Goal: Task Accomplishment & Management: Manage account settings

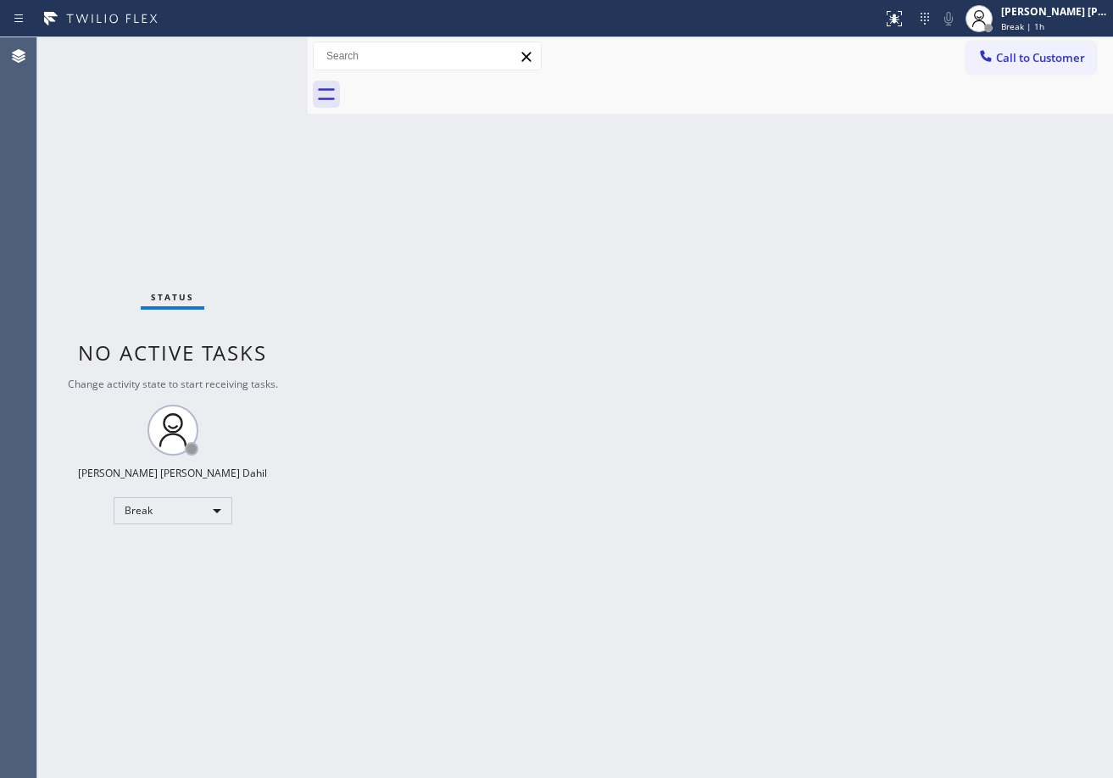
click at [1011, 138] on div "Back to Dashboard Change Sender ID Customers Technicians Select a contact Outbo…" at bounding box center [711, 407] width 806 height 740
click at [1047, 17] on div "[PERSON_NAME] [PERSON_NAME] Dahil" at bounding box center [1054, 11] width 107 height 14
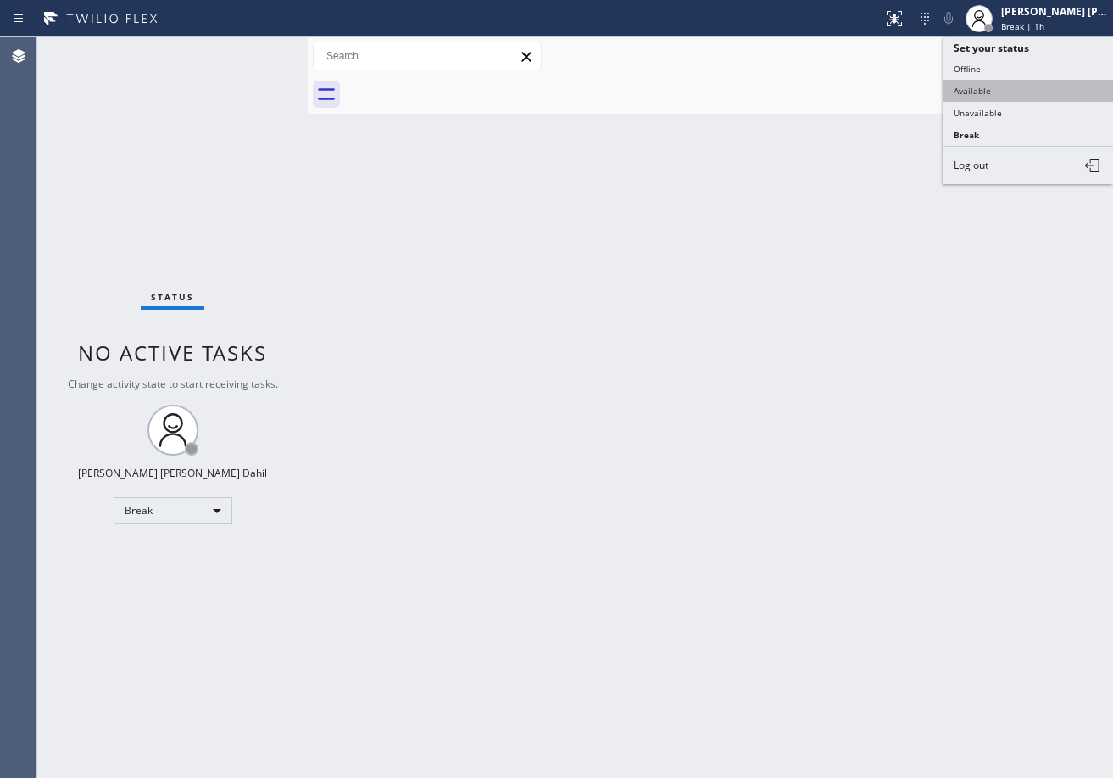
drag, startPoint x: 1016, startPoint y: 90, endPoint x: 1093, endPoint y: 432, distance: 351.1
click at [1015, 91] on button "Available" at bounding box center [1029, 91] width 170 height 22
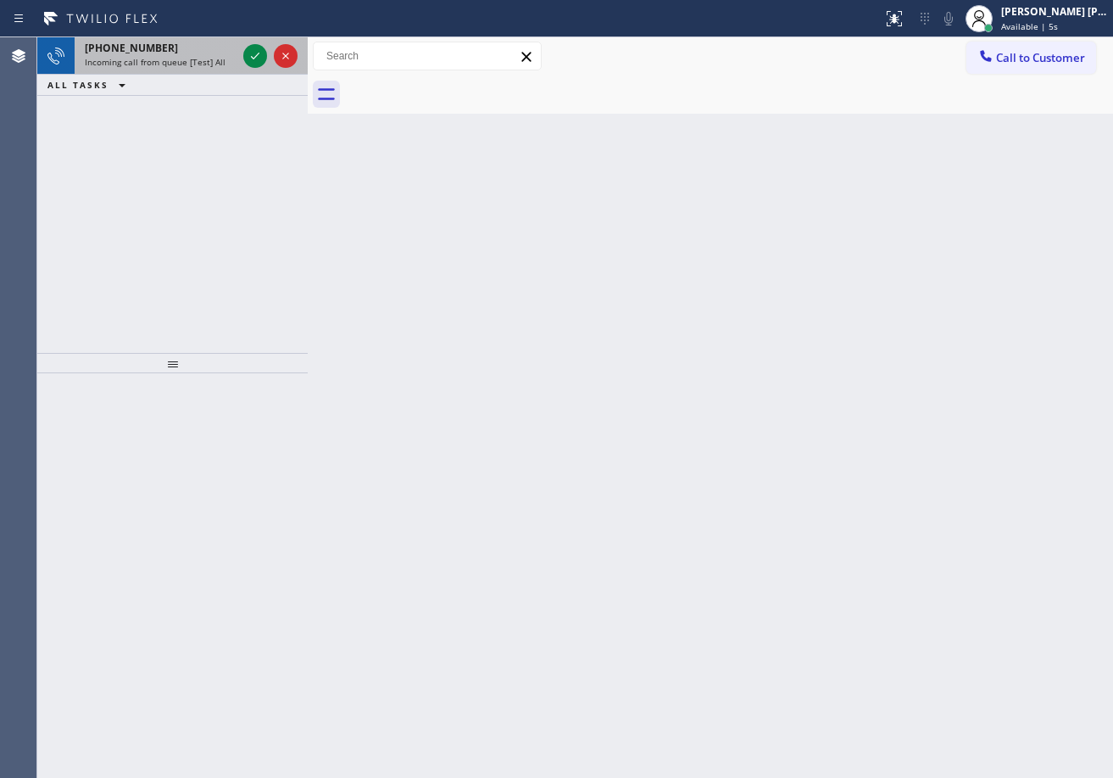
click at [190, 51] on div "[PHONE_NUMBER]" at bounding box center [161, 48] width 152 height 14
click at [189, 51] on div "[PHONE_NUMBER]" at bounding box center [161, 48] width 152 height 14
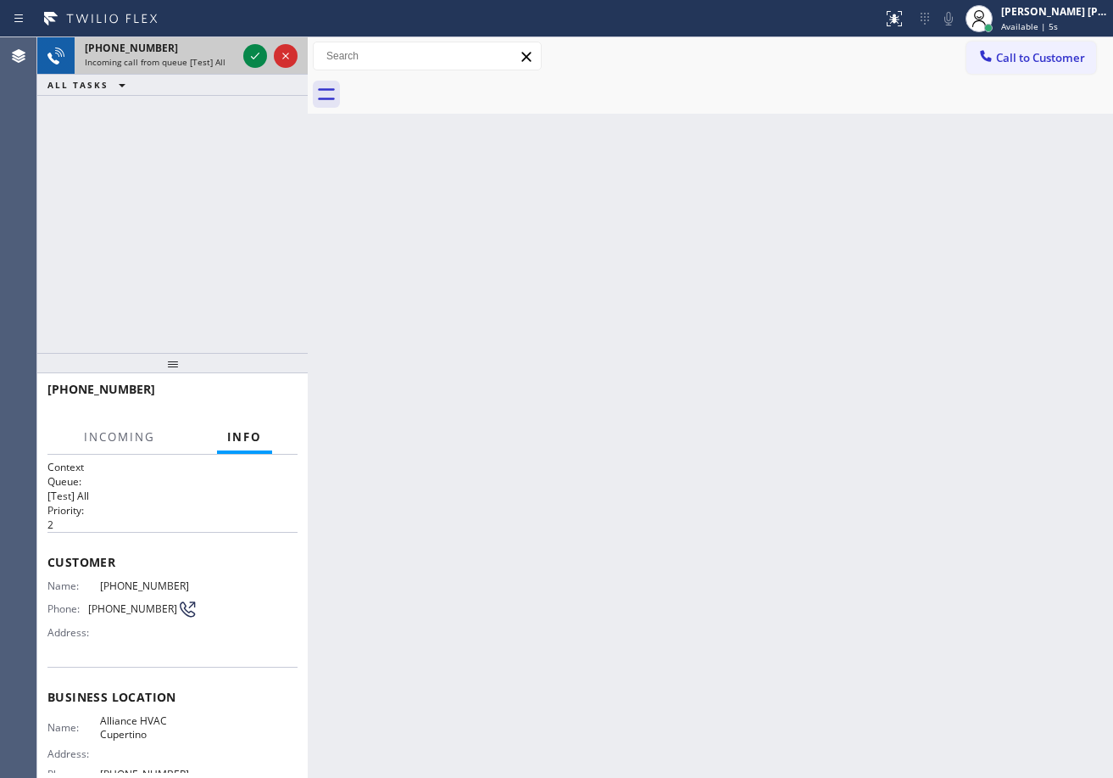
click at [189, 51] on div "[PHONE_NUMBER]" at bounding box center [161, 48] width 152 height 14
click at [188, 52] on div "[PHONE_NUMBER]" at bounding box center [161, 48] width 152 height 14
click at [247, 59] on icon at bounding box center [255, 56] width 20 height 20
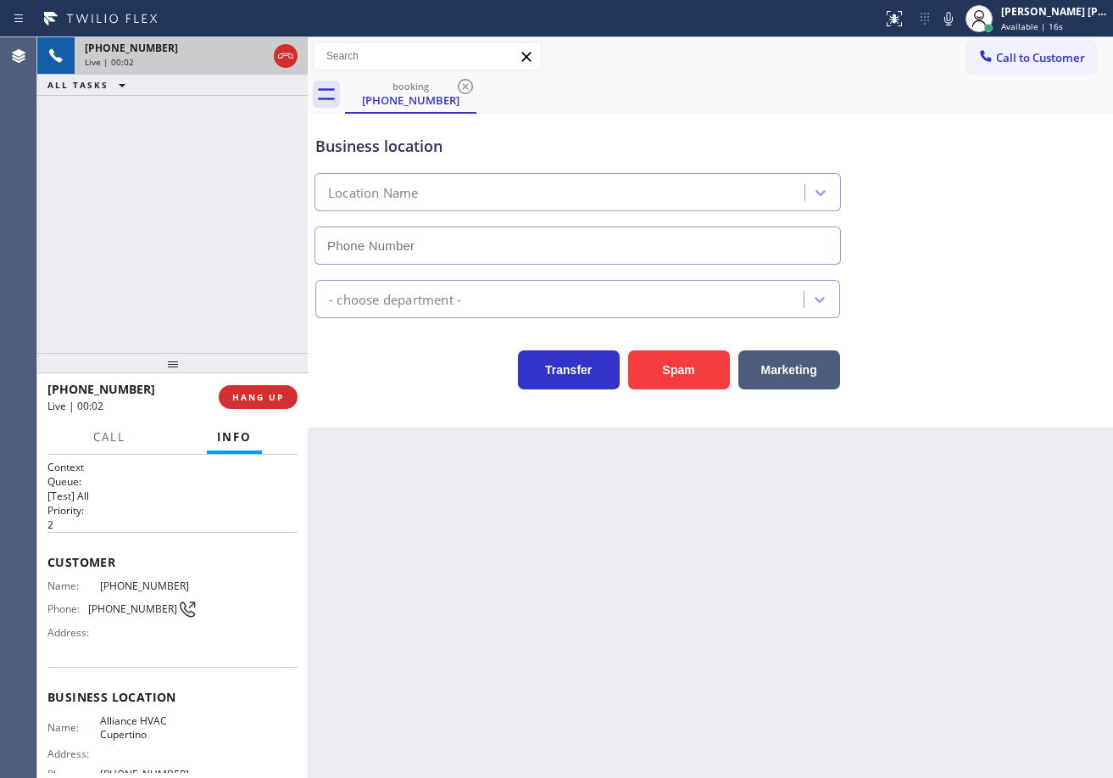
click at [227, 230] on div "[PHONE_NUMBER] Live | 00:02 ALL TASKS ALL TASKS ACTIVE TASKS TASKS IN WRAP UP" at bounding box center [172, 194] width 270 height 315
type input "[PHONE_NUMBER]"
click at [246, 406] on button "HANG UP" at bounding box center [258, 397] width 79 height 24
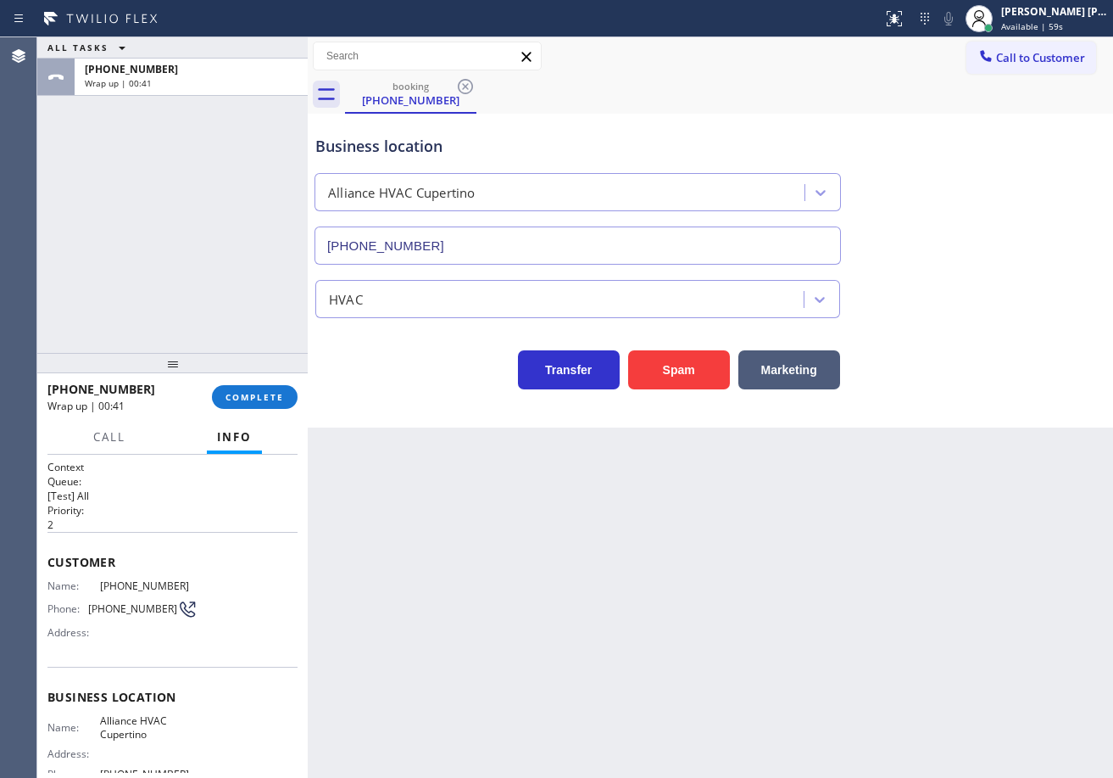
drag, startPoint x: 161, startPoint y: 284, endPoint x: 192, endPoint y: 347, distance: 70.2
click at [173, 296] on div "ALL TASKS ALL TASKS ACTIVE TASKS TASKS IN WRAP UP [PHONE_NUMBER] Wrap up | 00:41" at bounding box center [172, 194] width 270 height 315
click at [219, 390] on button "COMPLETE" at bounding box center [255, 397] width 86 height 24
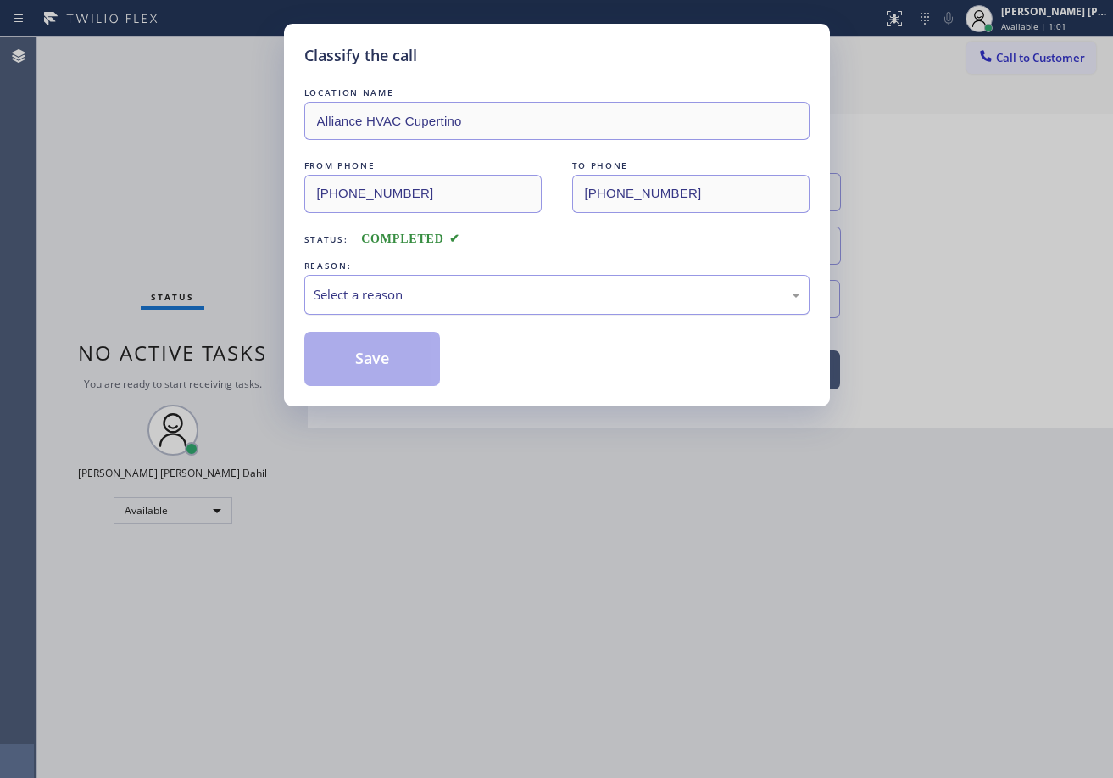
click at [386, 299] on div "Select a reason" at bounding box center [557, 295] width 487 height 20
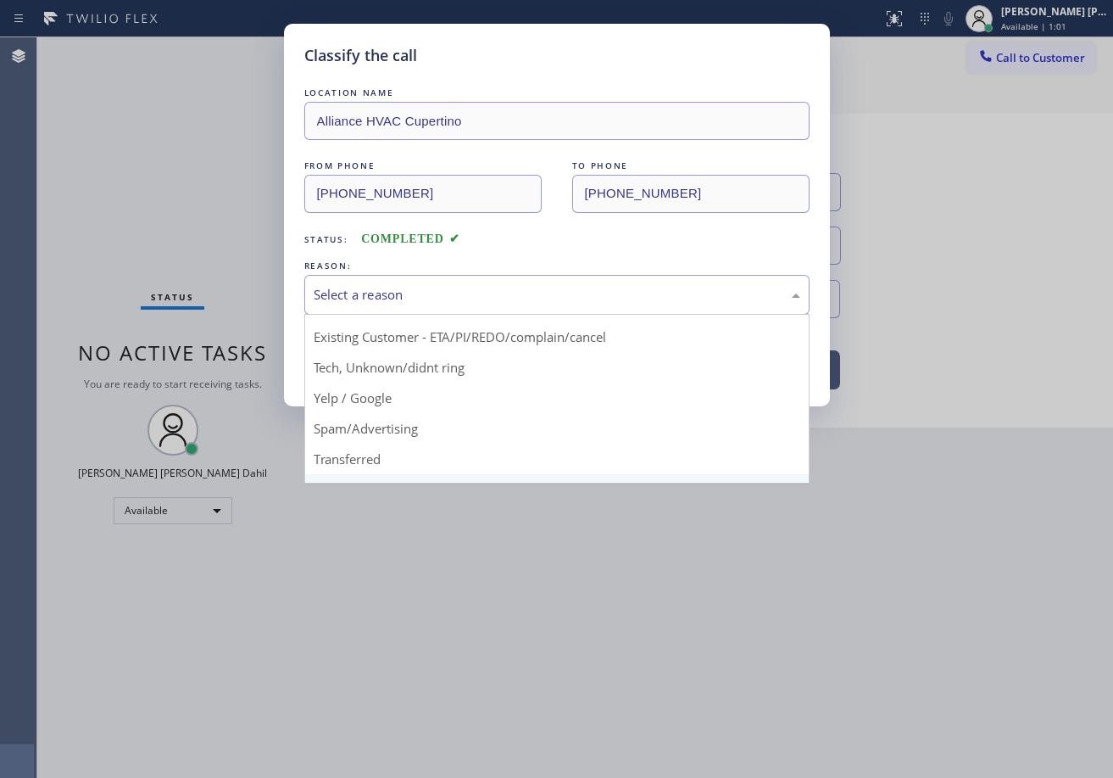
scroll to position [107, 0]
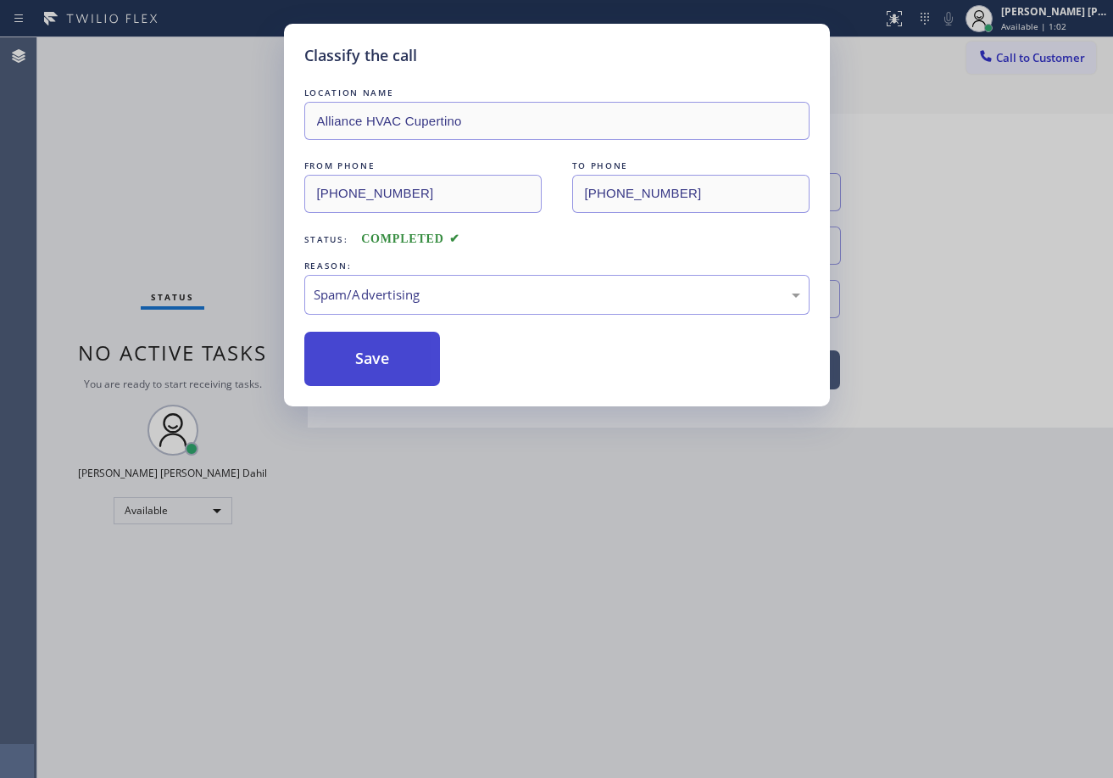
click at [402, 361] on button "Save" at bounding box center [372, 359] width 137 height 54
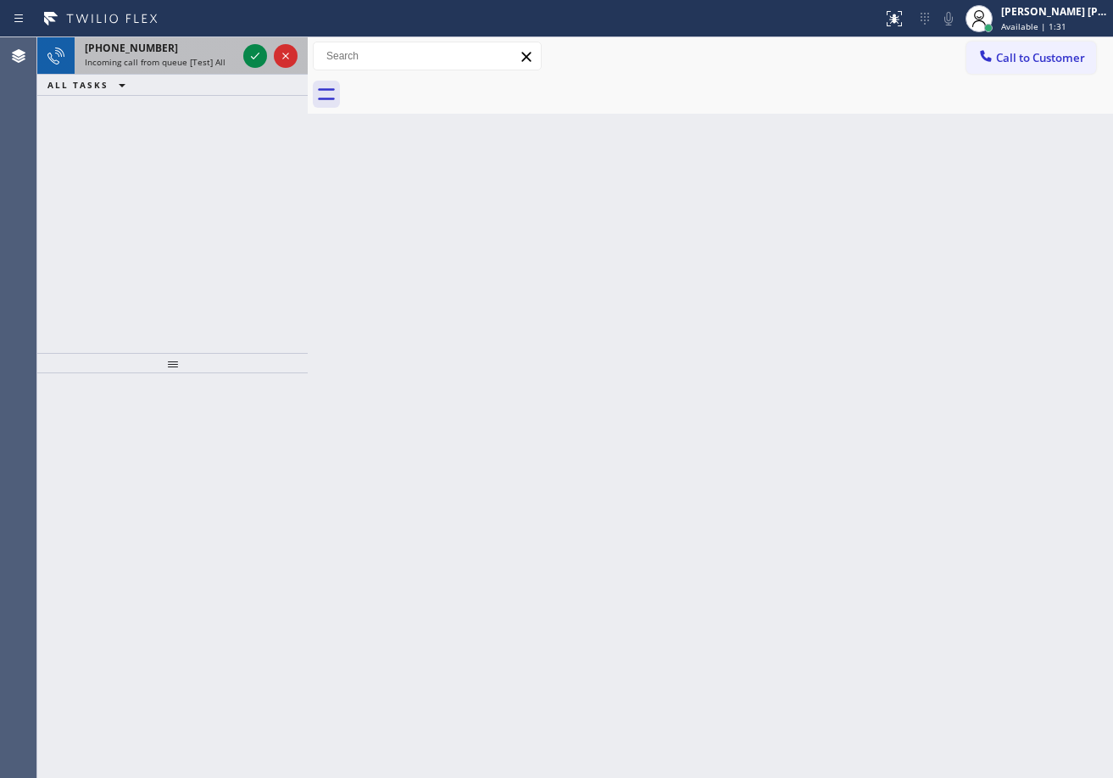
click at [164, 70] on div "[PHONE_NUMBER] Incoming call from queue [Test] All" at bounding box center [157, 55] width 165 height 37
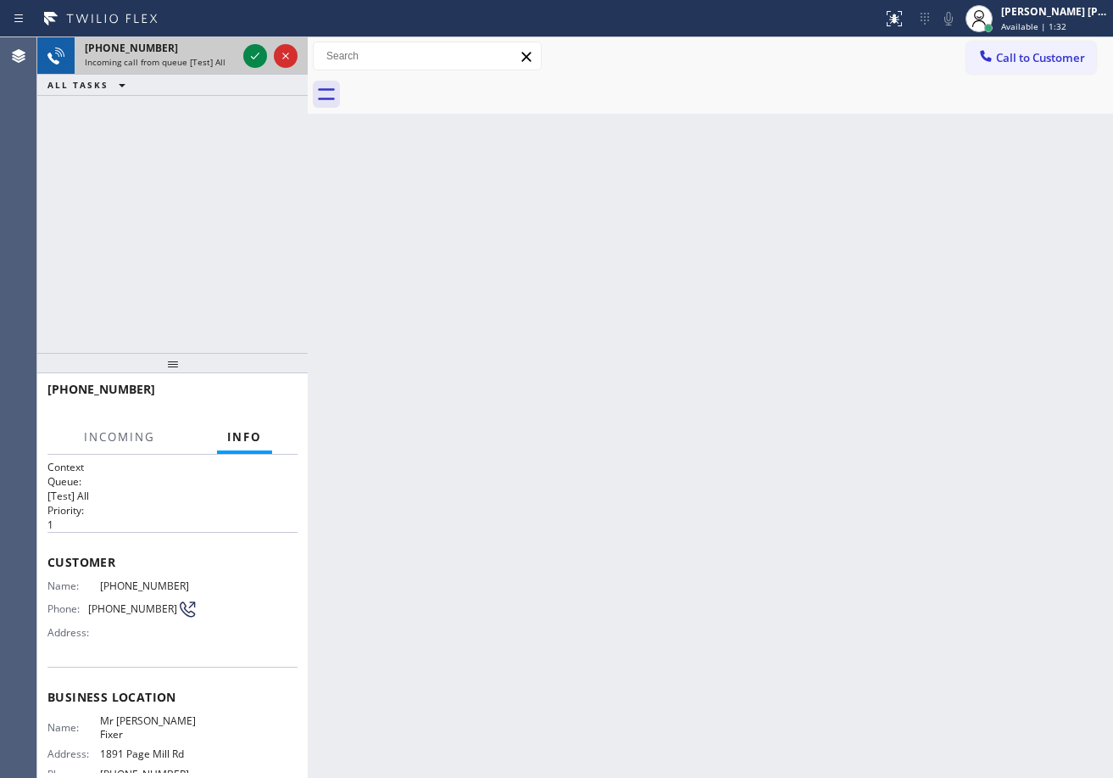
click at [165, 70] on div "[PHONE_NUMBER] Incoming call from queue [Test] All" at bounding box center [157, 55] width 165 height 37
click at [247, 51] on icon at bounding box center [255, 56] width 20 height 20
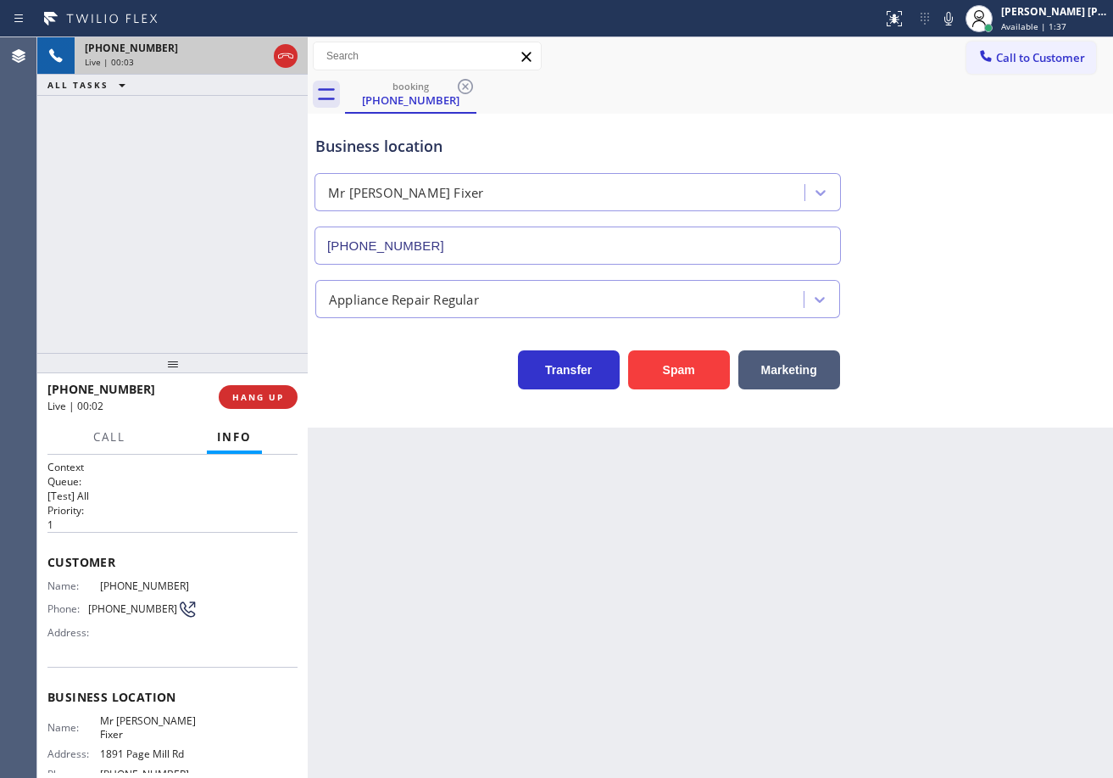
type input "[PHONE_NUMBER]"
drag, startPoint x: 193, startPoint y: 586, endPoint x: 96, endPoint y: 589, distance: 97.6
click at [96, 589] on div "Name: [PHONE_NUMBER] Phone: [PHONE_NUMBER] Address:" at bounding box center [172, 612] width 250 height 67
copy div "[PHONE_NUMBER]"
click at [276, 406] on button "HANG UP" at bounding box center [258, 397] width 79 height 24
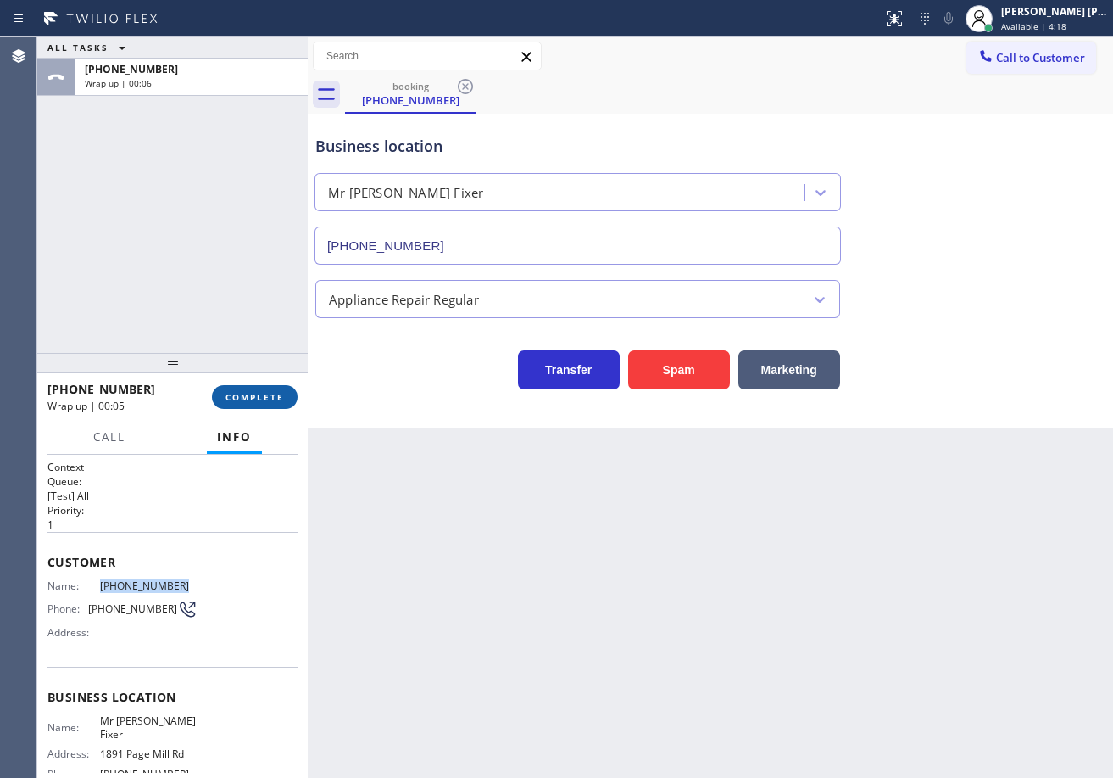
click at [240, 403] on button "COMPLETE" at bounding box center [255, 397] width 86 height 24
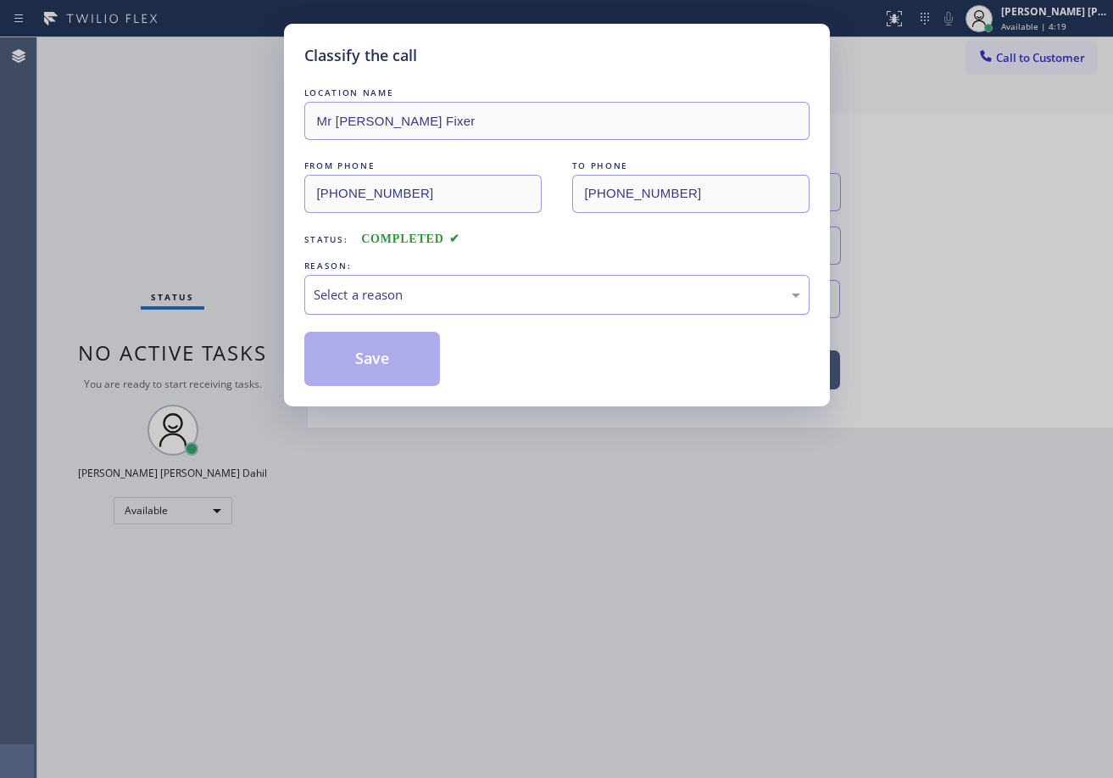
click at [415, 304] on div "Select a reason" at bounding box center [557, 295] width 487 height 20
click at [391, 394] on div "Classify the call LOCATION NAME Mr [PERSON_NAME] Fixer FROM PHONE [PHONE_NUMBER…" at bounding box center [557, 215] width 546 height 382
drag, startPoint x: 388, startPoint y: 387, endPoint x: 376, endPoint y: 376, distance: 16.2
click at [386, 386] on div "Classify the call LOCATION NAME Mr [PERSON_NAME] Fixer FROM PHONE [PHONE_NUMBER…" at bounding box center [557, 215] width 546 height 382
click at [376, 376] on button "Save" at bounding box center [372, 359] width 137 height 54
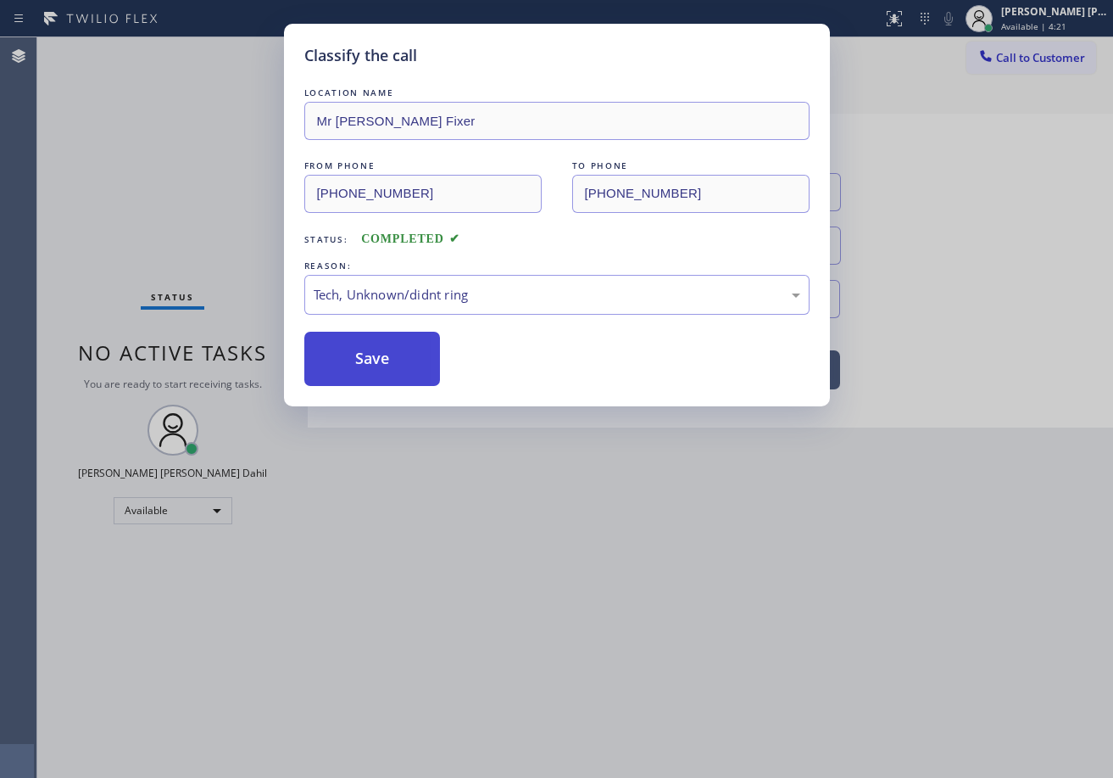
click at [376, 376] on button "Save" at bounding box center [372, 359] width 137 height 54
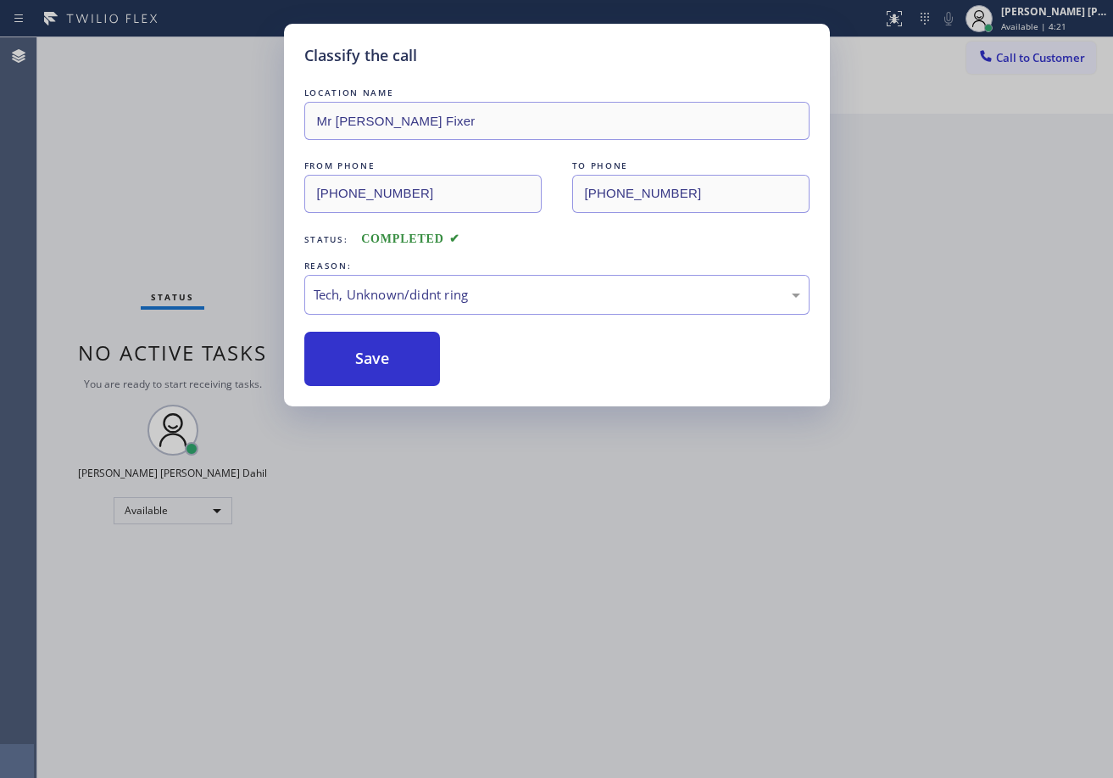
drag, startPoint x: 496, startPoint y: 566, endPoint x: 488, endPoint y: 577, distance: 12.7
click at [494, 570] on div "Classify the call LOCATION NAME Mr [PERSON_NAME] Fixer FROM PHONE [PHONE_NUMBER…" at bounding box center [556, 389] width 1113 height 778
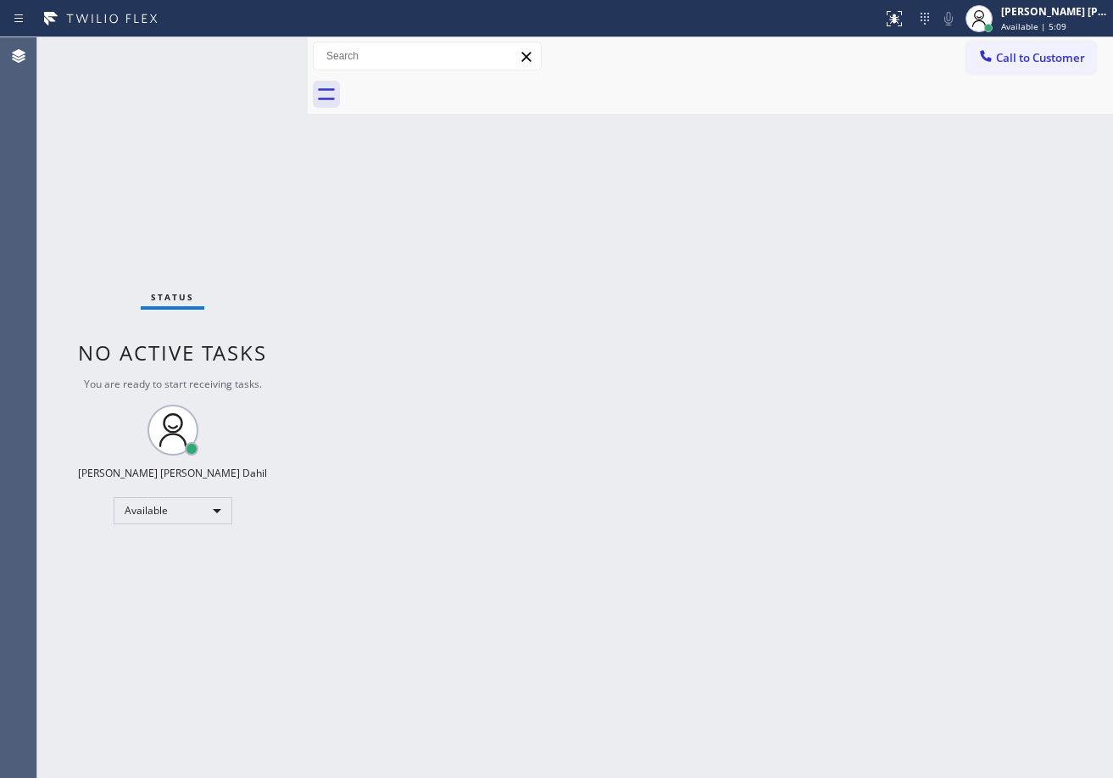
click at [841, 134] on div "Back to Dashboard Change Sender ID Customers Technicians Select a contact Outbo…" at bounding box center [711, 407] width 806 height 740
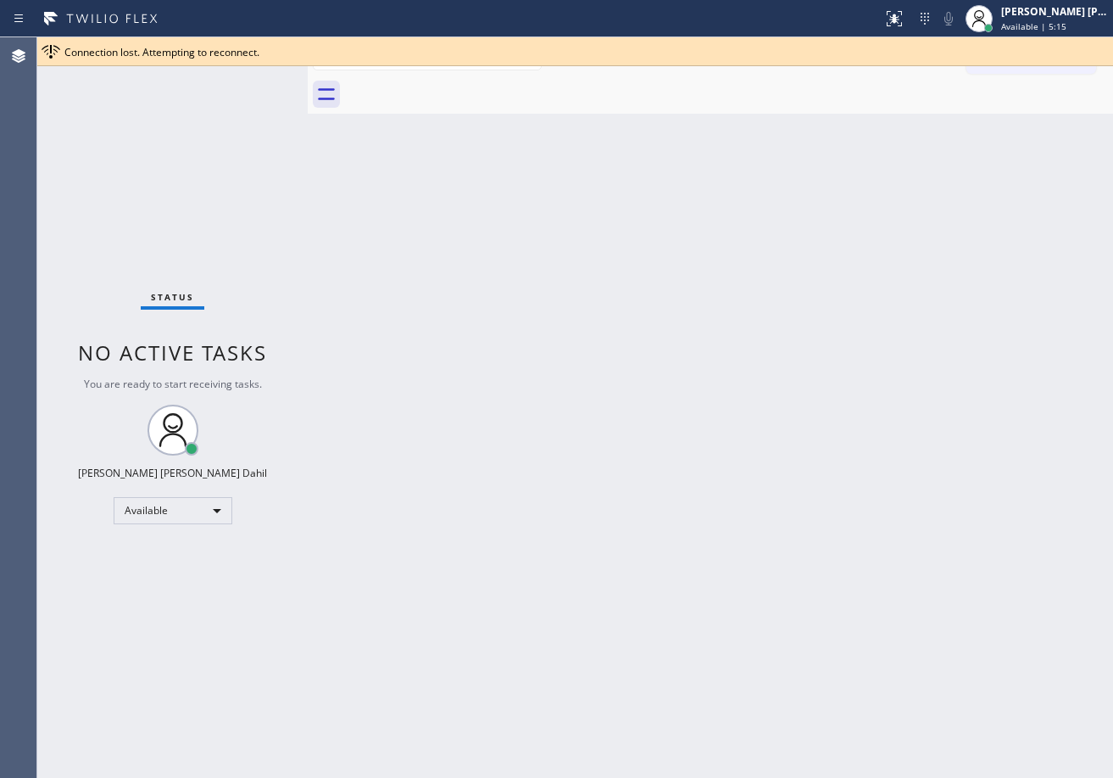
click at [707, 403] on div "Back to Dashboard Change Sender ID Customers Technicians Select a contact Outbo…" at bounding box center [711, 407] width 806 height 740
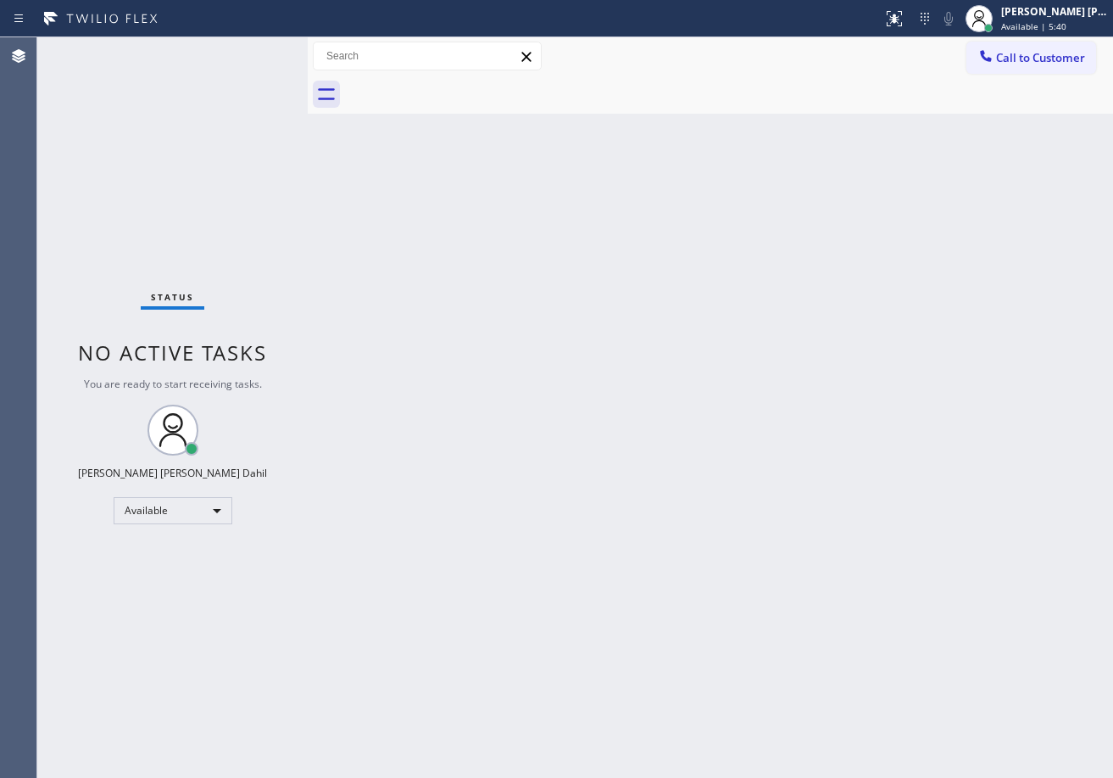
click at [207, 80] on div "Status No active tasks You are ready to start receiving tasks. [PERSON_NAME] [P…" at bounding box center [172, 407] width 270 height 740
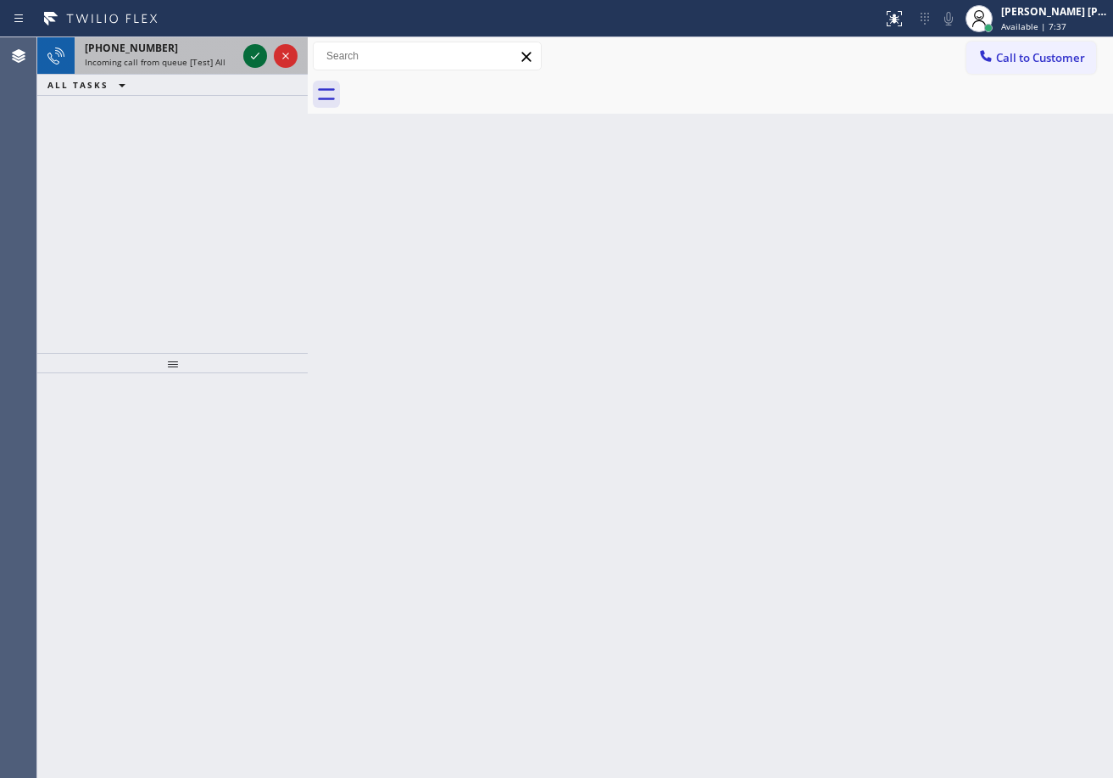
click at [250, 51] on icon at bounding box center [255, 56] width 20 height 20
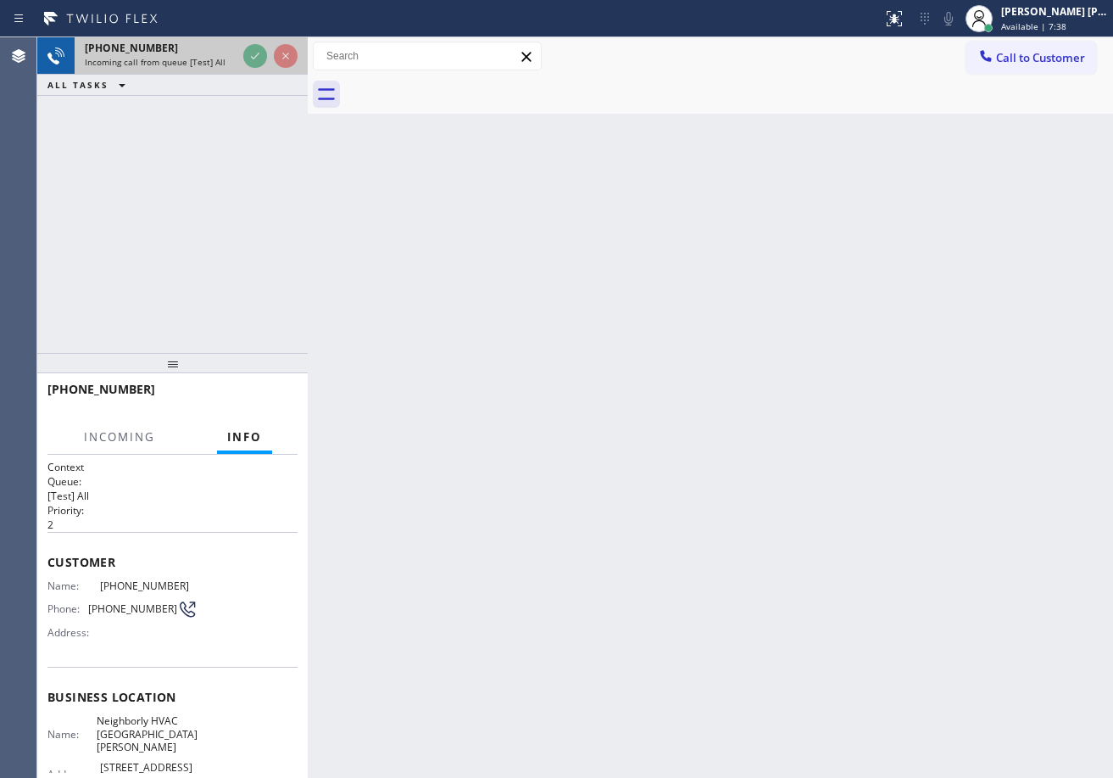
click at [250, 51] on icon at bounding box center [255, 56] width 20 height 20
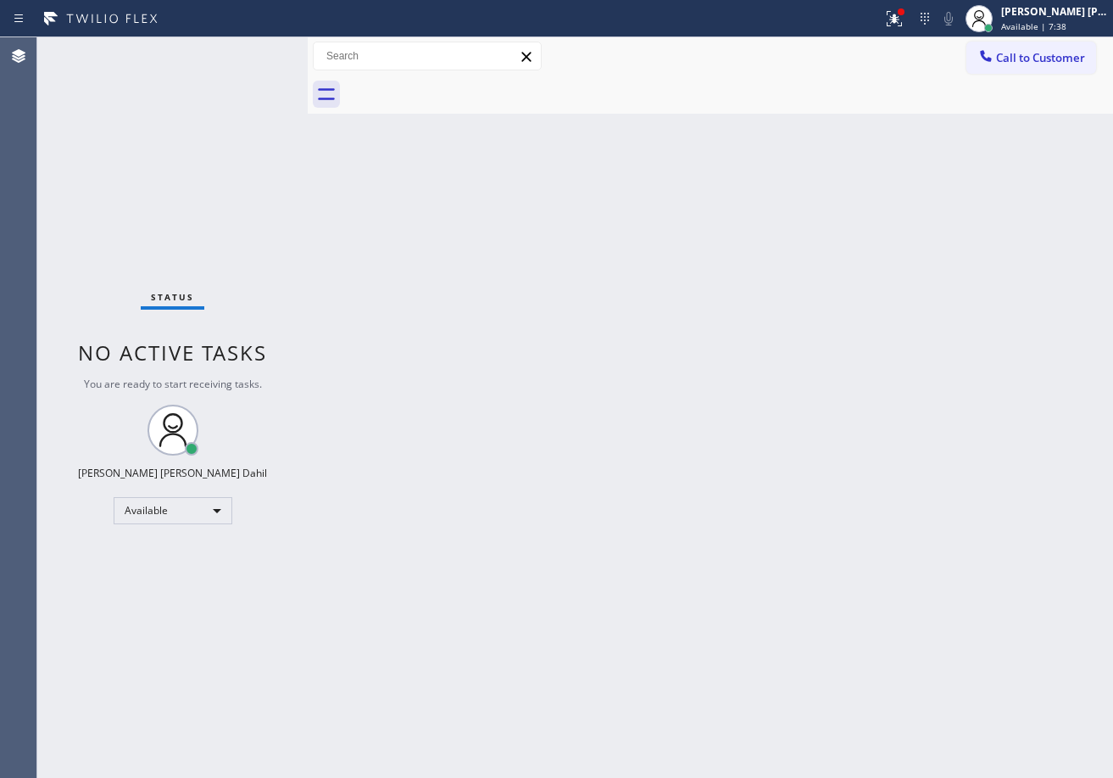
click at [250, 51] on div "Status No active tasks You are ready to start receiving tasks. [PERSON_NAME] [P…" at bounding box center [172, 407] width 270 height 740
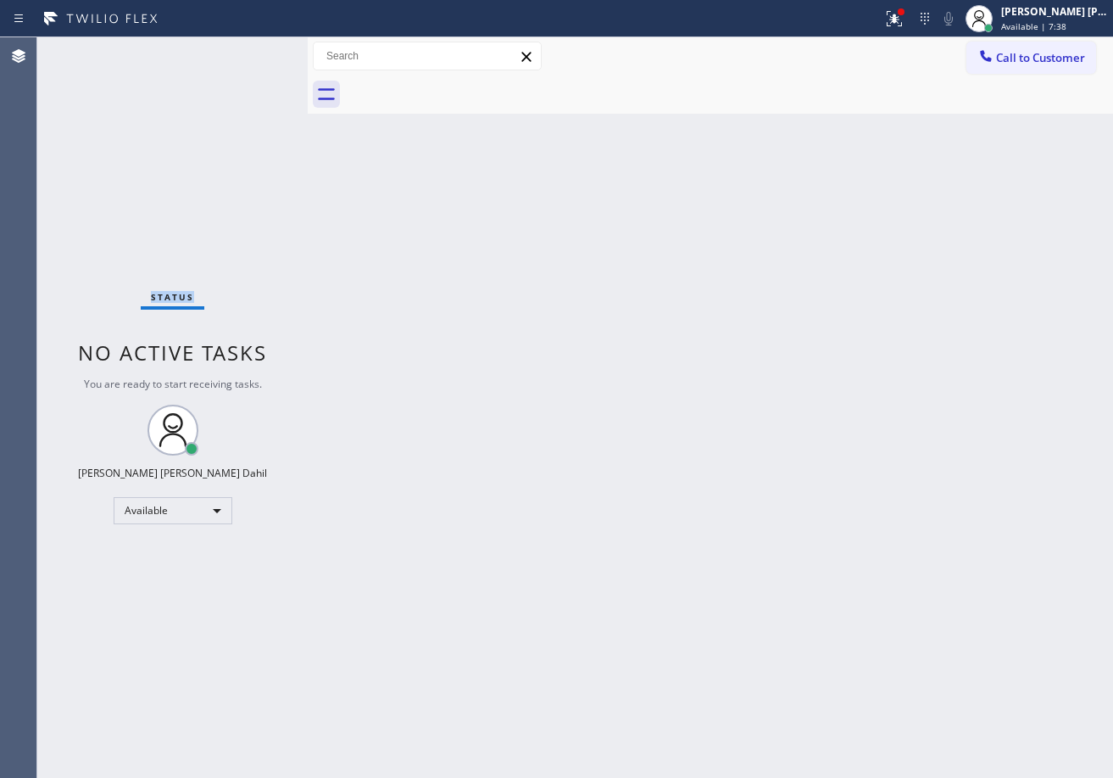
click at [250, 51] on div "Status No active tasks You are ready to start receiving tasks. [PERSON_NAME] [P…" at bounding box center [172, 407] width 270 height 740
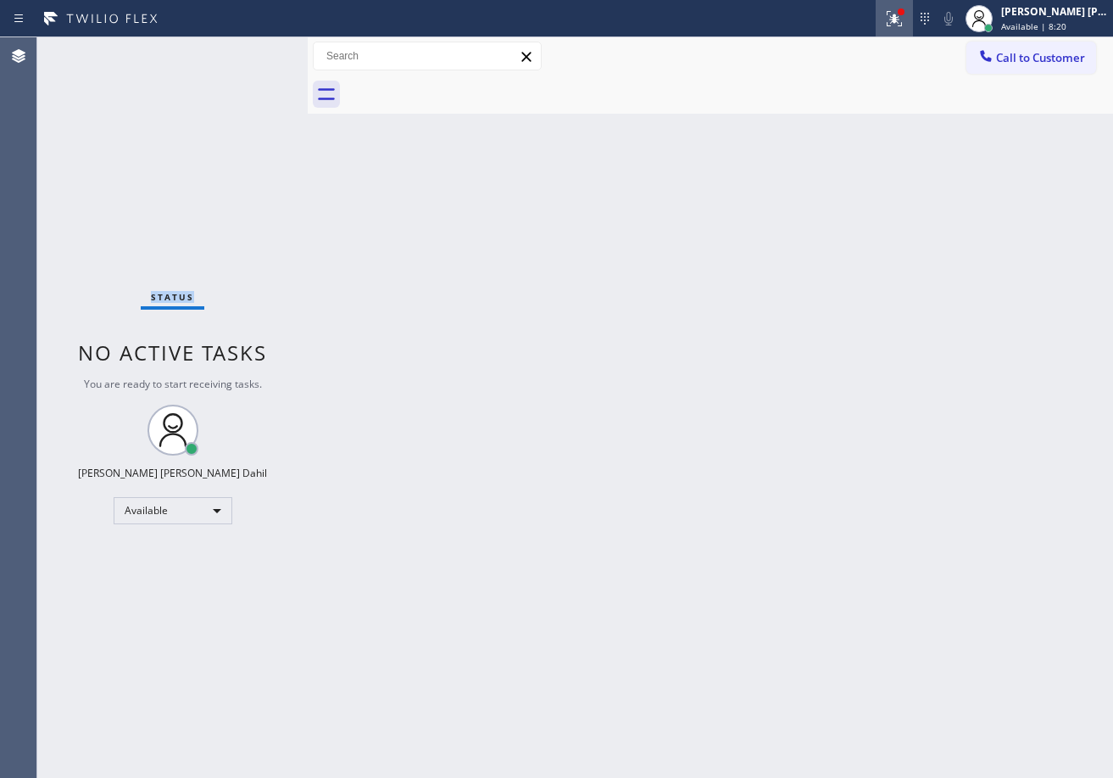
click at [905, 28] on icon at bounding box center [894, 18] width 20 height 20
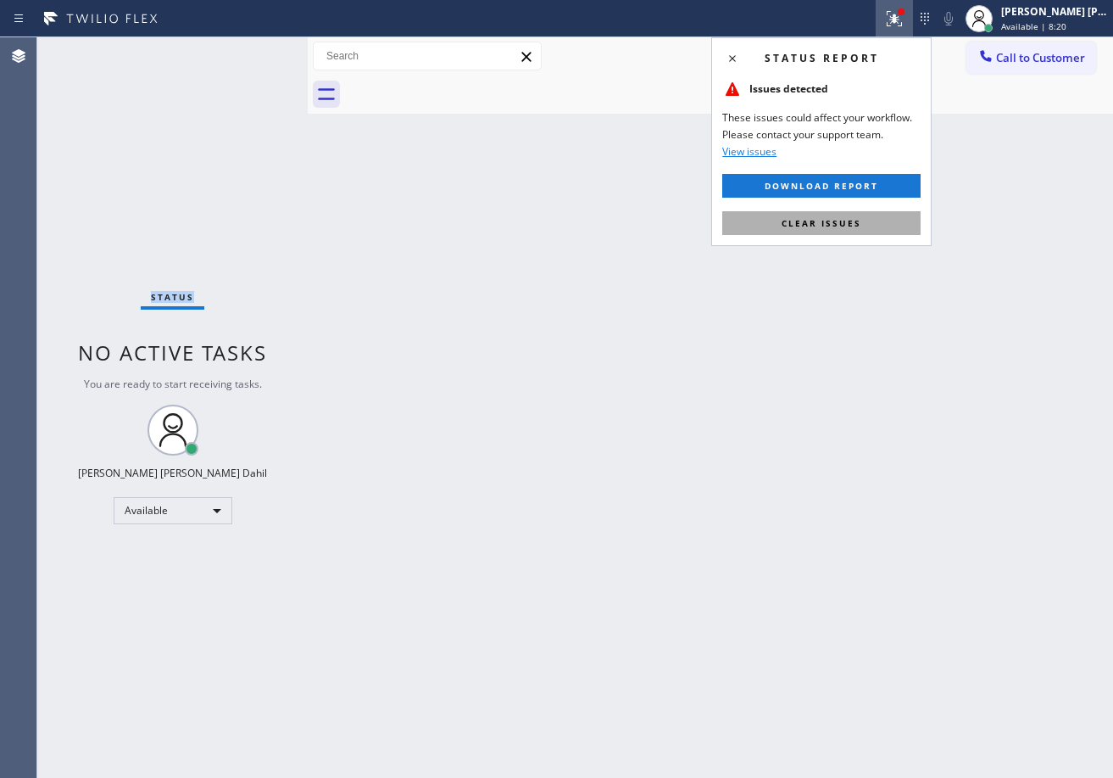
click at [867, 229] on button "Clear issues" at bounding box center [821, 223] width 198 height 24
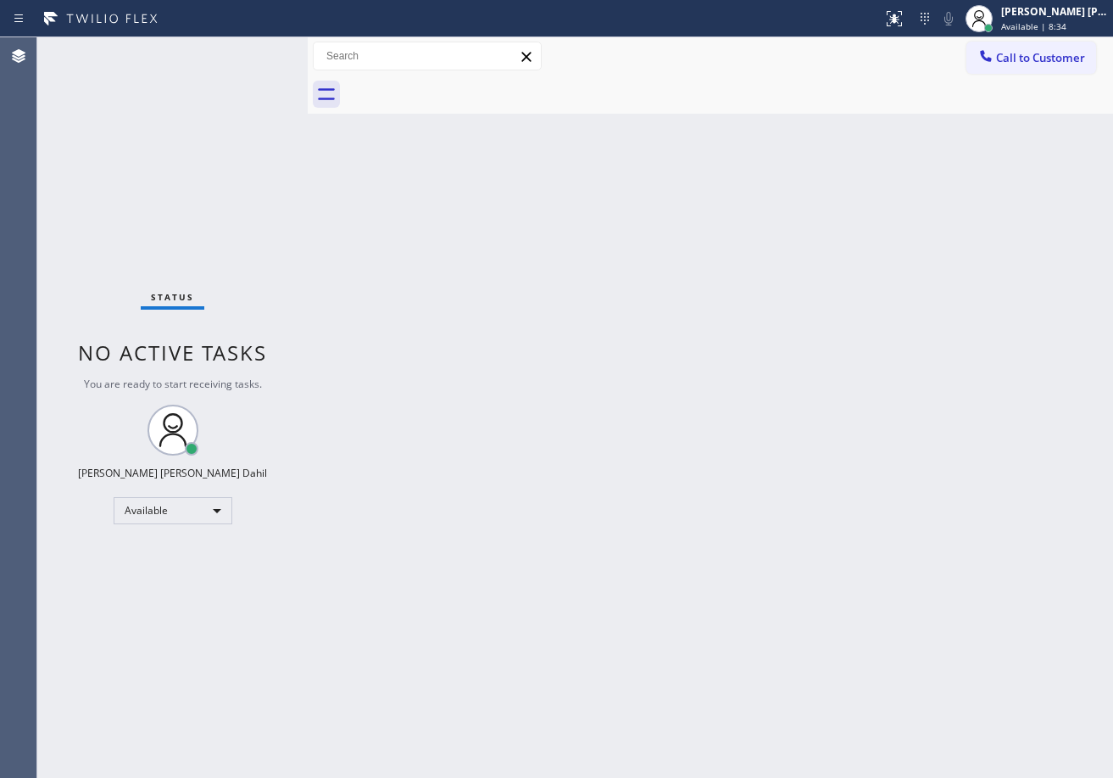
click at [847, 216] on div "Back to Dashboard Change Sender ID Customers Technicians Select a contact Outbo…" at bounding box center [711, 407] width 806 height 740
click at [864, 642] on div "Back to Dashboard Change Sender ID Customers Technicians Select a contact Outbo…" at bounding box center [711, 407] width 806 height 740
click at [220, 100] on div "Status No active tasks You are ready to start receiving tasks. [PERSON_NAME] [P…" at bounding box center [172, 407] width 270 height 740
click at [250, 51] on div "Status No active tasks You are ready to start receiving tasks. [PERSON_NAME] [P…" at bounding box center [172, 407] width 270 height 740
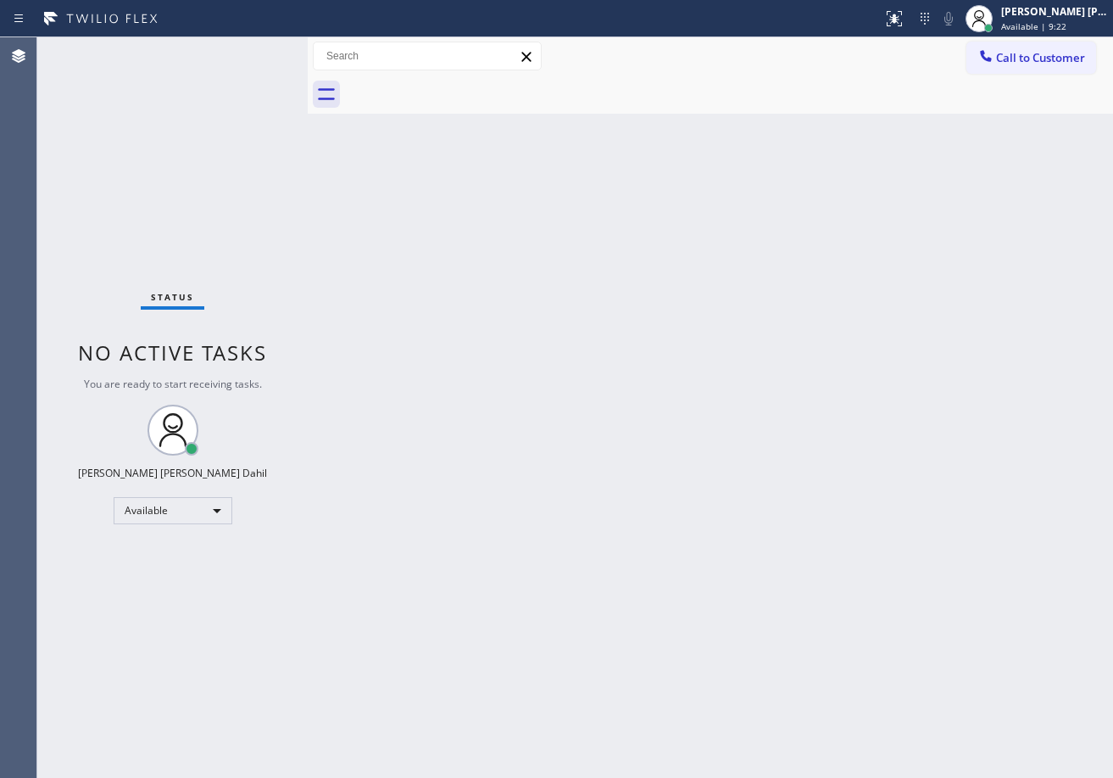
click at [250, 51] on div "Status No active tasks You are ready to start receiving tasks. [PERSON_NAME] [P…" at bounding box center [172, 407] width 270 height 740
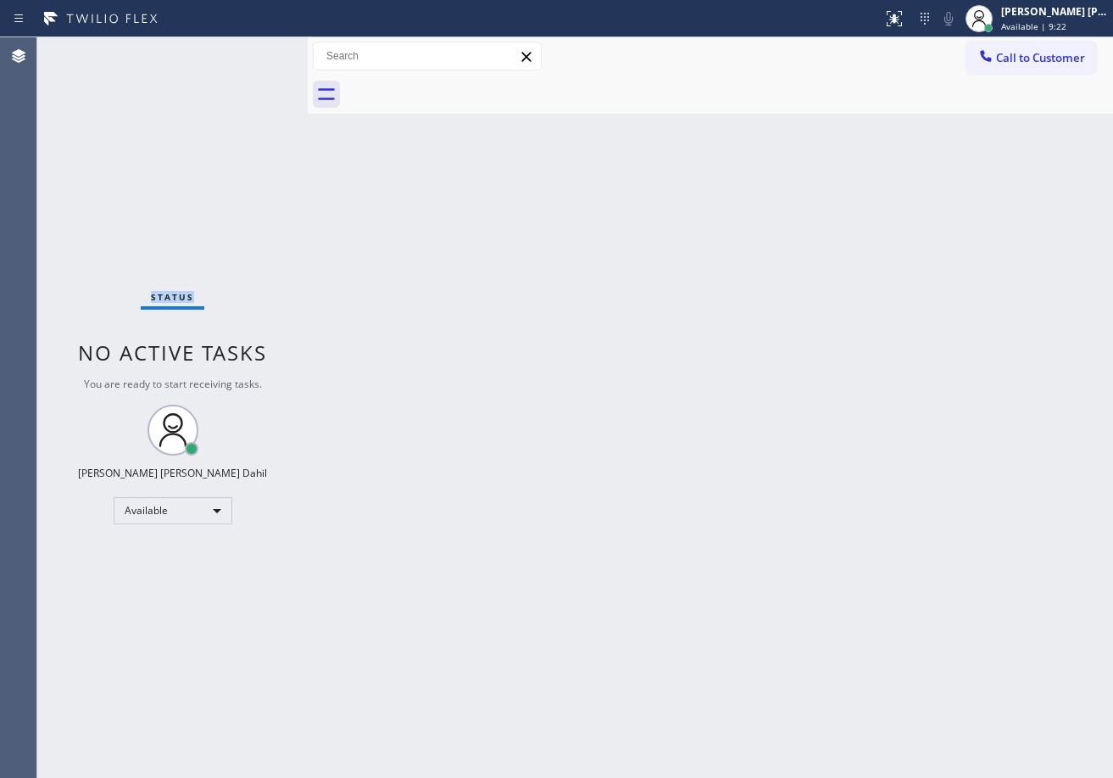
click at [250, 51] on div "Status No active tasks You are ready to start receiving tasks. [PERSON_NAME] [P…" at bounding box center [172, 407] width 270 height 740
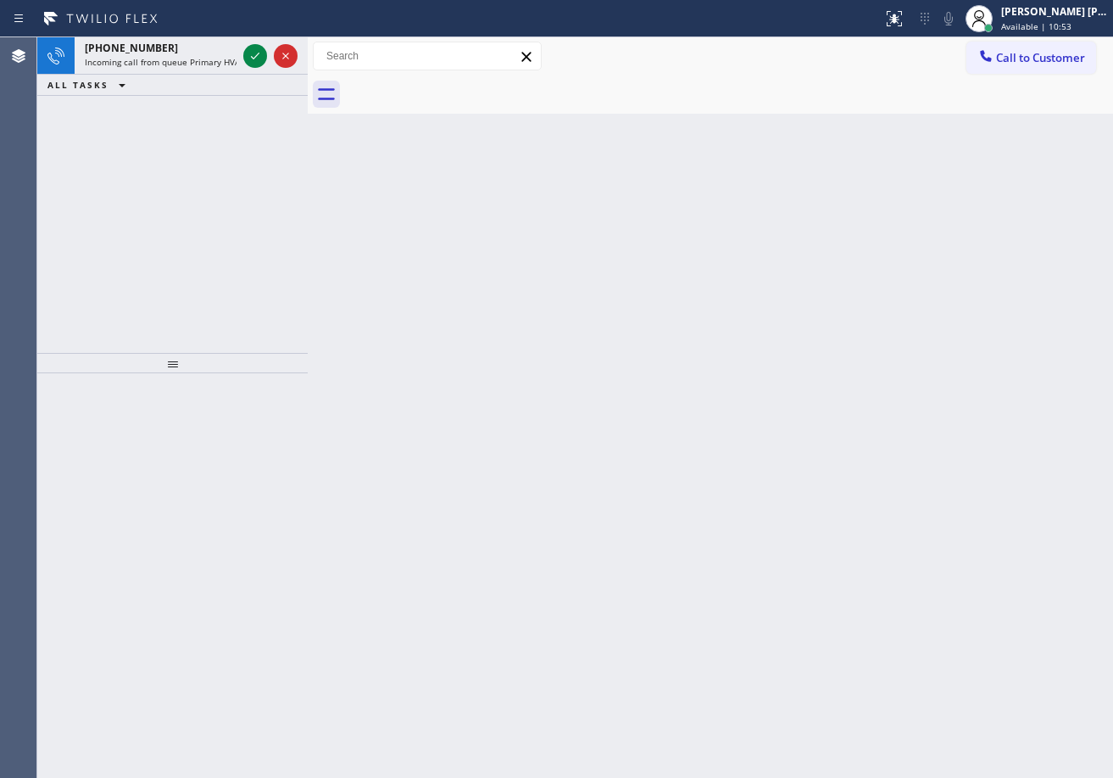
click at [250, 51] on icon at bounding box center [255, 56] width 20 height 20
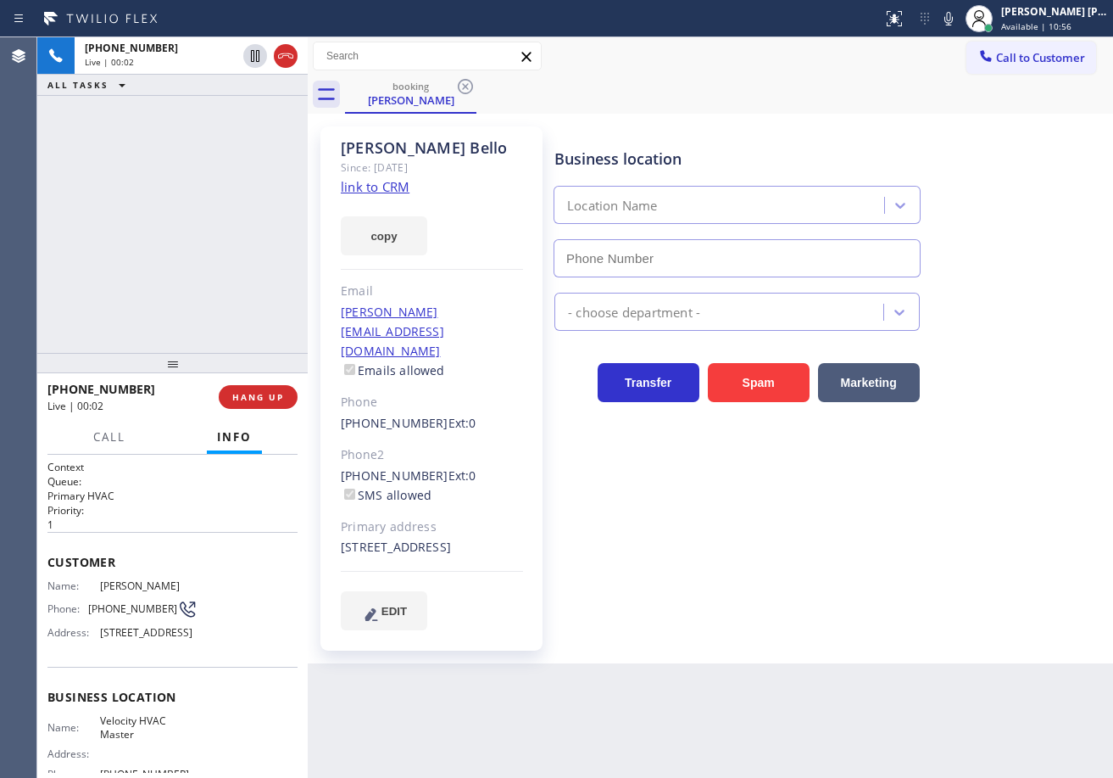
type input "[PHONE_NUMBER]"
click at [357, 192] on link "link to CRM" at bounding box center [375, 186] width 69 height 17
click at [665, 84] on div "booking [PERSON_NAME]" at bounding box center [729, 94] width 768 height 38
click at [677, 83] on div "booking [PERSON_NAME]" at bounding box center [729, 94] width 768 height 38
click at [694, 107] on div "booking [PERSON_NAME]" at bounding box center [729, 94] width 768 height 38
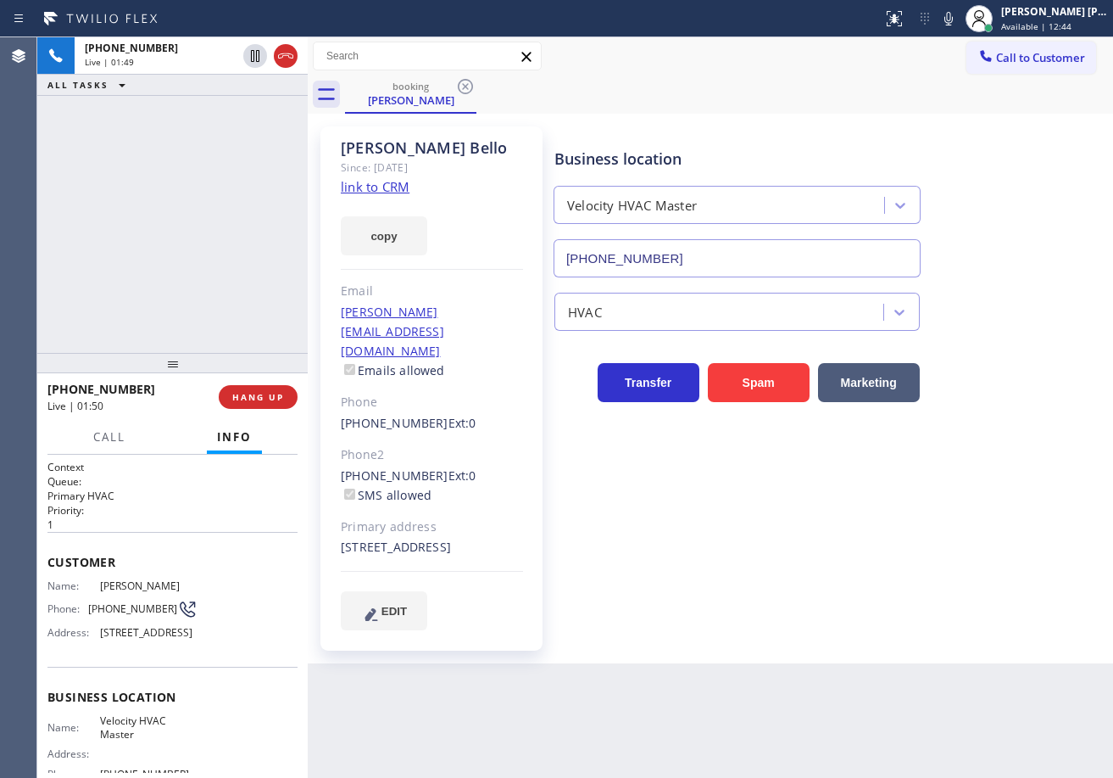
click at [694, 109] on div "booking [PERSON_NAME]" at bounding box center [729, 94] width 768 height 38
drag, startPoint x: 694, startPoint y: 109, endPoint x: 704, endPoint y: 125, distance: 18.6
click at [702, 122] on div "booking [PERSON_NAME] Call to Customer Outbound call Location Thermador Repair …" at bounding box center [711, 350] width 806 height 626
drag, startPoint x: 704, startPoint y: 126, endPoint x: 705, endPoint y: 140, distance: 13.6
click at [704, 128] on div "Business location Velocity HVAC Master [PHONE_NUMBER]" at bounding box center [830, 200] width 558 height 153
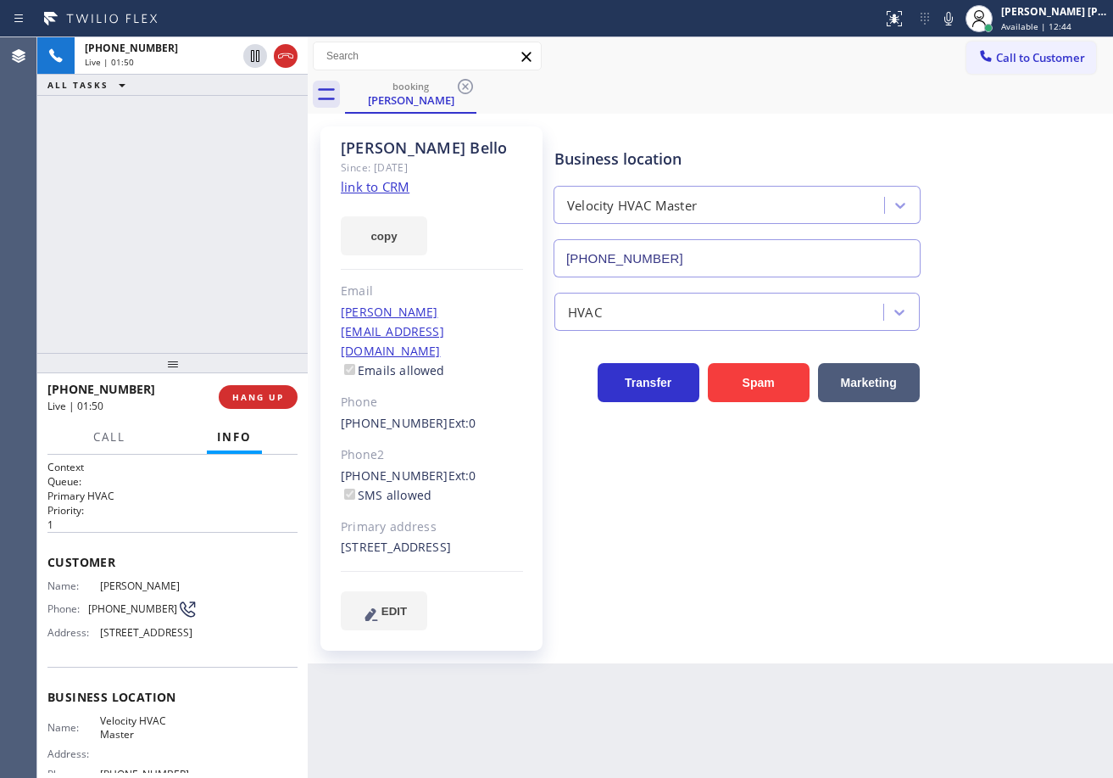
click at [705, 141] on div "Business location Velocity HVAC Master [PHONE_NUMBER]" at bounding box center [737, 204] width 372 height 147
click at [716, 148] on div "Business location" at bounding box center [737, 159] width 365 height 23
click at [770, 657] on div "Back to Dashboard Change Sender ID Customers Technicians Select a contact Outbo…" at bounding box center [711, 407] width 806 height 740
click at [228, 194] on div "[PHONE_NUMBER] Live | 01:54 ALL TASKS ALL TASKS ACTIVE TASKS TASKS IN WRAP UP" at bounding box center [172, 194] width 270 height 315
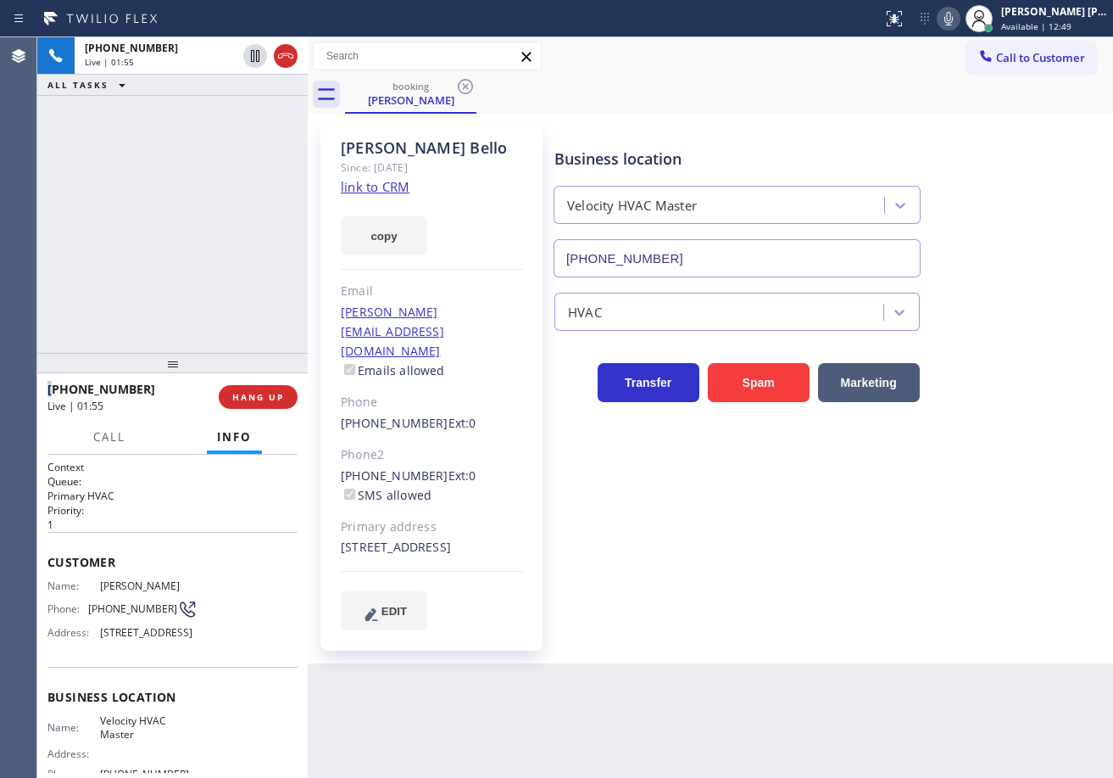
click at [959, 24] on icon at bounding box center [949, 18] width 20 height 20
click at [959, 28] on icon at bounding box center [949, 18] width 20 height 20
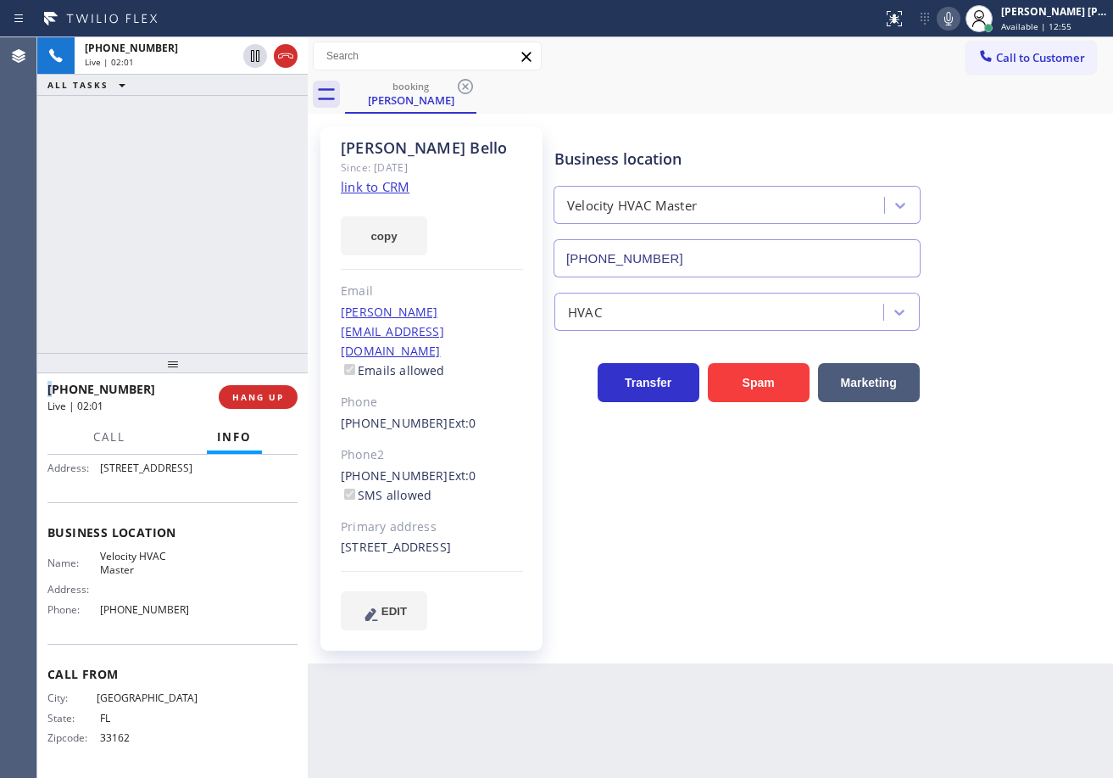
scroll to position [191, 0]
click at [146, 247] on div "[PHONE_NUMBER] Live | 02:01 ALL TASKS ALL TASKS ACTIVE TASKS TASKS IN WRAP UP" at bounding box center [172, 194] width 270 height 315
click at [146, 246] on div "[PHONE_NUMBER] Live | 02:01 ALL TASKS ALL TASKS ACTIVE TASKS TASKS IN WRAP UP" at bounding box center [172, 194] width 270 height 315
click at [147, 246] on div "[PHONE_NUMBER] Live | 02:01 ALL TASKS ALL TASKS ACTIVE TASKS TASKS IN WRAP UP" at bounding box center [172, 194] width 270 height 315
click at [147, 246] on div "[PHONE_NUMBER] Live | 02:02 ALL TASKS ALL TASKS ACTIVE TASKS TASKS IN WRAP UP" at bounding box center [172, 194] width 270 height 315
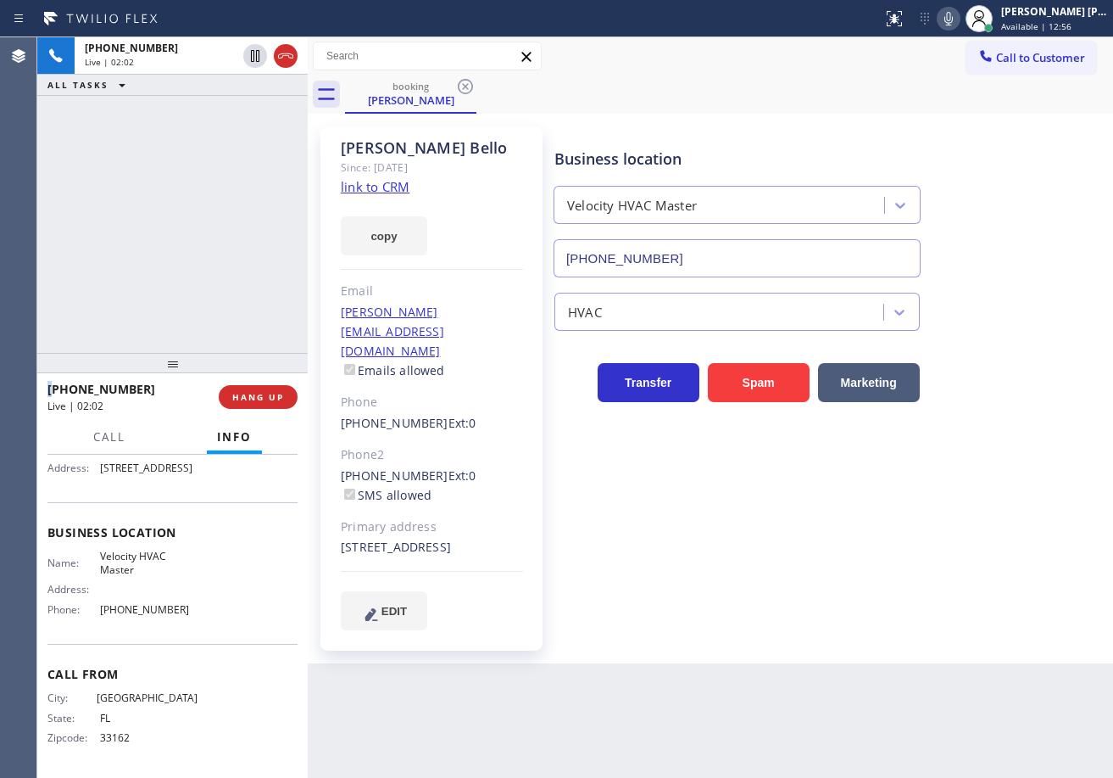
click at [147, 246] on div "[PHONE_NUMBER] Live | 02:02 ALL TASKS ALL TASKS ACTIVE TASKS TASKS IN WRAP UP" at bounding box center [172, 194] width 270 height 315
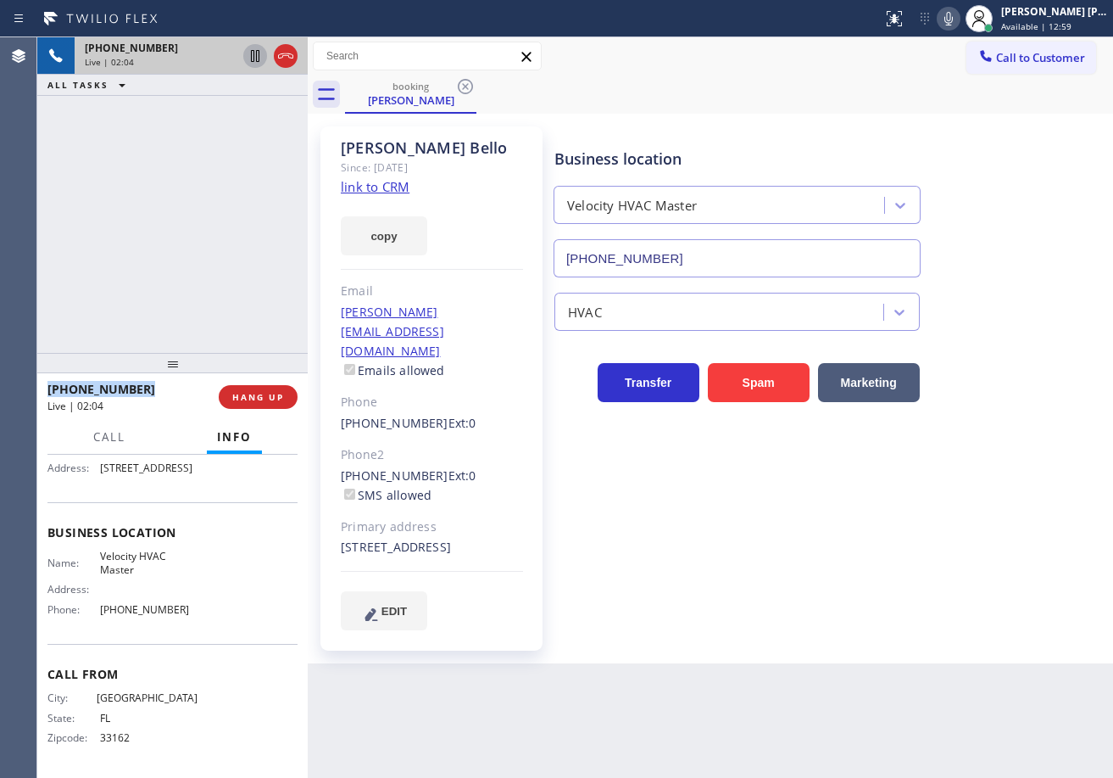
click at [252, 55] on icon at bounding box center [255, 56] width 8 height 12
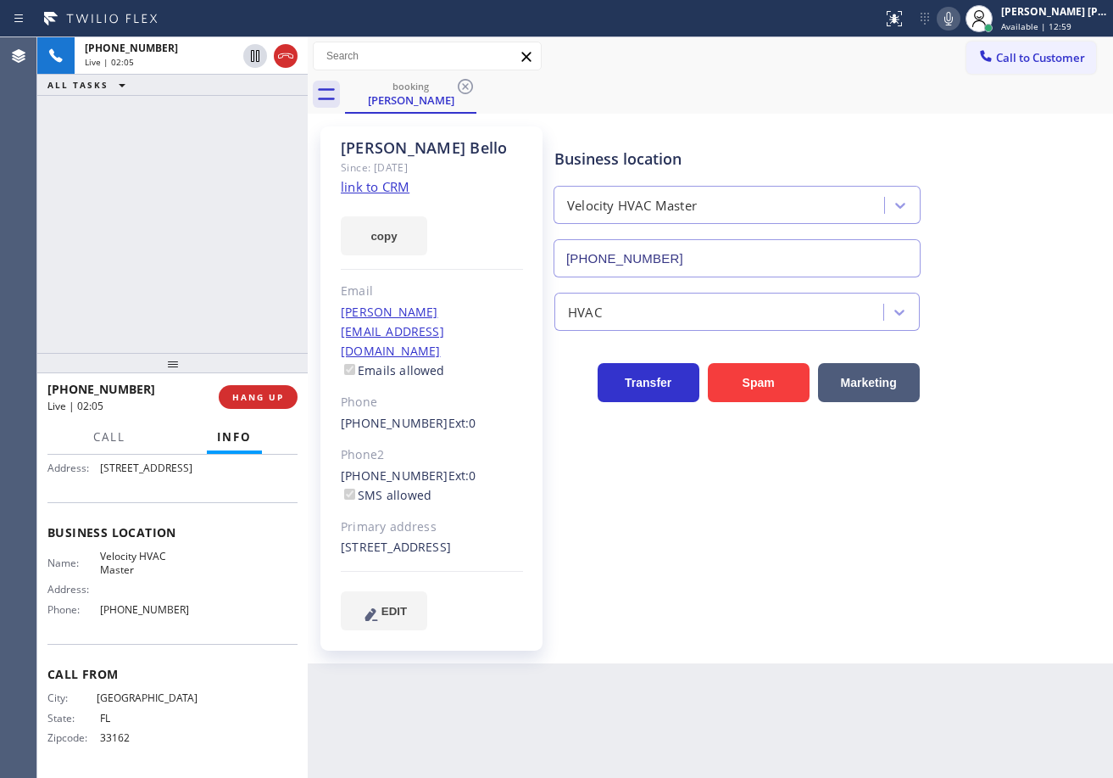
click at [230, 157] on div "[PHONE_NUMBER] Live | 02:05 ALL TASKS ALL TASKS ACTIVE TASKS TASKS IN WRAP UP" at bounding box center [172, 194] width 270 height 315
click at [959, 22] on icon at bounding box center [949, 18] width 20 height 20
click at [939, 74] on div "Call to Customer Outbound call Location Thermador Repair Group [GEOGRAPHIC_DATA…" at bounding box center [711, 56] width 806 height 38
click at [186, 144] on div "[PHONE_NUMBER] Live | 04:00 ALL TASKS ALL TASKS ACTIVE TASKS TASKS IN WRAP UP" at bounding box center [172, 194] width 270 height 315
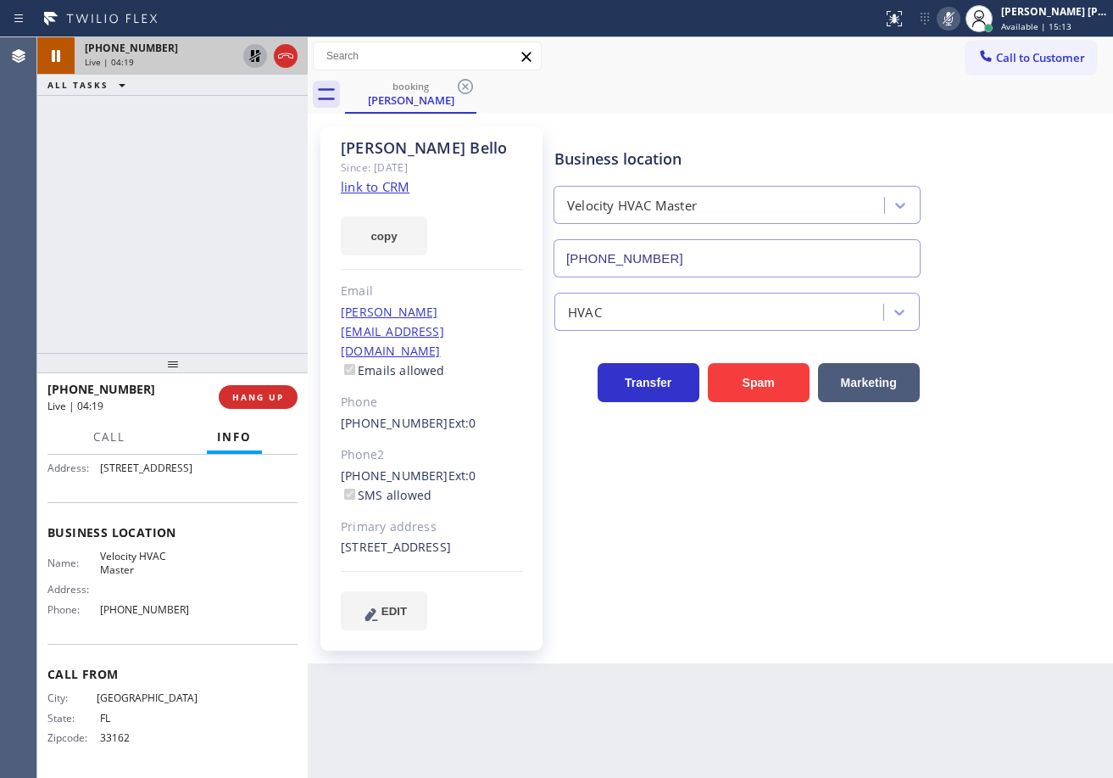
click at [254, 53] on icon at bounding box center [255, 56] width 12 height 12
click at [959, 20] on icon at bounding box center [949, 18] width 20 height 20
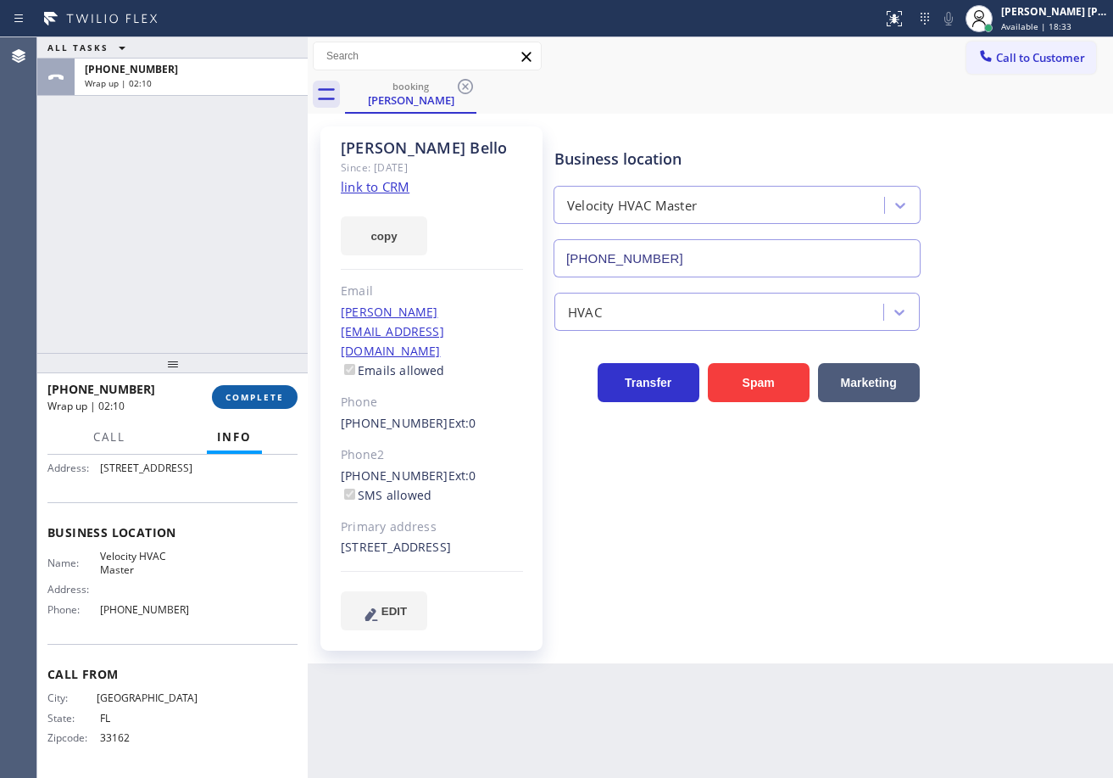
click at [254, 391] on span "COMPLETE" at bounding box center [255, 397] width 59 height 12
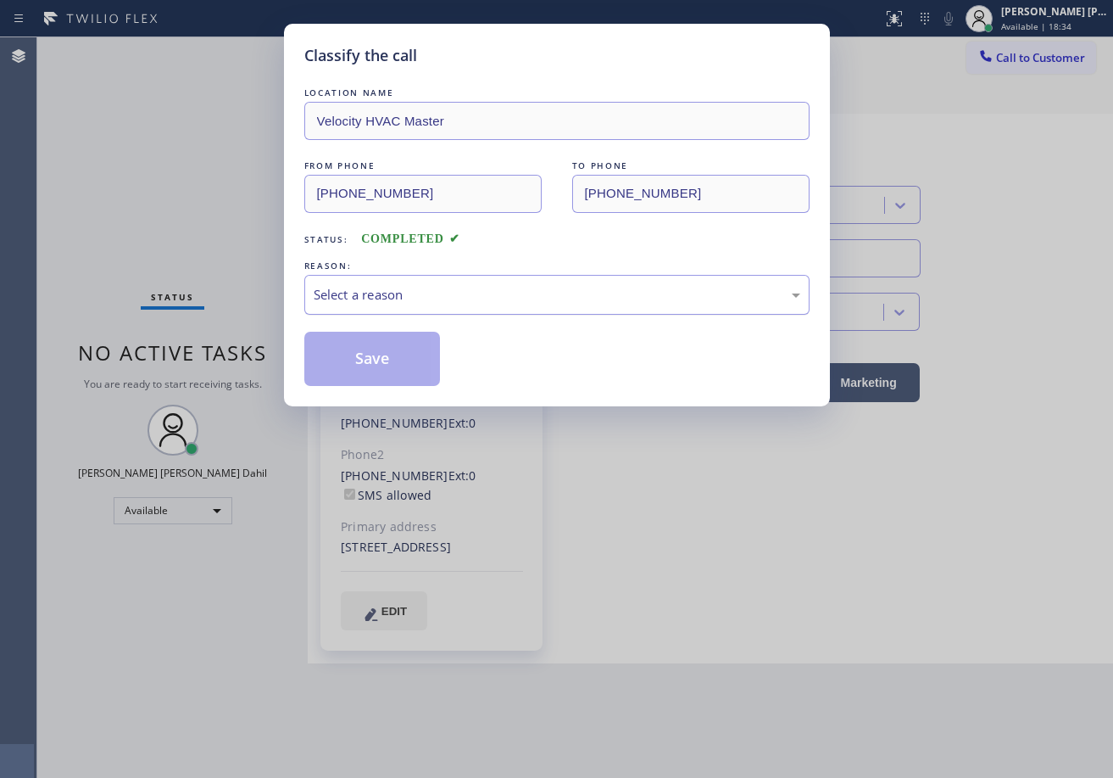
click at [417, 304] on div "Select a reason" at bounding box center [556, 295] width 505 height 40
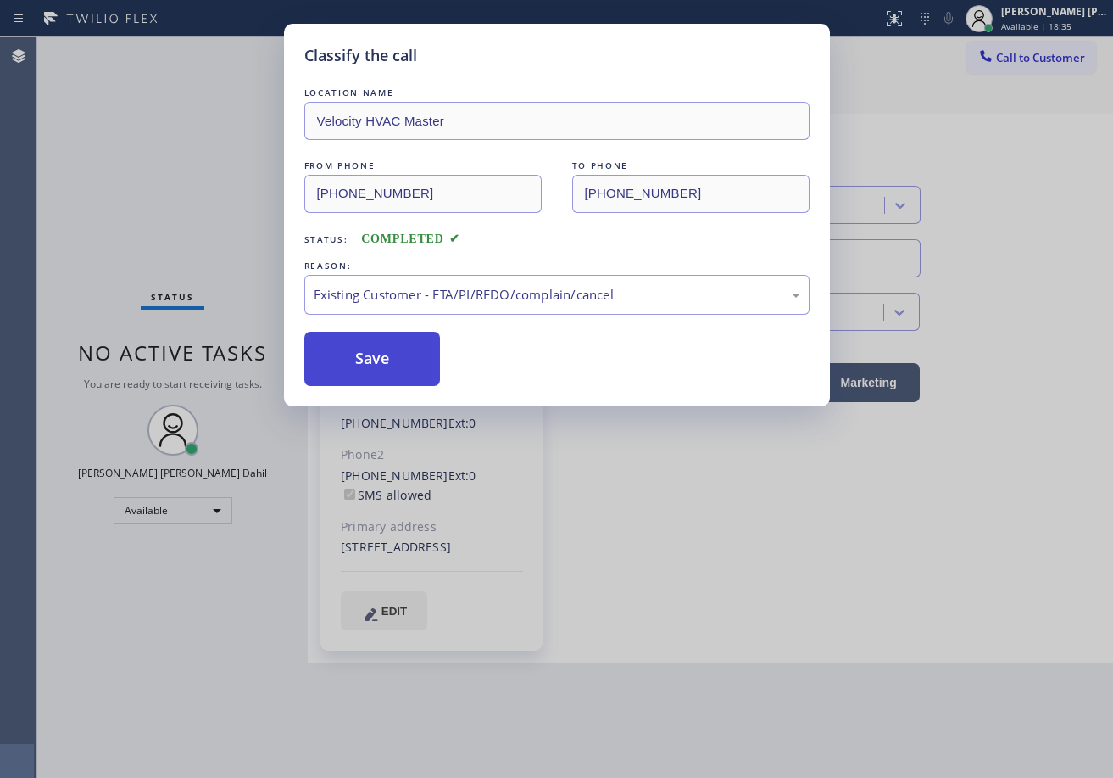
click at [388, 361] on button "Save" at bounding box center [372, 359] width 137 height 54
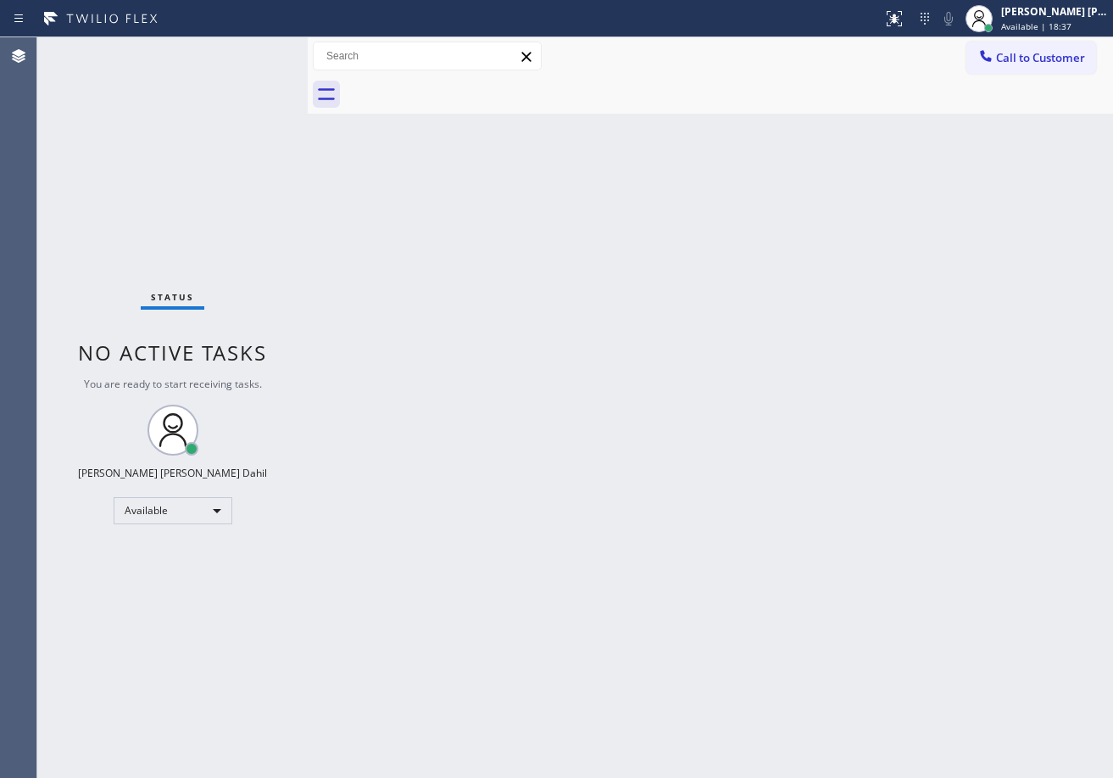
click at [736, 488] on div "Back to Dashboard Change Sender ID Customers Technicians Select a contact Outbo…" at bounding box center [711, 407] width 806 height 740
click at [603, 588] on div "Back to Dashboard Change Sender ID Customers Technicians Select a contact Outbo…" at bounding box center [711, 407] width 806 height 740
click at [925, 183] on div "Back to Dashboard Change Sender ID Customers Technicians Select a contact Outbo…" at bounding box center [711, 407] width 806 height 740
drag, startPoint x: 680, startPoint y: 513, endPoint x: 560, endPoint y: 410, distance: 158.2
click at [681, 506] on div "Back to Dashboard Change Sender ID Customers Technicians Select a contact Outbo…" at bounding box center [711, 407] width 806 height 740
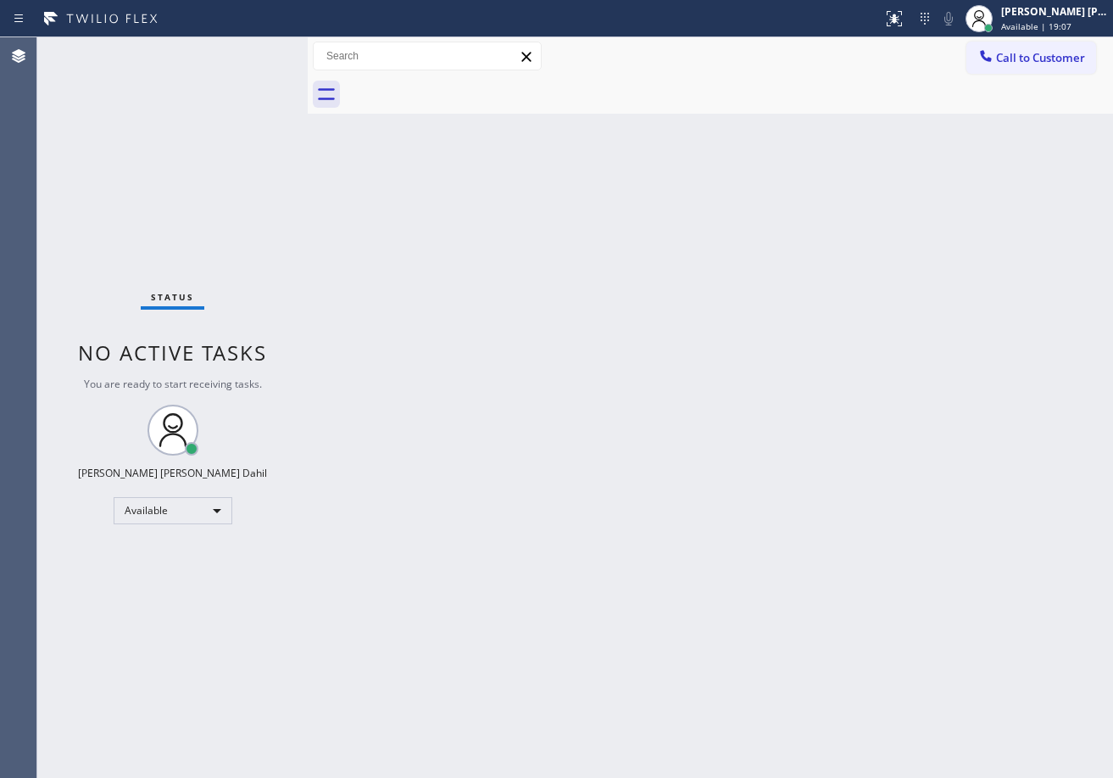
drag, startPoint x: 413, startPoint y: 432, endPoint x: 310, endPoint y: 267, distance: 193.9
click at [408, 416] on div "Back to Dashboard Change Sender ID Customers Technicians Select a contact Outbo…" at bounding box center [711, 407] width 806 height 740
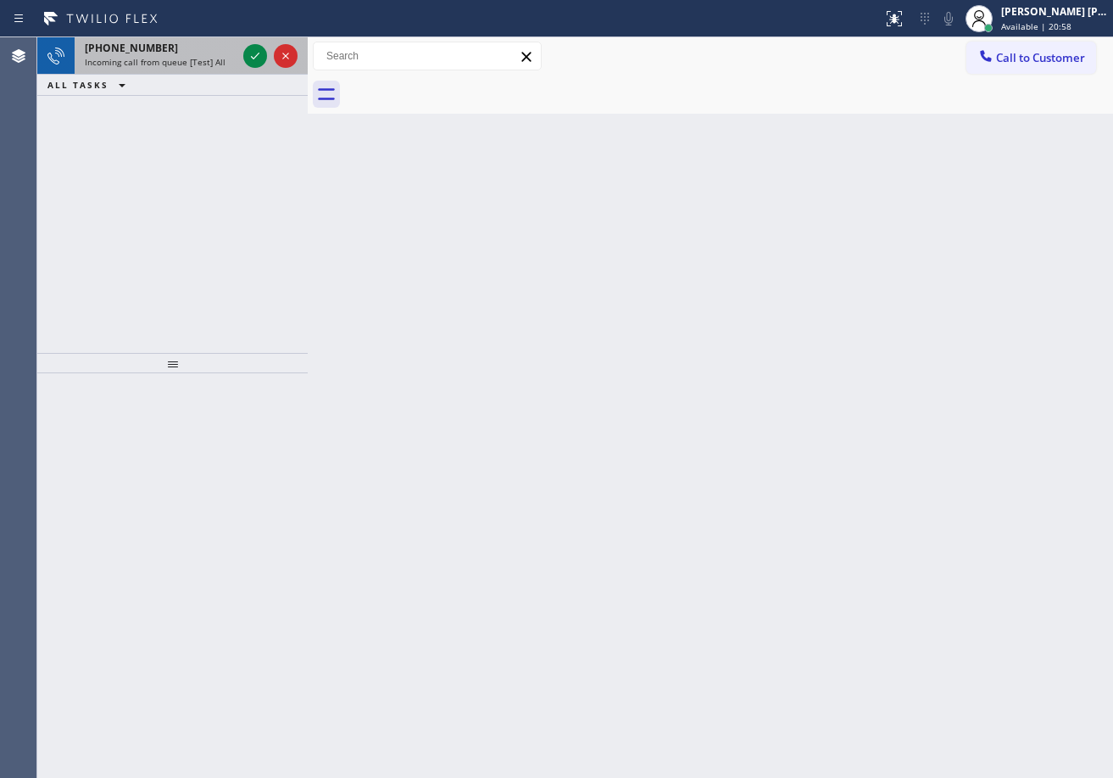
click at [178, 53] on div "[PHONE_NUMBER]" at bounding box center [161, 48] width 152 height 14
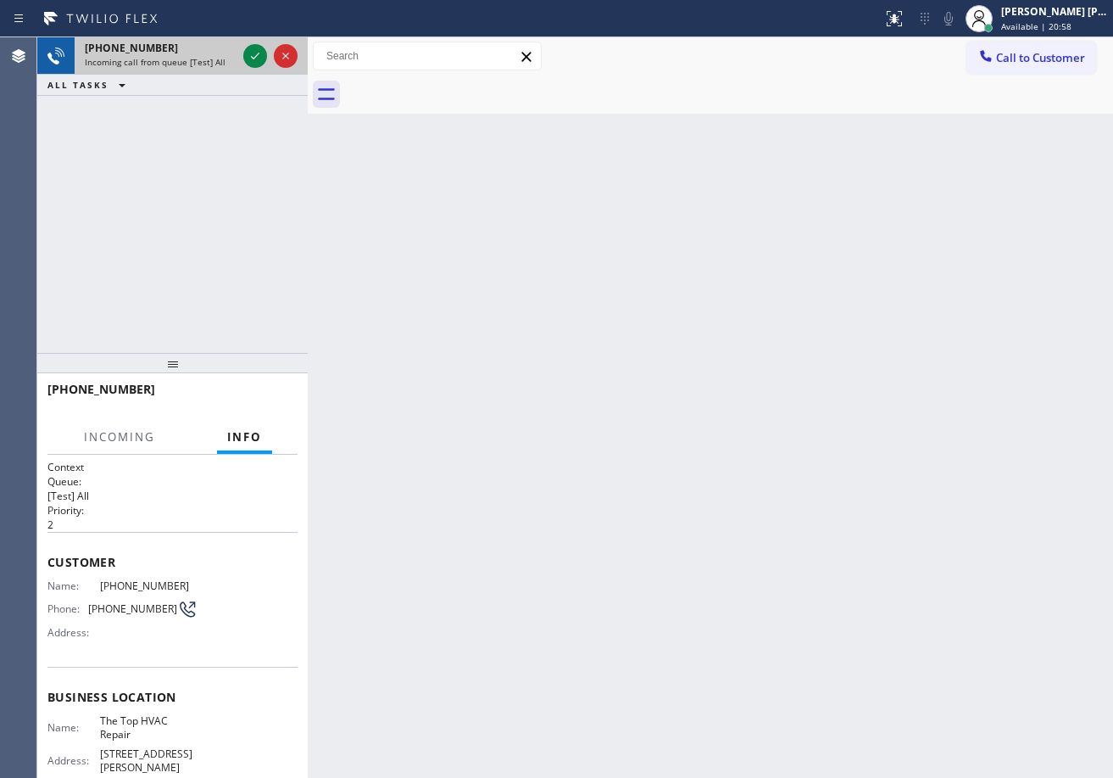
click at [178, 53] on div "[PHONE_NUMBER]" at bounding box center [161, 48] width 152 height 14
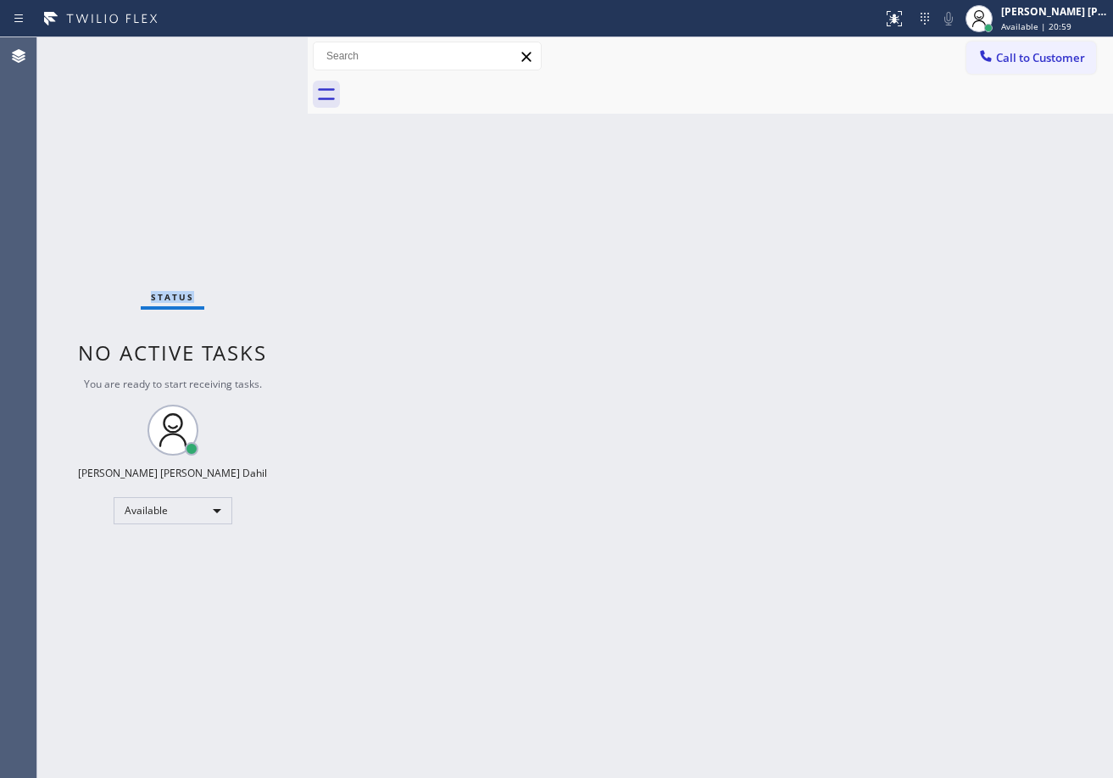
click at [178, 53] on div "Status No active tasks You are ready to start receiving tasks. [PERSON_NAME] [P…" at bounding box center [172, 407] width 270 height 740
drag, startPoint x: 454, startPoint y: 332, endPoint x: 497, endPoint y: 350, distance: 47.1
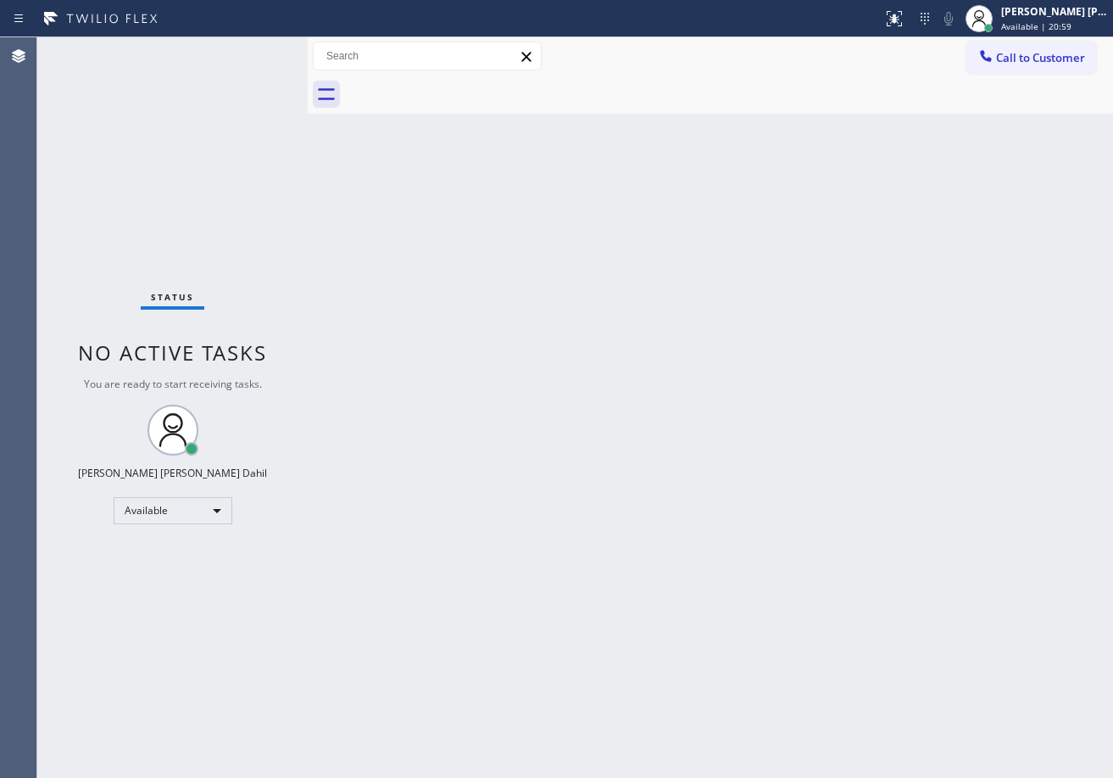
click at [491, 349] on div "Back to Dashboard Change Sender ID Customers Technicians Select a contact Outbo…" at bounding box center [711, 407] width 806 height 740
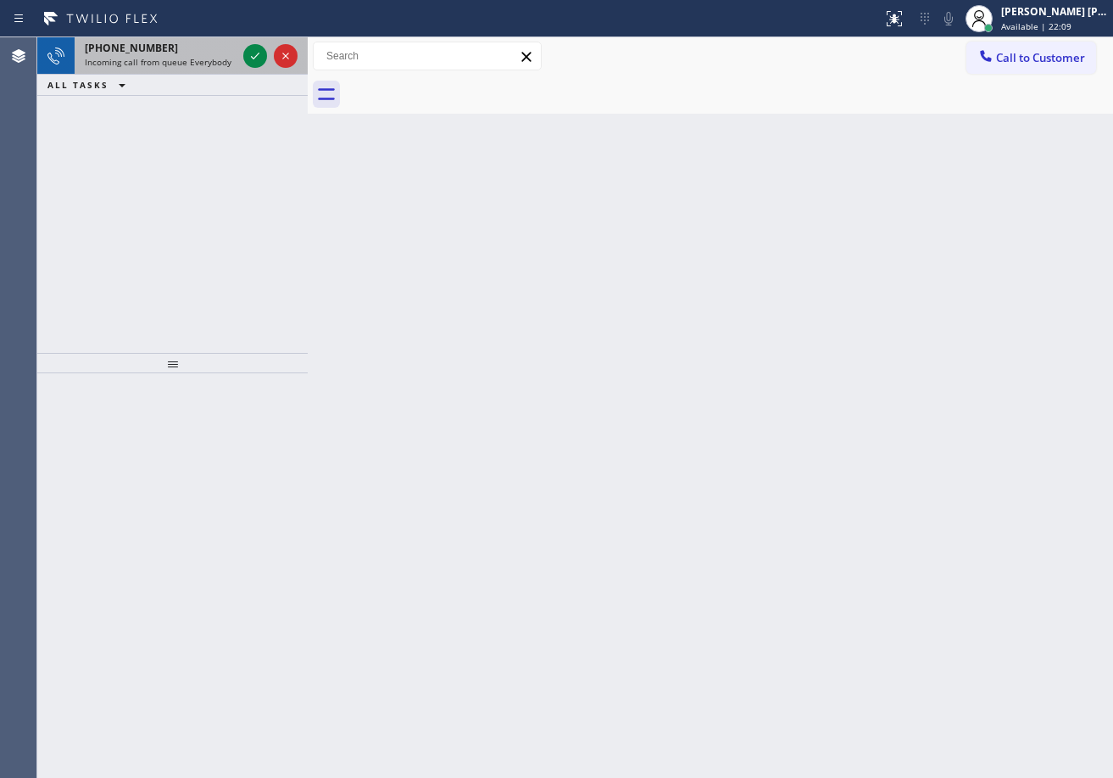
click at [146, 54] on span "[PHONE_NUMBER]" at bounding box center [131, 48] width 93 height 14
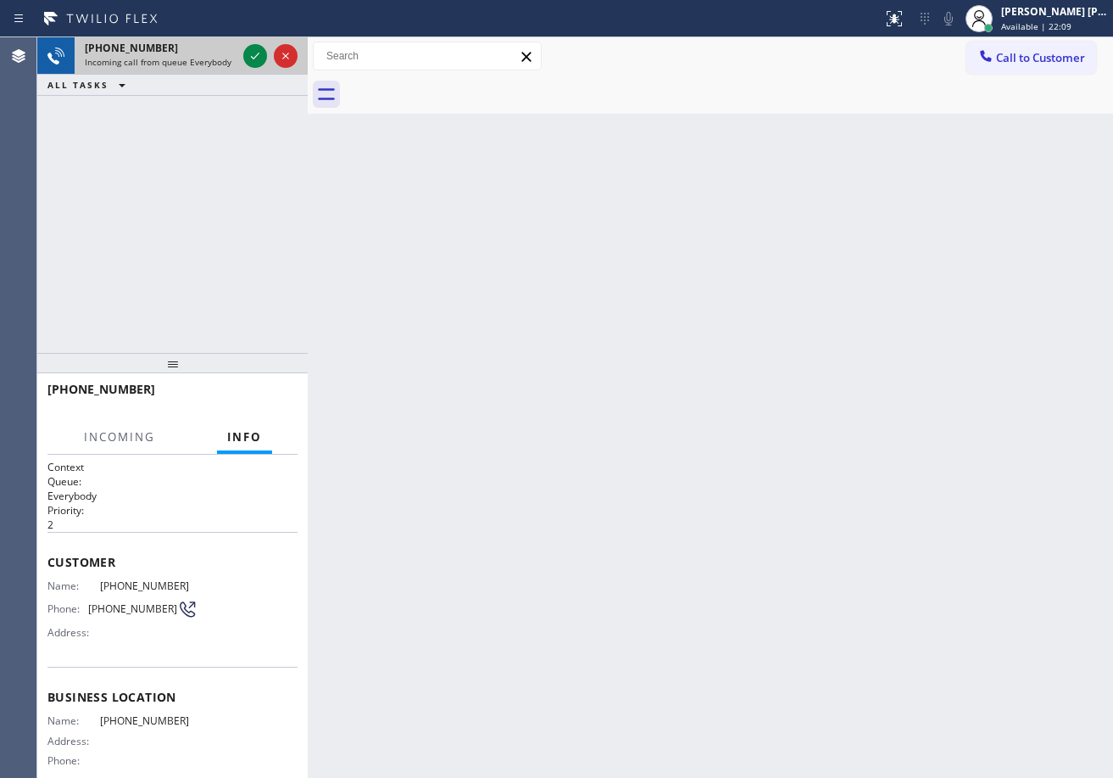
click at [146, 54] on span "[PHONE_NUMBER]" at bounding box center [131, 48] width 93 height 14
click at [454, 311] on div "Back to Dashboard Change Sender ID Customers Technicians Select a contact Outbo…" at bounding box center [711, 407] width 806 height 740
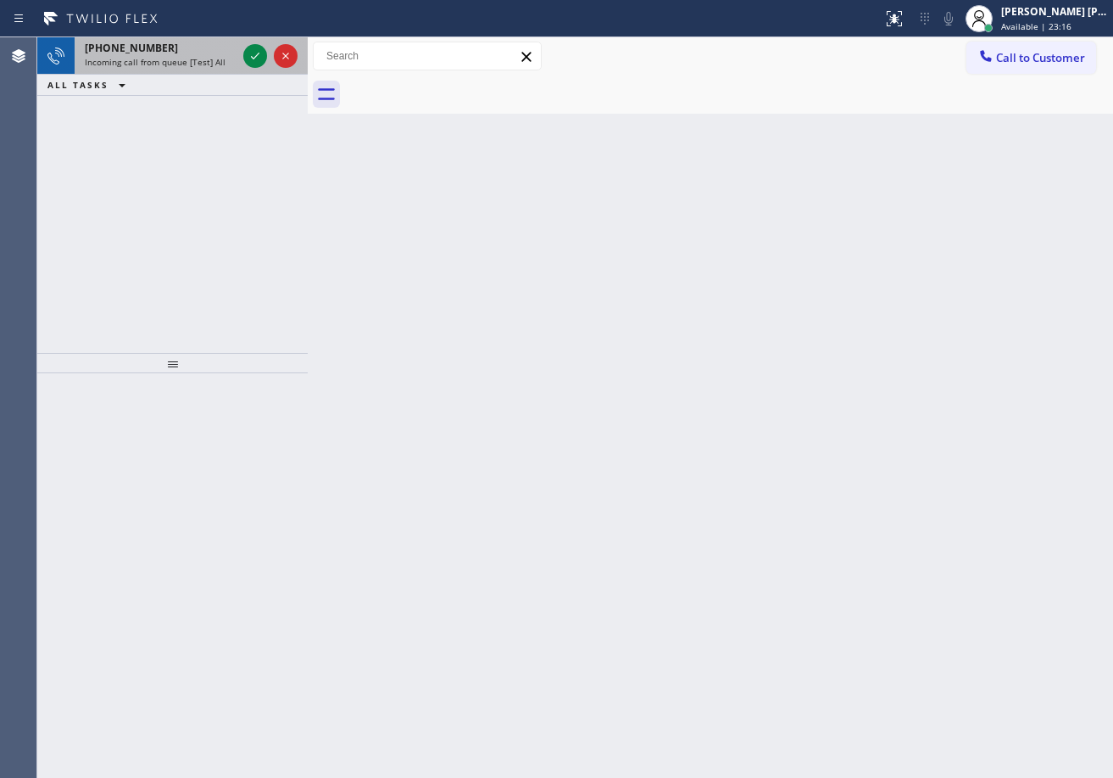
drag, startPoint x: 196, startPoint y: 70, endPoint x: 187, endPoint y: 53, distance: 19.4
click at [194, 70] on div "[PHONE_NUMBER] Incoming call from queue [Test] All" at bounding box center [157, 55] width 165 height 37
click at [187, 53] on div "[PHONE_NUMBER]" at bounding box center [161, 48] width 152 height 14
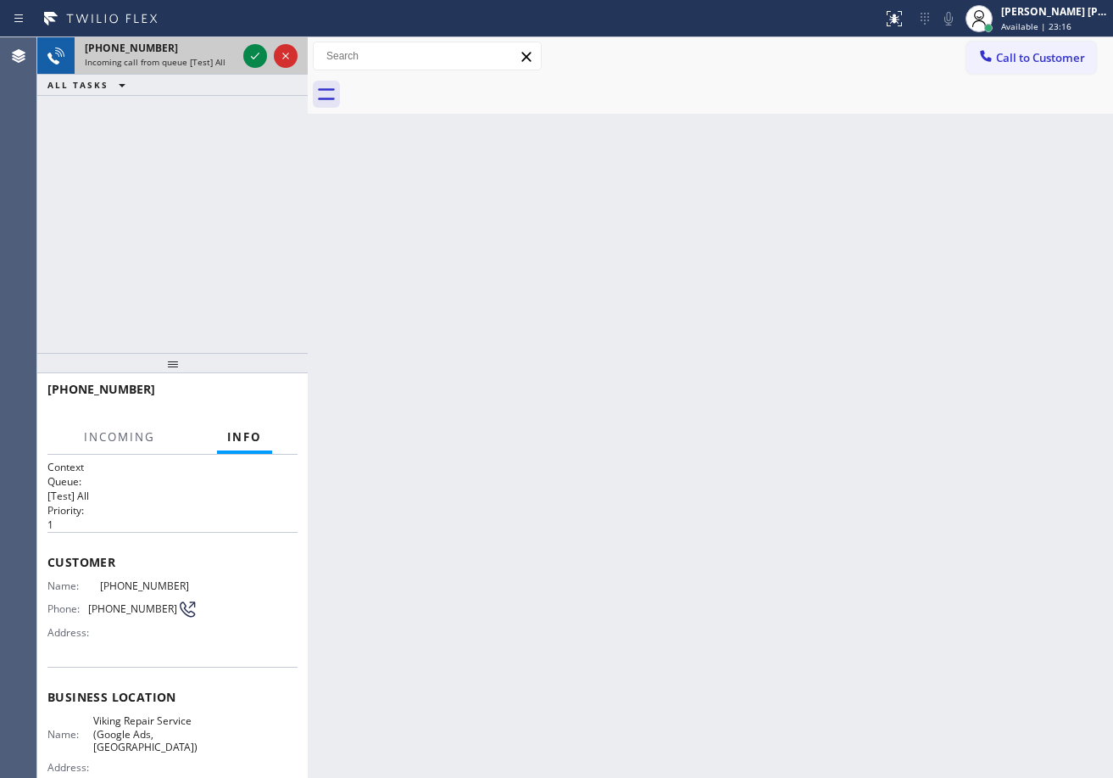
click at [187, 53] on div "[PHONE_NUMBER]" at bounding box center [161, 48] width 152 height 14
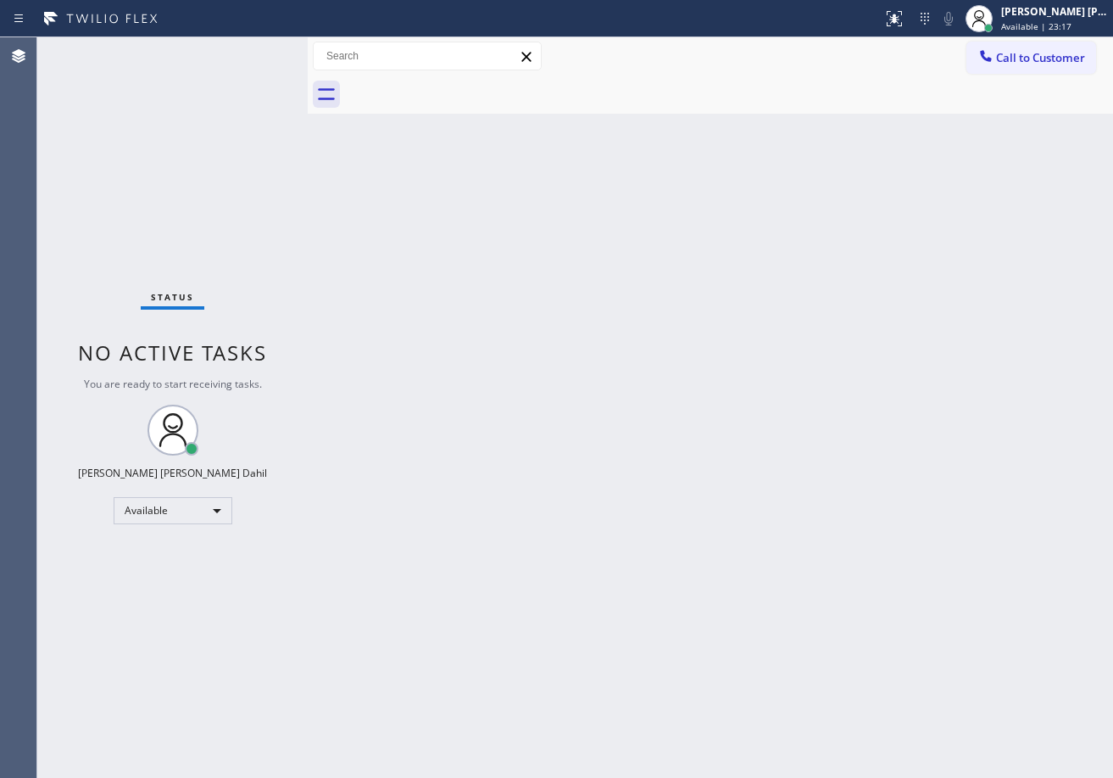
click at [226, 132] on div "Status No active tasks You are ready to start receiving tasks. [PERSON_NAME] [P…" at bounding box center [172, 407] width 270 height 740
drag, startPoint x: 624, startPoint y: 591, endPoint x: 661, endPoint y: 728, distance: 142.3
click at [624, 595] on div "Back to Dashboard Change Sender ID Customers Technicians Select a contact Outbo…" at bounding box center [711, 407] width 806 height 740
click at [747, 140] on div "Back to Dashboard Change Sender ID Customers Technicians Select a contact Outbo…" at bounding box center [711, 407] width 806 height 740
click at [250, 51] on div "Status No active tasks You are ready to start receiving tasks. [PERSON_NAME] [P…" at bounding box center [172, 407] width 270 height 740
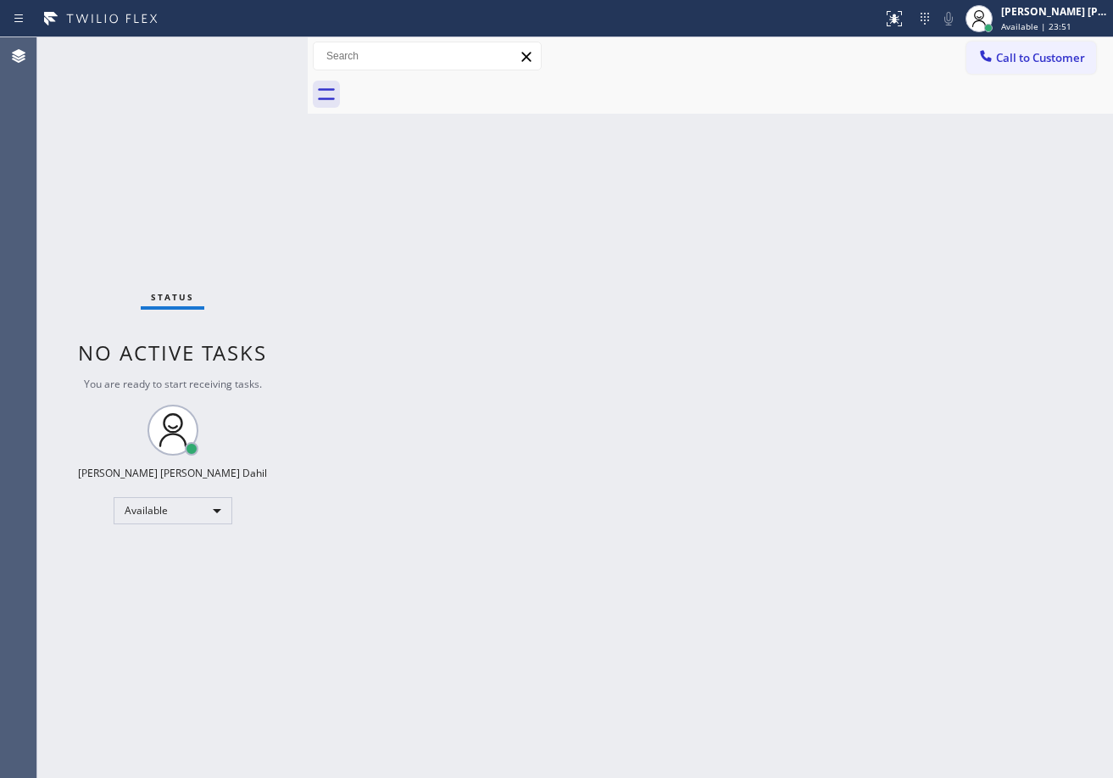
click at [250, 51] on div "Status No active tasks You are ready to start receiving tasks. [PERSON_NAME] [P…" at bounding box center [172, 407] width 270 height 740
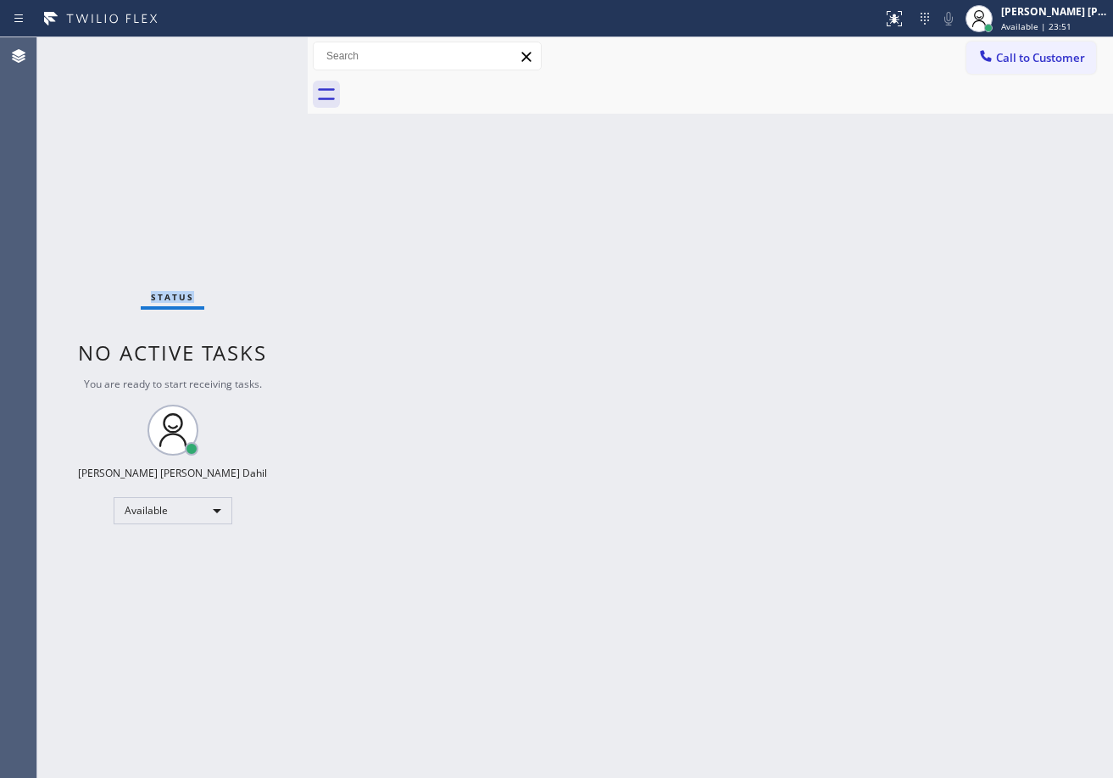
click at [250, 51] on div "Status No active tasks You are ready to start receiving tasks. [PERSON_NAME] [P…" at bounding box center [172, 407] width 270 height 740
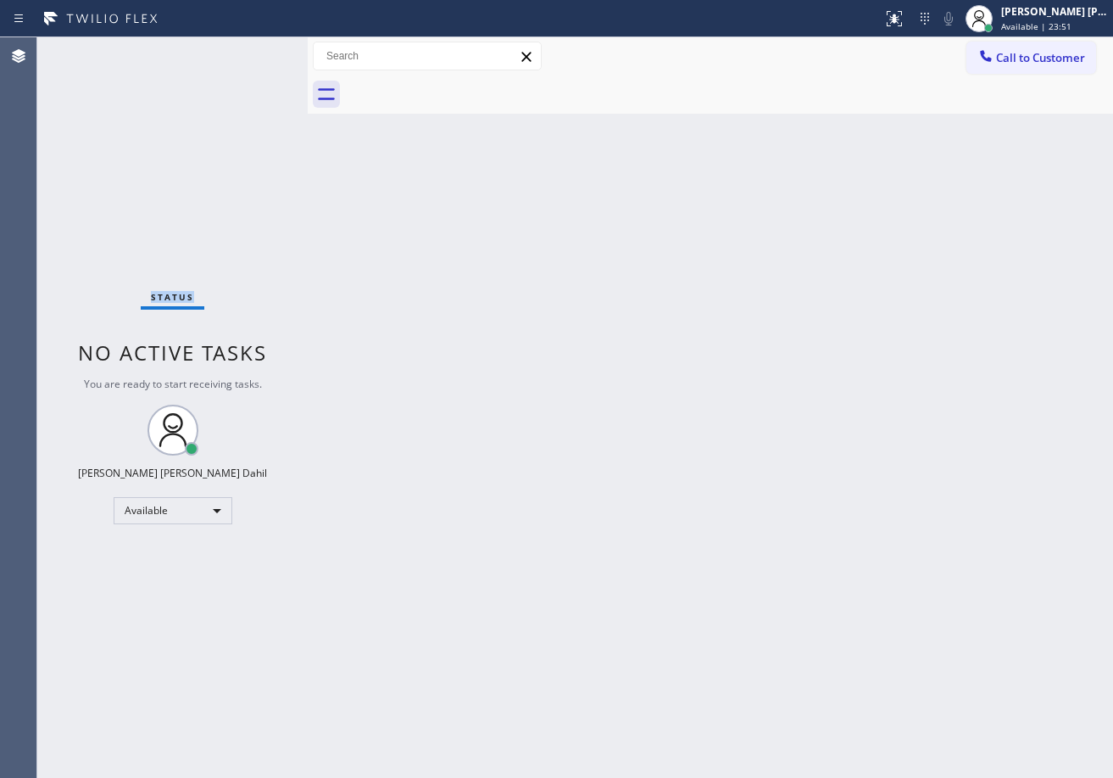
click at [250, 51] on div "Status No active tasks You are ready to start receiving tasks. [PERSON_NAME] [P…" at bounding box center [172, 407] width 270 height 740
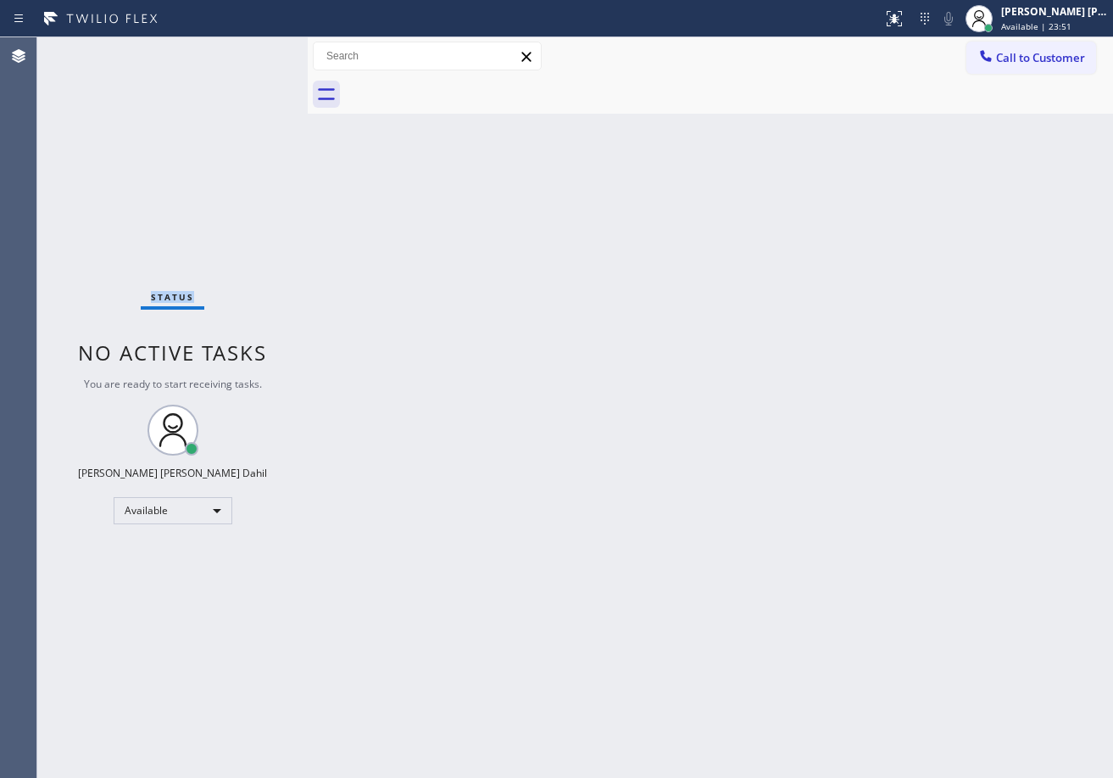
click at [250, 51] on div "Status No active tasks You are ready to start receiving tasks. [PERSON_NAME] [P…" at bounding box center [172, 407] width 270 height 740
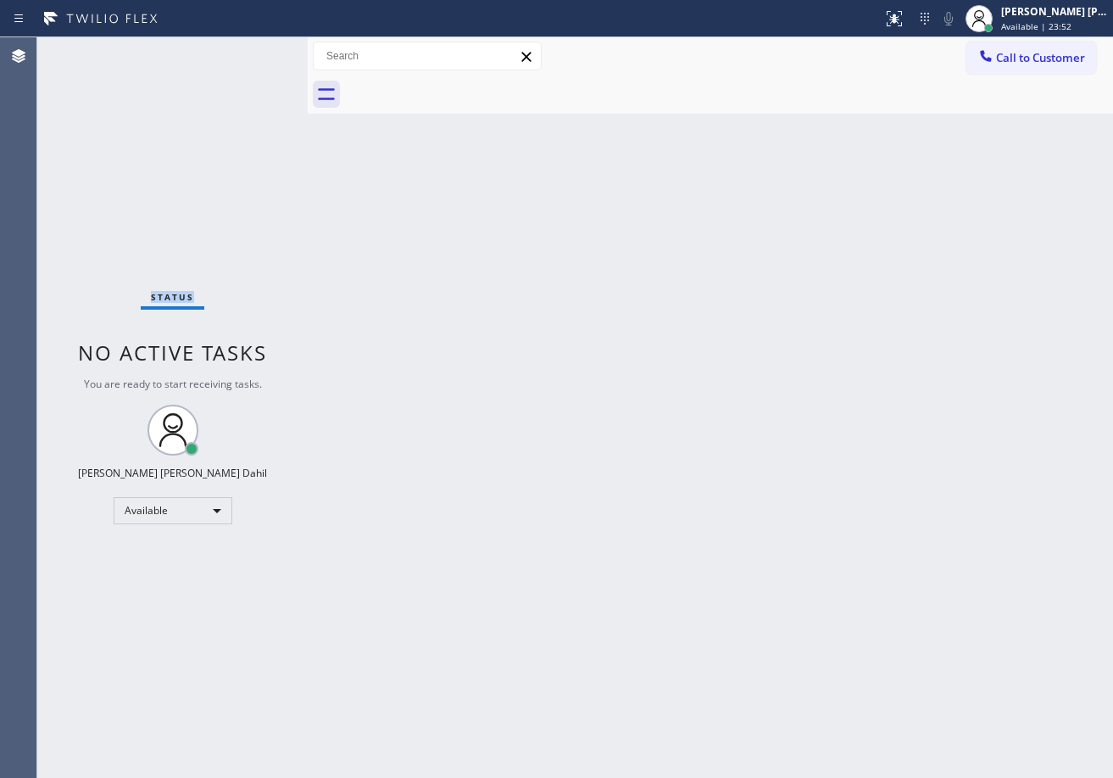
click at [250, 51] on div "Status No active tasks You are ready to start receiving tasks. [PERSON_NAME] [P…" at bounding box center [172, 407] width 270 height 740
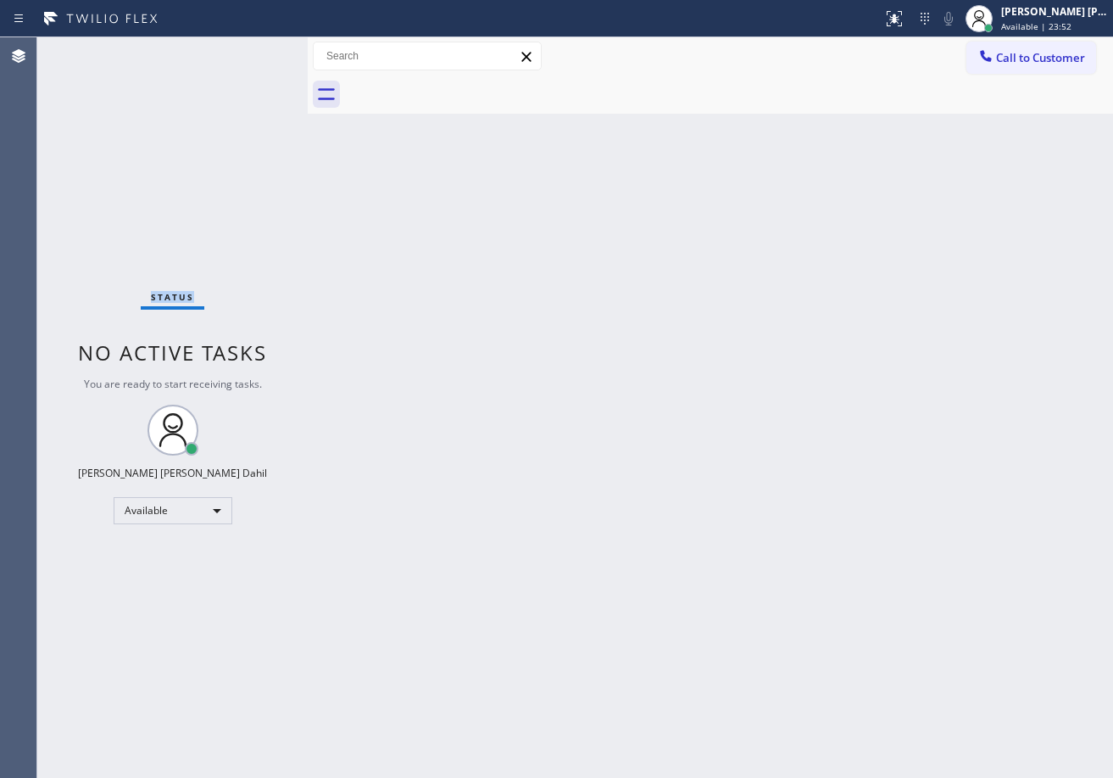
click at [250, 51] on div "Status No active tasks You are ready to start receiving tasks. [PERSON_NAME] [P…" at bounding box center [172, 407] width 270 height 740
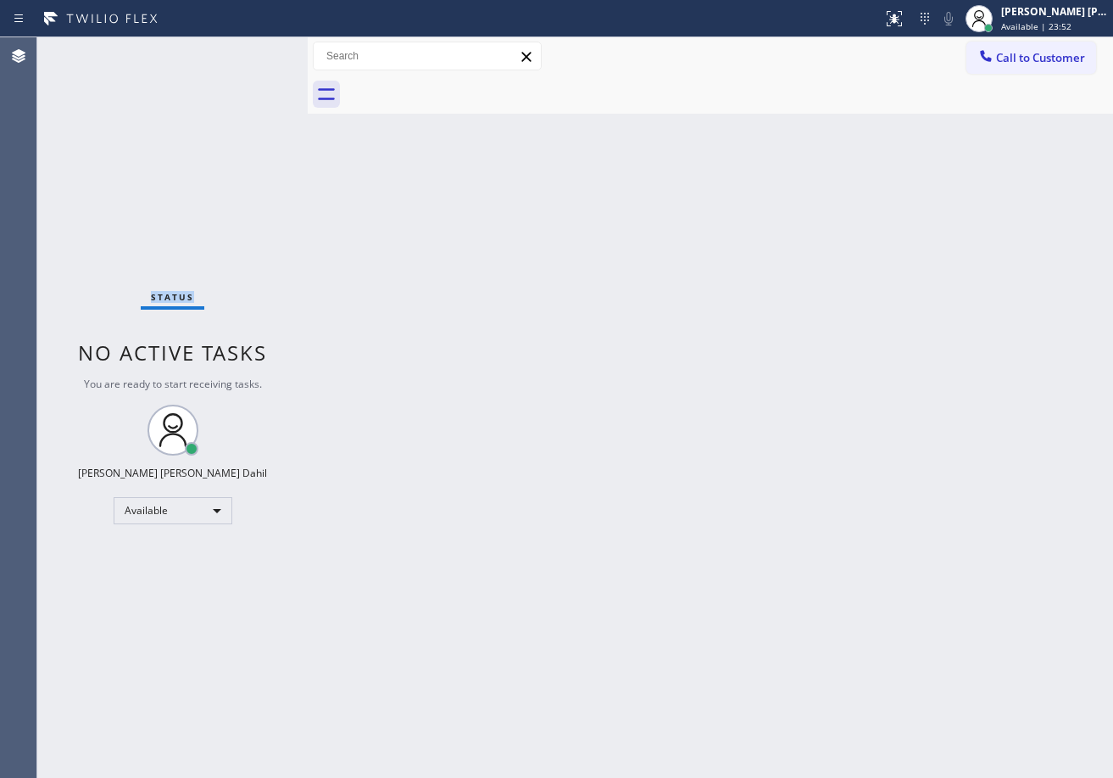
click at [250, 51] on div "Status No active tasks You are ready to start receiving tasks. [PERSON_NAME] [P…" at bounding box center [172, 407] width 270 height 740
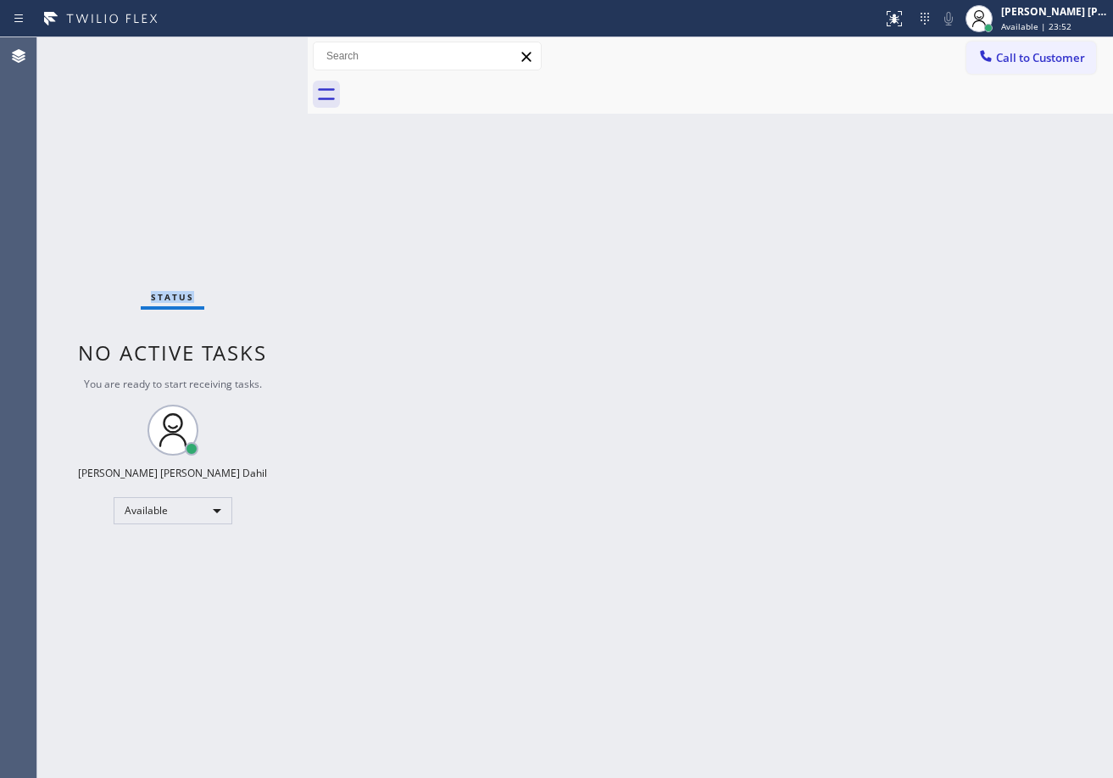
click at [250, 51] on div "Status No active tasks You are ready to start receiving tasks. [PERSON_NAME] [P…" at bounding box center [172, 407] width 270 height 740
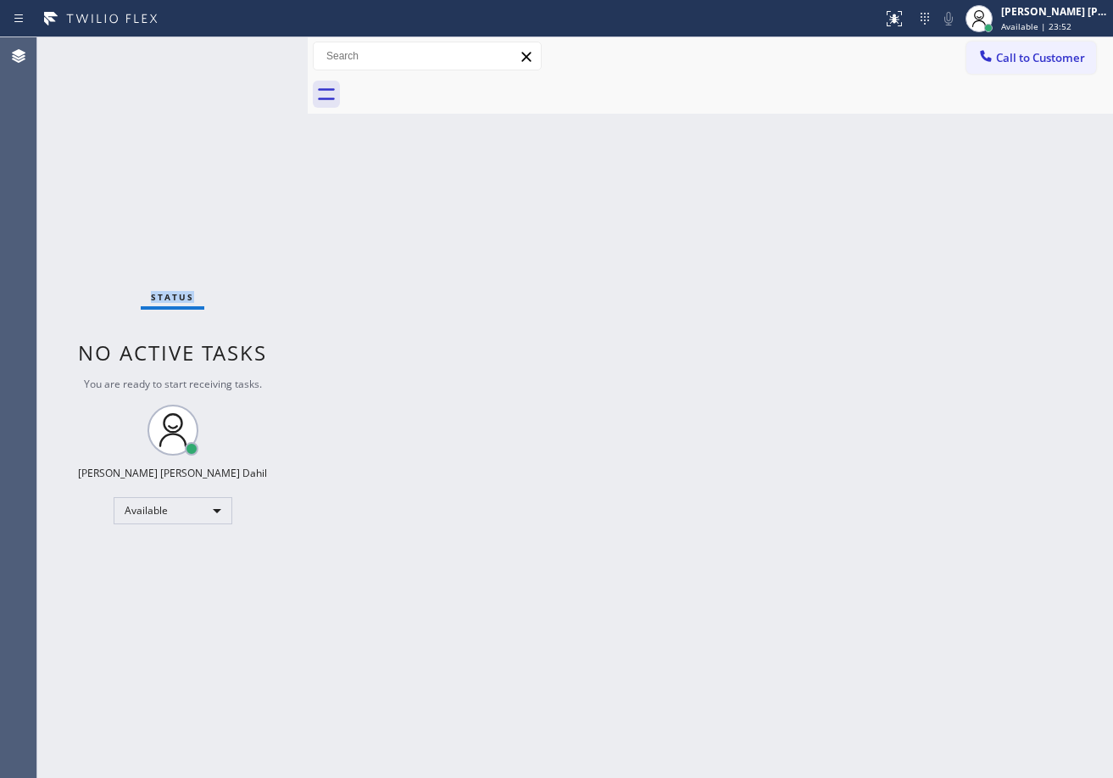
click at [250, 51] on div "Status No active tasks You are ready to start receiving tasks. [PERSON_NAME] [P…" at bounding box center [172, 407] width 270 height 740
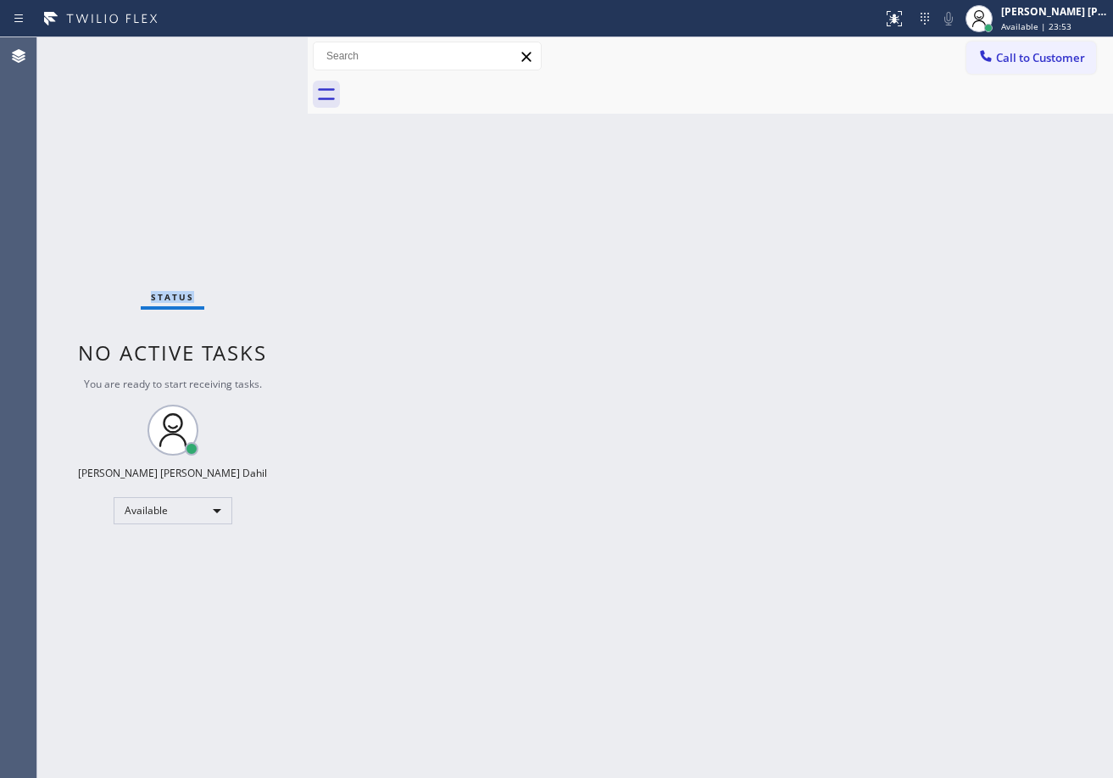
click at [250, 51] on div "Status No active tasks You are ready to start receiving tasks. [PERSON_NAME] [P…" at bounding box center [172, 407] width 270 height 740
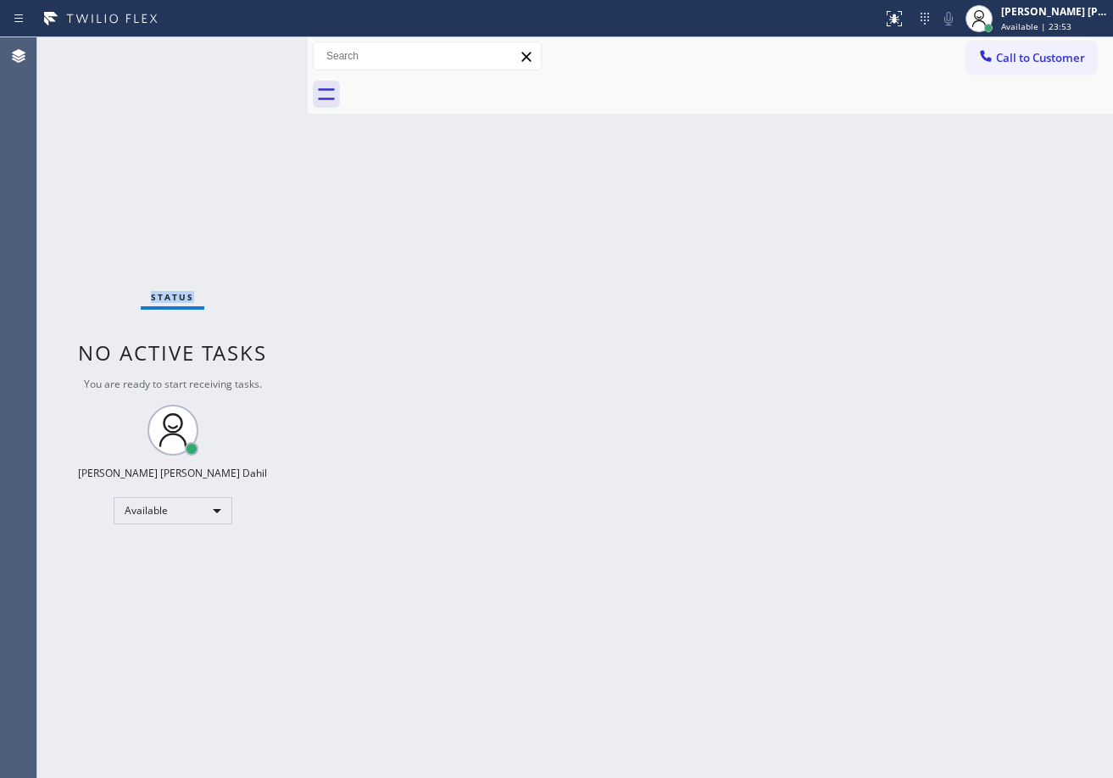
click at [250, 51] on div "Status No active tasks You are ready to start receiving tasks. [PERSON_NAME] [P…" at bounding box center [172, 407] width 270 height 740
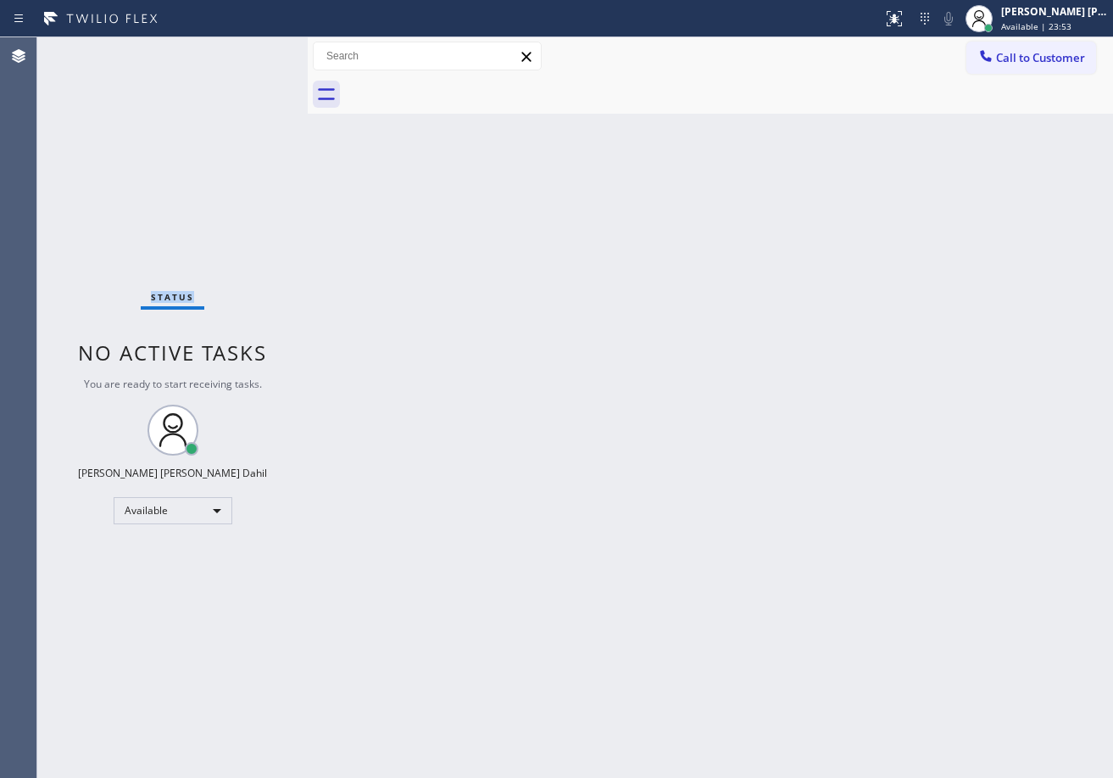
click at [250, 51] on div "Status No active tasks You are ready to start receiving tasks. [PERSON_NAME] [P…" at bounding box center [172, 407] width 270 height 740
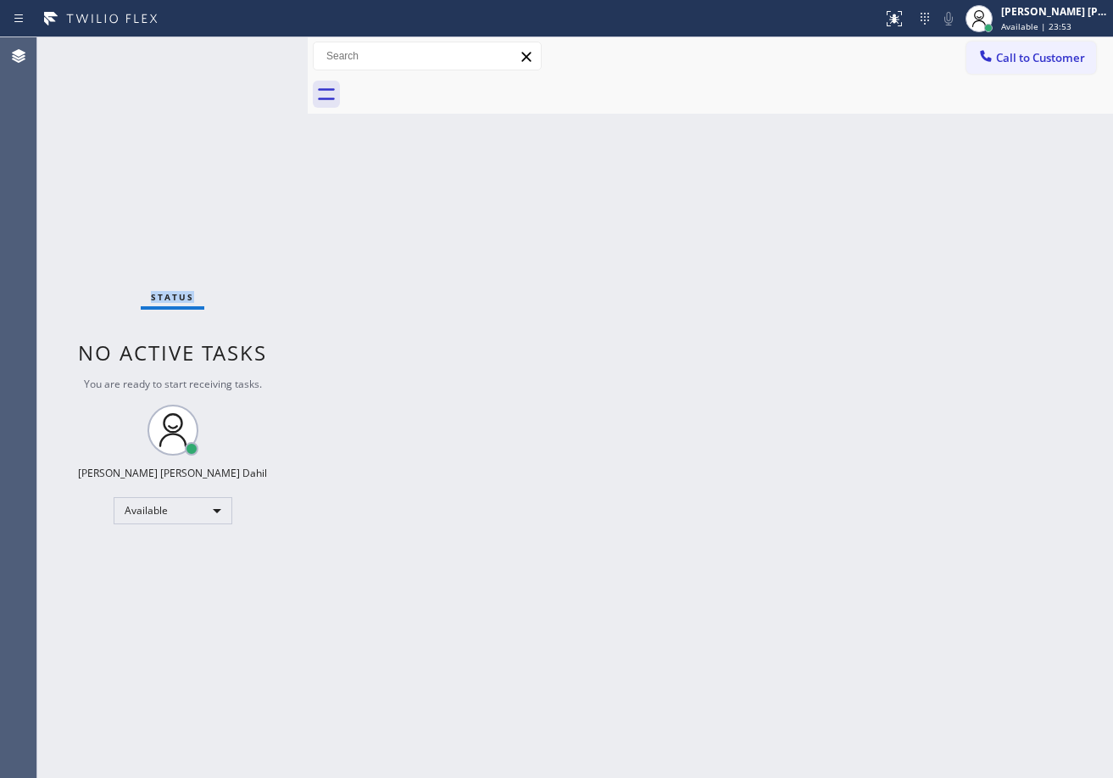
click at [250, 51] on div "Status No active tasks You are ready to start receiving tasks. [PERSON_NAME] [P…" at bounding box center [172, 407] width 270 height 740
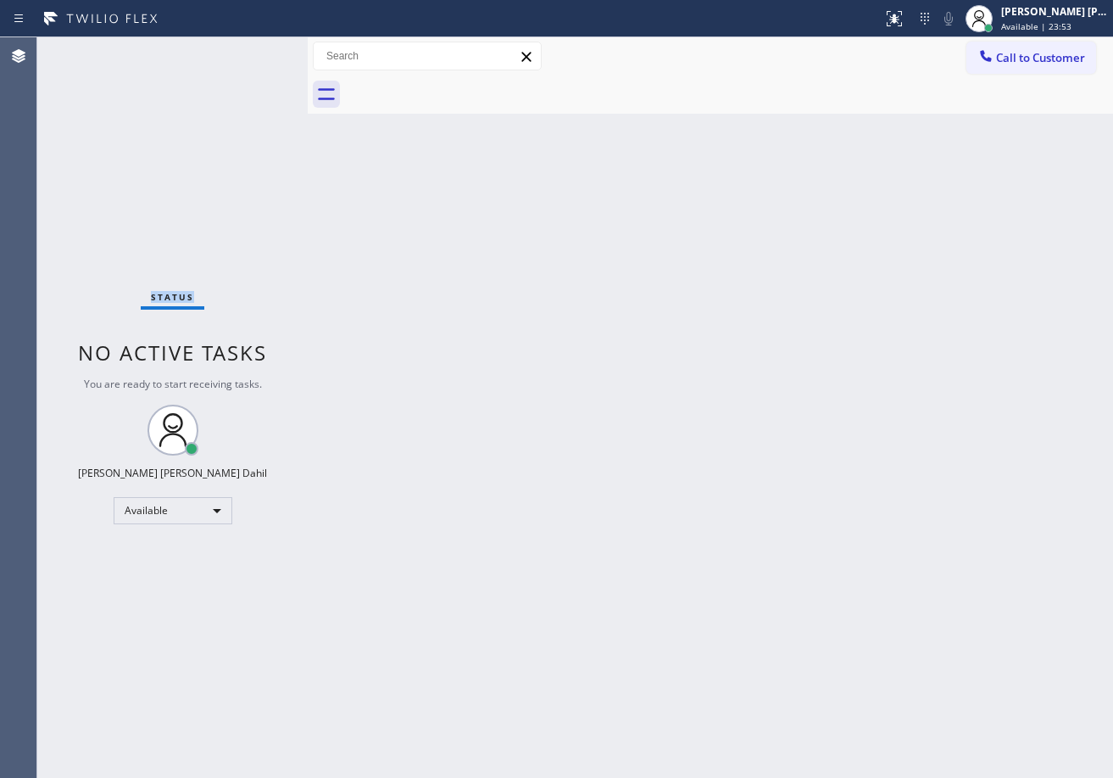
click at [250, 51] on div "Status No active tasks You are ready to start receiving tasks. [PERSON_NAME] [P…" at bounding box center [172, 407] width 270 height 740
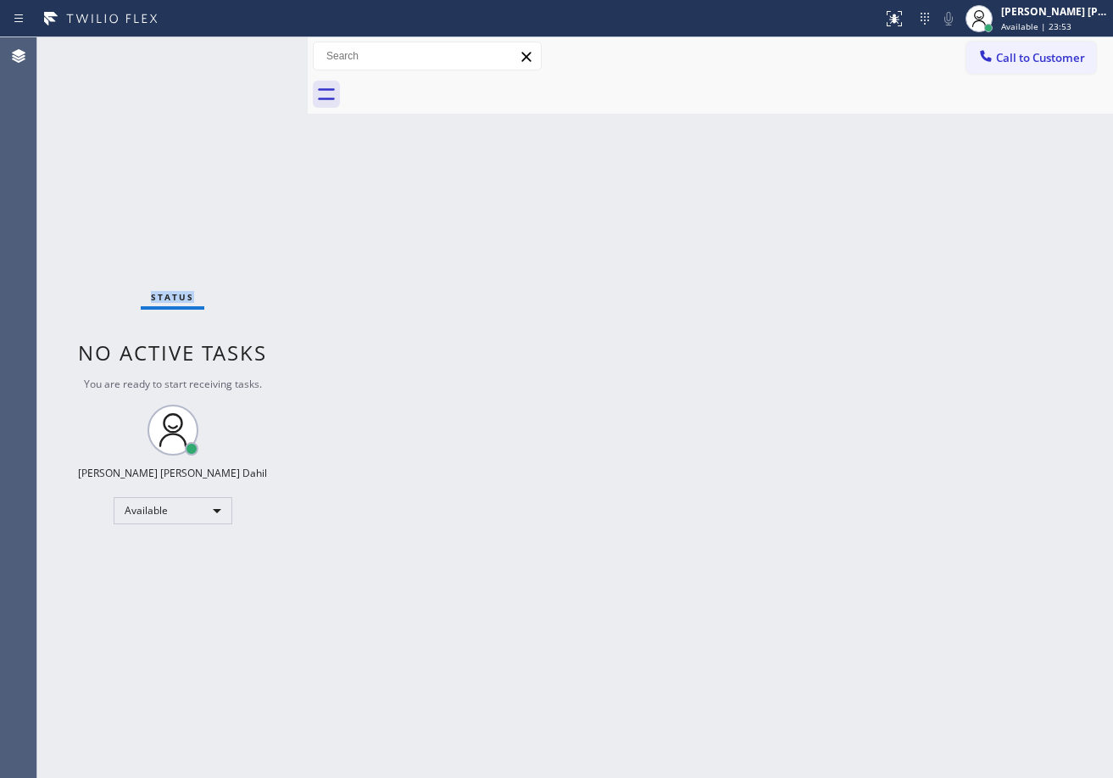
click at [250, 51] on div "Status No active tasks You are ready to start receiving tasks. [PERSON_NAME] [P…" at bounding box center [172, 407] width 270 height 740
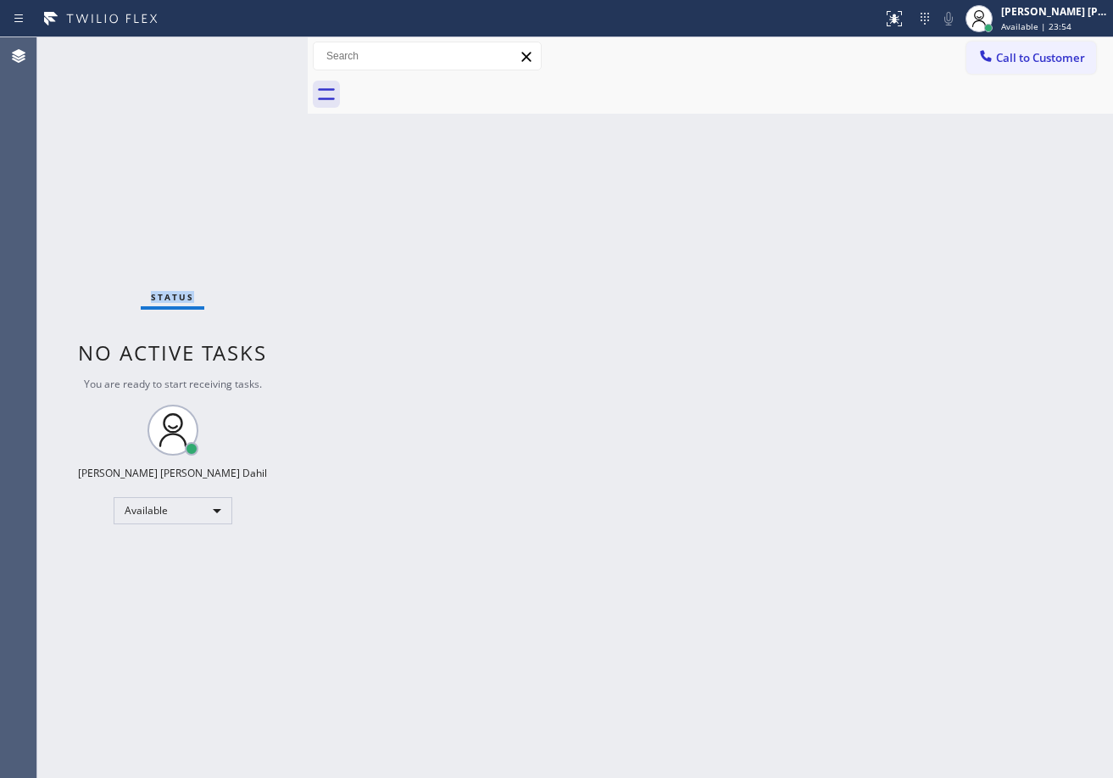
click at [250, 51] on div "Status No active tasks You are ready to start receiving tasks. [PERSON_NAME] [P…" at bounding box center [172, 407] width 270 height 740
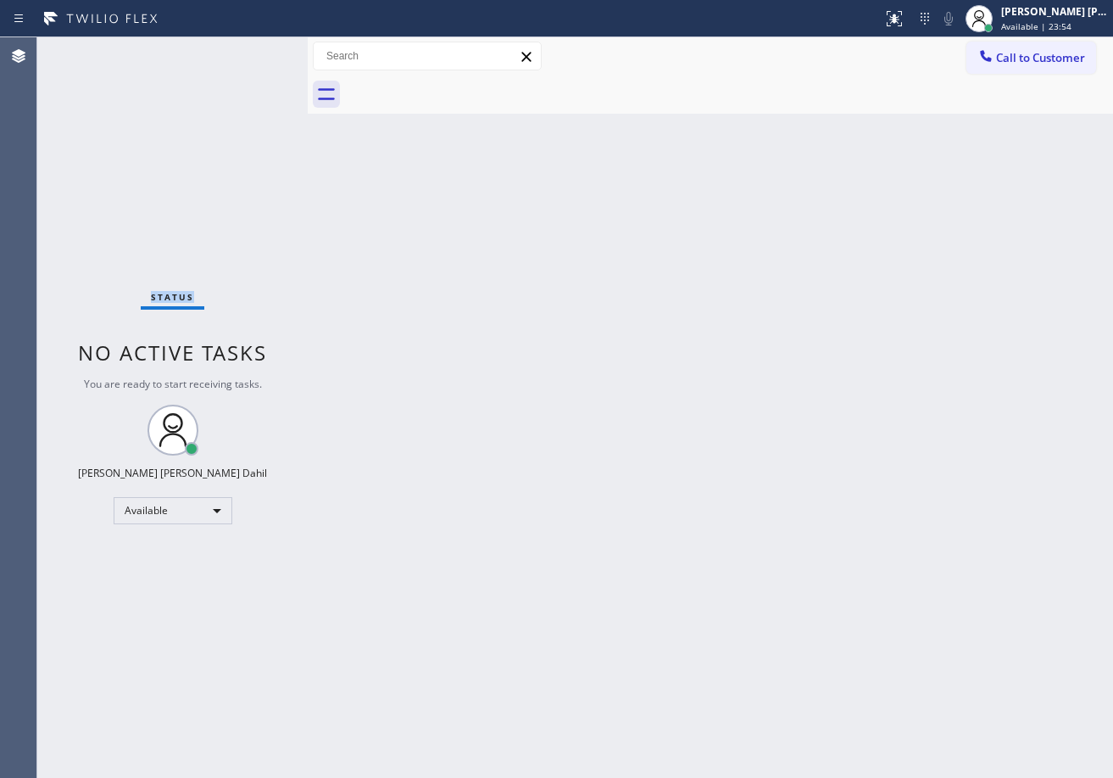
click at [250, 51] on div "Status No active tasks You are ready to start receiving tasks. [PERSON_NAME] [P…" at bounding box center [172, 407] width 270 height 740
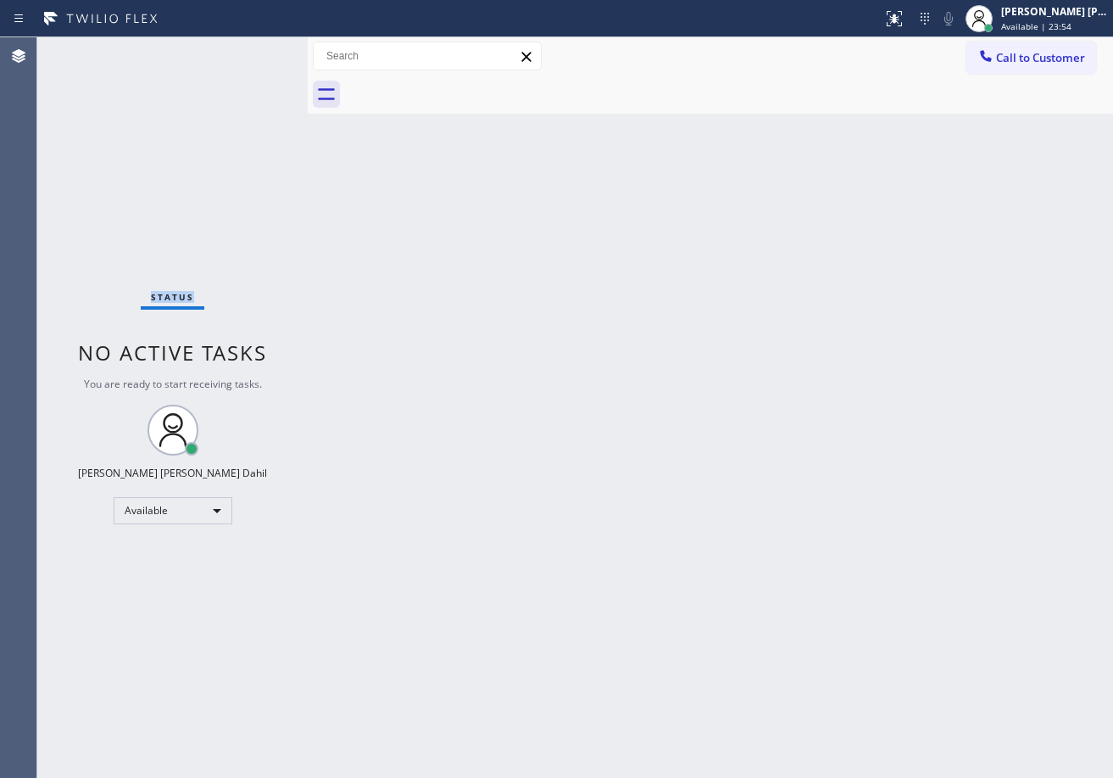
click at [250, 51] on div "Status No active tasks You are ready to start receiving tasks. [PERSON_NAME] [P…" at bounding box center [172, 407] width 270 height 740
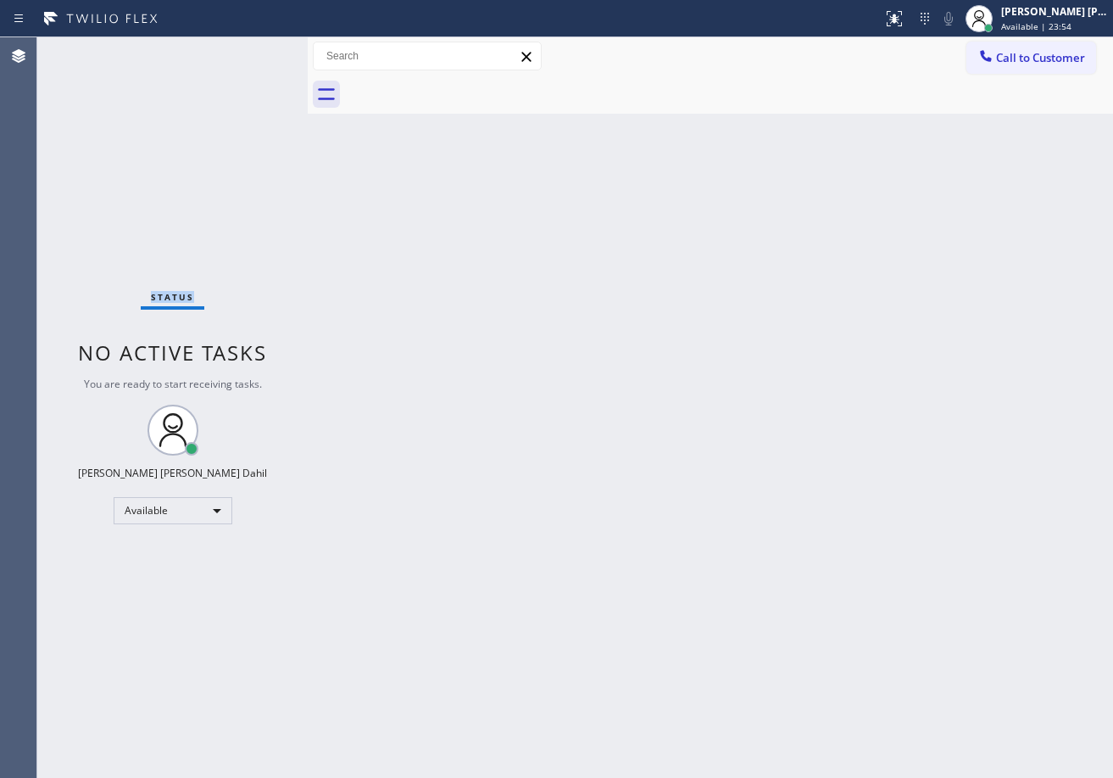
click at [250, 51] on div "Status No active tasks You are ready to start receiving tasks. [PERSON_NAME] [P…" at bounding box center [172, 407] width 270 height 740
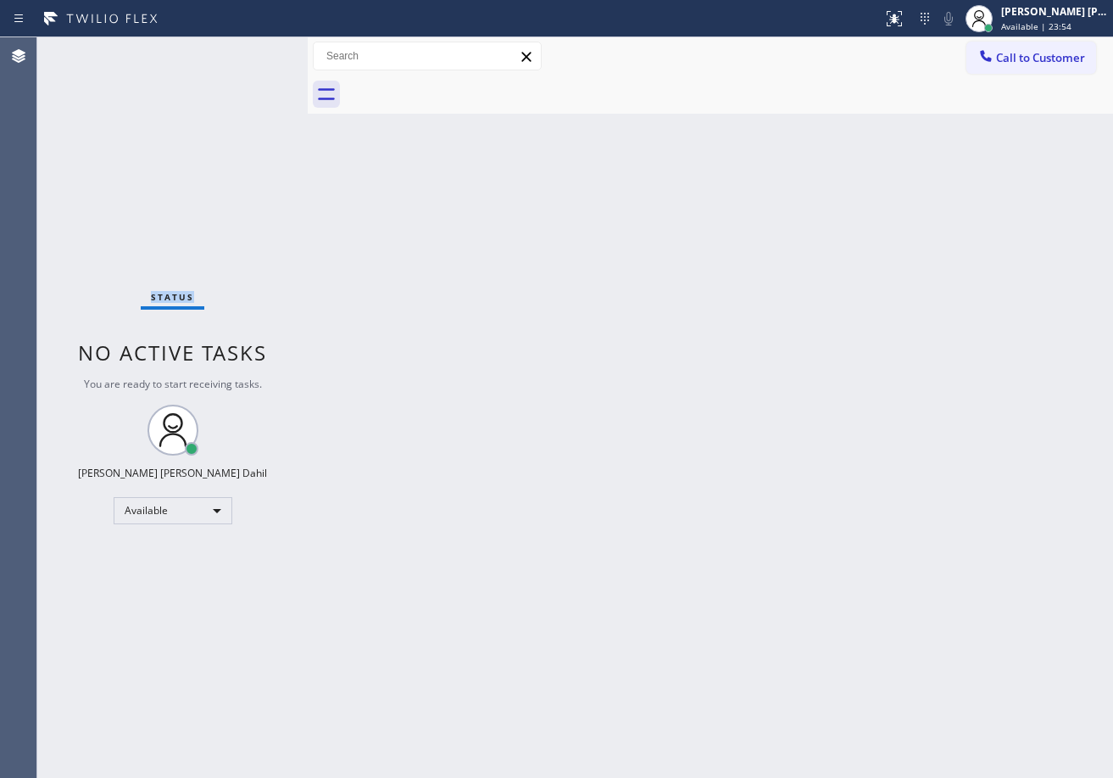
click at [250, 51] on div "Status No active tasks You are ready to start receiving tasks. [PERSON_NAME] [P…" at bounding box center [172, 407] width 270 height 740
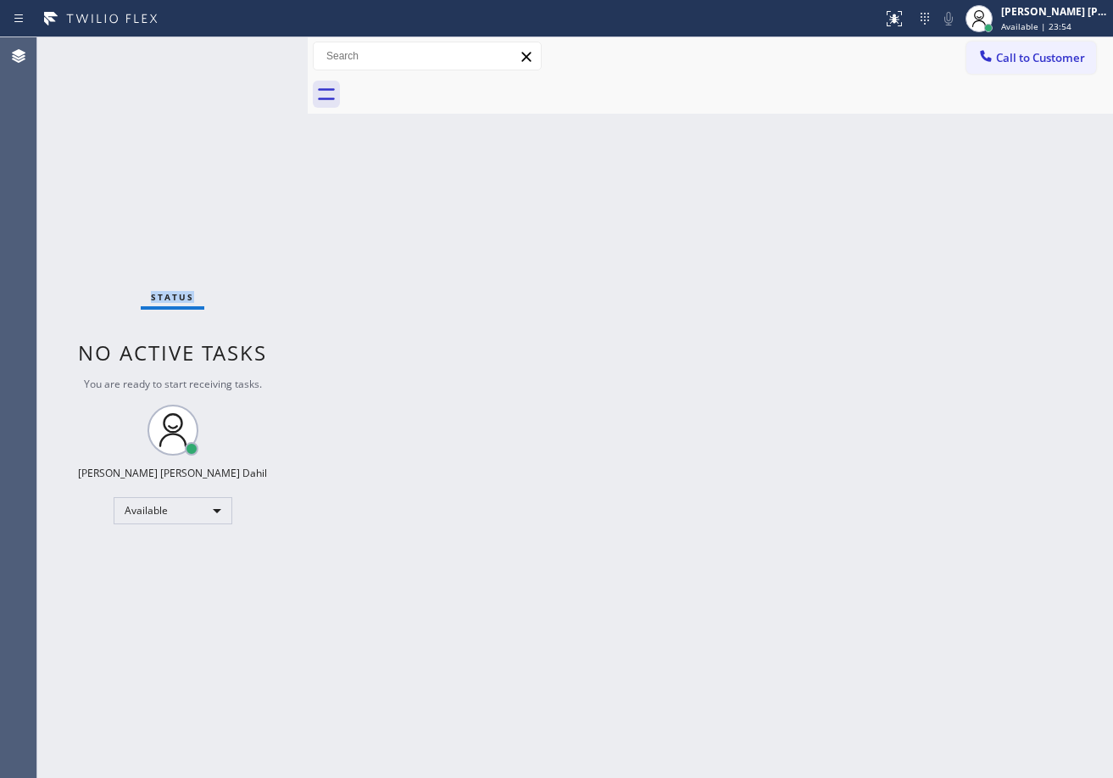
click at [250, 51] on div "Status No active tasks You are ready to start receiving tasks. [PERSON_NAME] [P…" at bounding box center [172, 407] width 270 height 740
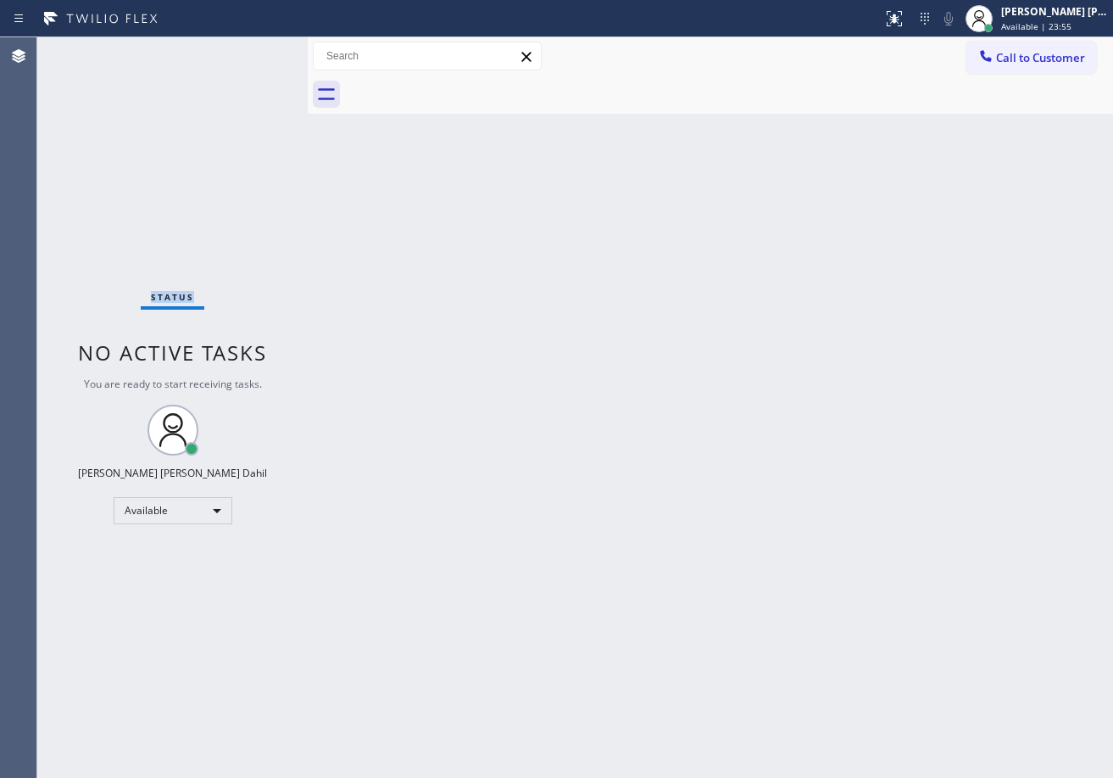
click at [250, 51] on div "Status No active tasks You are ready to start receiving tasks. [PERSON_NAME] [P…" at bounding box center [172, 407] width 270 height 740
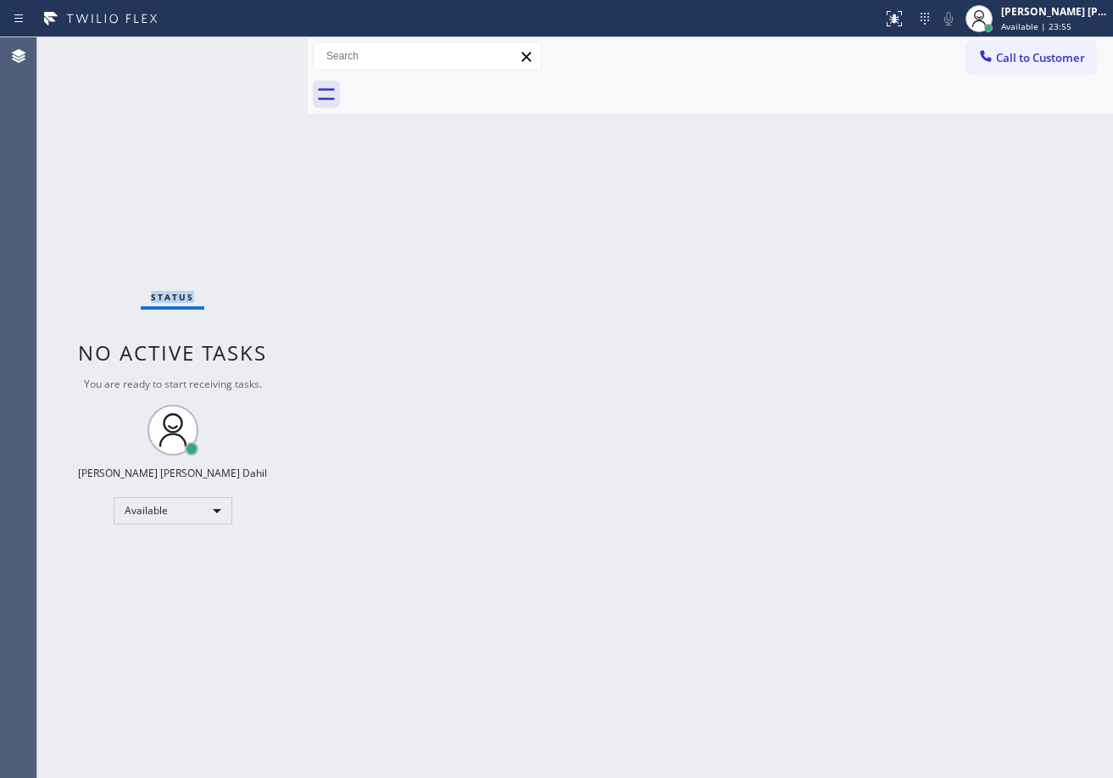
click at [250, 51] on div "Status No active tasks You are ready to start receiving tasks. [PERSON_NAME] [P…" at bounding box center [172, 407] width 270 height 740
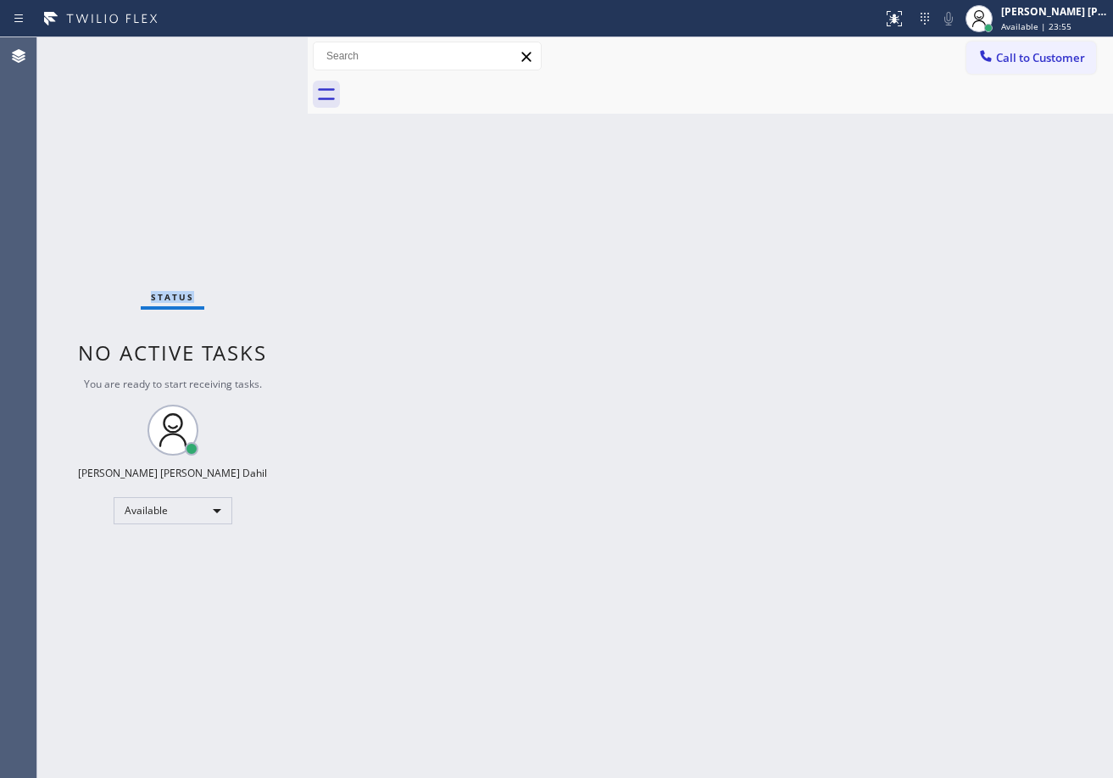
click at [250, 51] on div "Status No active tasks You are ready to start receiving tasks. [PERSON_NAME] [P…" at bounding box center [172, 407] width 270 height 740
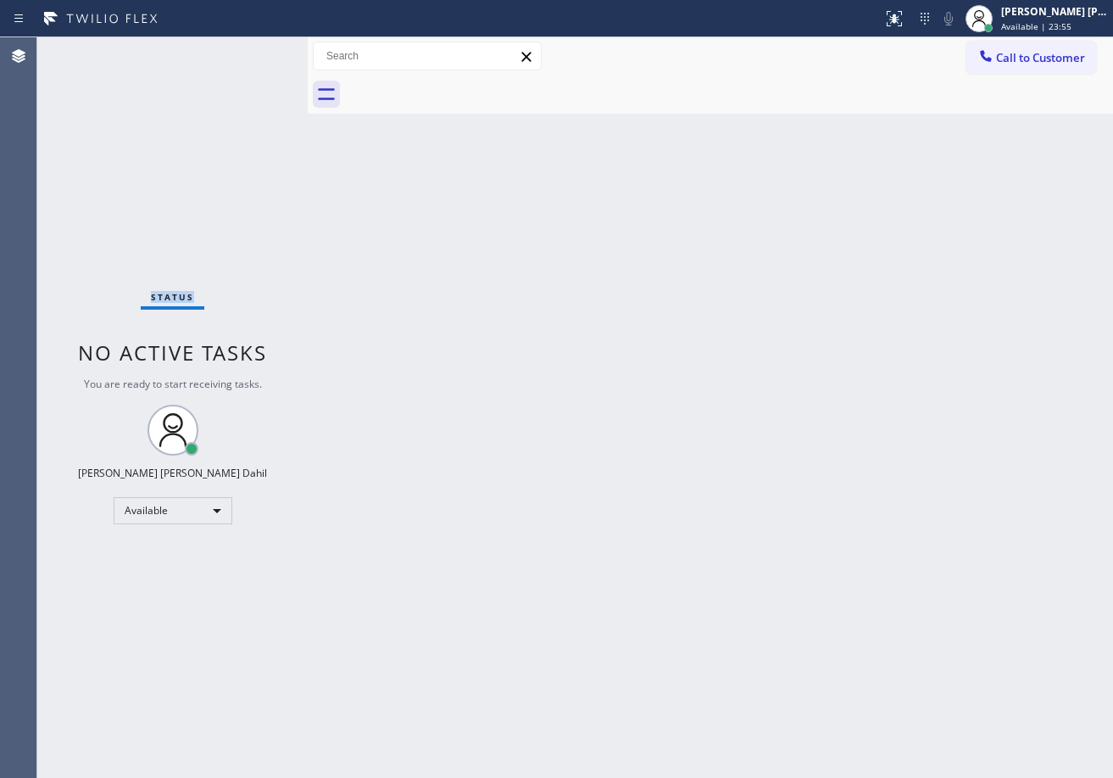
click at [250, 51] on div "Status No active tasks You are ready to start receiving tasks. [PERSON_NAME] [P…" at bounding box center [172, 407] width 270 height 740
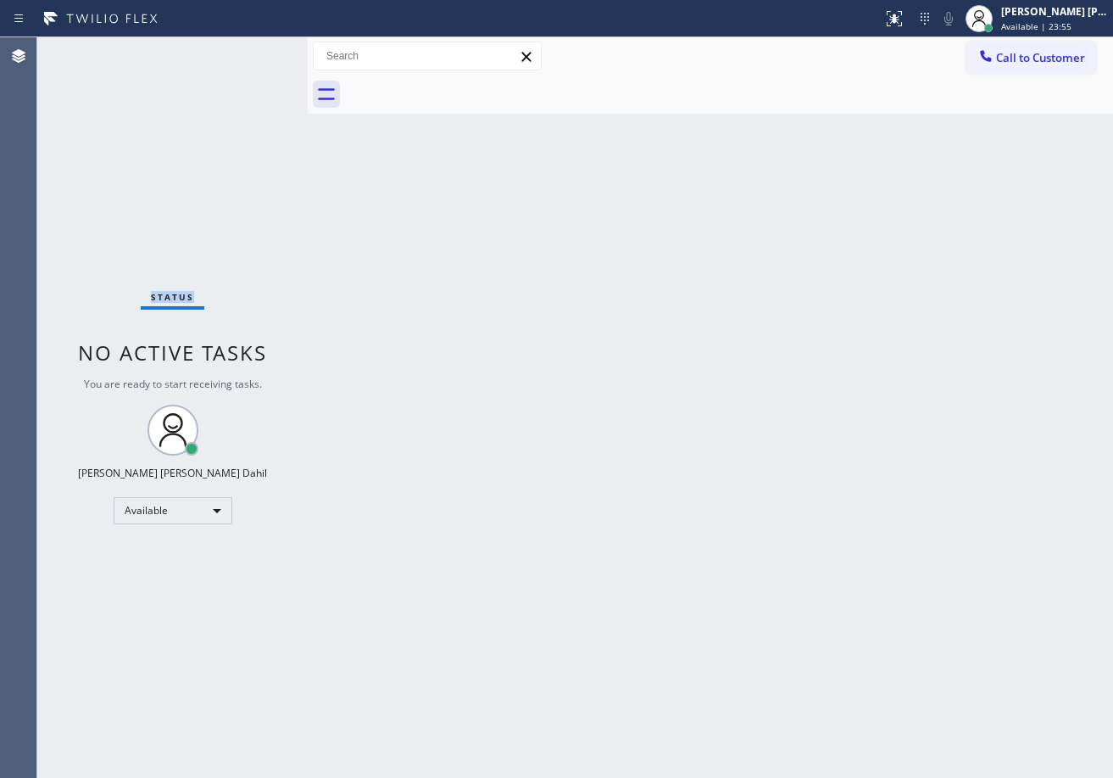
click at [250, 51] on div "Status No active tasks You are ready to start receiving tasks. [PERSON_NAME] [P…" at bounding box center [172, 407] width 270 height 740
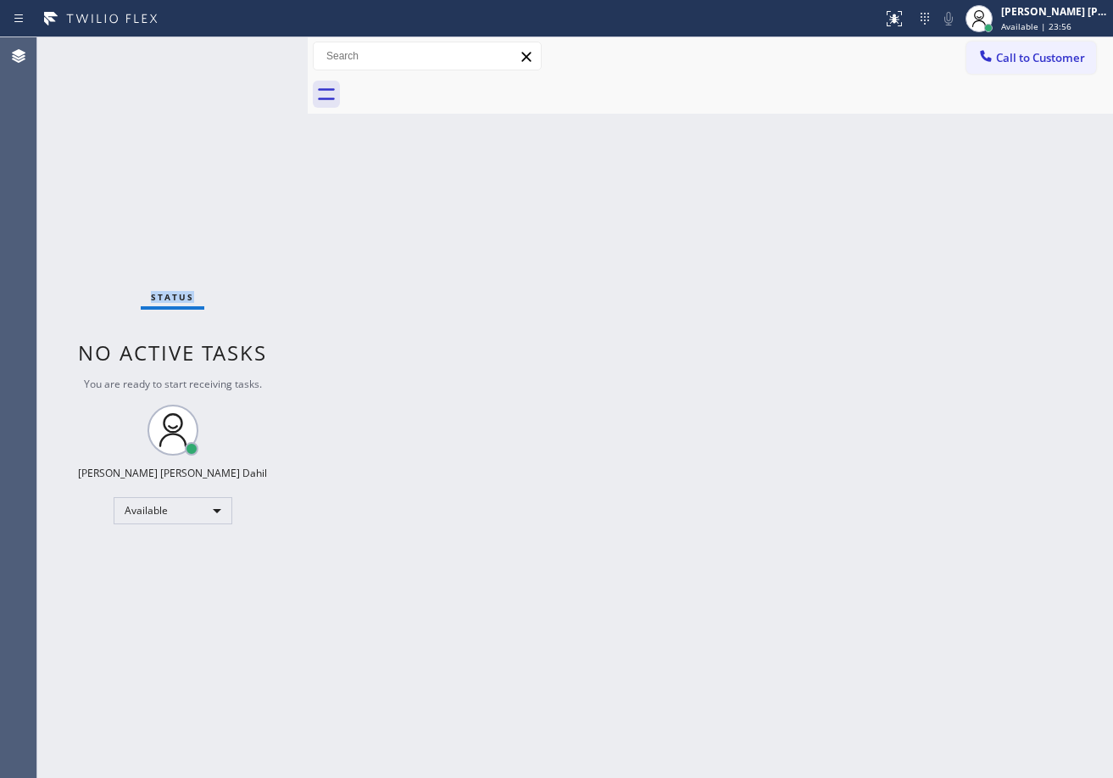
click at [250, 51] on div "Status No active tasks You are ready to start receiving tasks. [PERSON_NAME] [P…" at bounding box center [172, 407] width 270 height 740
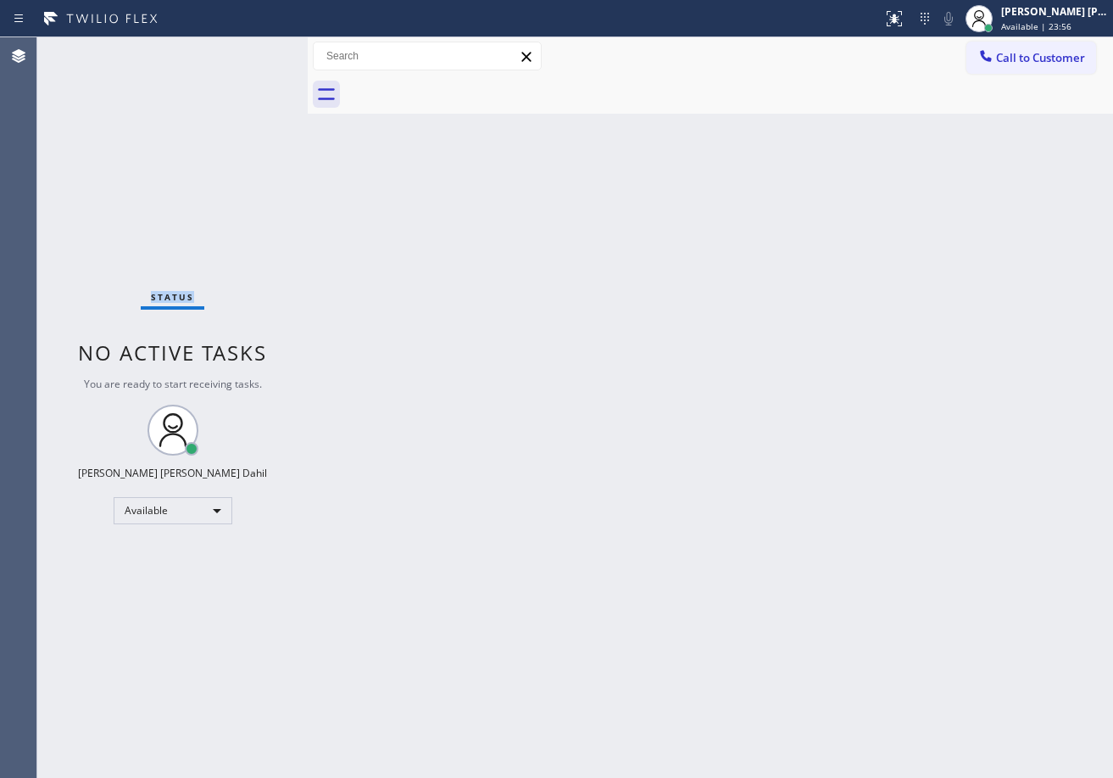
click at [250, 51] on div "Status No active tasks You are ready to start receiving tasks. [PERSON_NAME] [P…" at bounding box center [172, 407] width 270 height 740
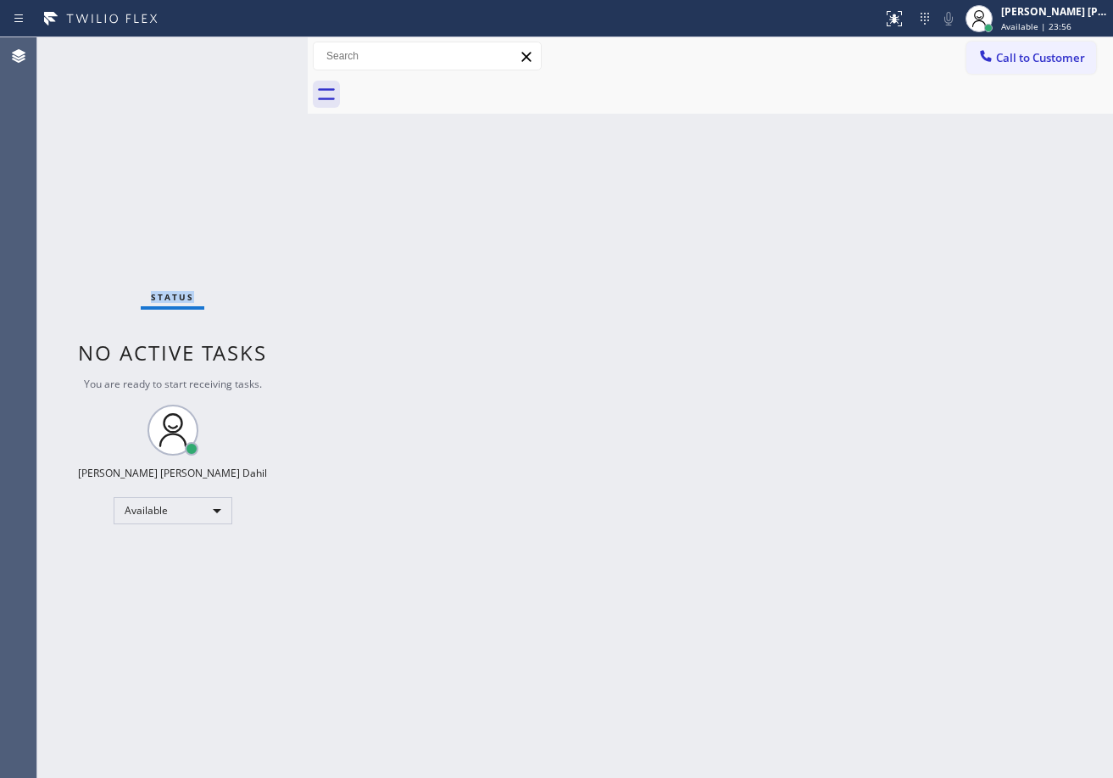
click at [250, 51] on div "Status No active tasks You are ready to start receiving tasks. [PERSON_NAME] [P…" at bounding box center [172, 407] width 270 height 740
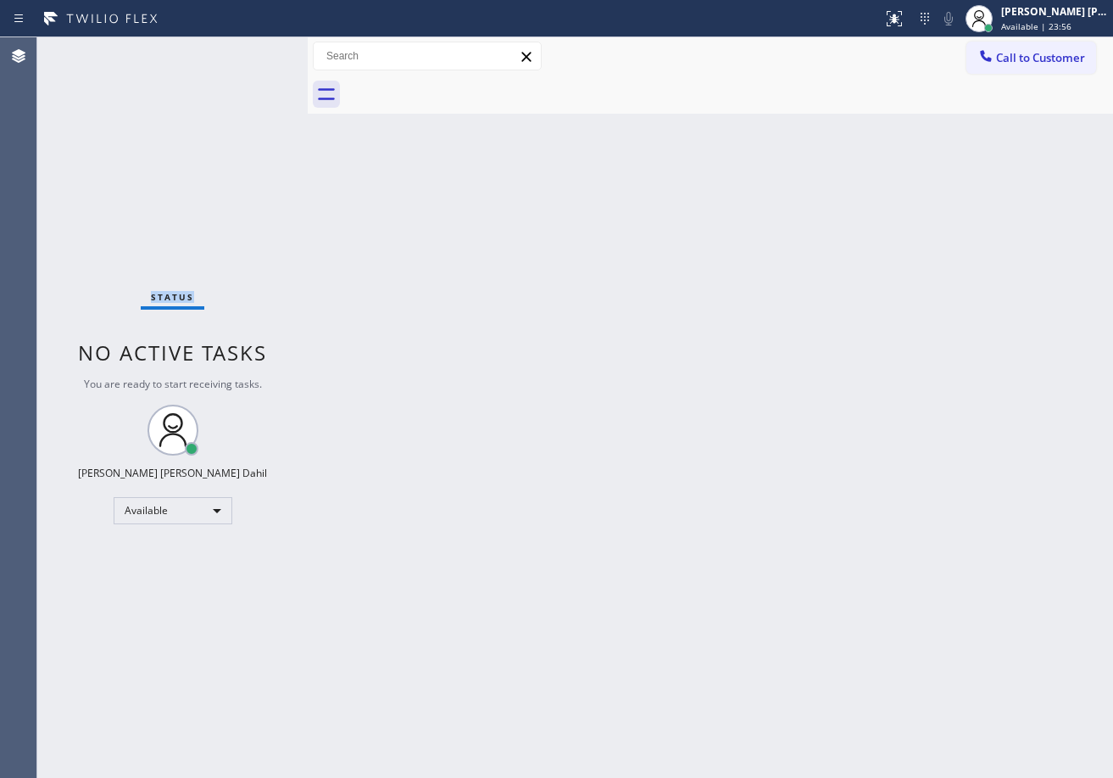
click at [250, 51] on div "Status No active tasks You are ready to start receiving tasks. [PERSON_NAME] [P…" at bounding box center [172, 407] width 270 height 740
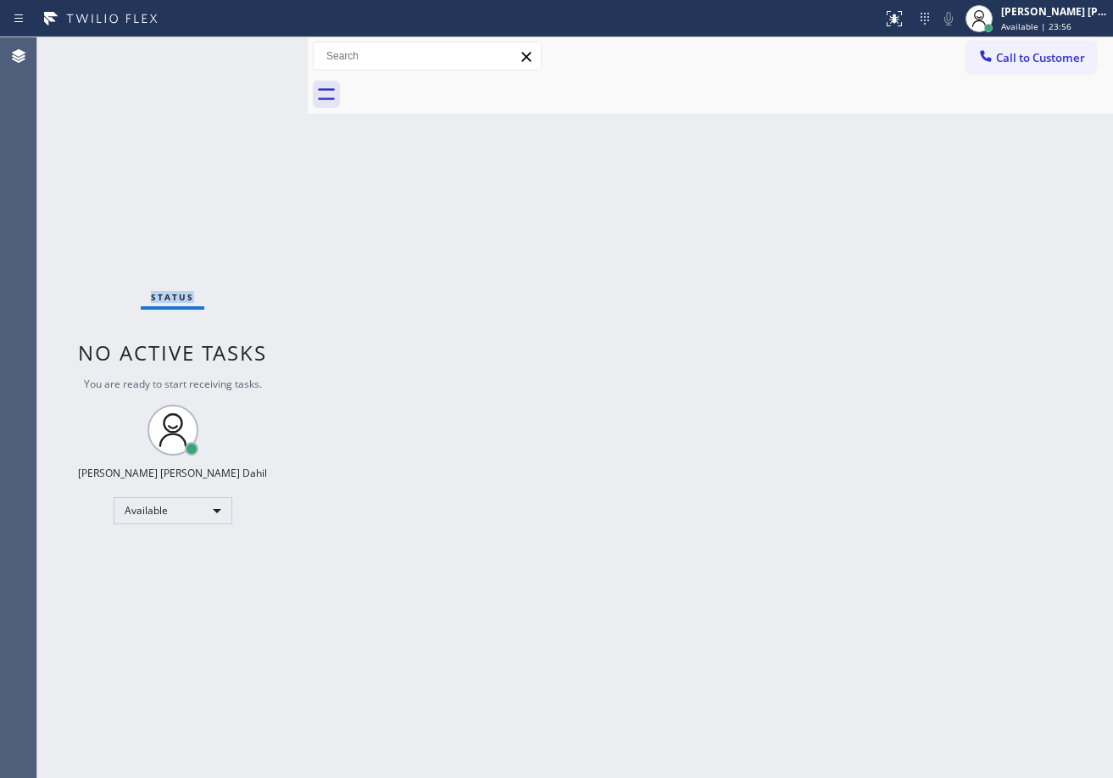
click at [250, 51] on div "Status No active tasks You are ready to start receiving tasks. [PERSON_NAME] [P…" at bounding box center [172, 407] width 270 height 740
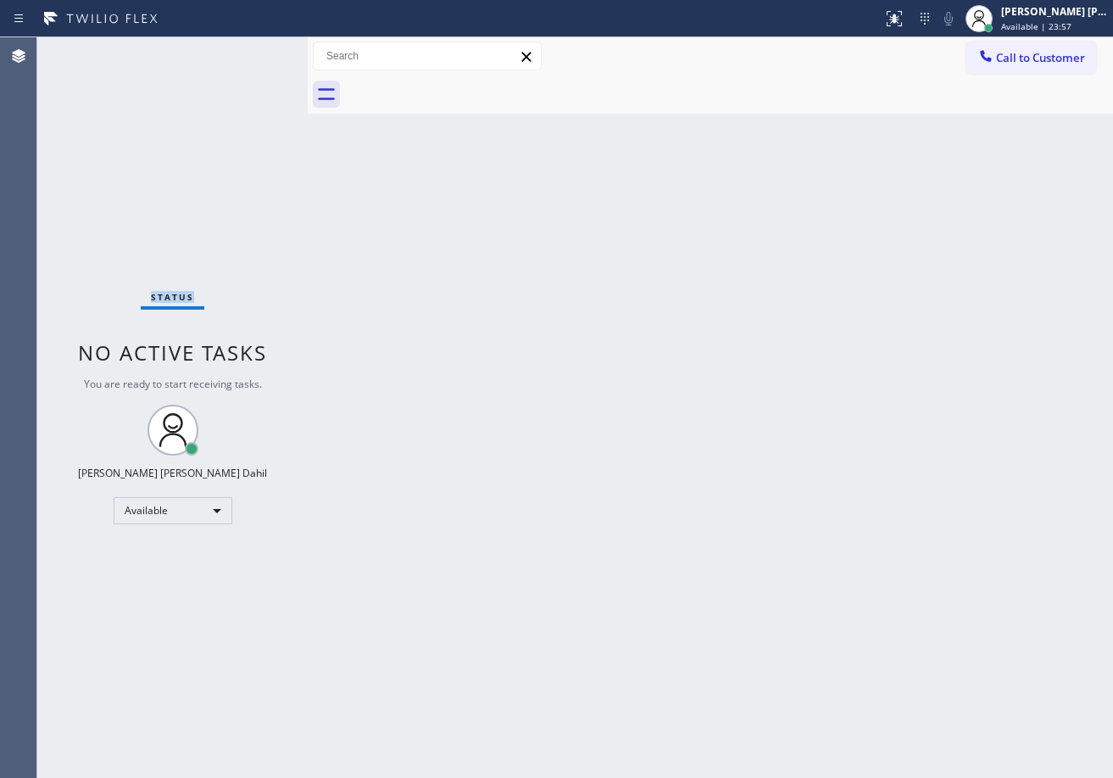
click at [250, 51] on div "Status No active tasks You are ready to start receiving tasks. [PERSON_NAME] [P…" at bounding box center [172, 407] width 270 height 740
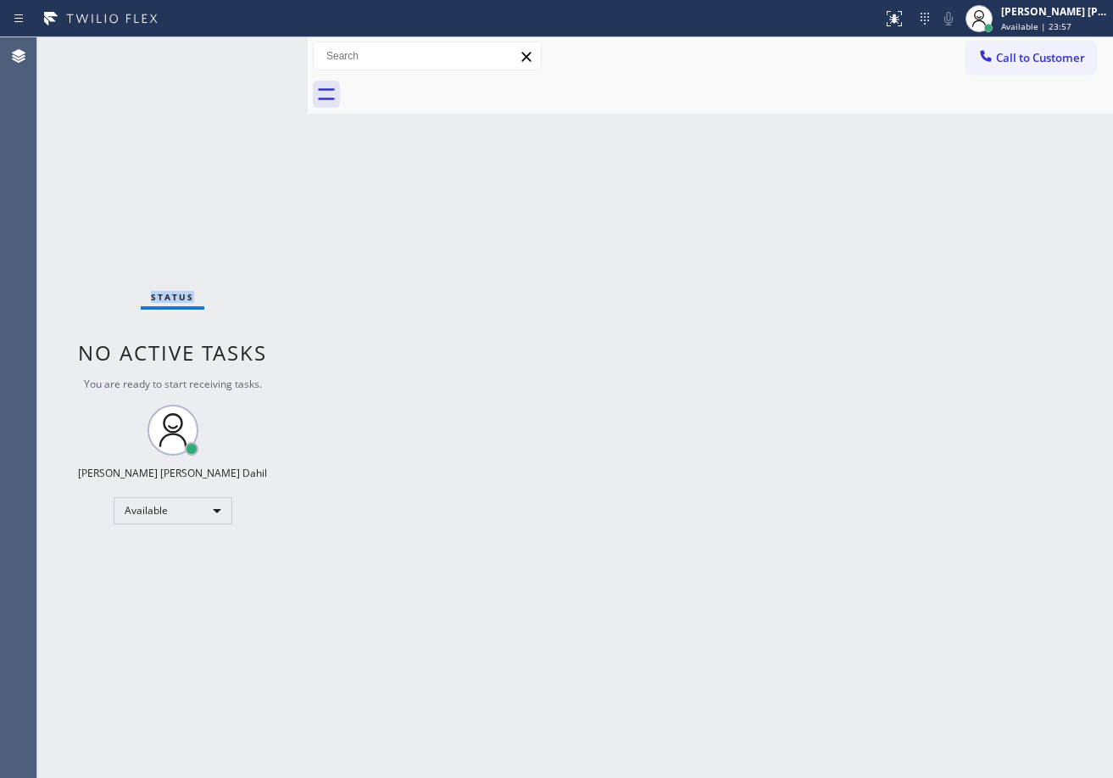
click at [250, 51] on div "Status No active tasks You are ready to start receiving tasks. [PERSON_NAME] [P…" at bounding box center [172, 407] width 270 height 740
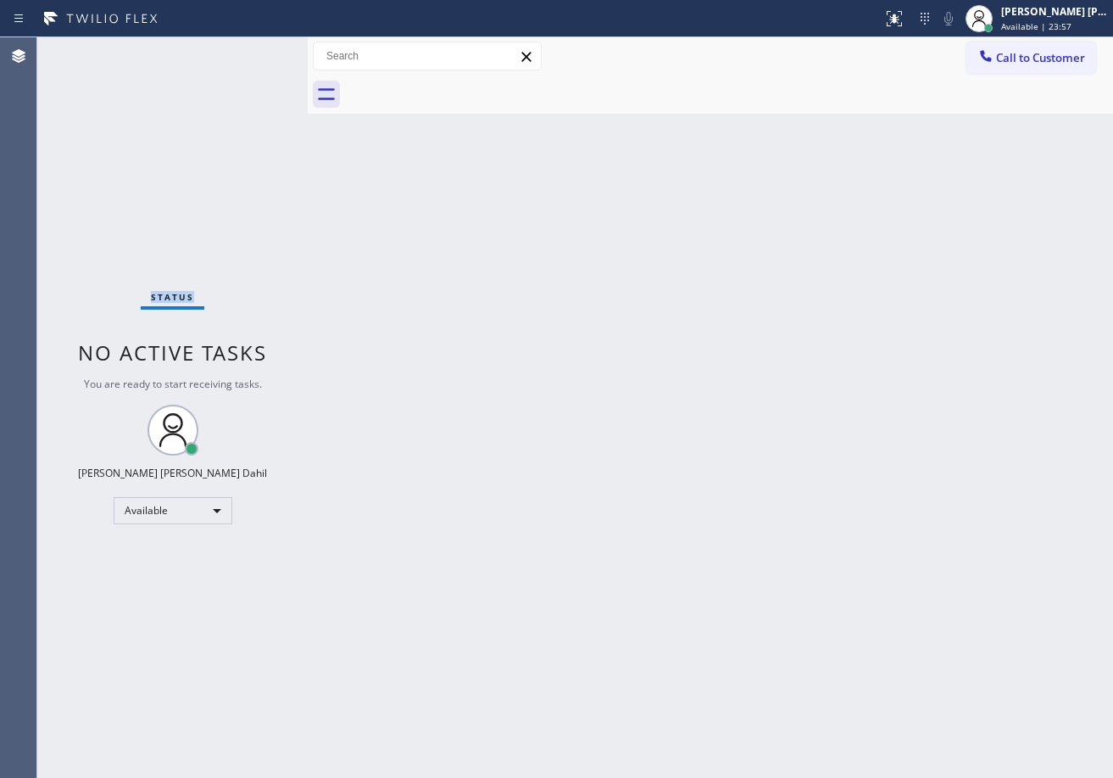
click at [250, 51] on div "Status No active tasks You are ready to start receiving tasks. [PERSON_NAME] [P…" at bounding box center [172, 407] width 270 height 740
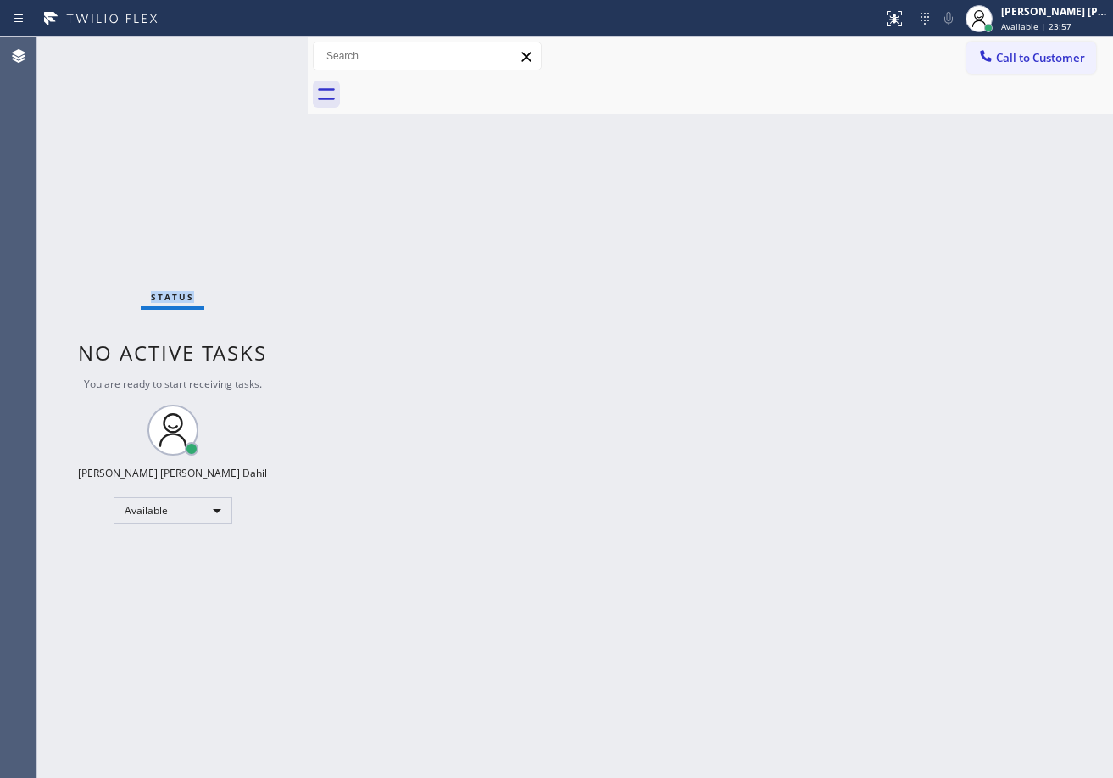
click at [250, 51] on div "Status No active tasks You are ready to start receiving tasks. [PERSON_NAME] [P…" at bounding box center [172, 407] width 270 height 740
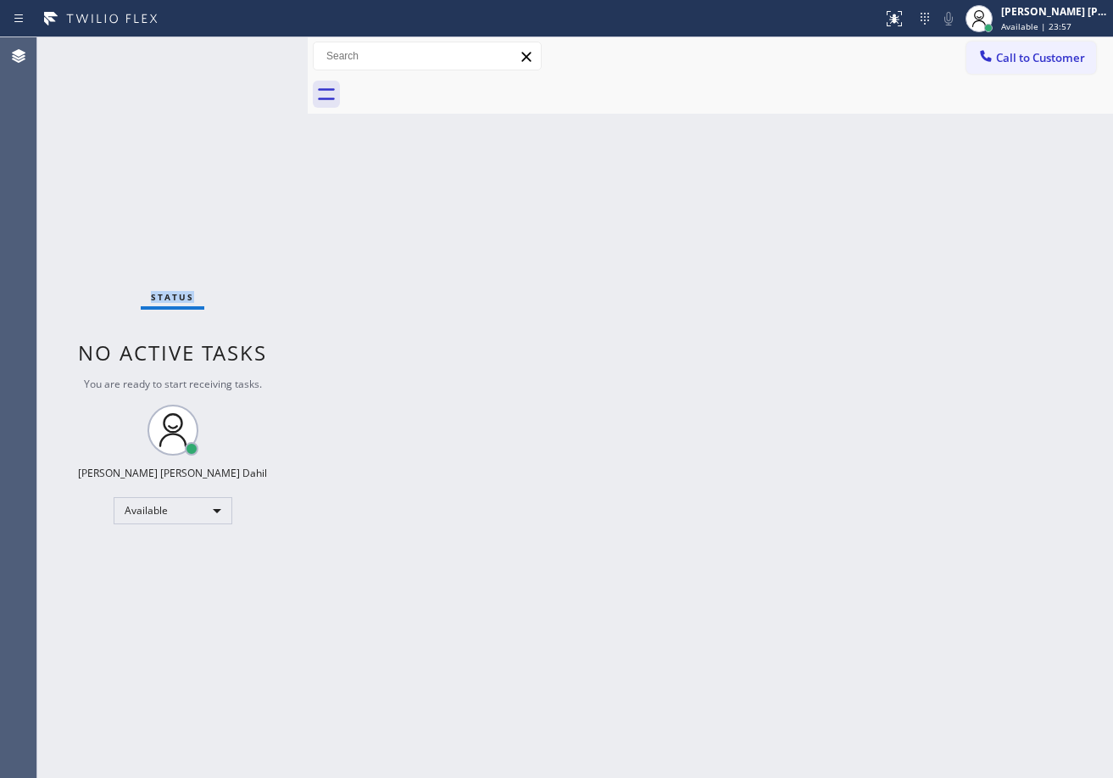
click at [250, 51] on div "Status No active tasks You are ready to start receiving tasks. [PERSON_NAME] [P…" at bounding box center [172, 407] width 270 height 740
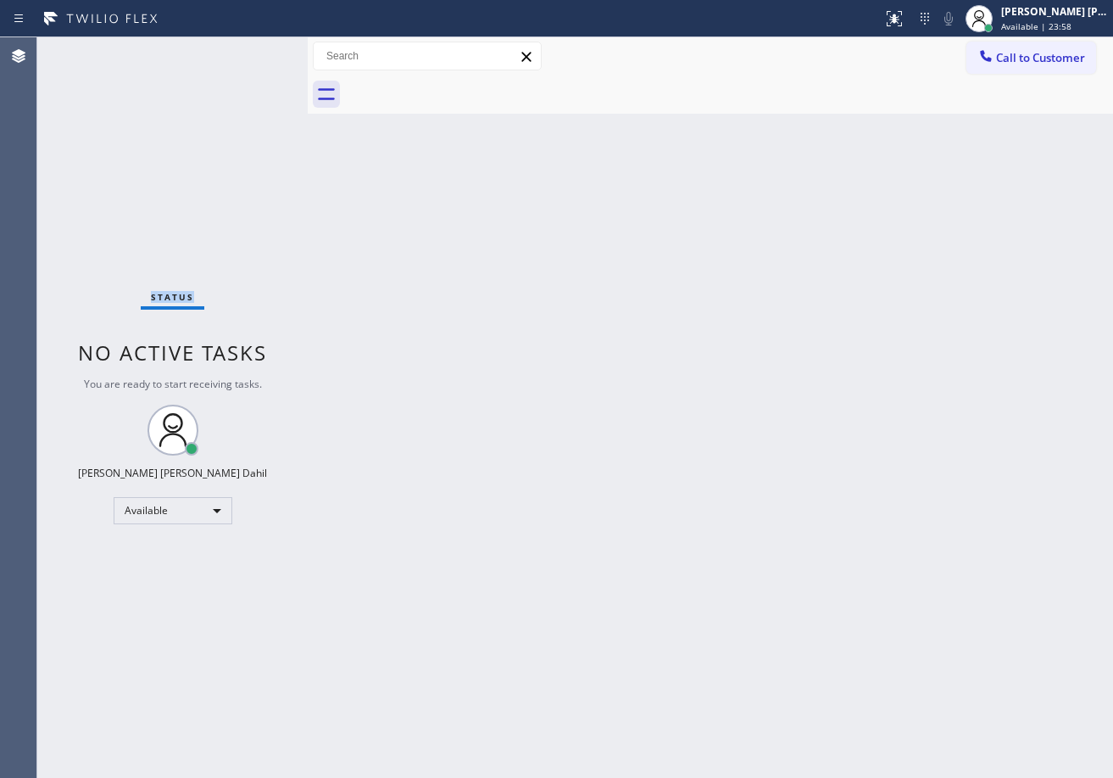
click at [250, 51] on div "Status No active tasks You are ready to start receiving tasks. [PERSON_NAME] [P…" at bounding box center [172, 407] width 270 height 740
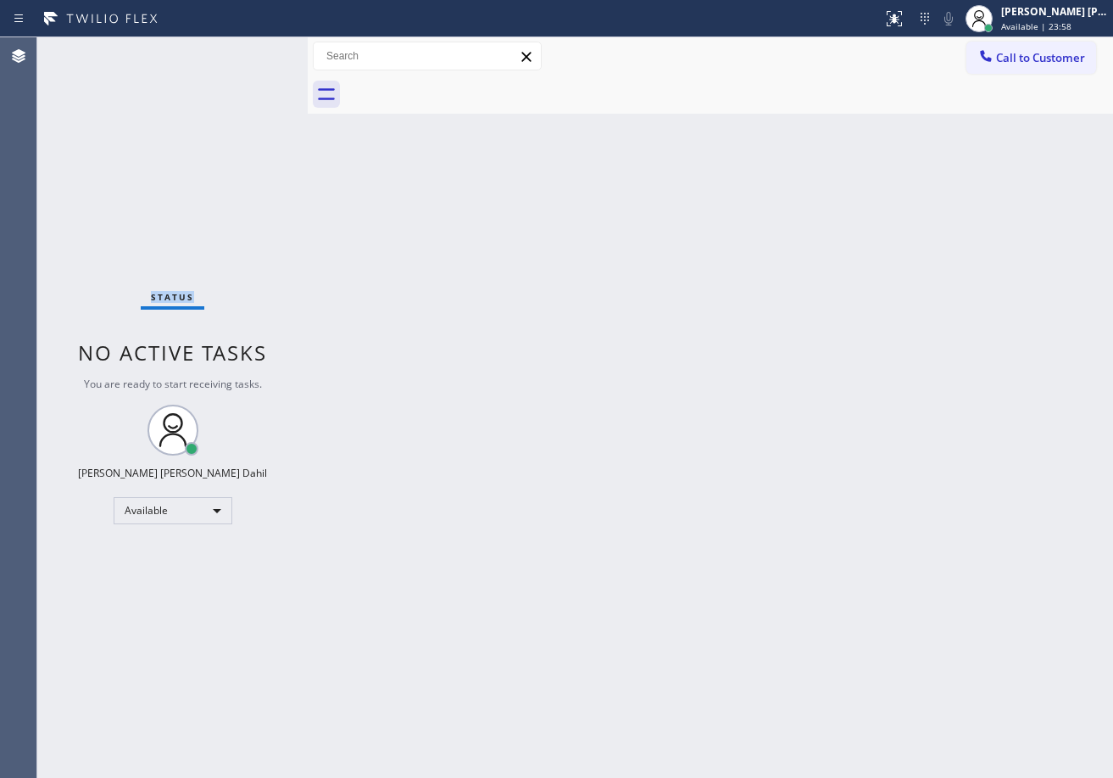
click at [250, 51] on div "Status No active tasks You are ready to start receiving tasks. [PERSON_NAME] [P…" at bounding box center [172, 407] width 270 height 740
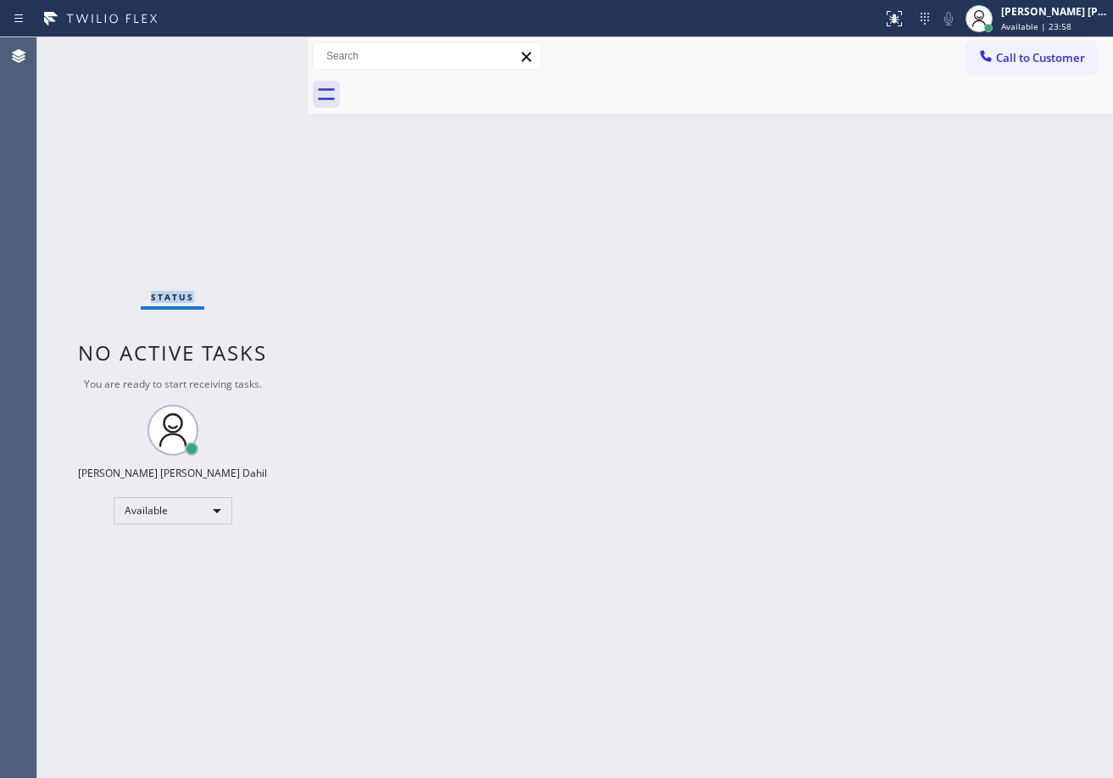
click at [250, 51] on div "Status No active tasks You are ready to start receiving tasks. [PERSON_NAME] [P…" at bounding box center [172, 407] width 270 height 740
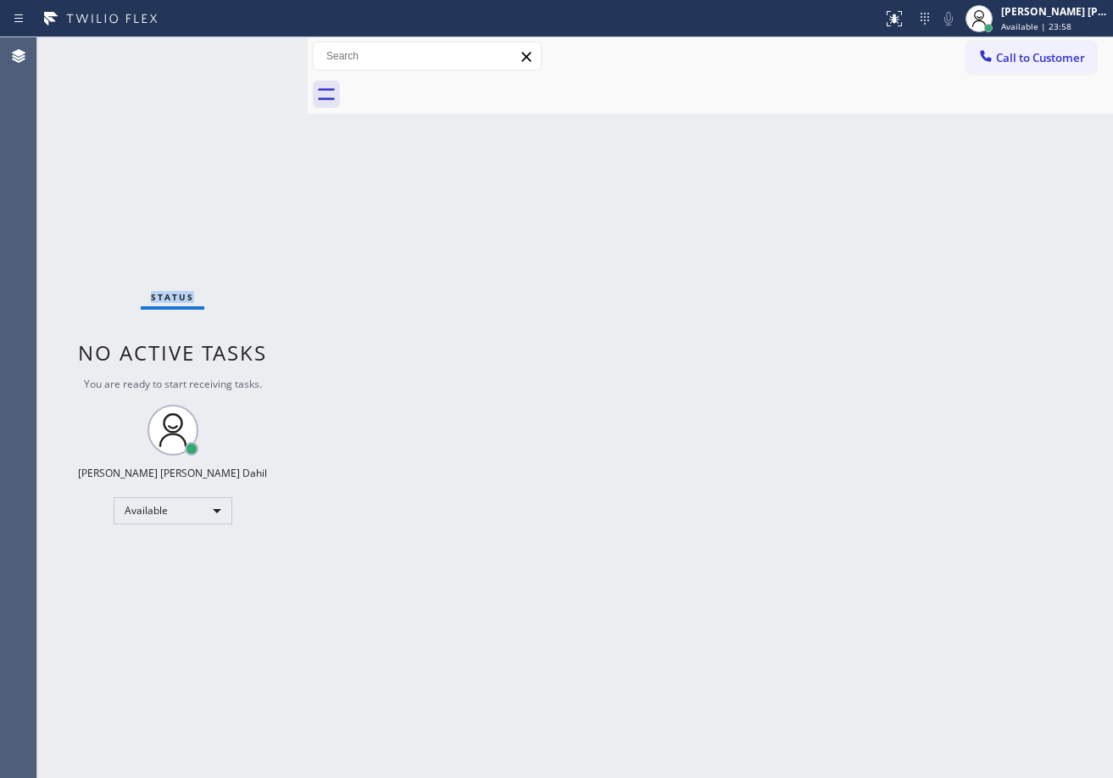
click at [250, 51] on div "Status No active tasks You are ready to start receiving tasks. [PERSON_NAME] [P…" at bounding box center [172, 407] width 270 height 740
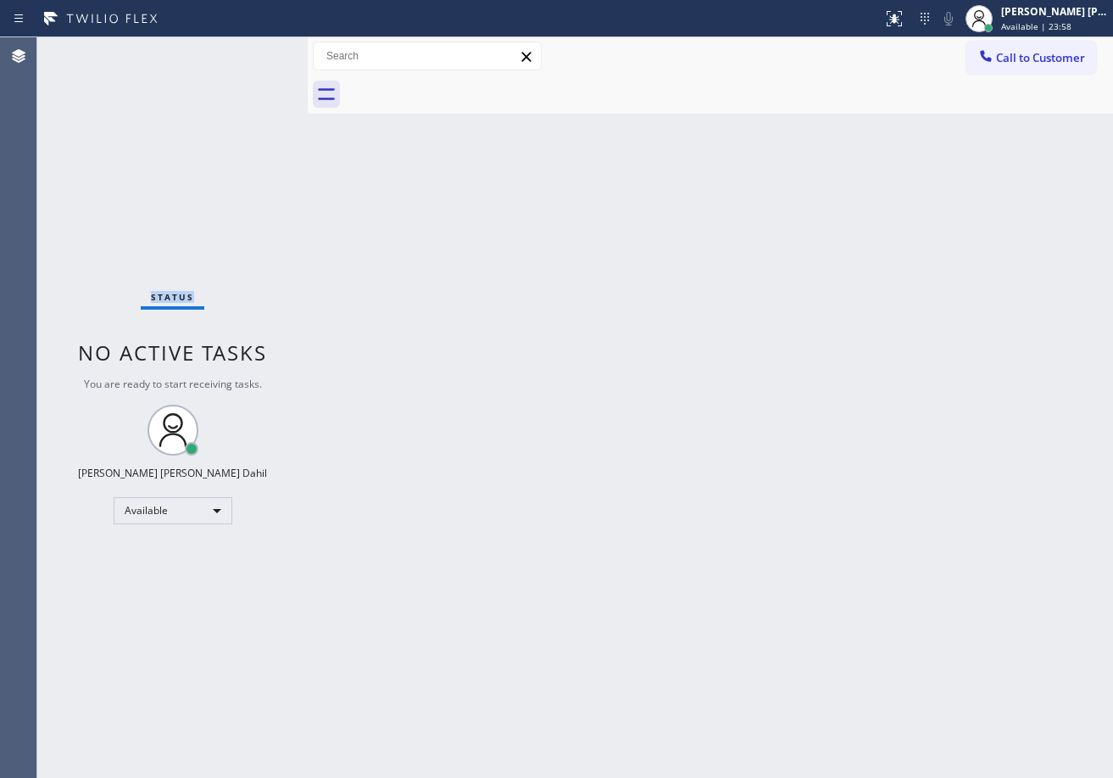
click at [250, 51] on div "Status No active tasks You are ready to start receiving tasks. [PERSON_NAME] [P…" at bounding box center [172, 407] width 270 height 740
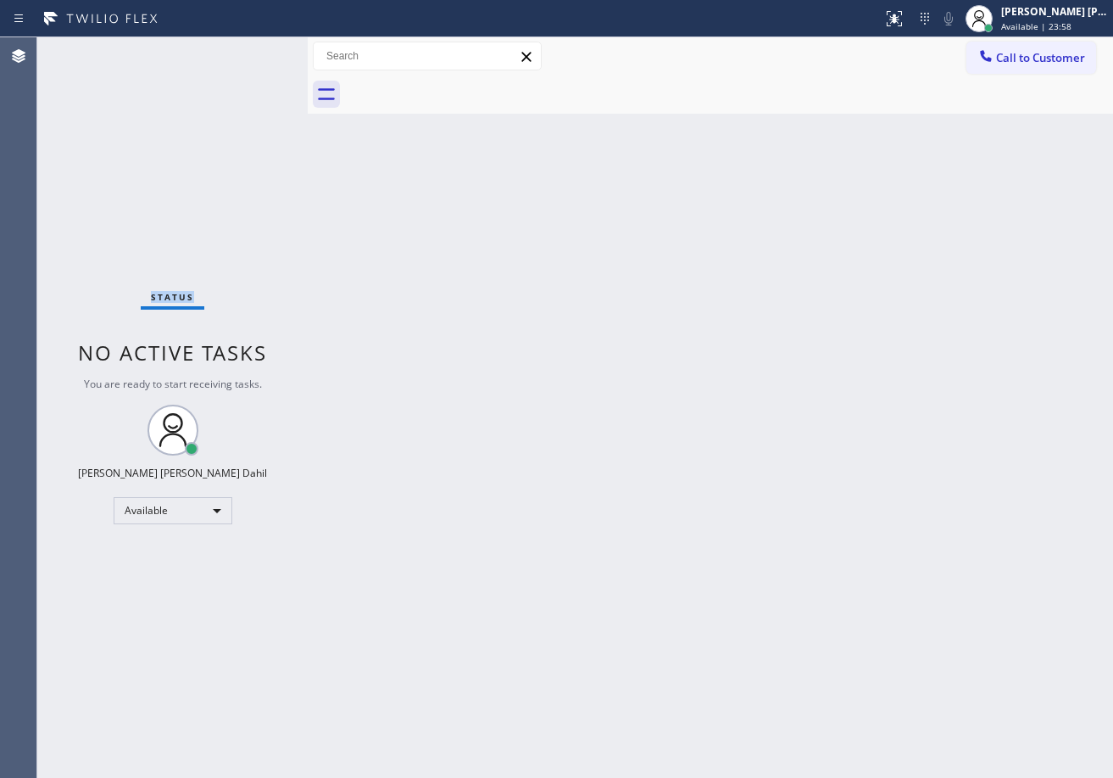
click at [250, 51] on div "Status No active tasks You are ready to start receiving tasks. [PERSON_NAME] [P…" at bounding box center [172, 407] width 270 height 740
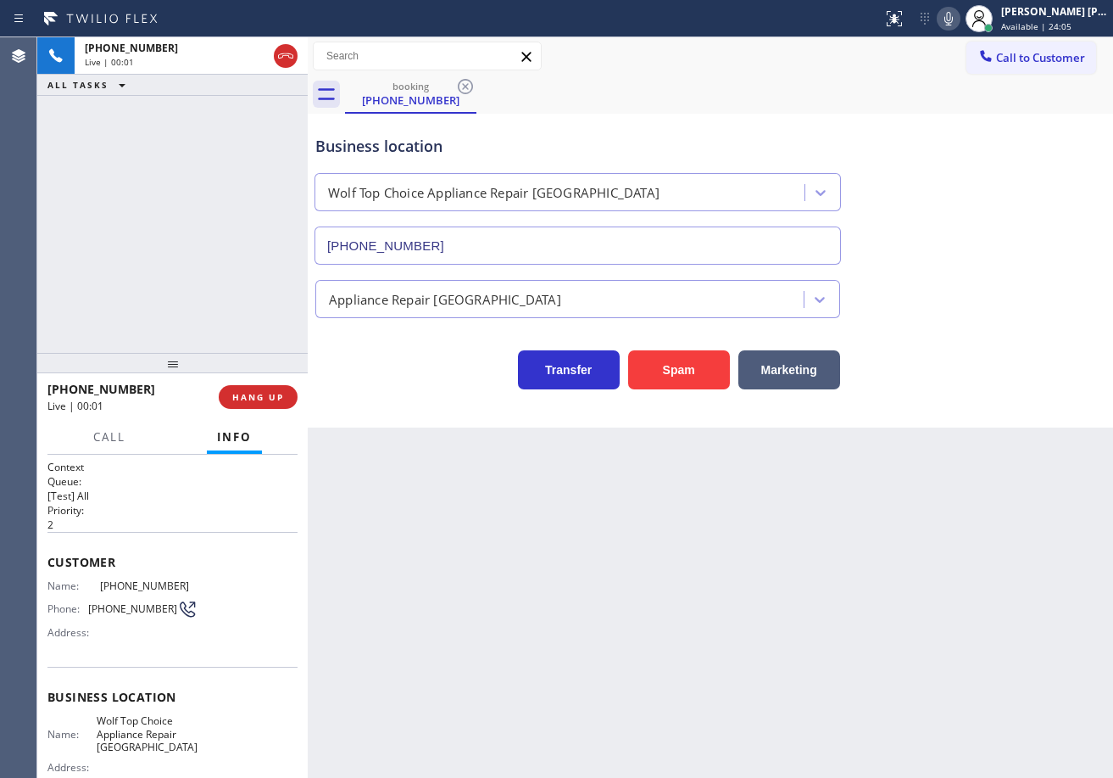
type input "[PHONE_NUMBER]"
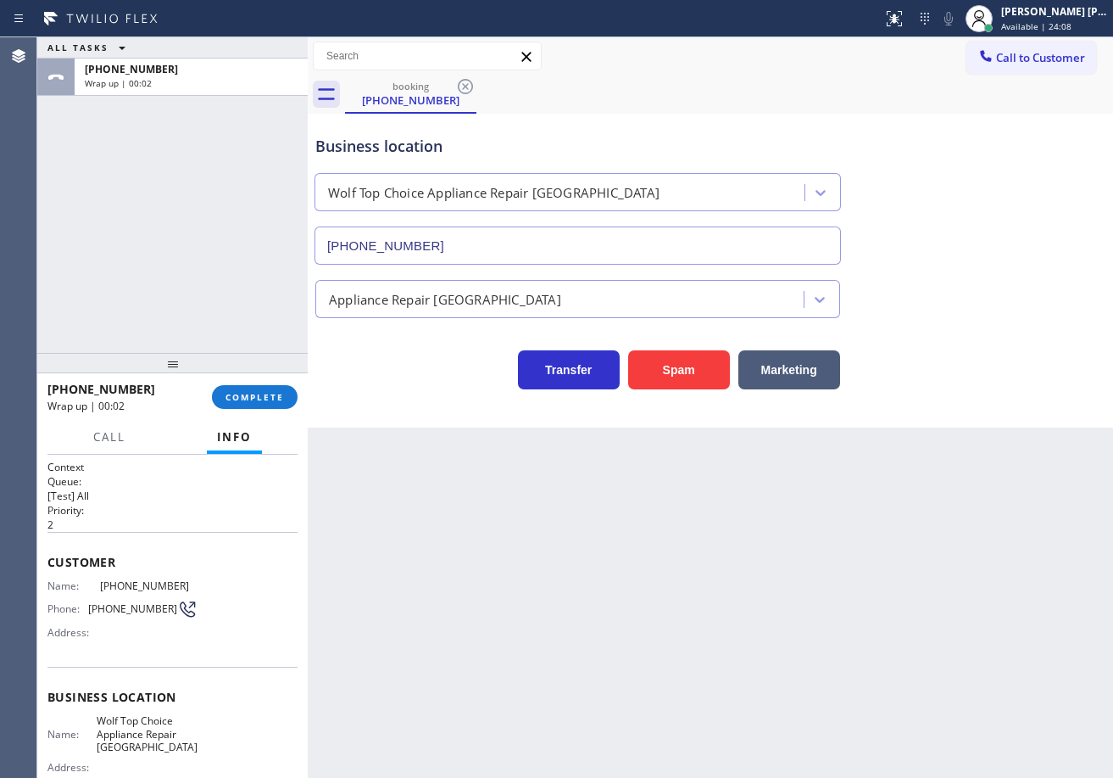
click at [161, 304] on div "ALL TASKS ALL TASKS ACTIVE TASKS TASKS IN WRAP UP [PHONE_NUMBER] Wrap up | 00:02" at bounding box center [172, 194] width 270 height 315
click at [215, 395] on button "COMPLETE" at bounding box center [255, 397] width 86 height 24
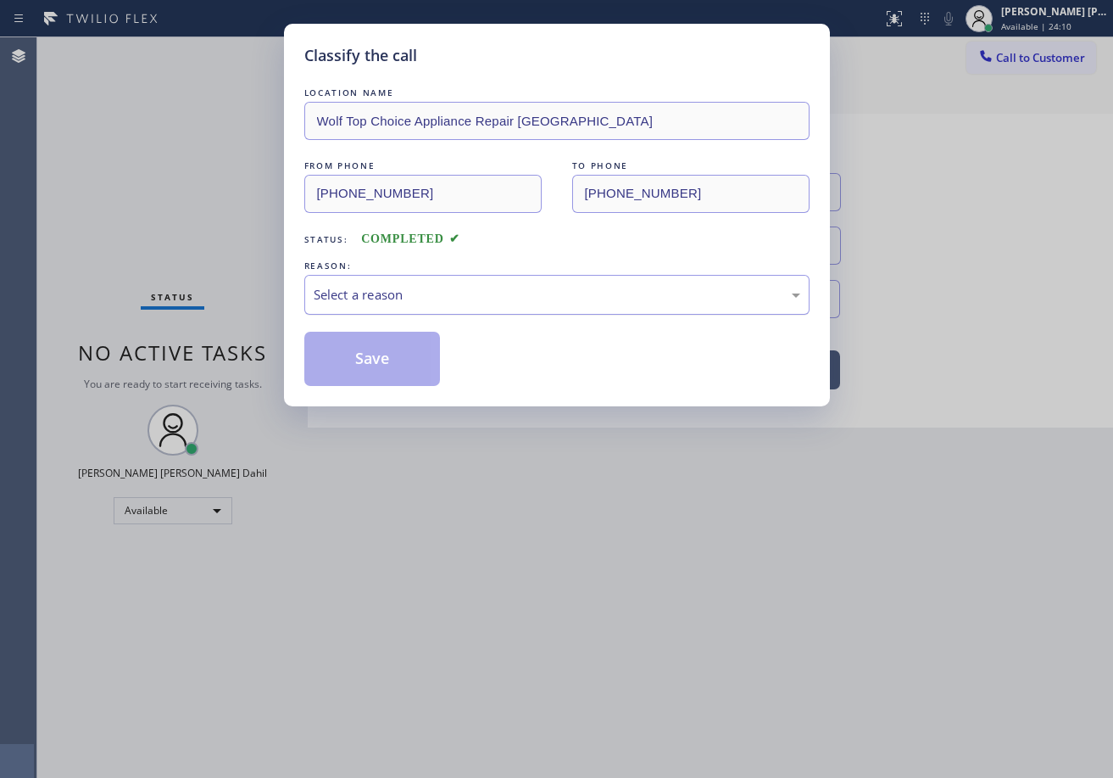
click at [389, 309] on div "Select a reason" at bounding box center [556, 295] width 505 height 40
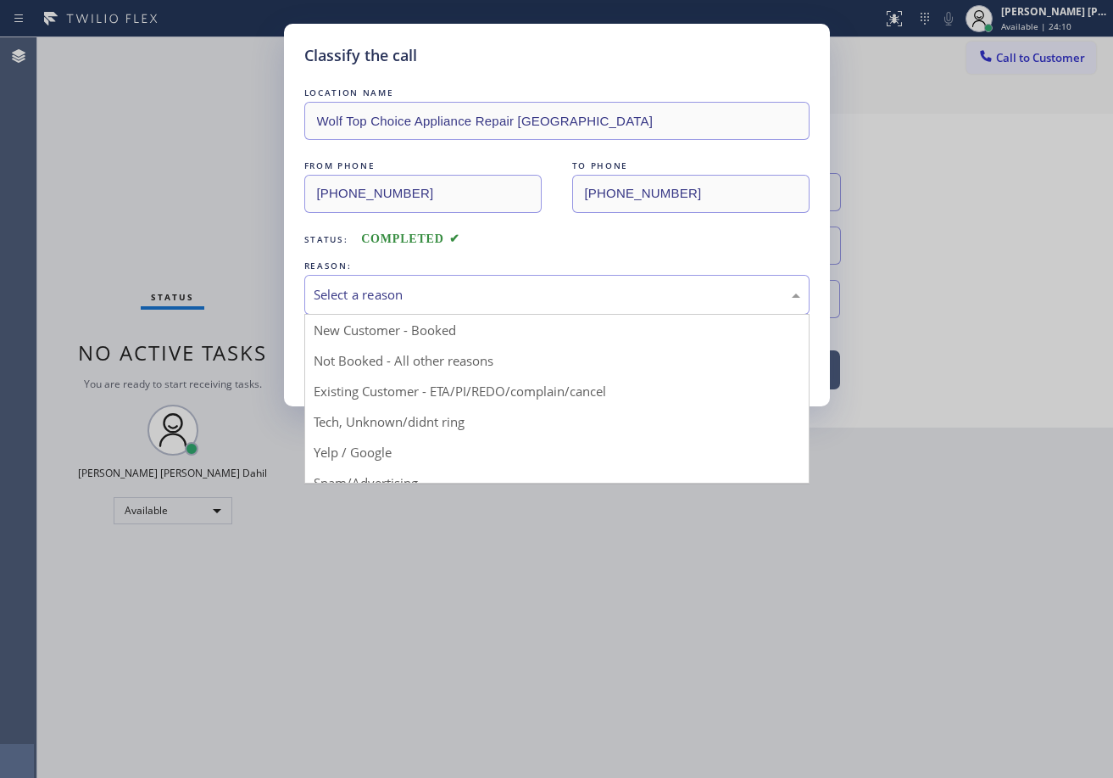
drag, startPoint x: 433, startPoint y: 415, endPoint x: 431, endPoint y: 392, distance: 23.0
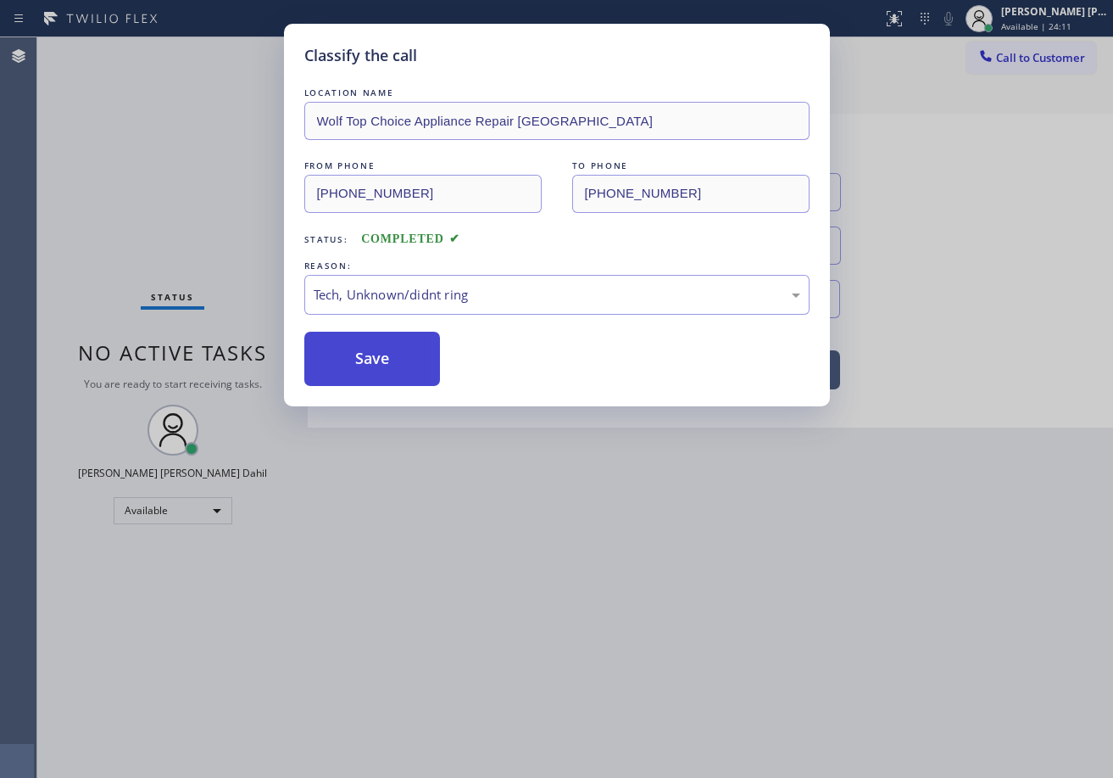
click at [419, 377] on button "Save" at bounding box center [372, 359] width 137 height 54
click at [417, 376] on button "Save" at bounding box center [372, 359] width 137 height 54
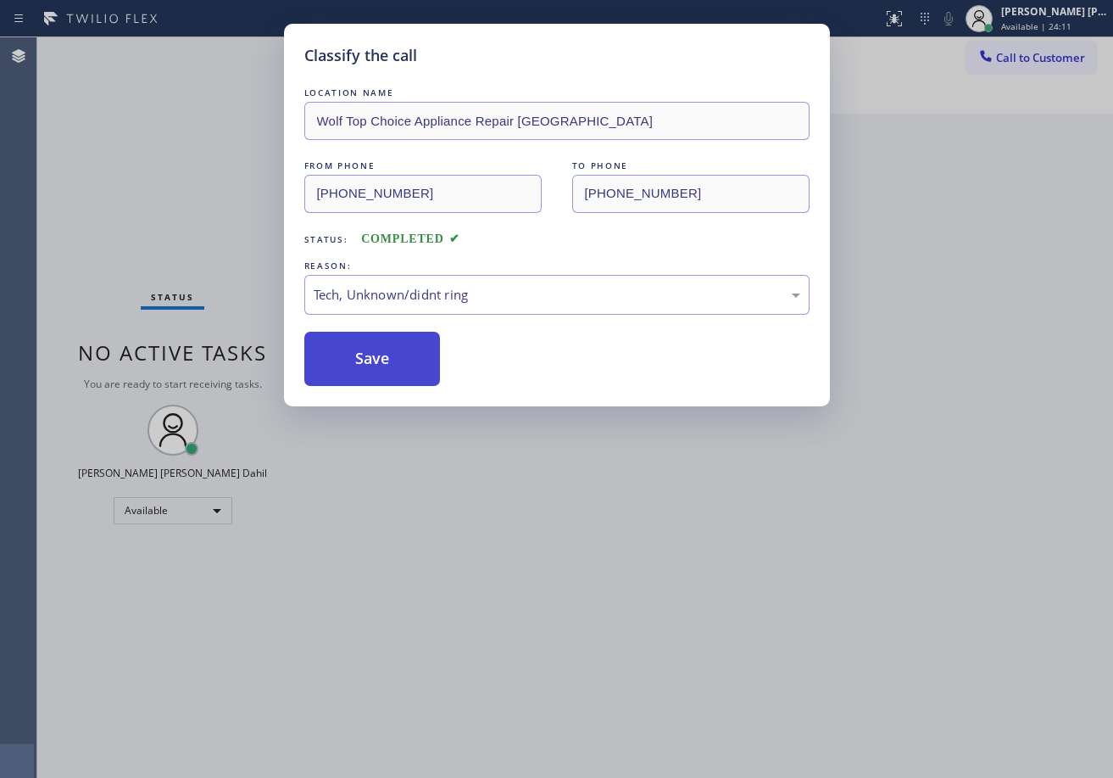
click at [415, 372] on button "Save" at bounding box center [372, 359] width 137 height 54
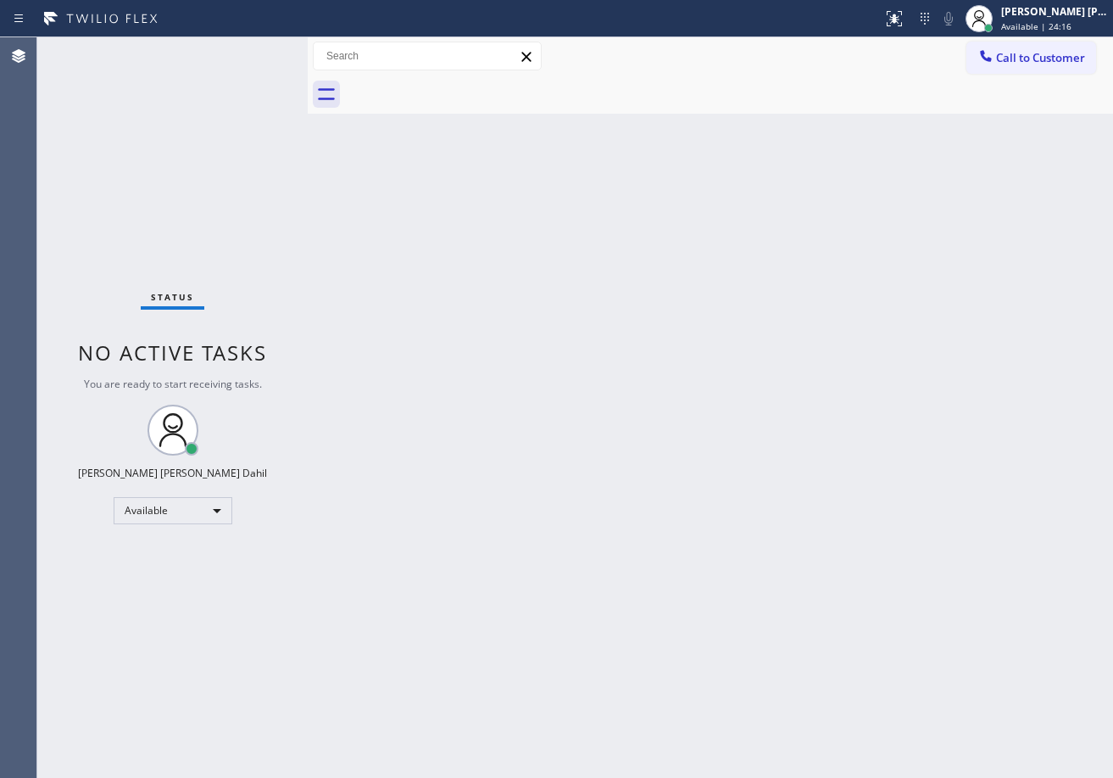
click at [247, 48] on div "Status No active tasks You are ready to start receiving tasks. [PERSON_NAME] [P…" at bounding box center [172, 407] width 270 height 740
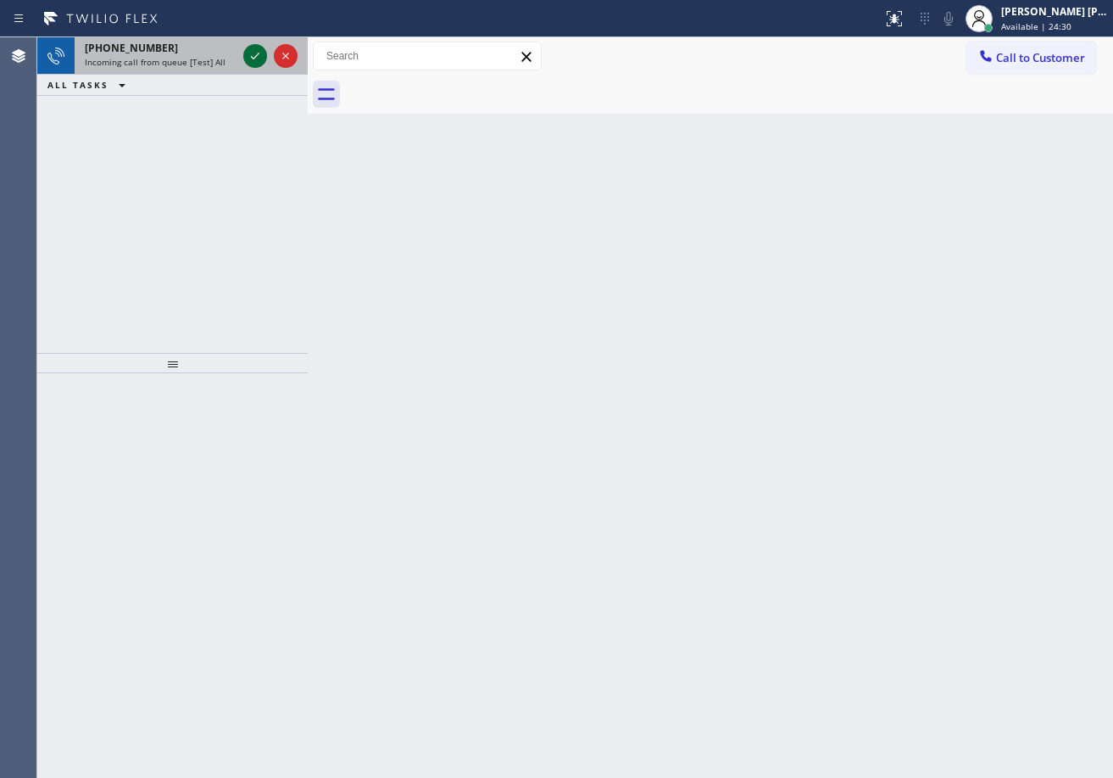
click at [250, 51] on icon at bounding box center [255, 56] width 20 height 20
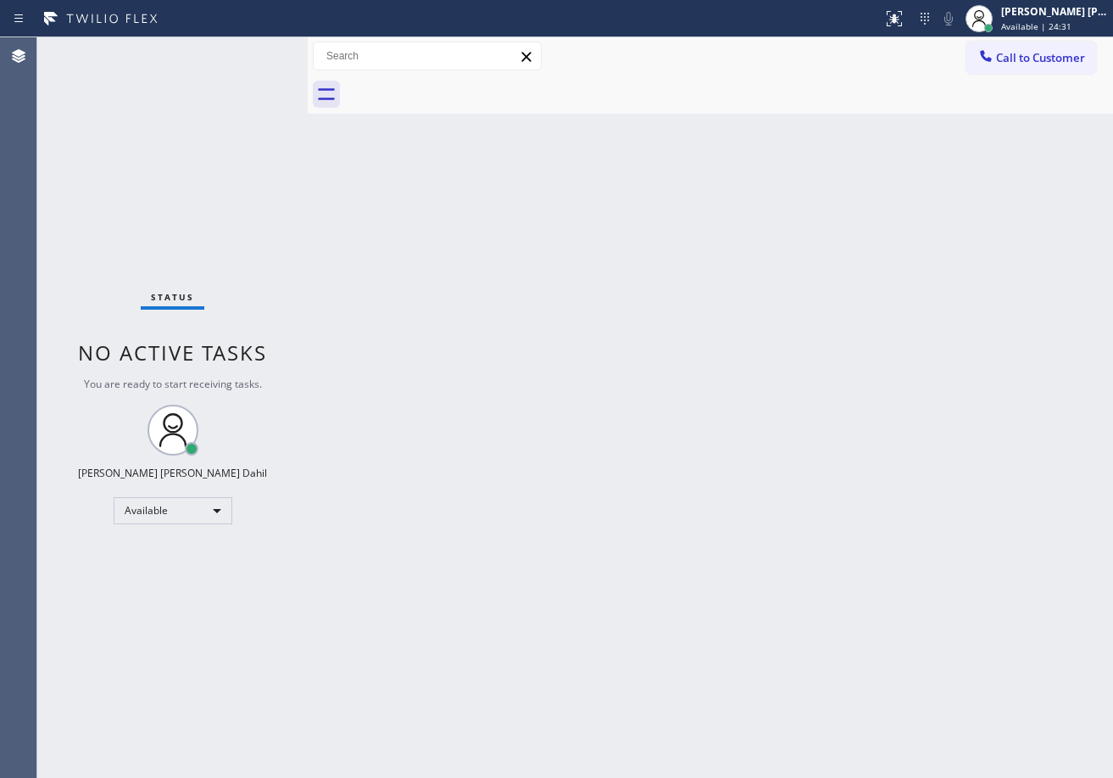
click at [250, 51] on div "Status No active tasks You are ready to start receiving tasks. [PERSON_NAME] [P…" at bounding box center [172, 407] width 270 height 740
click at [913, 22] on div at bounding box center [894, 18] width 37 height 20
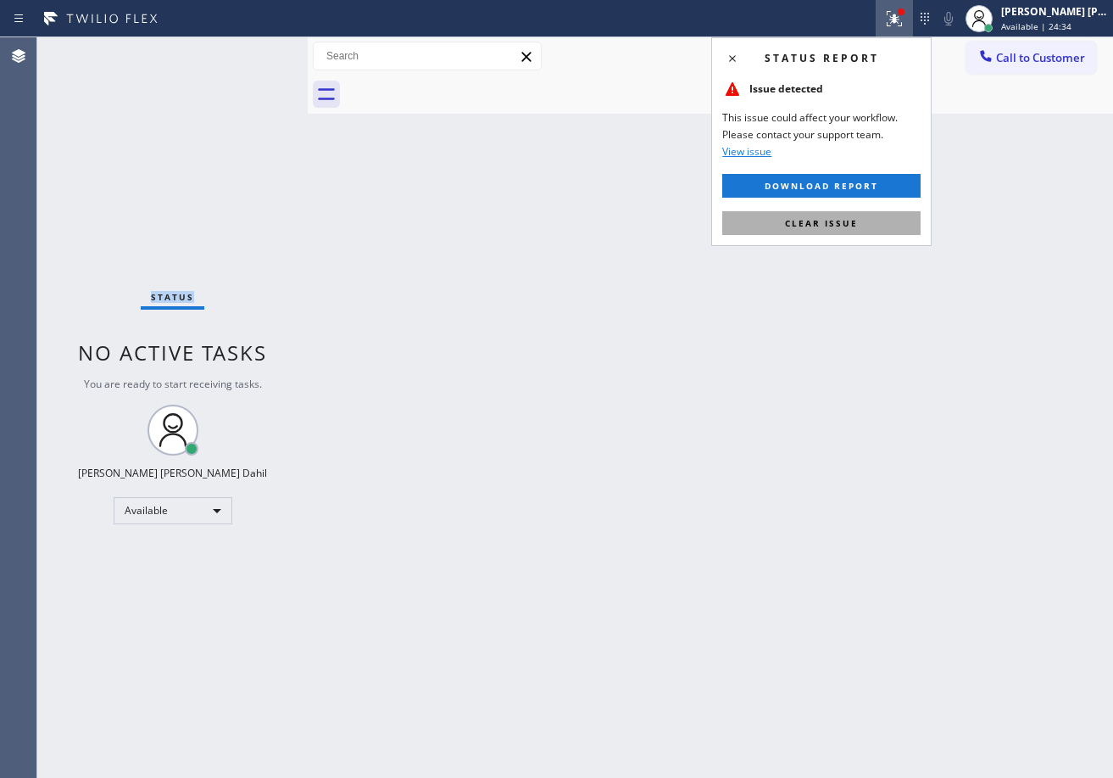
click at [877, 214] on button "Clear issue" at bounding box center [821, 223] width 198 height 24
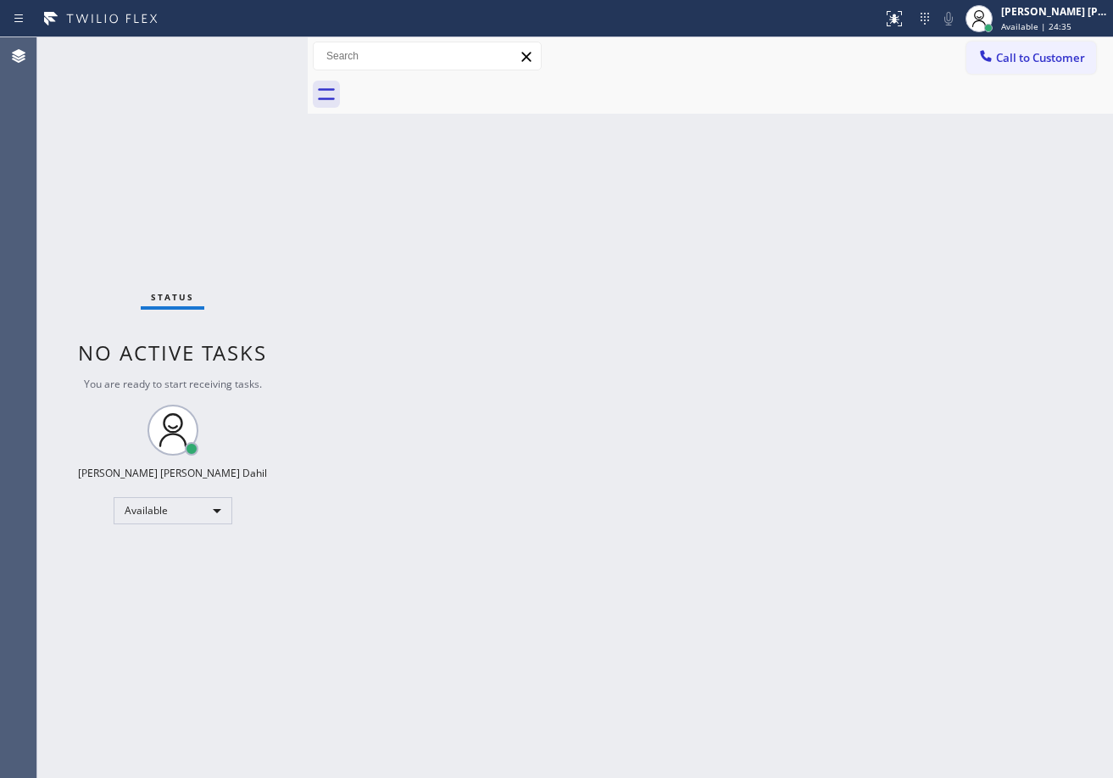
click at [844, 225] on div "Back to Dashboard Change Sender ID Customers Technicians Select a contact Outbo…" at bounding box center [711, 407] width 806 height 740
click at [250, 51] on div "Status No active tasks You are ready to start receiving tasks. [PERSON_NAME] [P…" at bounding box center [172, 407] width 270 height 740
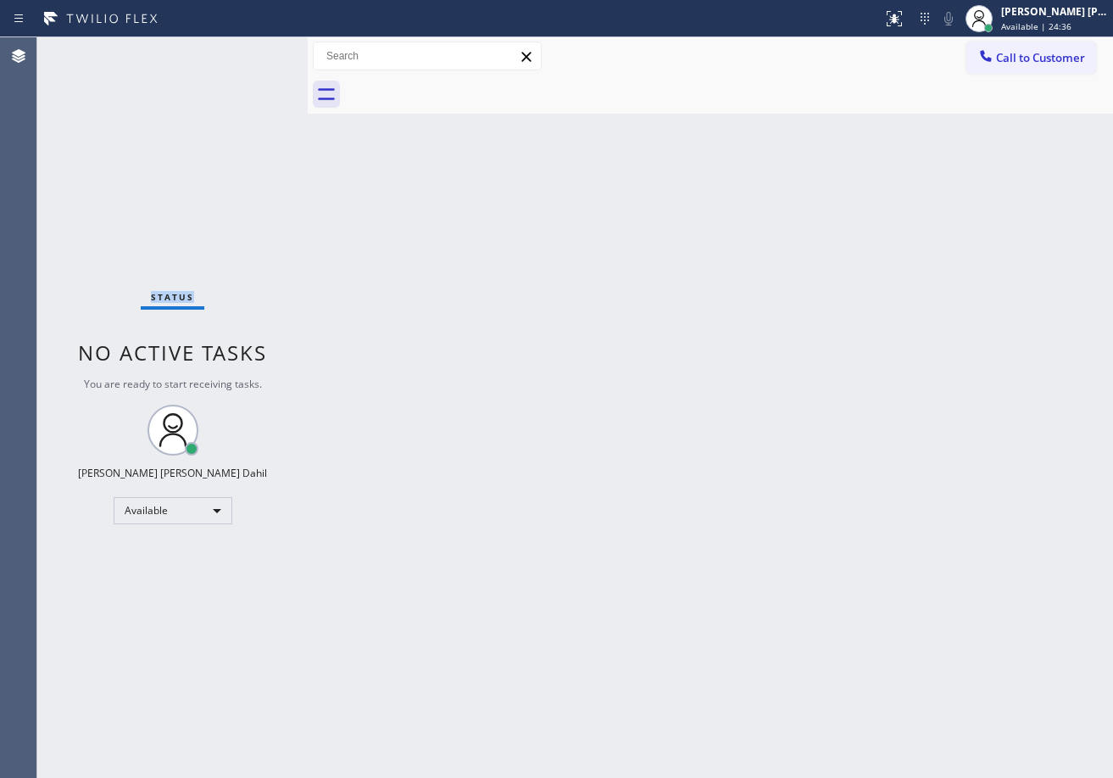
click at [250, 51] on div "Status No active tasks You are ready to start receiving tasks. [PERSON_NAME] [P…" at bounding box center [172, 407] width 270 height 740
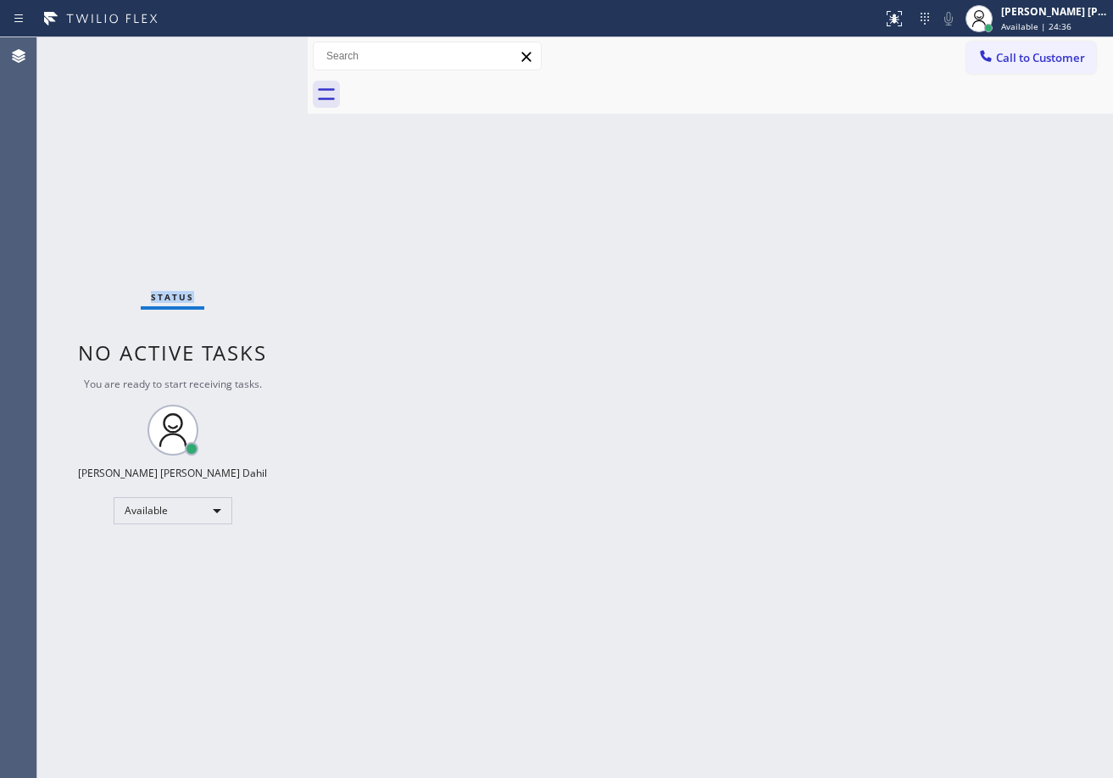
click at [250, 51] on div "Status No active tasks You are ready to start receiving tasks. [PERSON_NAME] [P…" at bounding box center [172, 407] width 270 height 740
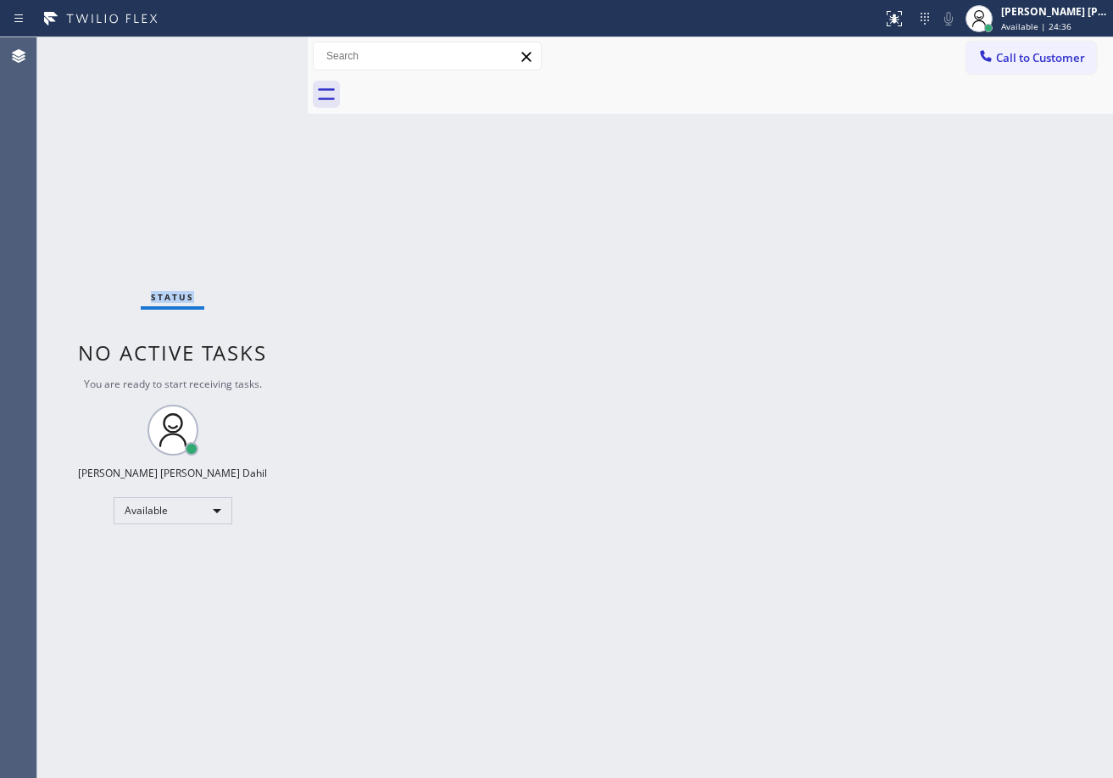
click at [250, 51] on div "Status No active tasks You are ready to start receiving tasks. [PERSON_NAME] [P…" at bounding box center [172, 407] width 270 height 740
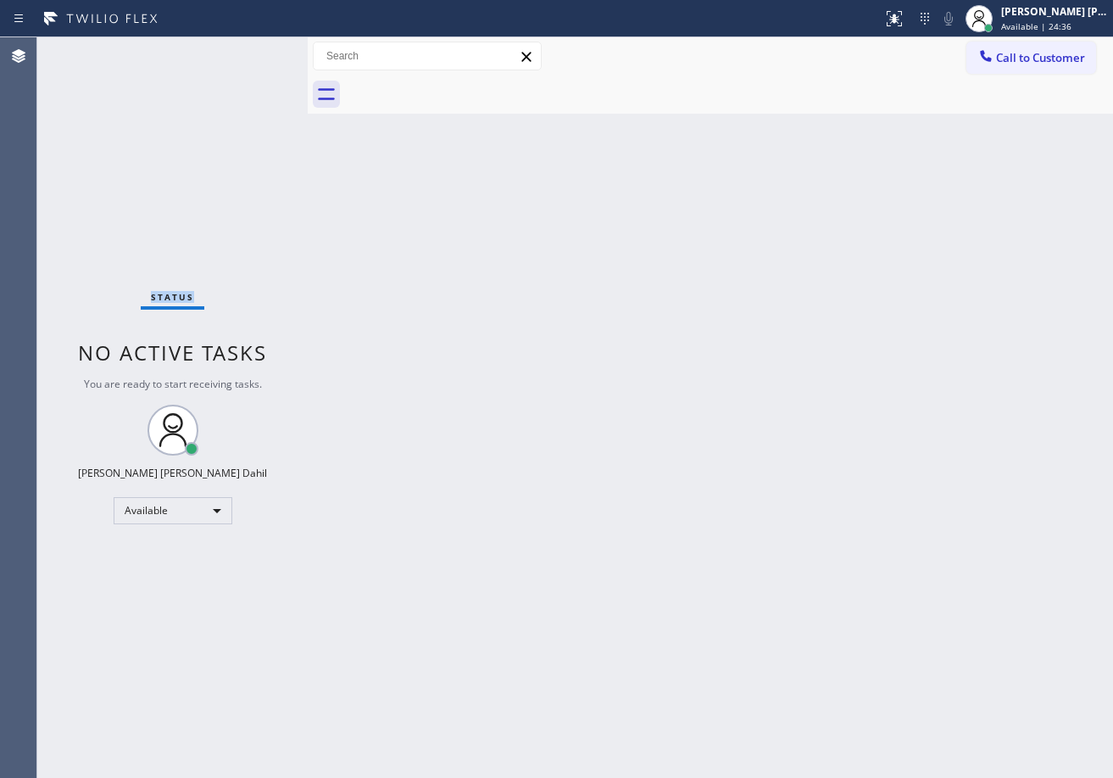
click at [250, 51] on div "Status No active tasks You are ready to start receiving tasks. [PERSON_NAME] [P…" at bounding box center [172, 407] width 270 height 740
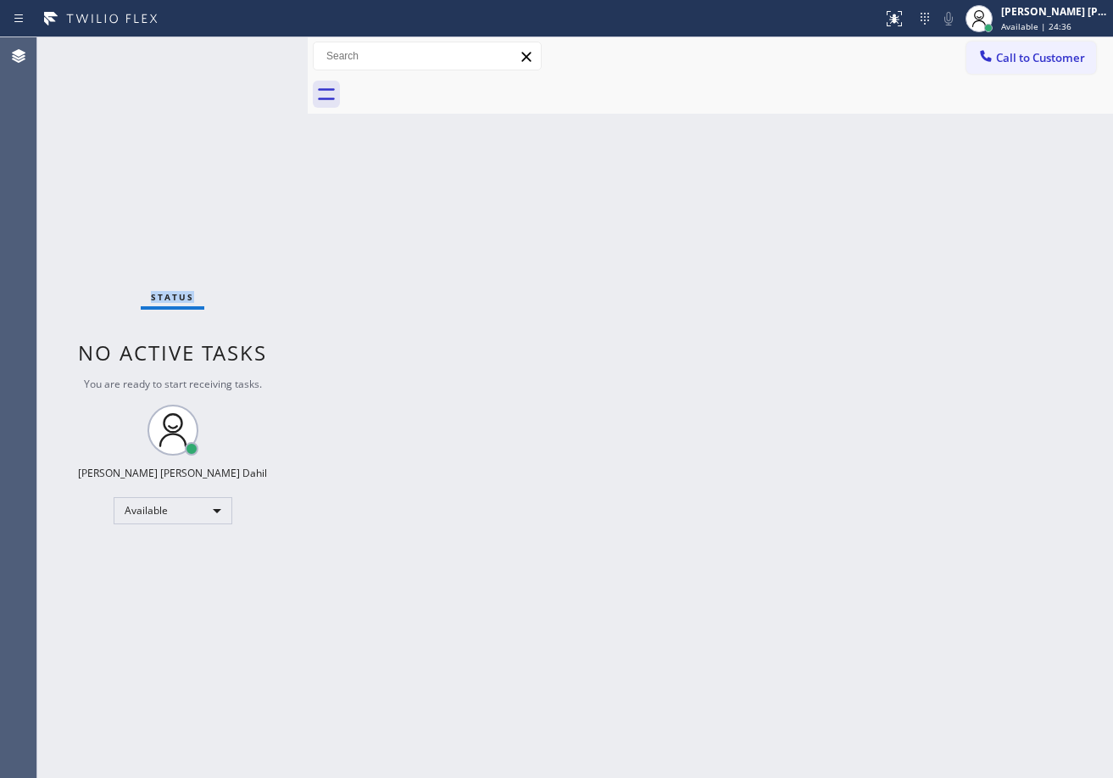
click at [250, 51] on div "Status No active tasks You are ready to start receiving tasks. [PERSON_NAME] [P…" at bounding box center [172, 407] width 270 height 740
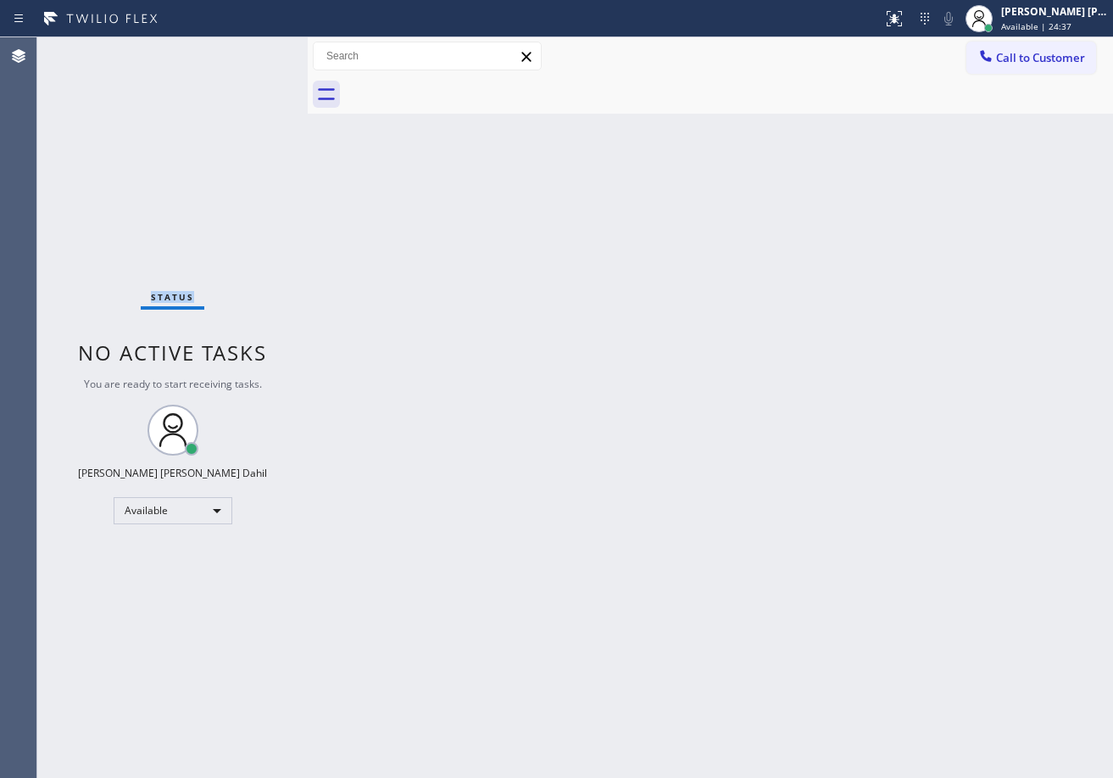
click at [250, 51] on div "Status No active tasks You are ready to start receiving tasks. [PERSON_NAME] [P…" at bounding box center [172, 407] width 270 height 740
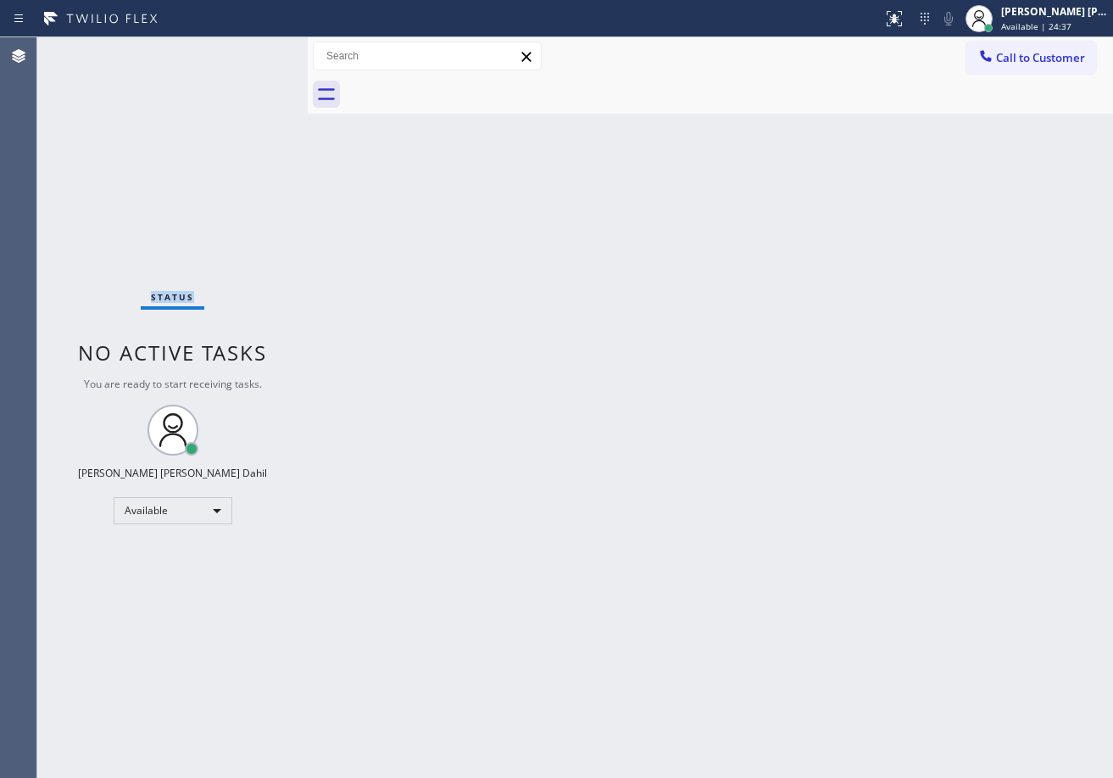
click at [250, 51] on div "Status No active tasks You are ready to start receiving tasks. [PERSON_NAME] [P…" at bounding box center [172, 407] width 270 height 740
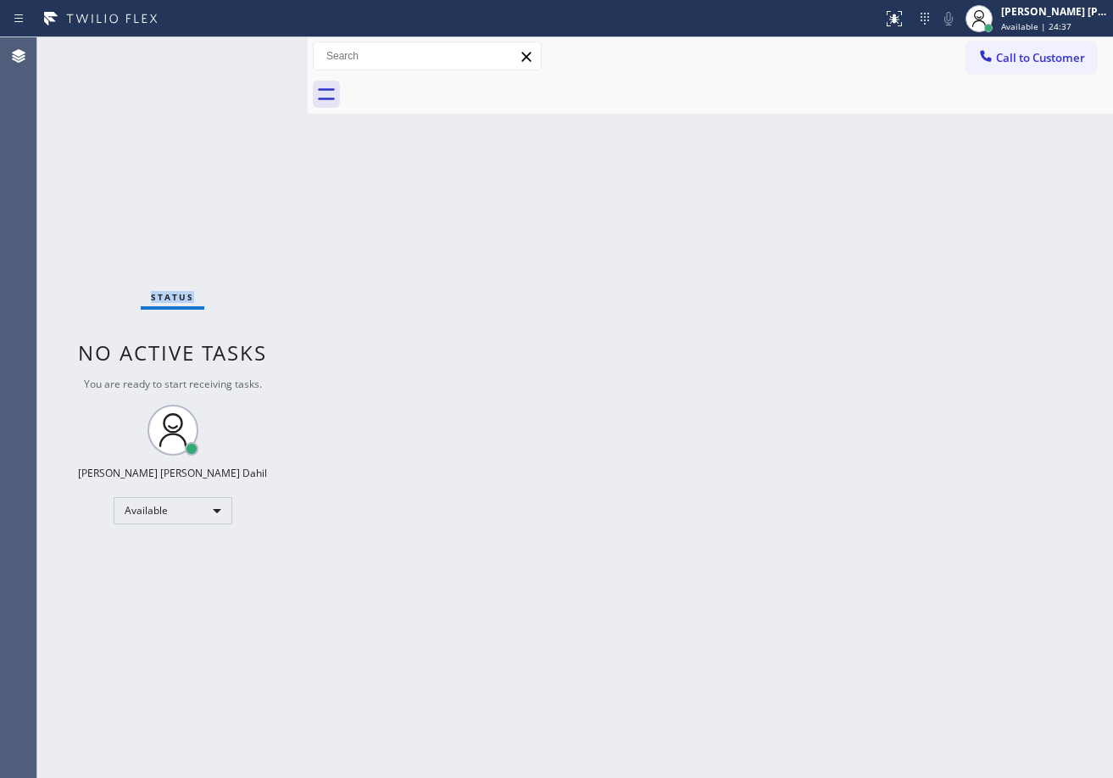
click at [250, 51] on div "Status No active tasks You are ready to start receiving tasks. [PERSON_NAME] [P…" at bounding box center [172, 407] width 270 height 740
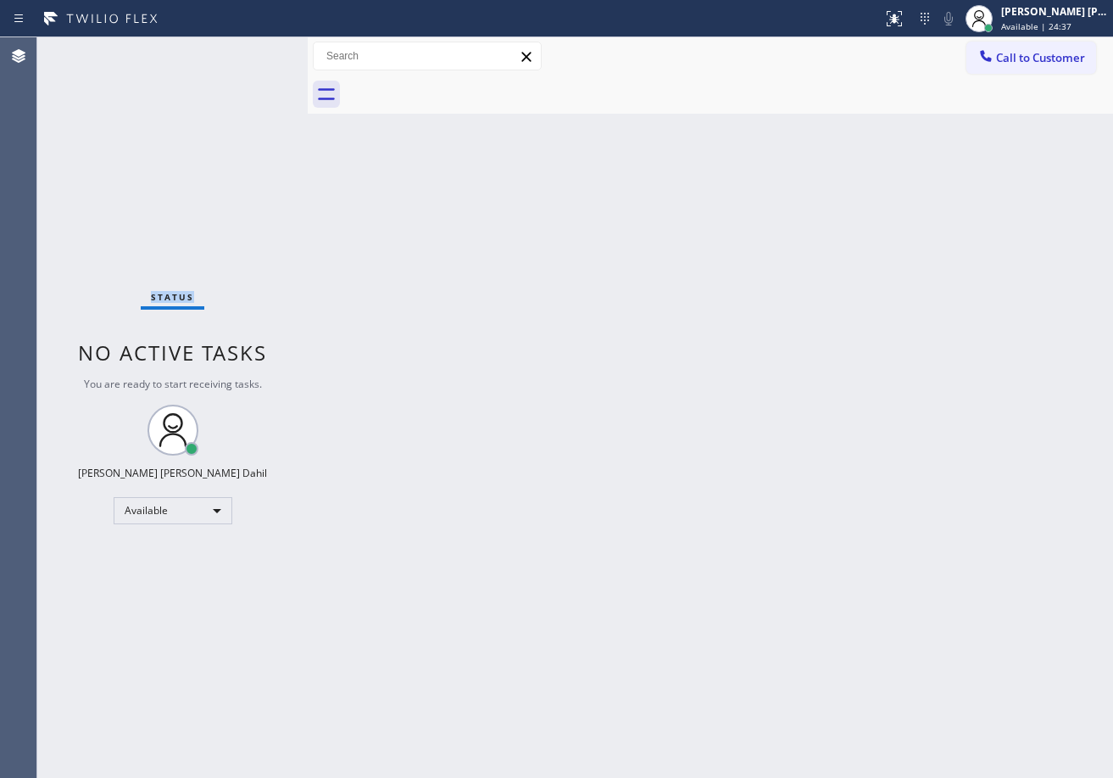
click at [250, 51] on div "Status No active tasks You are ready to start receiving tasks. [PERSON_NAME] [P…" at bounding box center [172, 407] width 270 height 740
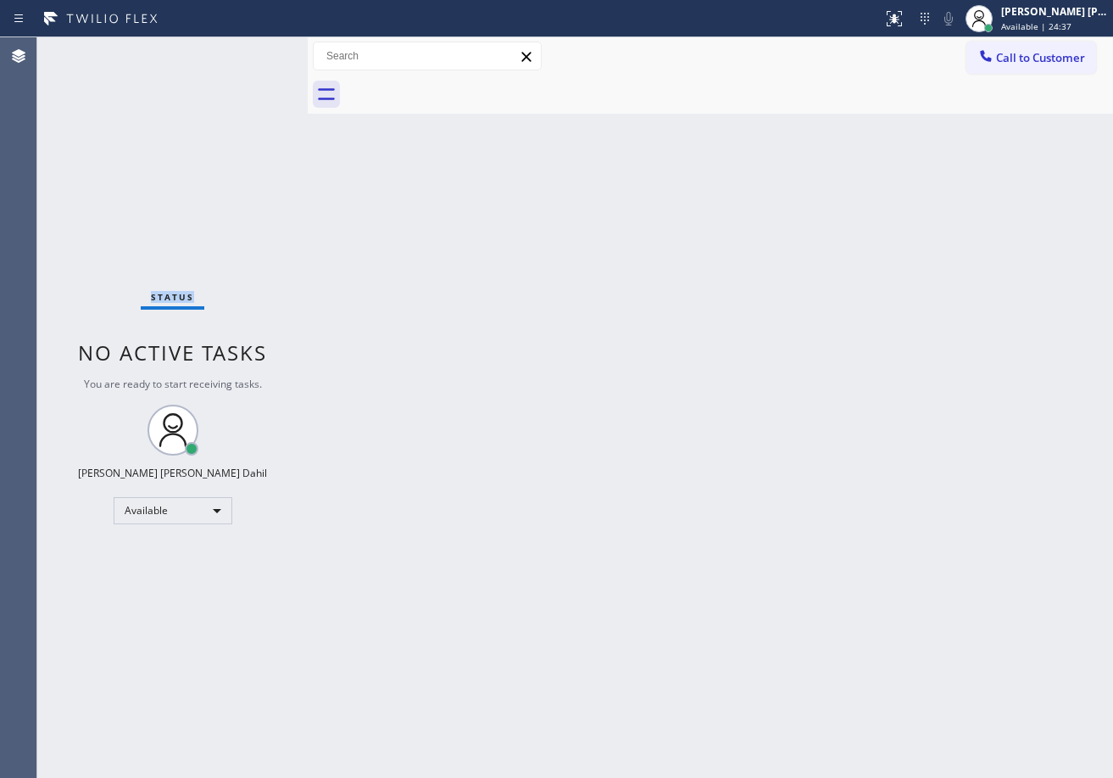
click at [250, 51] on div "Status No active tasks You are ready to start receiving tasks. [PERSON_NAME] [P…" at bounding box center [172, 407] width 270 height 740
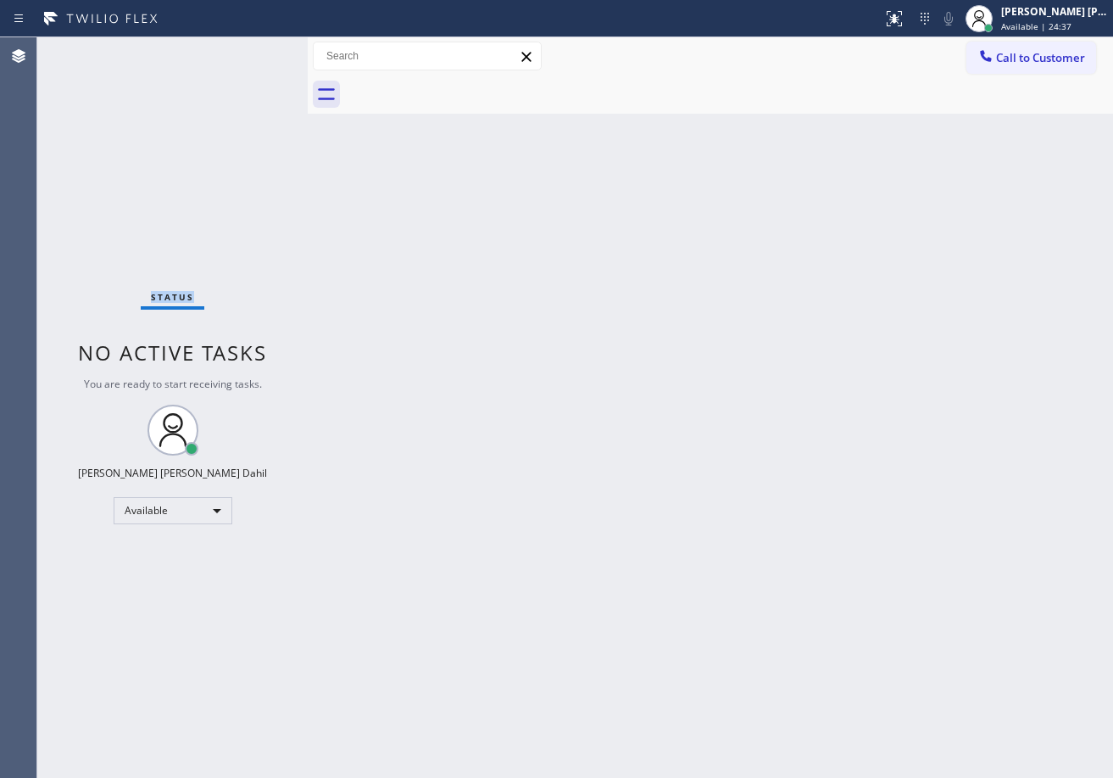
click at [250, 51] on div "Status No active tasks You are ready to start receiving tasks. [PERSON_NAME] [P…" at bounding box center [172, 407] width 270 height 740
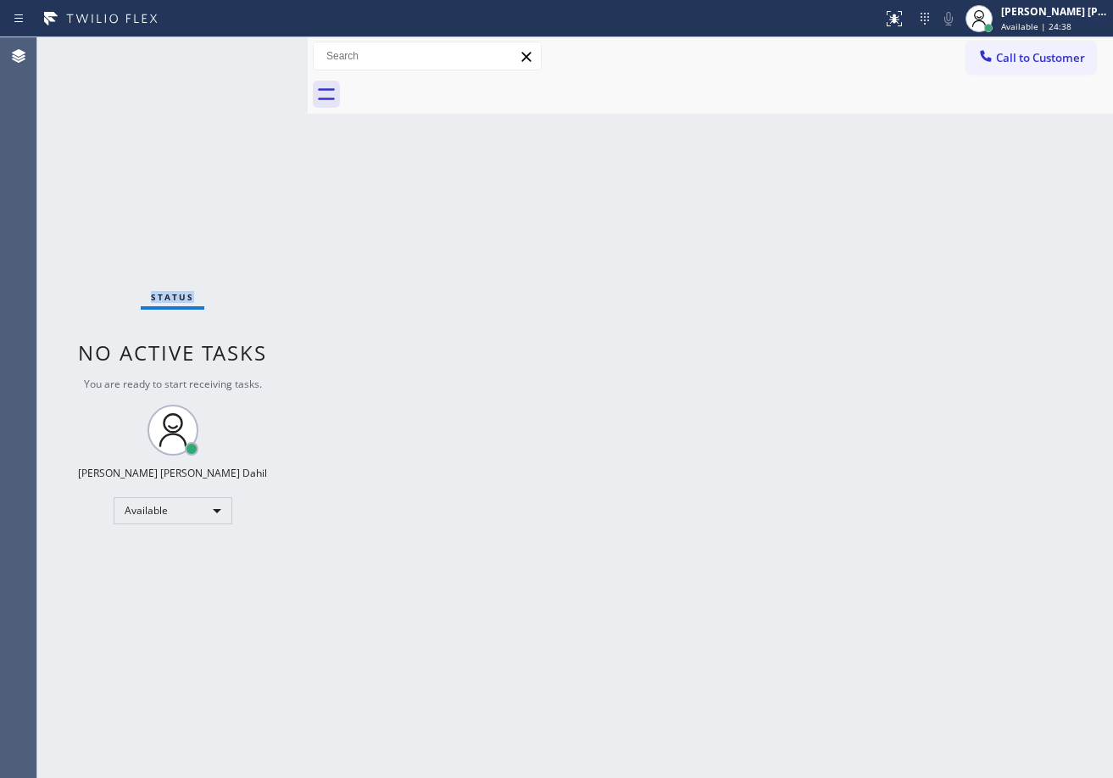
click at [250, 51] on div "Status No active tasks You are ready to start receiving tasks. [PERSON_NAME] [P…" at bounding box center [172, 407] width 270 height 740
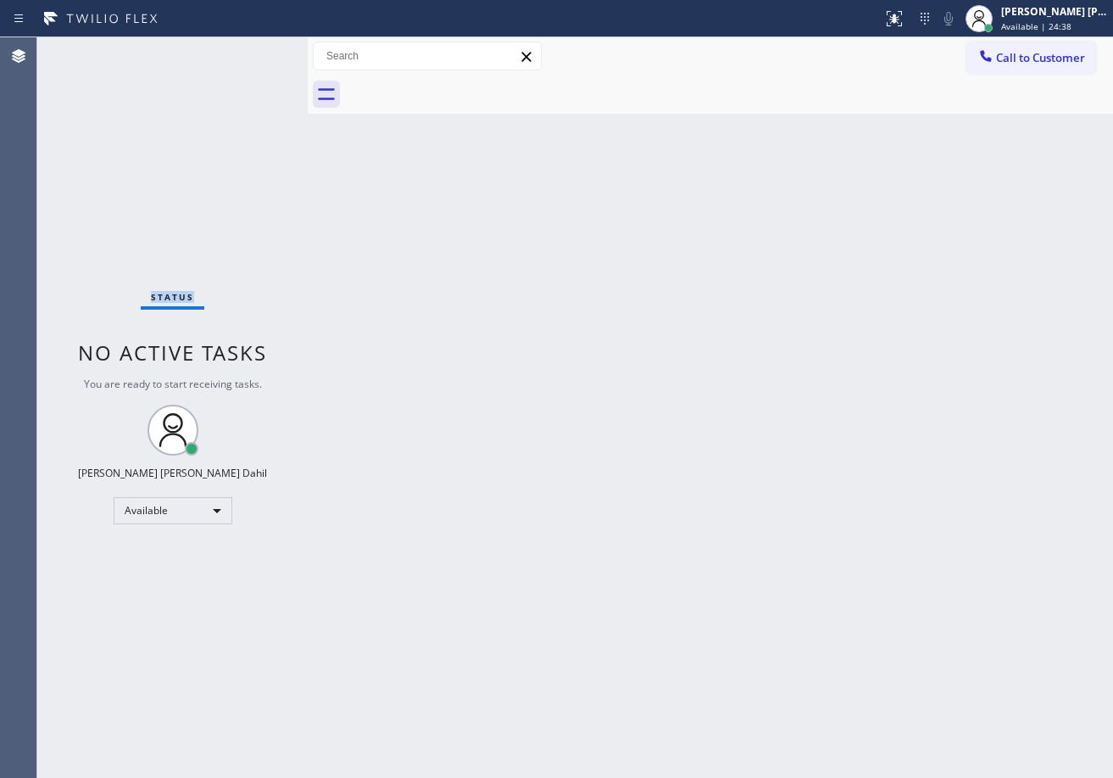
click at [250, 51] on div "Status No active tasks You are ready to start receiving tasks. [PERSON_NAME] [P…" at bounding box center [172, 407] width 270 height 740
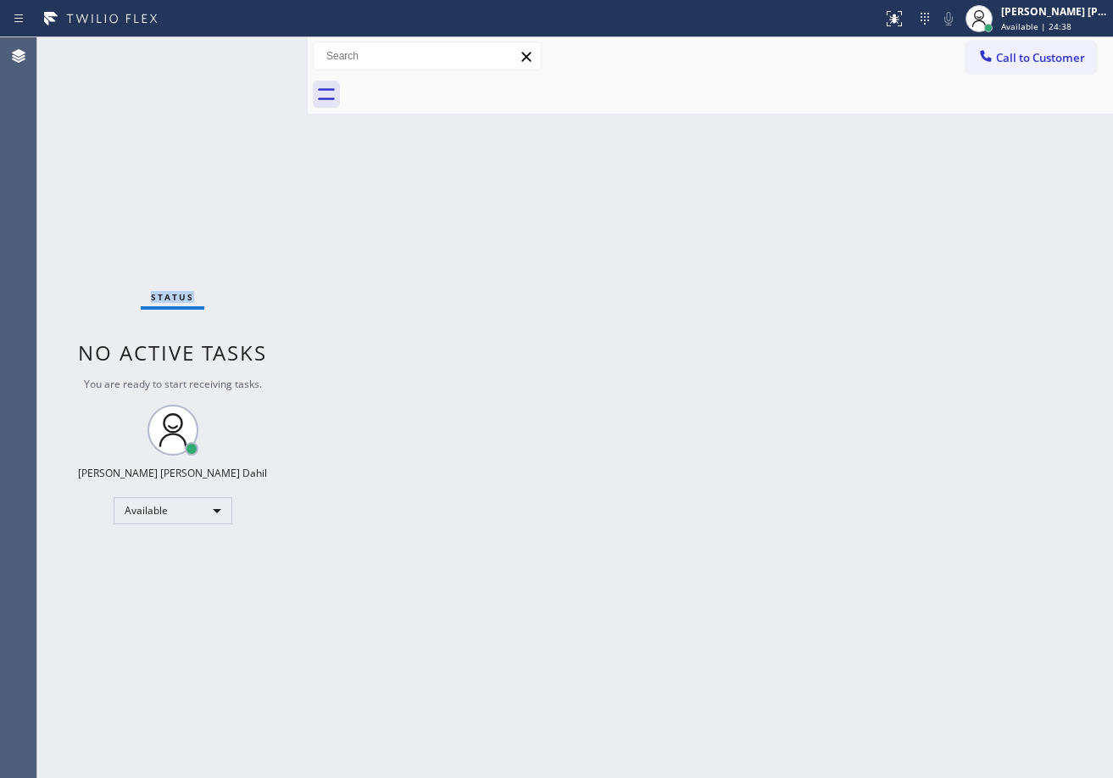
click at [250, 51] on div "Status No active tasks You are ready to start receiving tasks. [PERSON_NAME] [P…" at bounding box center [172, 407] width 270 height 740
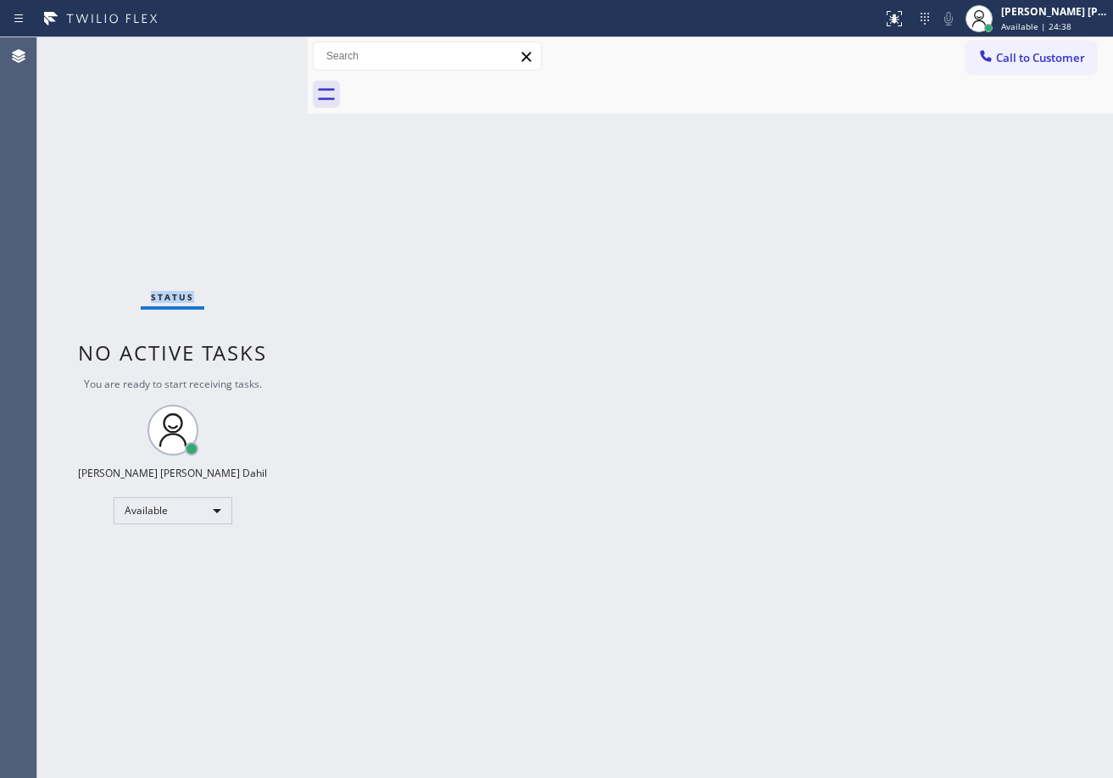
click at [250, 51] on div "Status No active tasks You are ready to start receiving tasks. [PERSON_NAME] [P…" at bounding box center [172, 407] width 270 height 740
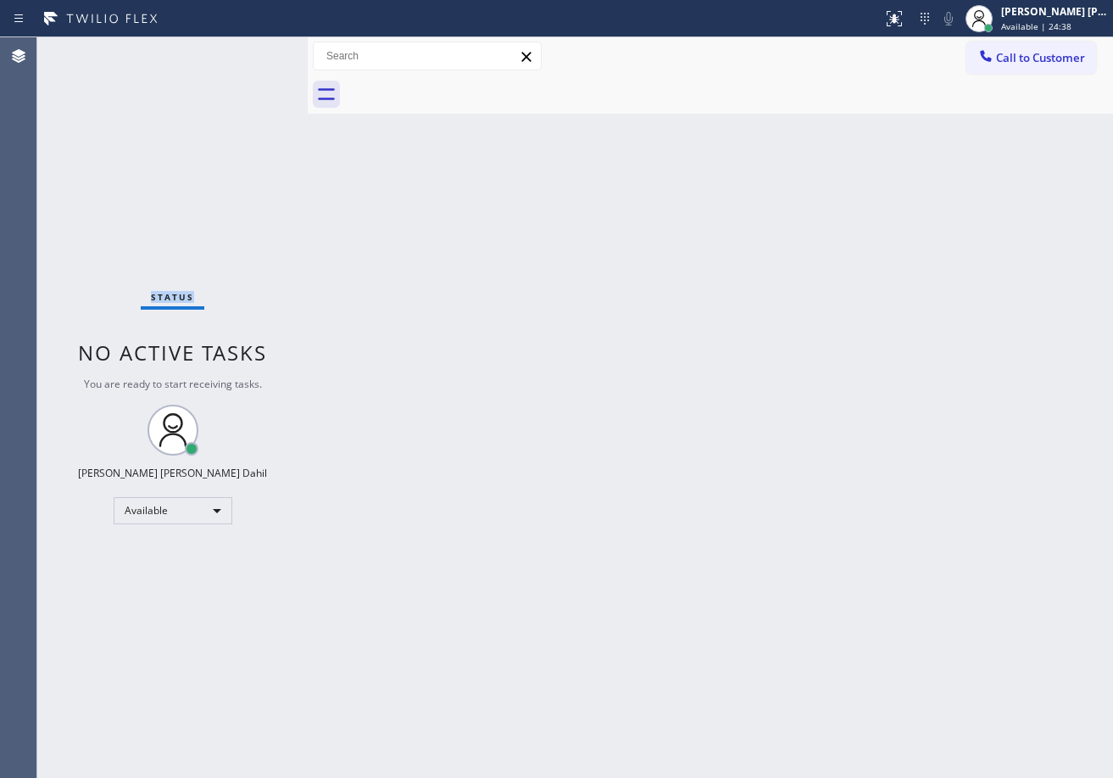
click at [250, 51] on div "Status No active tasks You are ready to start receiving tasks. [PERSON_NAME] [P…" at bounding box center [172, 407] width 270 height 740
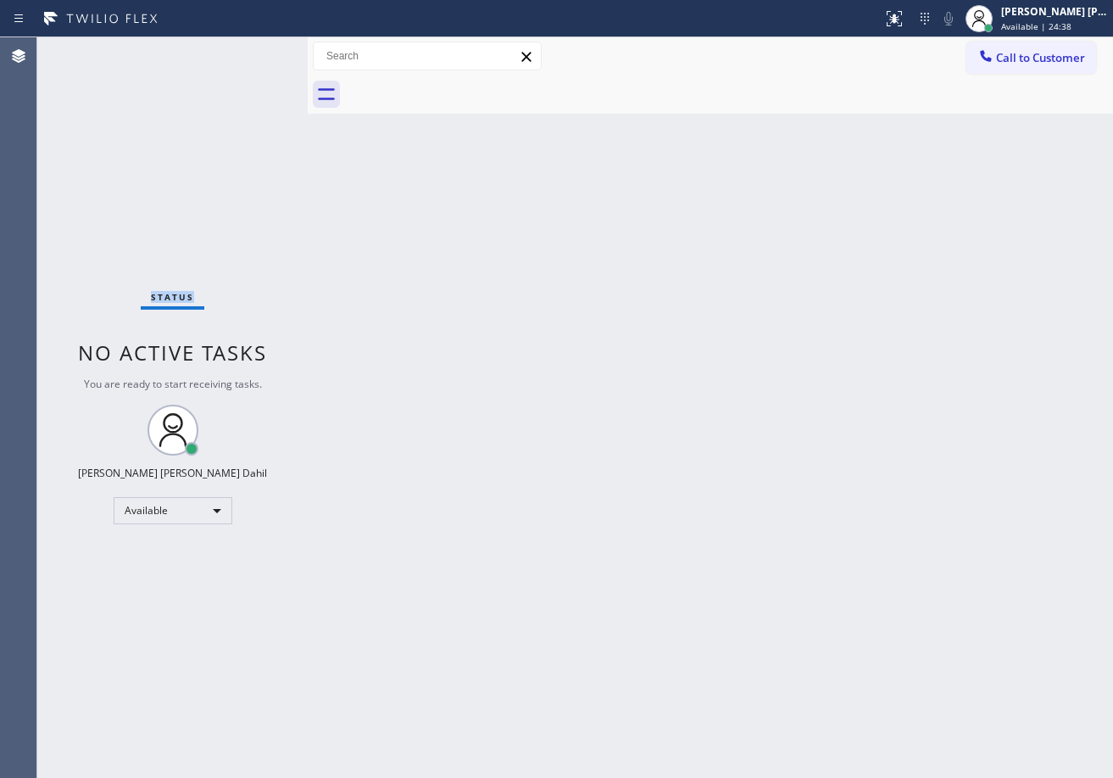
click at [250, 51] on div "Status No active tasks You are ready to start receiving tasks. [PERSON_NAME] [P…" at bounding box center [172, 407] width 270 height 740
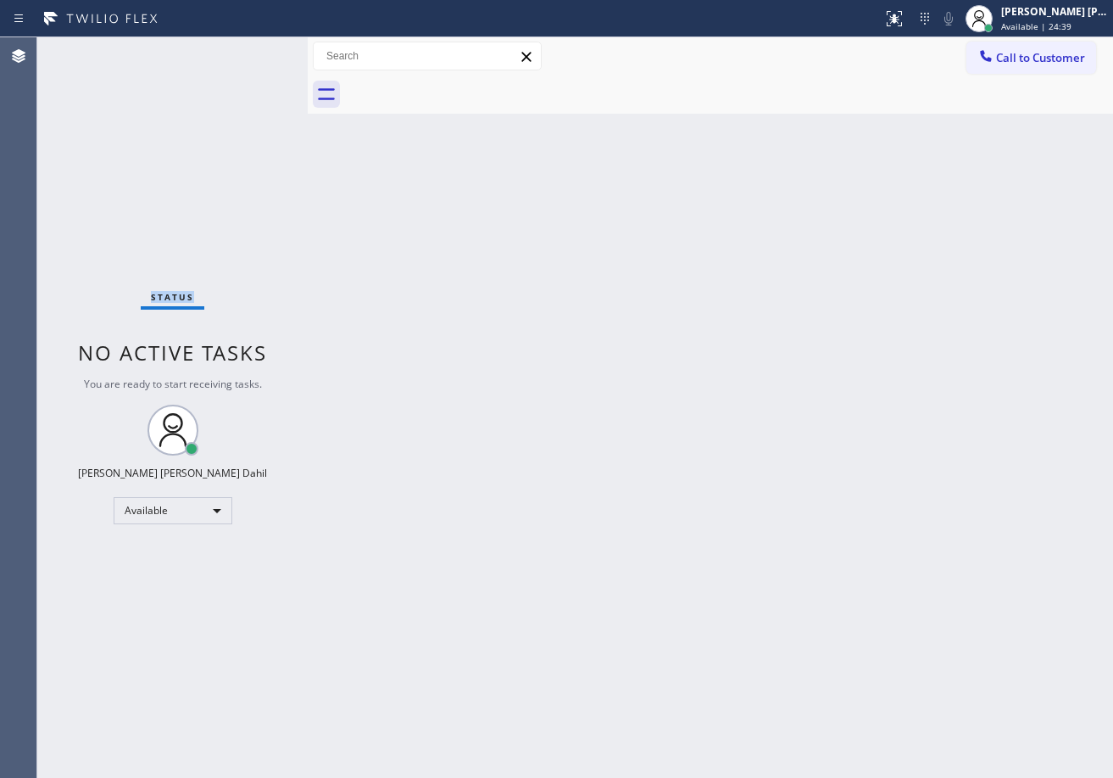
click at [250, 51] on div "Status No active tasks You are ready to start receiving tasks. [PERSON_NAME] [P…" at bounding box center [172, 407] width 270 height 740
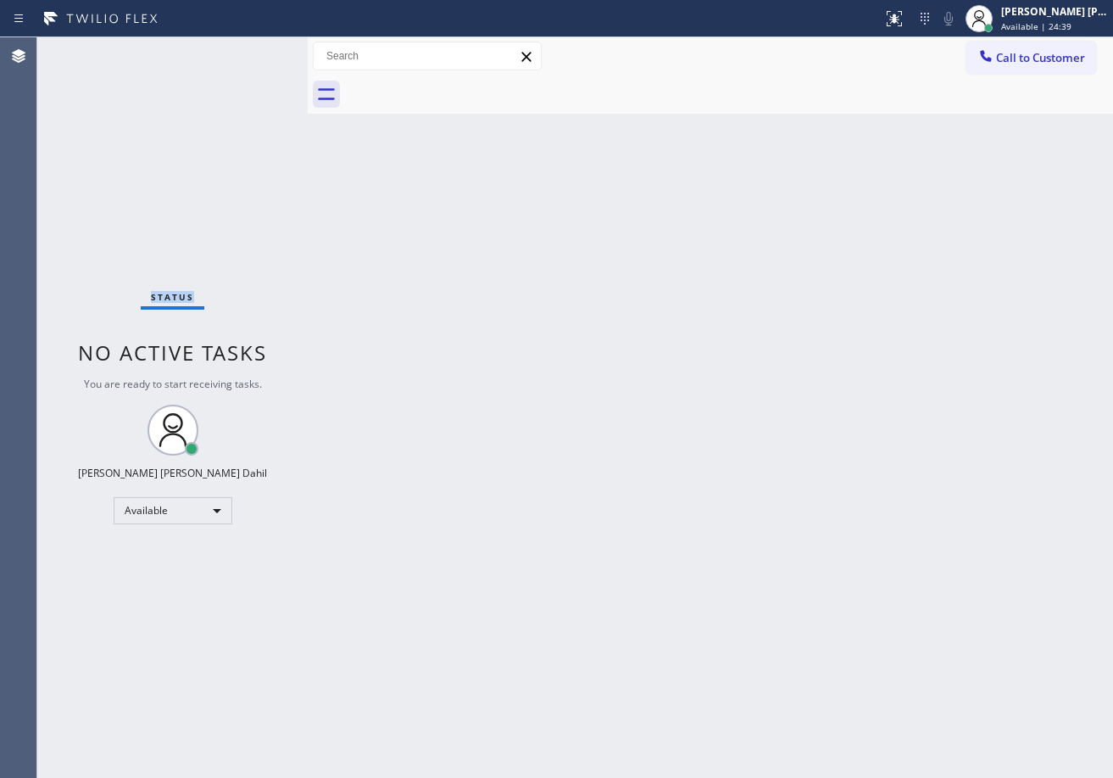
click at [250, 51] on div "Status No active tasks You are ready to start receiving tasks. [PERSON_NAME] [P…" at bounding box center [172, 407] width 270 height 740
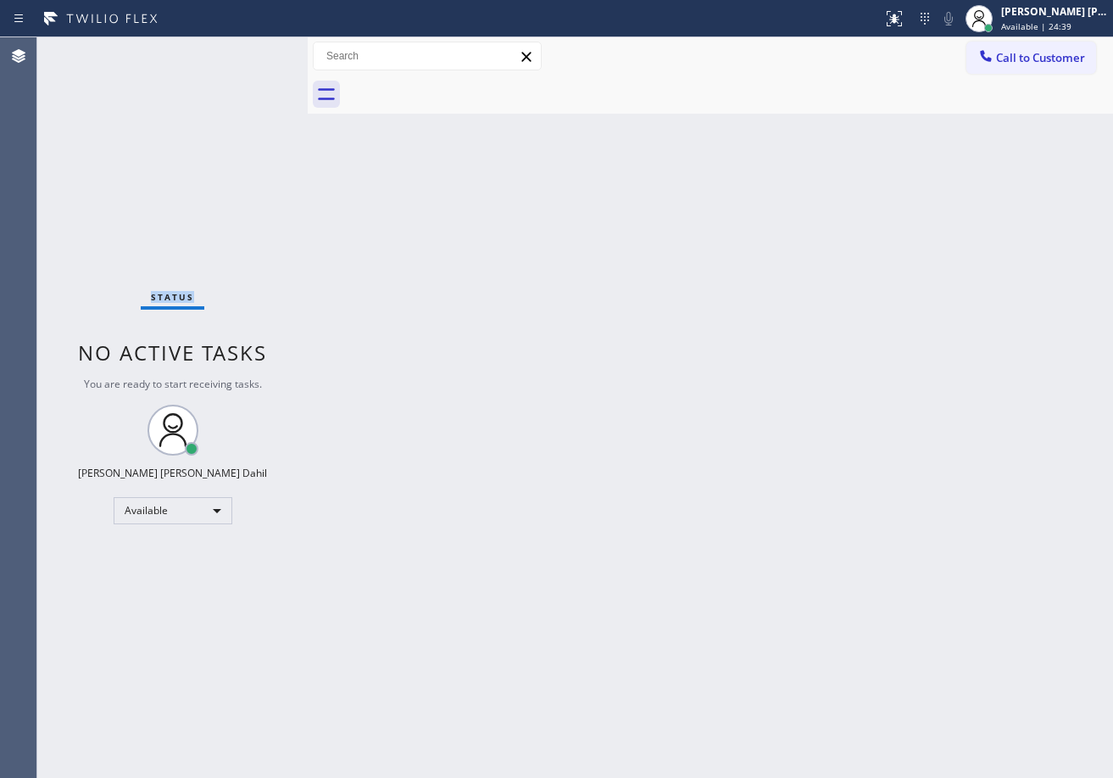
click at [250, 51] on div "Status No active tasks You are ready to start receiving tasks. [PERSON_NAME] [P…" at bounding box center [172, 407] width 270 height 740
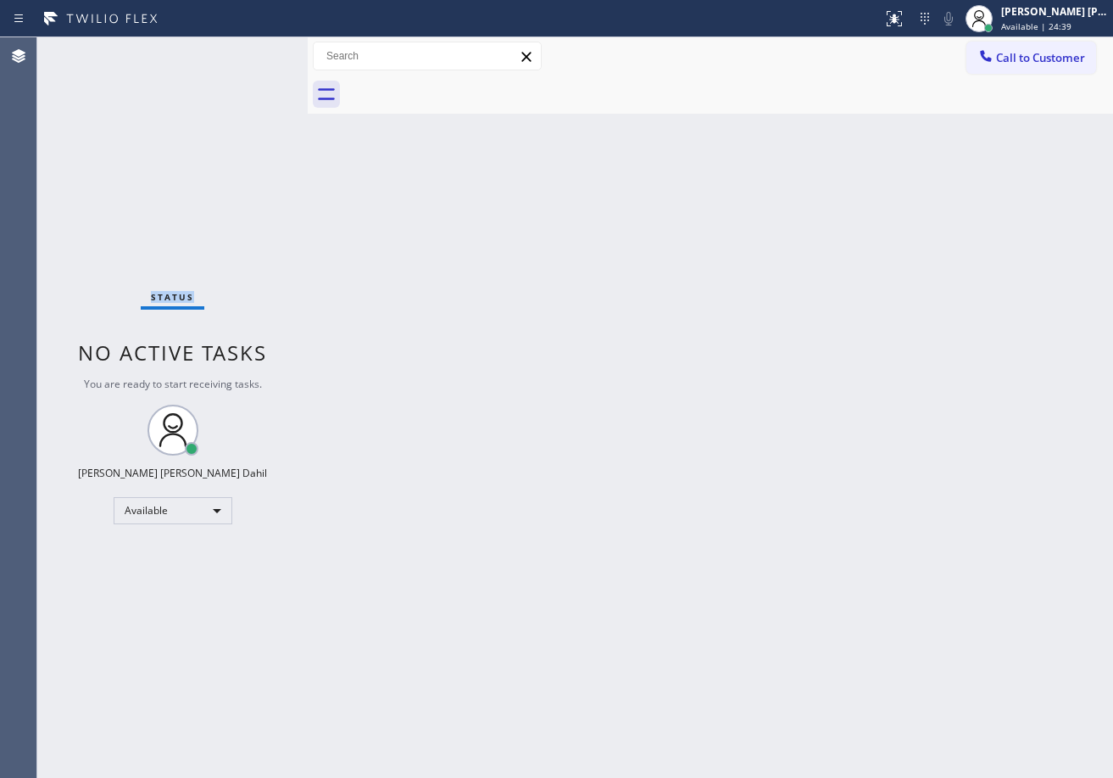
click at [250, 51] on div "Status No active tasks You are ready to start receiving tasks. [PERSON_NAME] [P…" at bounding box center [172, 407] width 270 height 740
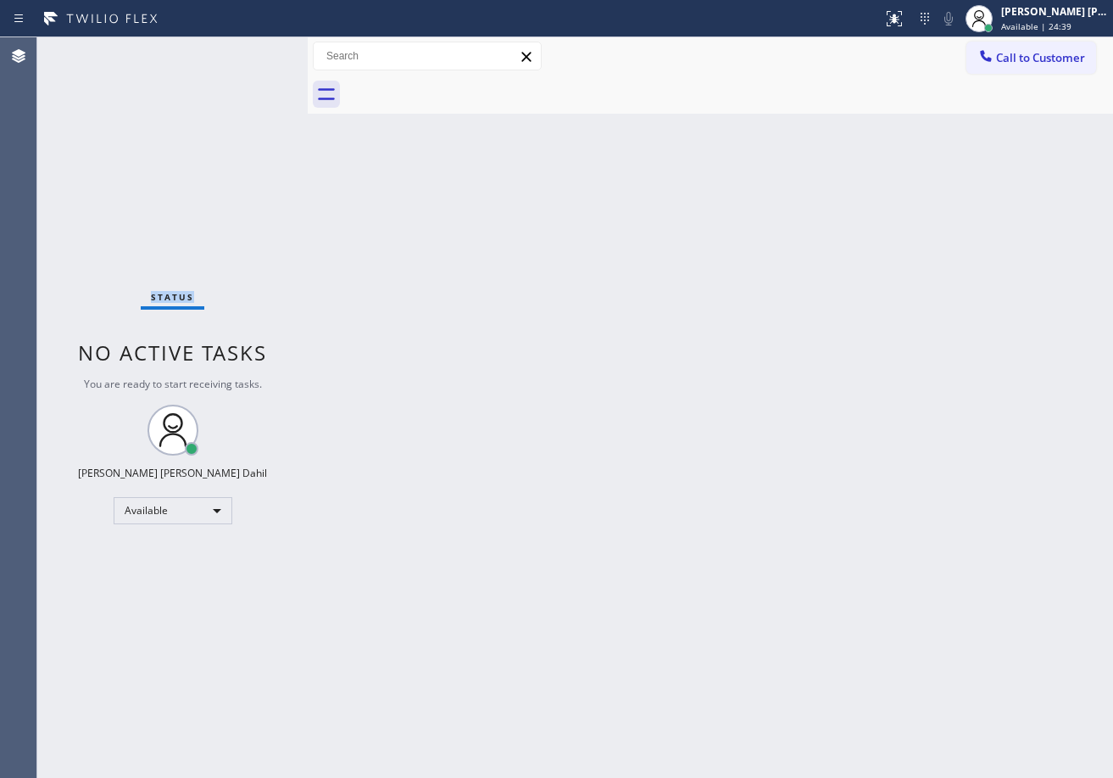
click at [250, 51] on div "Status No active tasks You are ready to start receiving tasks. [PERSON_NAME] [P…" at bounding box center [172, 407] width 270 height 740
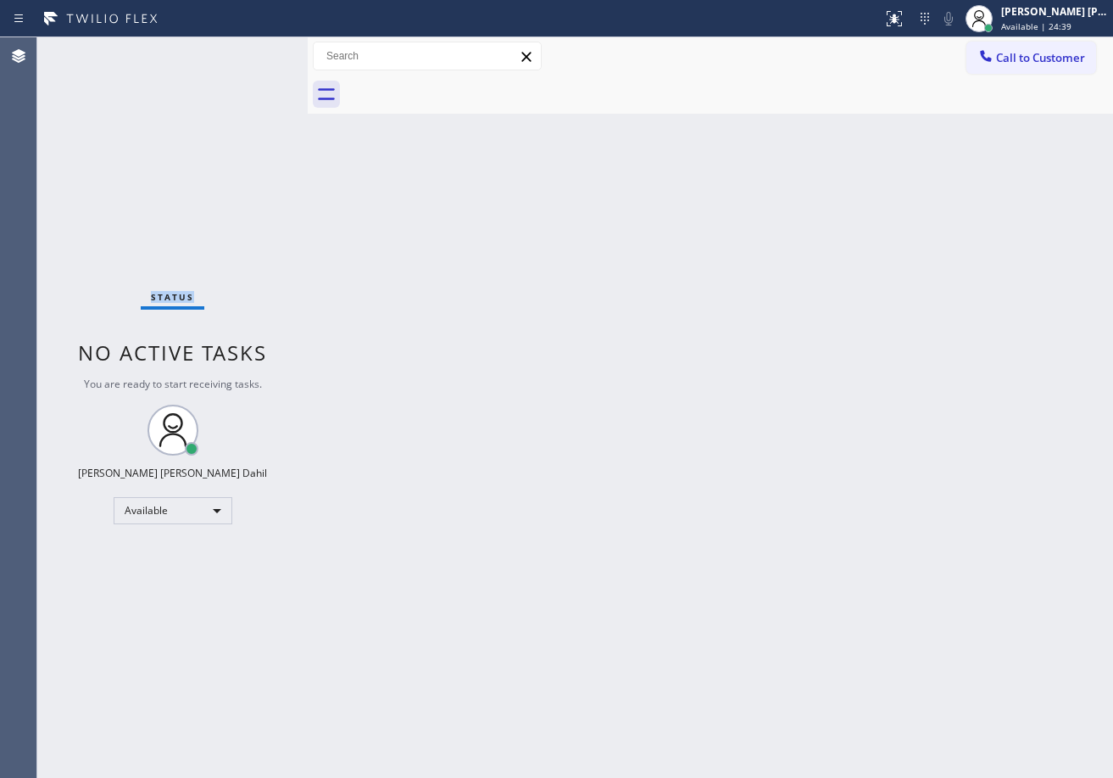
click at [250, 51] on div "Status No active tasks You are ready to start receiving tasks. [PERSON_NAME] [P…" at bounding box center [172, 407] width 270 height 740
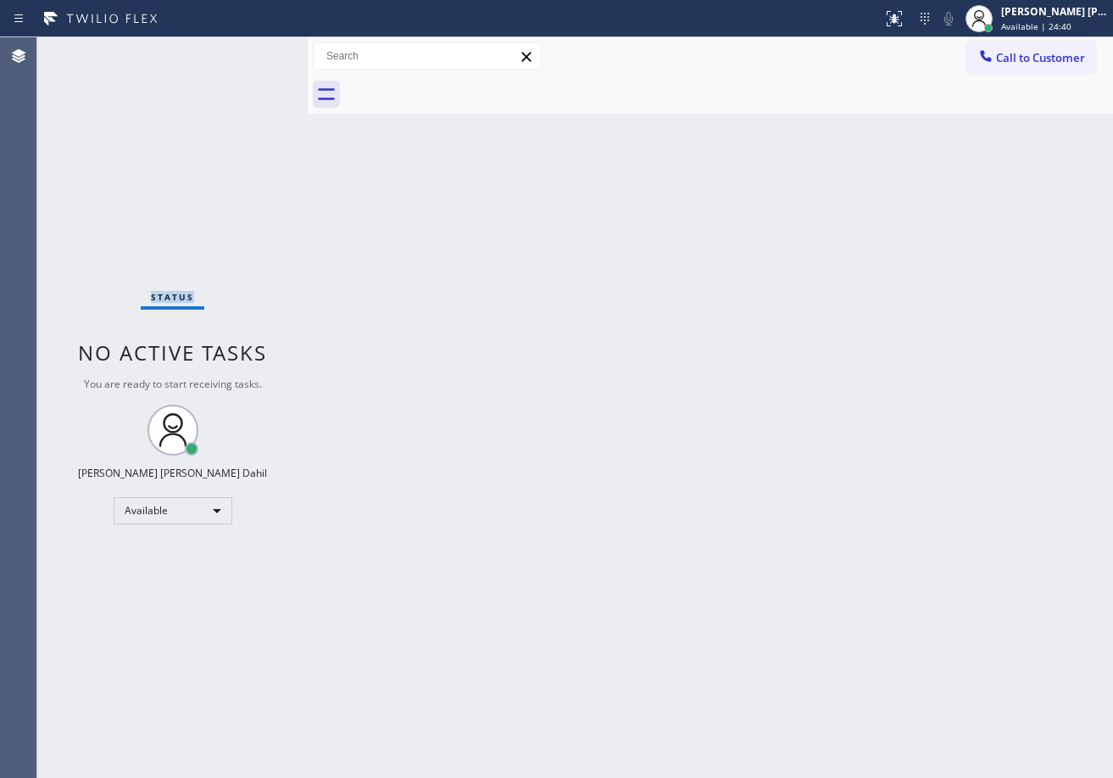
click at [250, 51] on div "Status No active tasks You are ready to start receiving tasks. [PERSON_NAME] [P…" at bounding box center [172, 407] width 270 height 740
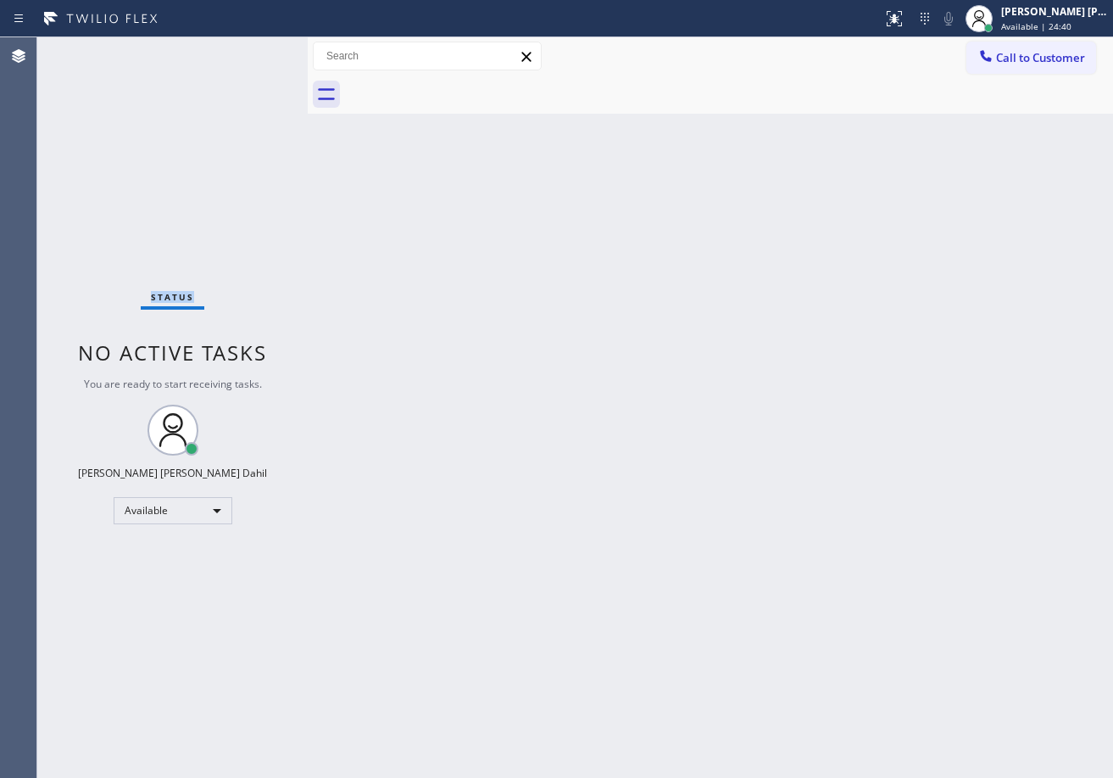
click at [250, 51] on div "Status No active tasks You are ready to start receiving tasks. [PERSON_NAME] [P…" at bounding box center [172, 407] width 270 height 740
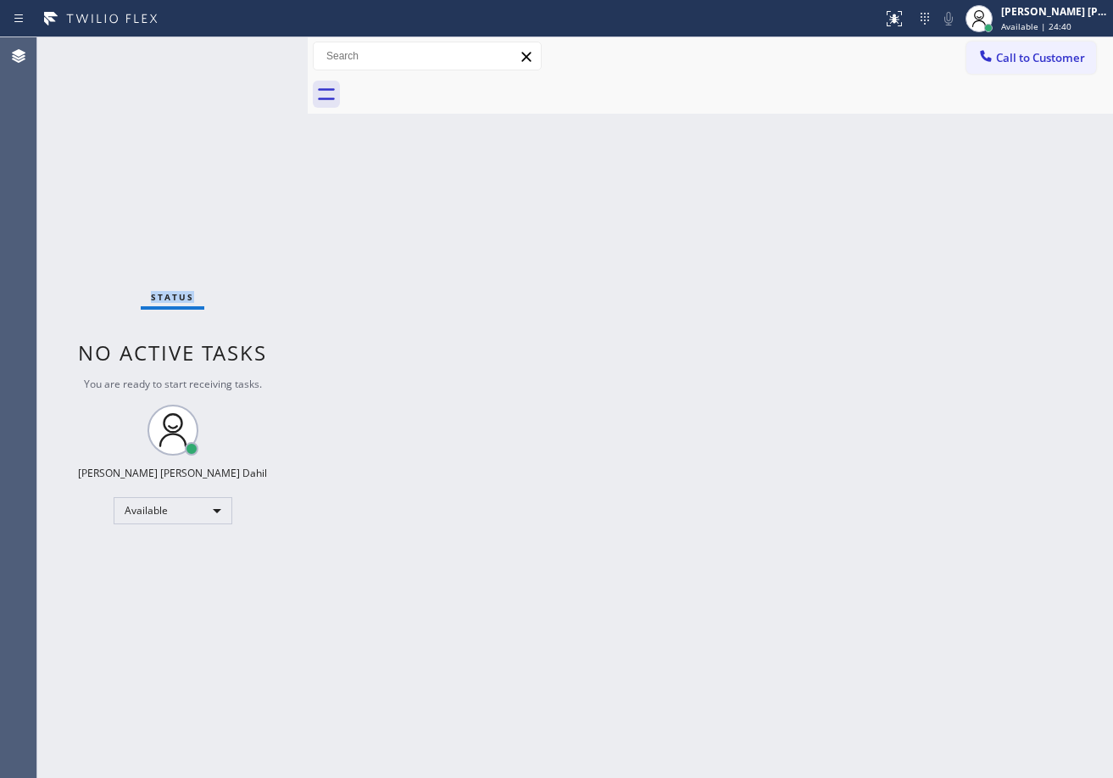
click at [250, 51] on div "Status No active tasks You are ready to start receiving tasks. [PERSON_NAME] [P…" at bounding box center [172, 407] width 270 height 740
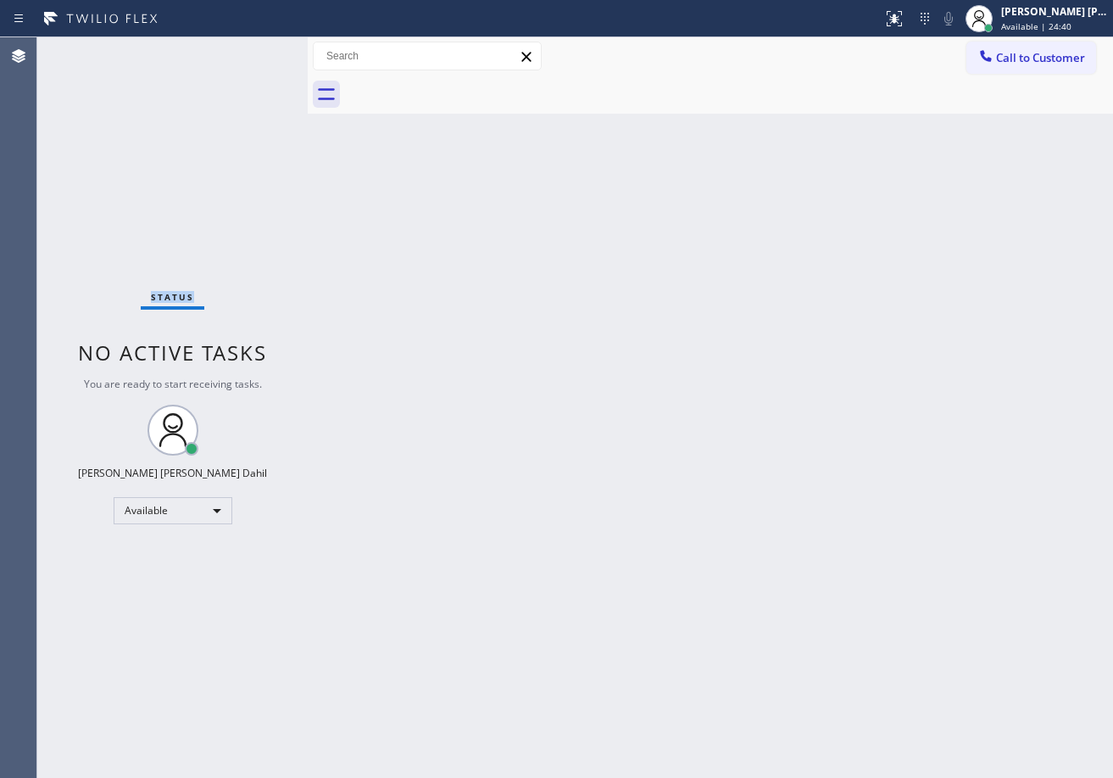
click at [250, 51] on div "Status No active tasks You are ready to start receiving tasks. [PERSON_NAME] [P…" at bounding box center [172, 407] width 270 height 740
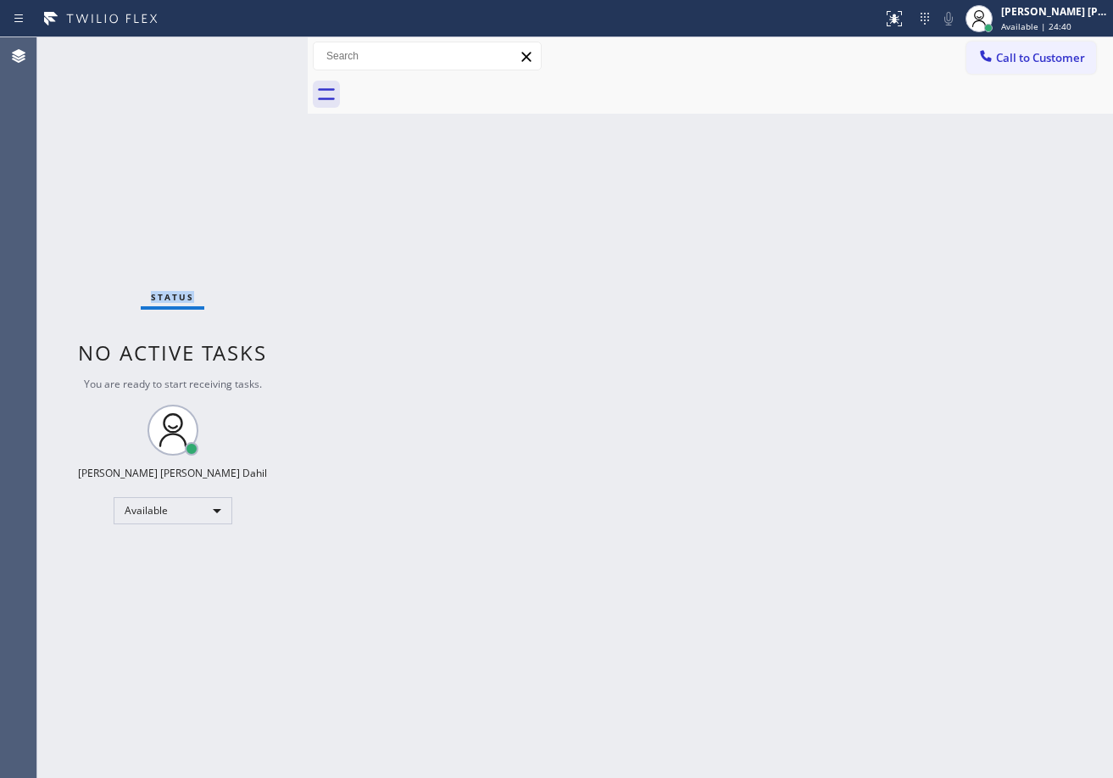
click at [250, 51] on div "Status No active tasks You are ready to start receiving tasks. [PERSON_NAME] [P…" at bounding box center [172, 407] width 270 height 740
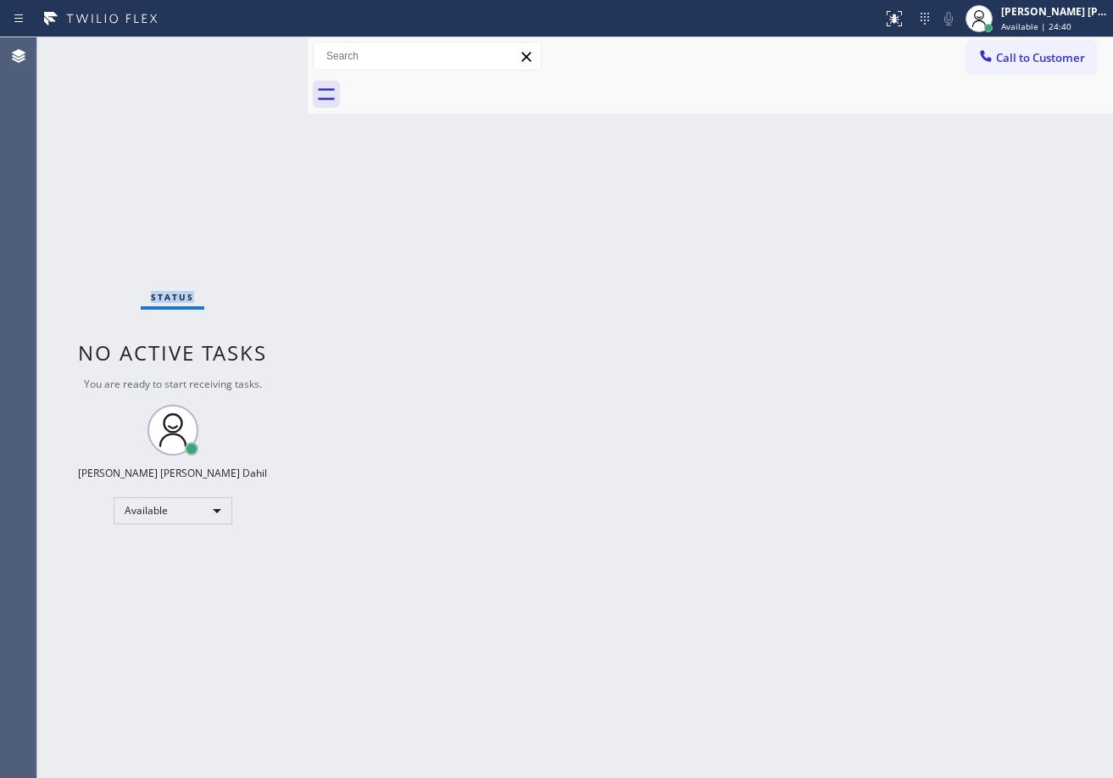
click at [250, 51] on div "Status No active tasks You are ready to start receiving tasks. [PERSON_NAME] [P…" at bounding box center [172, 407] width 270 height 740
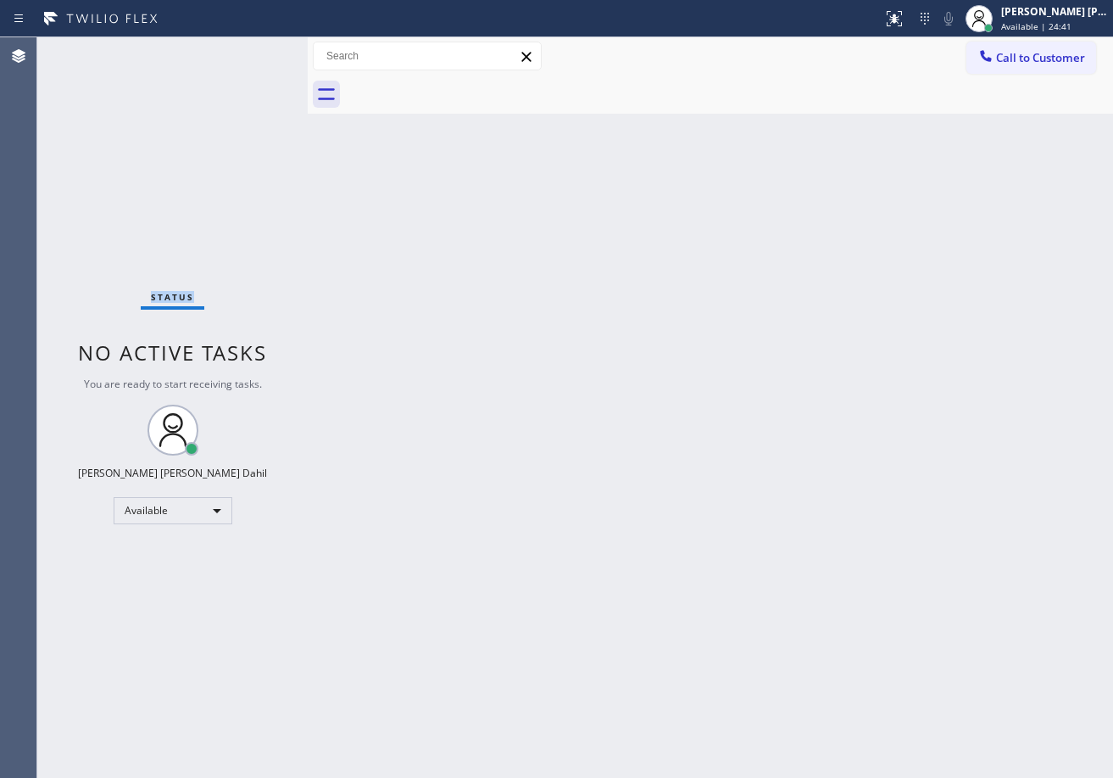
click at [250, 51] on div "Status No active tasks You are ready to start receiving tasks. [PERSON_NAME] [P…" at bounding box center [172, 407] width 270 height 740
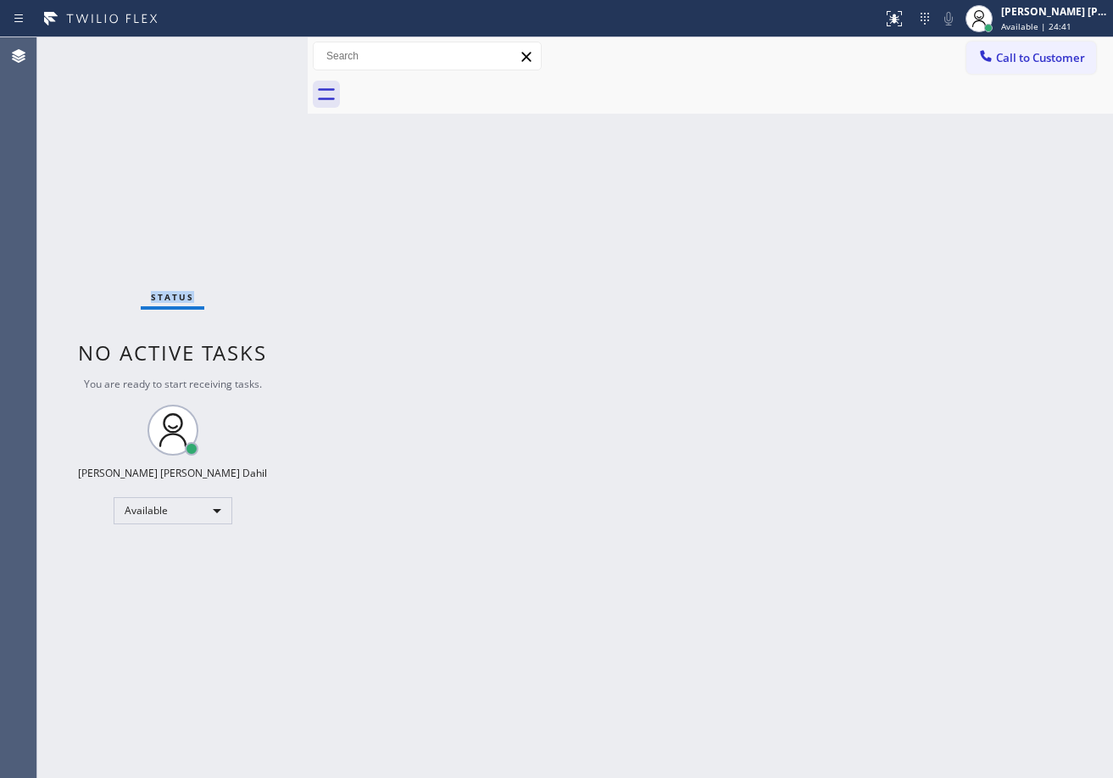
click at [250, 51] on div "Status No active tasks You are ready to start receiving tasks. [PERSON_NAME] [P…" at bounding box center [172, 407] width 270 height 740
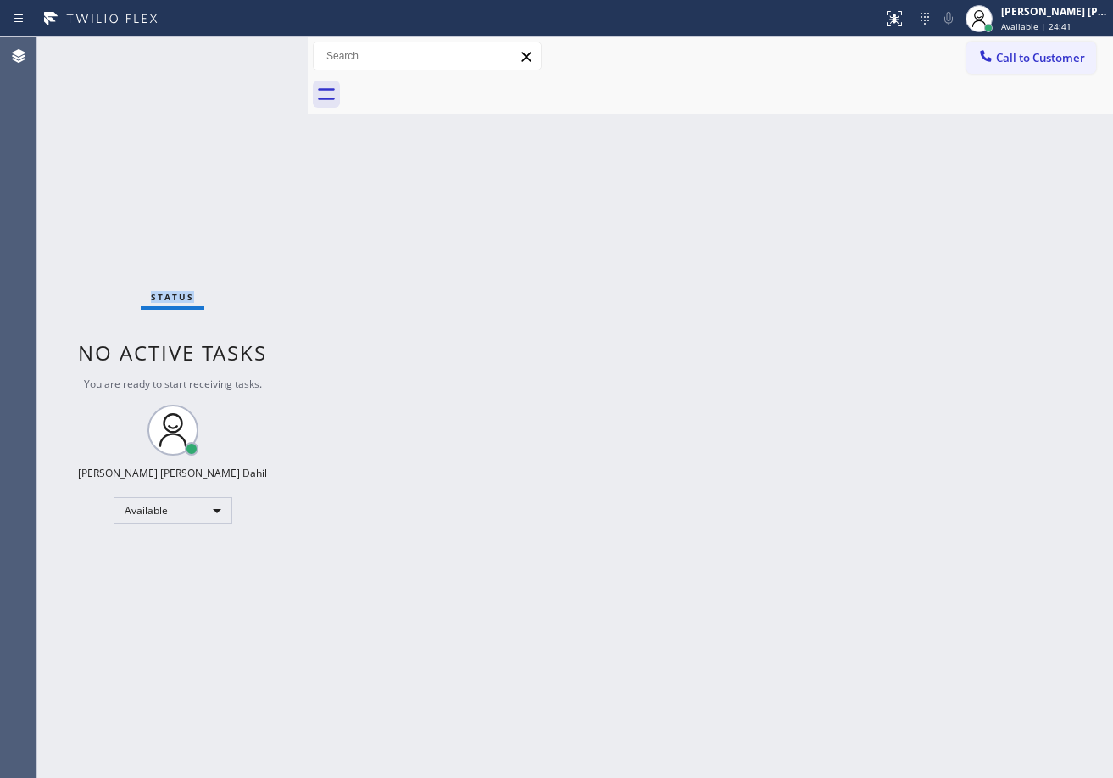
click at [250, 51] on div "Status No active tasks You are ready to start receiving tasks. [PERSON_NAME] [P…" at bounding box center [172, 407] width 270 height 740
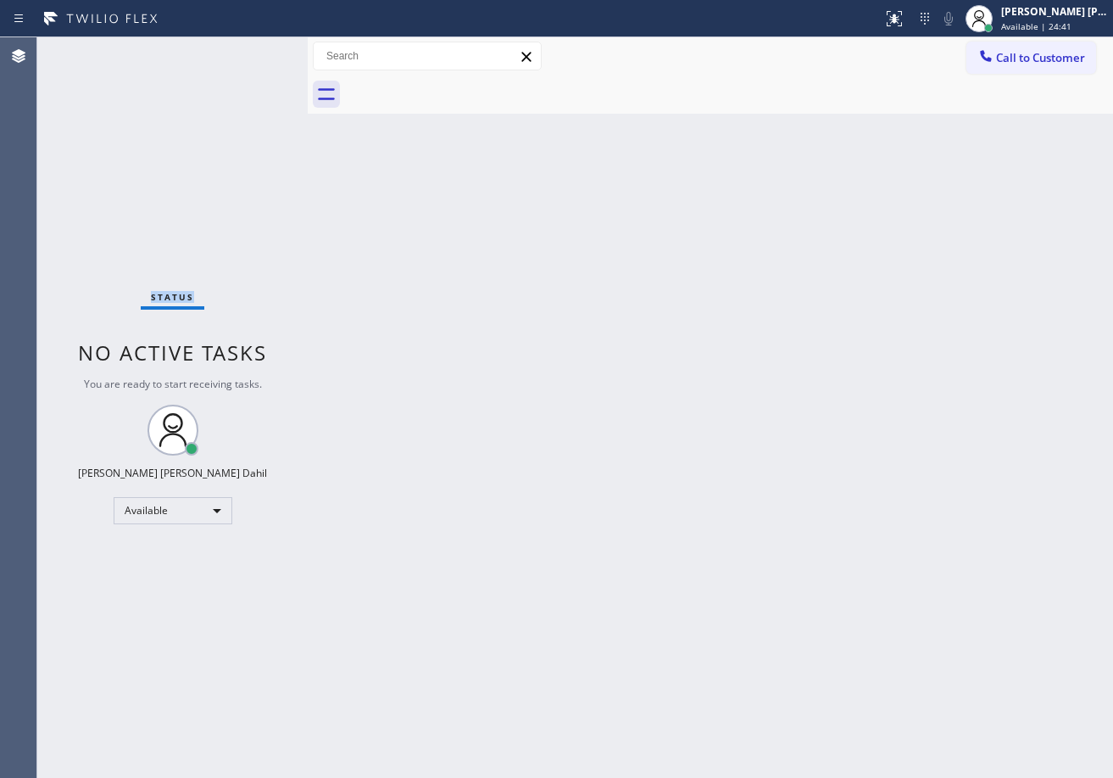
click at [250, 51] on div "Status No active tasks You are ready to start receiving tasks. [PERSON_NAME] [P…" at bounding box center [172, 407] width 270 height 740
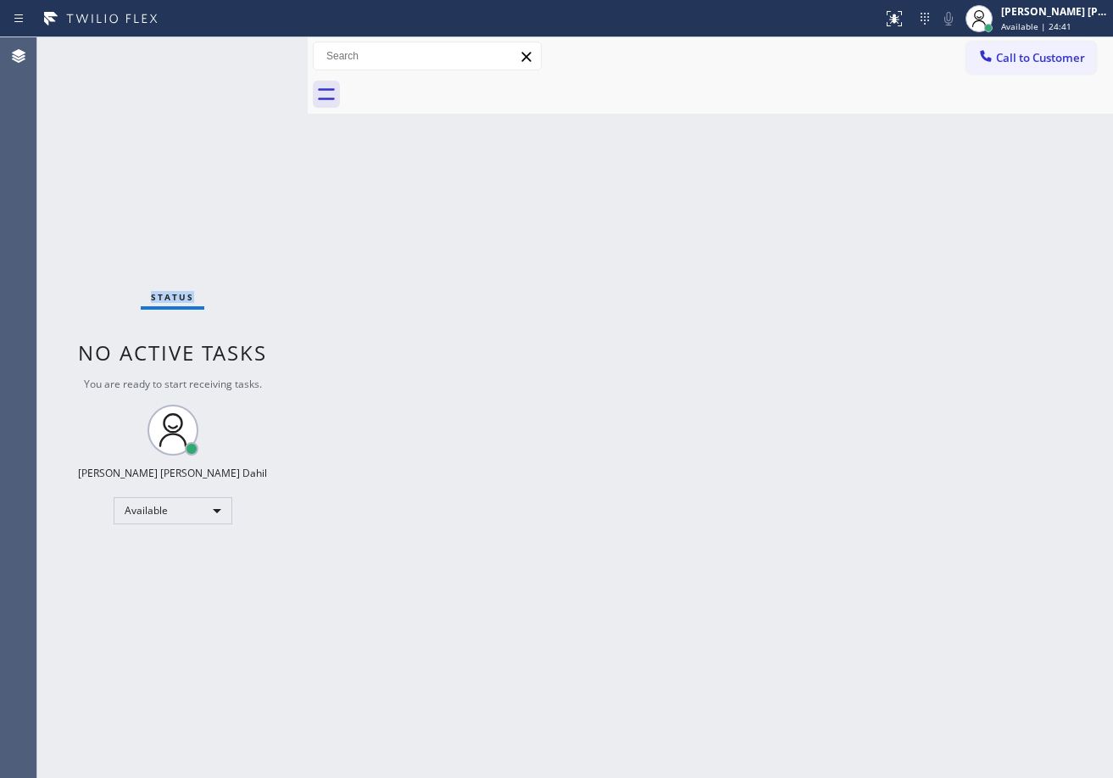
click at [250, 51] on div "Status No active tasks You are ready to start receiving tasks. [PERSON_NAME] [P…" at bounding box center [172, 407] width 270 height 740
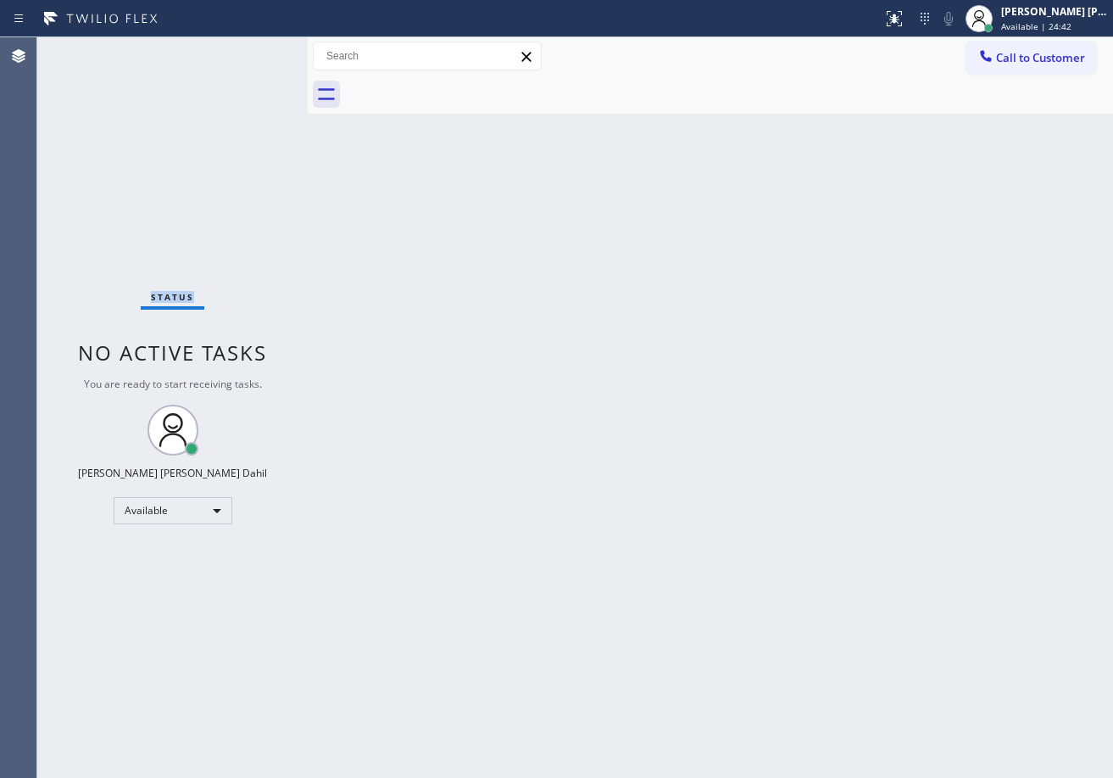
click at [250, 51] on div "Status No active tasks You are ready to start receiving tasks. [PERSON_NAME] [P…" at bounding box center [172, 407] width 270 height 740
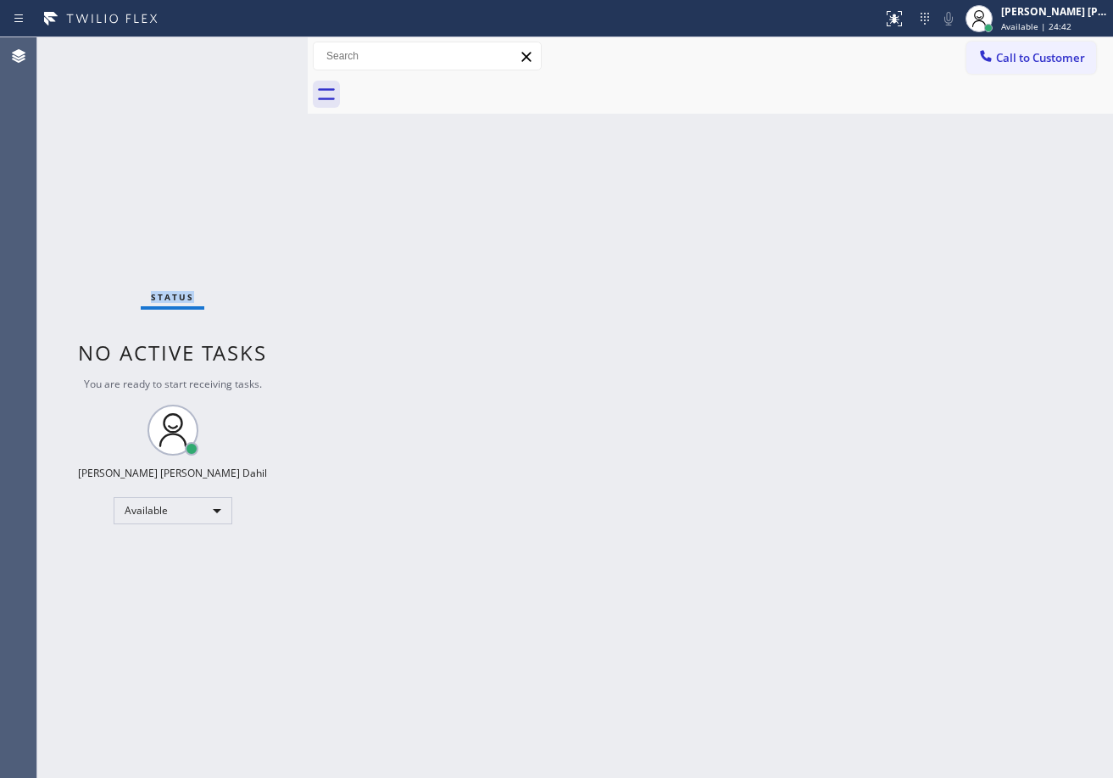
click at [250, 51] on div "Status No active tasks You are ready to start receiving tasks. [PERSON_NAME] [P…" at bounding box center [172, 407] width 270 height 740
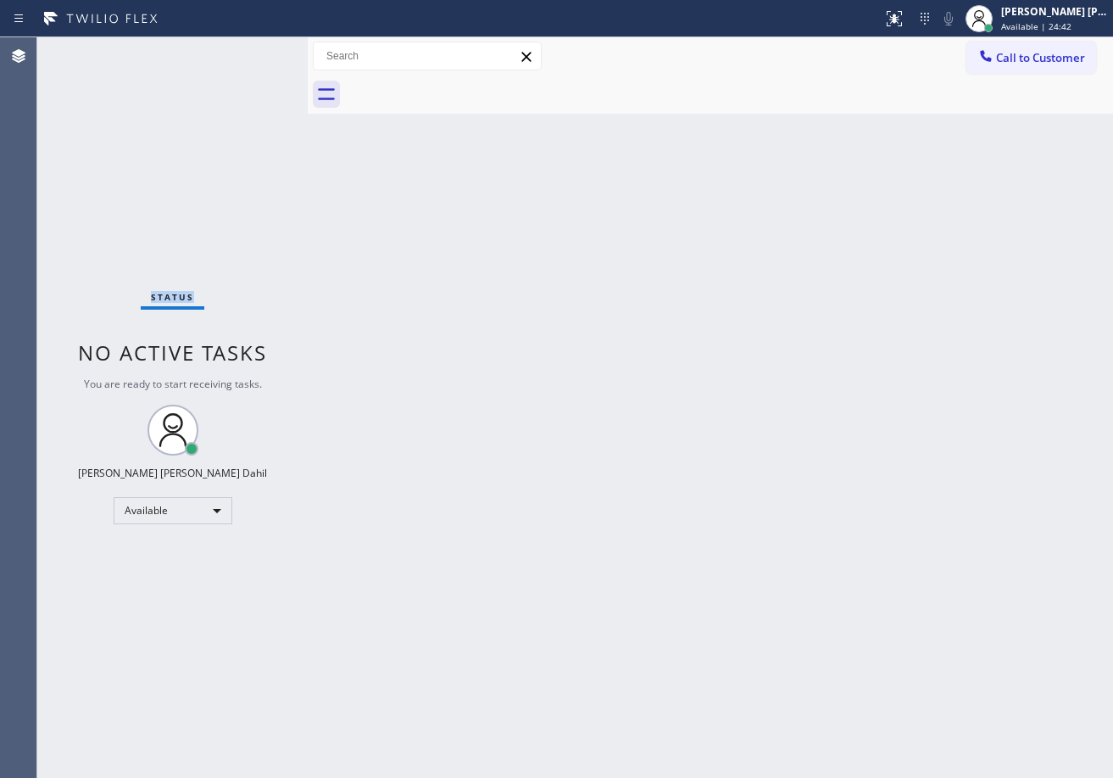
click at [250, 51] on div "Status No active tasks You are ready to start receiving tasks. [PERSON_NAME] [P…" at bounding box center [172, 407] width 270 height 740
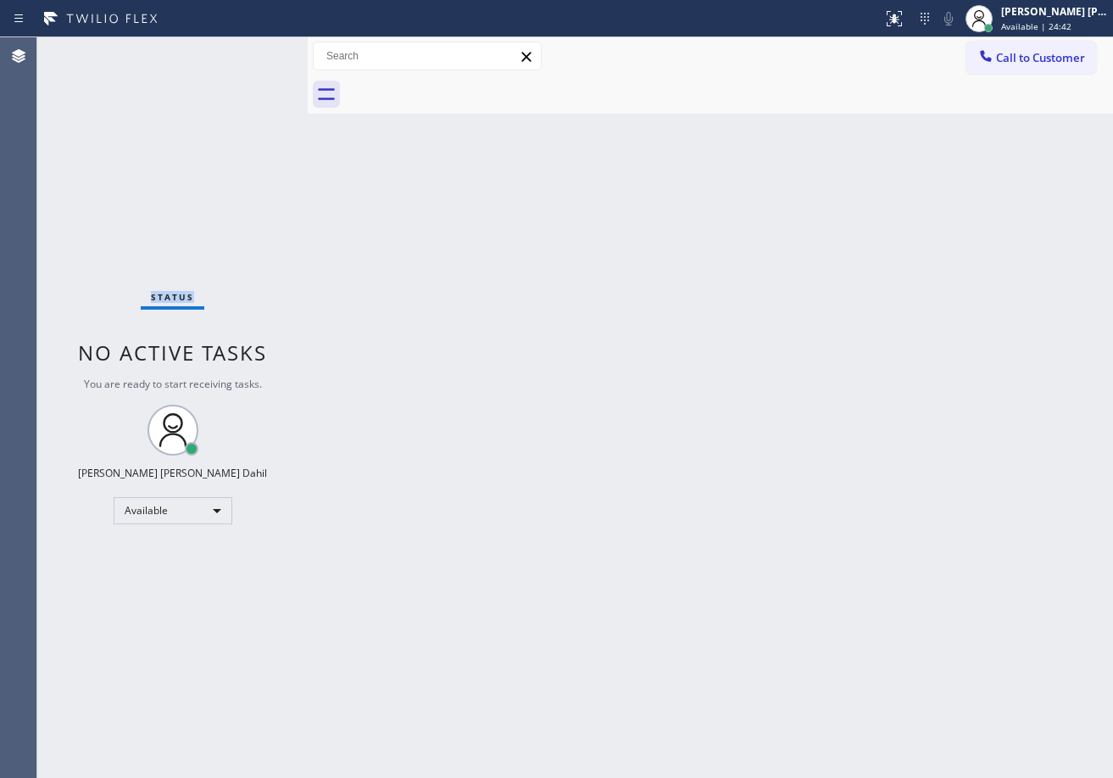
click at [250, 51] on div "Status No active tasks You are ready to start receiving tasks. [PERSON_NAME] [P…" at bounding box center [172, 407] width 270 height 740
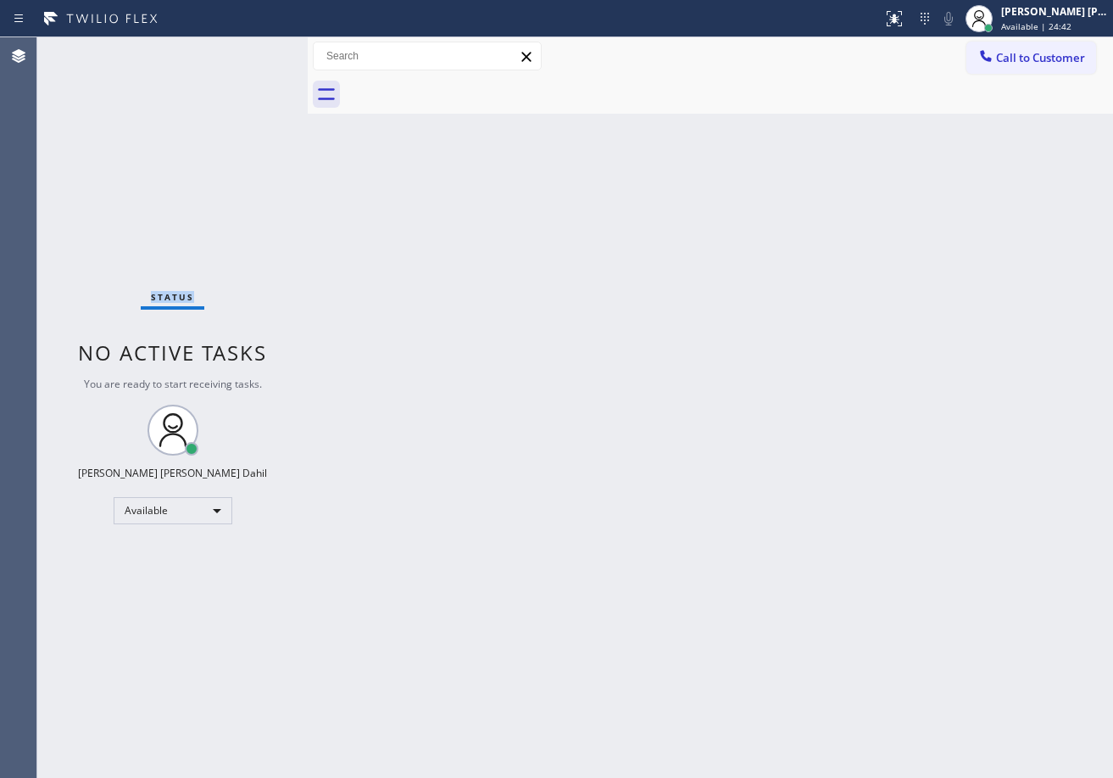
click at [250, 51] on div "Status No active tasks You are ready to start receiving tasks. [PERSON_NAME] [P…" at bounding box center [172, 407] width 270 height 740
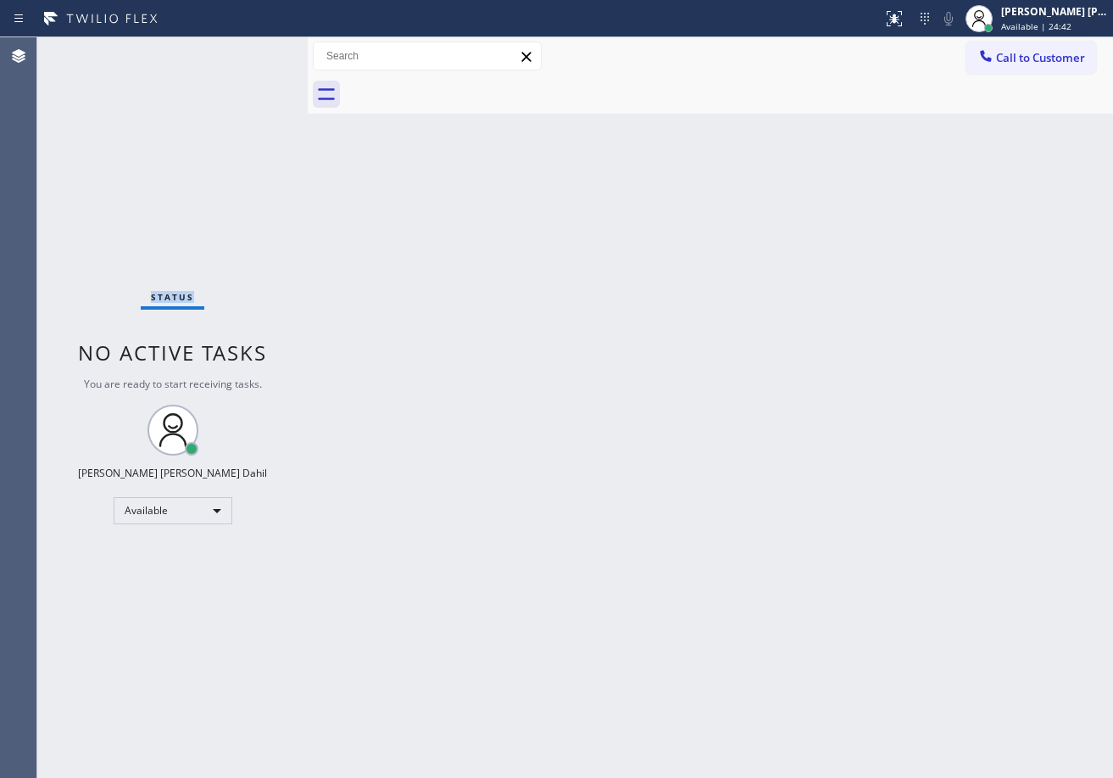
click at [250, 51] on div "Status No active tasks You are ready to start receiving tasks. [PERSON_NAME] [P…" at bounding box center [172, 407] width 270 height 740
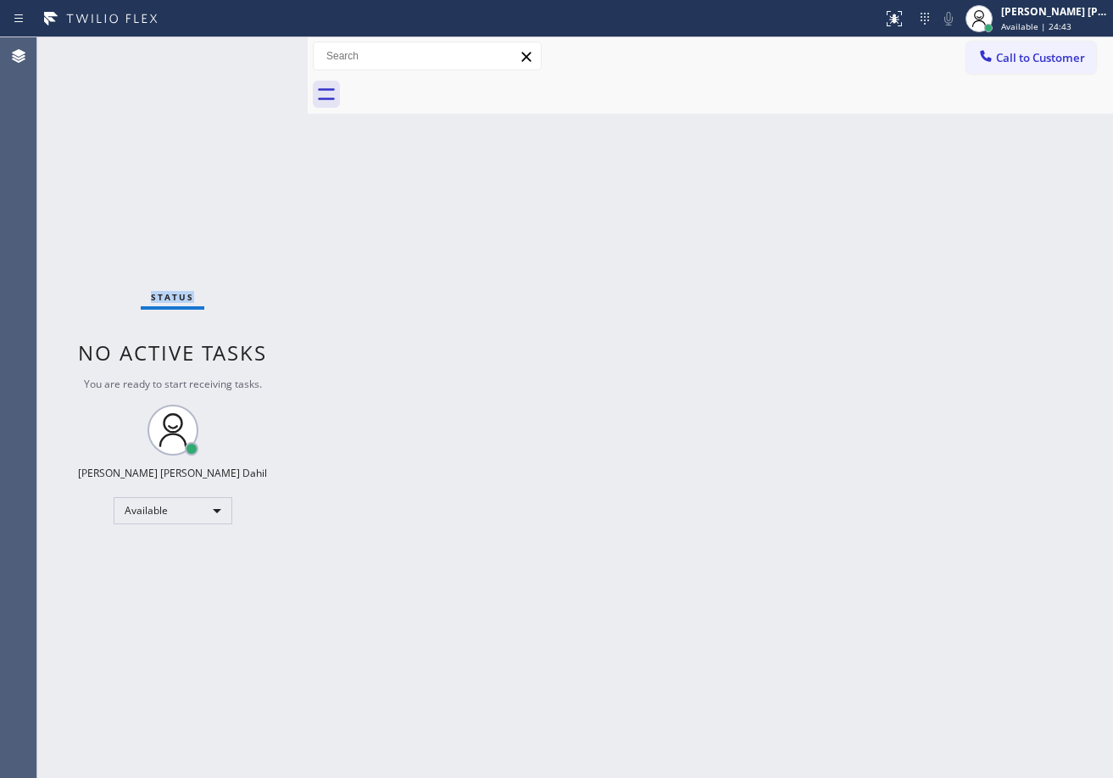
click at [250, 51] on div "Status No active tasks You are ready to start receiving tasks. [PERSON_NAME] [P…" at bounding box center [172, 407] width 270 height 740
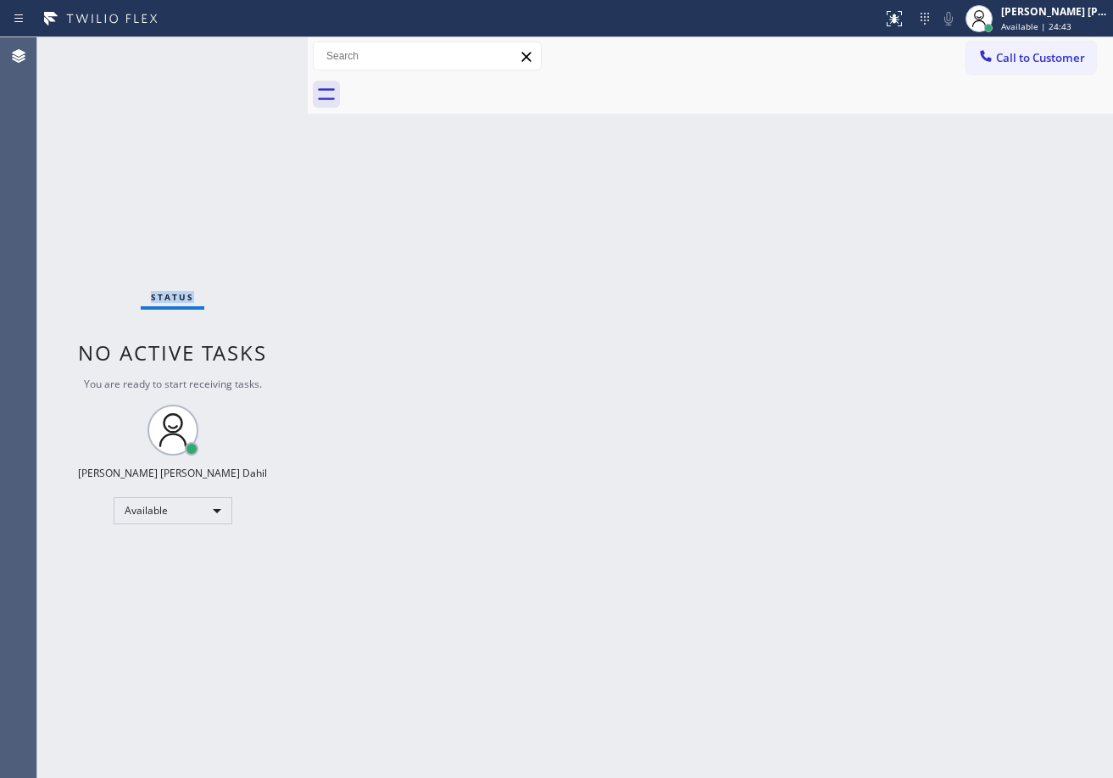
click at [250, 51] on div "Status No active tasks You are ready to start receiving tasks. [PERSON_NAME] [P…" at bounding box center [172, 407] width 270 height 740
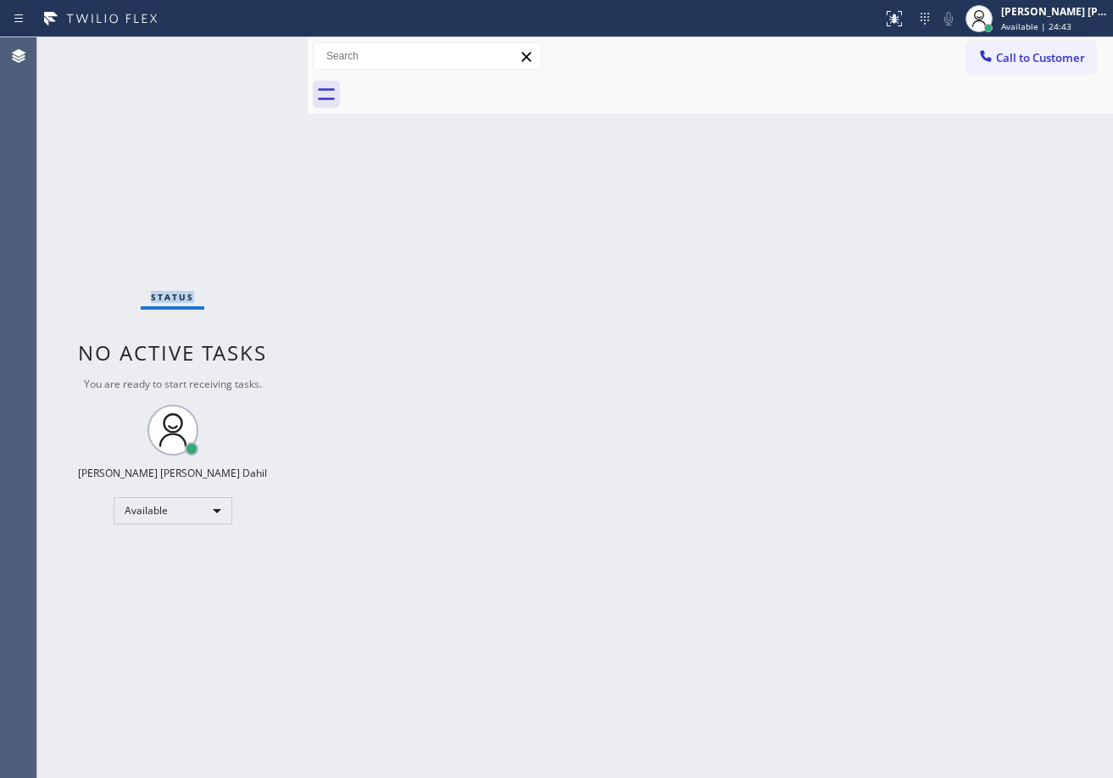
click at [250, 51] on div "Status No active tasks You are ready to start receiving tasks. [PERSON_NAME] [P…" at bounding box center [172, 407] width 270 height 740
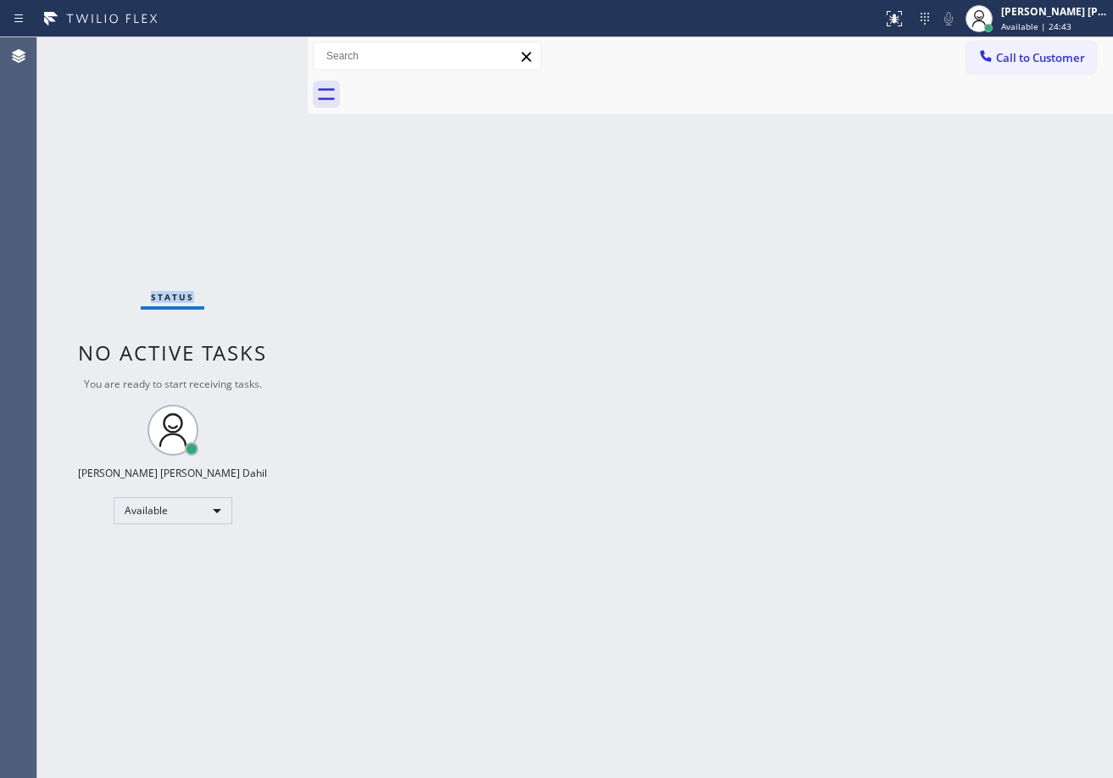
click at [250, 51] on div "Status No active tasks You are ready to start receiving tasks. [PERSON_NAME] [P…" at bounding box center [172, 407] width 270 height 740
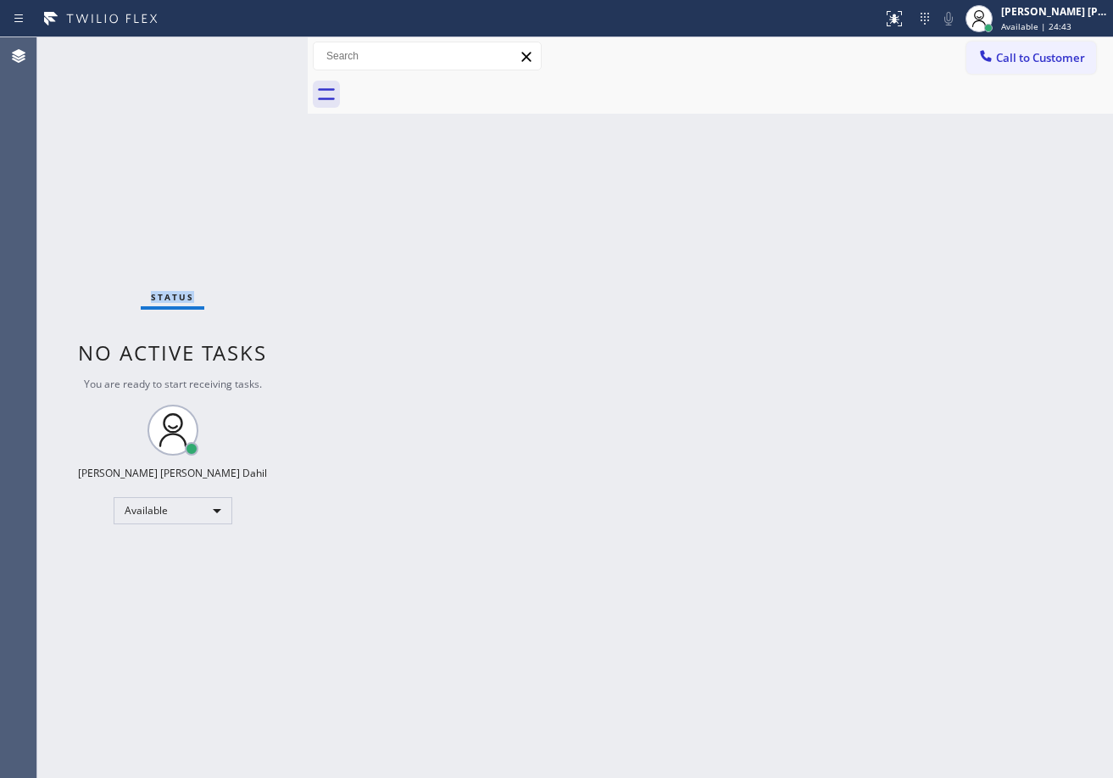
click at [250, 51] on div "Status No active tasks You are ready to start receiving tasks. [PERSON_NAME] [P…" at bounding box center [172, 407] width 270 height 740
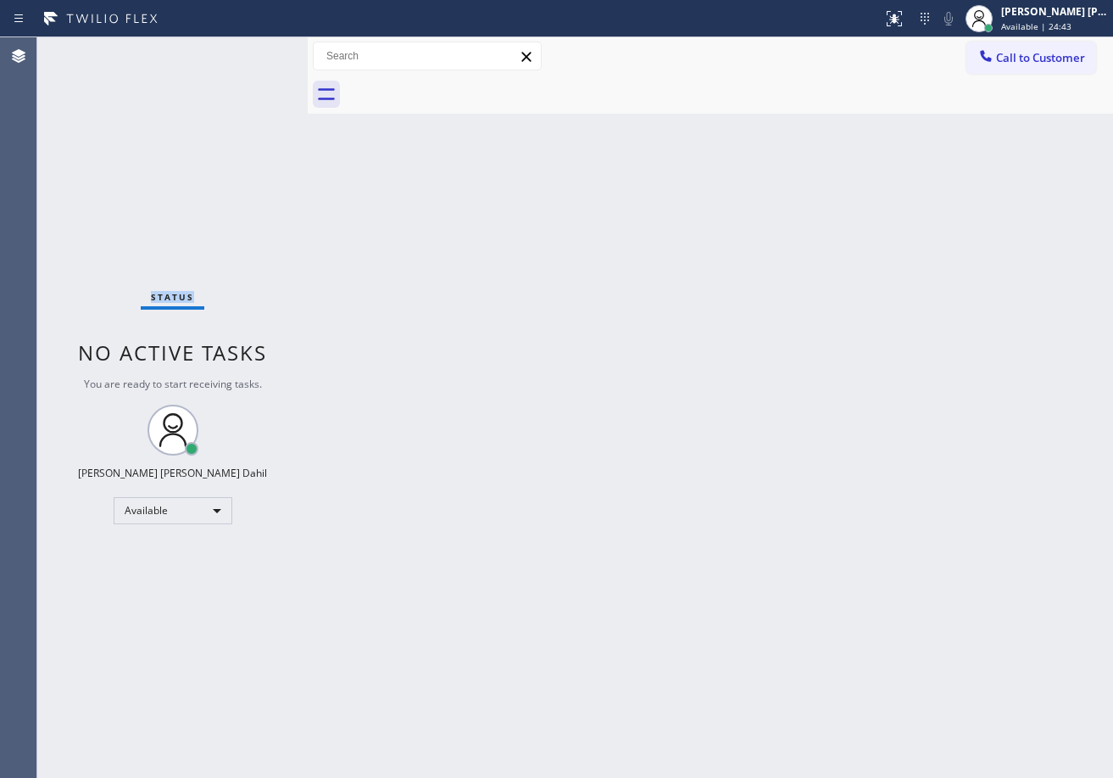
click at [250, 51] on div "Status No active tasks You are ready to start receiving tasks. [PERSON_NAME] [P…" at bounding box center [172, 407] width 270 height 740
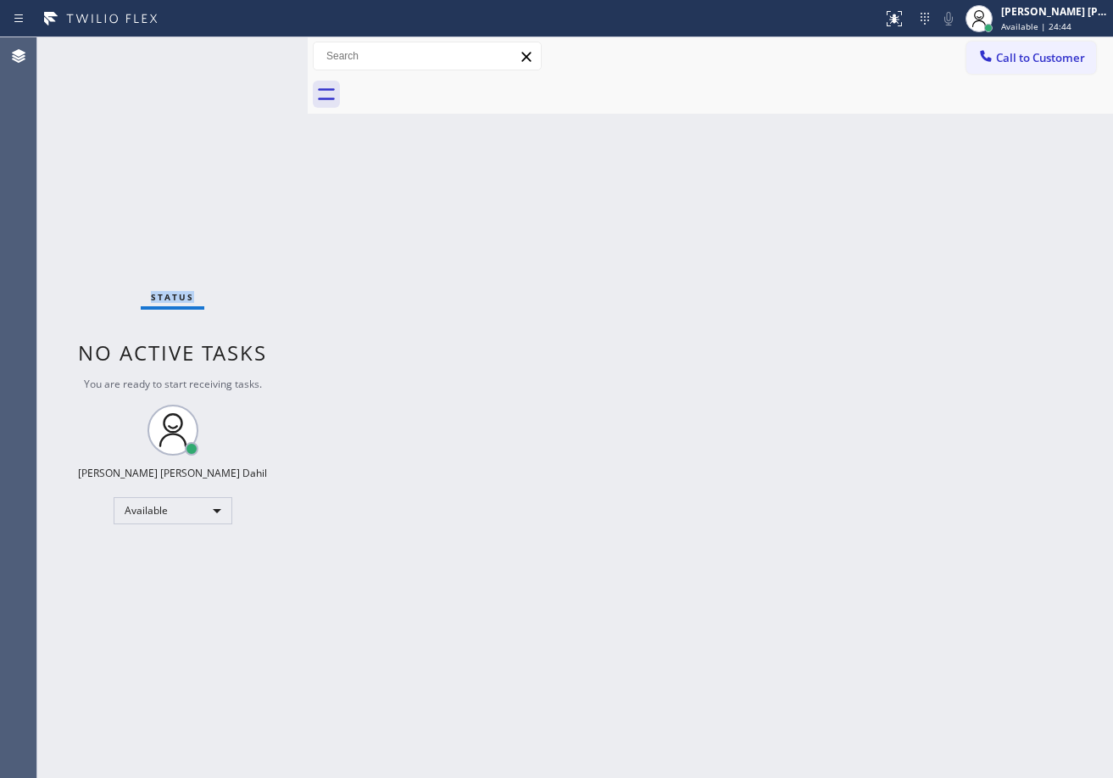
click at [250, 51] on div "Status No active tasks You are ready to start receiving tasks. [PERSON_NAME] [P…" at bounding box center [172, 407] width 270 height 740
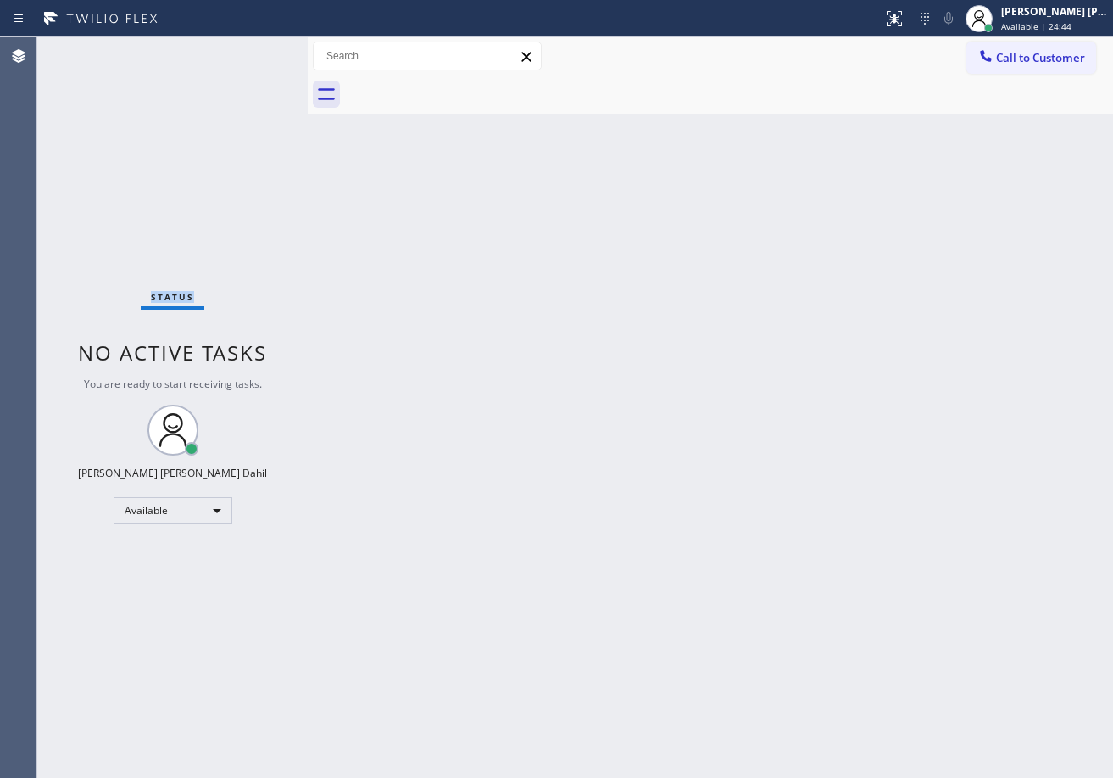
click at [250, 51] on div "Status No active tasks You are ready to start receiving tasks. [PERSON_NAME] [P…" at bounding box center [172, 407] width 270 height 740
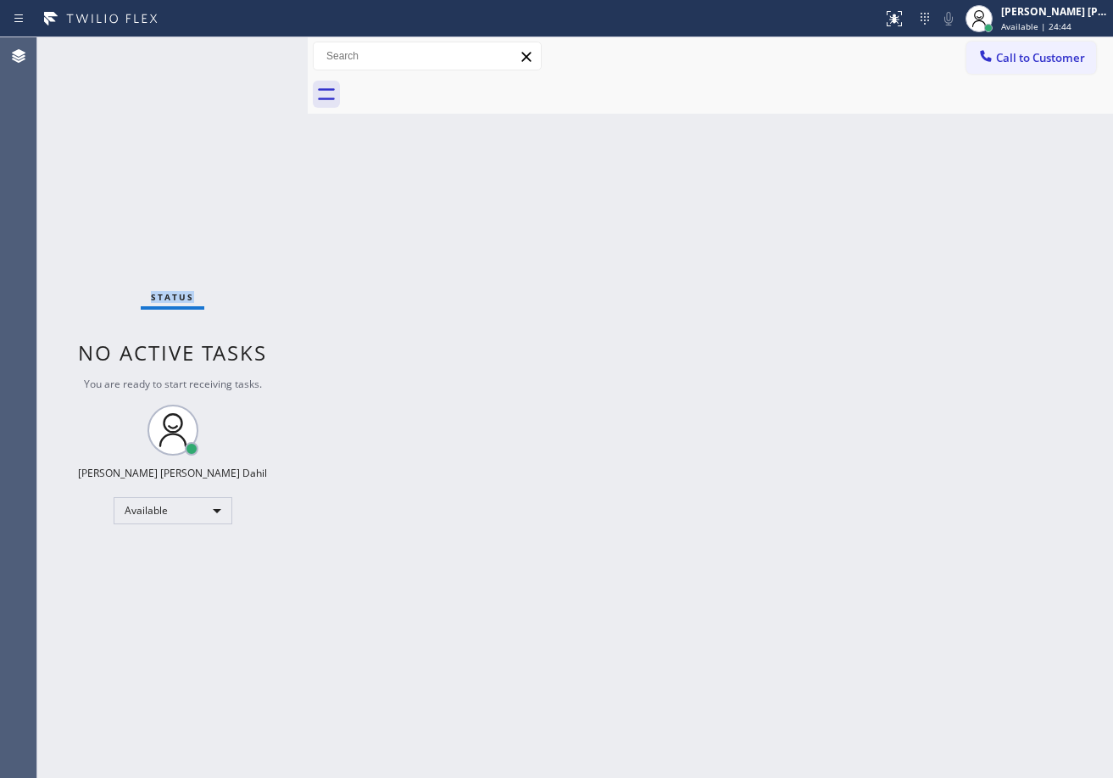
click at [250, 51] on div "Status No active tasks You are ready to start receiving tasks. [PERSON_NAME] [P…" at bounding box center [172, 407] width 270 height 740
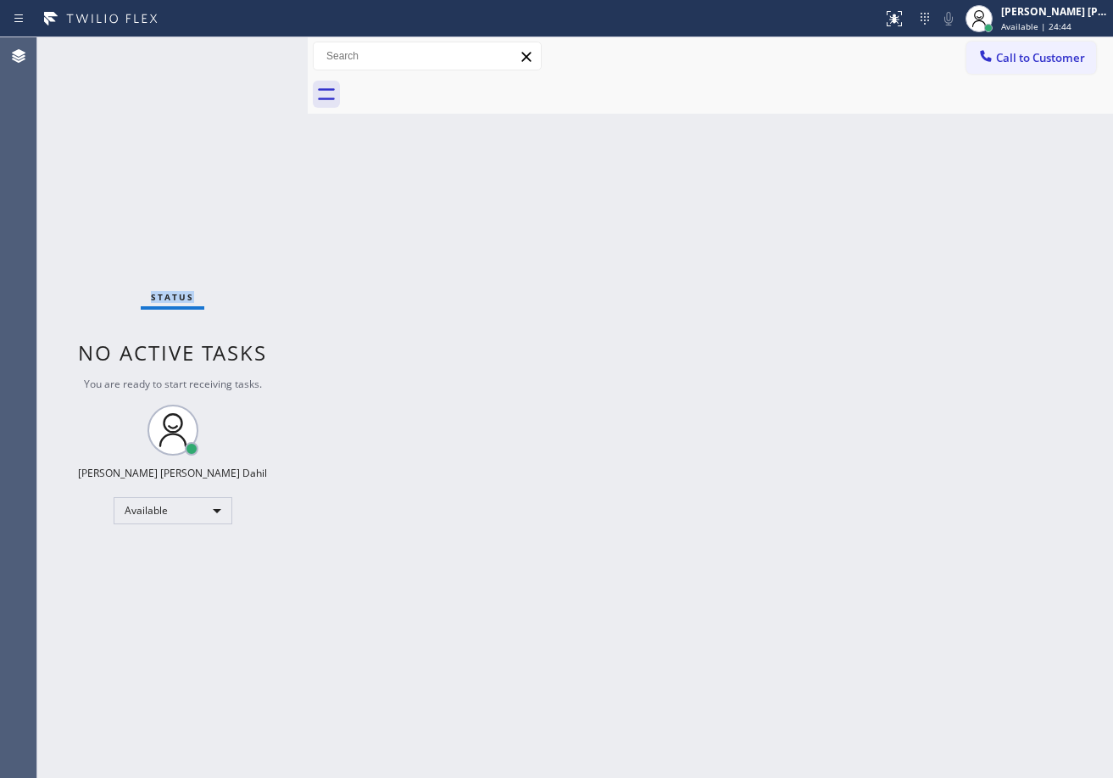
click at [250, 51] on div "Status No active tasks You are ready to start receiving tasks. [PERSON_NAME] [P…" at bounding box center [172, 407] width 270 height 740
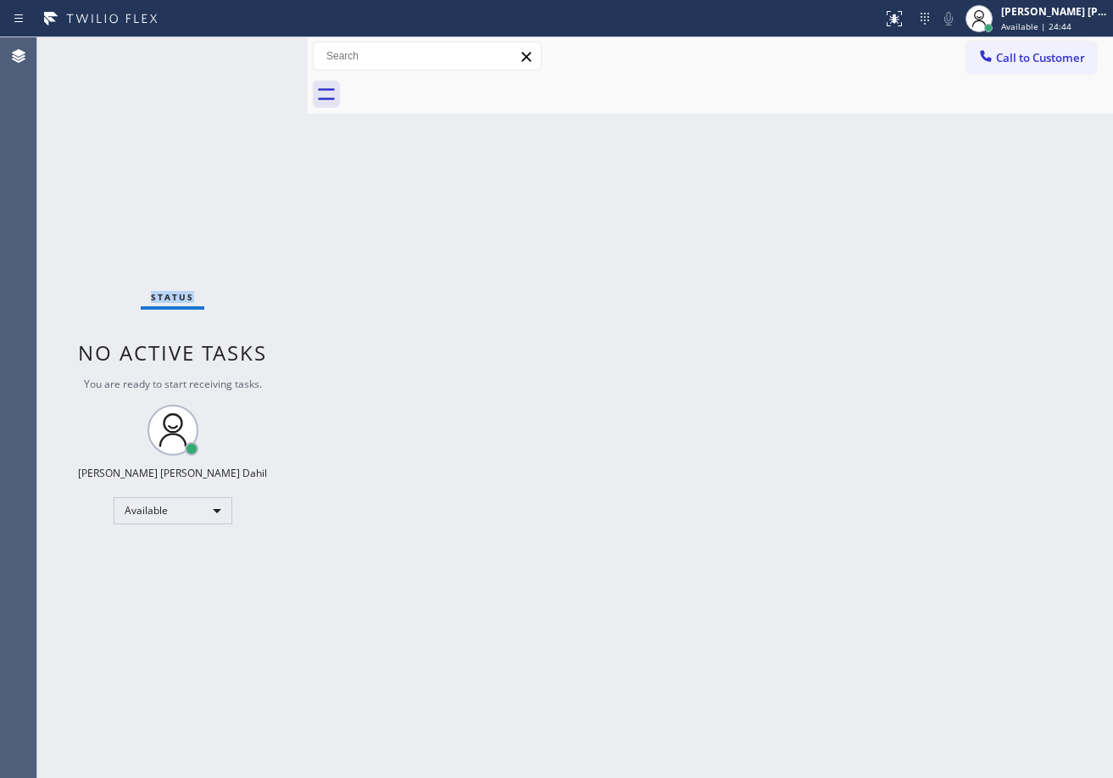
click at [250, 51] on div "Status No active tasks You are ready to start receiving tasks. [PERSON_NAME] [P…" at bounding box center [172, 407] width 270 height 740
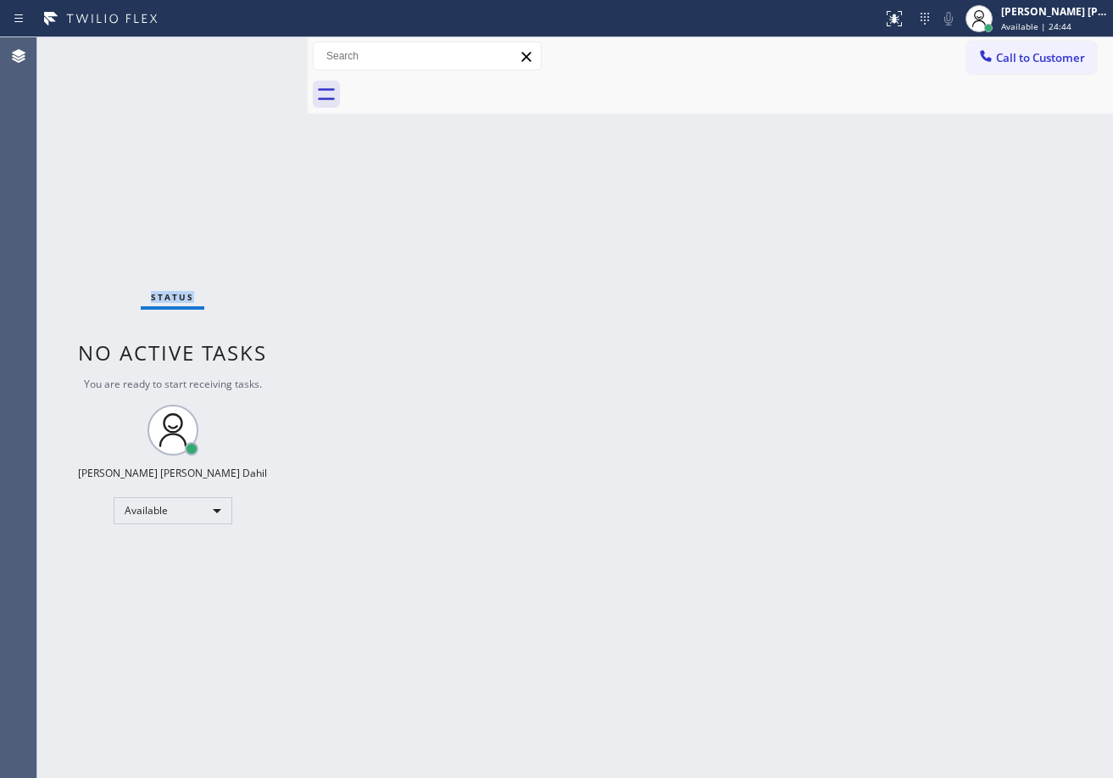
click at [250, 51] on div "Status No active tasks You are ready to start receiving tasks. [PERSON_NAME] [P…" at bounding box center [172, 407] width 270 height 740
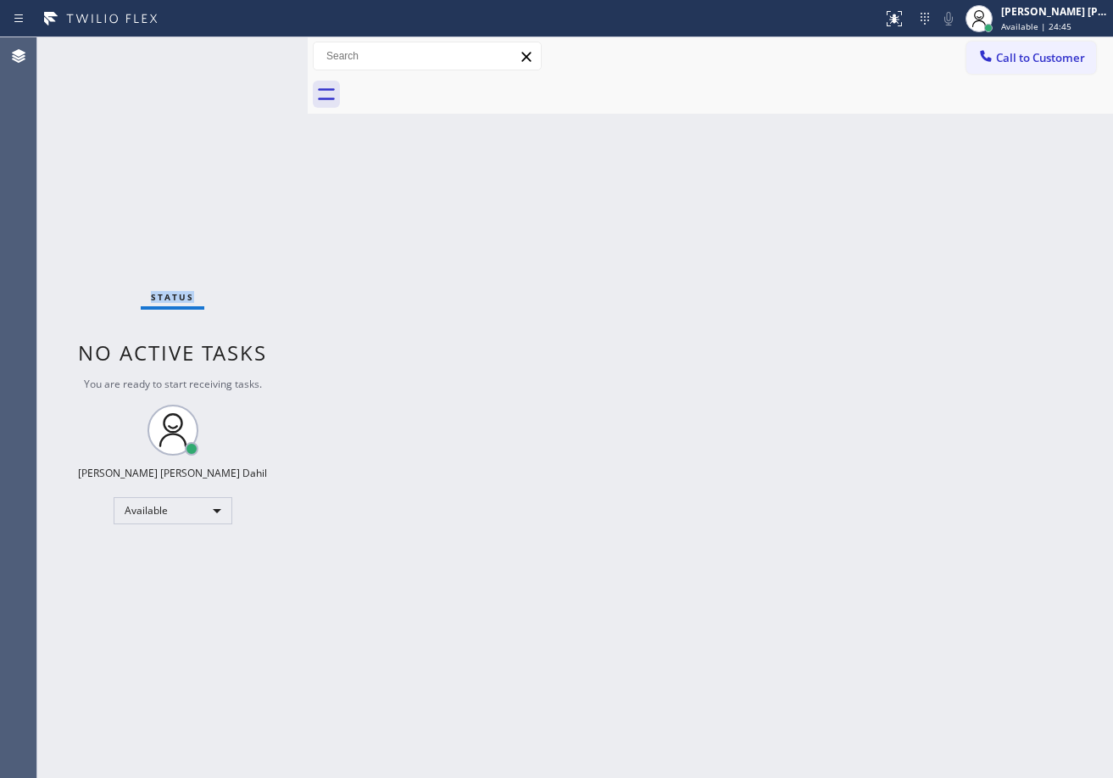
click at [250, 51] on div "Status No active tasks You are ready to start receiving tasks. [PERSON_NAME] [P…" at bounding box center [172, 407] width 270 height 740
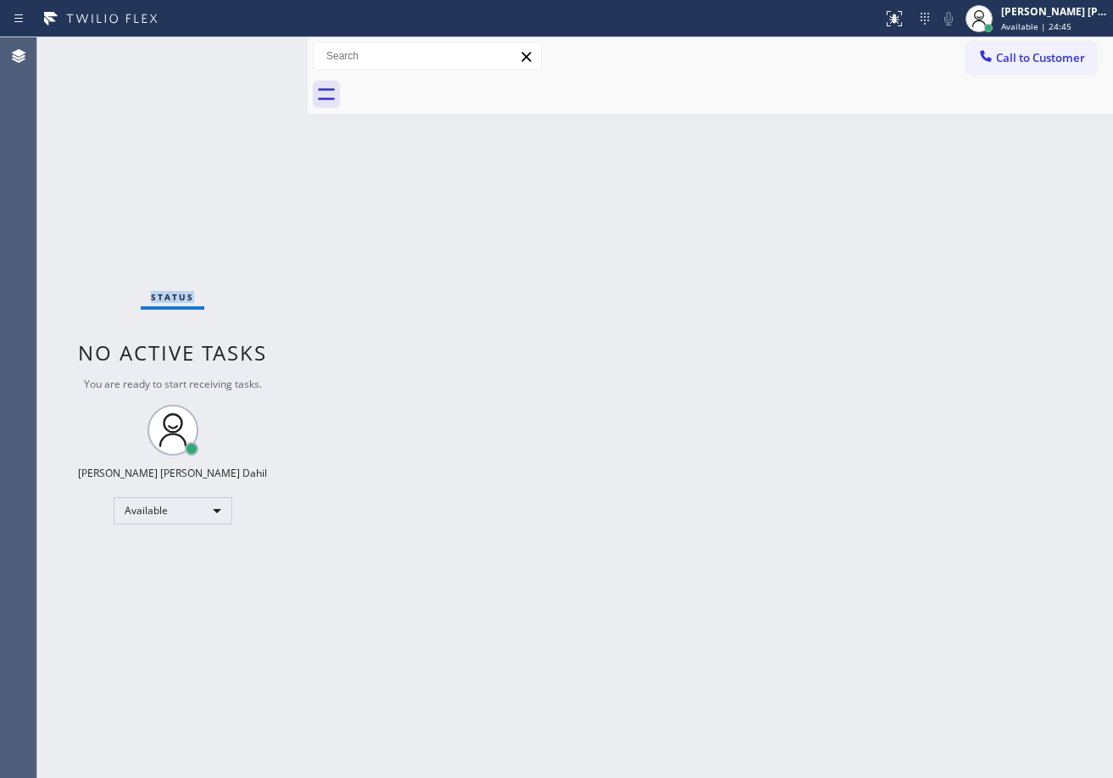
click at [250, 51] on div "Status No active tasks You are ready to start receiving tasks. [PERSON_NAME] [P…" at bounding box center [172, 407] width 270 height 740
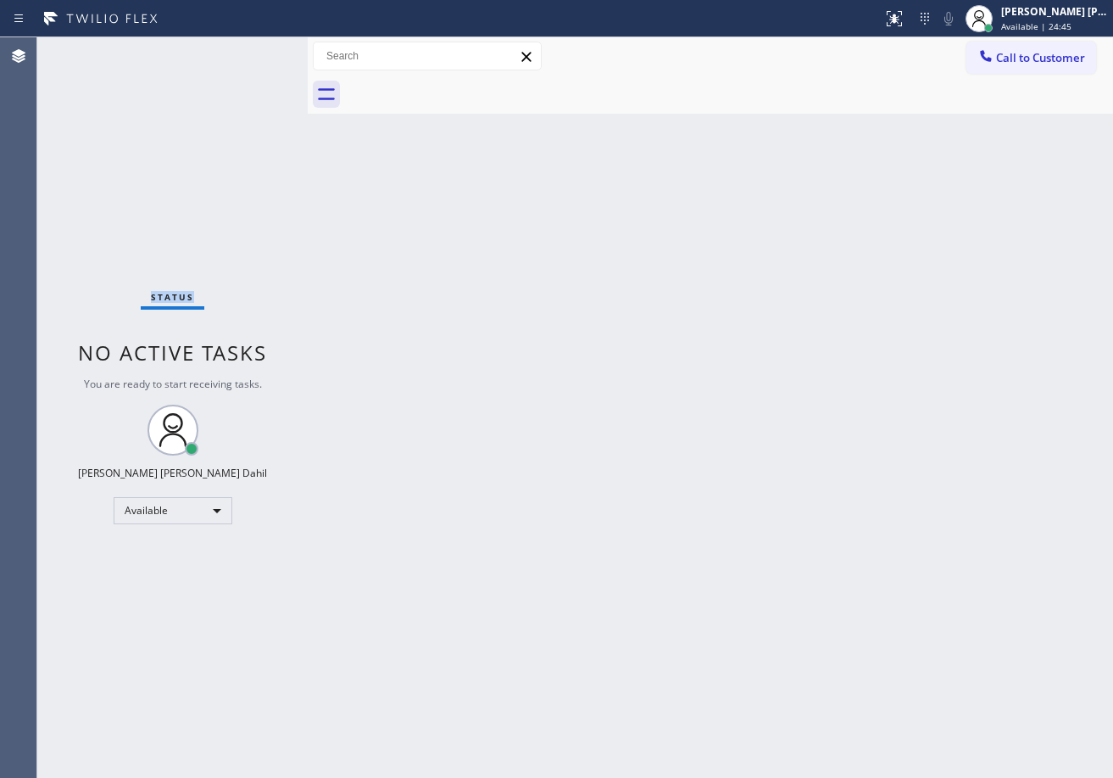
click at [250, 51] on div "Status No active tasks You are ready to start receiving tasks. [PERSON_NAME] [P…" at bounding box center [172, 407] width 270 height 740
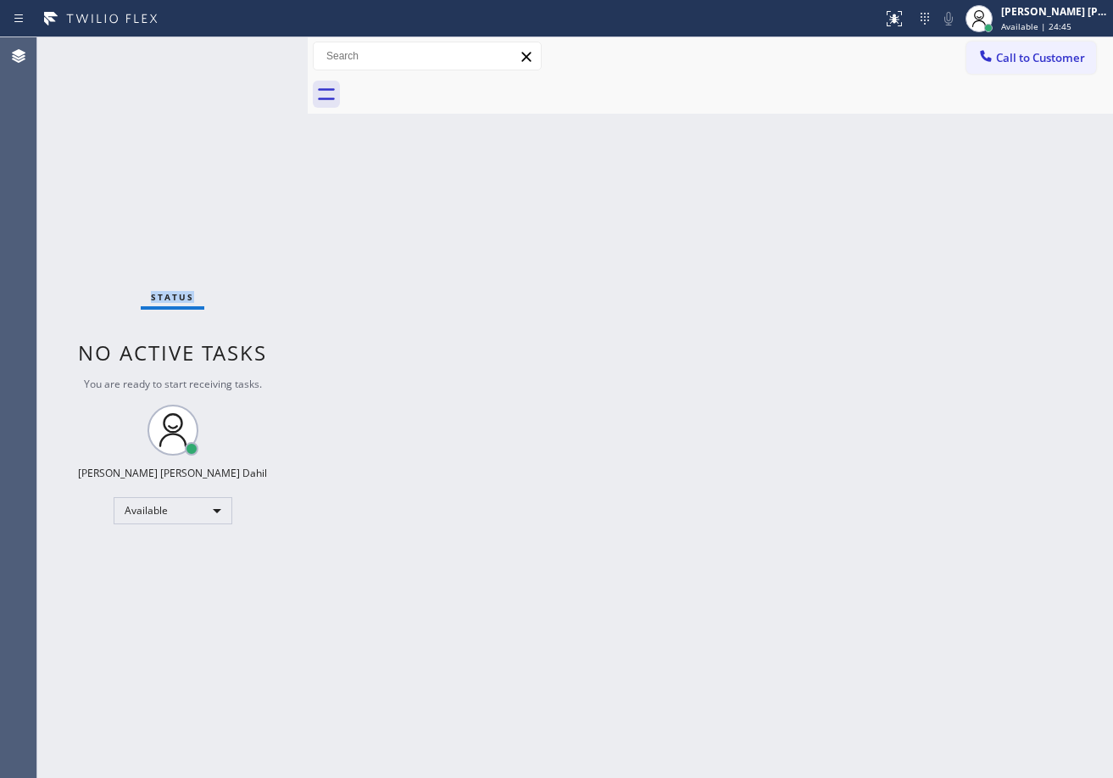
click at [250, 51] on div "Status No active tasks You are ready to start receiving tasks. [PERSON_NAME] [P…" at bounding box center [172, 407] width 270 height 740
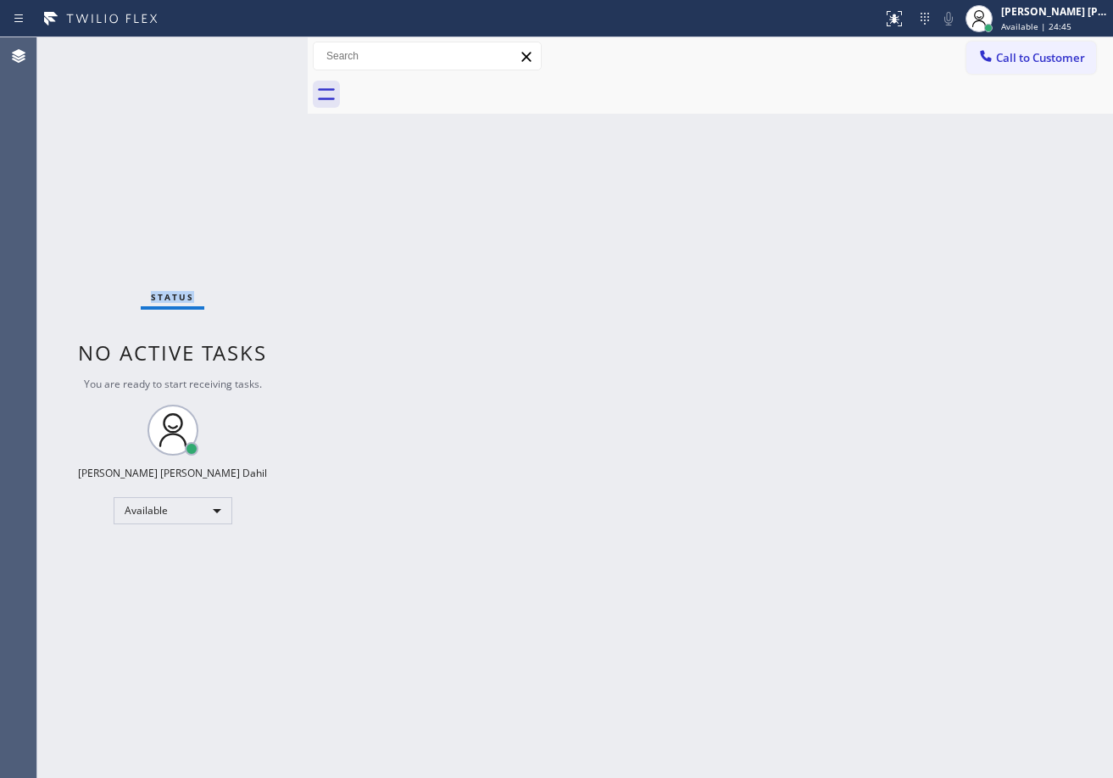
click at [250, 51] on div "Status No active tasks You are ready to start receiving tasks. [PERSON_NAME] [P…" at bounding box center [172, 407] width 270 height 740
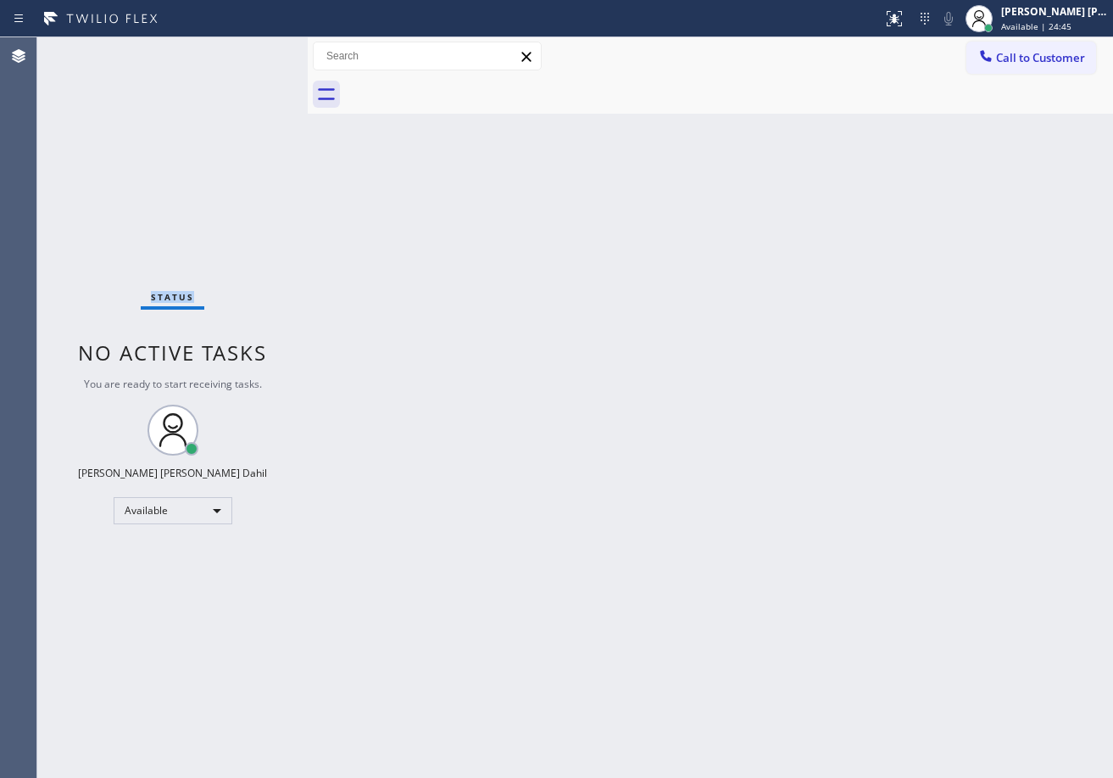
click at [250, 51] on div "Status No active tasks You are ready to start receiving tasks. [PERSON_NAME] [P…" at bounding box center [172, 407] width 270 height 740
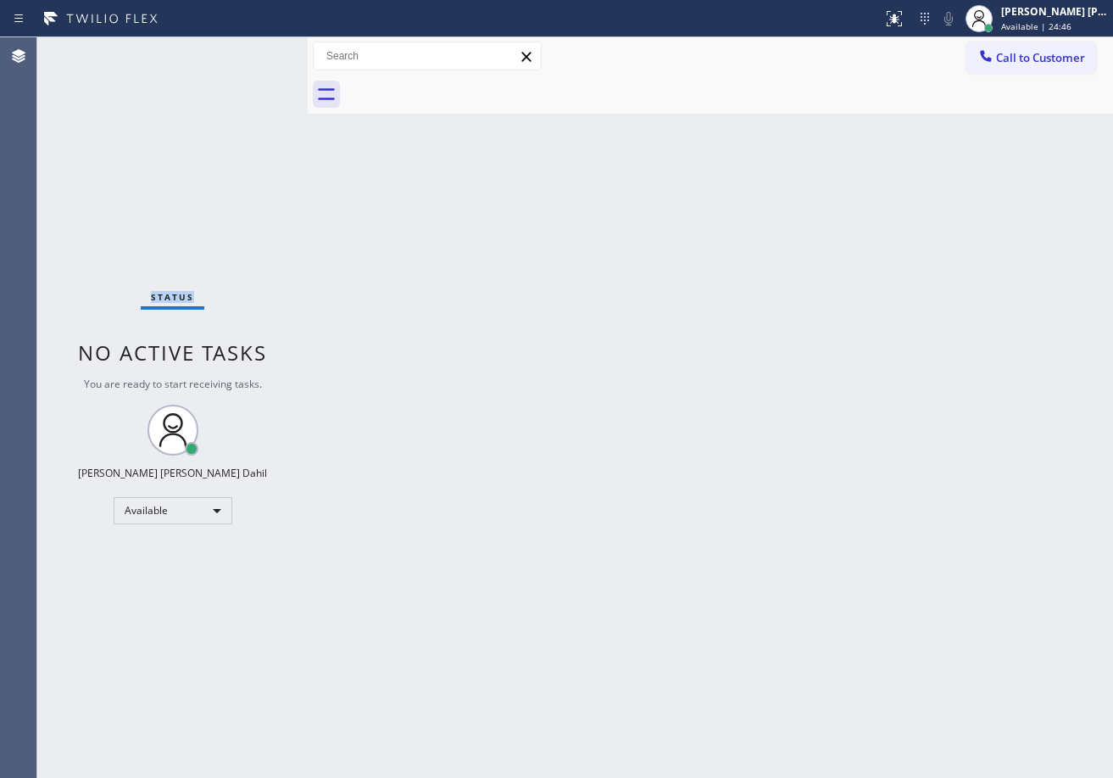
click at [250, 51] on div "Status No active tasks You are ready to start receiving tasks. [PERSON_NAME] [P…" at bounding box center [172, 407] width 270 height 740
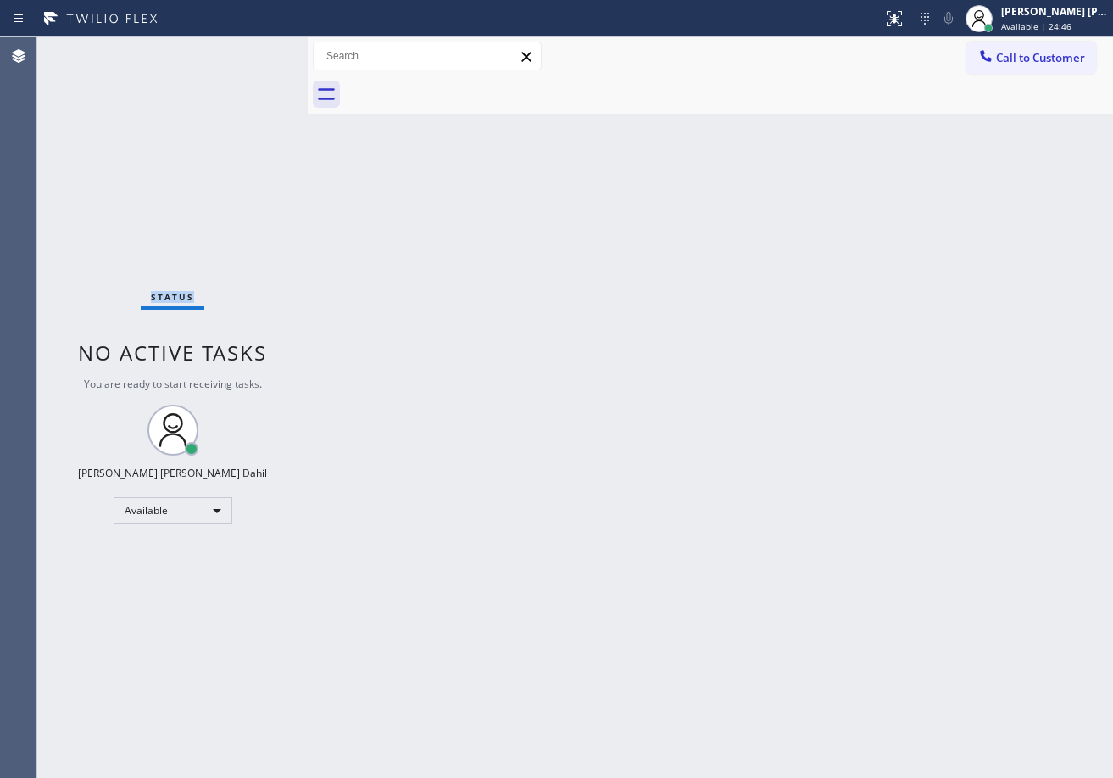
click at [250, 51] on div "Status No active tasks You are ready to start receiving tasks. [PERSON_NAME] [P…" at bounding box center [172, 407] width 270 height 740
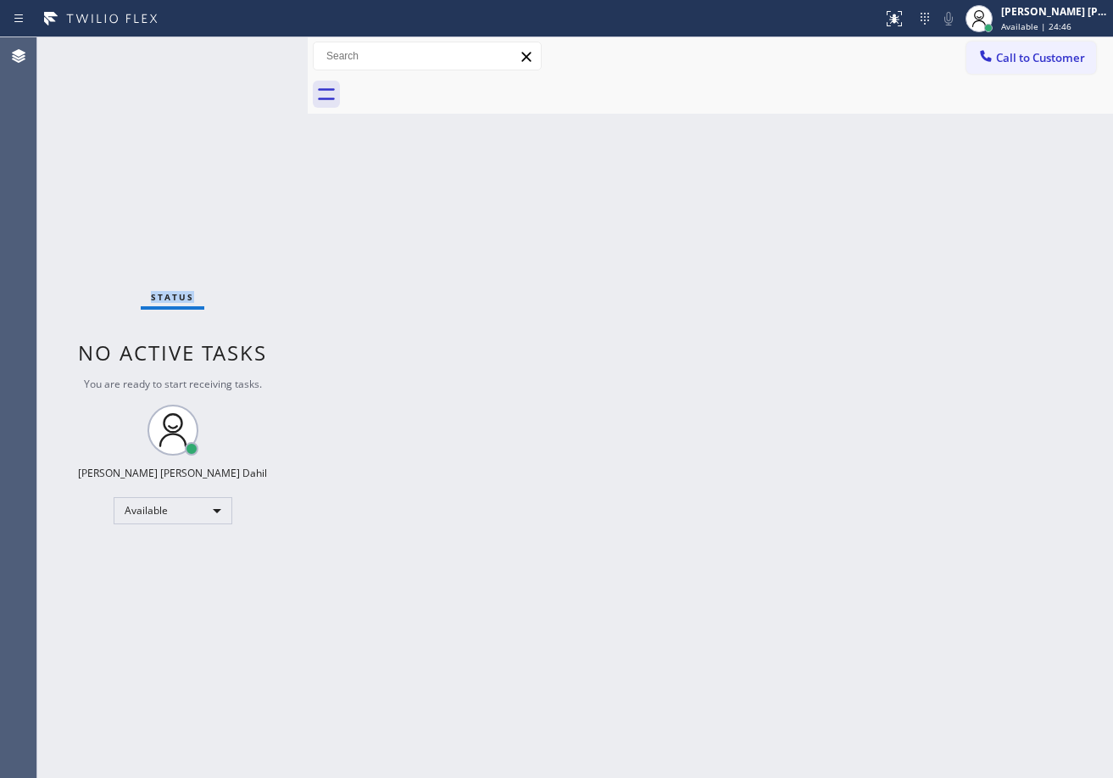
click at [250, 51] on div "Status No active tasks You are ready to start receiving tasks. [PERSON_NAME] [P…" at bounding box center [172, 407] width 270 height 740
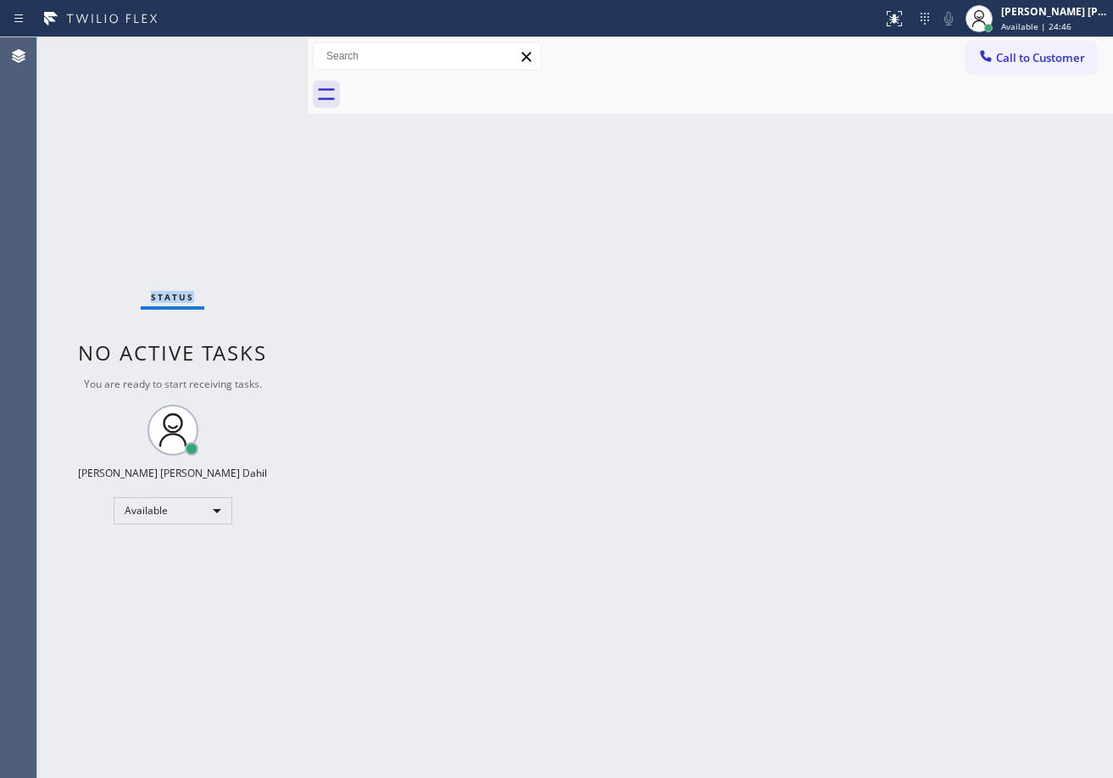
click at [250, 51] on div "Status No active tasks You are ready to start receiving tasks. [PERSON_NAME] [P…" at bounding box center [172, 407] width 270 height 740
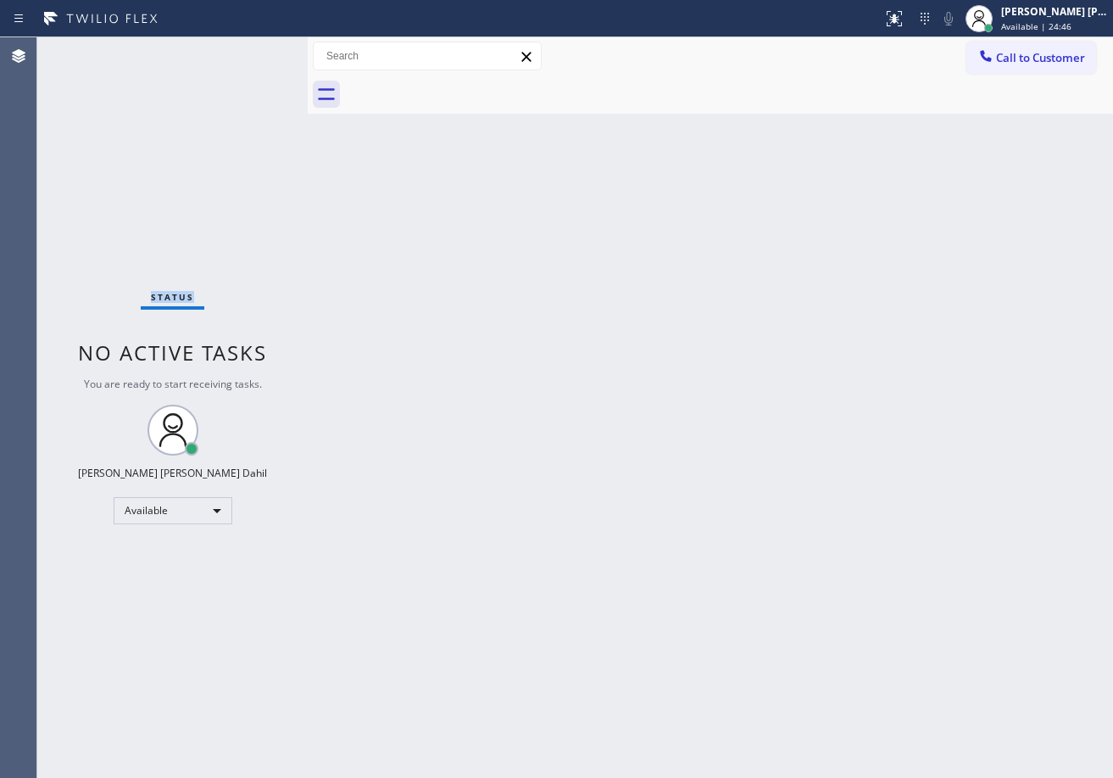
click at [250, 51] on div "Status No active tasks You are ready to start receiving tasks. [PERSON_NAME] [P…" at bounding box center [172, 407] width 270 height 740
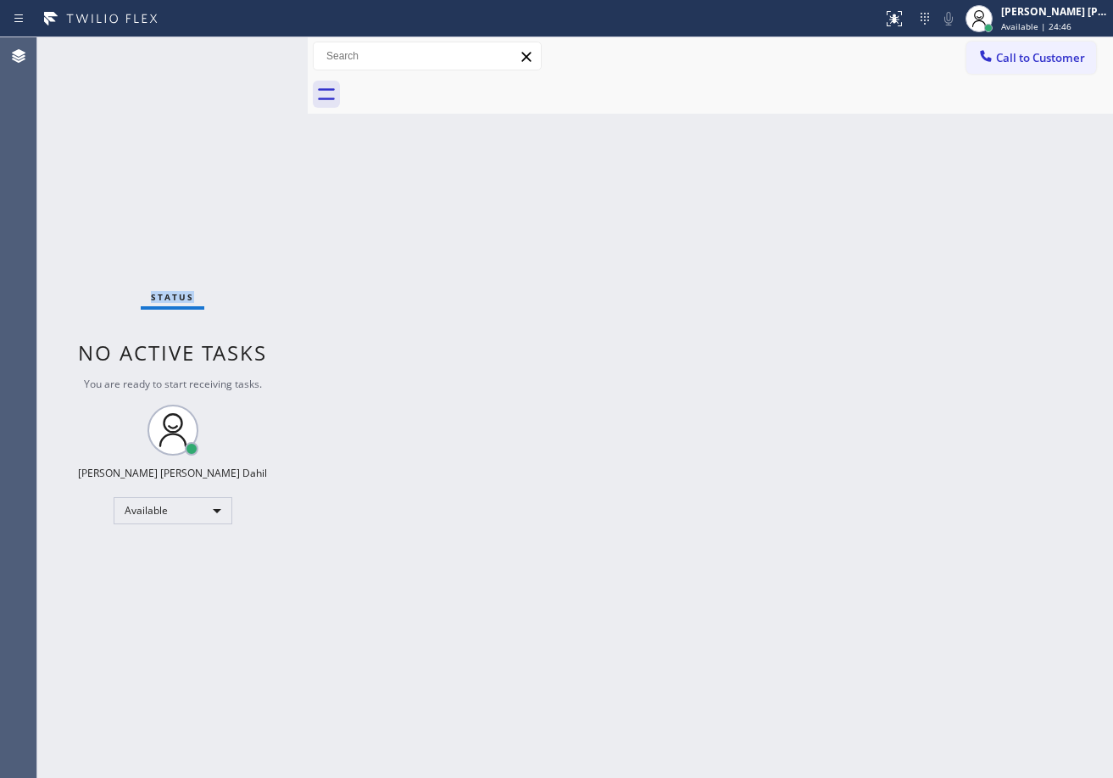
click at [250, 51] on div "Status No active tasks You are ready to start receiving tasks. [PERSON_NAME] [P…" at bounding box center [172, 407] width 270 height 740
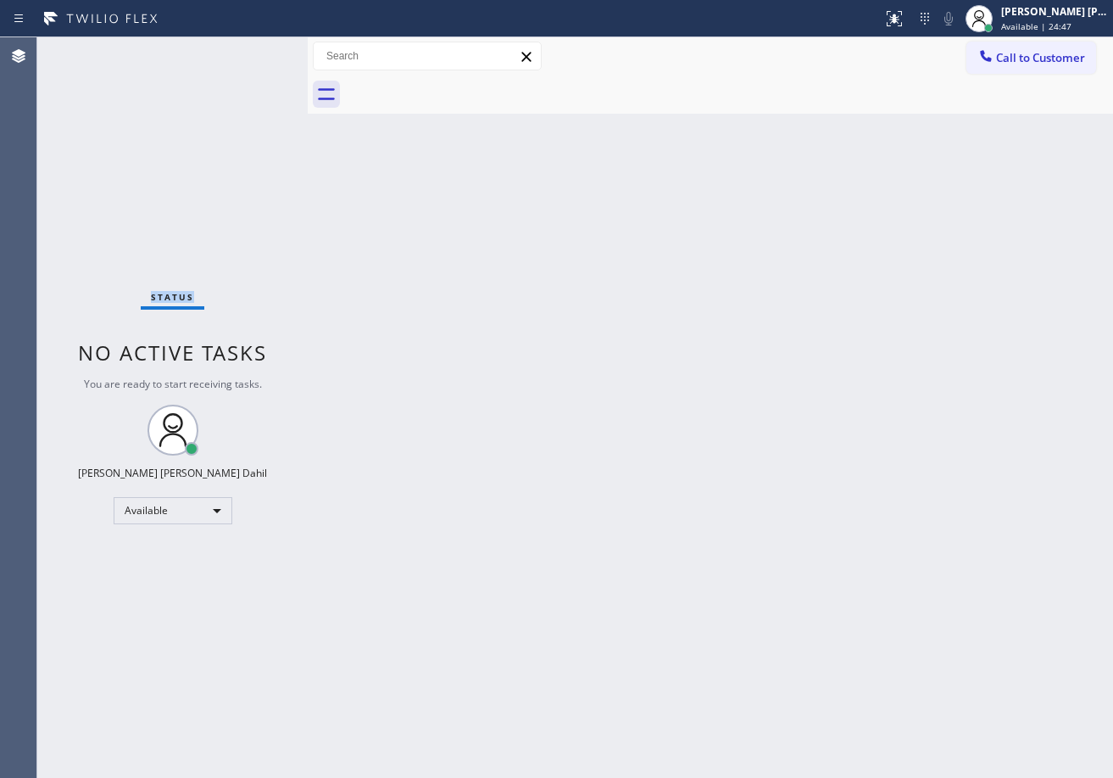
click at [250, 51] on div "Status No active tasks You are ready to start receiving tasks. [PERSON_NAME] [P…" at bounding box center [172, 407] width 270 height 740
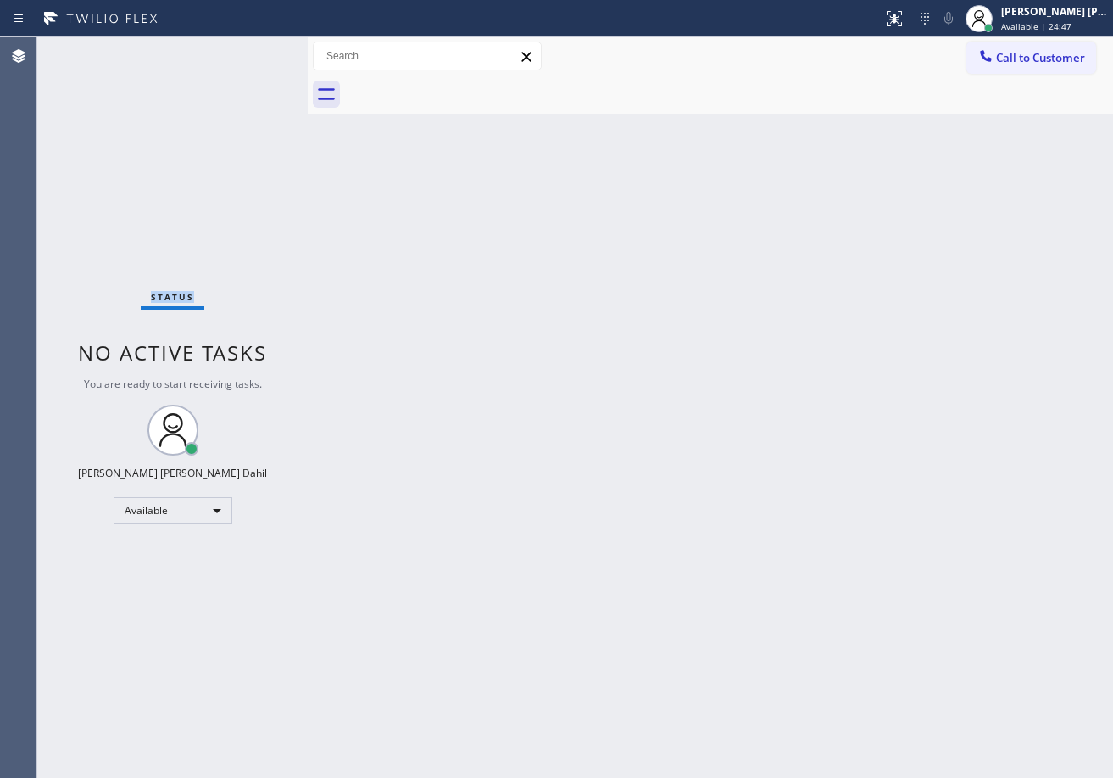
click at [250, 51] on div "Status No active tasks You are ready to start receiving tasks. [PERSON_NAME] [P…" at bounding box center [172, 407] width 270 height 740
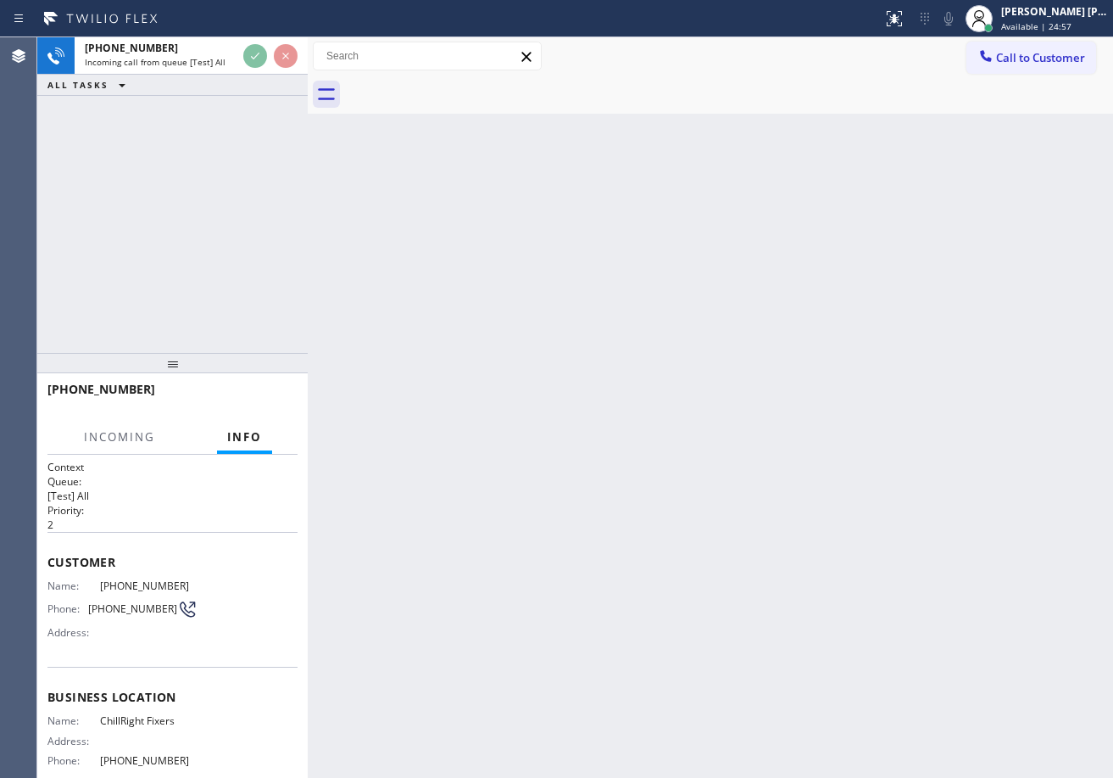
click at [770, 246] on div "Back to Dashboard Change Sender ID Customers Technicians Select a contact Outbo…" at bounding box center [711, 407] width 806 height 740
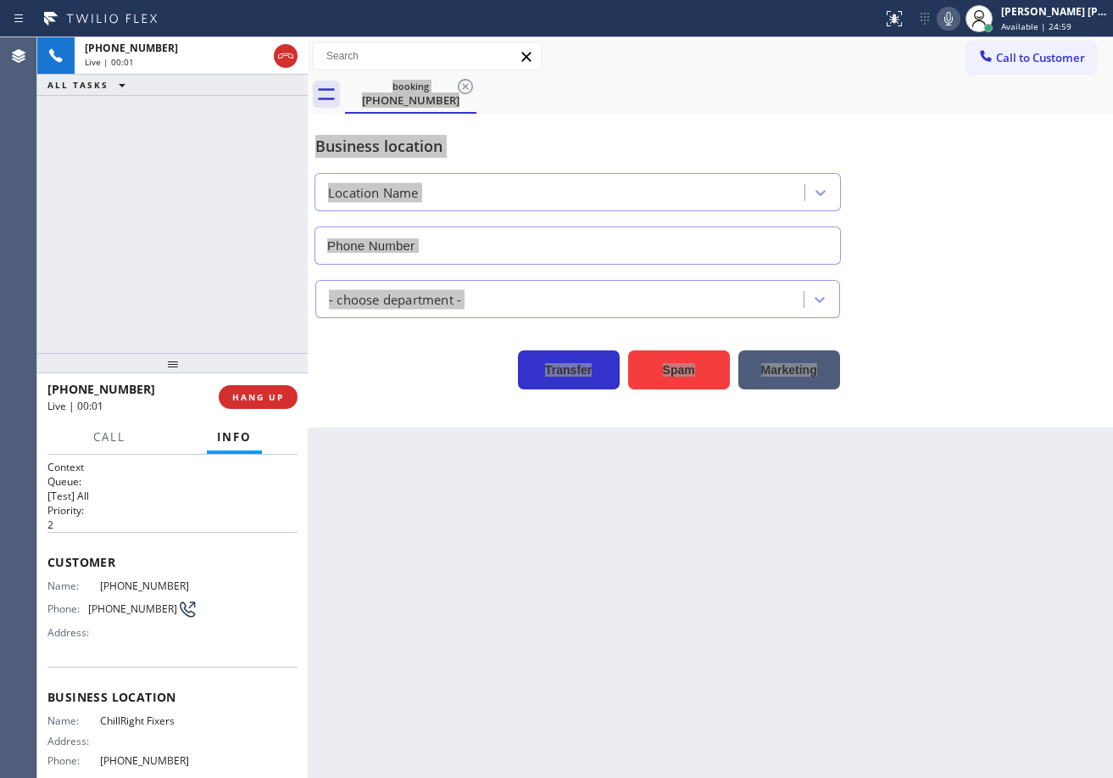
type input "[PHONE_NUMBER]"
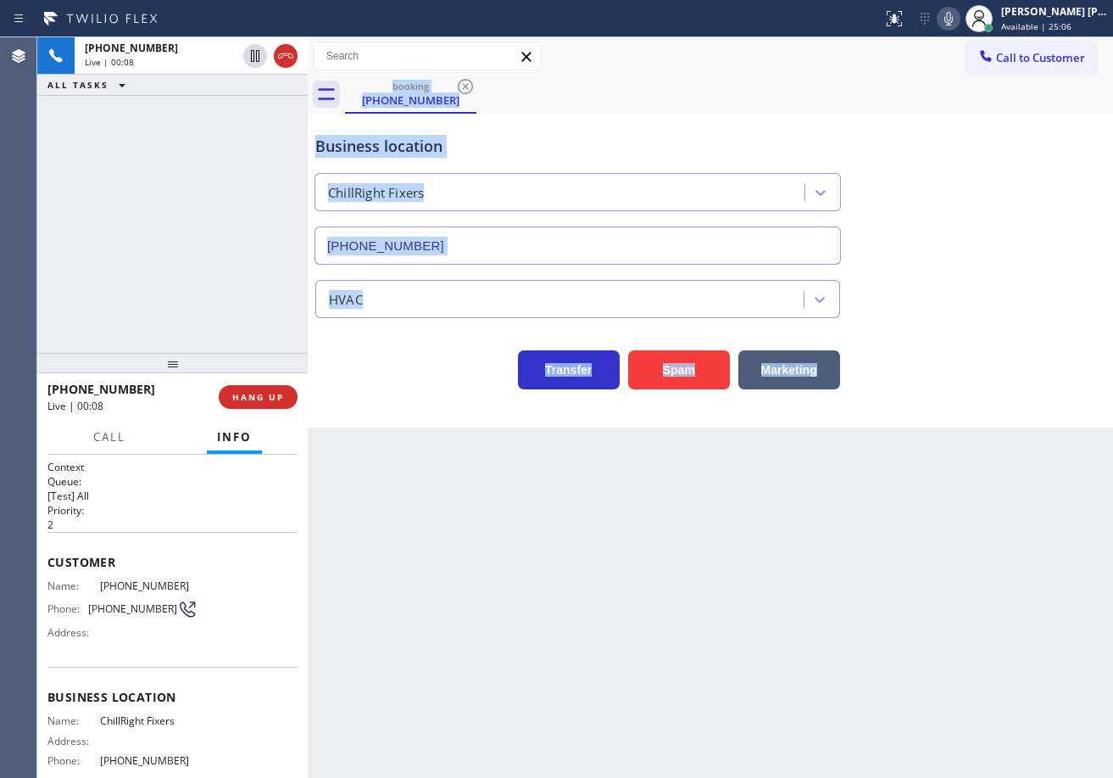
drag, startPoint x: 507, startPoint y: 501, endPoint x: 287, endPoint y: 534, distance: 222.1
click at [507, 502] on div "Back to Dashboard Change Sender ID Customers Technicians Select a contact Outbo…" at bounding box center [711, 407] width 806 height 740
click at [410, 588] on div "Back to Dashboard Change Sender ID Customers Technicians Select a contact Outbo…" at bounding box center [711, 407] width 806 height 740
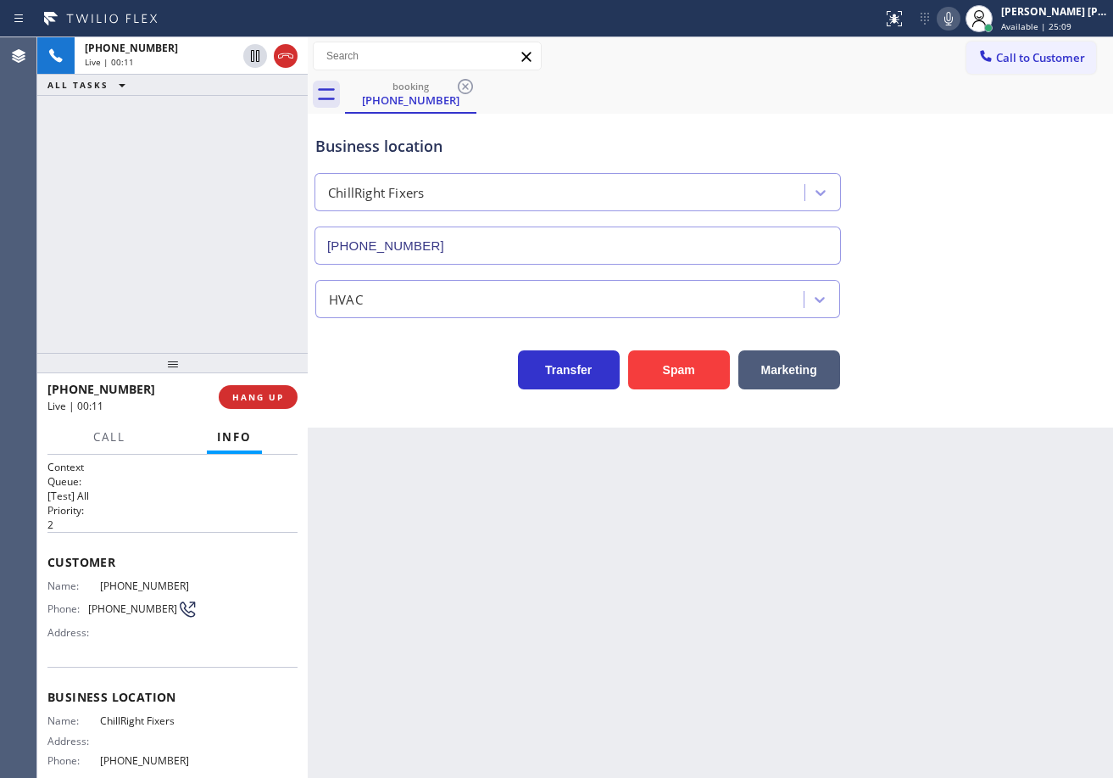
drag, startPoint x: 633, startPoint y: 633, endPoint x: 98, endPoint y: 601, distance: 536.9
click at [627, 633] on div "Back to Dashboard Change Sender ID Customers Technicians Select a contact Outbo…" at bounding box center [711, 407] width 806 height 740
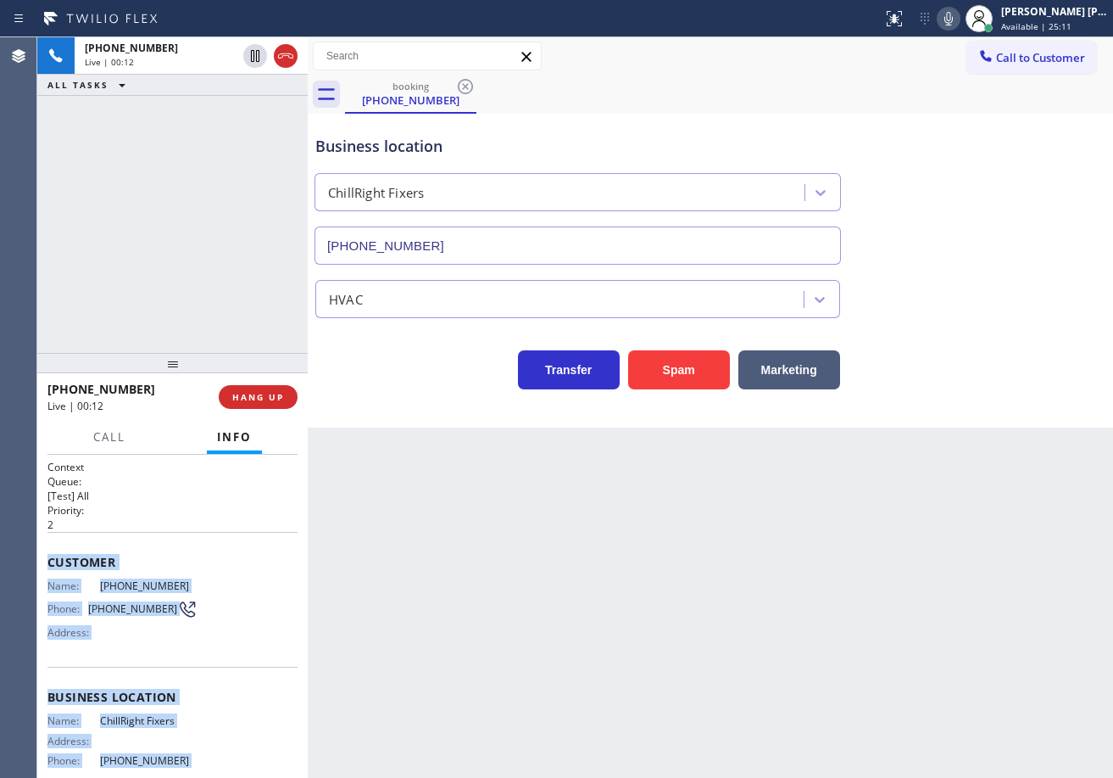
scroll to position [152, 0]
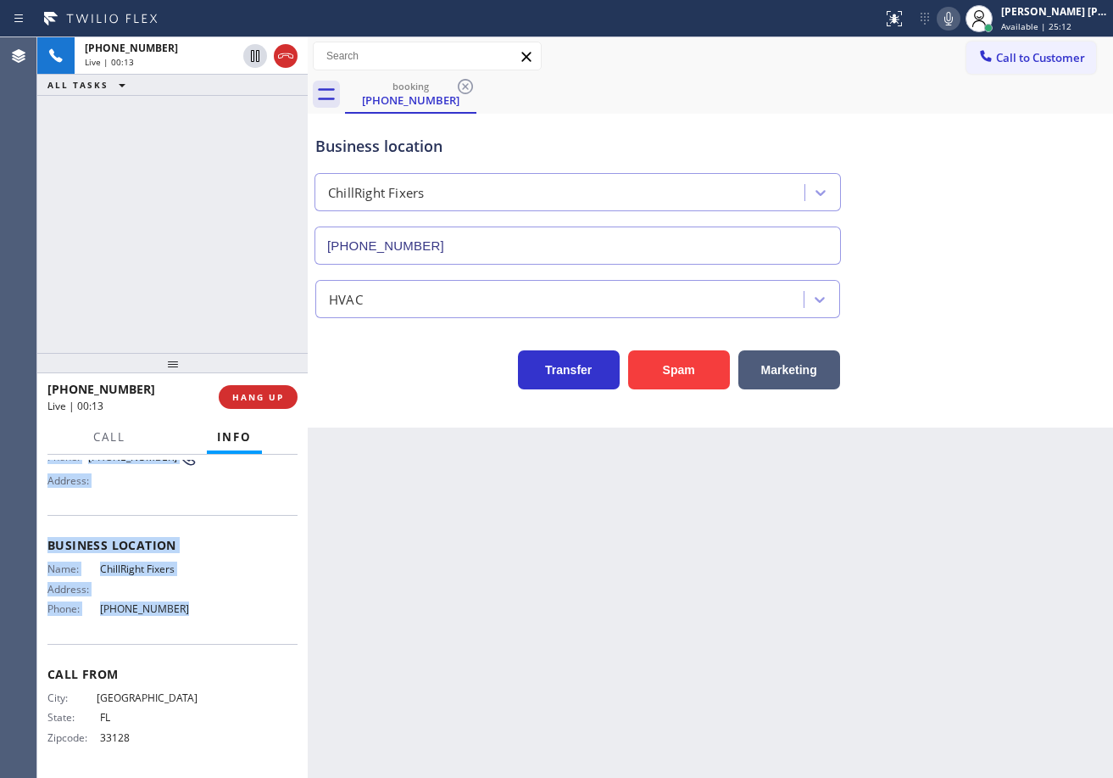
drag, startPoint x: 44, startPoint y: 555, endPoint x: 181, endPoint y: 629, distance: 156.3
click at [181, 629] on div "Context Queue: [Test] All Priority: 2 Customer Name: [PHONE_NUMBER] Phone: [PHO…" at bounding box center [172, 615] width 270 height 323
copy div "Customer Name: [PHONE_NUMBER] Phone: [PHONE_NUMBER] Address: Business location …"
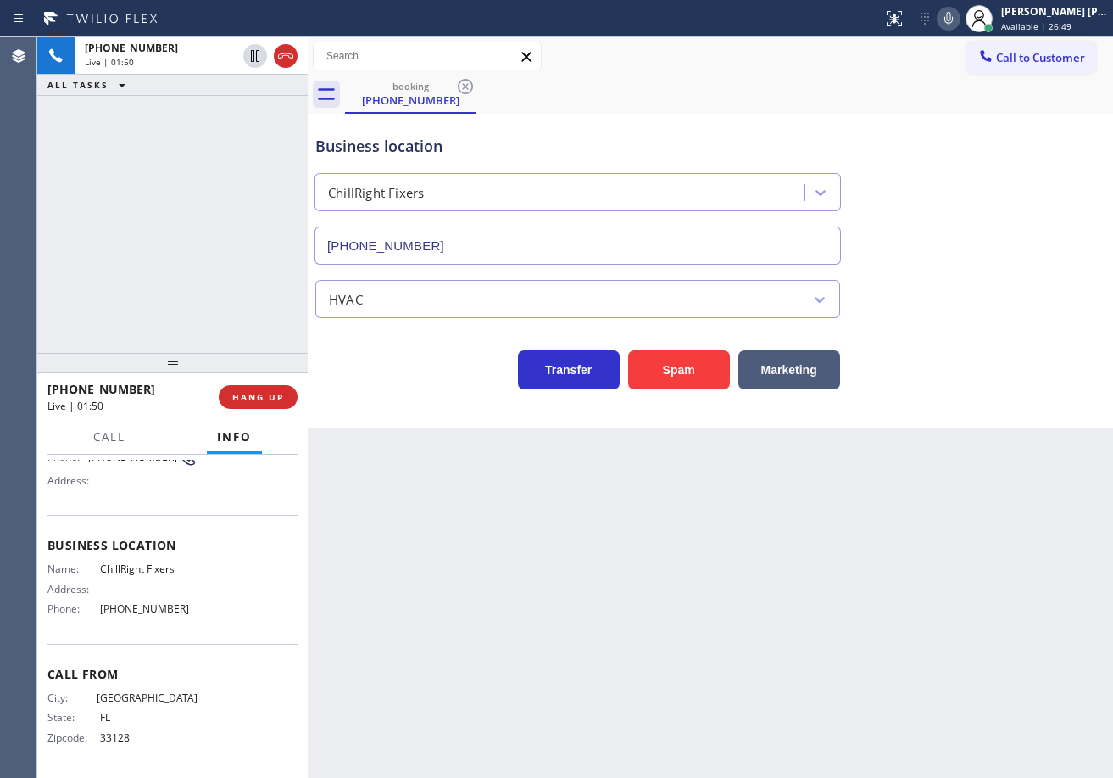
click at [1029, 563] on div "Back to Dashboard Change Sender ID Customers Technicians Select a contact Outbo…" at bounding box center [711, 407] width 806 height 740
click at [940, 279] on div "HVAC" at bounding box center [710, 295] width 797 height 45
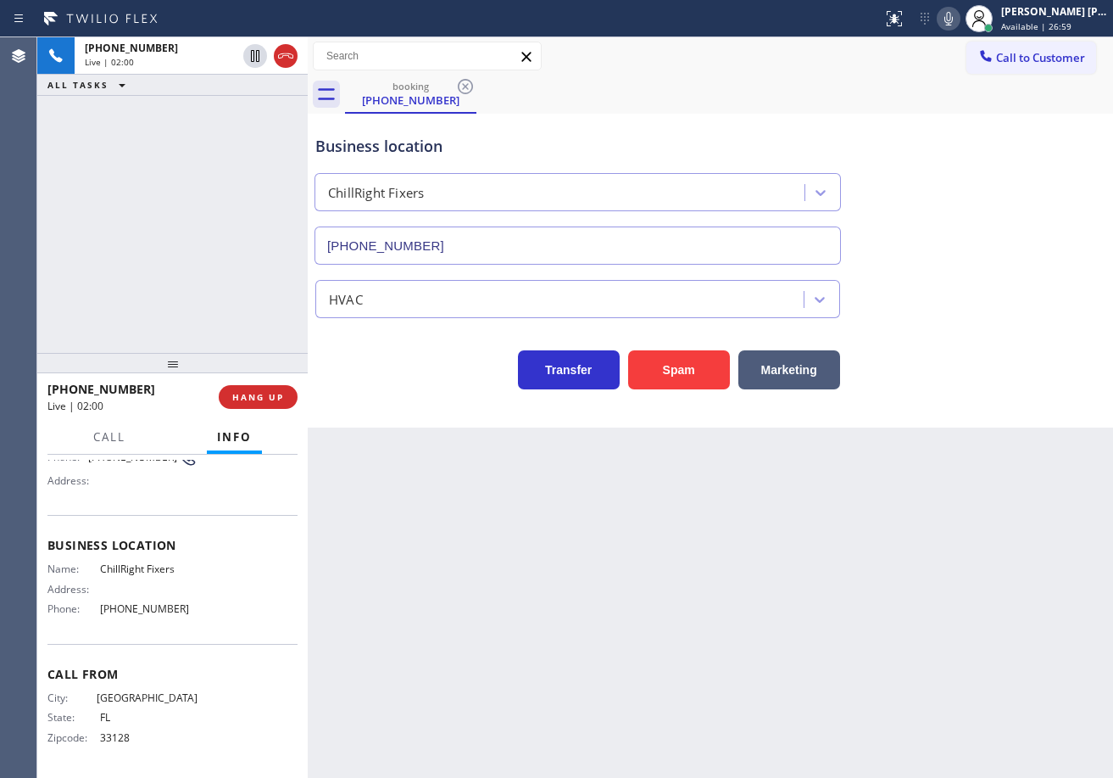
drag, startPoint x: 969, startPoint y: 23, endPoint x: 982, endPoint y: 234, distance: 211.5
click at [959, 23] on icon at bounding box center [949, 18] width 20 height 20
click at [983, 243] on div "Business location ChillRight Fixers [PHONE_NUMBER]" at bounding box center [710, 187] width 797 height 153
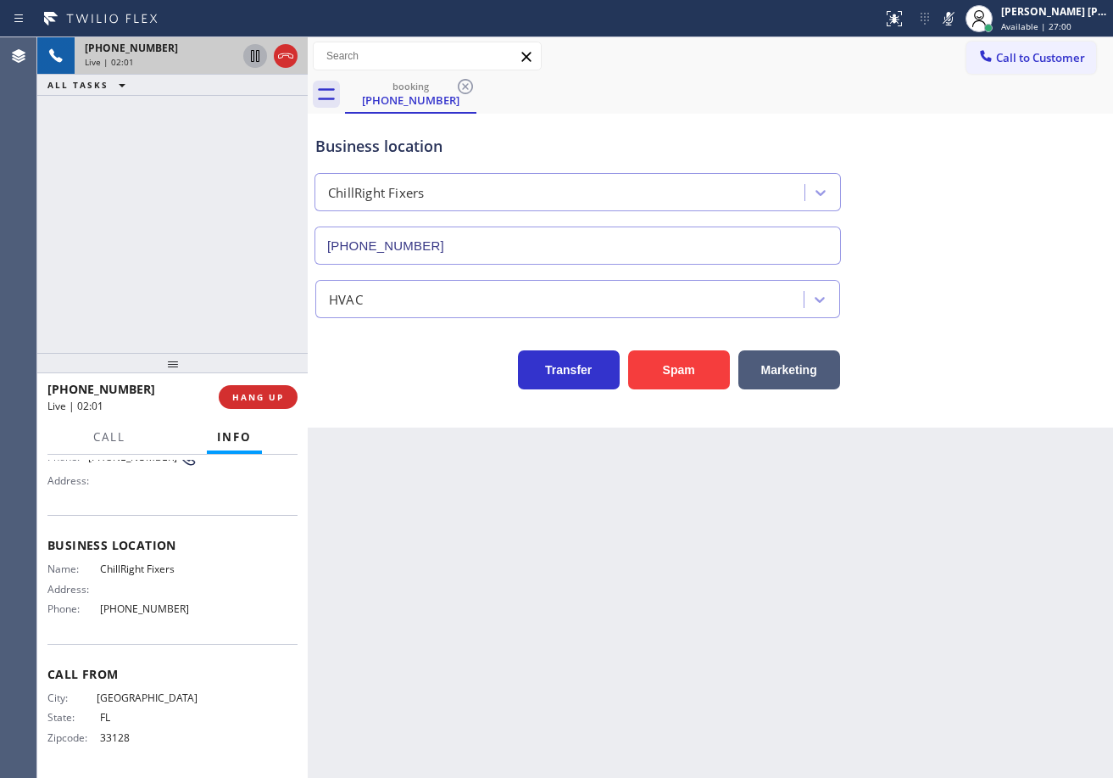
click at [263, 59] on icon at bounding box center [255, 56] width 20 height 20
drag, startPoint x: 242, startPoint y: 98, endPoint x: 416, endPoint y: 188, distance: 196.8
click at [242, 103] on div "[PHONE_NUMBER] Live | 02:02 ALL TASKS ALL TASKS ACTIVE TASKS TASKS IN WRAP UP" at bounding box center [172, 194] width 270 height 315
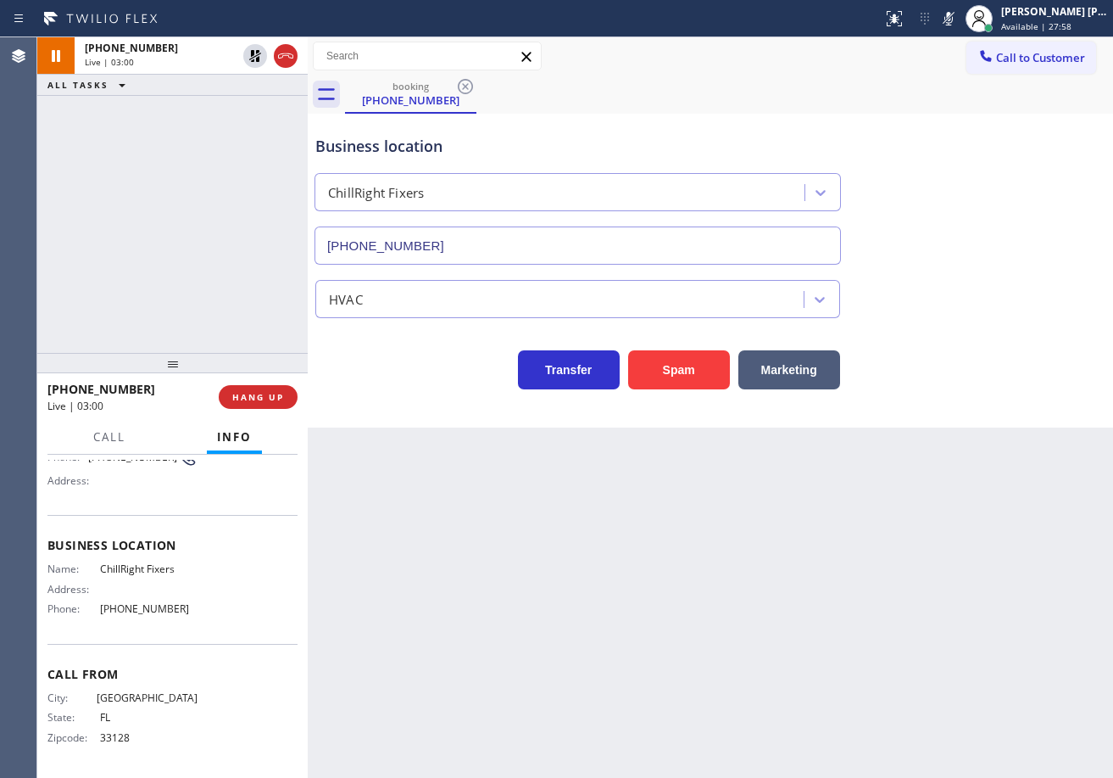
click at [170, 201] on div "[PHONE_NUMBER] Live | 03:00 ALL TASKS ALL TASKS ACTIVE TASKS TASKS IN WRAP UP" at bounding box center [172, 194] width 270 height 315
drag, startPoint x: 254, startPoint y: 54, endPoint x: 248, endPoint y: 132, distance: 78.3
click at [254, 65] on icon at bounding box center [255, 56] width 20 height 20
drag, startPoint x: 248, startPoint y: 132, endPoint x: 723, endPoint y: 44, distance: 483.8
click at [320, 124] on div "[PHONE_NUMBER] Live | 03:01 ALL TASKS ALL TASKS ACTIVE TASKS TASKS IN WRAP UP […" at bounding box center [575, 407] width 1076 height 740
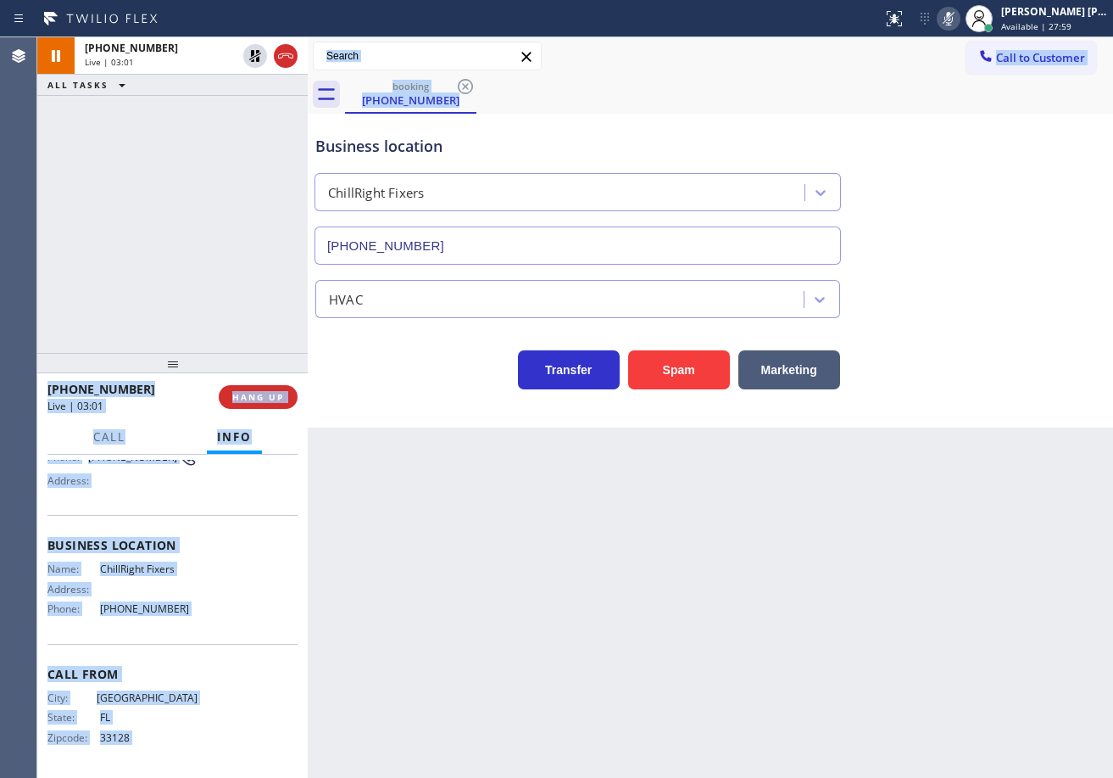
click at [959, 19] on icon at bounding box center [949, 18] width 20 height 20
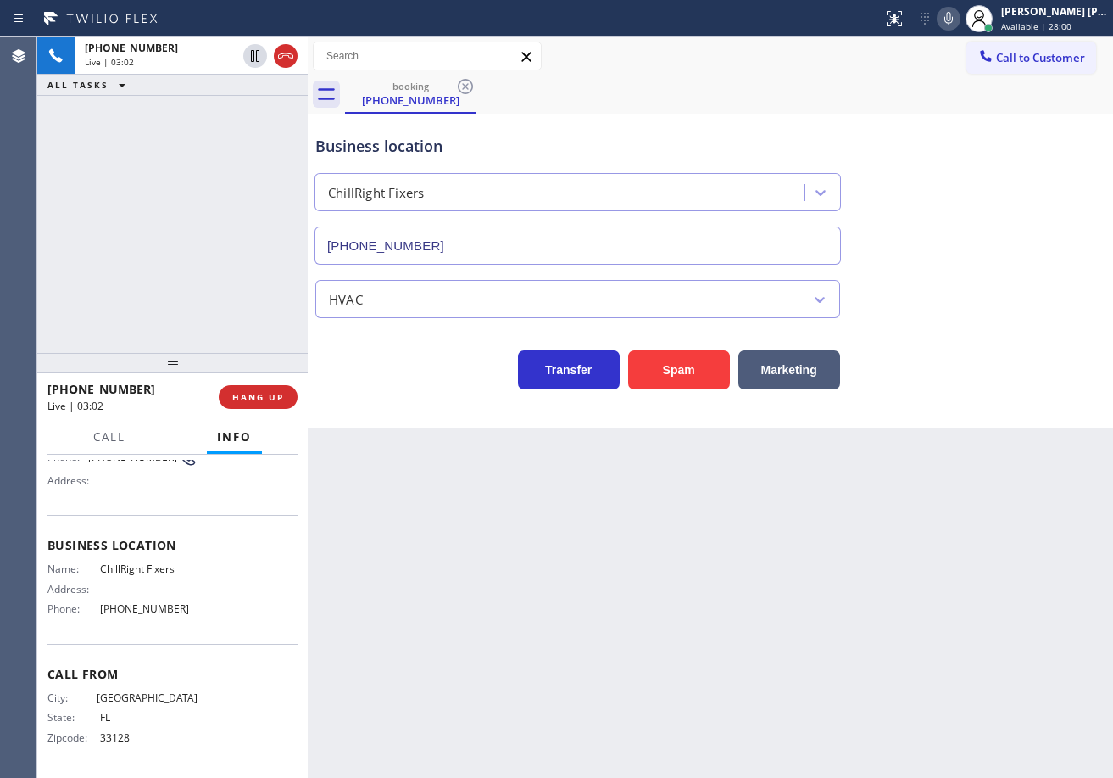
click at [967, 118] on div "Business location ChillRight Fixers [PHONE_NUMBER]" at bounding box center [710, 187] width 797 height 153
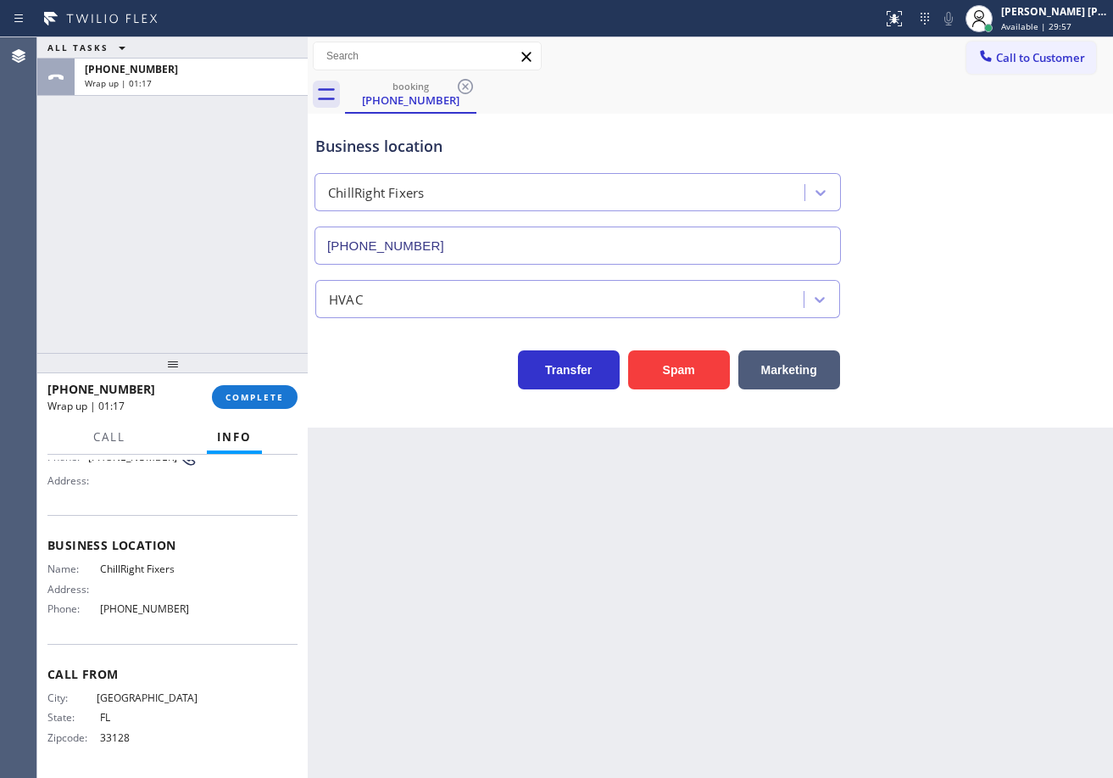
drag, startPoint x: 231, startPoint y: 227, endPoint x: 234, endPoint y: 244, distance: 17.3
click at [232, 239] on div "ALL TASKS ALL TASKS ACTIVE TASKS TASKS IN WRAP UP [PHONE_NUMBER] Wrap up | 01:17" at bounding box center [172, 194] width 270 height 315
click at [269, 406] on button "COMPLETE" at bounding box center [255, 397] width 86 height 24
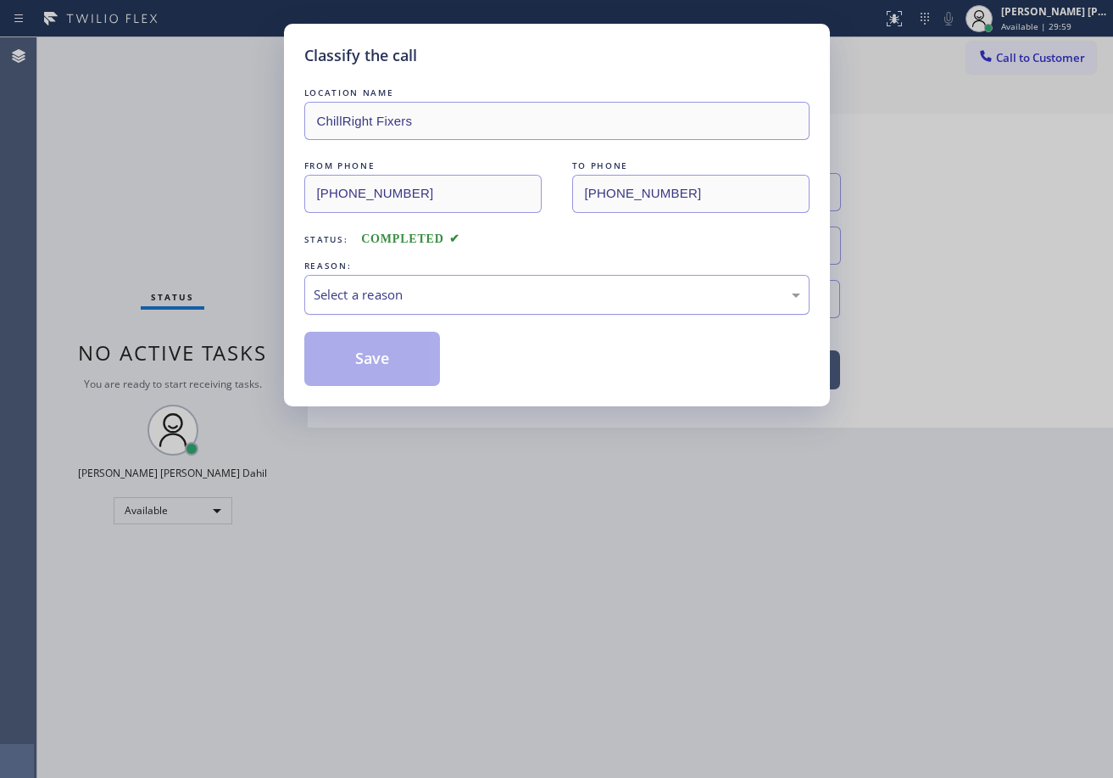
click at [419, 293] on div "Select a reason" at bounding box center [557, 295] width 487 height 20
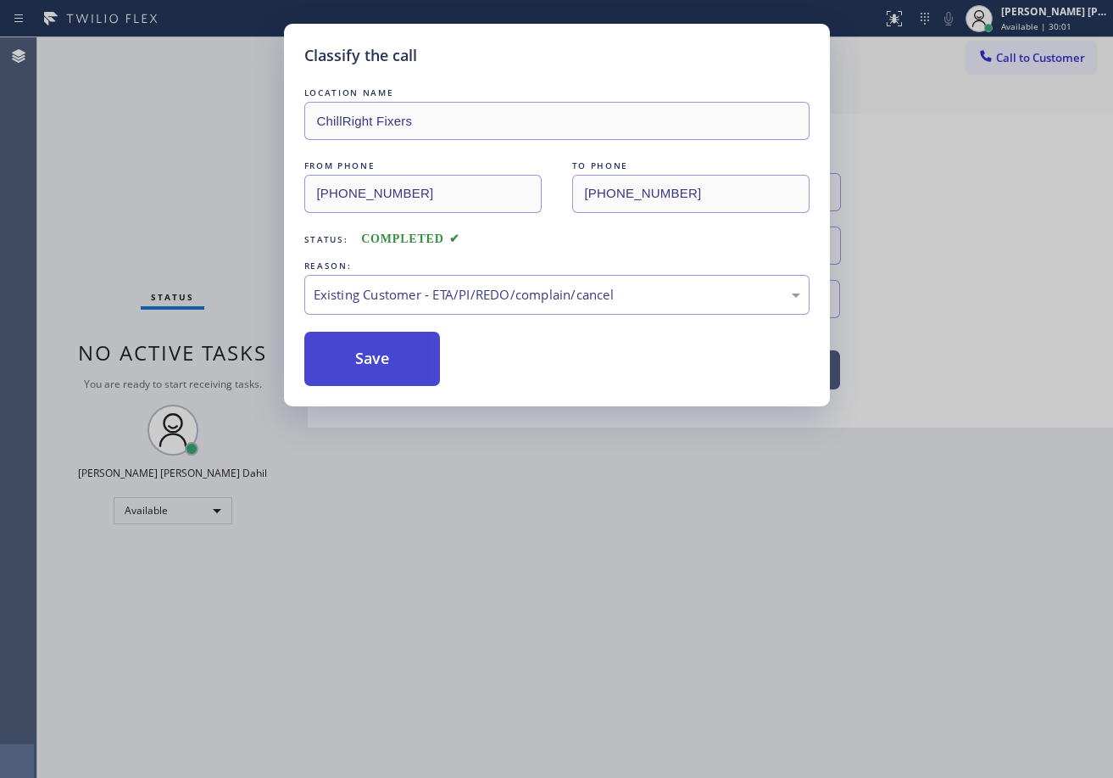
click at [403, 350] on button "Save" at bounding box center [372, 359] width 137 height 54
drag, startPoint x: 403, startPoint y: 350, endPoint x: 1087, endPoint y: 263, distance: 689.8
click at [403, 349] on button "Save" at bounding box center [372, 359] width 137 height 54
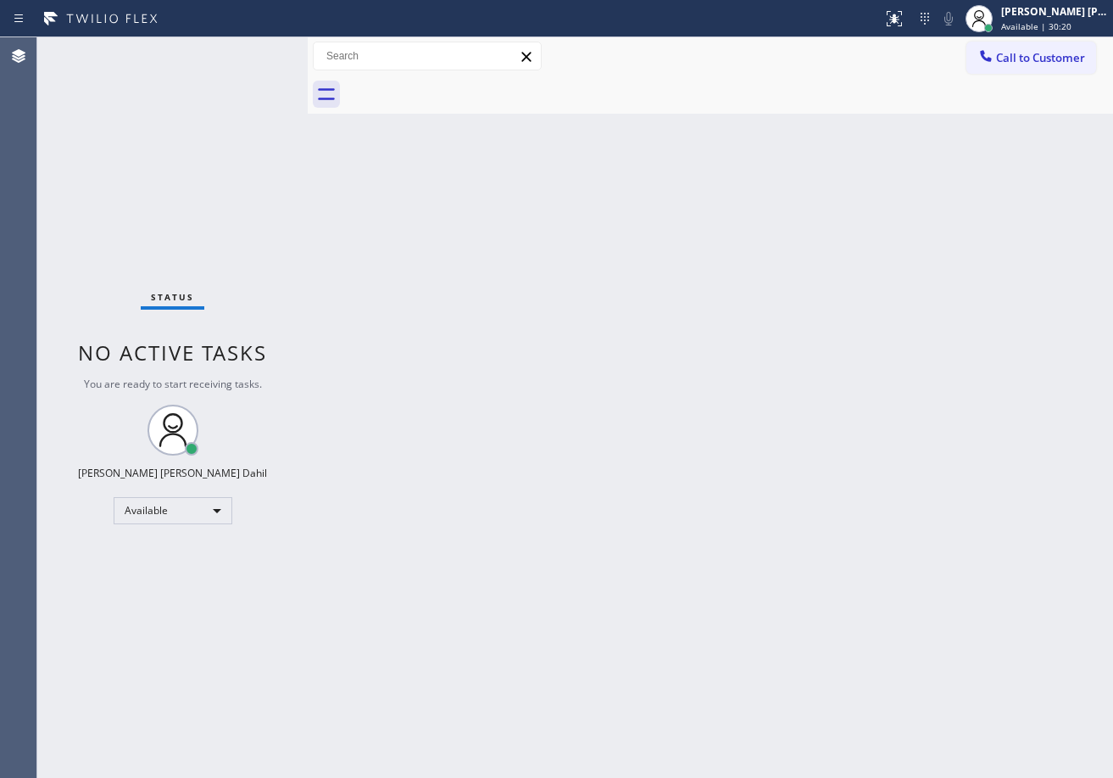
click at [544, 272] on div "Back to Dashboard Change Sender ID Customers Technicians Select a contact Outbo…" at bounding box center [711, 407] width 806 height 740
click at [415, 254] on div "Back to Dashboard Change Sender ID Customers Technicians Select a contact Outbo…" at bounding box center [711, 407] width 806 height 740
click at [748, 622] on div "Back to Dashboard Change Sender ID Customers Technicians Select a contact Outbo…" at bounding box center [711, 407] width 806 height 740
drag, startPoint x: 470, startPoint y: 386, endPoint x: 479, endPoint y: 386, distance: 9.3
click at [470, 386] on div "Back to Dashboard Change Sender ID Customers Technicians Select a contact Outbo…" at bounding box center [711, 407] width 806 height 740
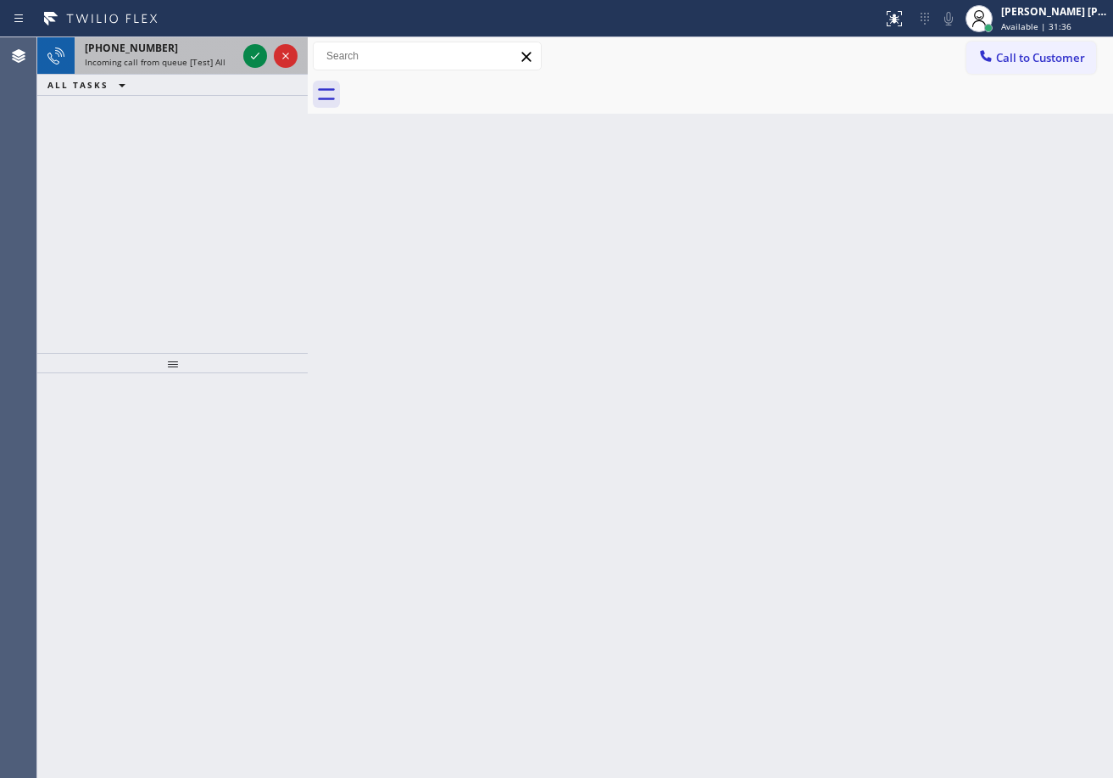
click at [196, 47] on div "[PHONE_NUMBER]" at bounding box center [161, 48] width 152 height 14
click at [196, 50] on div "[PHONE_NUMBER]" at bounding box center [161, 48] width 152 height 14
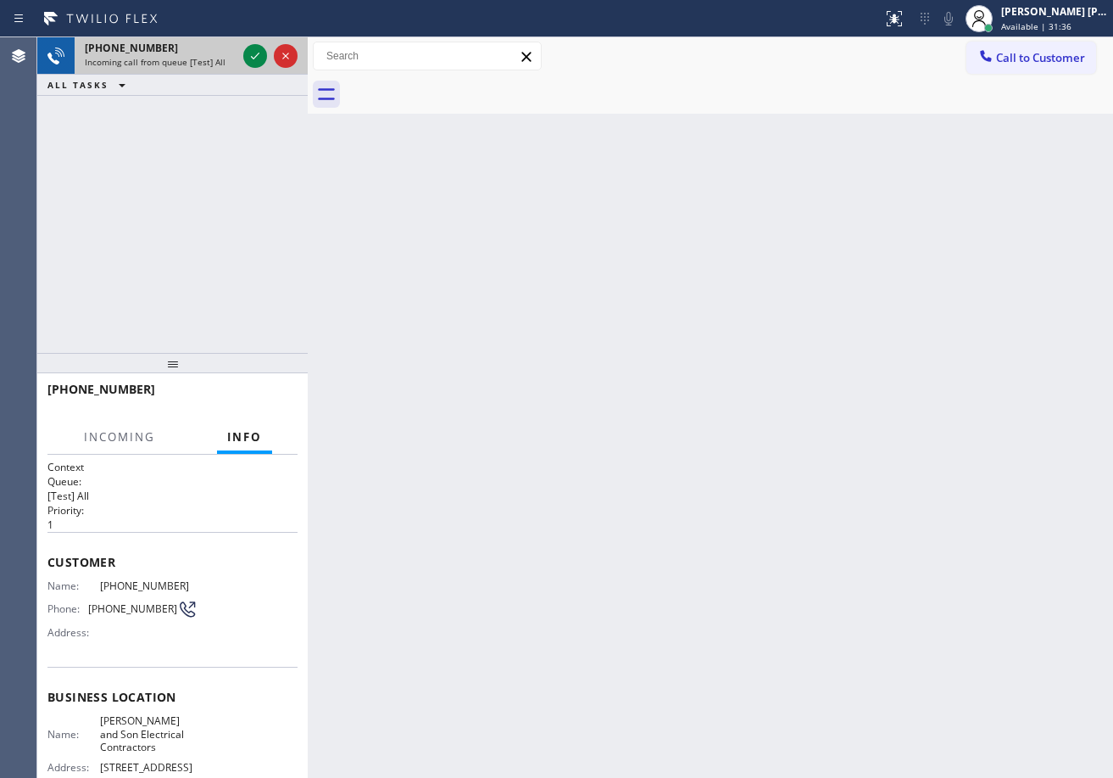
click at [194, 53] on div "[PHONE_NUMBER]" at bounding box center [161, 48] width 152 height 14
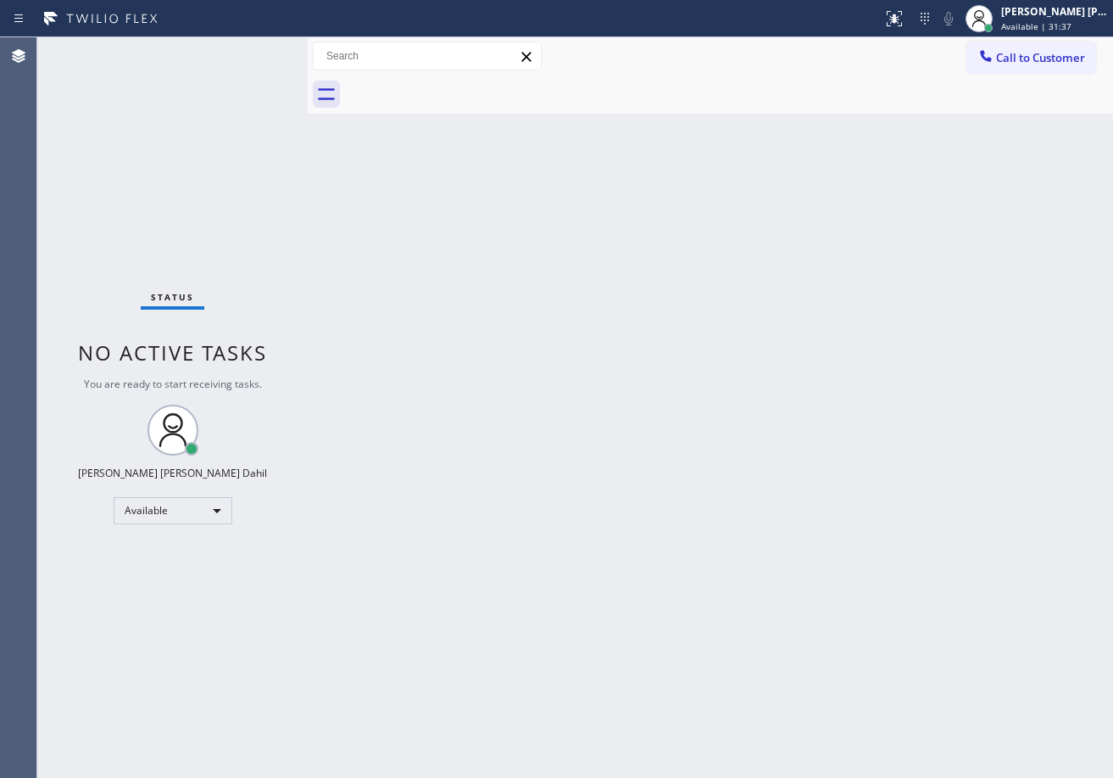
drag, startPoint x: 940, startPoint y: 319, endPoint x: 981, endPoint y: 275, distance: 60.0
click at [951, 314] on div "Back to Dashboard Change Sender ID Customers Technicians Select a contact Outbo…" at bounding box center [711, 407] width 806 height 740
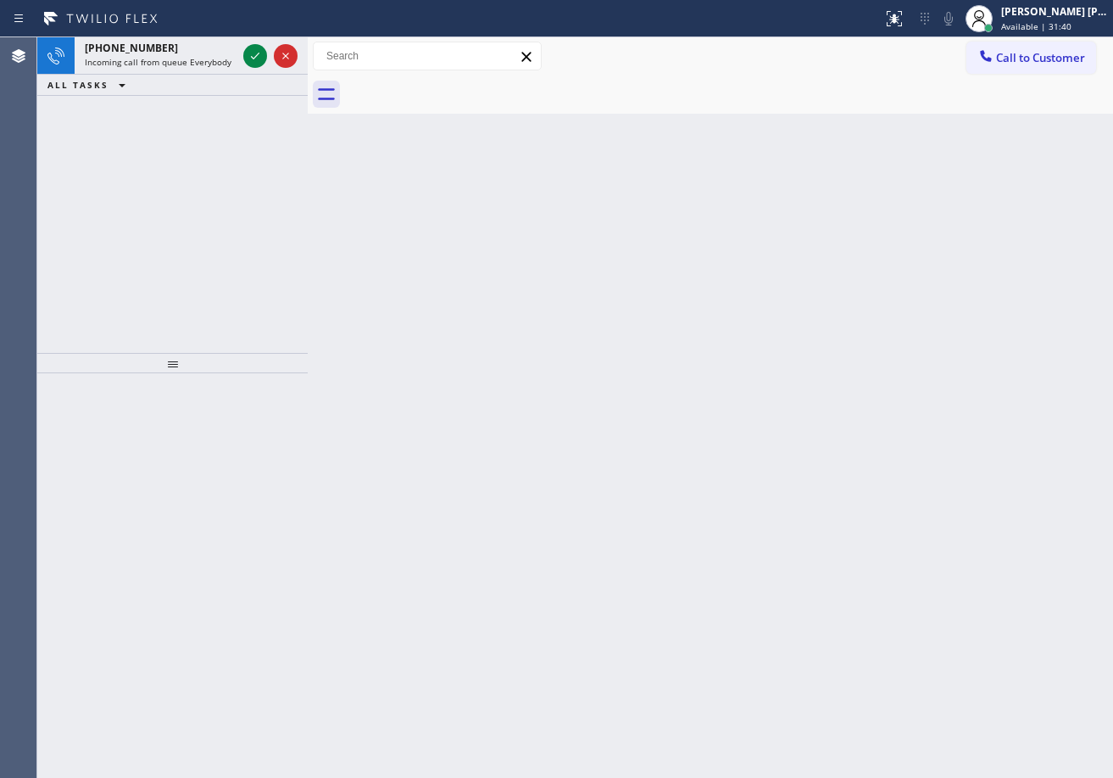
click at [770, 552] on div "Back to Dashboard Change Sender ID Customers Technicians Select a contact Outbo…" at bounding box center [711, 407] width 806 height 740
click at [190, 53] on div "[PHONE_NUMBER]" at bounding box center [161, 48] width 152 height 14
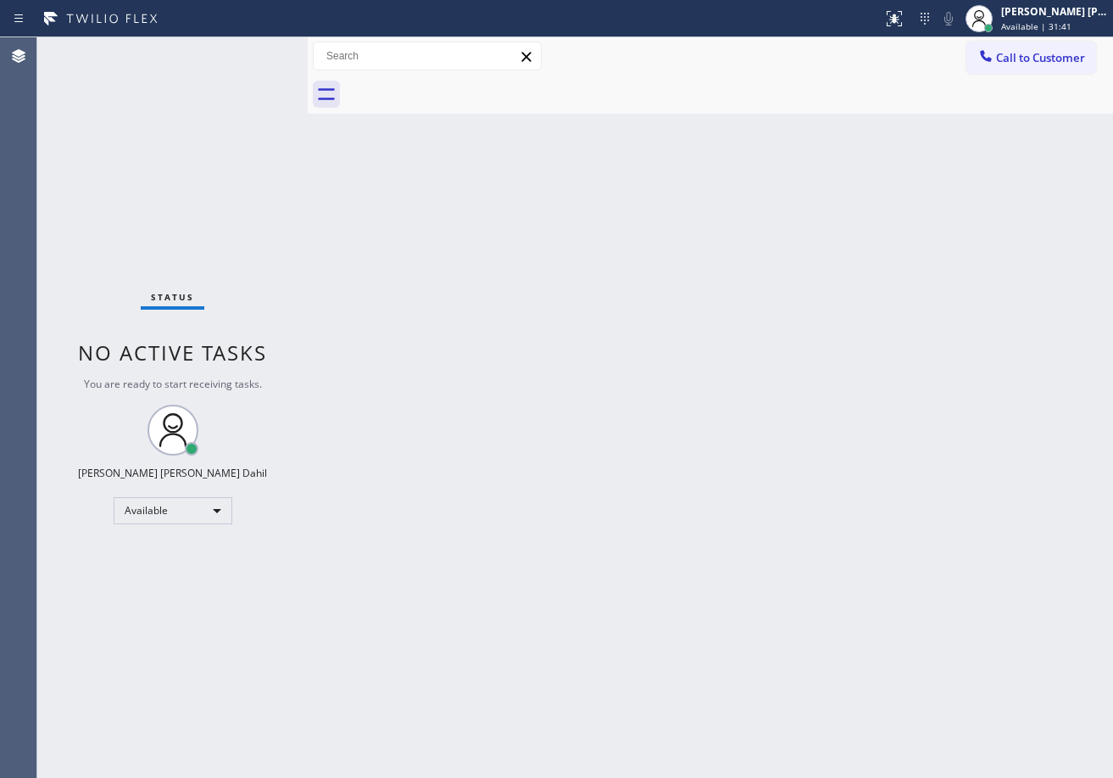
click at [191, 54] on div "Status No active tasks You are ready to start receiving tasks. [PERSON_NAME] [P…" at bounding box center [172, 407] width 270 height 740
click at [745, 515] on div "Back to Dashboard Change Sender ID Customers Technicians Select a contact Outbo…" at bounding box center [711, 407] width 806 height 740
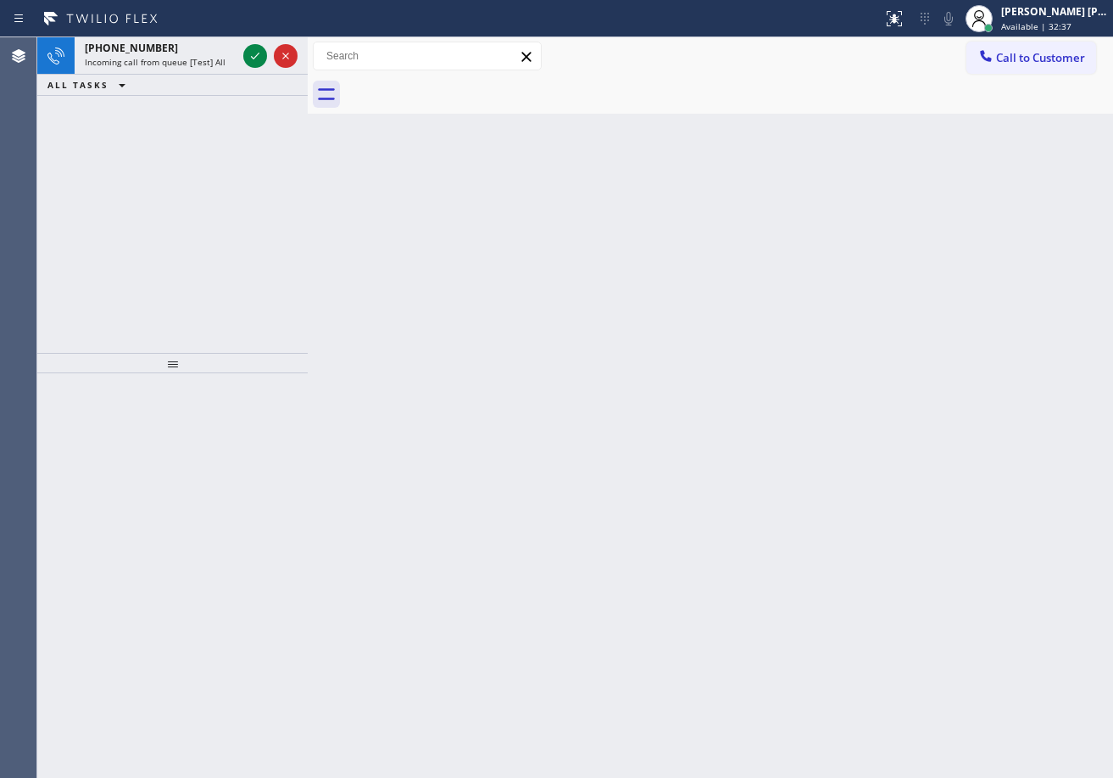
click at [206, 61] on span "Incoming call from queue [Test] All" at bounding box center [155, 62] width 141 height 12
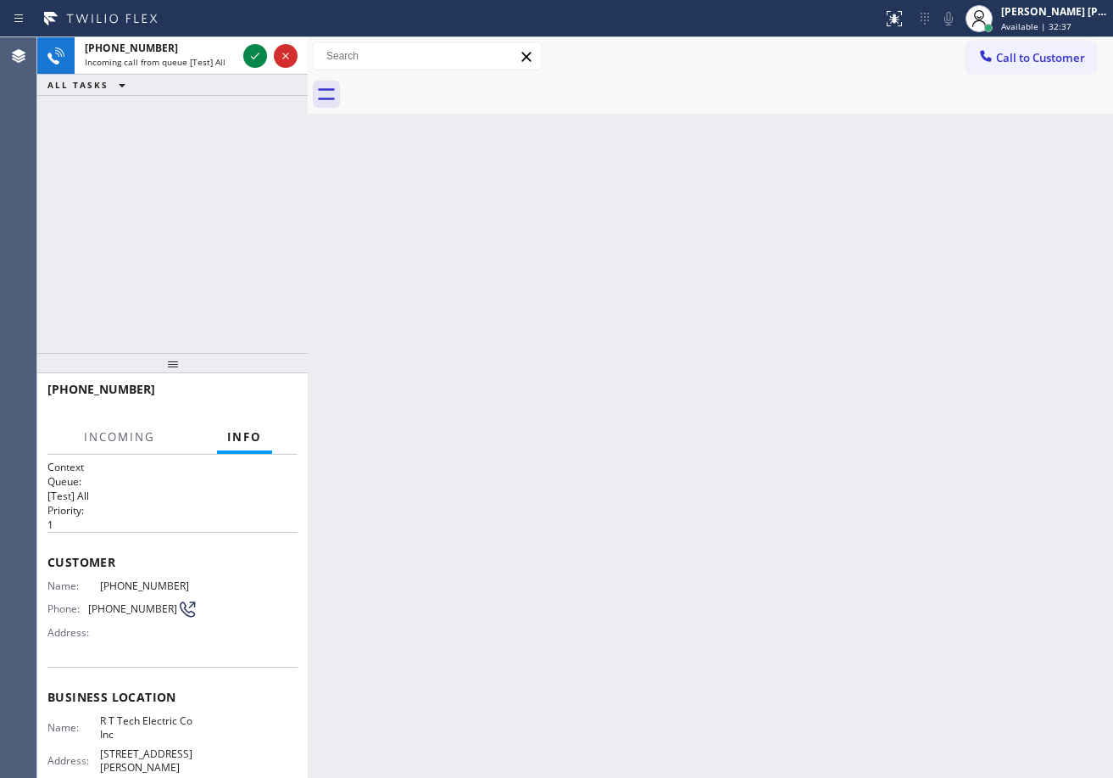
click at [206, 61] on span "Incoming call from queue [Test] All" at bounding box center [155, 62] width 141 height 12
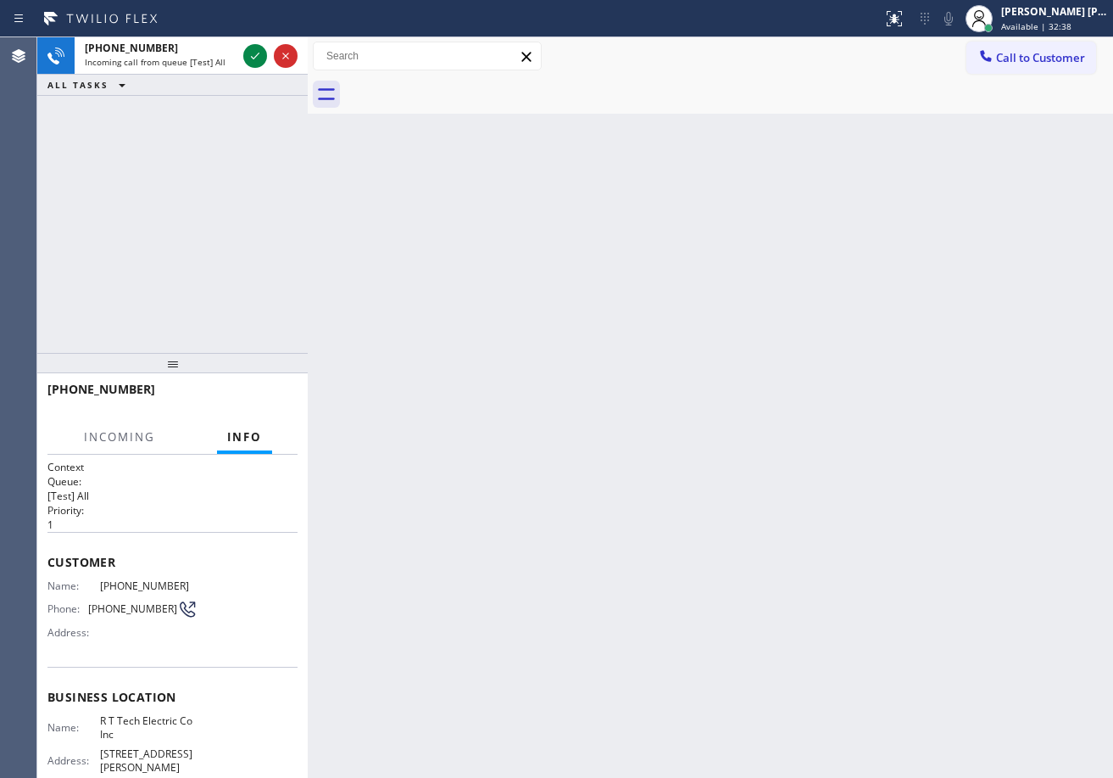
click at [206, 61] on span "Incoming call from queue [Test] All" at bounding box center [155, 62] width 141 height 12
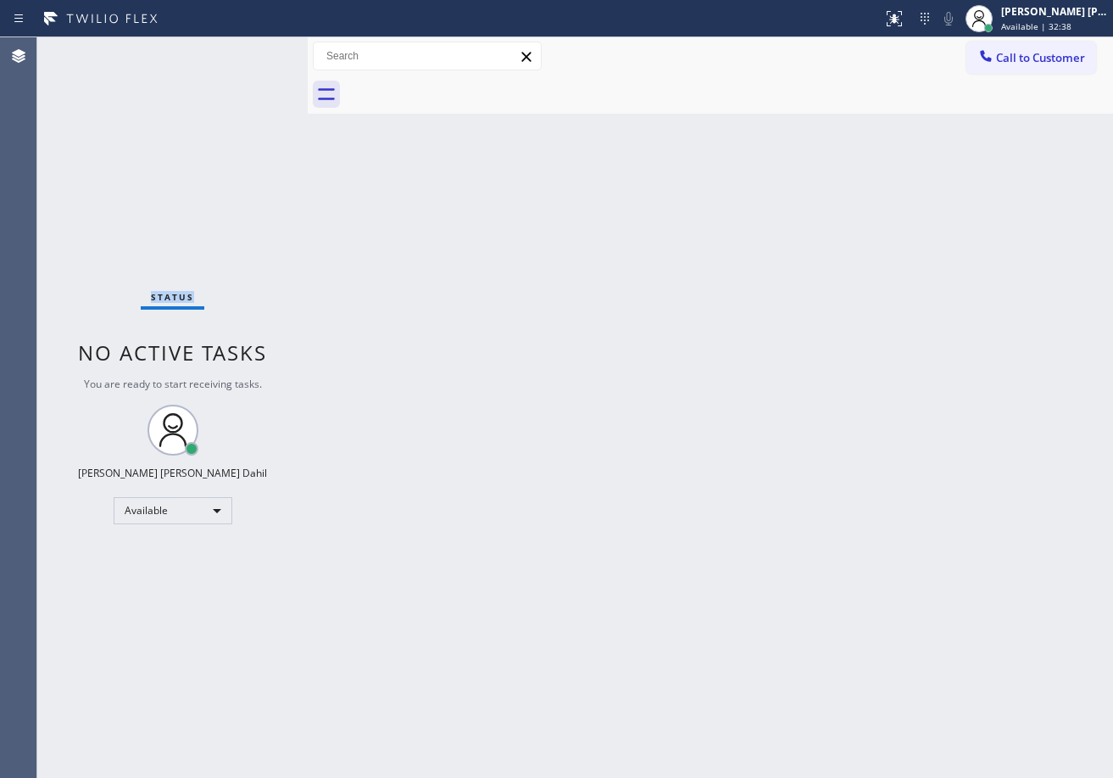
click at [206, 61] on div "Status No active tasks You are ready to start receiving tasks. [PERSON_NAME] [P…" at bounding box center [172, 407] width 270 height 740
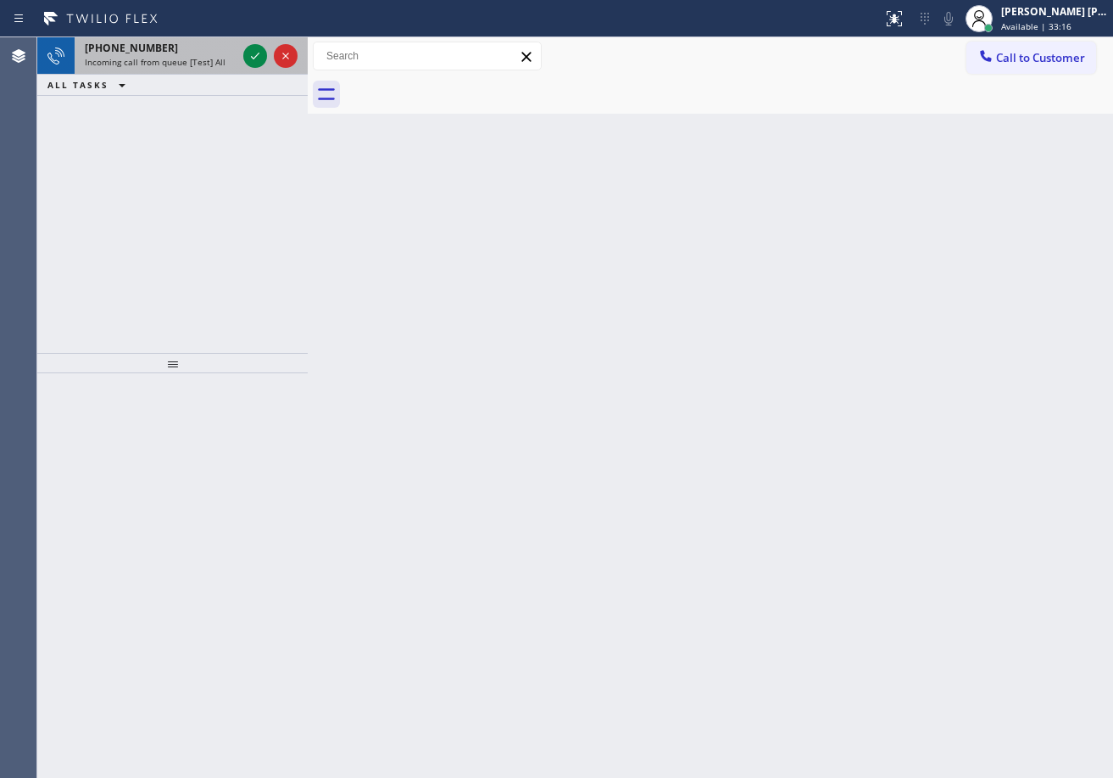
click at [129, 65] on span "Incoming call from queue [Test] All" at bounding box center [155, 62] width 141 height 12
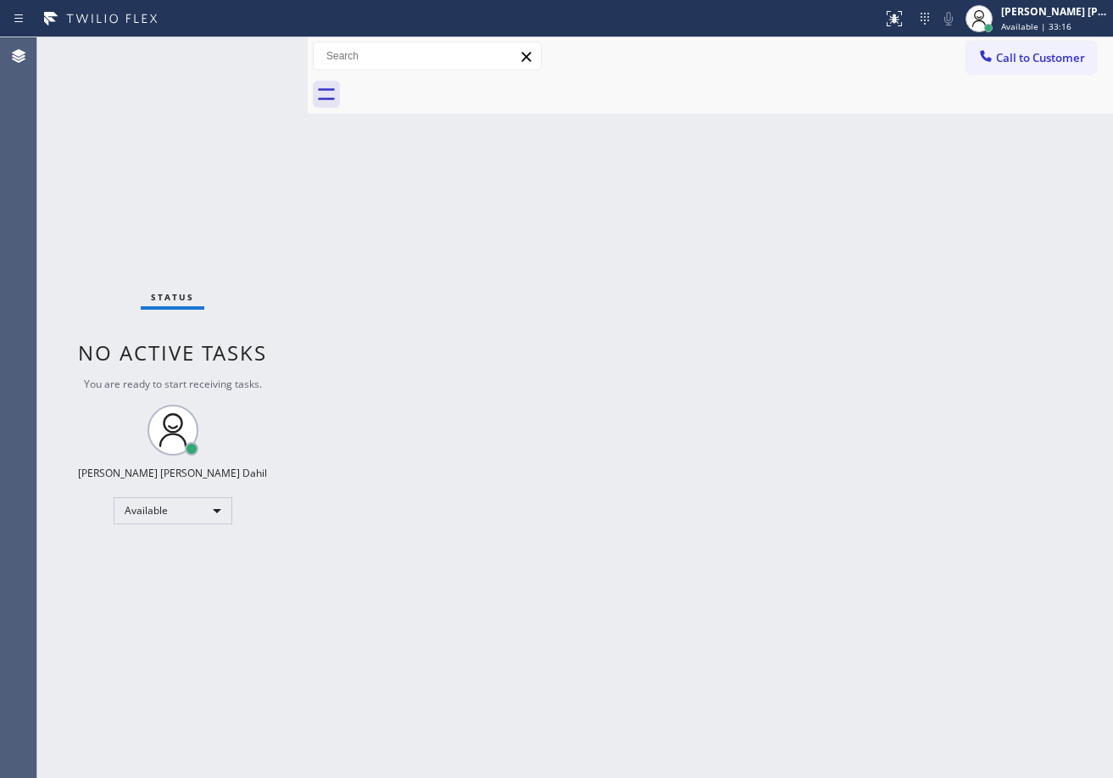
click at [129, 65] on div "Status No active tasks You are ready to start receiving tasks. [PERSON_NAME] [P…" at bounding box center [172, 407] width 270 height 740
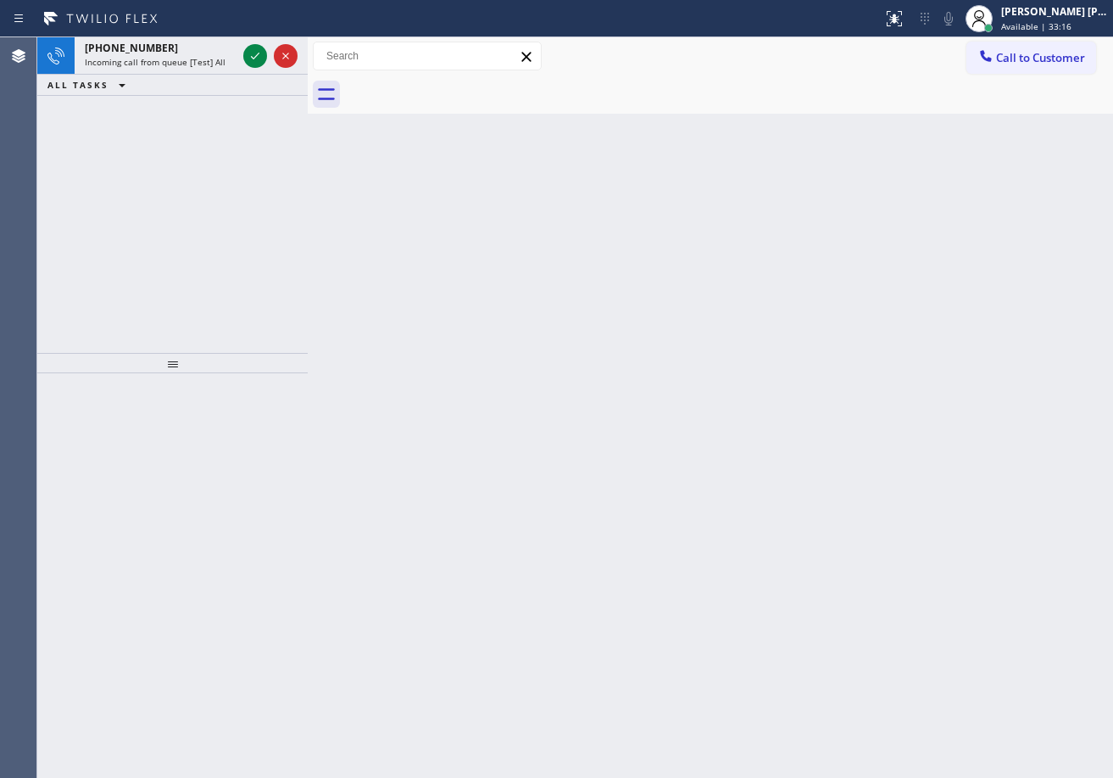
click at [134, 62] on span "Incoming call from queue [Test] All" at bounding box center [155, 62] width 141 height 12
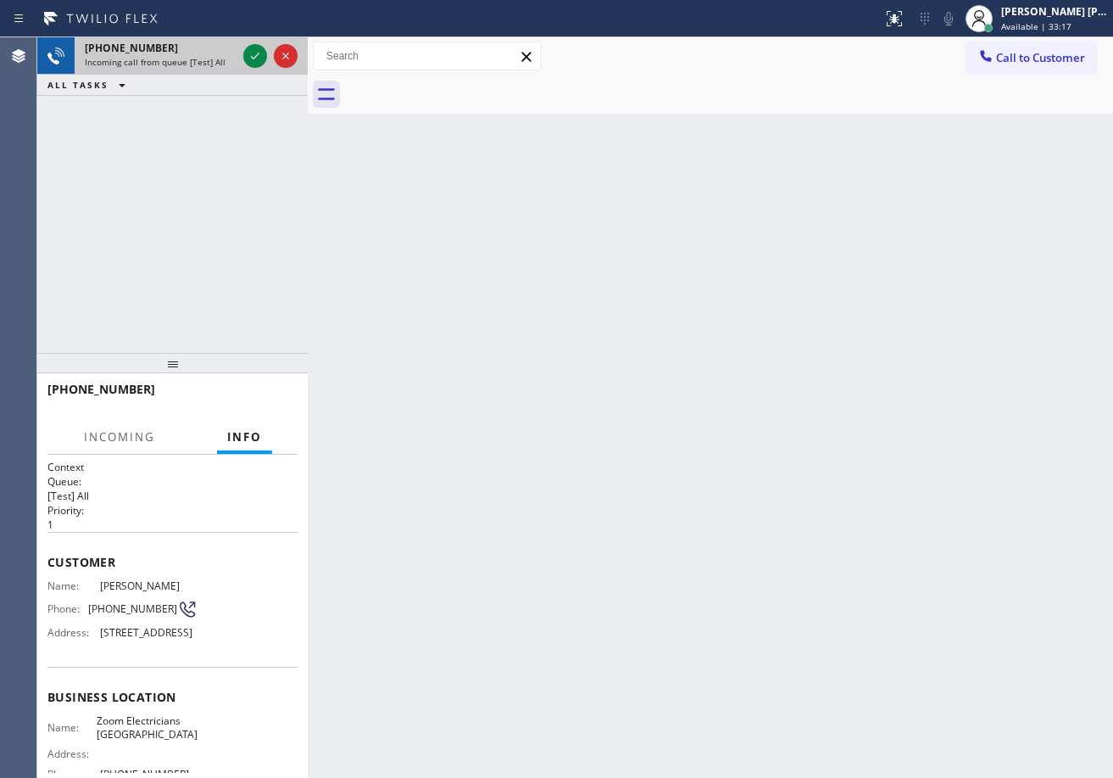
click at [183, 54] on div "[PHONE_NUMBER]" at bounding box center [161, 48] width 152 height 14
click at [184, 54] on div "[PHONE_NUMBER]" at bounding box center [161, 48] width 152 height 14
click at [250, 51] on icon at bounding box center [255, 56] width 20 height 20
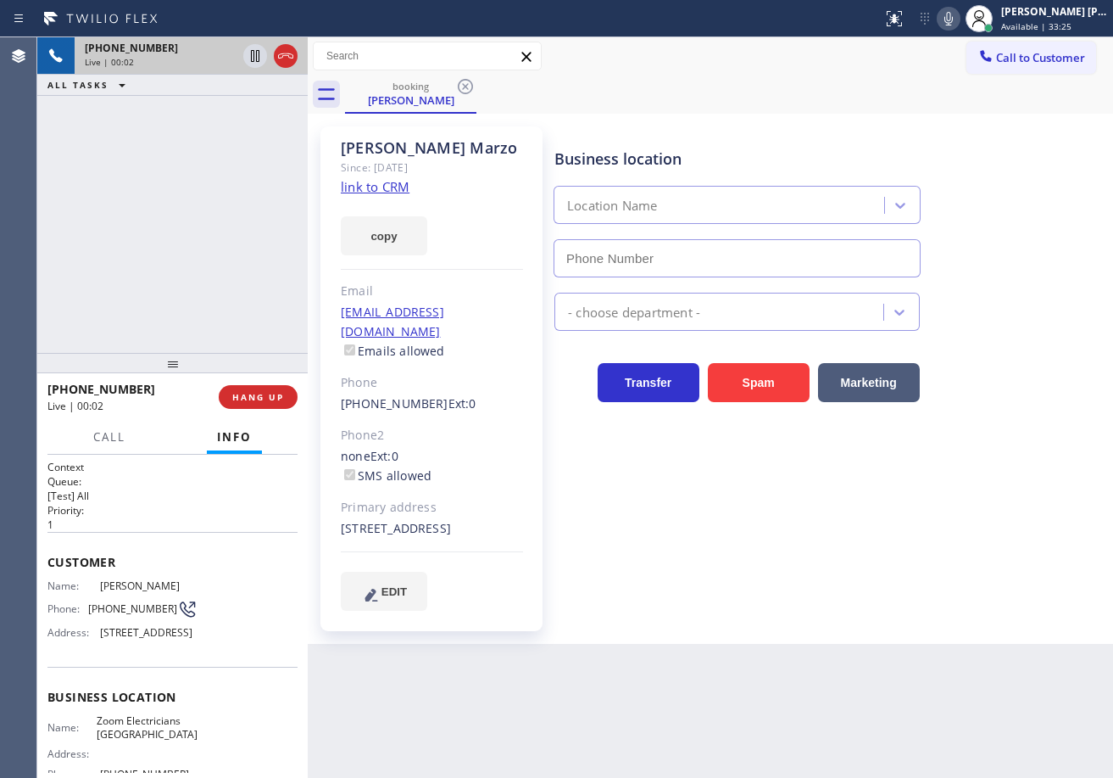
type input "[PHONE_NUMBER]"
click at [365, 189] on link "link to CRM" at bounding box center [375, 186] width 69 height 17
click at [778, 148] on div "Business location" at bounding box center [737, 159] width 365 height 23
click at [959, 16] on icon at bounding box center [949, 18] width 20 height 20
drag, startPoint x: 916, startPoint y: 125, endPoint x: 713, endPoint y: 134, distance: 202.8
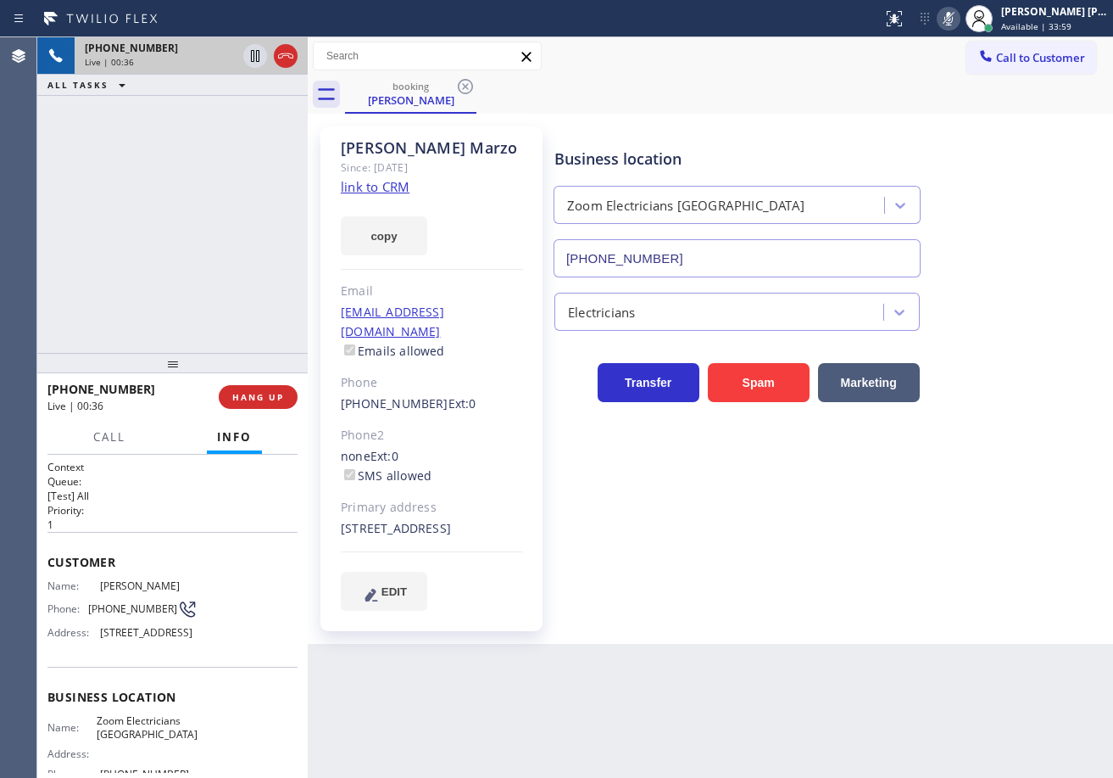
click at [917, 125] on div "Business location Zoom Electricians [GEOGRAPHIC_DATA] [PHONE_NUMBER]" at bounding box center [830, 200] width 558 height 153
click at [198, 207] on div "[PHONE_NUMBER] Live | 00:36 ALL TASKS ALL TASKS ACTIVE TASKS TASKS IN WRAP UP" at bounding box center [172, 194] width 270 height 315
click at [254, 63] on icon at bounding box center [255, 56] width 20 height 20
click at [100, 441] on span "Call" at bounding box center [109, 436] width 32 height 15
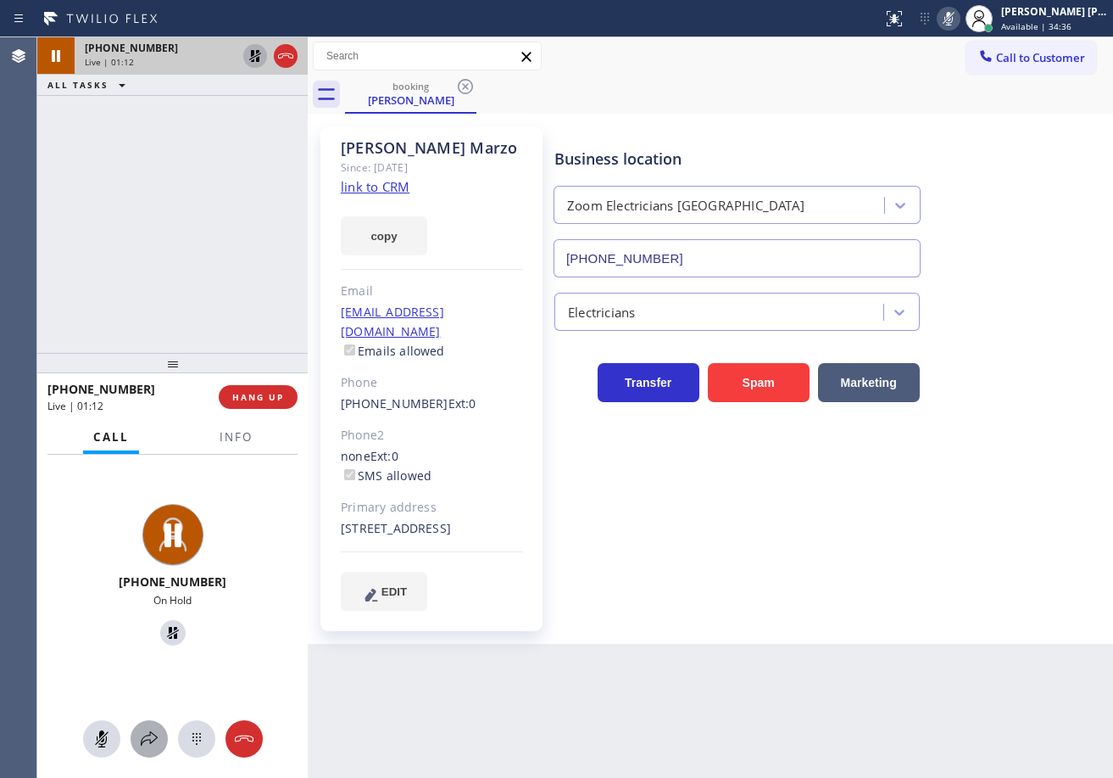
click at [143, 731] on icon at bounding box center [149, 738] width 20 height 20
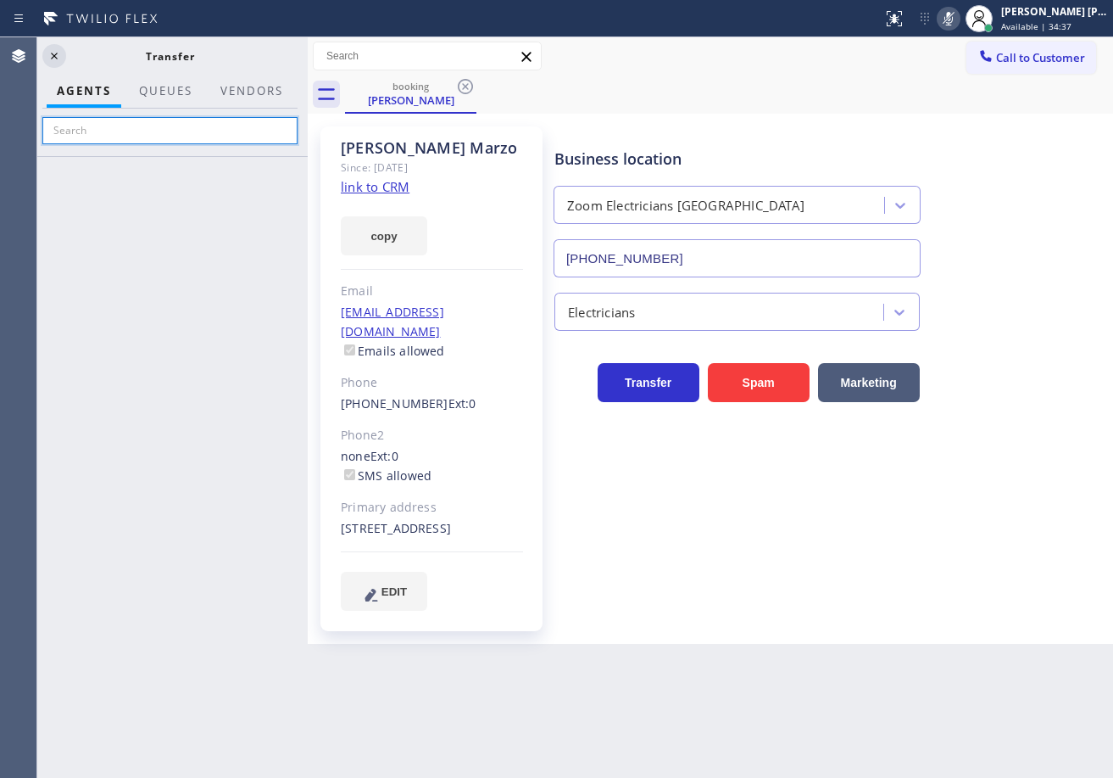
click at [153, 128] on input "text" at bounding box center [169, 130] width 255 height 27
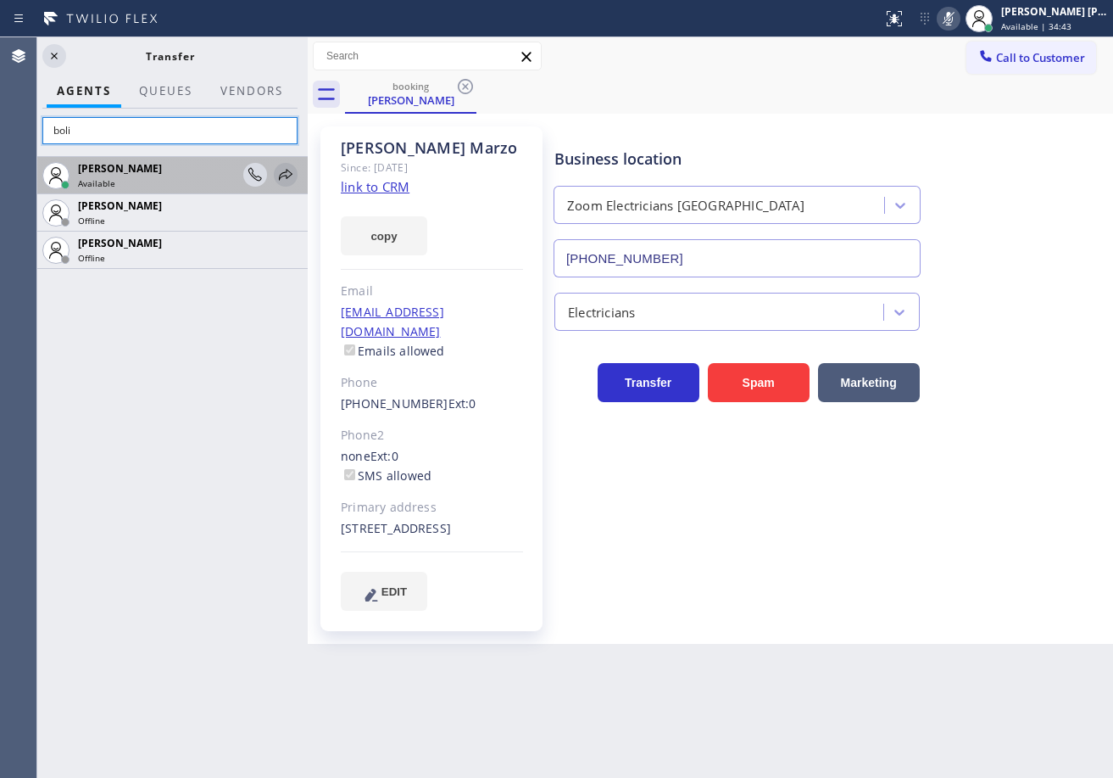
type input "boli"
click at [285, 176] on icon at bounding box center [286, 174] width 20 height 20
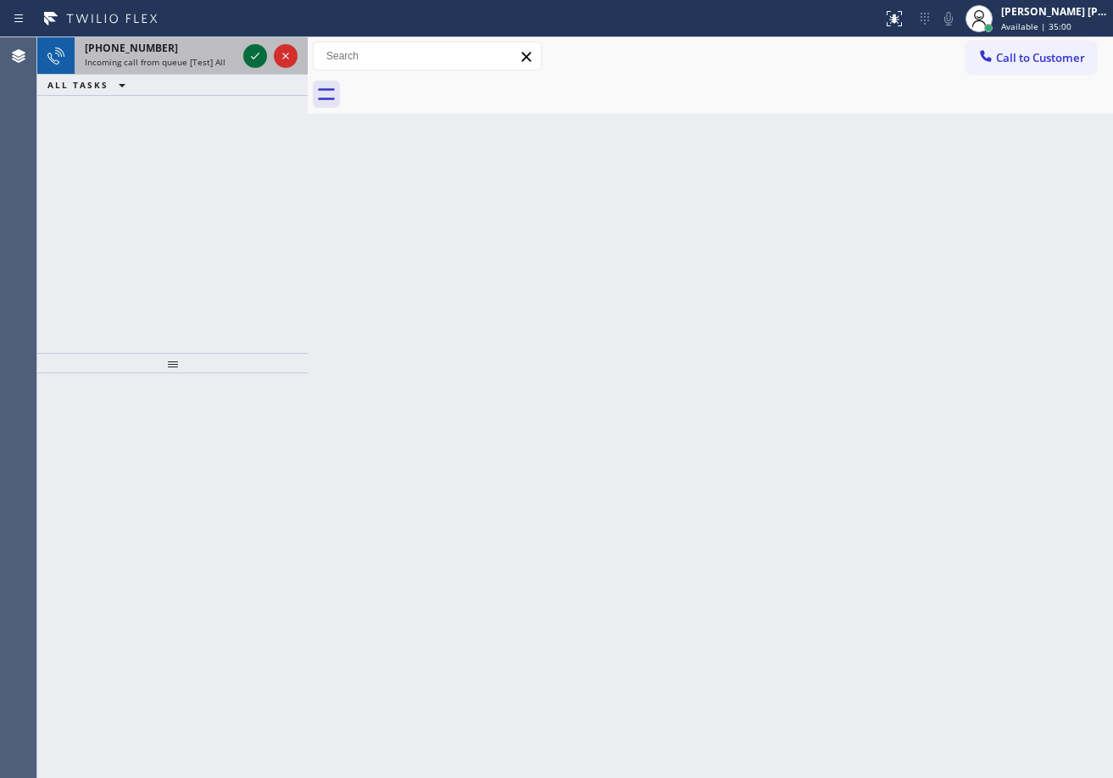
click at [218, 58] on span "Incoming call from queue [Test] All" at bounding box center [155, 62] width 141 height 12
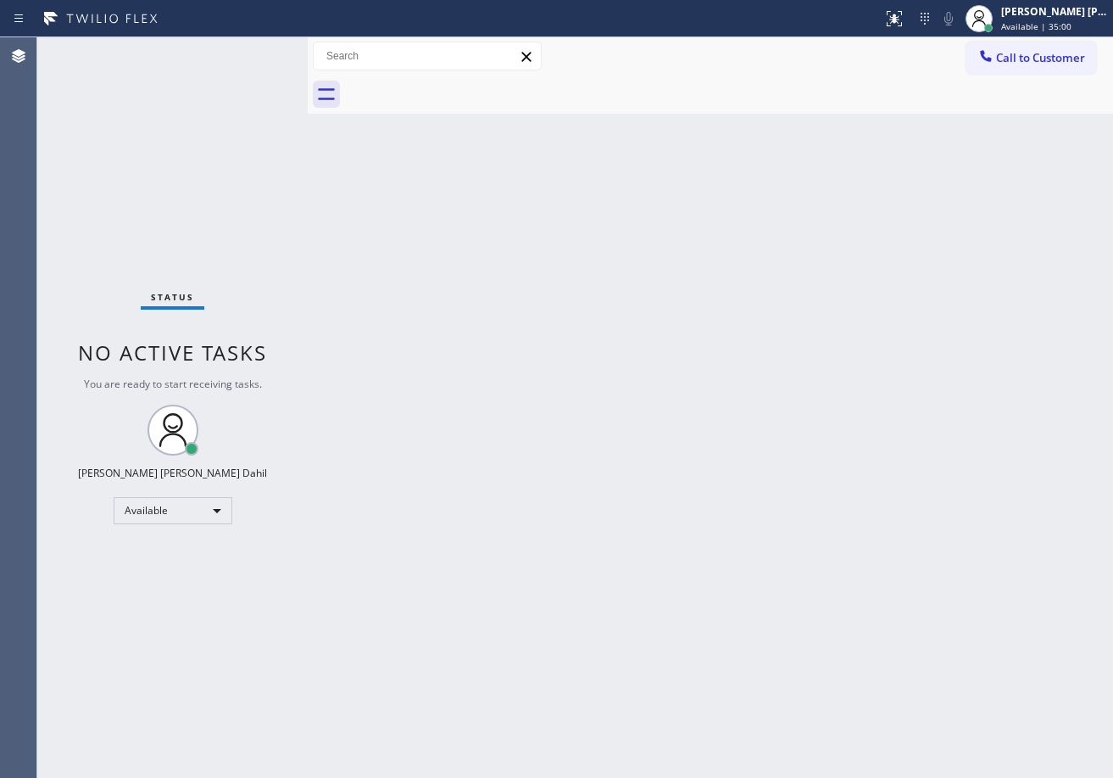
click at [259, 59] on div "Status No active tasks You are ready to start receiving tasks. [PERSON_NAME] [P…" at bounding box center [172, 407] width 270 height 740
click at [626, 441] on div "Back to Dashboard Change Sender ID Customers Technicians Select a contact Outbo…" at bounding box center [711, 407] width 806 height 740
click at [607, 530] on div "Back to Dashboard Change Sender ID Customers Technicians Select a contact Outbo…" at bounding box center [711, 407] width 806 height 740
click at [682, 566] on div "Back to Dashboard Change Sender ID Customers Technicians Select a contact Outbo…" at bounding box center [711, 407] width 806 height 740
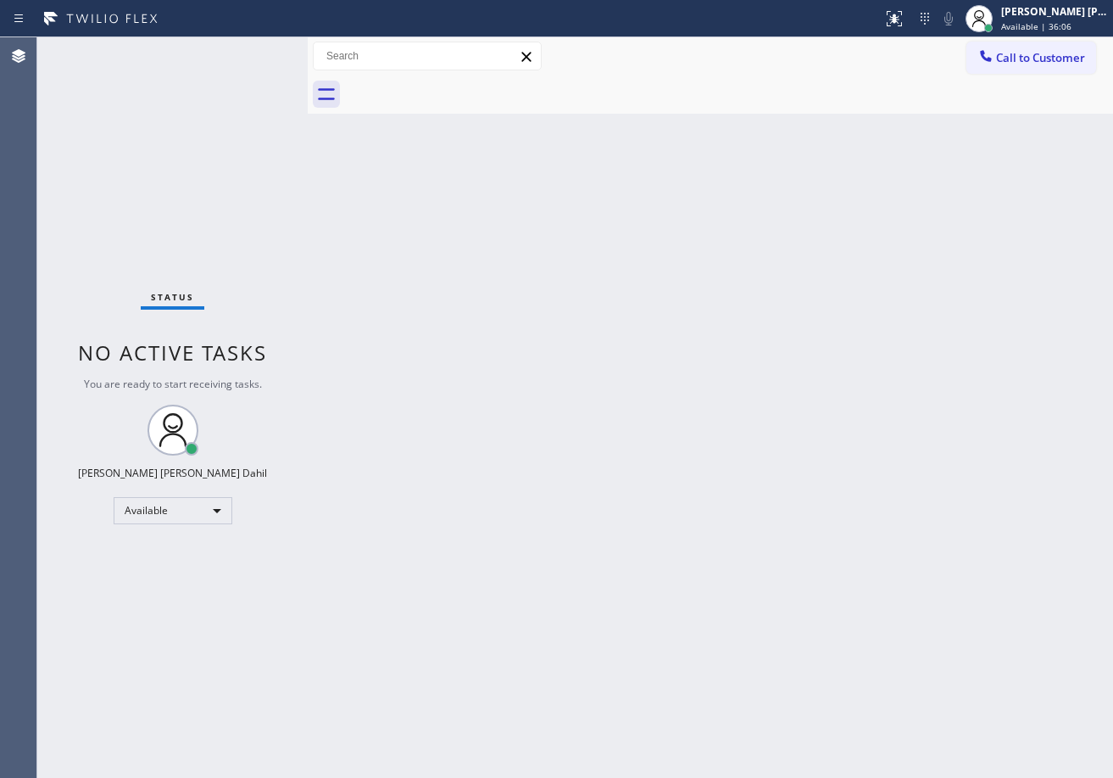
click at [250, 51] on div "Status No active tasks You are ready to start receiving tasks. [PERSON_NAME] [P…" at bounding box center [172, 407] width 270 height 740
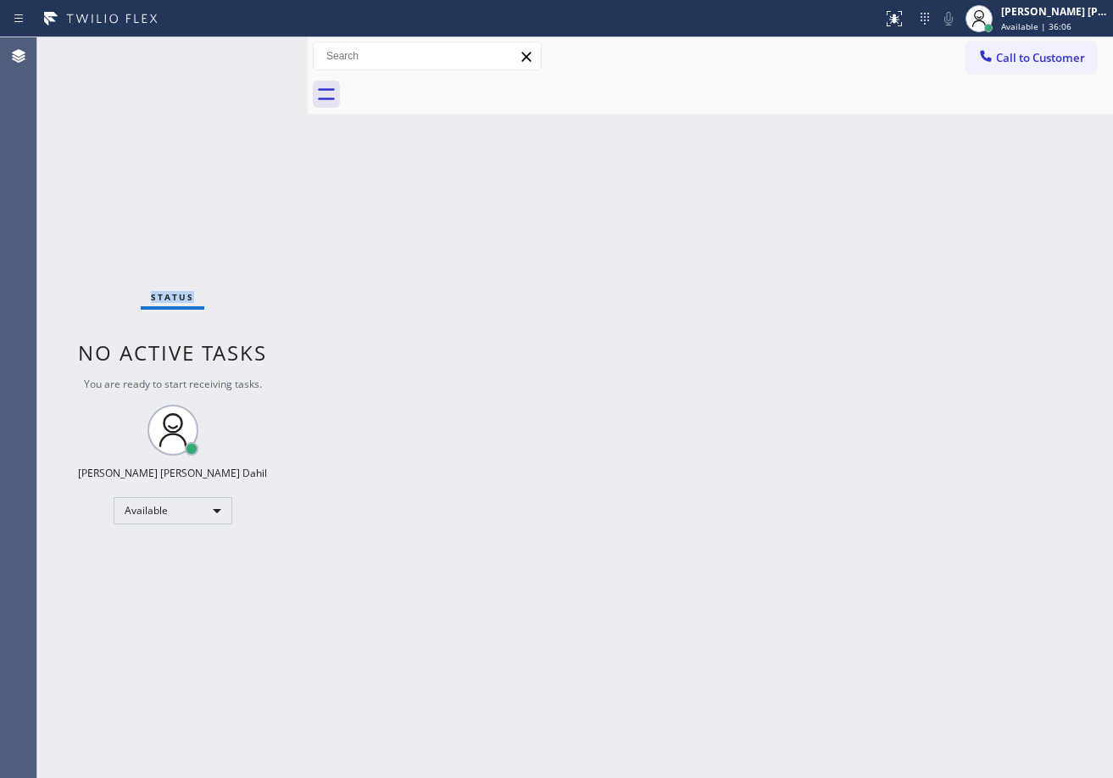
click at [250, 51] on div "Status No active tasks You are ready to start receiving tasks. [PERSON_NAME] [P…" at bounding box center [172, 407] width 270 height 740
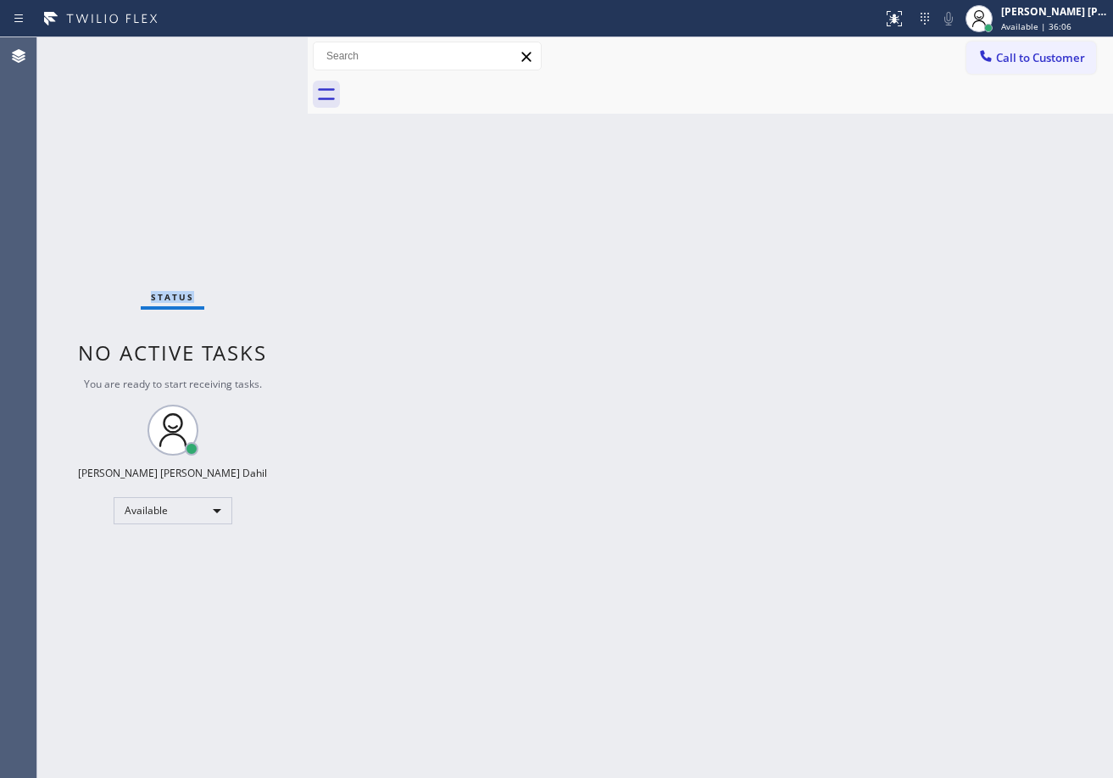
click at [250, 51] on div "Status No active tasks You are ready to start receiving tasks. [PERSON_NAME] [P…" at bounding box center [172, 407] width 270 height 740
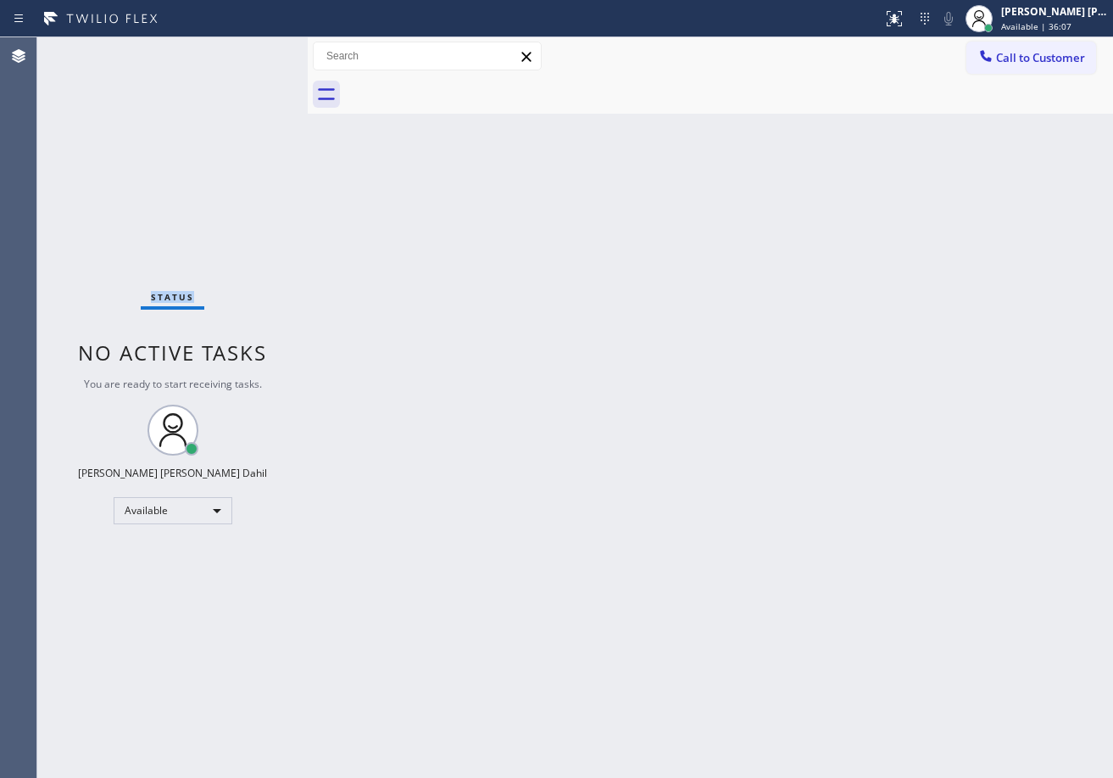
click at [250, 51] on div "Status No active tasks You are ready to start receiving tasks. [PERSON_NAME] [P…" at bounding box center [172, 407] width 270 height 740
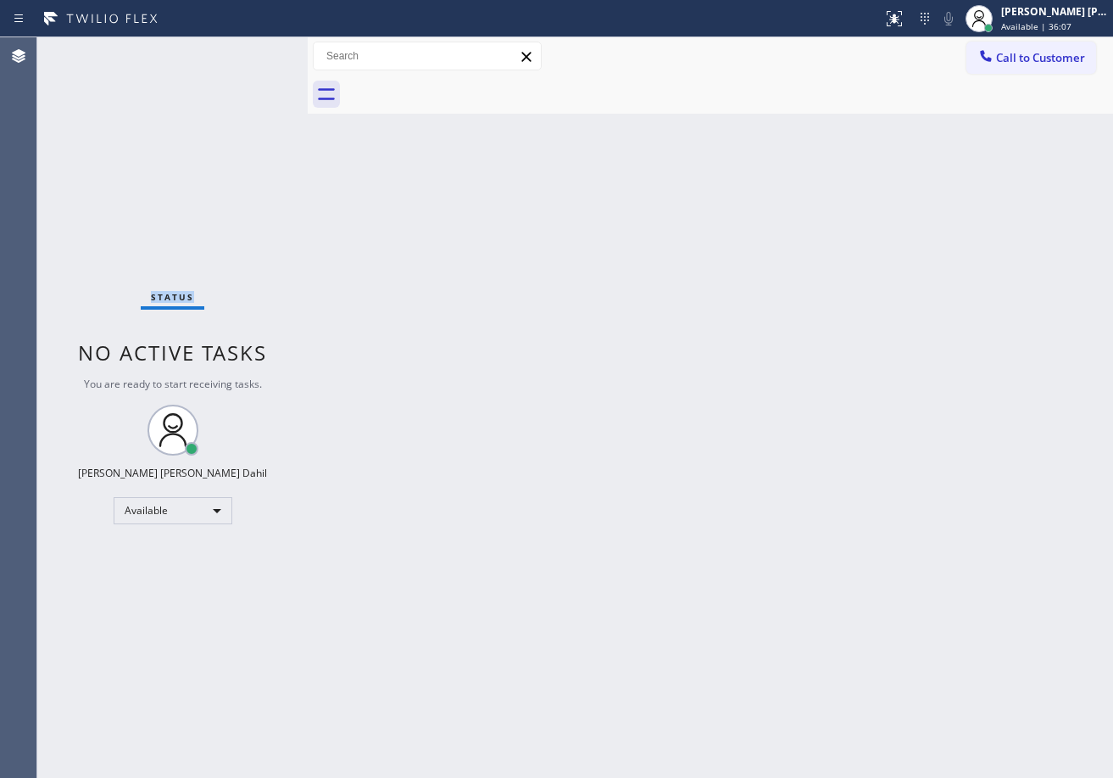
click at [250, 51] on div "Status No active tasks You are ready to start receiving tasks. [PERSON_NAME] [P…" at bounding box center [172, 407] width 270 height 740
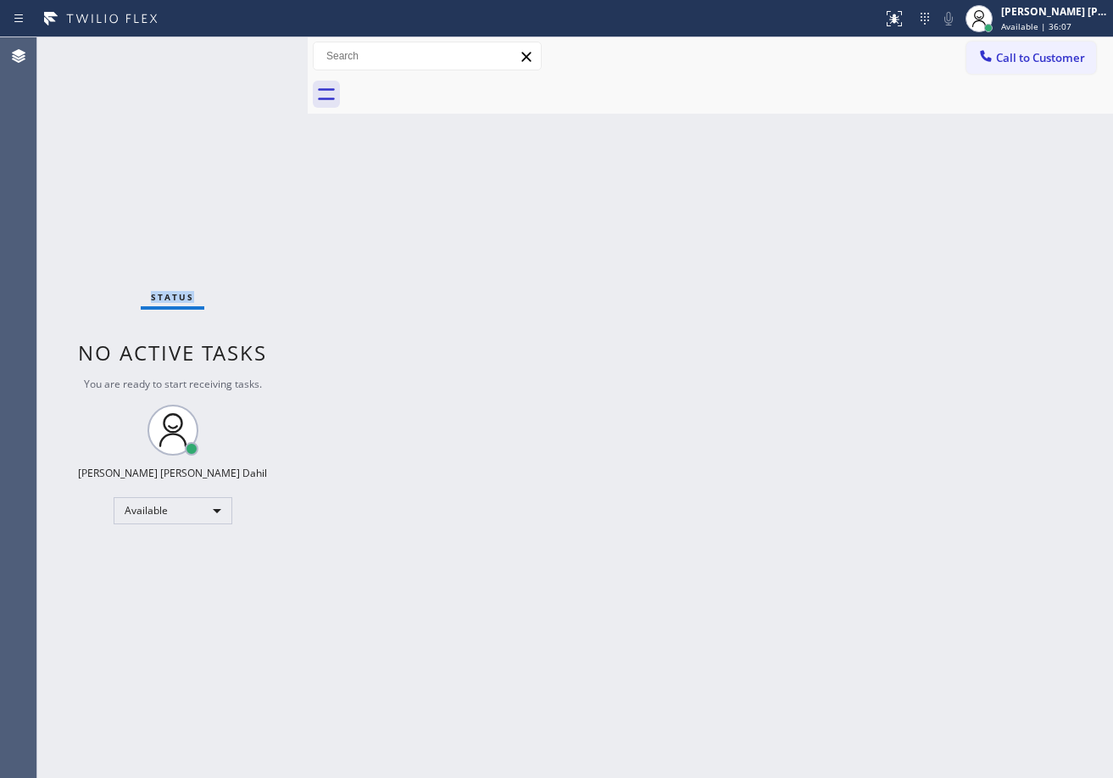
click at [250, 51] on div "Status No active tasks You are ready to start receiving tasks. [PERSON_NAME] [P…" at bounding box center [172, 407] width 270 height 740
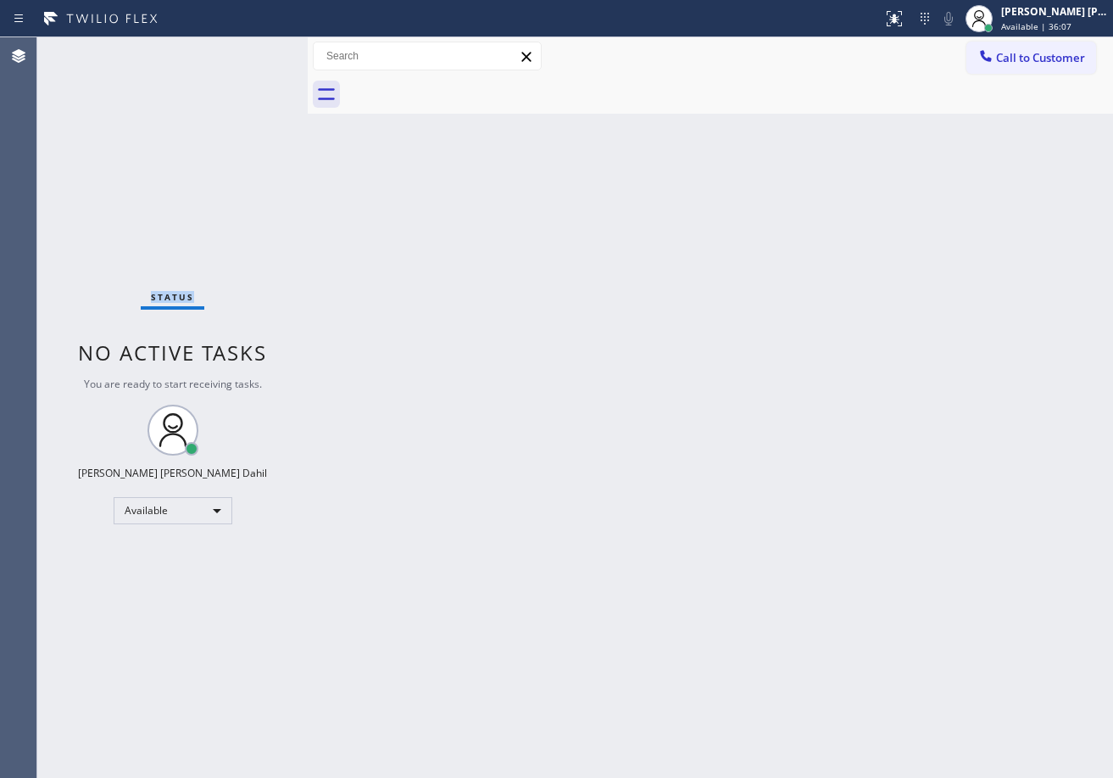
click at [250, 51] on div "Status No active tasks You are ready to start receiving tasks. [PERSON_NAME] [P…" at bounding box center [172, 407] width 270 height 740
click
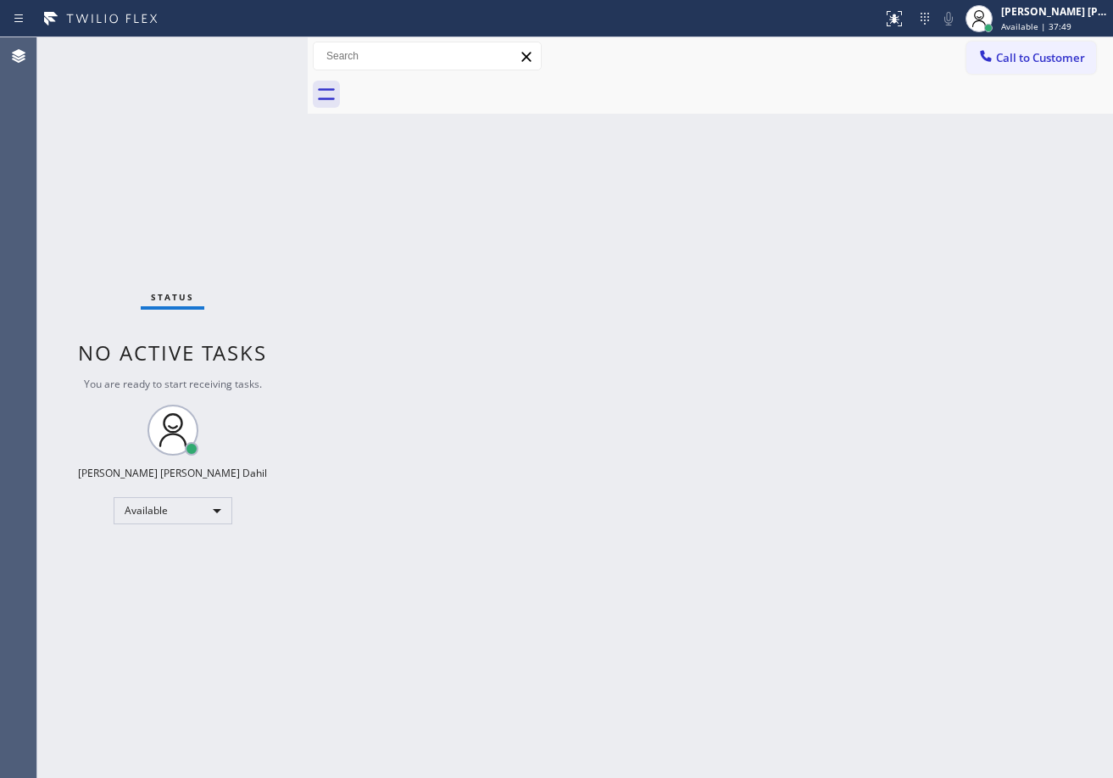
click at [250, 51] on div "Status No active tasks You are ready to start receiving tasks. [PERSON_NAME] [P…" at bounding box center [172, 407] width 270 height 740
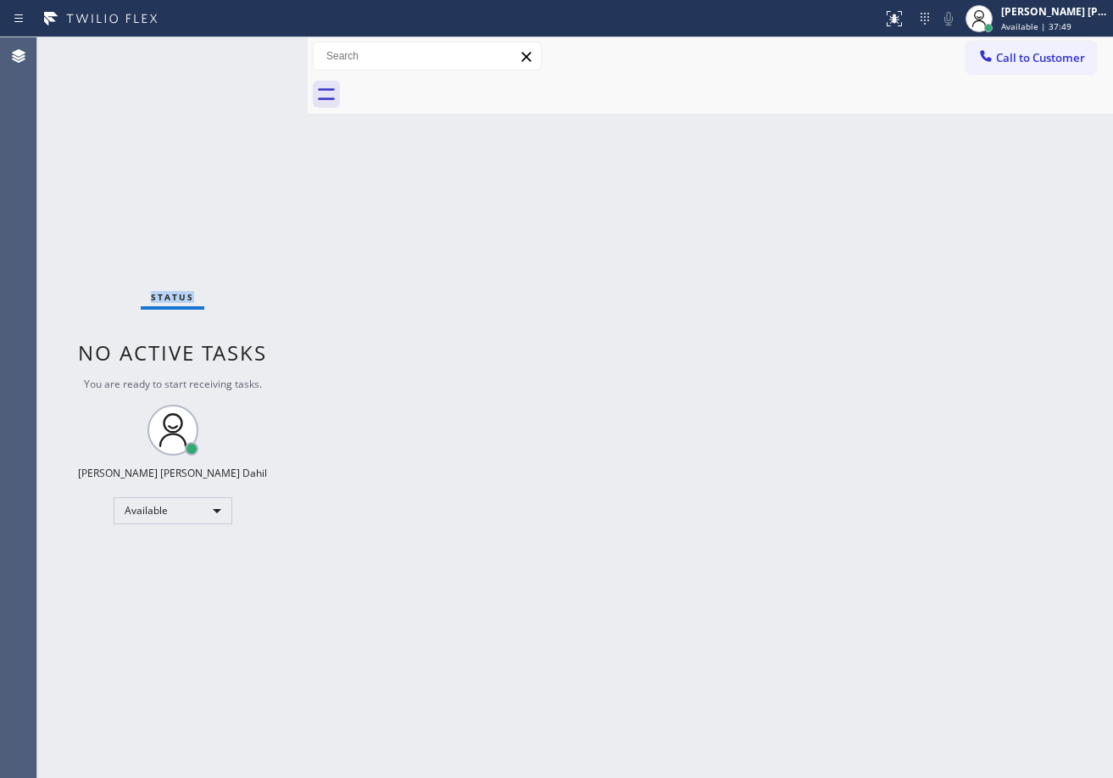
click at [250, 51] on div "Status No active tasks You are ready to start receiving tasks. [PERSON_NAME] [P…" at bounding box center [172, 407] width 270 height 740
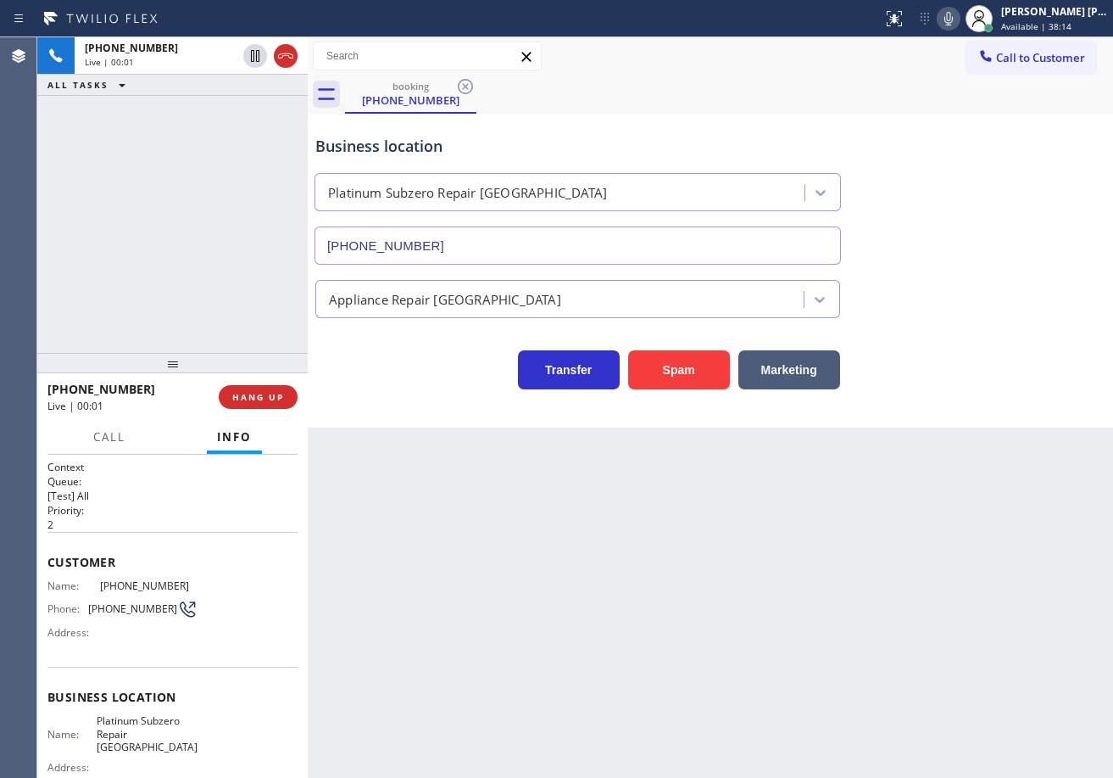
type input "[PHONE_NUMBER]"
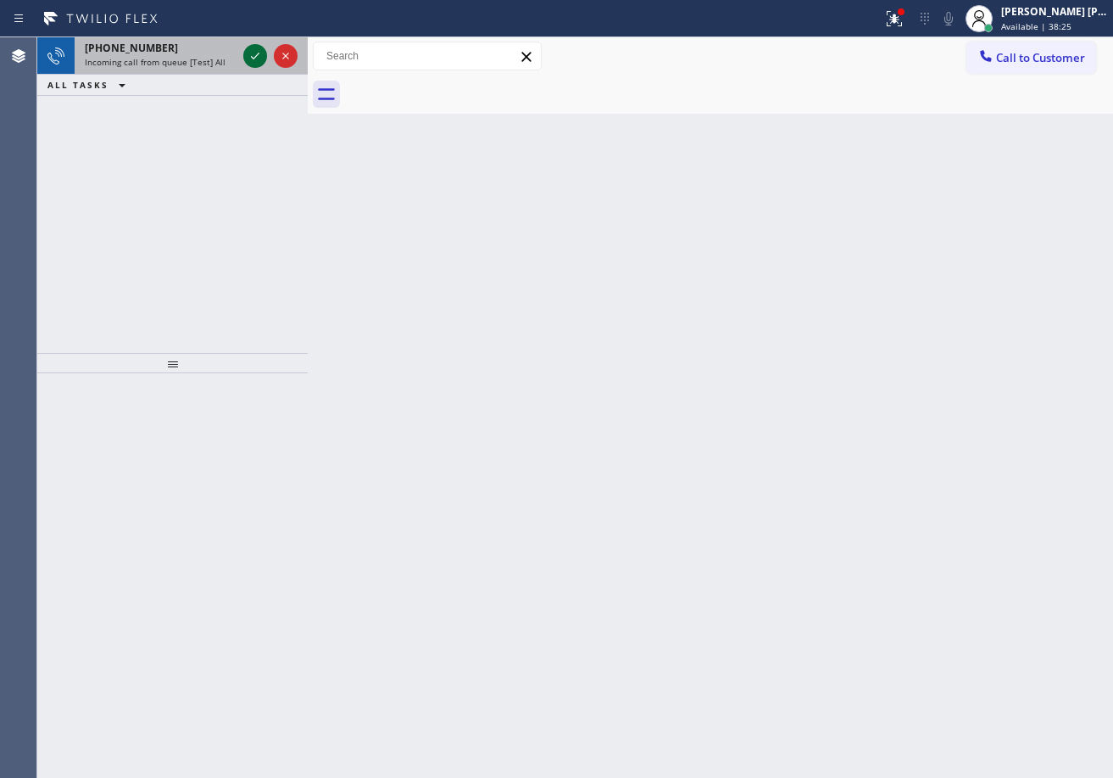
drag, startPoint x: 242, startPoint y: 57, endPoint x: 253, endPoint y: 56, distance: 11.1
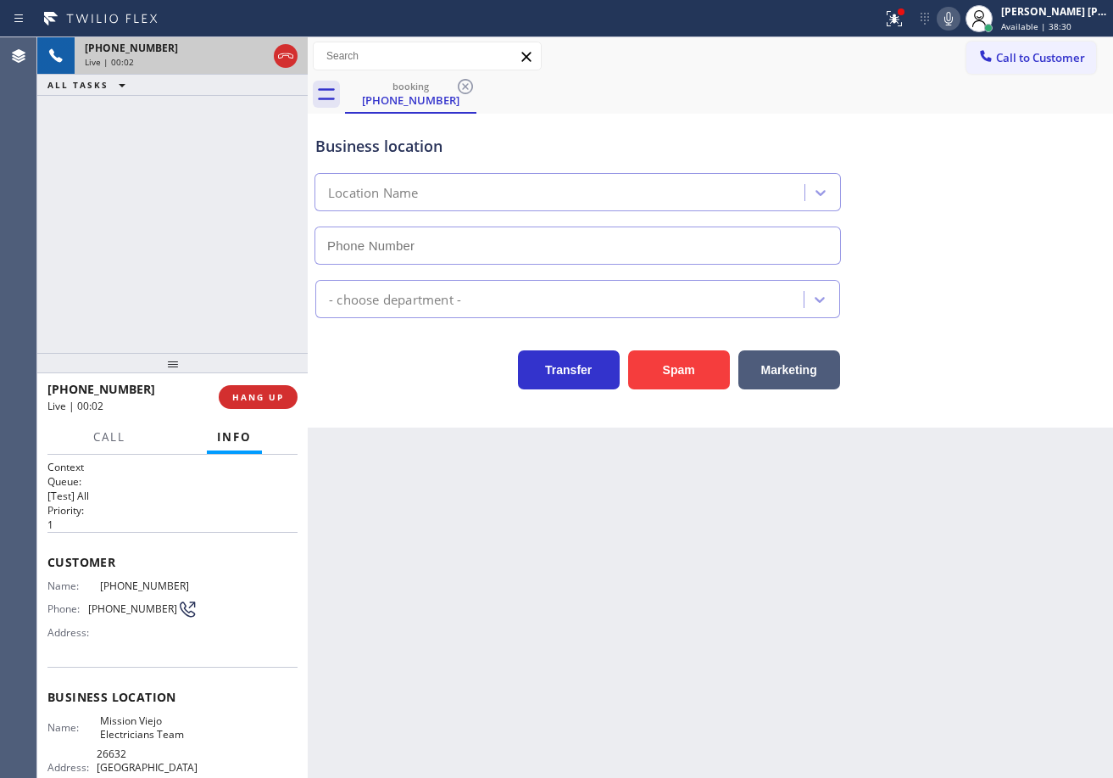
type input "[PHONE_NUMBER]"
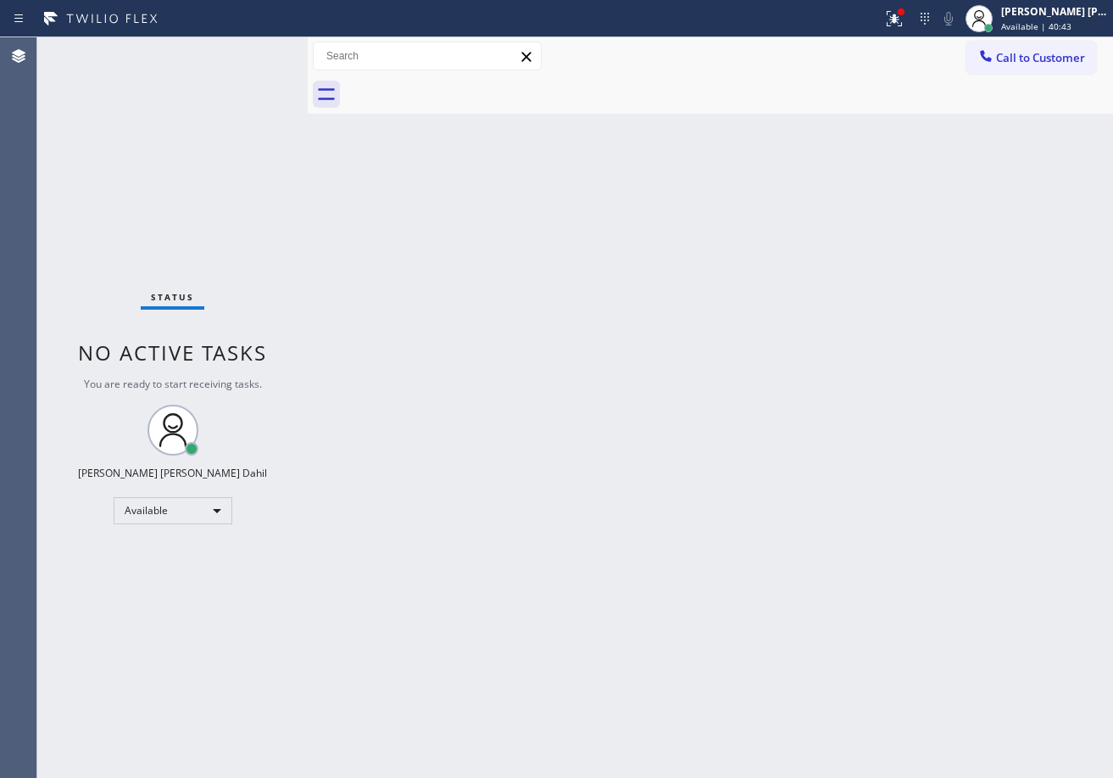
drag, startPoint x: 686, startPoint y: 377, endPoint x: 829, endPoint y: 135, distance: 281.7
drag, startPoint x: 862, startPoint y: 216, endPoint x: 1063, endPoint y: 499, distance: 347.3
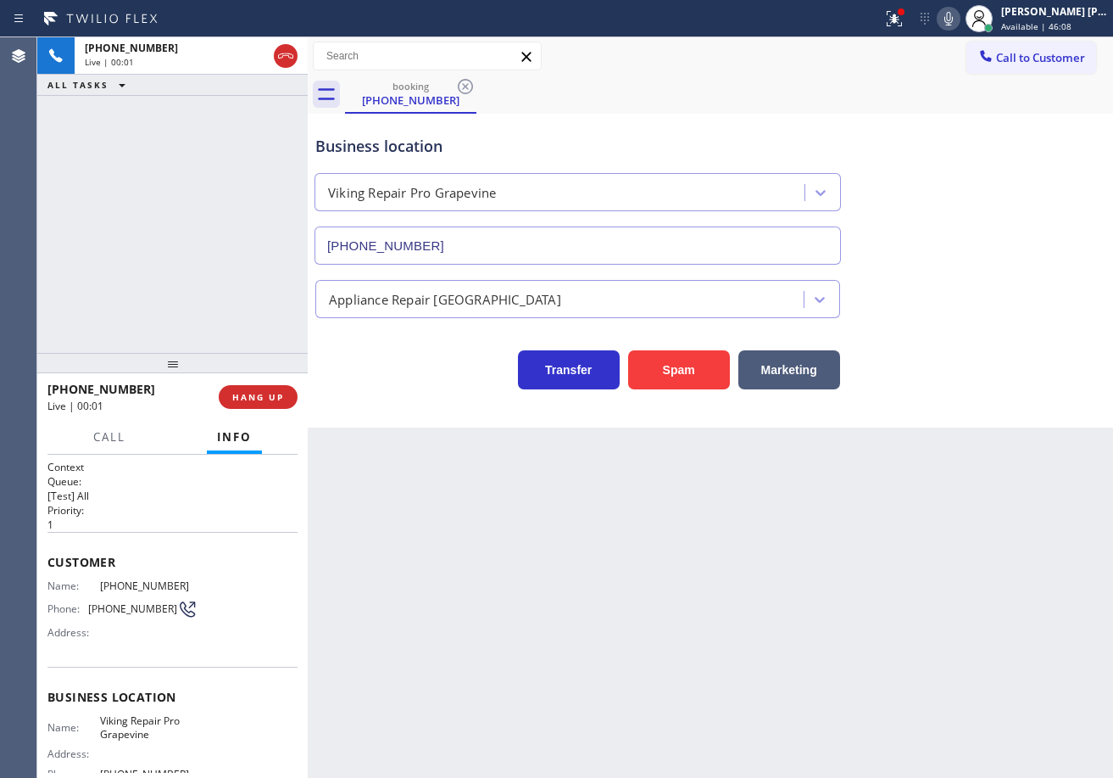
type input "[PHONE_NUMBER]"
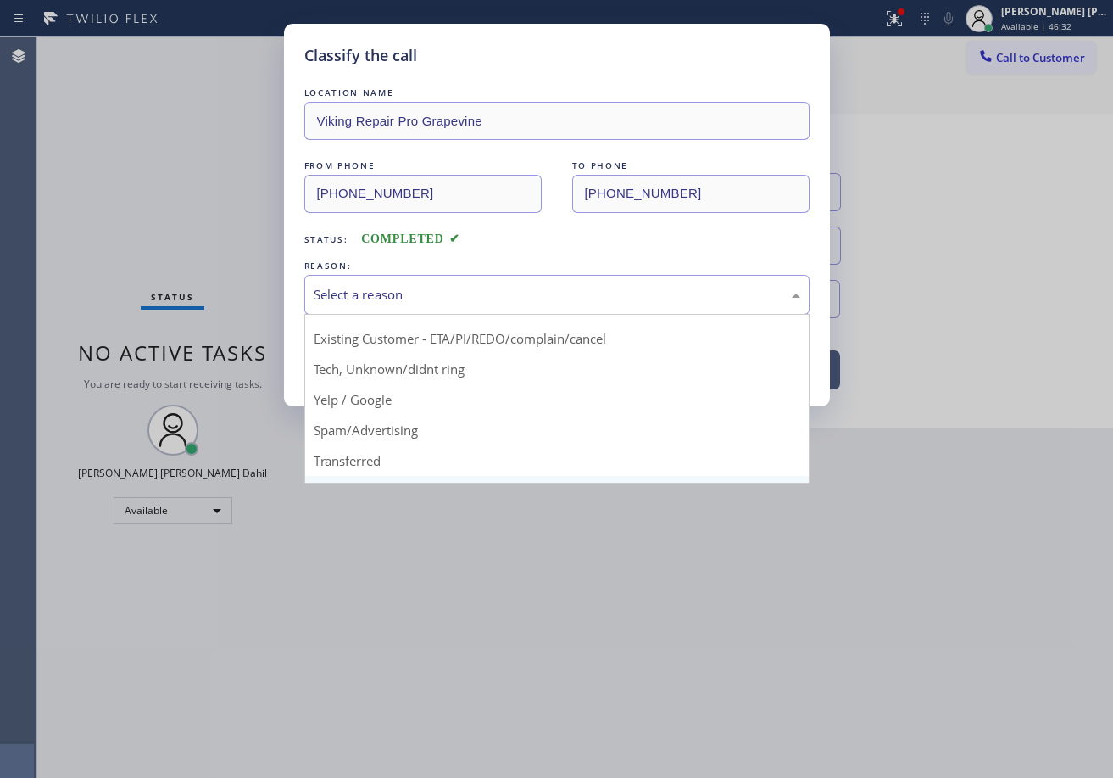
scroll to position [107, 0]
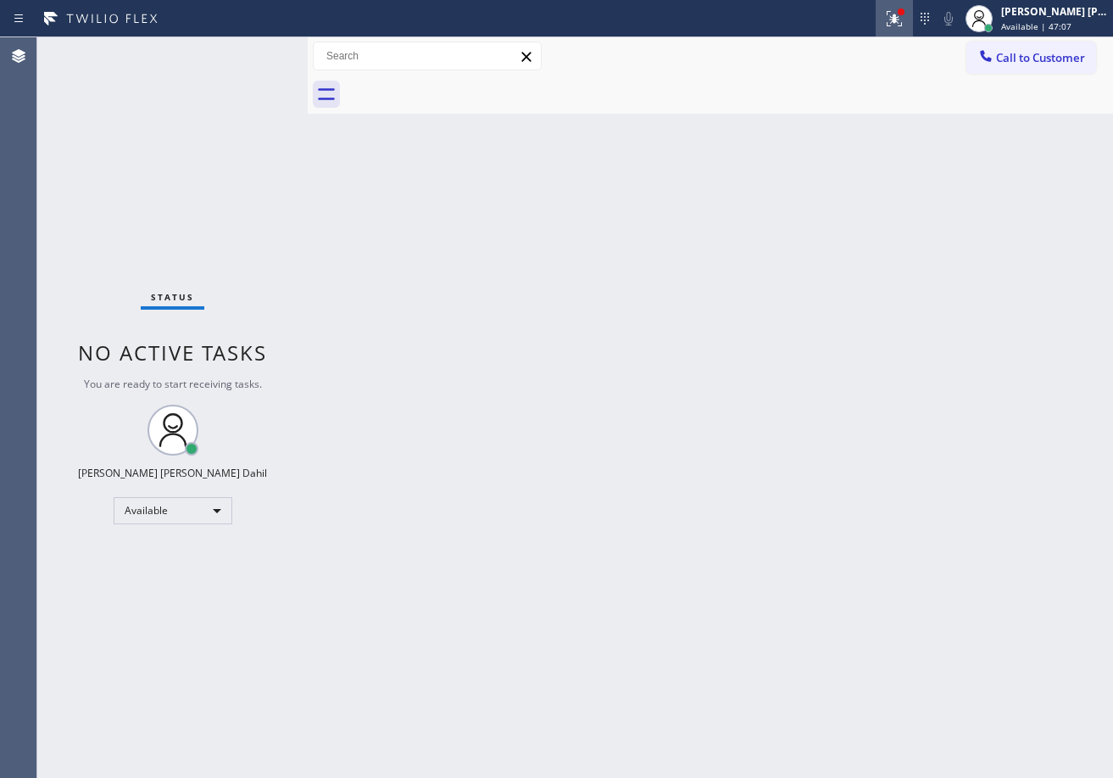
drag, startPoint x: 903, startPoint y: 17, endPoint x: 907, endPoint y: 25, distance: 9.5
drag, startPoint x: 421, startPoint y: 10, endPoint x: 212, endPoint y: 57, distance: 214.6
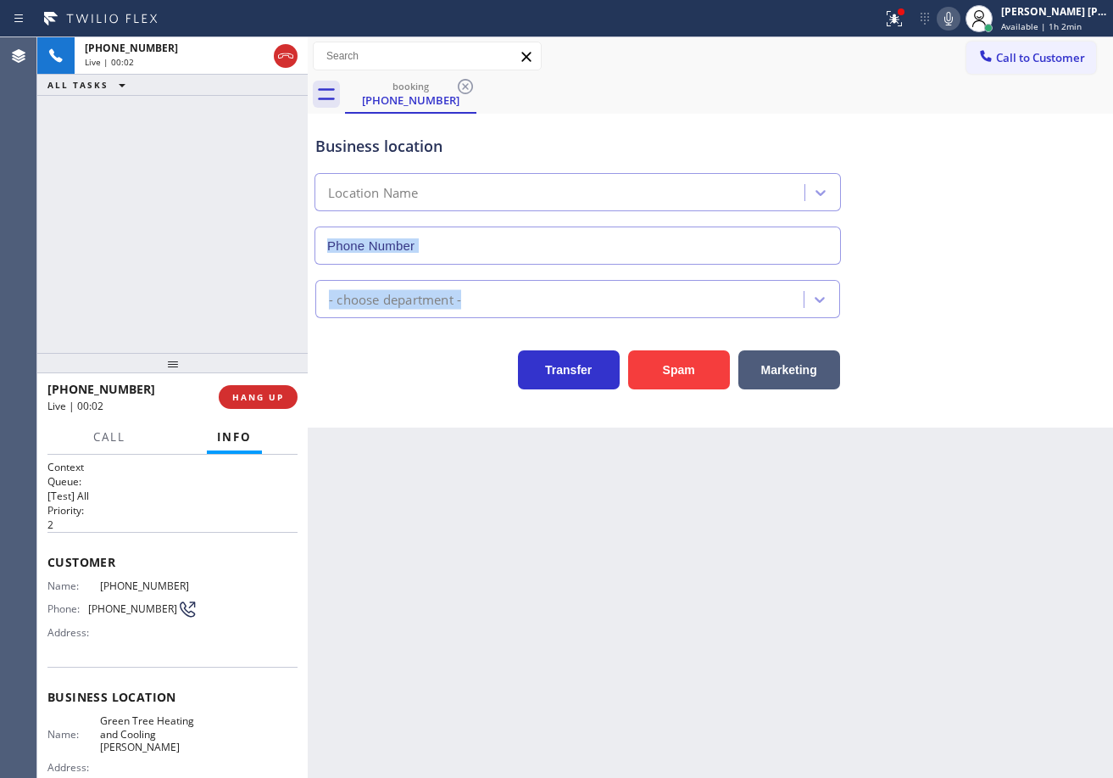
type input "[PHONE_NUMBER]"
drag, startPoint x: 253, startPoint y: 399, endPoint x: 297, endPoint y: 280, distance: 127.4
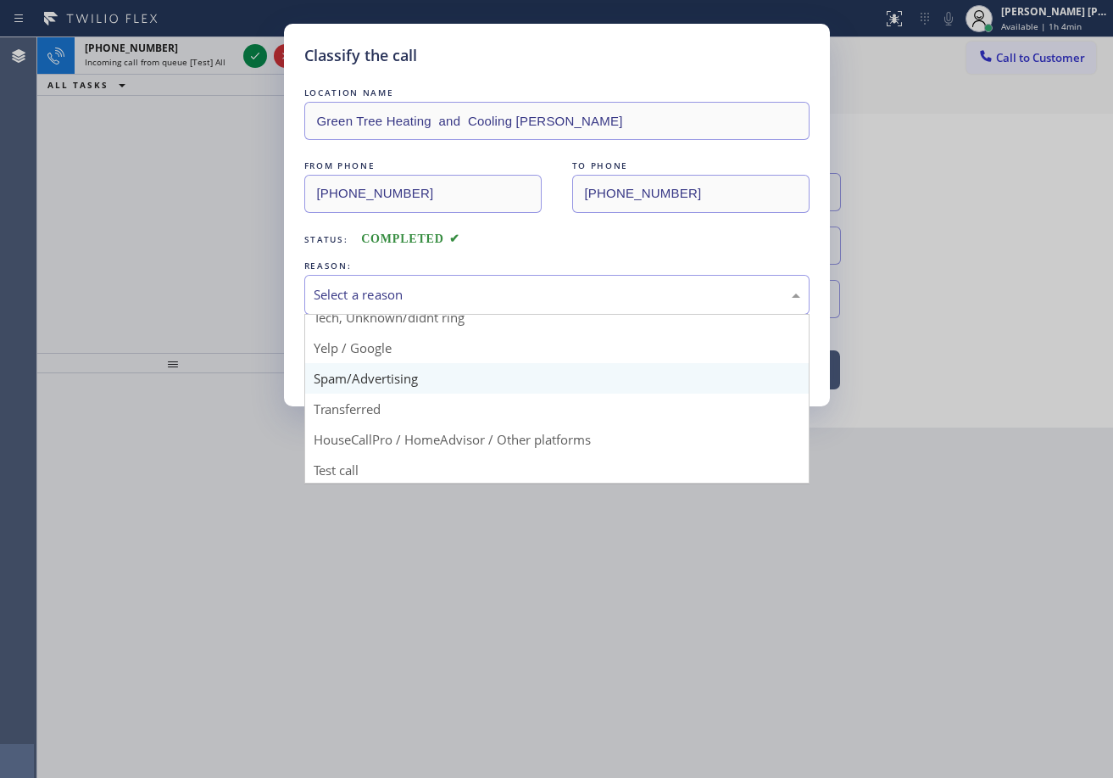
scroll to position [107, 0]
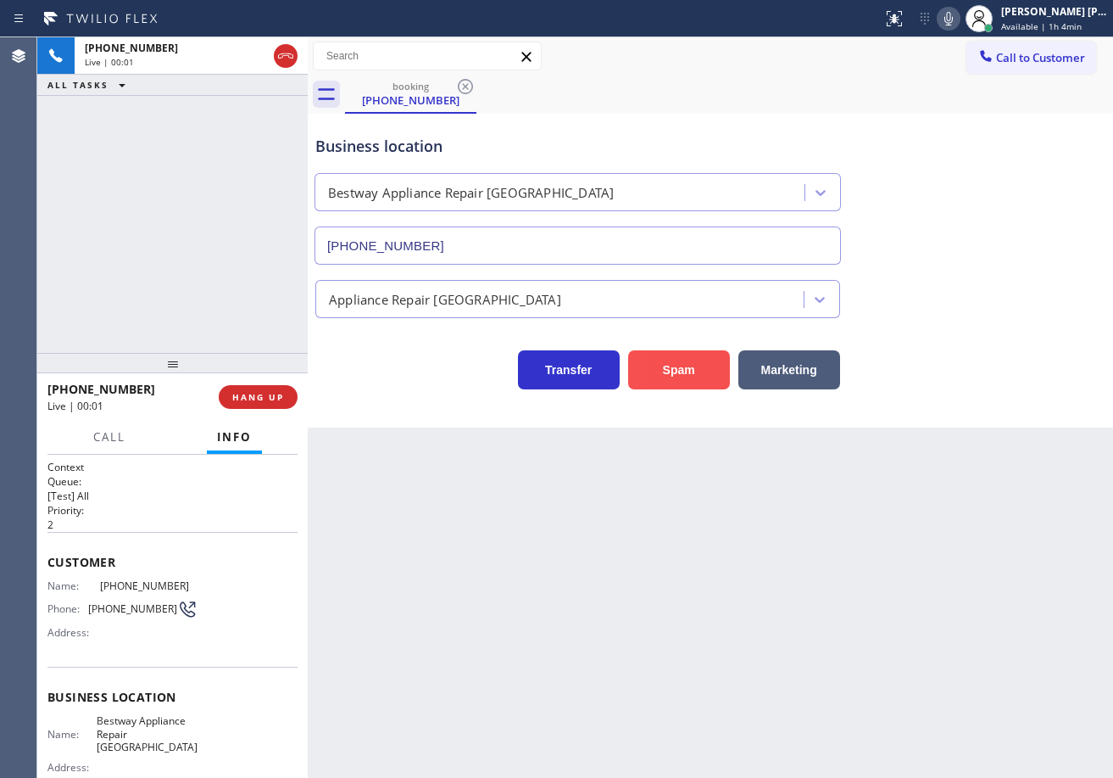
type input "[PHONE_NUMBER]"
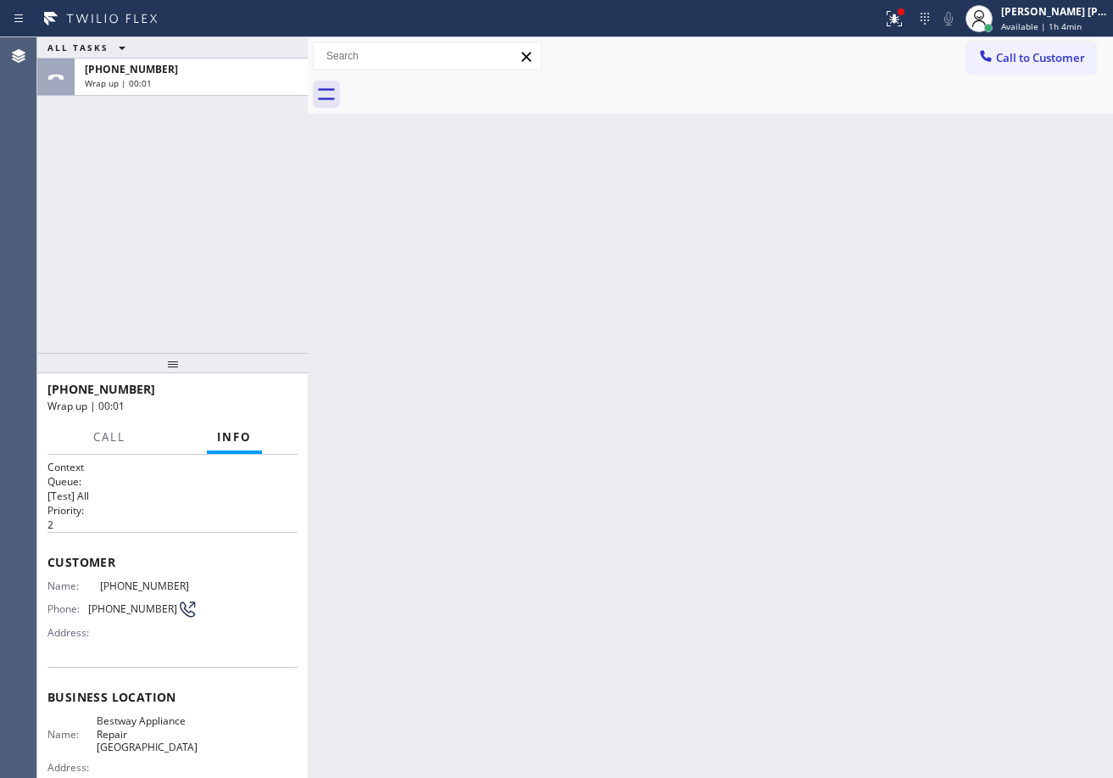
drag, startPoint x: 443, startPoint y: 550, endPoint x: 721, endPoint y: 776, distance: 358.1
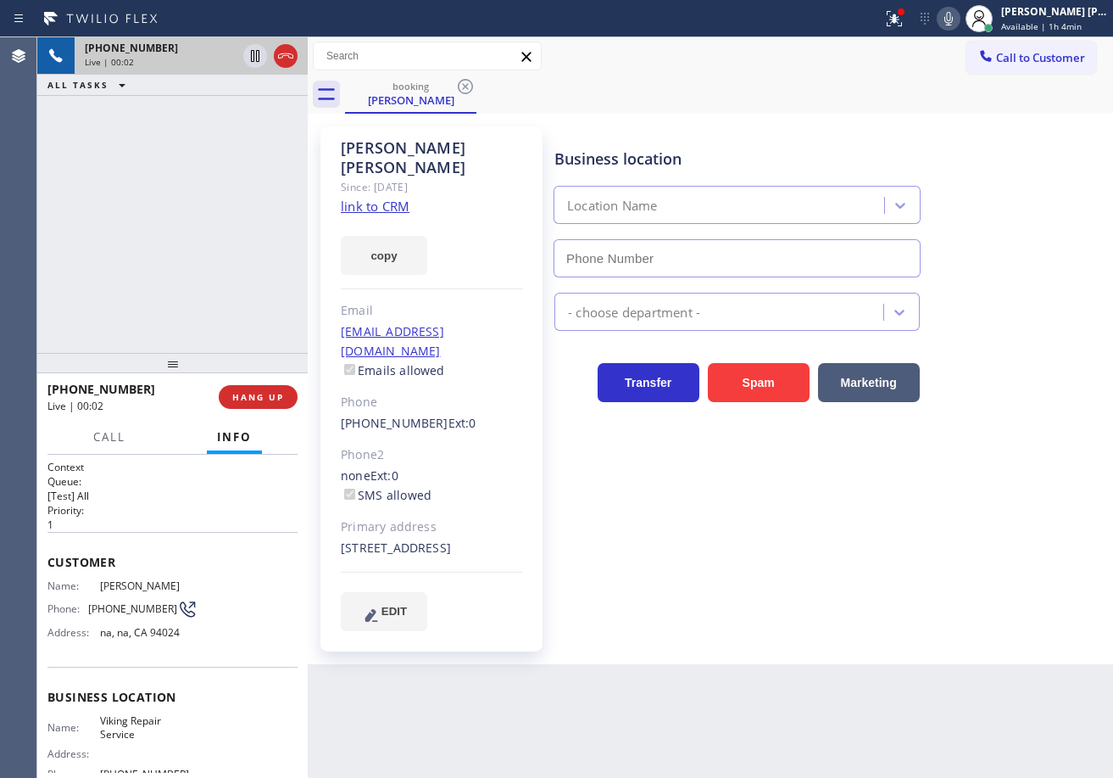
type input "[PHONE_NUMBER]"
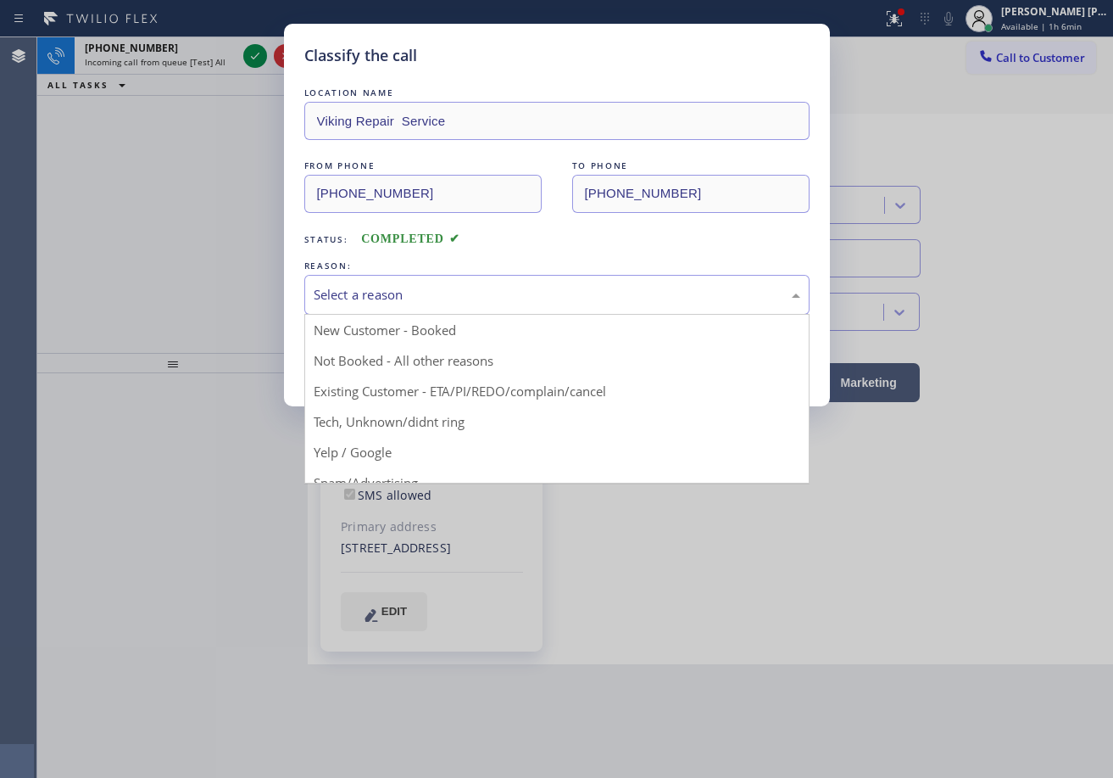
drag, startPoint x: 417, startPoint y: 395, endPoint x: 399, endPoint y: 376, distance: 27.0
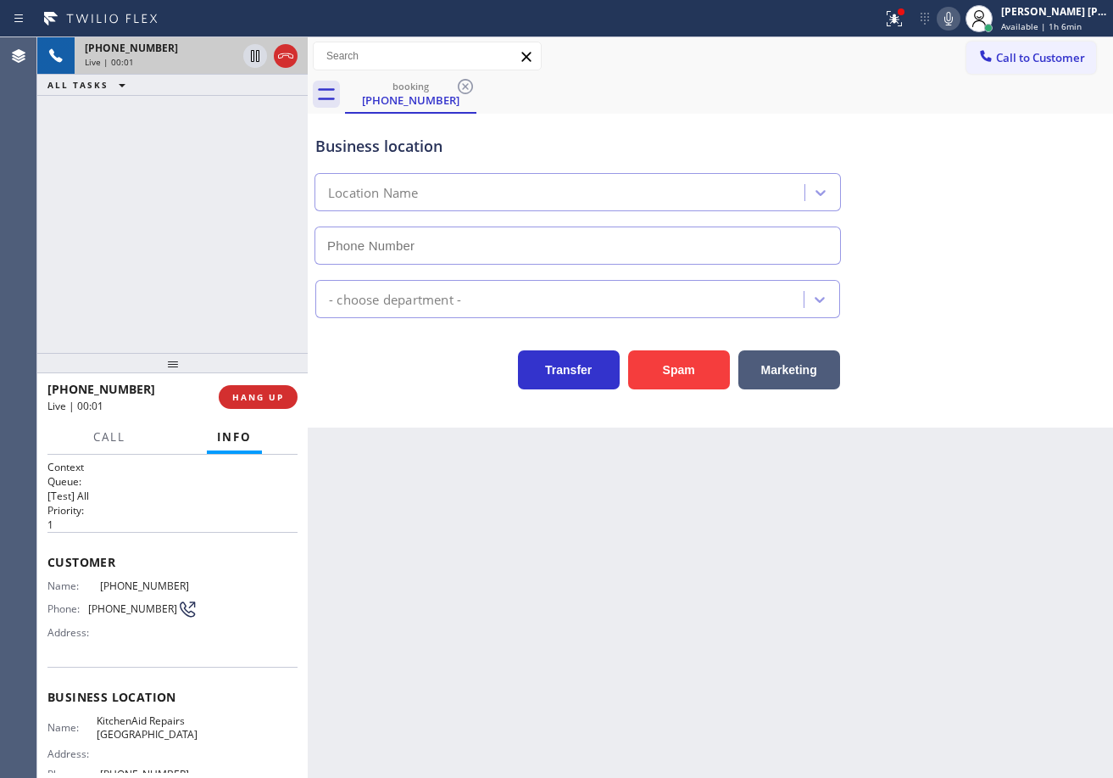
type input "[PHONE_NUMBER]"
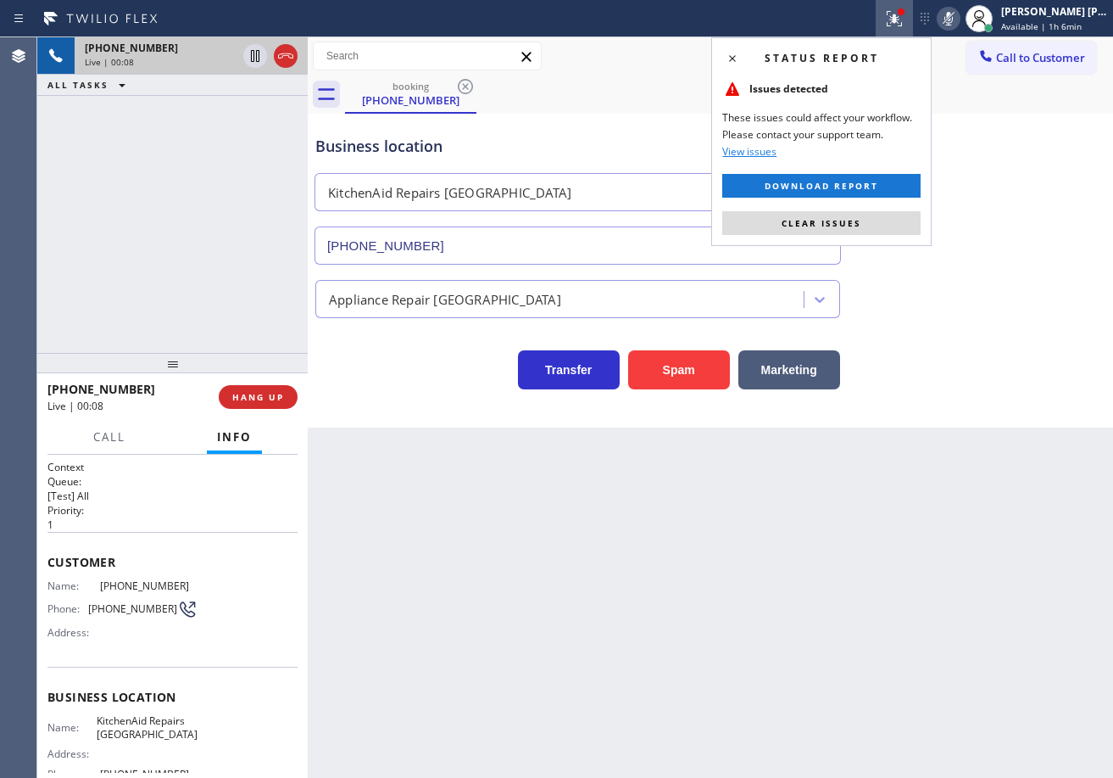
drag, startPoint x: 851, startPoint y: 215, endPoint x: 912, endPoint y: 181, distance: 69.1
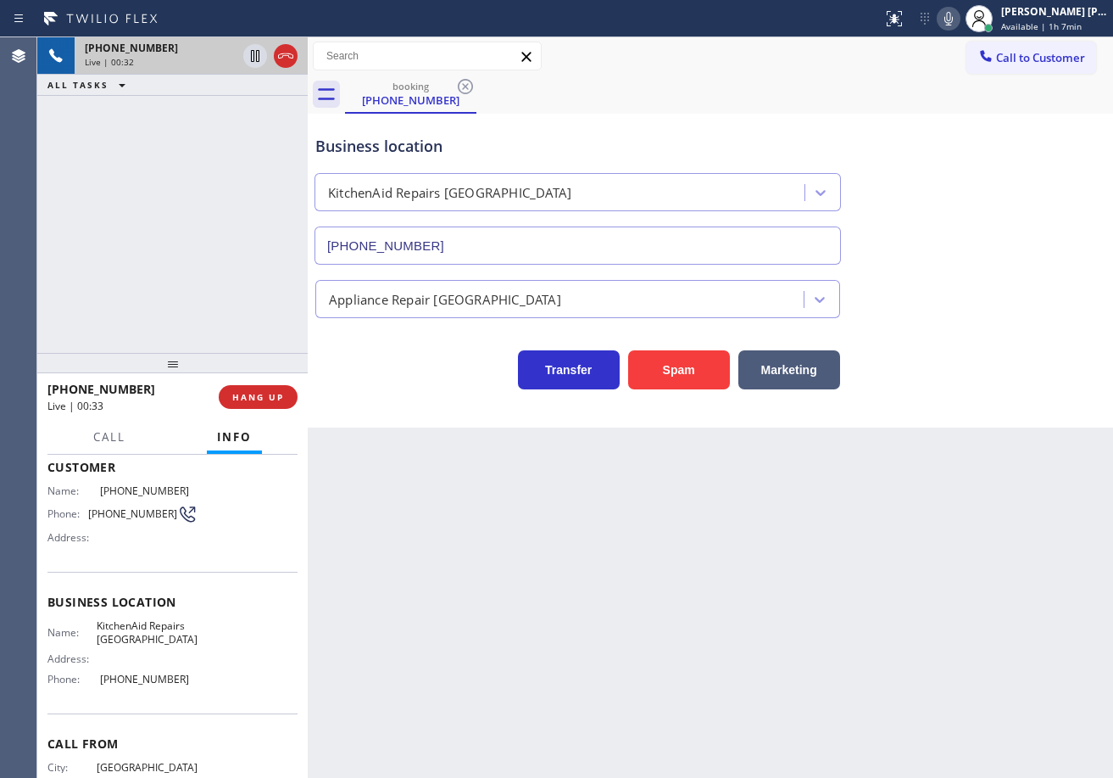
scroll to position [164, 0]
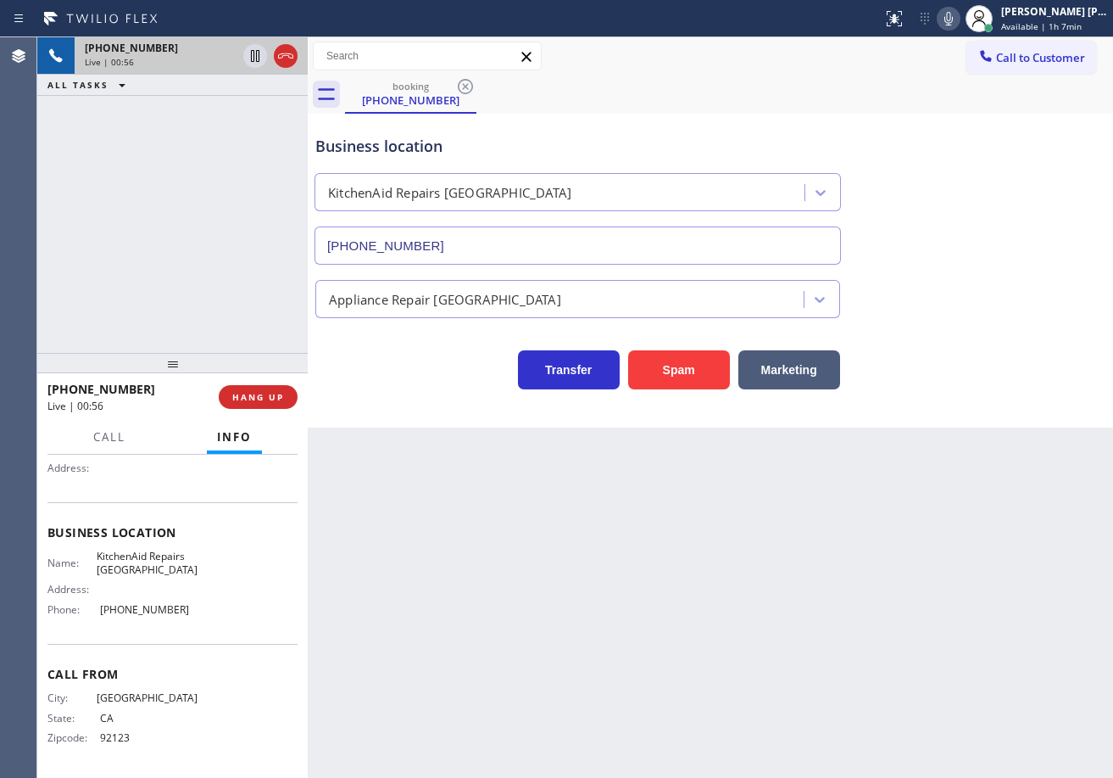
click at [959, 18] on icon at bounding box center [949, 18] width 20 height 20
click at [953, 22] on icon at bounding box center [949, 19] width 8 height 14
drag, startPoint x: 939, startPoint y: 318, endPoint x: 959, endPoint y: 572, distance: 255.2
click at [938, 321] on div "Transfer Spam Marketing" at bounding box center [710, 353] width 797 height 71
click at [959, 18] on icon at bounding box center [949, 18] width 20 height 20
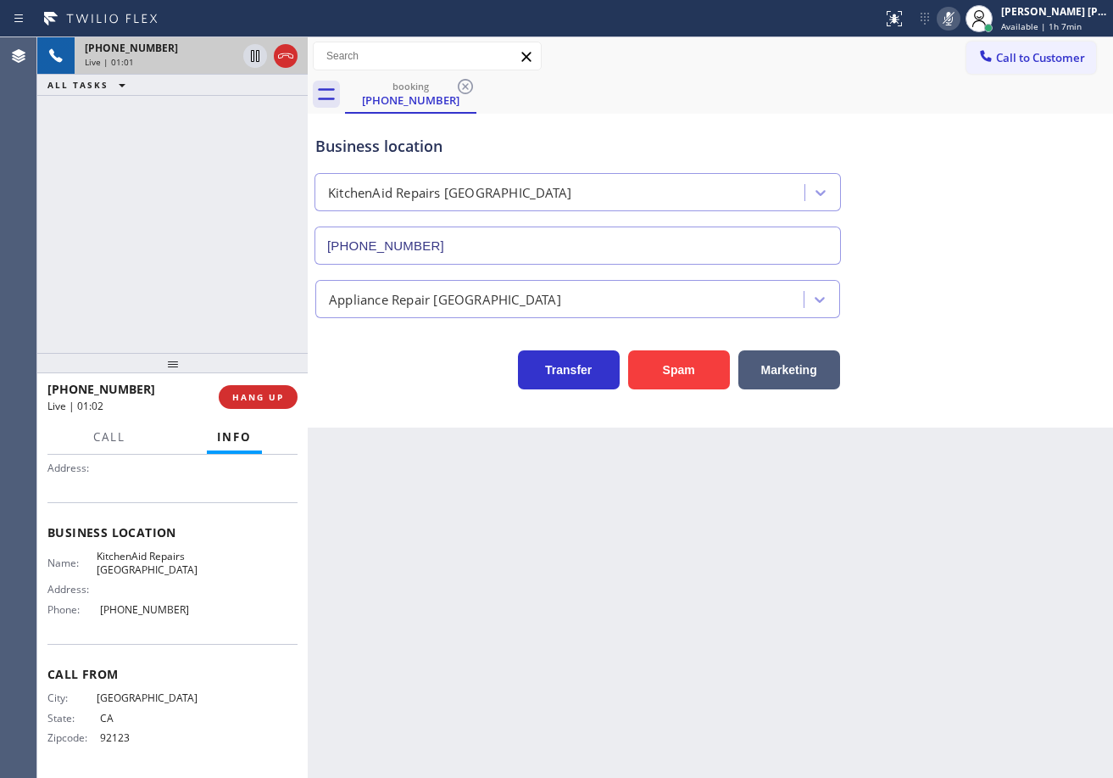
click at [953, 17] on icon at bounding box center [949, 19] width 8 height 14
click at [994, 351] on div "Transfer Spam Marketing" at bounding box center [710, 362] width 797 height 54
click at [162, 255] on div "[PHONE_NUMBER] Live | 01:11 ALL TASKS ALL TASKS ACTIVE TASKS TASKS IN WRAP UP" at bounding box center [172, 194] width 270 height 315
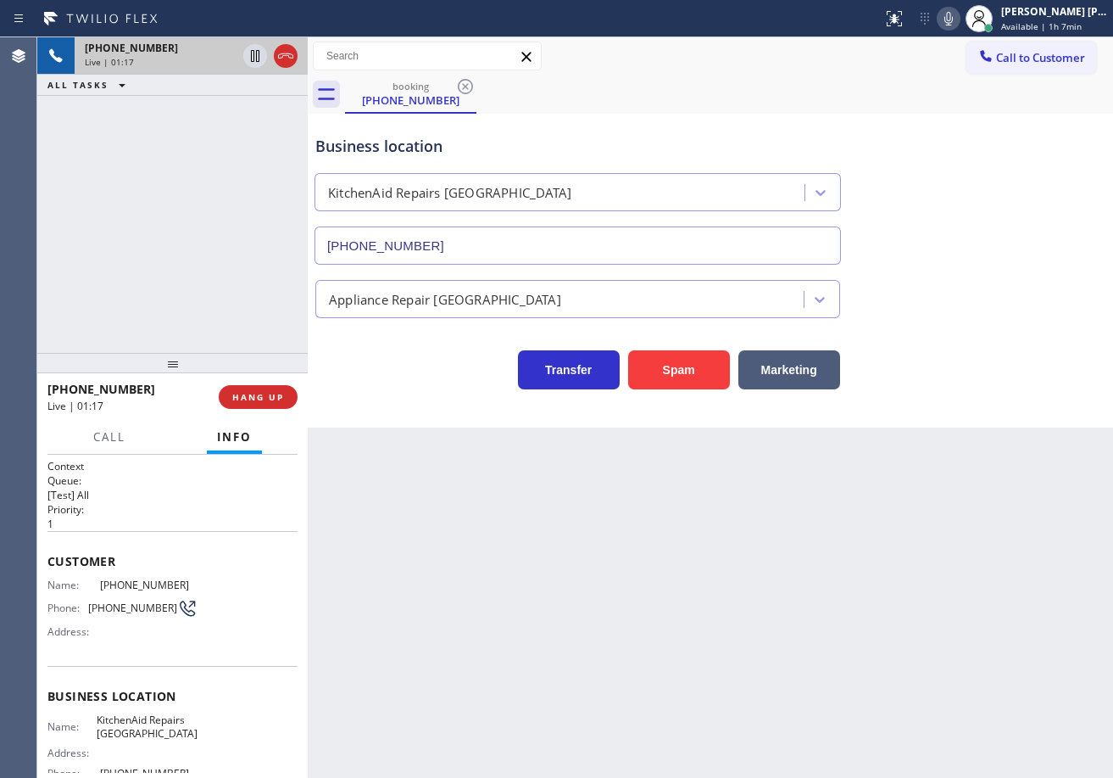
scroll to position [0, 0]
click at [151, 236] on div "[PHONE_NUMBER] Live | 01:17 ALL TASKS ALL TASKS ACTIVE TASKS TASKS IN WRAP UP" at bounding box center [172, 194] width 270 height 315
click at [150, 235] on div "[PHONE_NUMBER] Live | 01:17 ALL TASKS ALL TASKS ACTIVE TASKS TASKS IN WRAP UP" at bounding box center [172, 194] width 270 height 315
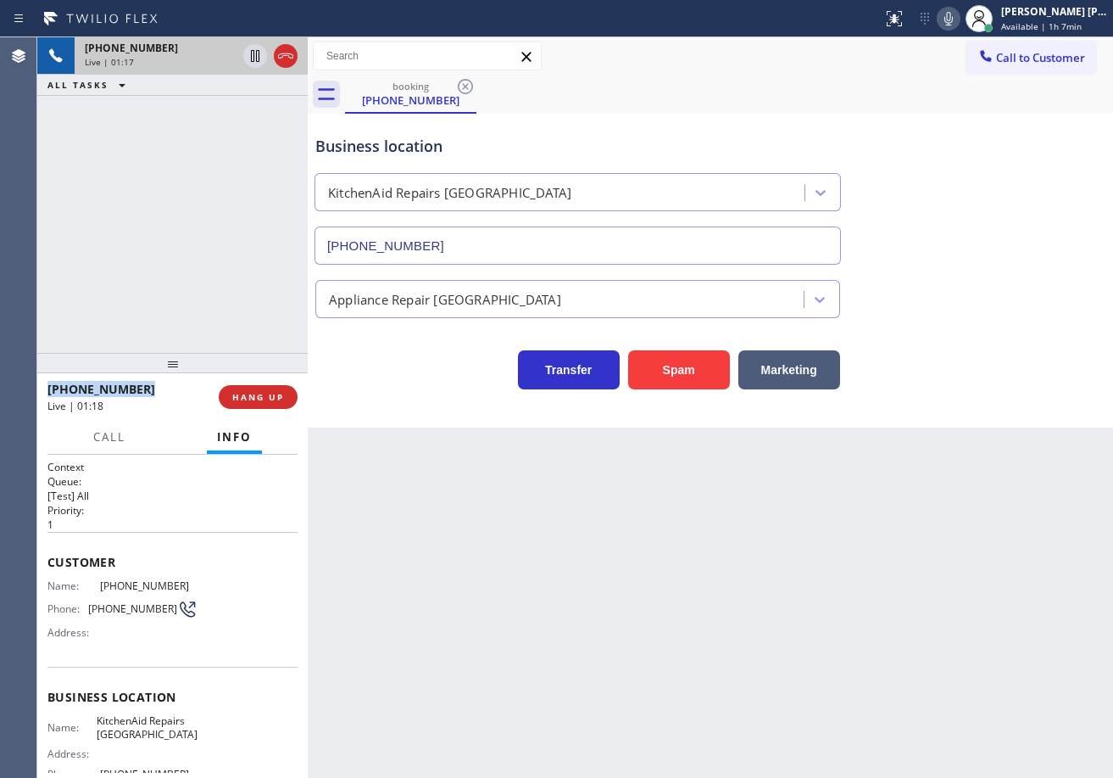
click at [150, 235] on div "[PHONE_NUMBER] Live | 01:17 ALL TASKS ALL TASKS ACTIVE TASKS TASKS IN WRAP UP" at bounding box center [172, 194] width 270 height 315
click at [150, 235] on div "[PHONE_NUMBER] Live | 01:18 ALL TASKS ALL TASKS ACTIVE TASKS TASKS IN WRAP UP" at bounding box center [172, 194] width 270 height 315
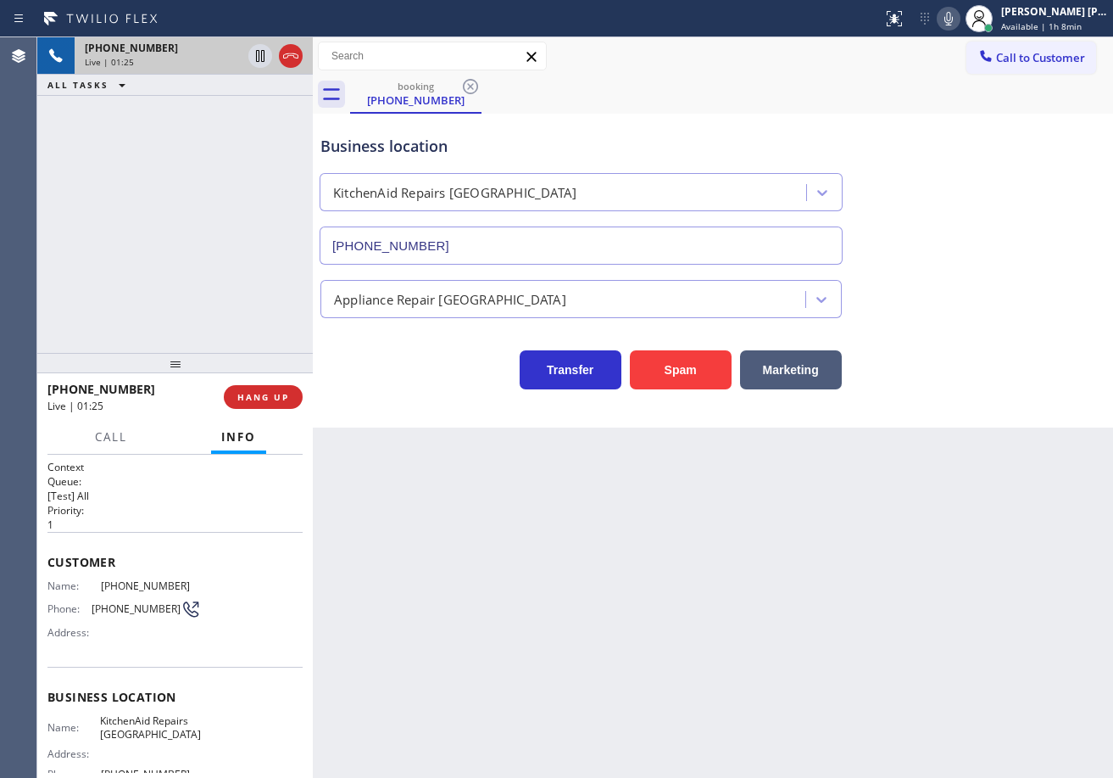
click at [313, 133] on div at bounding box center [313, 407] width 0 height 740
click at [152, 249] on div "[PHONE_NUMBER] Live | 01:25 ALL TASKS ALL TASKS ACTIVE TASKS TASKS IN WRAP UP" at bounding box center [175, 194] width 276 height 315
click at [157, 181] on div "[PHONE_NUMBER] Live | 01:35 ALL TASKS ALL TASKS ACTIVE TASKS TASKS IN WRAP UP" at bounding box center [175, 194] width 276 height 315
click at [159, 185] on div "[PHONE_NUMBER] Live | 01:35 ALL TASKS ALL TASKS ACTIVE TASKS TASKS IN WRAP UP" at bounding box center [175, 194] width 276 height 315
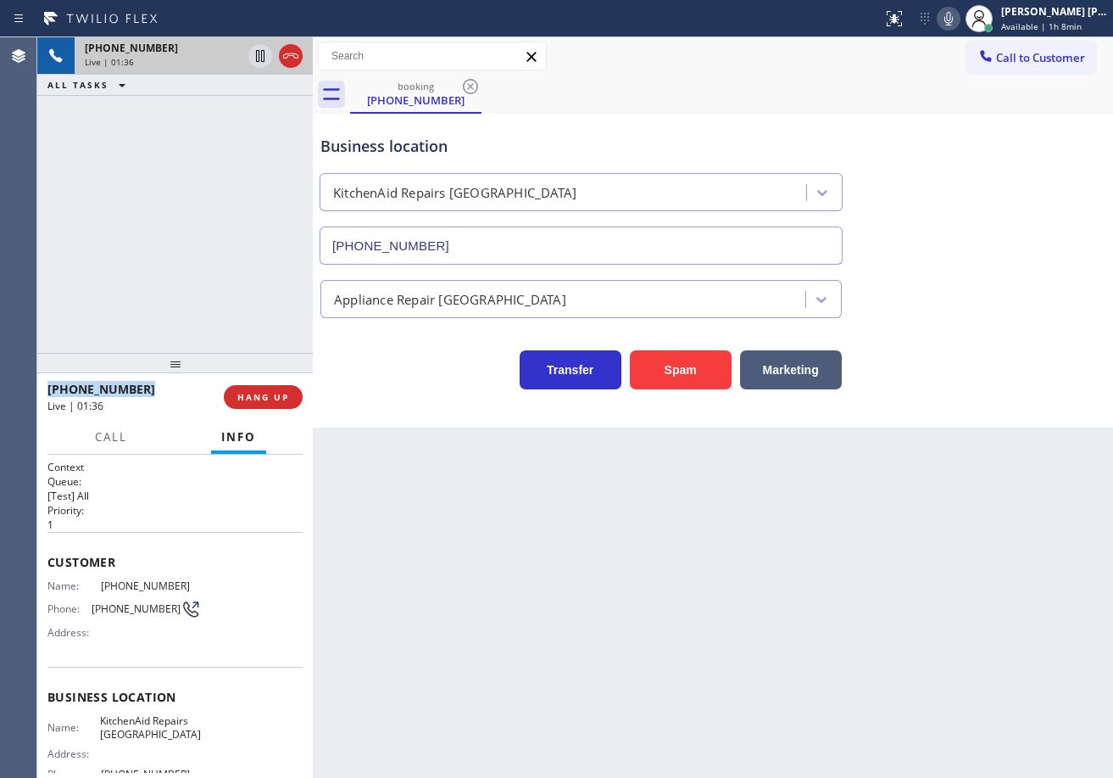
click at [159, 185] on div "[PHONE_NUMBER] Live | 01:36 ALL TASKS ALL TASKS ACTIVE TASKS TASKS IN WRAP UP" at bounding box center [175, 194] width 276 height 315
click at [160, 185] on div "[PHONE_NUMBER] Live | 01:36 ALL TASKS ALL TASKS ACTIVE TASKS TASKS IN WRAP UP" at bounding box center [175, 194] width 276 height 315
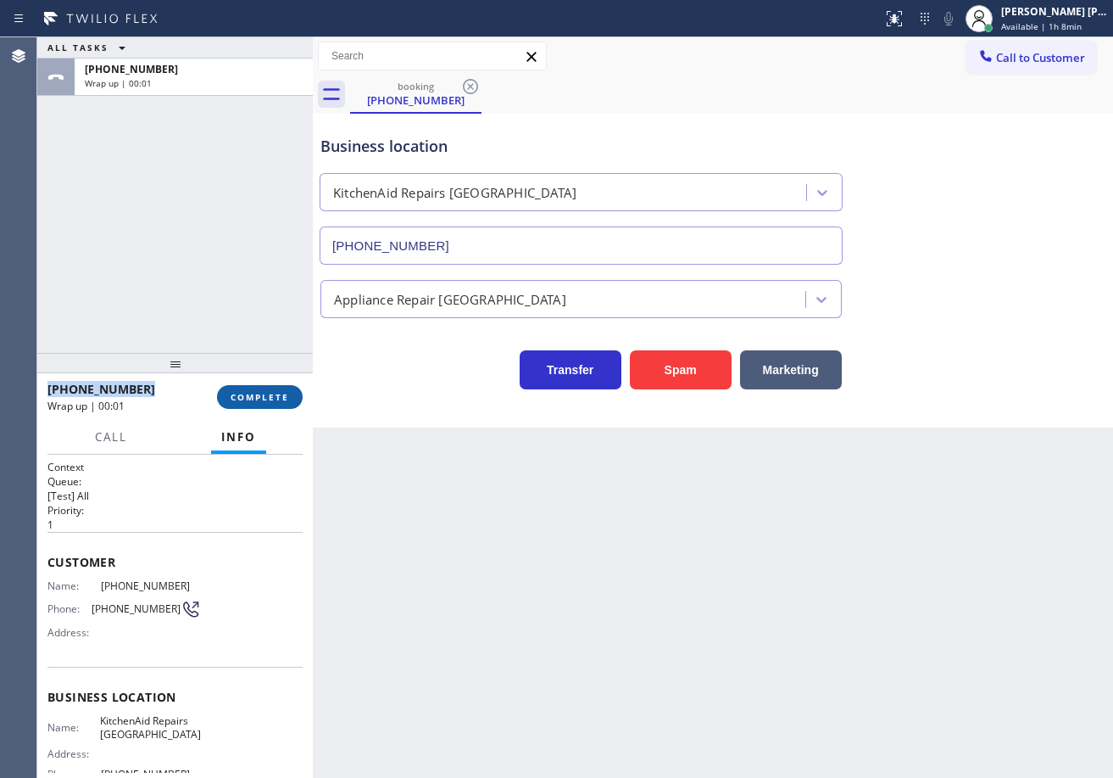
click at [287, 393] on span "COMPLETE" at bounding box center [260, 397] width 59 height 12
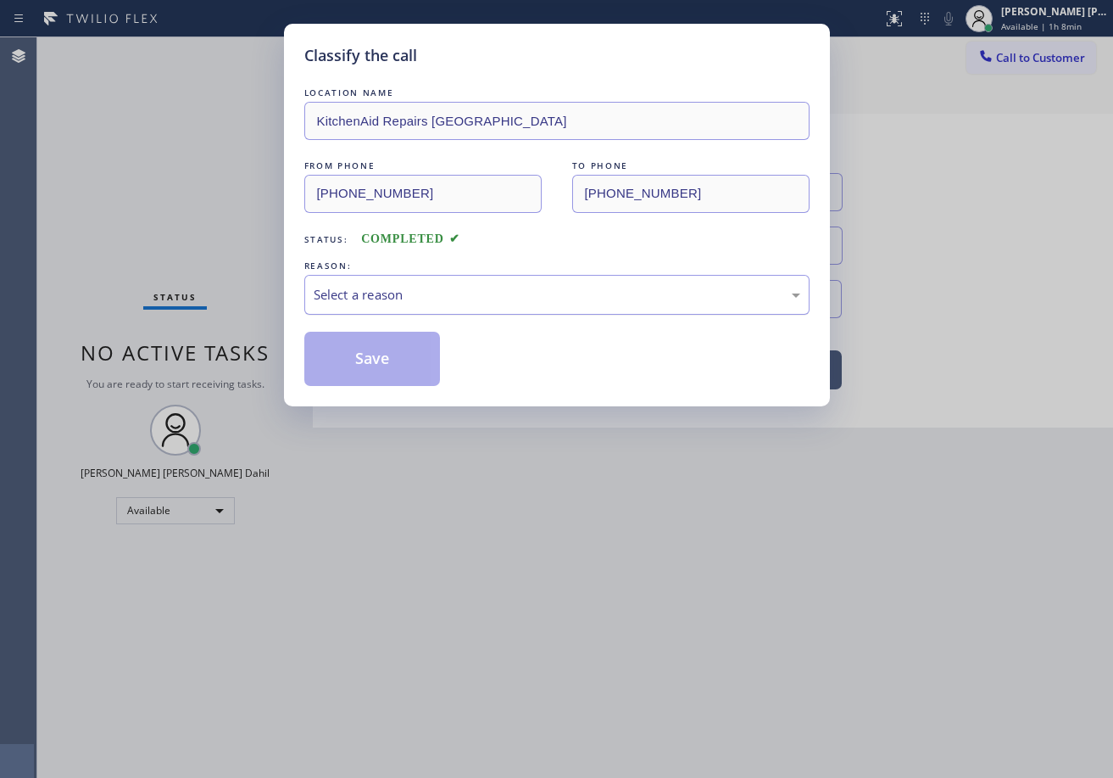
click at [397, 308] on div "Select a reason" at bounding box center [556, 295] width 505 height 40
click at [399, 358] on button "Save" at bounding box center [372, 359] width 137 height 54
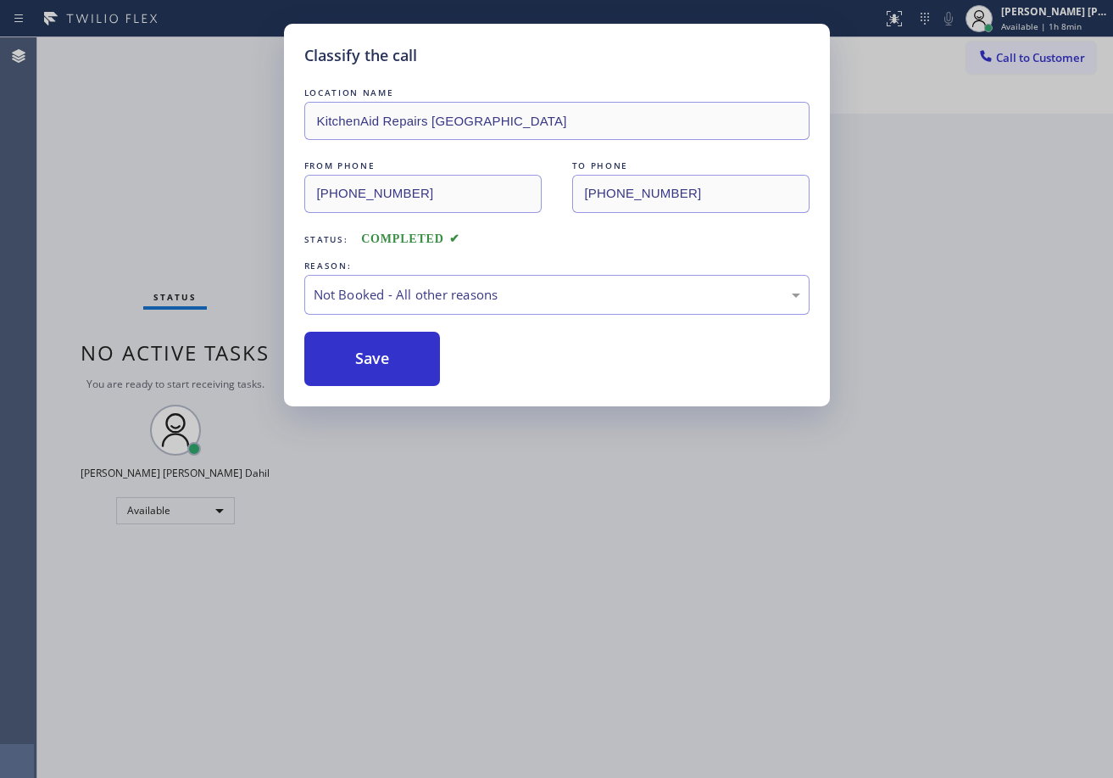
drag, startPoint x: 437, startPoint y: 409, endPoint x: 446, endPoint y: 424, distance: 17.9
click at [437, 412] on div "Classify the call LOCATION NAME KitchenAid Repairs [GEOGRAPHIC_DATA] FROM PHONE…" at bounding box center [556, 389] width 1113 height 778
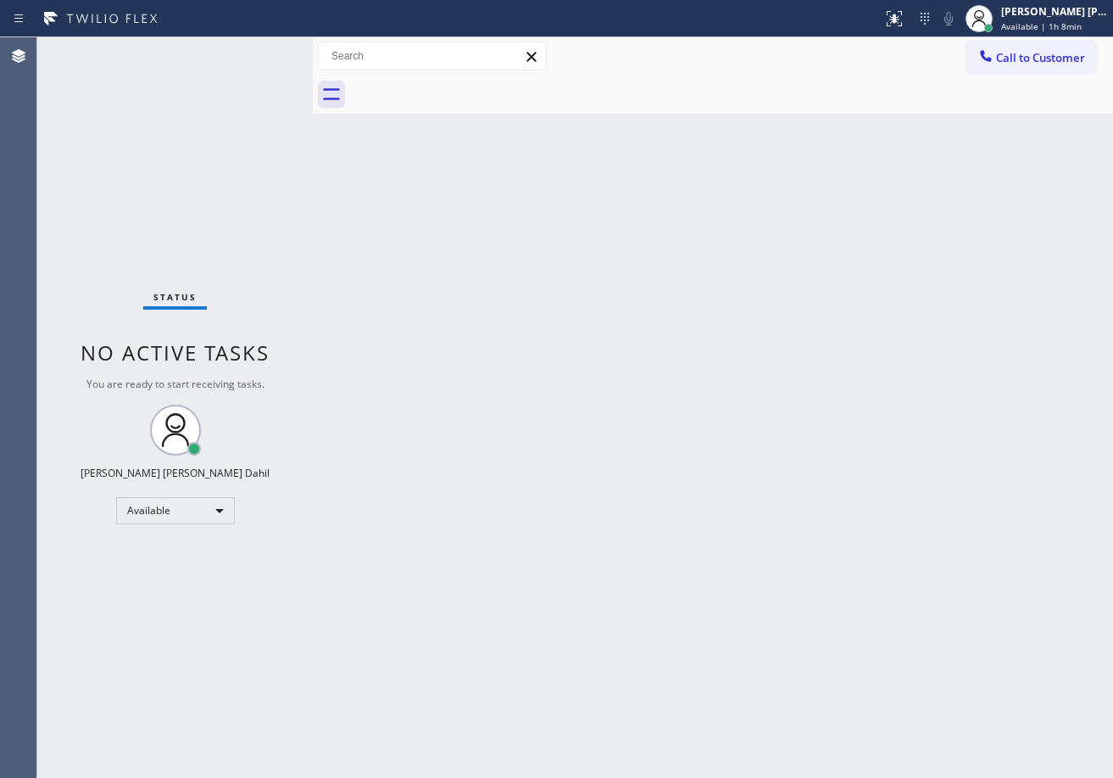
drag, startPoint x: 901, startPoint y: 574, endPoint x: 895, endPoint y: 678, distance: 104.5
click at [873, 582] on div "Back to Dashboard Change Sender ID Customers Technicians Select a contact Outbo…" at bounding box center [713, 407] width 800 height 740
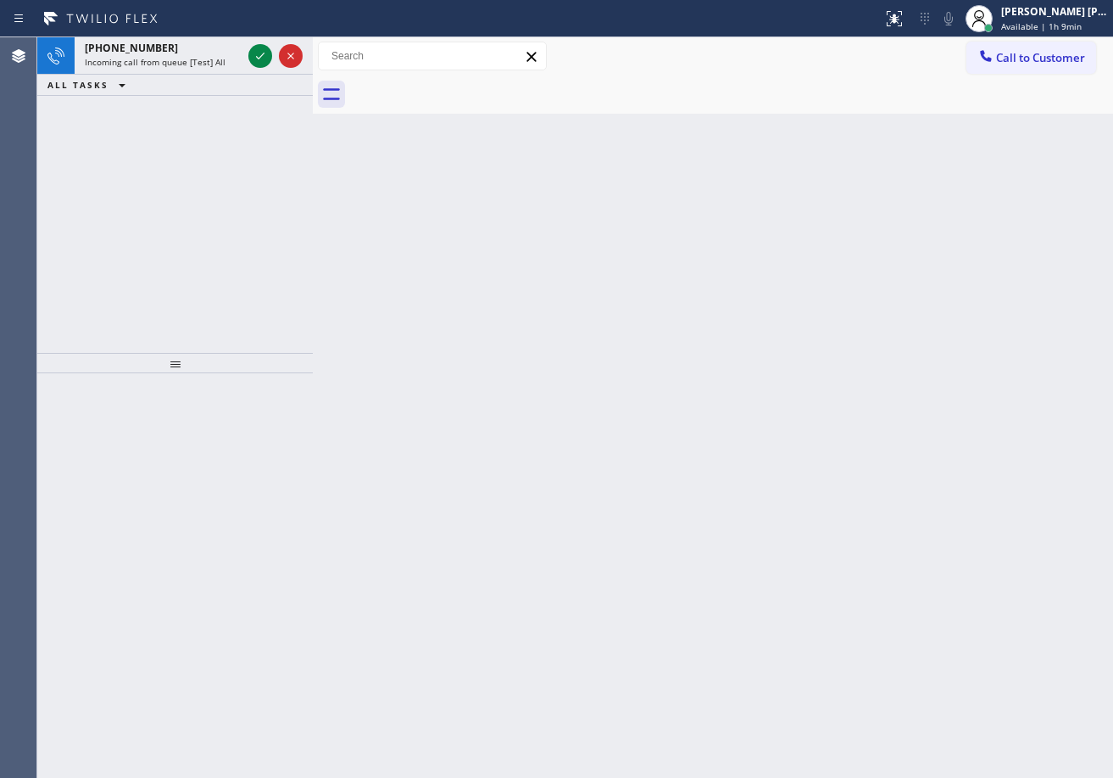
drag, startPoint x: 1074, startPoint y: 11, endPoint x: 990, endPoint y: 127, distance: 143.8
click at [1073, 11] on div "[PERSON_NAME] [PERSON_NAME] Dahil" at bounding box center [1054, 11] width 107 height 14
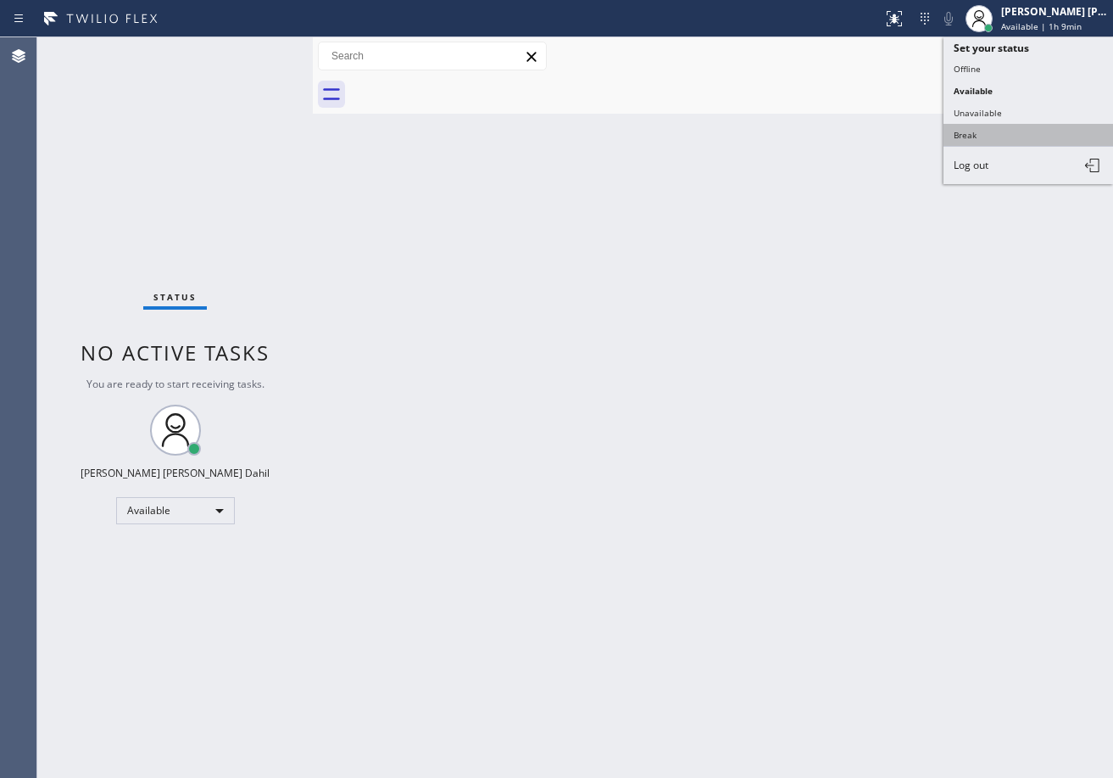
click at [989, 128] on button "Break" at bounding box center [1029, 135] width 170 height 22
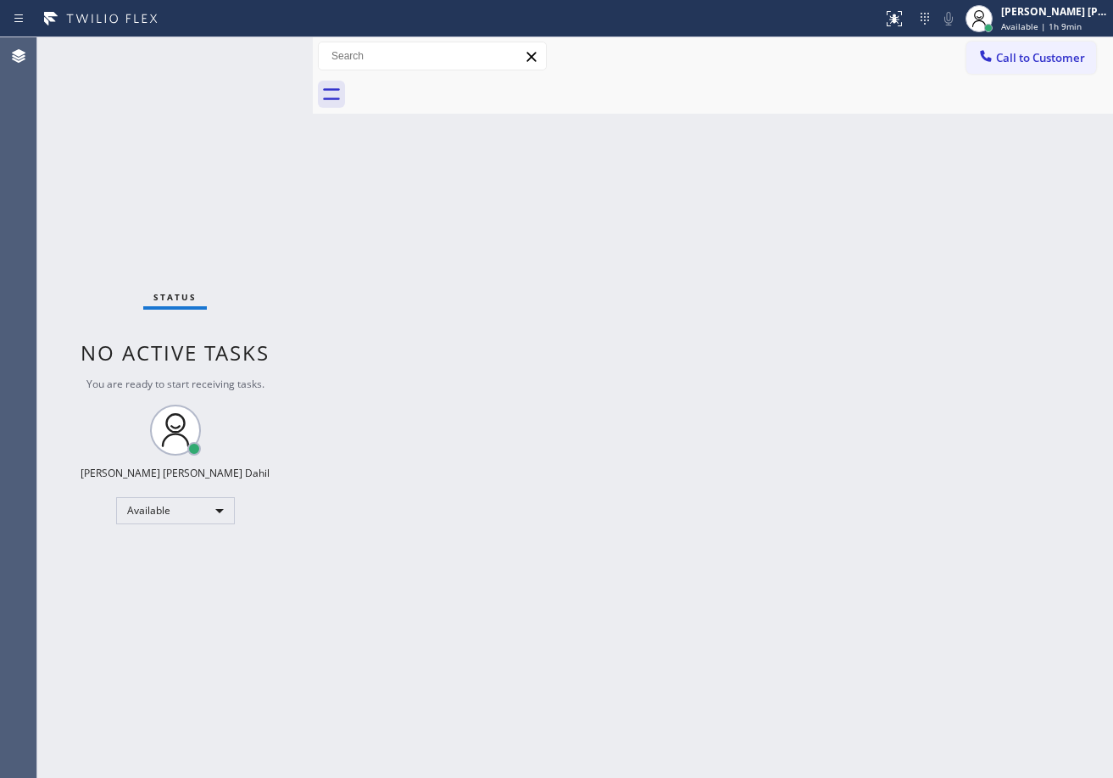
click at [967, 179] on div "Back to Dashboard Change Sender ID Customers Technicians Select a contact Outbo…" at bounding box center [713, 407] width 800 height 740
click at [1028, 27] on span "Break | 2:47" at bounding box center [1026, 26] width 51 height 12
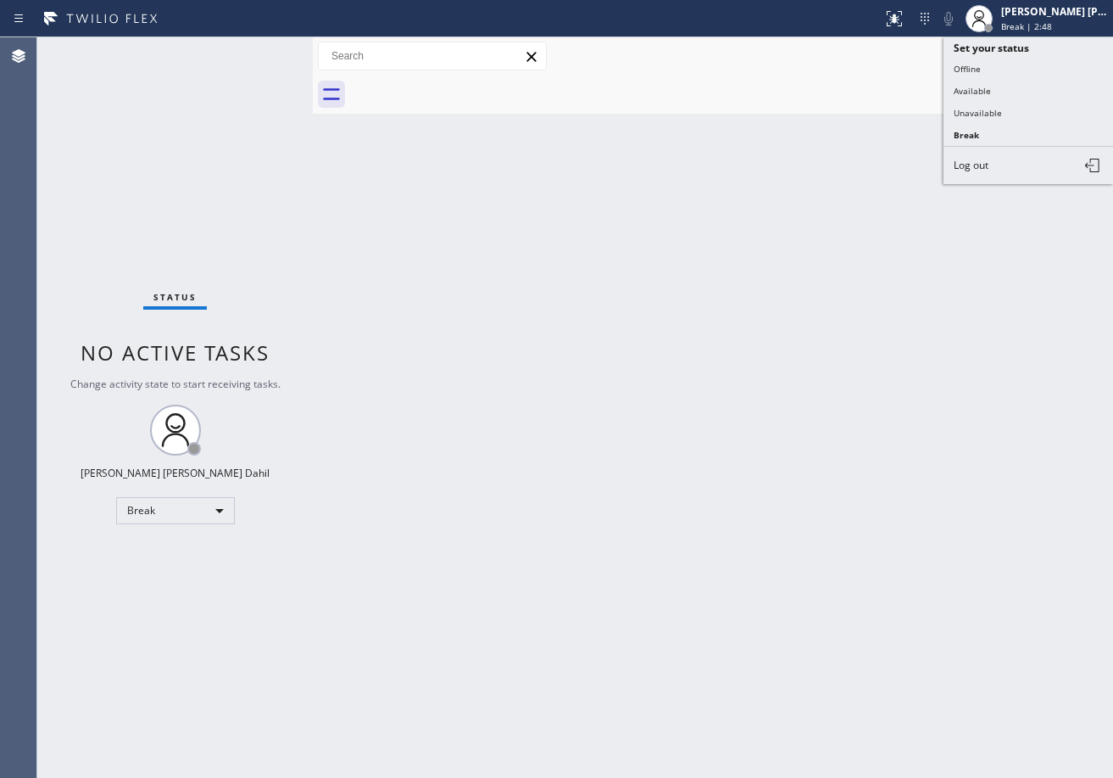
click at [1012, 92] on button "Available" at bounding box center [1029, 91] width 170 height 22
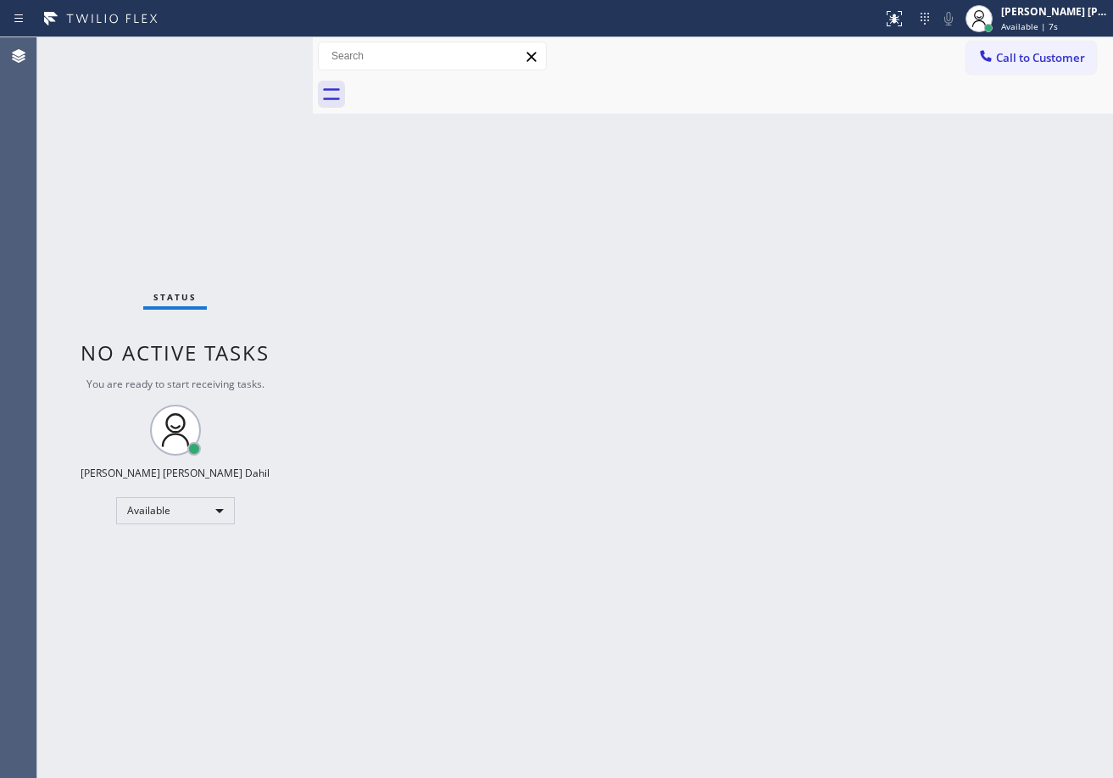
click at [254, 71] on div "Status No active tasks You are ready to start receiving tasks. [PERSON_NAME] [P…" at bounding box center [175, 407] width 276 height 740
click at [783, 96] on div at bounding box center [731, 94] width 763 height 38
click at [253, 137] on div "Status No active tasks You are ready to start receiving tasks. [PERSON_NAME] [P…" at bounding box center [175, 407] width 276 height 740
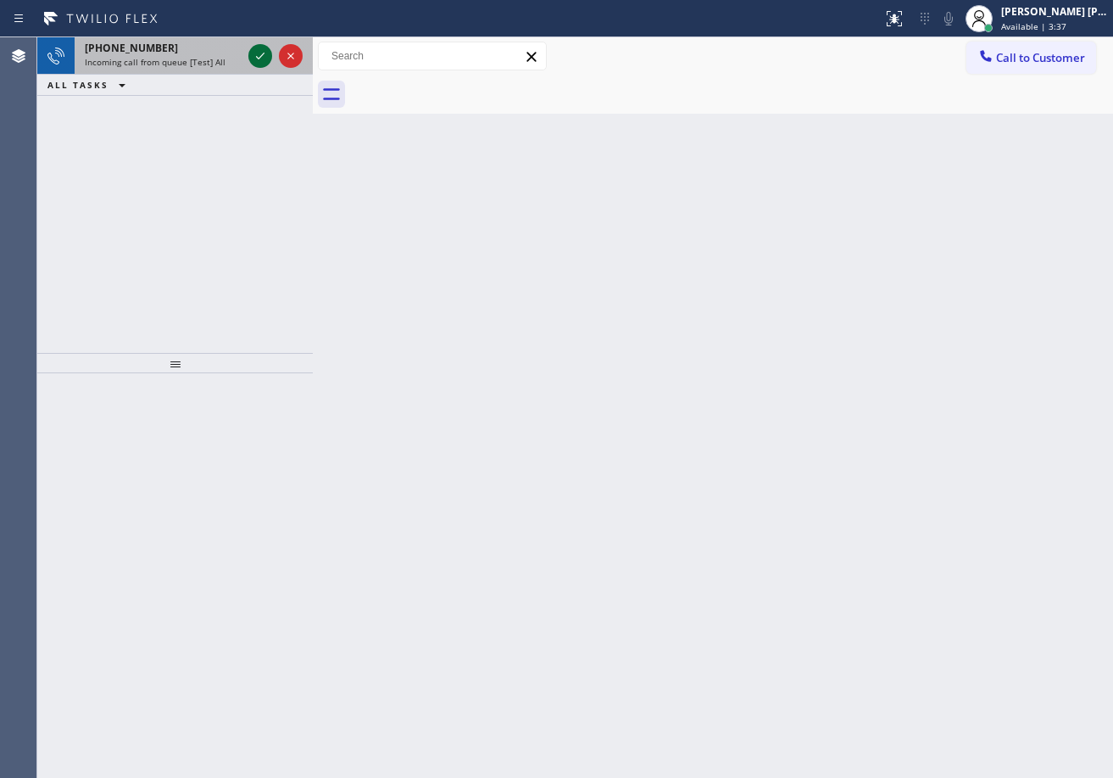
click at [250, 51] on icon at bounding box center [260, 56] width 20 height 20
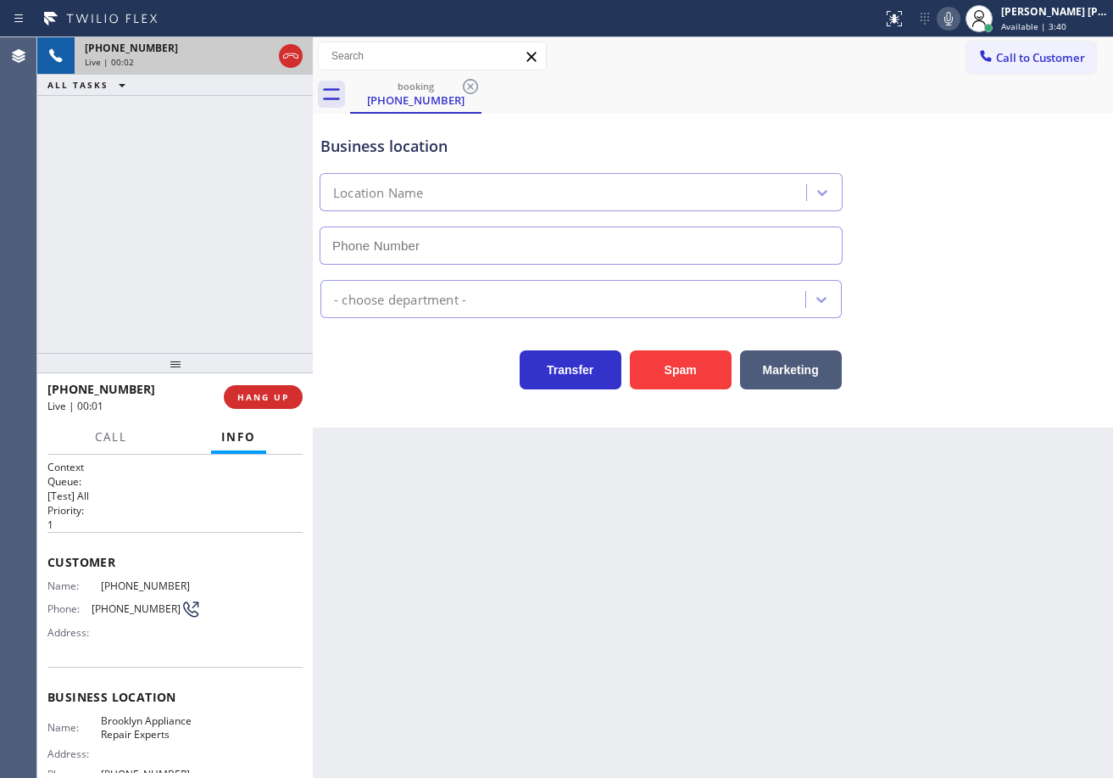
type input "[PHONE_NUMBER]"
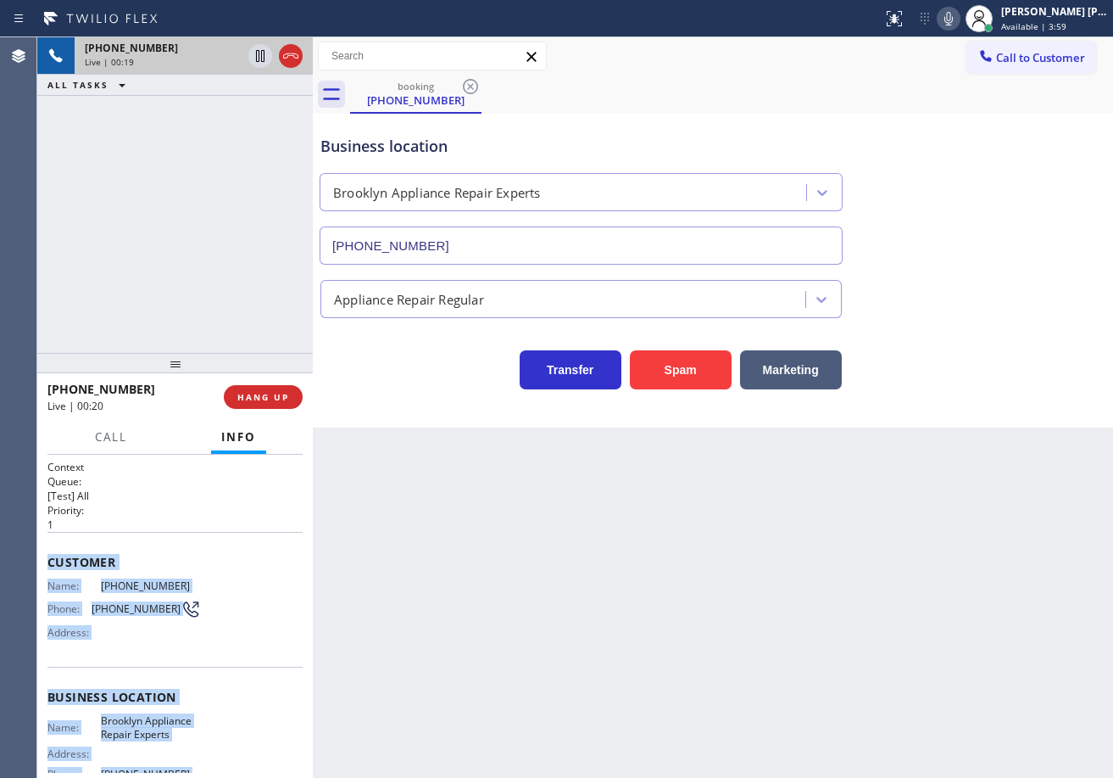
scroll to position [164, 0]
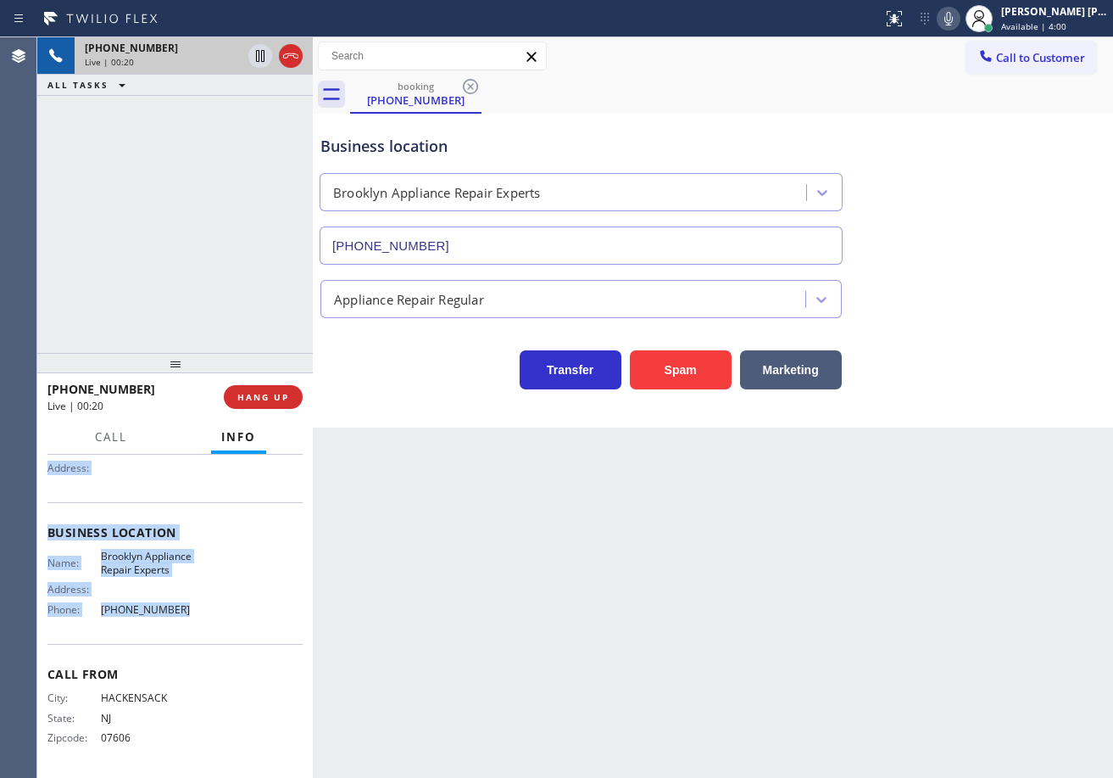
drag, startPoint x: 47, startPoint y: 555, endPoint x: 781, endPoint y: 413, distance: 748.0
click at [254, 625] on div "Context Queue: [Test] All Priority: 1 Customer Name: [PHONE_NUMBER] Phone: [PHO…" at bounding box center [175, 615] width 276 height 323
copy div "Customer Name: [PHONE_NUMBER] Phone: [PHONE_NUMBER] Address: Business location …"
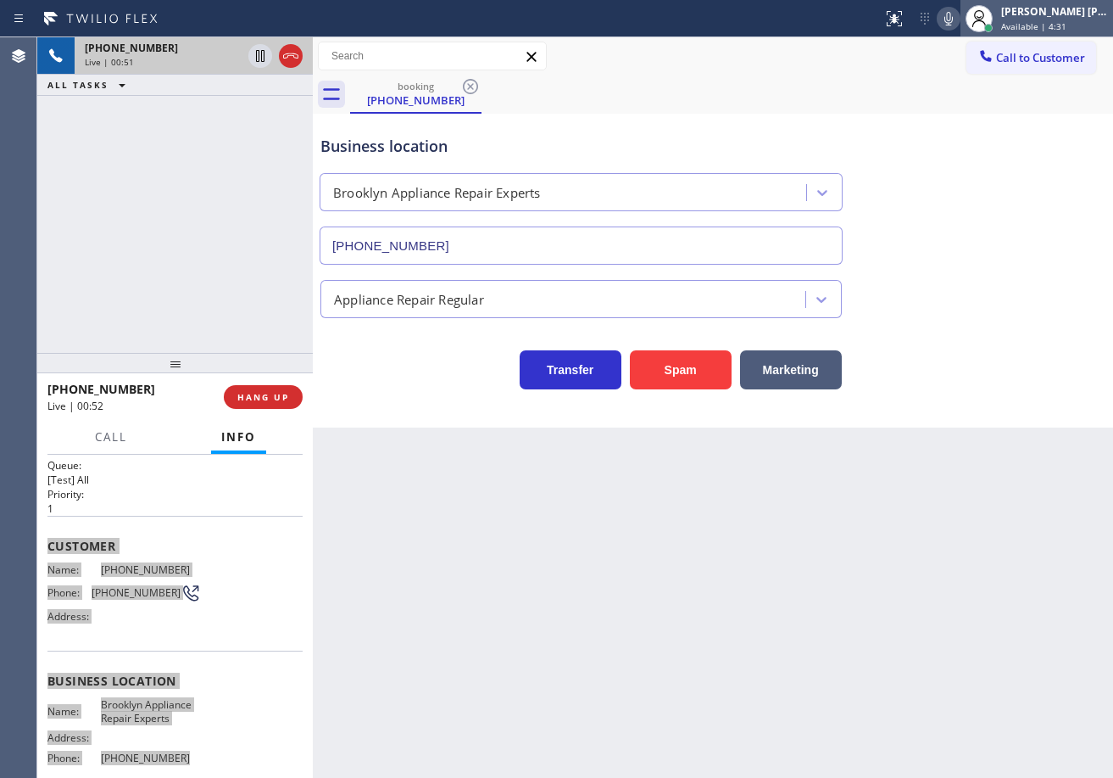
scroll to position [0, 0]
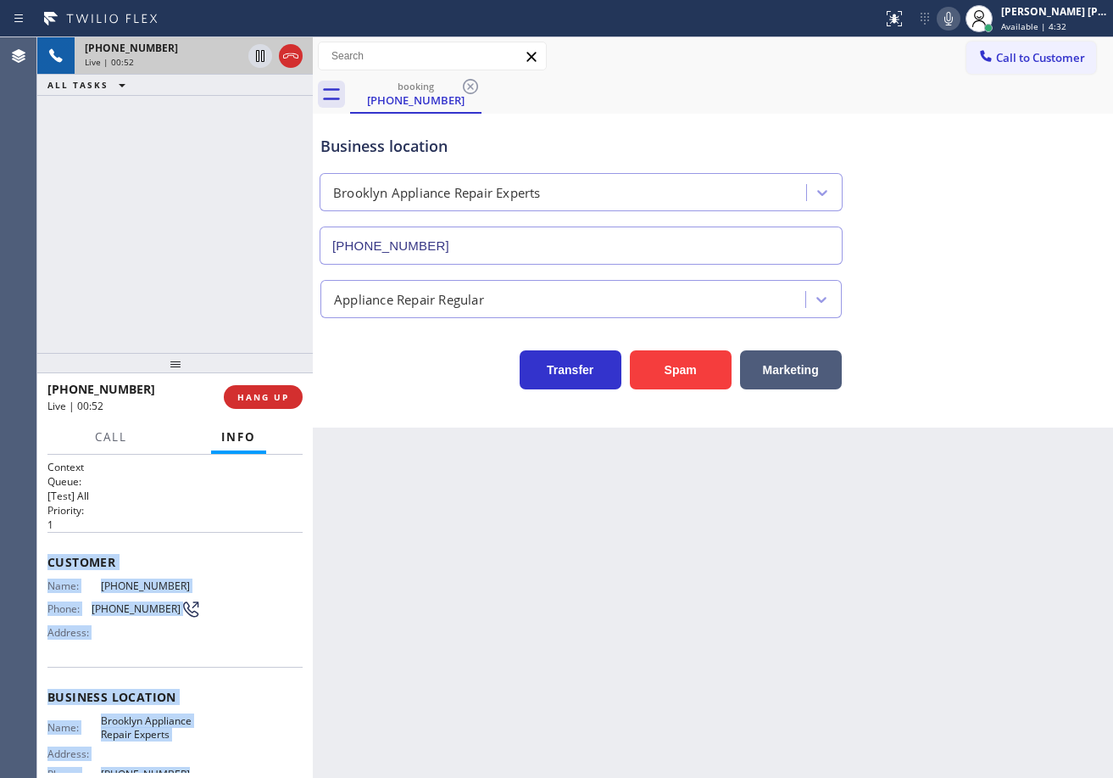
click at [959, 14] on icon at bounding box center [949, 18] width 20 height 20
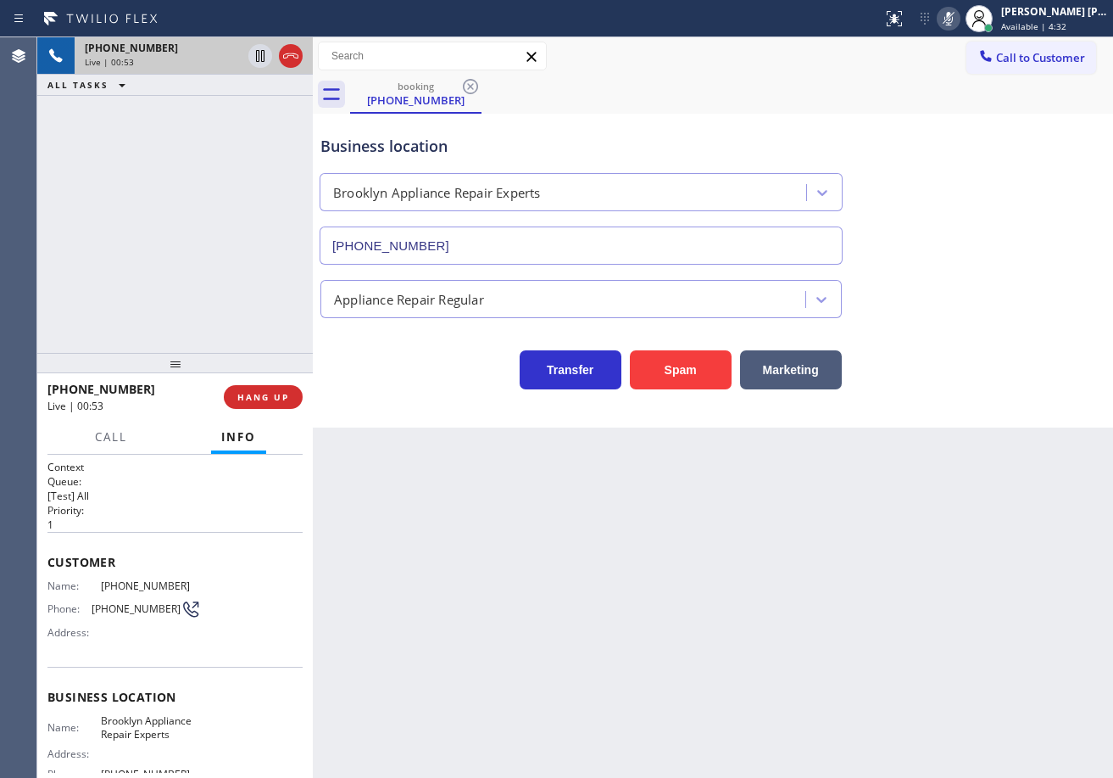
click at [1011, 220] on div "Business location [GEOGRAPHIC_DATA] Appliance Repair Experts [PHONE_NUMBER]" at bounding box center [713, 187] width 792 height 153
click at [959, 23] on icon at bounding box center [949, 18] width 20 height 20
click at [521, 493] on div "Back to Dashboard Change Sender ID Customers Technicians Select a contact Outbo…" at bounding box center [713, 407] width 800 height 740
click at [962, 356] on div "Transfer Spam Marketing" at bounding box center [713, 362] width 792 height 54
click at [962, 357] on div "Transfer Spam Marketing" at bounding box center [713, 362] width 792 height 54
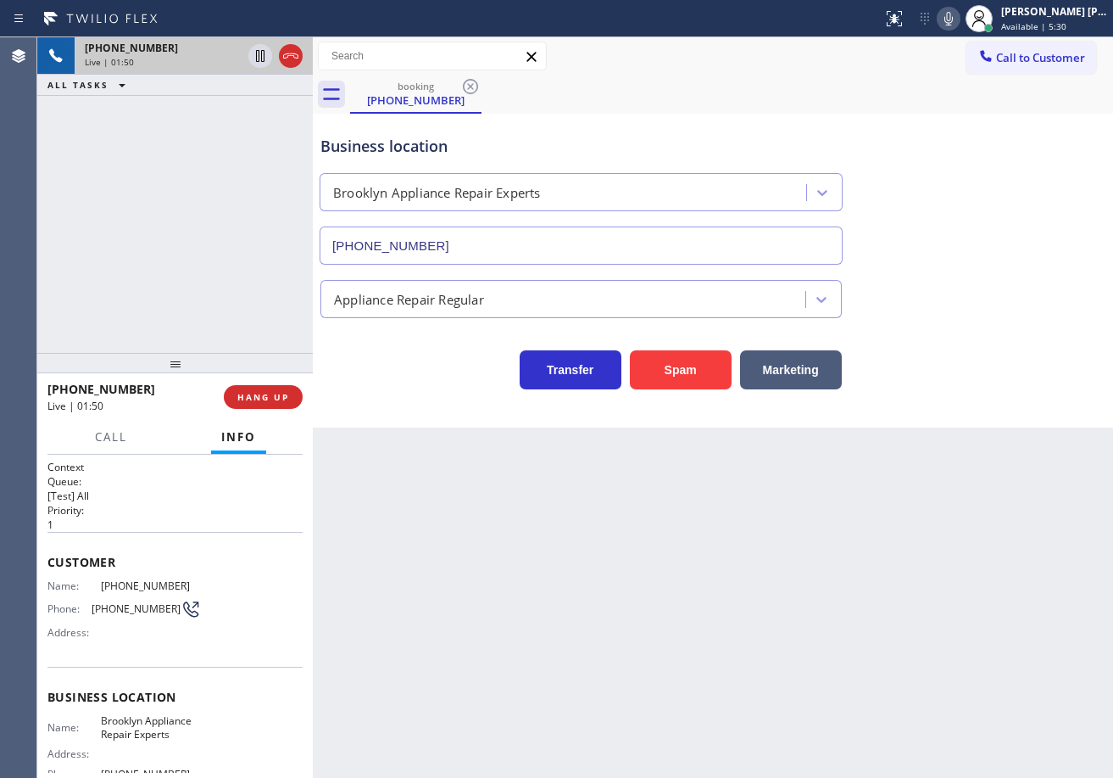
click at [962, 357] on div "Transfer Spam Marketing" at bounding box center [713, 362] width 792 height 54
click at [962, 358] on div "Transfer Spam Marketing" at bounding box center [713, 362] width 792 height 54
click at [962, 354] on div "Transfer Spam Marketing" at bounding box center [713, 362] width 792 height 54
click at [962, 356] on div "Transfer Spam Marketing" at bounding box center [713, 362] width 792 height 54
click at [965, 357] on div "Transfer Spam Marketing" at bounding box center [713, 362] width 792 height 54
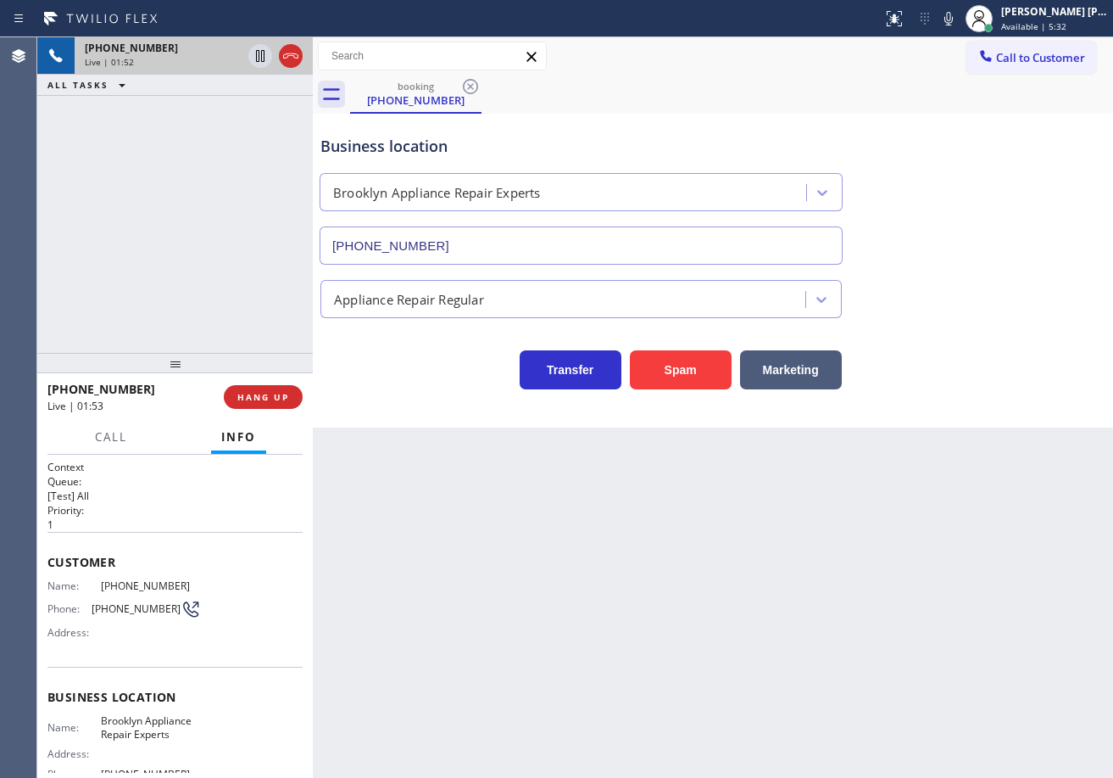
drag, startPoint x: 968, startPoint y: 20, endPoint x: 787, endPoint y: 64, distance: 186.9
click at [959, 20] on icon at bounding box center [949, 18] width 20 height 20
click at [261, 57] on icon at bounding box center [260, 56] width 8 height 12
click at [229, 118] on div "[PHONE_NUMBER] Live | 01:54 ALL TASKS ALL TASKS ACTIVE TASKS TASKS IN WRAP UP" at bounding box center [175, 194] width 276 height 315
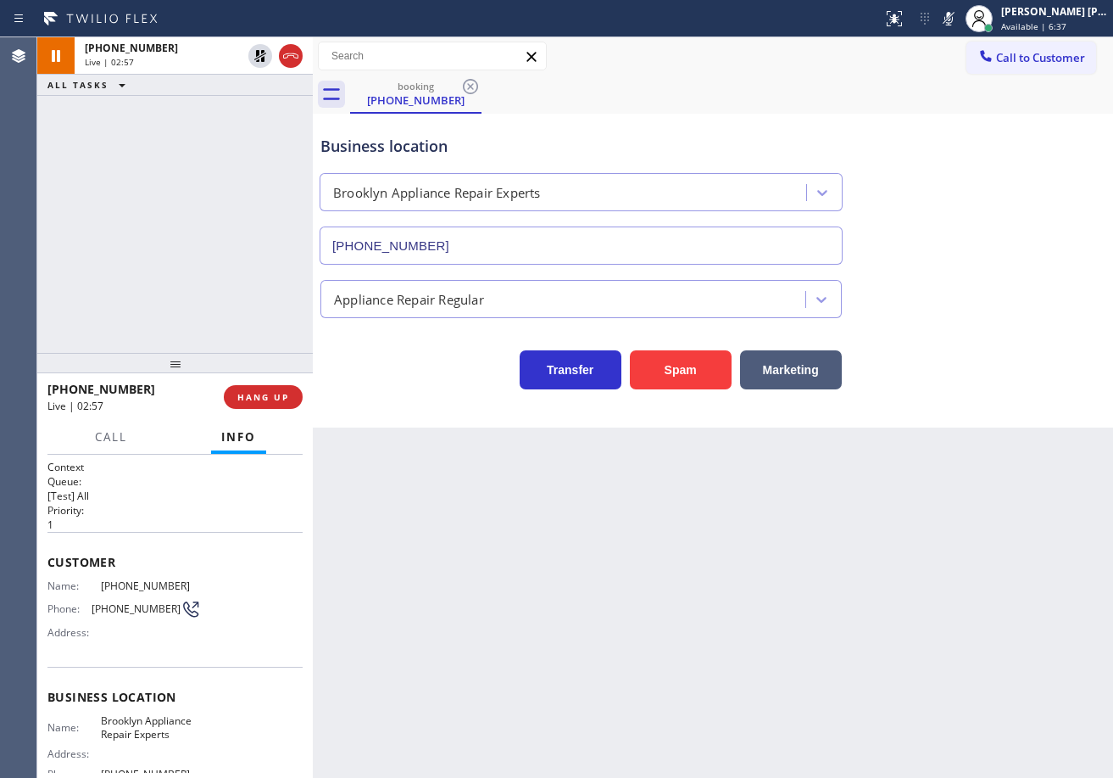
drag, startPoint x: 263, startPoint y: 59, endPoint x: 348, endPoint y: 58, distance: 84.8
click at [263, 59] on icon at bounding box center [260, 56] width 12 height 12
click at [953, 20] on icon at bounding box center [949, 19] width 8 height 14
click at [1068, 254] on div "Business location [GEOGRAPHIC_DATA] Appliance Repair Experts [PHONE_NUMBER]" at bounding box center [713, 187] width 792 height 153
click at [934, 570] on div "Back to Dashboard Change Sender ID Customers Technicians Select a contact Outbo…" at bounding box center [713, 407] width 800 height 740
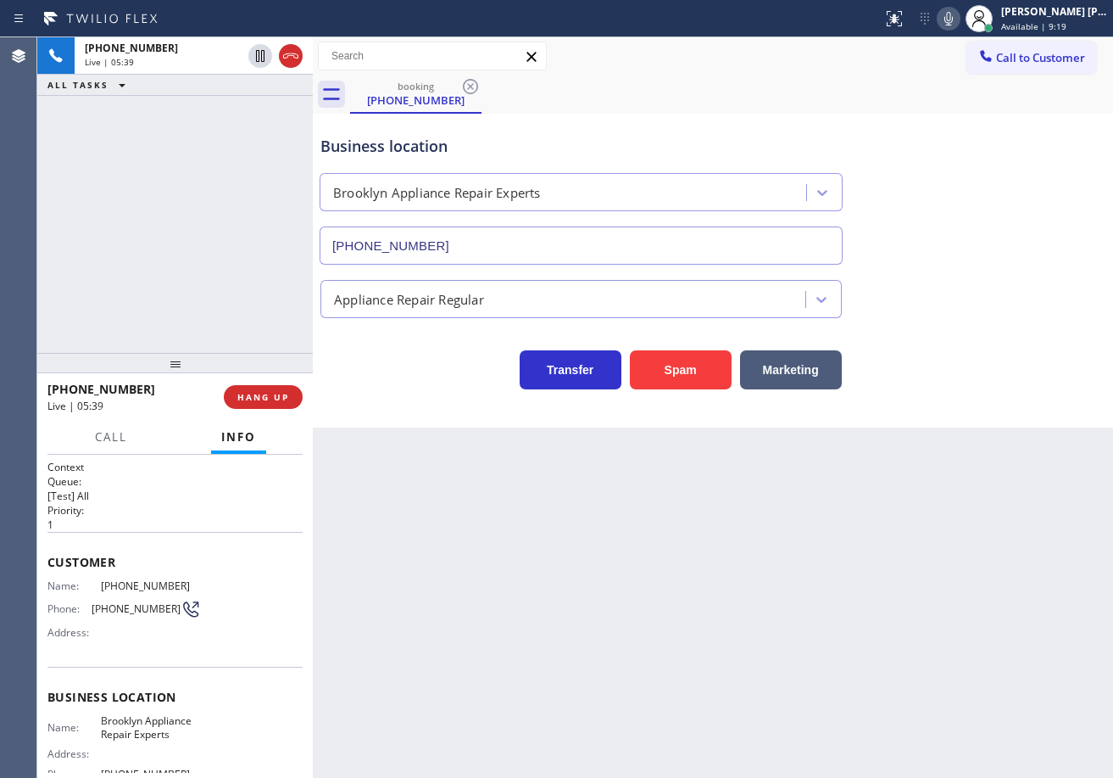
click at [884, 128] on div "Business location [GEOGRAPHIC_DATA] Appliance Repair Experts [PHONE_NUMBER]" at bounding box center [713, 187] width 792 height 153
drag, startPoint x: 941, startPoint y: 282, endPoint x: 945, endPoint y: 273, distance: 9.1
click at [943, 276] on div "Appliance Repair Regular" at bounding box center [713, 295] width 792 height 45
click at [949, 248] on div "Business location [GEOGRAPHIC_DATA] Appliance Repair Experts [PHONE_NUMBER]" at bounding box center [713, 187] width 792 height 153
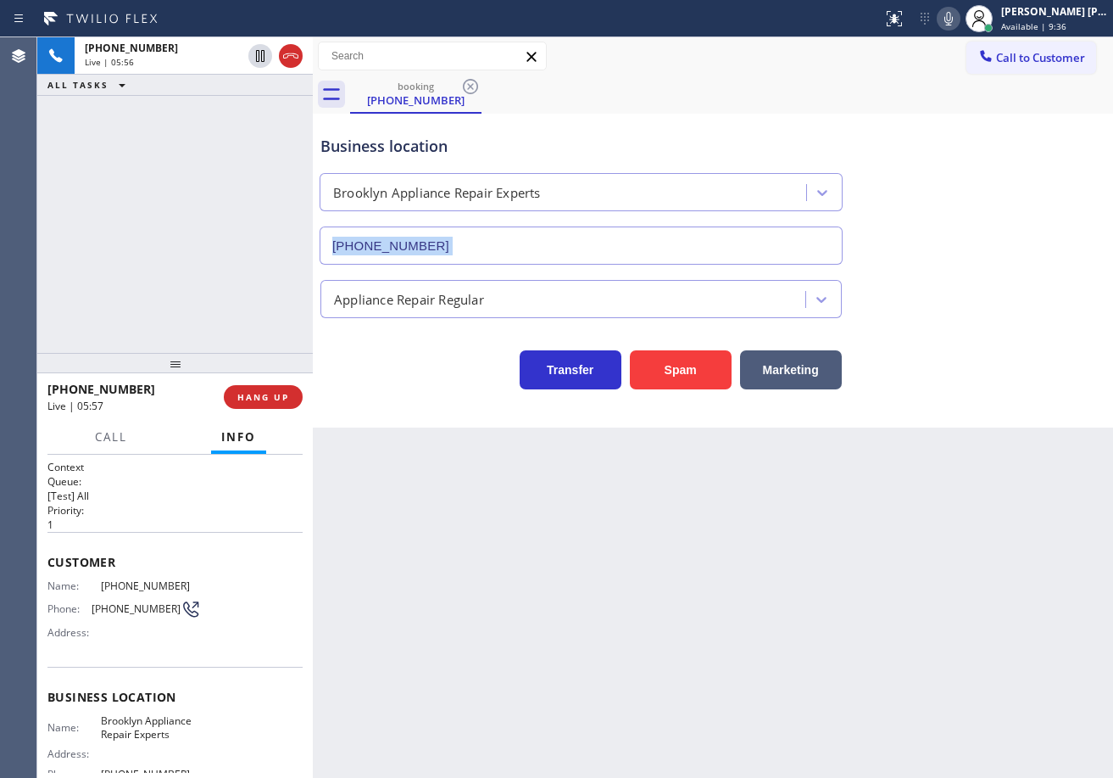
click at [949, 248] on div "Business location [GEOGRAPHIC_DATA] Appliance Repair Experts [PHONE_NUMBER]" at bounding box center [713, 187] width 792 height 153
click at [959, 20] on icon at bounding box center [949, 18] width 20 height 20
click at [1002, 185] on div "Business location [GEOGRAPHIC_DATA] Appliance Repair Experts [PHONE_NUMBER]" at bounding box center [713, 187] width 792 height 153
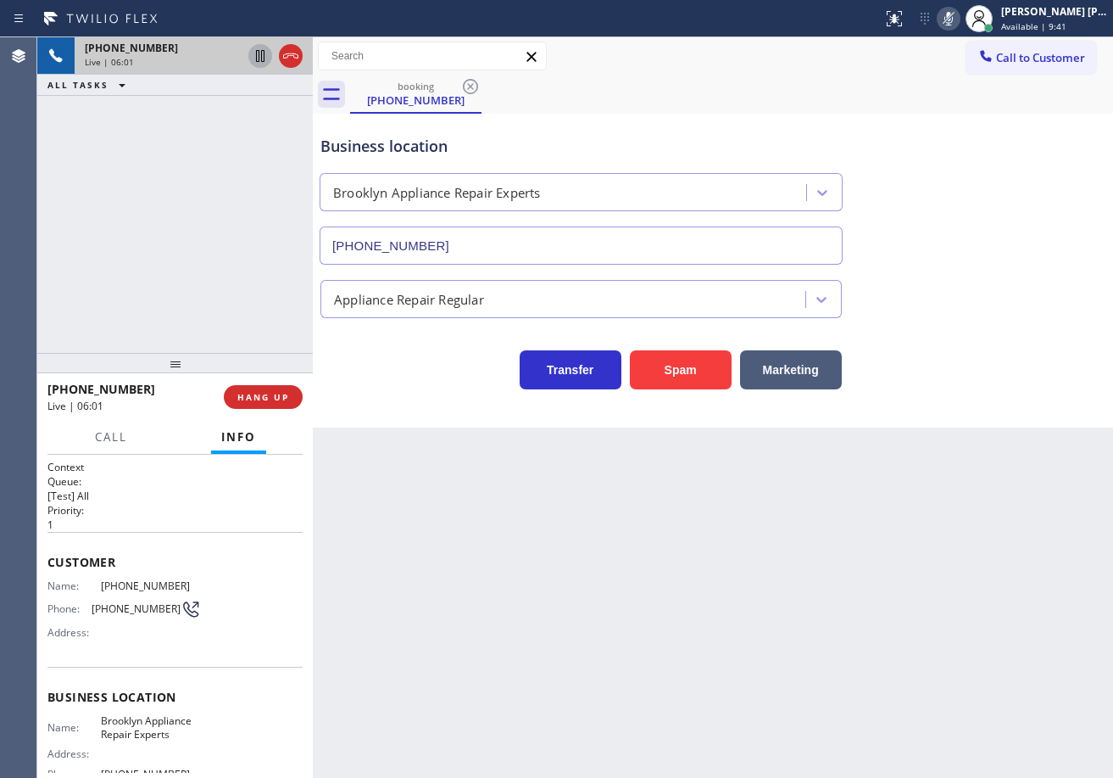
click at [256, 60] on icon at bounding box center [260, 56] width 20 height 20
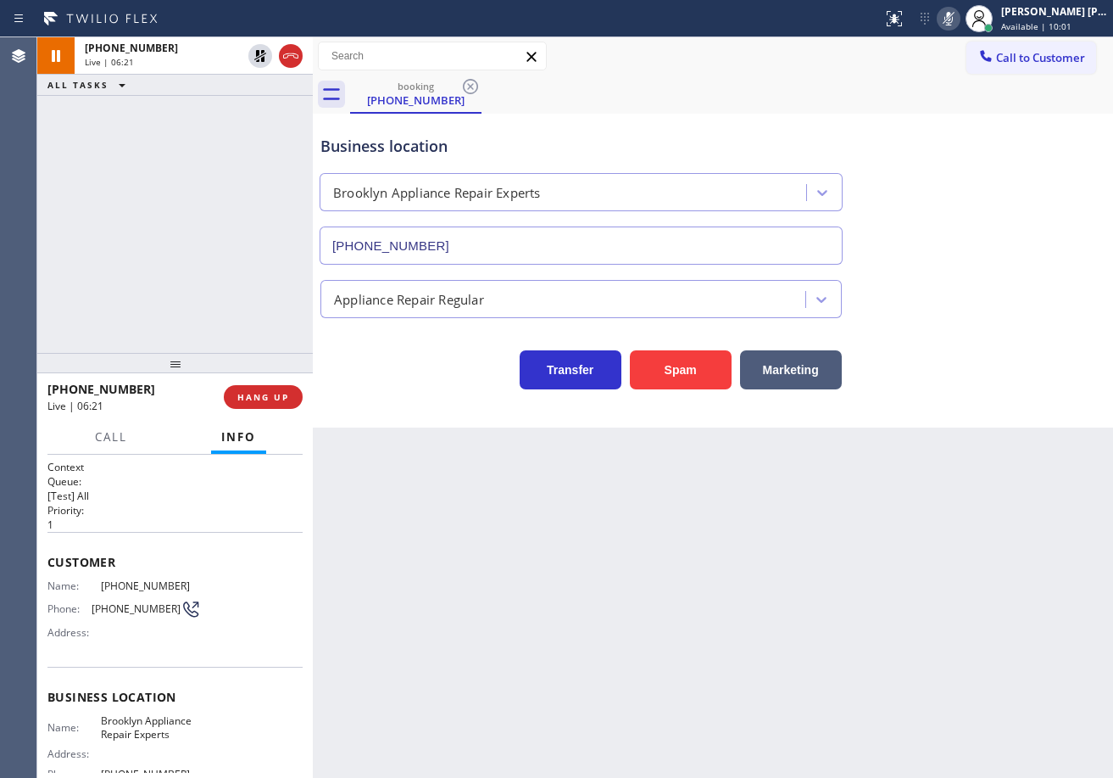
click at [191, 136] on div "[PHONE_NUMBER] Live | 06:21 ALL TASKS ALL TASKS ACTIVE TASKS TASKS IN WRAP UP" at bounding box center [175, 194] width 276 height 315
click at [258, 49] on icon at bounding box center [260, 56] width 20 height 20
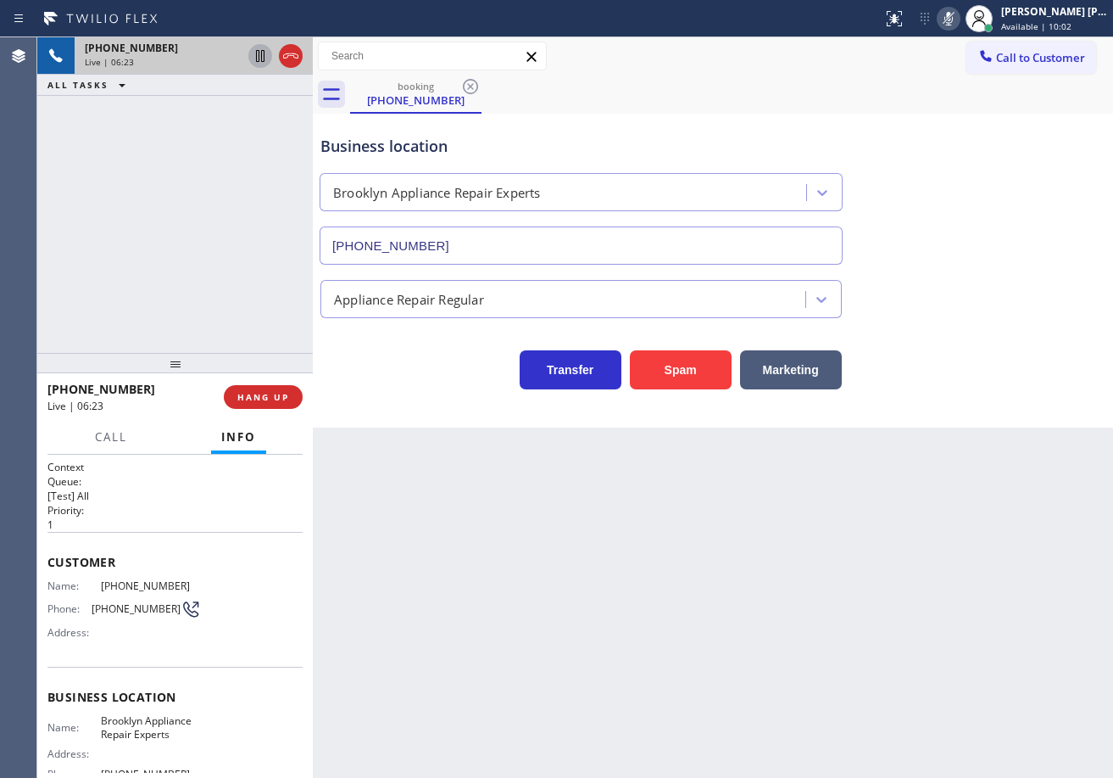
click at [959, 21] on icon at bounding box center [949, 18] width 20 height 20
drag, startPoint x: 992, startPoint y: 238, endPoint x: 992, endPoint y: 460, distance: 222.2
click at [992, 240] on div "Business location [GEOGRAPHIC_DATA] Appliance Repair Experts [PHONE_NUMBER]" at bounding box center [713, 187] width 792 height 153
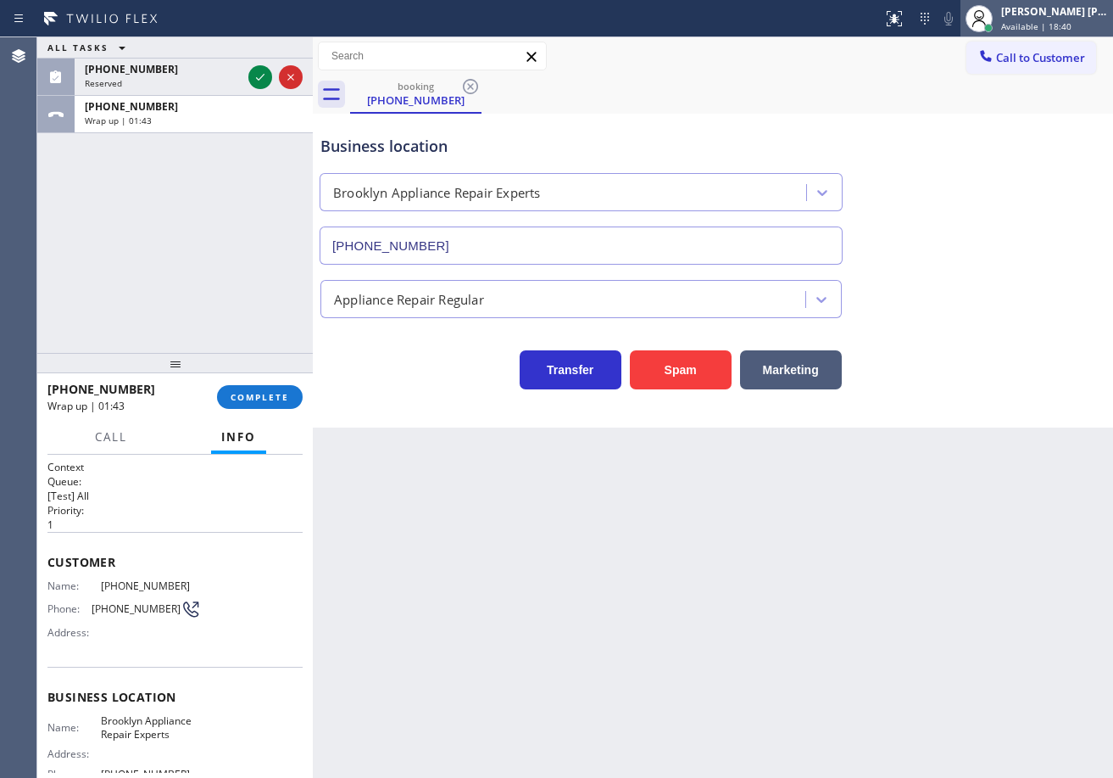
click at [1034, 29] on span "Available | 18:40" at bounding box center [1036, 26] width 70 height 12
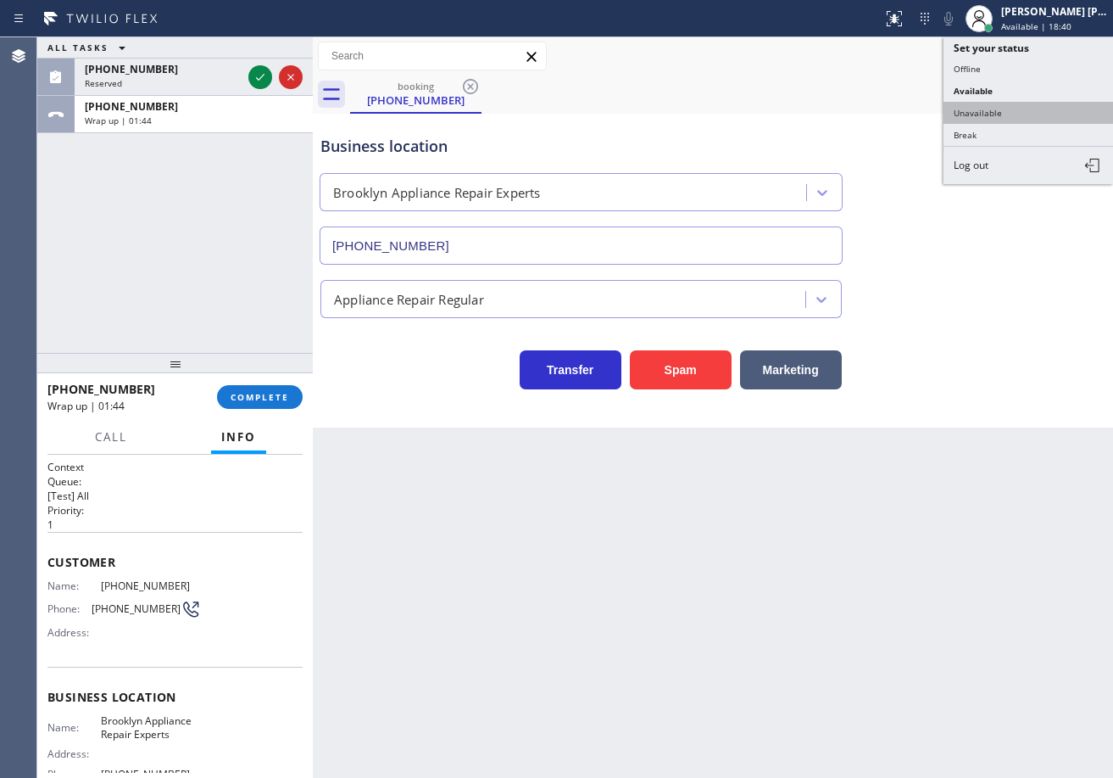
click at [1000, 107] on button "Unavailable" at bounding box center [1029, 113] width 170 height 22
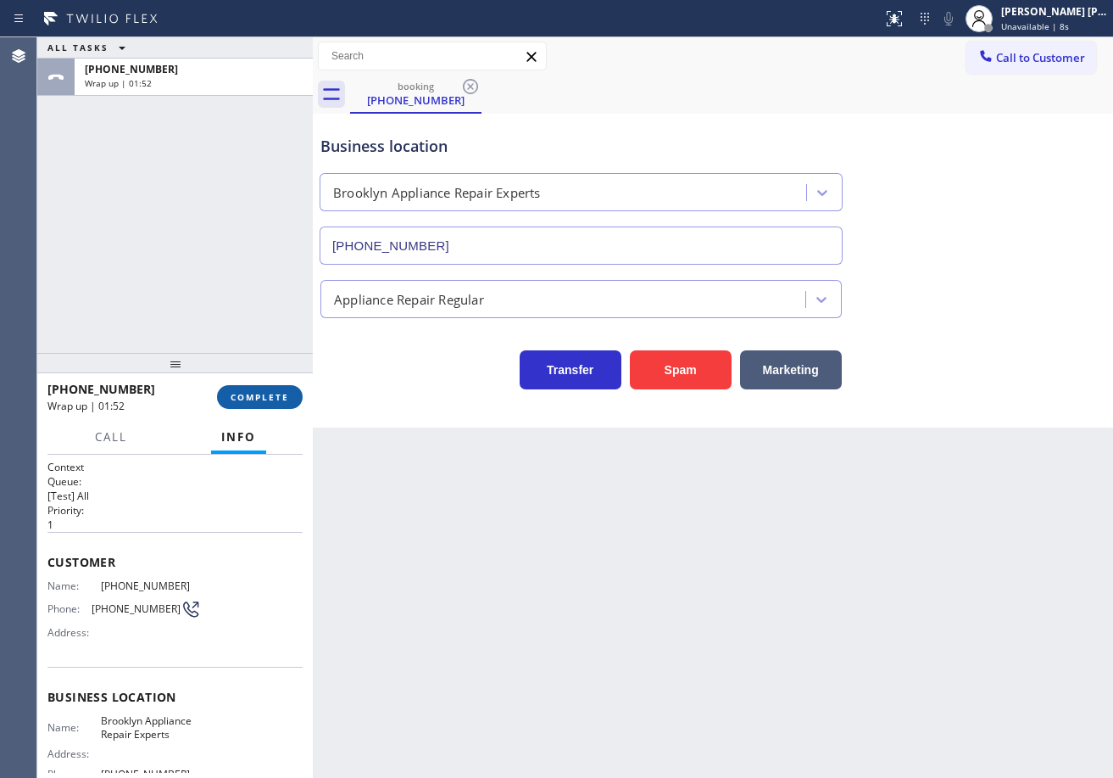
click at [246, 393] on span "COMPLETE" at bounding box center [260, 397] width 59 height 12
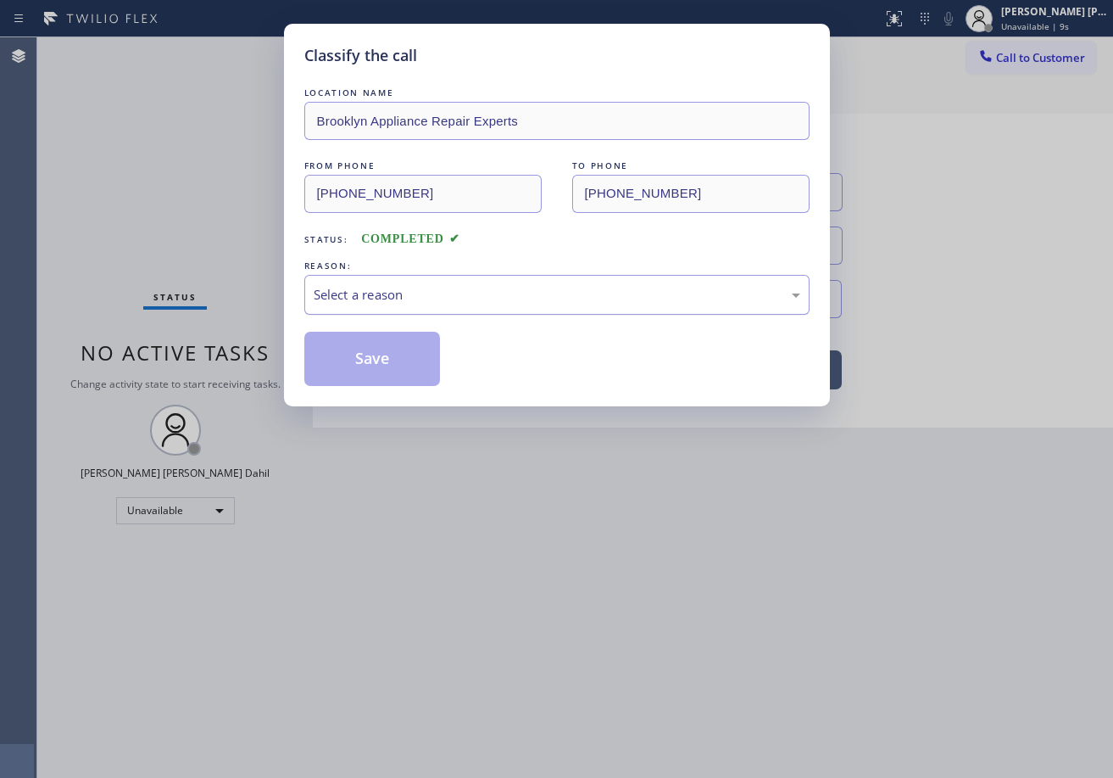
click at [383, 308] on div "Select a reason" at bounding box center [556, 295] width 505 height 40
click at [363, 358] on button "Save" at bounding box center [372, 359] width 137 height 54
drag, startPoint x: 363, startPoint y: 358, endPoint x: 499, endPoint y: 495, distance: 193.1
click at [363, 359] on button "Save" at bounding box center [372, 359] width 137 height 54
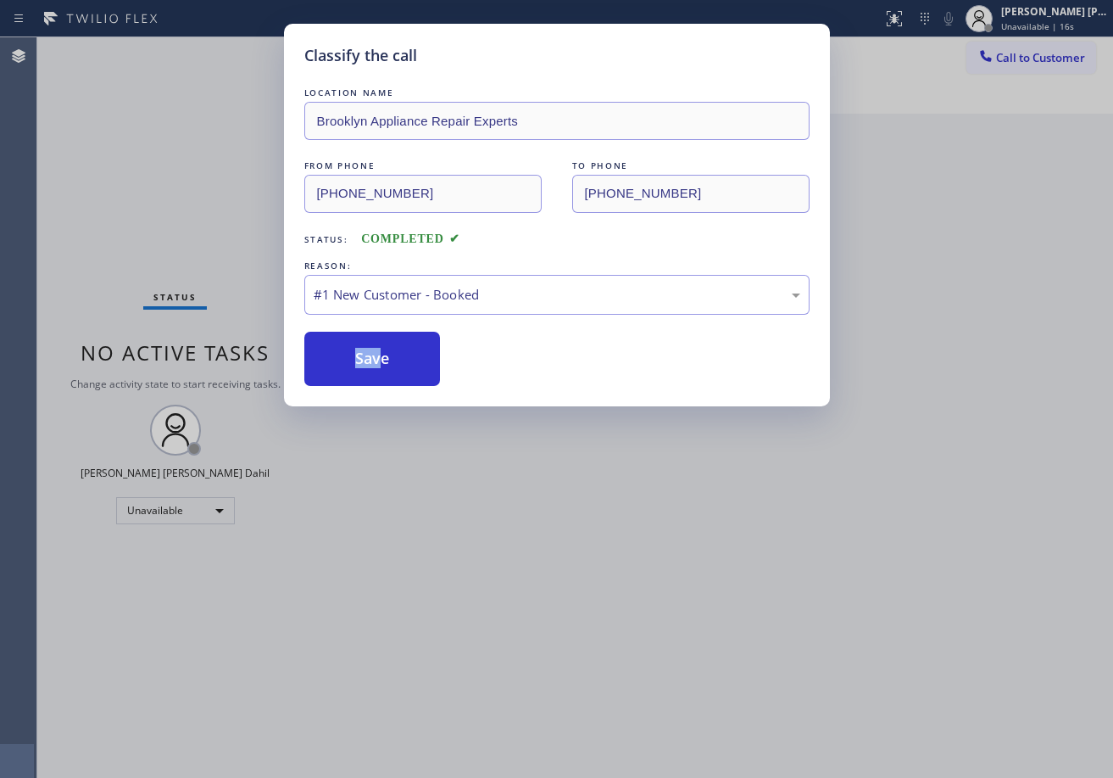
click at [683, 70] on div "LOCATION NAME [GEOGRAPHIC_DATA] Appliance Repair Experts FROM PHONE [PHONE_NUMB…" at bounding box center [556, 226] width 505 height 319
click at [390, 363] on button "Save" at bounding box center [372, 359] width 137 height 54
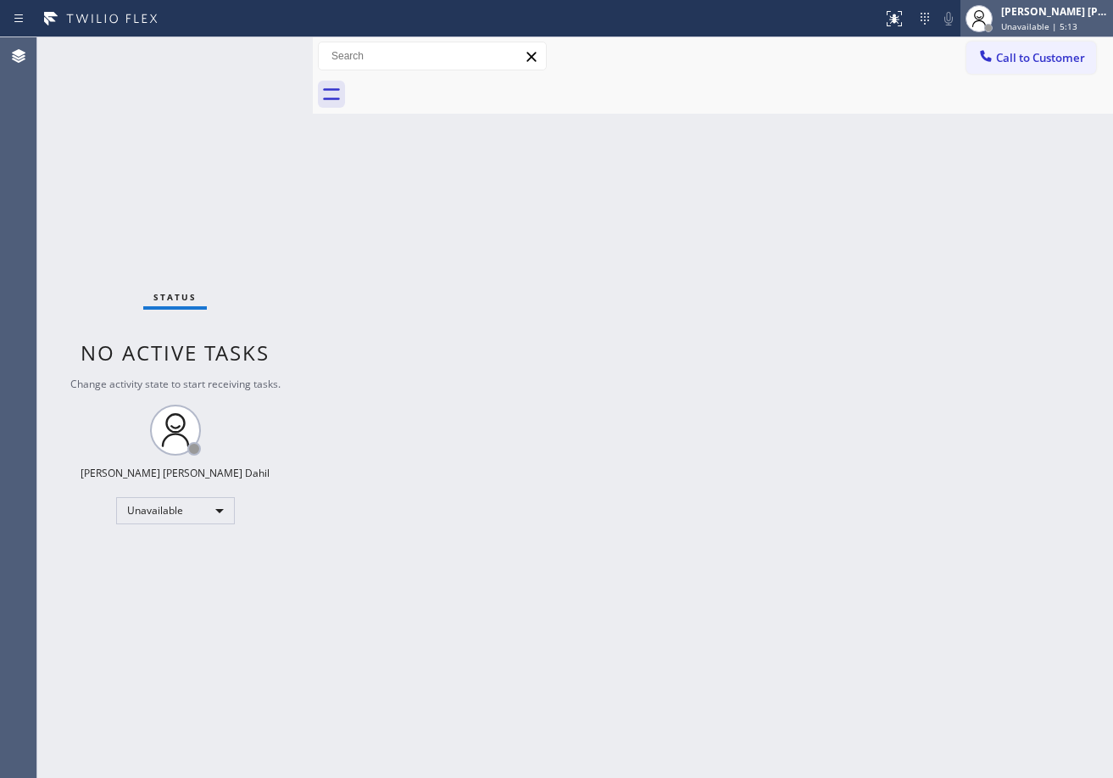
click at [1035, 29] on span "Unavailable | 5:13" at bounding box center [1039, 26] width 76 height 12
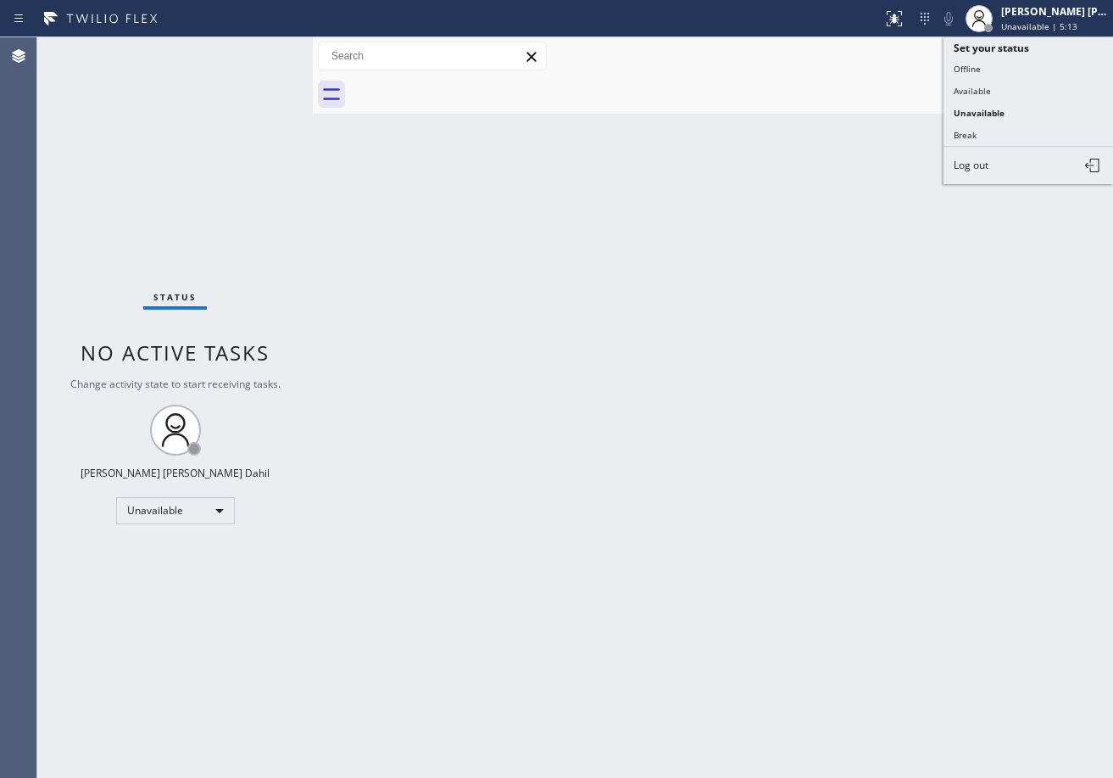
click at [1000, 91] on button "Available" at bounding box center [1029, 91] width 170 height 22
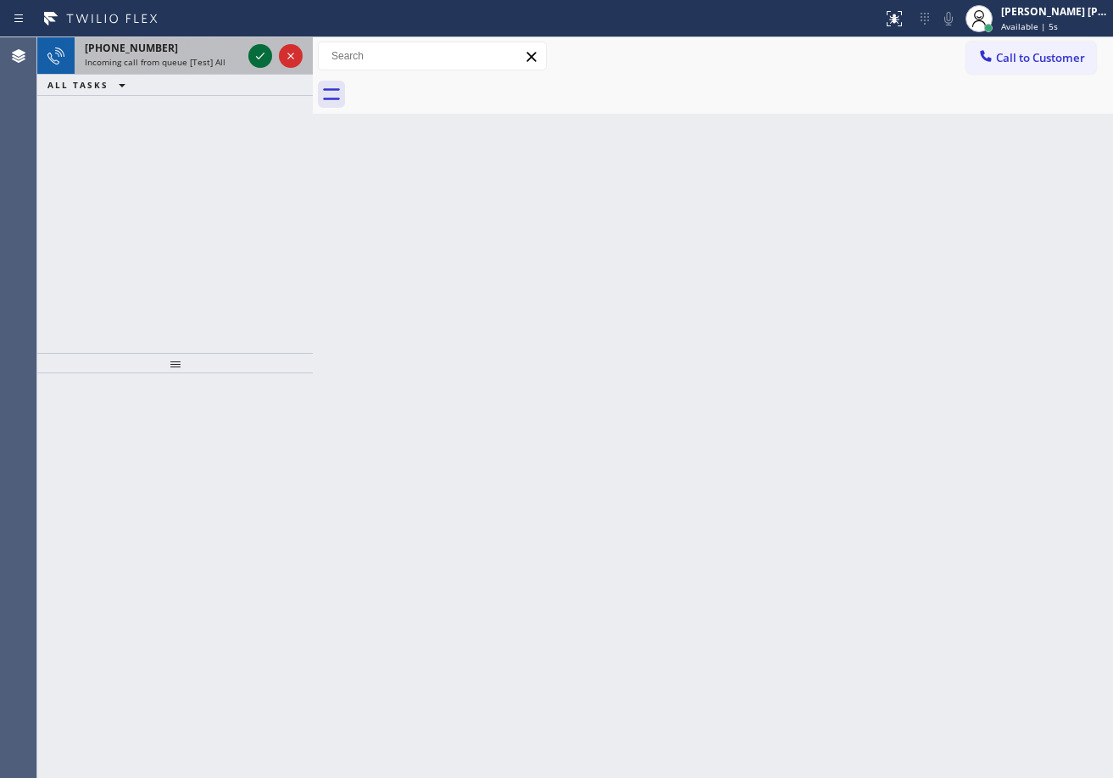
click at [250, 51] on icon at bounding box center [260, 56] width 20 height 20
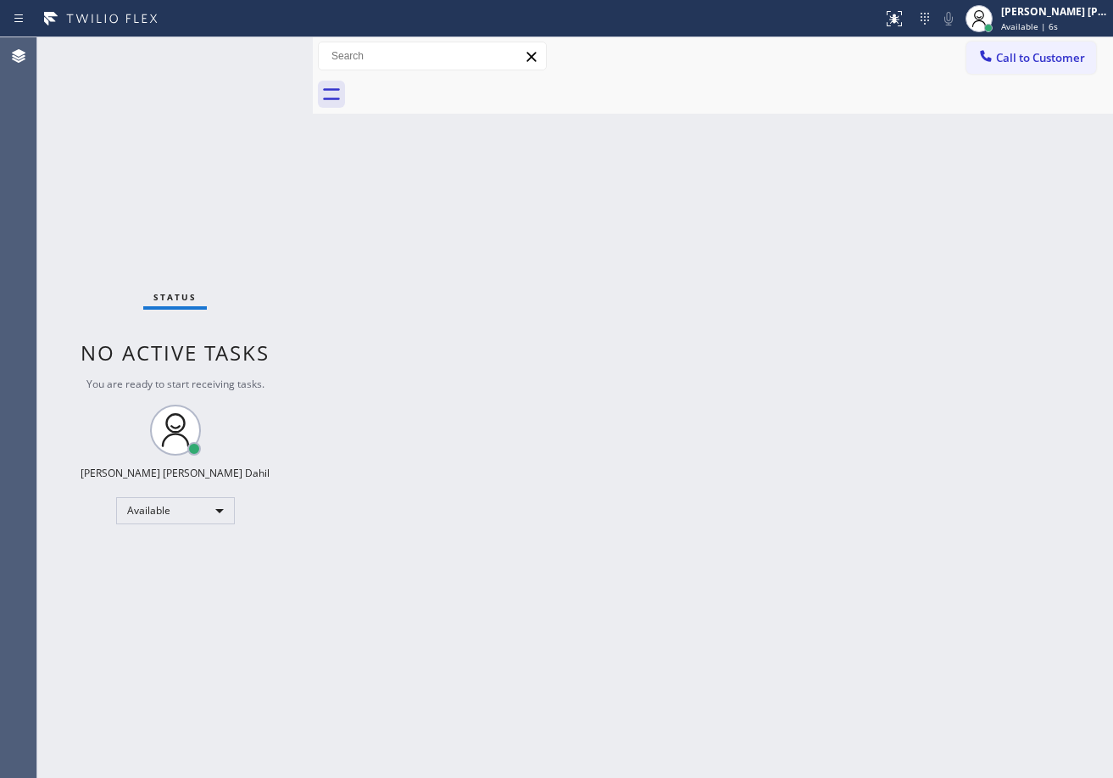
click at [250, 51] on div "Status No active tasks You are ready to start receiving tasks. [PERSON_NAME] [P…" at bounding box center [175, 407] width 276 height 740
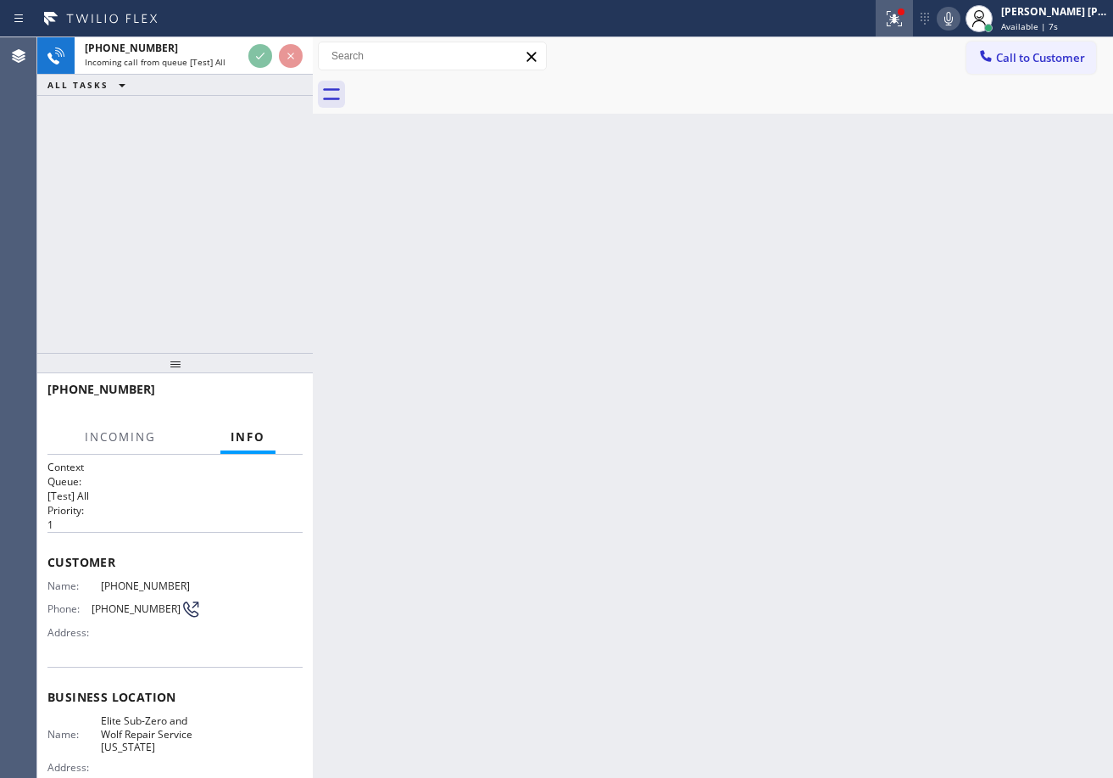
click at [905, 23] on icon at bounding box center [894, 18] width 20 height 20
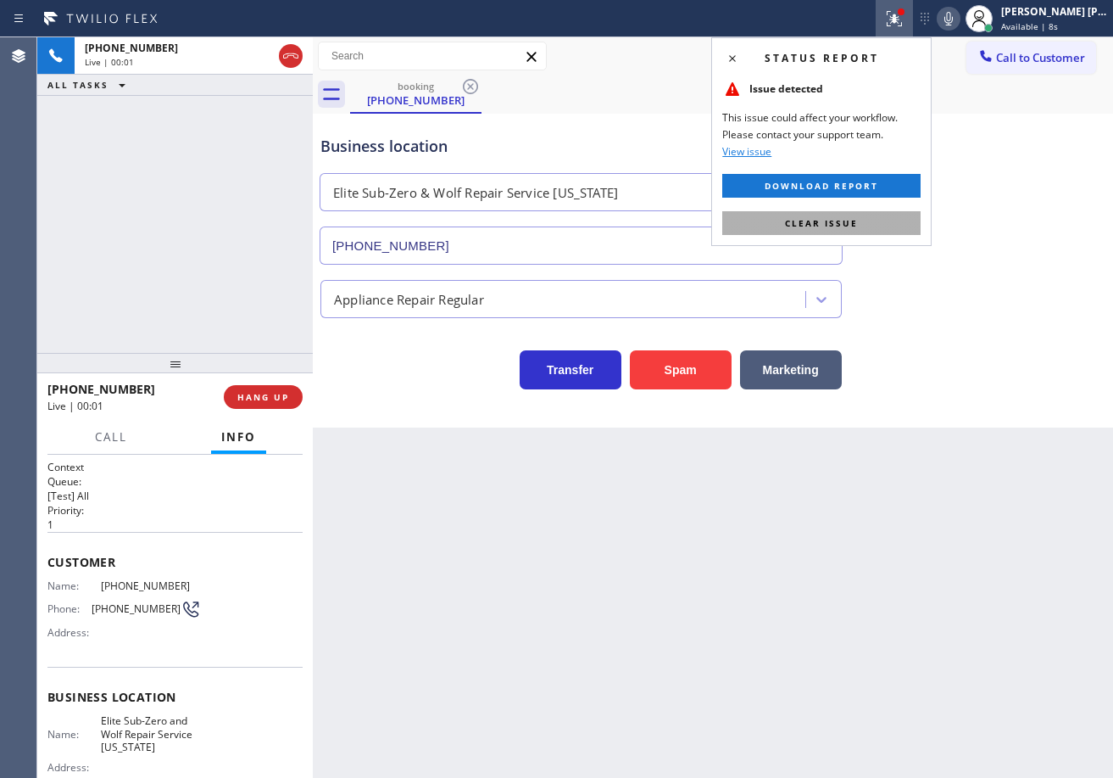
type input "[PHONE_NUMBER]"
click at [892, 217] on button "Clear issue" at bounding box center [821, 223] width 198 height 24
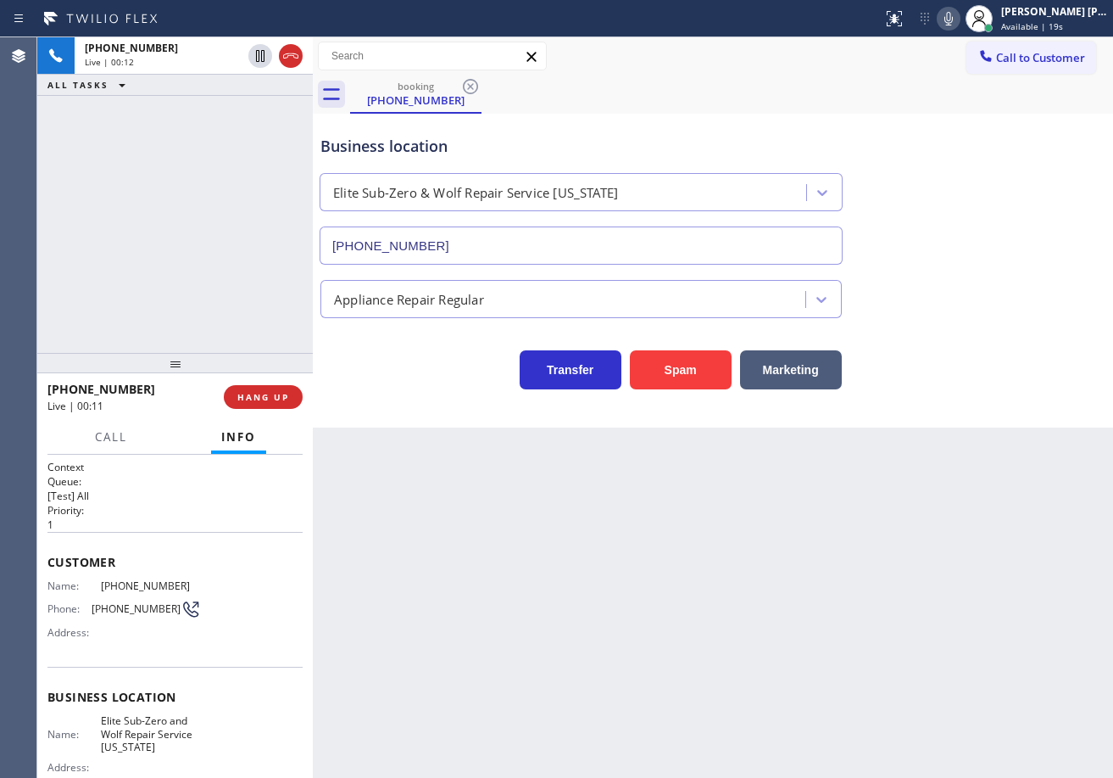
click at [404, 554] on div "Back to Dashboard Change Sender ID Customers Technicians Select a contact Outbo…" at bounding box center [713, 407] width 800 height 740
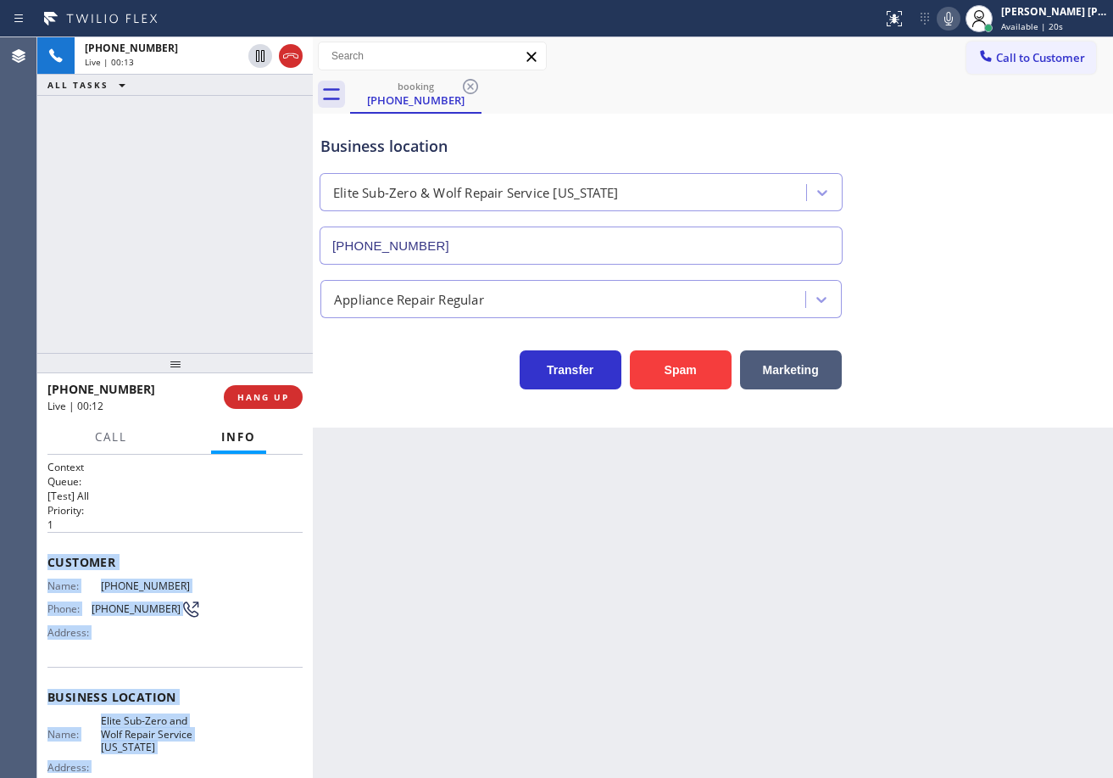
scroll to position [178, 0]
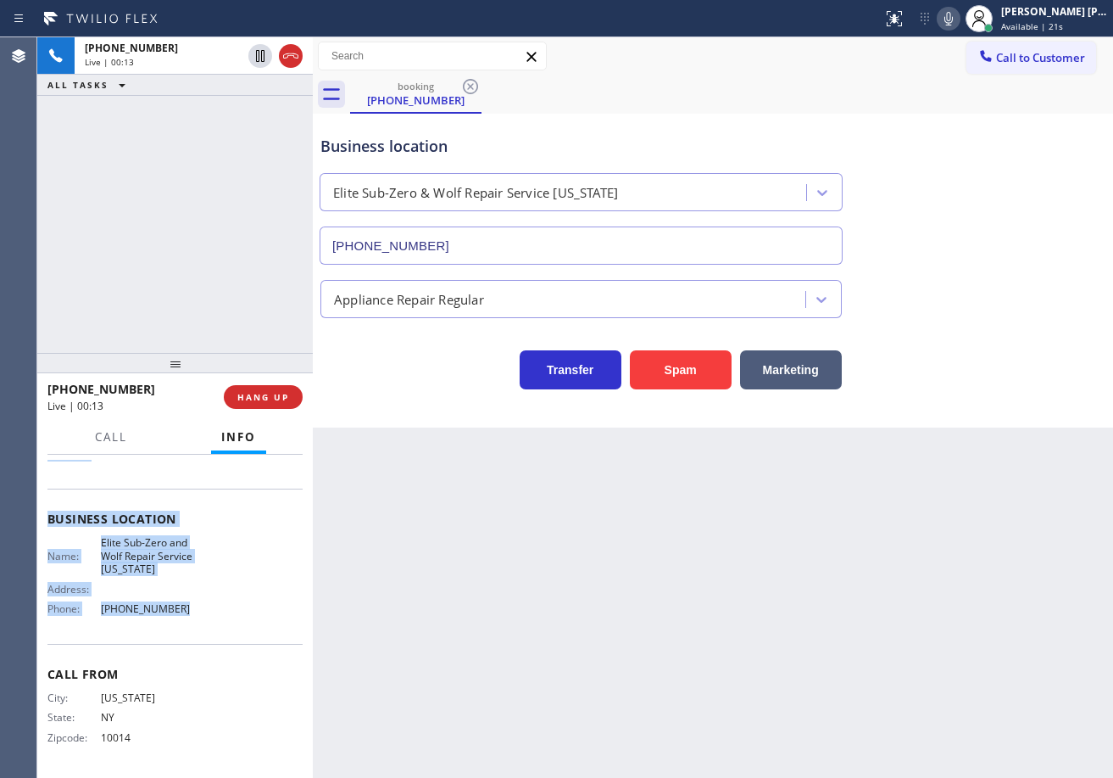
drag, startPoint x: 131, startPoint y: 816, endPoint x: 187, endPoint y: 612, distance: 211.3
click at [187, 612] on div "Context Queue: [Test] All Priority: 1 Customer Name: [PHONE_NUMBER] Phone: [PHO…" at bounding box center [175, 615] width 276 height 323
copy div "Customer Name: [PHONE_NUMBER] Phone: [PHONE_NUMBER] Address: Business location …"
drag, startPoint x: 269, startPoint y: 604, endPoint x: 254, endPoint y: 605, distance: 14.5
click at [269, 604] on div "Name: Elite Sub-Zero and Wolf Repair Service [US_STATE] Address: Phone: [PHONE_…" at bounding box center [174, 579] width 255 height 86
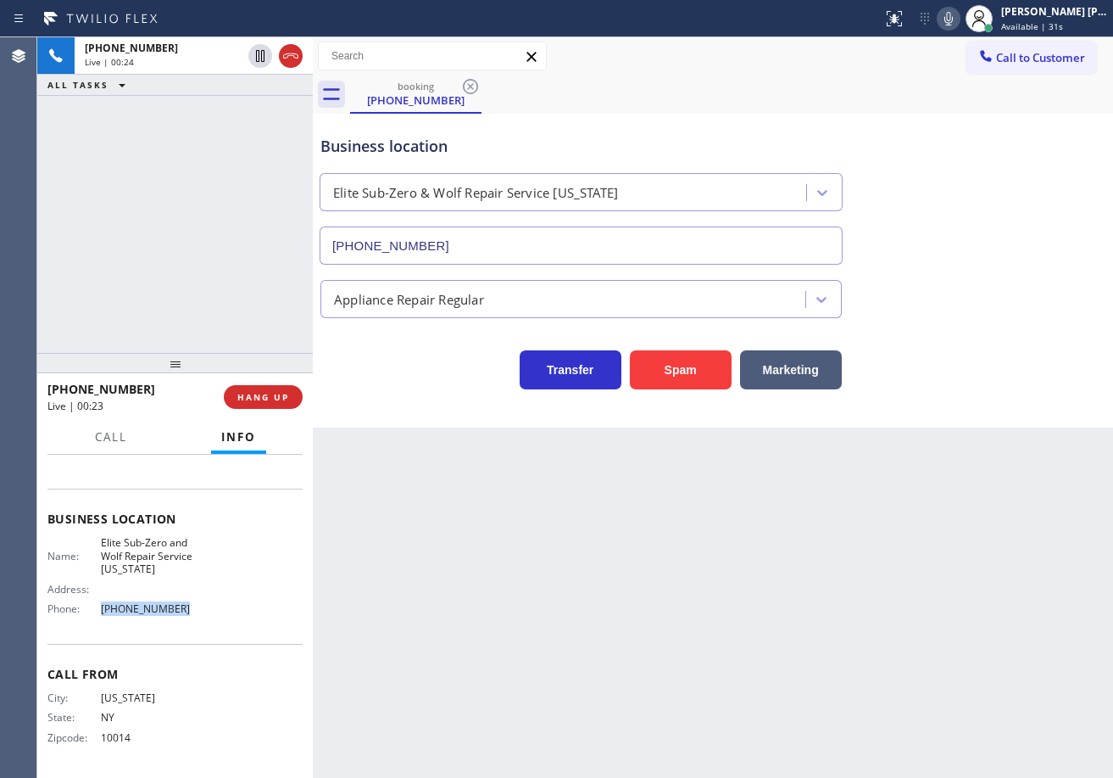
drag, startPoint x: 196, startPoint y: 615, endPoint x: 142, endPoint y: 549, distance: 84.9
click at [87, 618] on div "Name: Elite Sub-Zero and Wolf Repair Service [US_STATE] Address: Phone: [PHONE_…" at bounding box center [174, 579] width 255 height 86
copy div "[PHONE_NUMBER]"
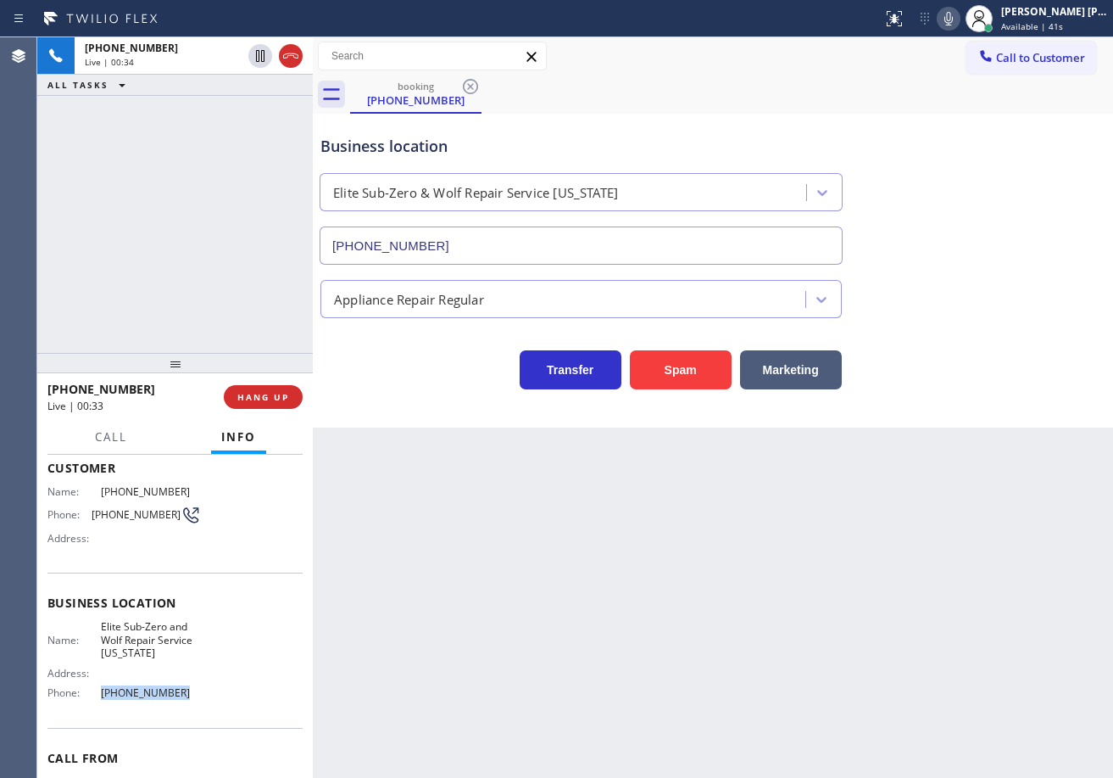
scroll to position [0, 0]
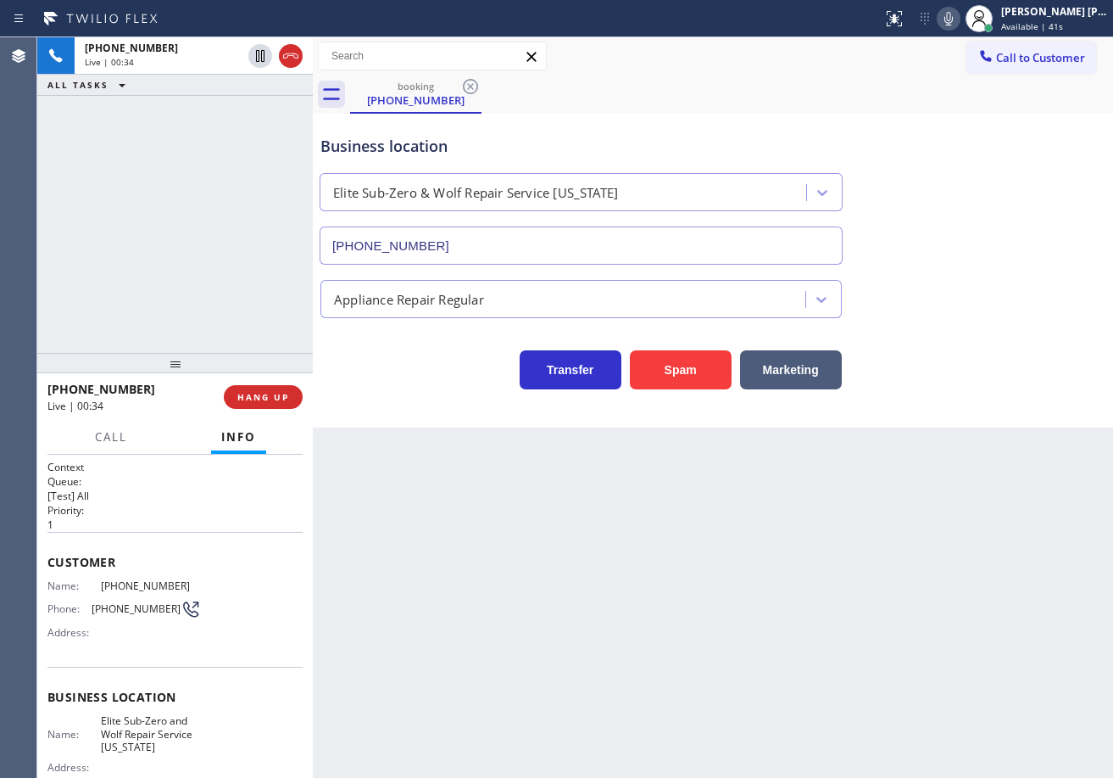
click at [534, 599] on div "Back to Dashboard Change Sender ID Customers Technicians Select a contact Outbo…" at bounding box center [713, 407] width 800 height 740
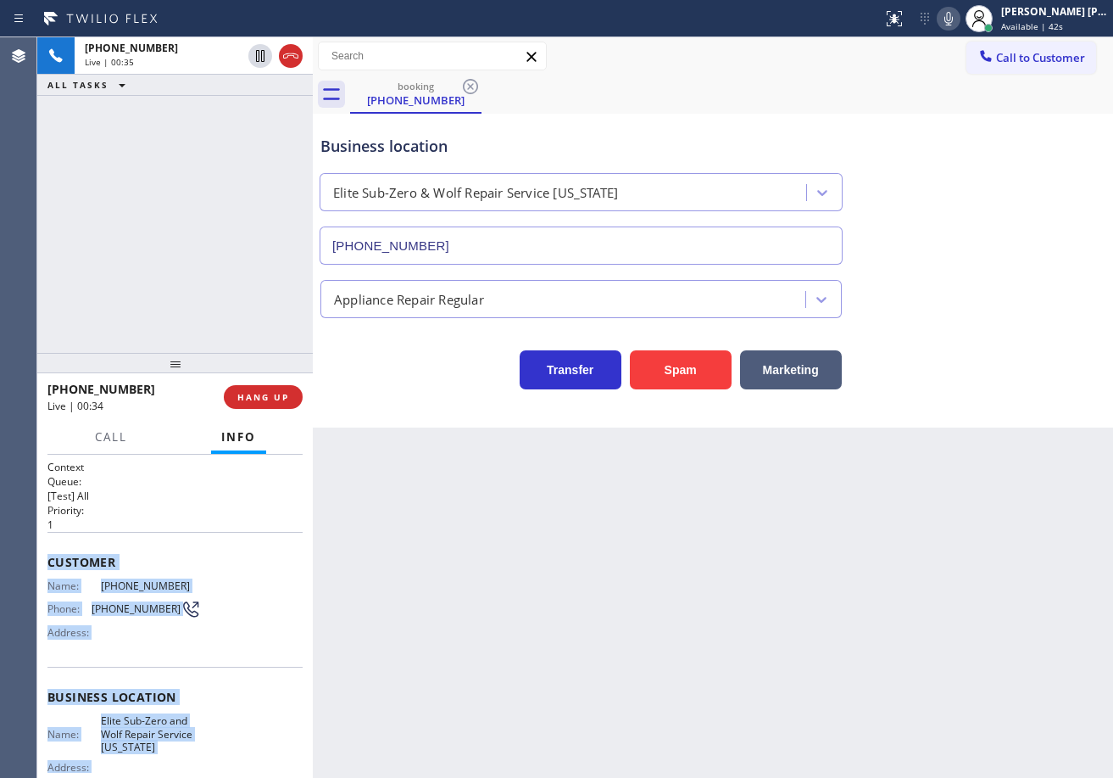
scroll to position [178, 0]
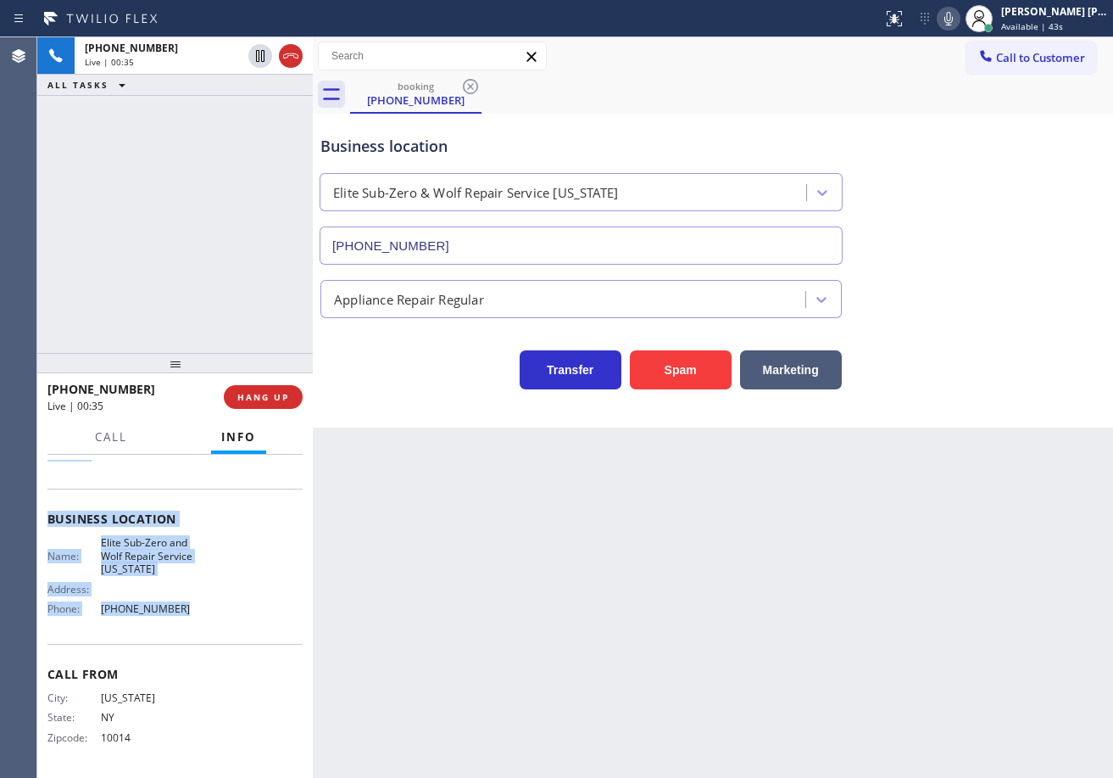
drag, startPoint x: 41, startPoint y: 554, endPoint x: 1029, endPoint y: 336, distance: 1011.6
click at [210, 620] on div "Context Queue: [Test] All Priority: 1 Customer Name: [PHONE_NUMBER] Phone: [PHO…" at bounding box center [175, 615] width 276 height 323
copy div "Customer Name: [PHONE_NUMBER] Phone: [PHONE_NUMBER] Address: Business location …"
drag, startPoint x: 971, startPoint y: 26, endPoint x: 990, endPoint y: 142, distance: 117.7
click at [959, 26] on icon at bounding box center [949, 18] width 20 height 20
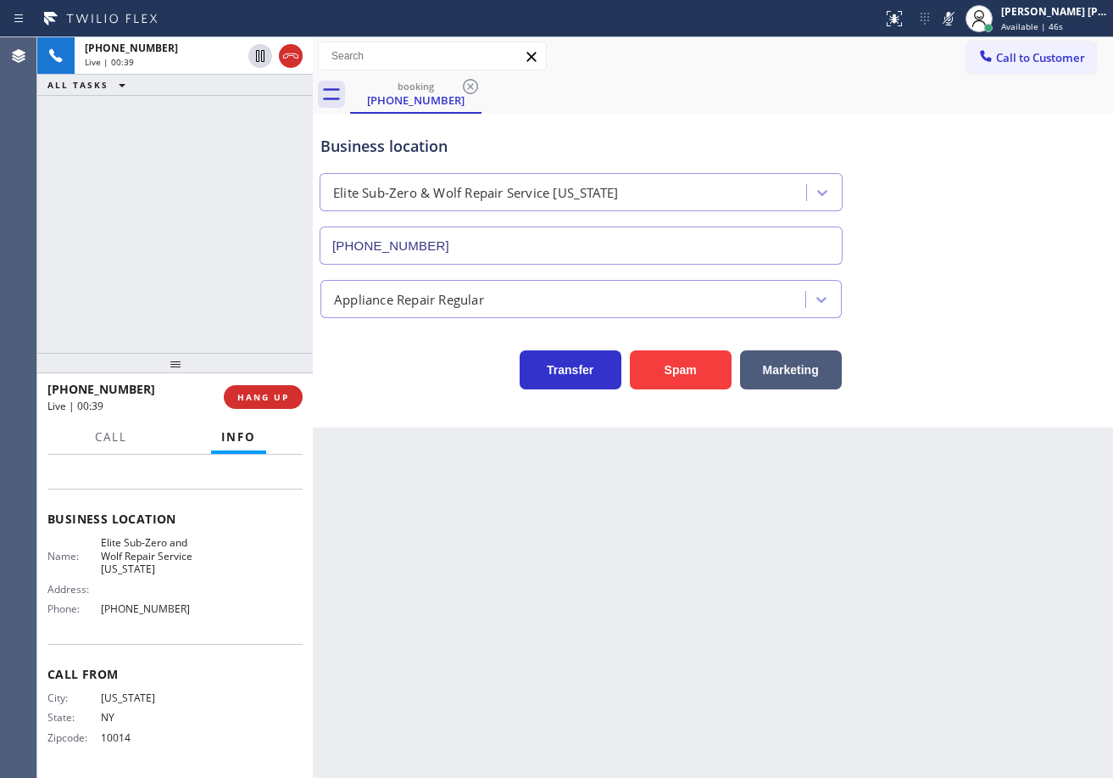
click at [994, 147] on div "Business location Elite Sub-Zero & Wolf Repair Service [US_STATE] [PHONE_NUMBER]" at bounding box center [713, 187] width 792 height 153
click at [953, 17] on icon at bounding box center [949, 19] width 8 height 14
click at [959, 24] on icon at bounding box center [949, 18] width 20 height 20
click at [1004, 207] on div "Business location Elite Sub-Zero & Wolf Repair Service [US_STATE] [PHONE_NUMBER]" at bounding box center [713, 187] width 792 height 153
click at [959, 21] on icon at bounding box center [949, 18] width 20 height 20
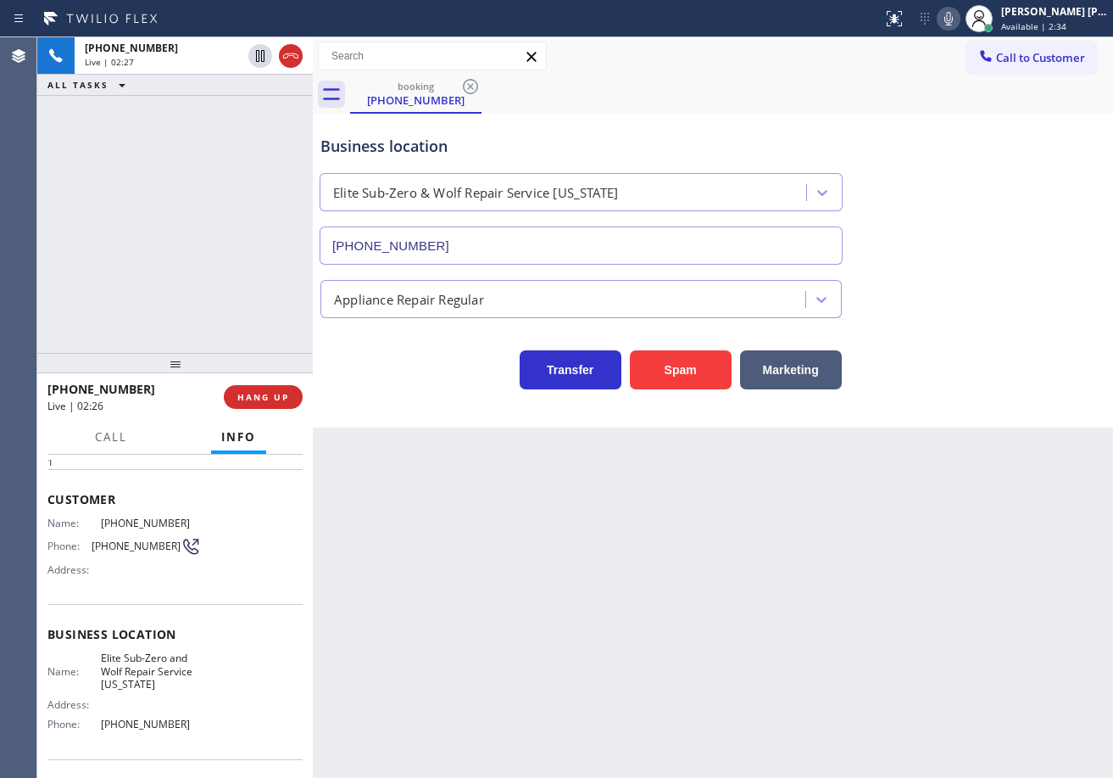
scroll to position [0, 0]
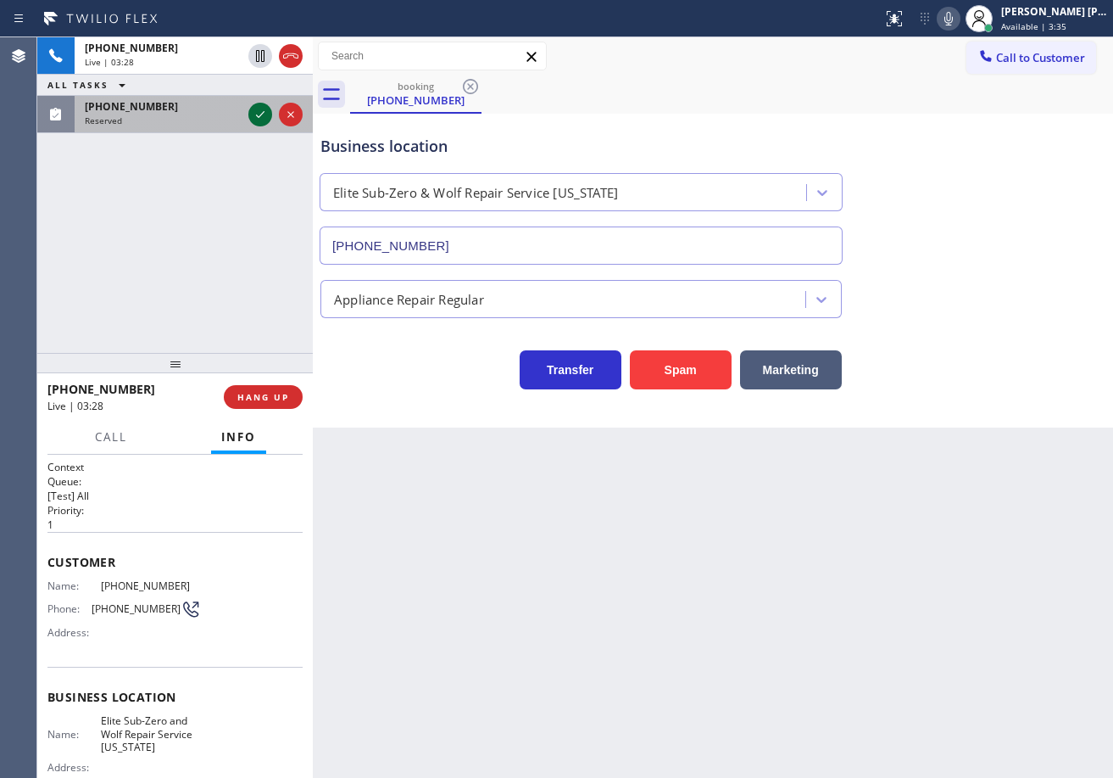
drag, startPoint x: 187, startPoint y: 116, endPoint x: 271, endPoint y: 119, distance: 84.0
click at [187, 114] on div "Reserved" at bounding box center [163, 120] width 157 height 12
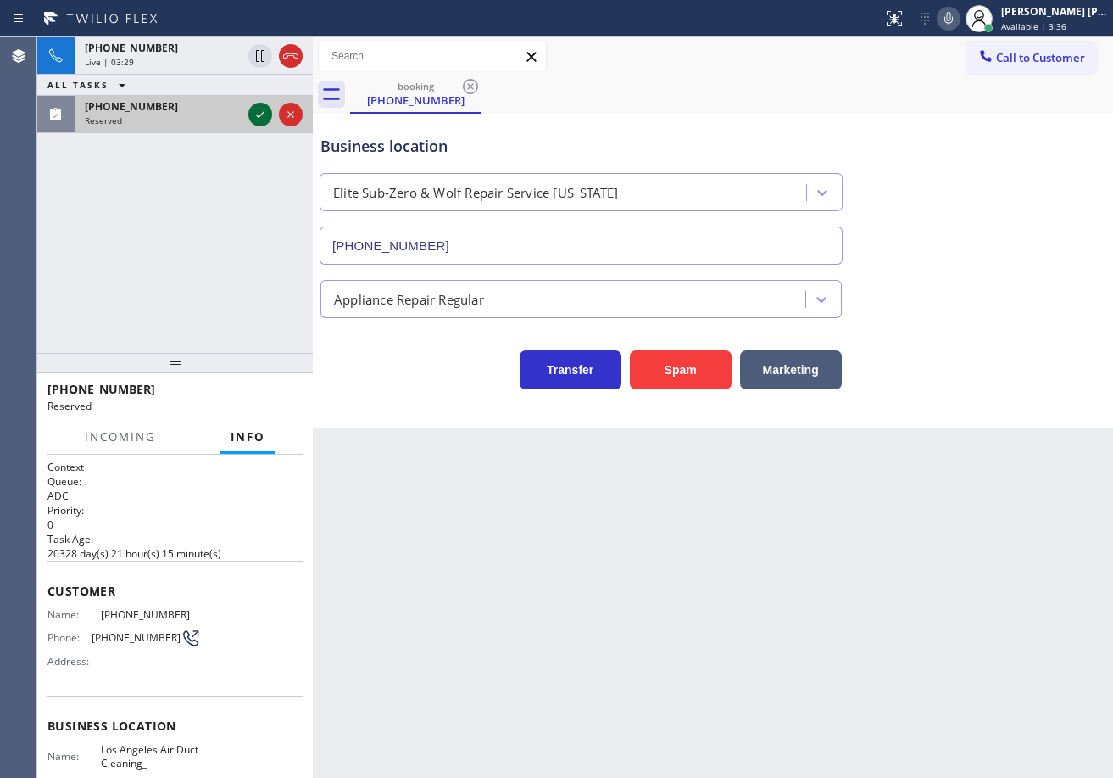
click at [258, 120] on icon at bounding box center [260, 114] width 20 height 20
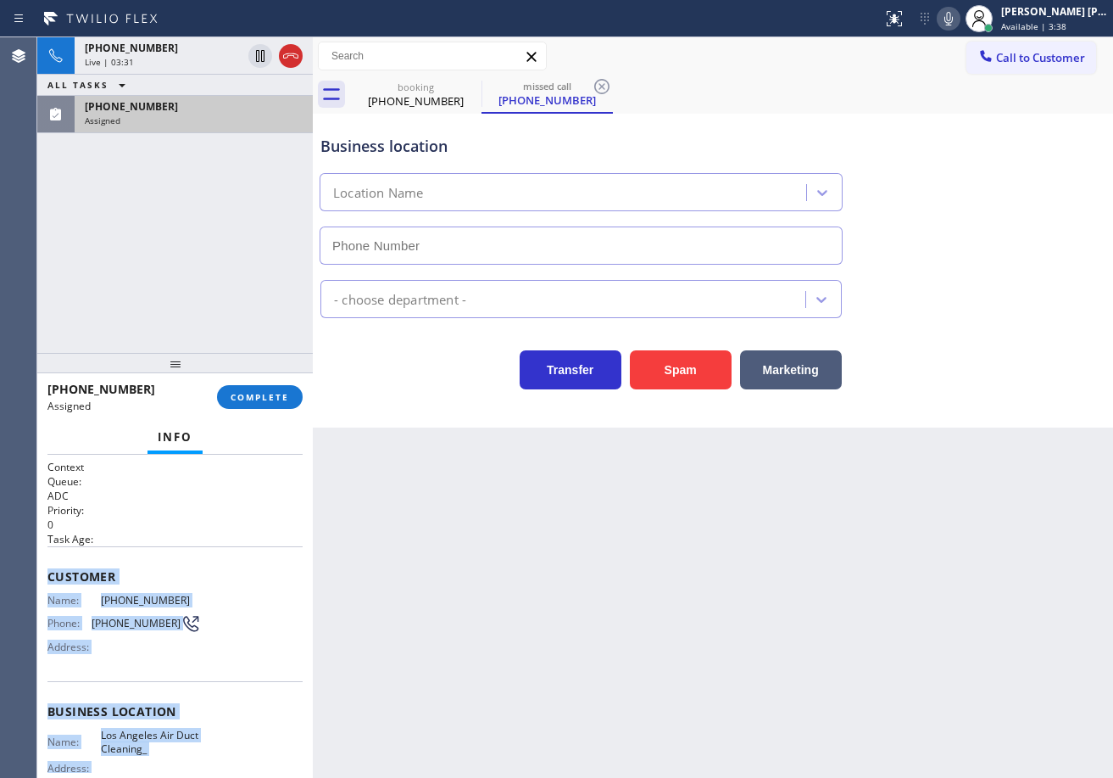
type input "[PHONE_NUMBER]"
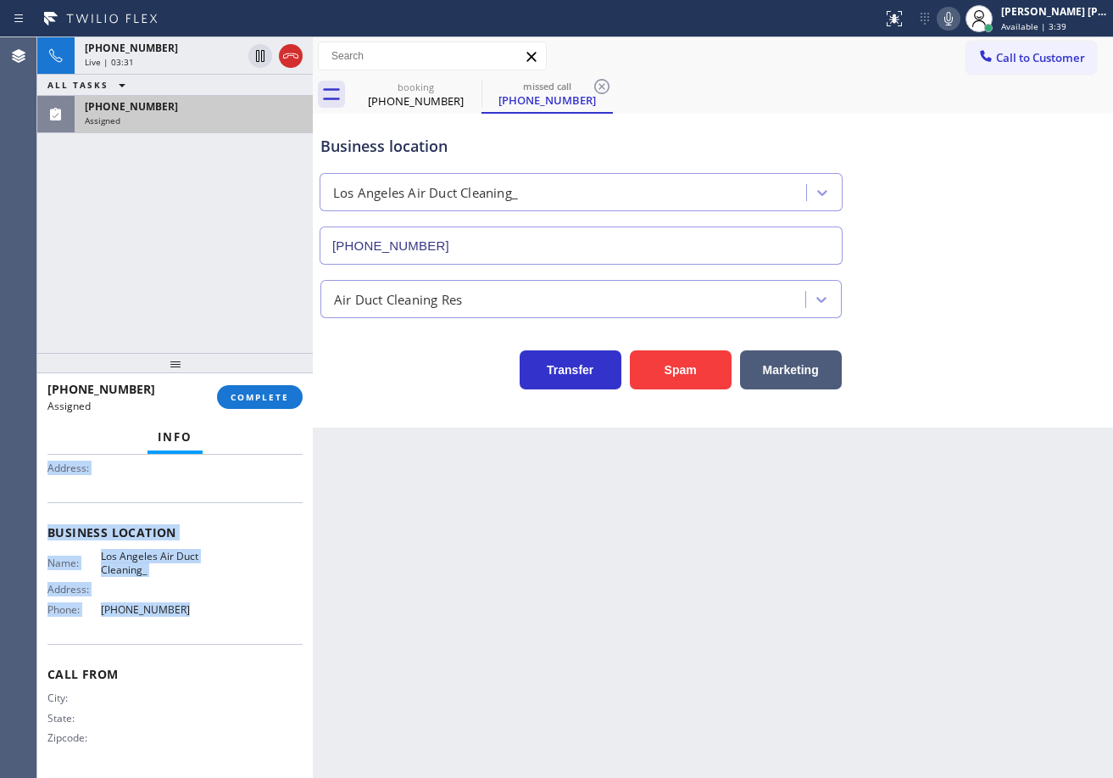
drag, startPoint x: 42, startPoint y: 572, endPoint x: 181, endPoint y: 619, distance: 146.9
click at [181, 619] on div "Context Queue: ADC Priority: 0 Task Age: Customer Name: [PHONE_NUMBER] Phone: […" at bounding box center [175, 615] width 276 height 323
copy div "Customer Name: [PHONE_NUMBER] Phone: [PHONE_NUMBER] Address: Business location …"
click at [259, 397] on span "COMPLETE" at bounding box center [260, 397] width 59 height 12
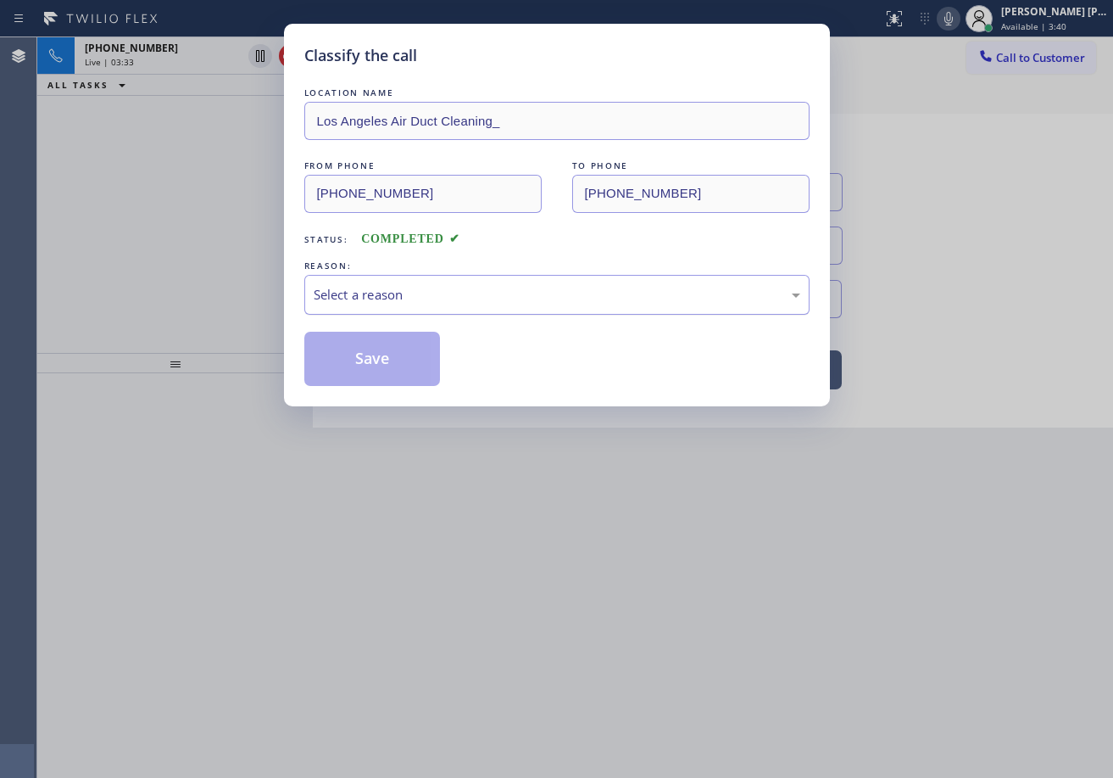
click at [393, 283] on div "Select a reason" at bounding box center [556, 295] width 505 height 40
click at [381, 338] on button "Save" at bounding box center [372, 359] width 137 height 54
click at [380, 338] on button "Save" at bounding box center [372, 359] width 137 height 54
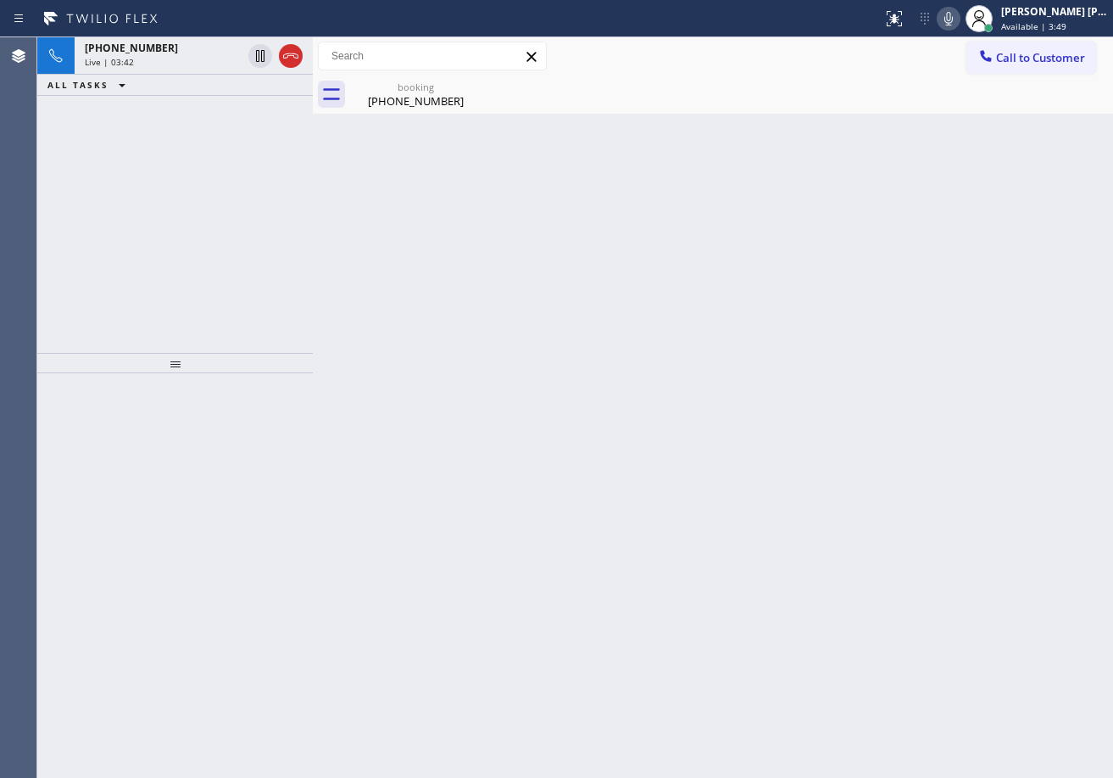
drag, startPoint x: 400, startPoint y: 100, endPoint x: 254, endPoint y: 86, distance: 147.4
click at [400, 100] on div "[PHONE_NUMBER]" at bounding box center [416, 100] width 128 height 15
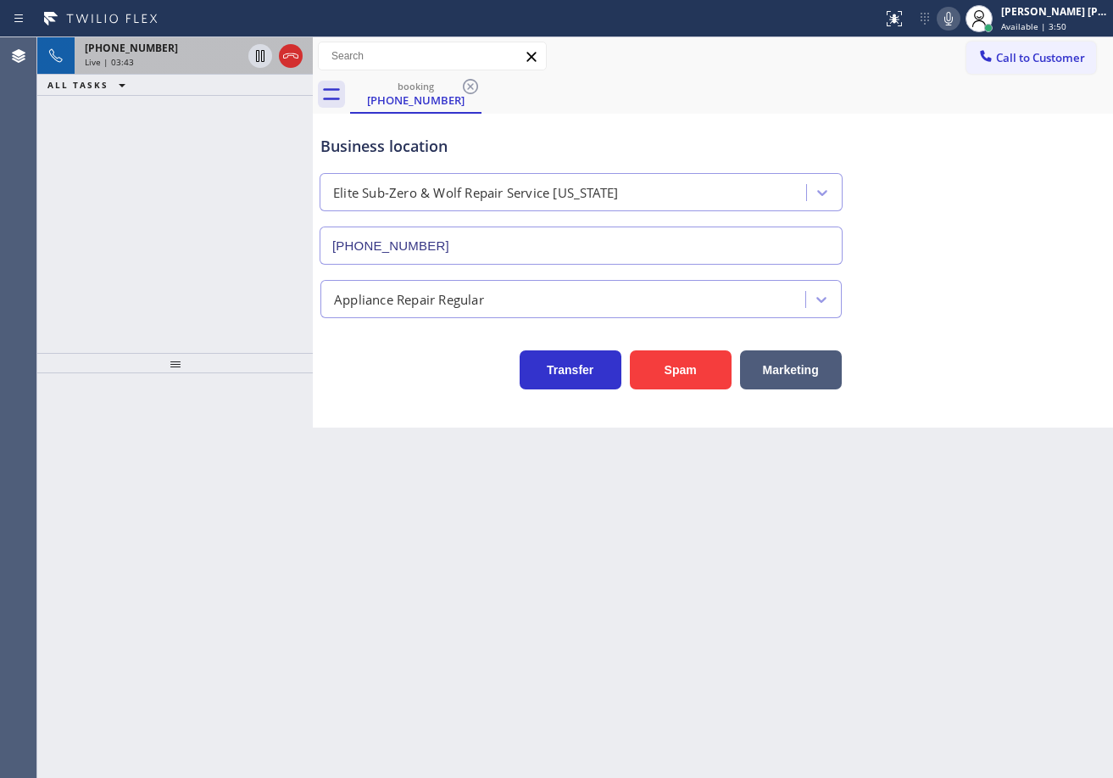
click at [208, 61] on div "Live | 03:43" at bounding box center [163, 62] width 157 height 12
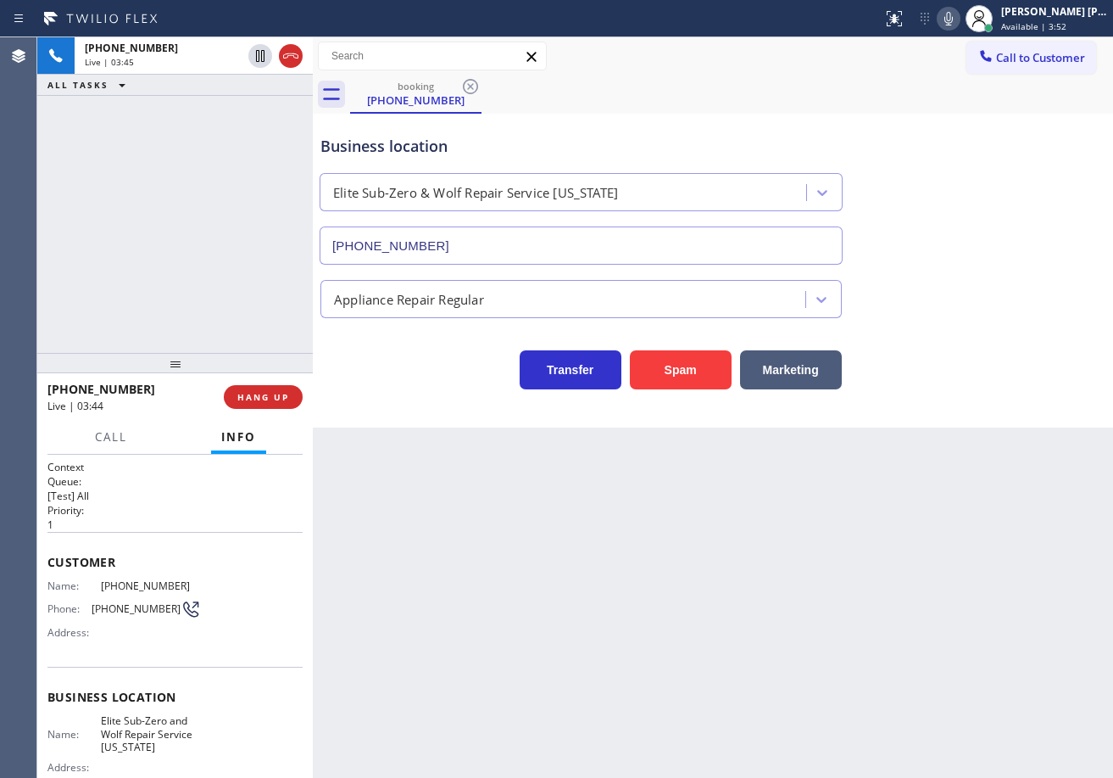
drag, startPoint x: 971, startPoint y: 20, endPoint x: 970, endPoint y: 163, distance: 143.3
click at [959, 20] on icon at bounding box center [949, 18] width 20 height 20
click at [971, 165] on div "Business location Elite Sub-Zero & Wolf Repair Service [US_STATE] [PHONE_NUMBER]" at bounding box center [713, 187] width 792 height 153
click at [959, 18] on icon at bounding box center [949, 18] width 20 height 20
click at [923, 291] on div "Appliance Repair Regular" at bounding box center [713, 295] width 792 height 45
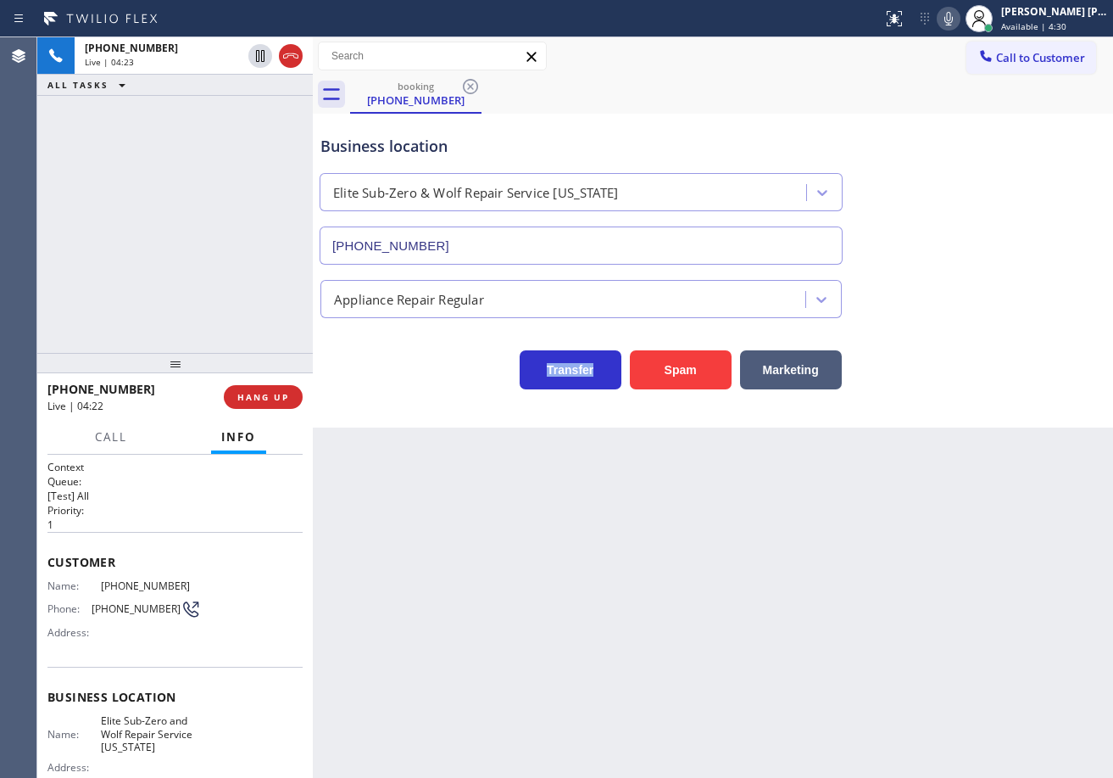
click at [923, 291] on div "Appliance Repair Regular" at bounding box center [713, 295] width 792 height 45
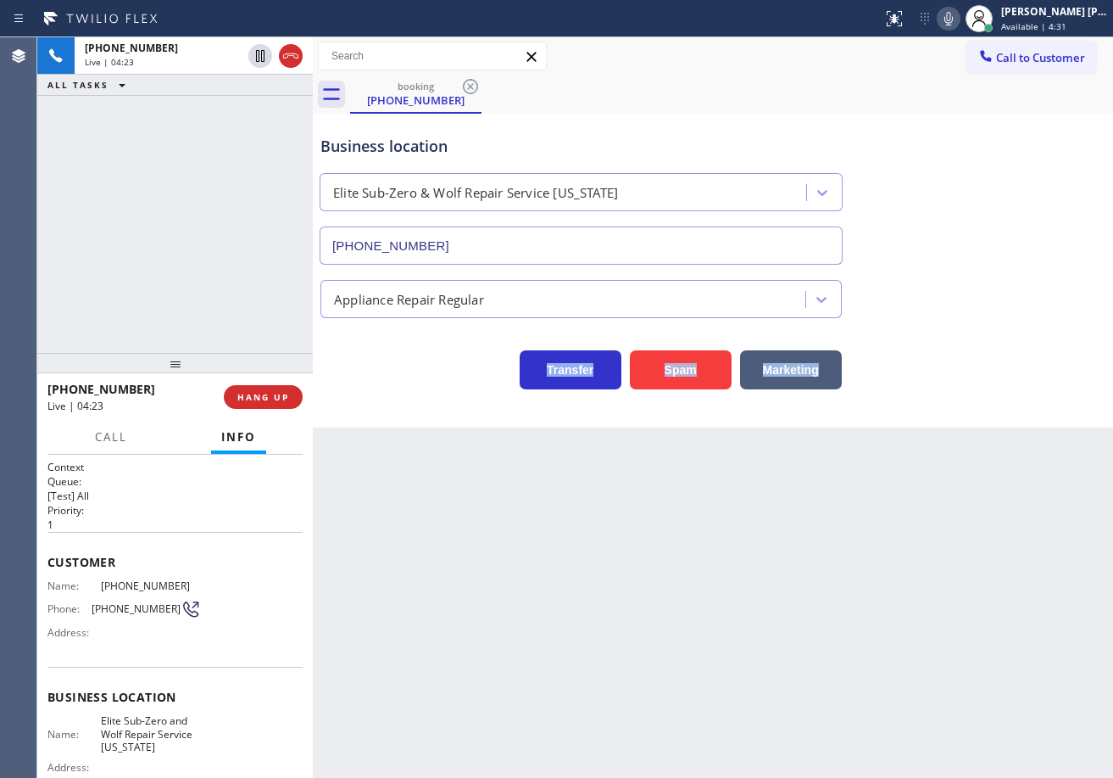
click at [923, 291] on div "Appliance Repair Regular" at bounding box center [713, 295] width 792 height 45
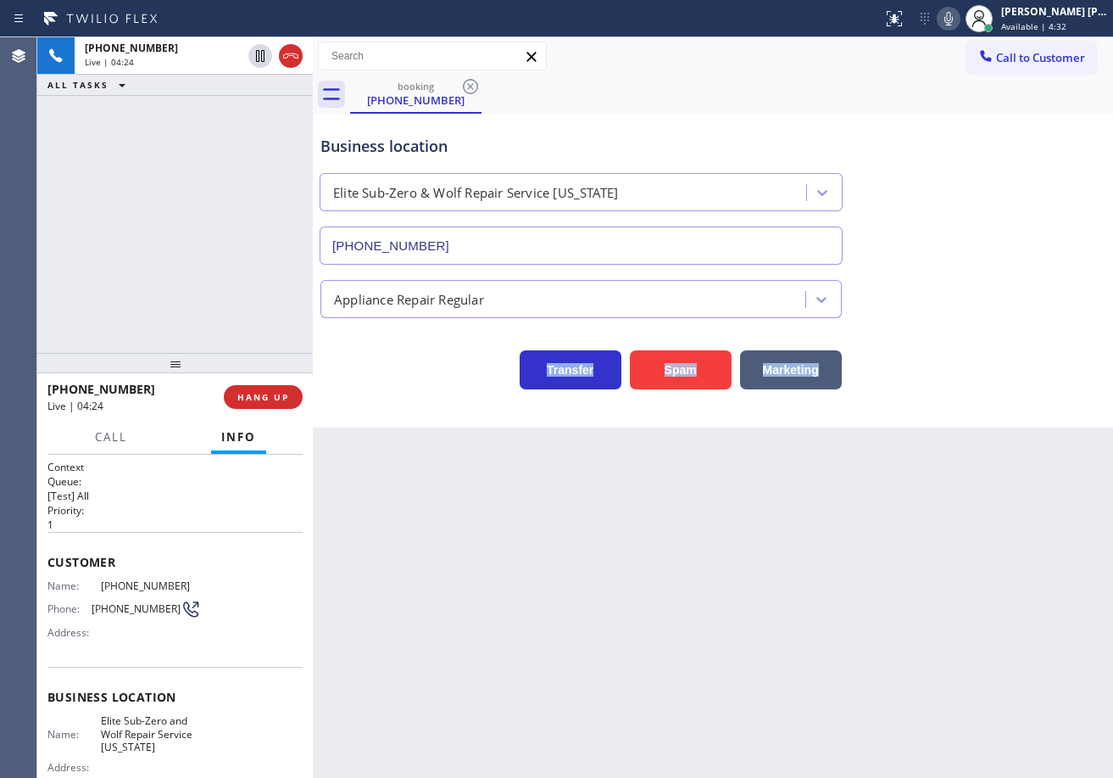
click at [923, 291] on div "Appliance Repair Regular" at bounding box center [713, 295] width 792 height 45
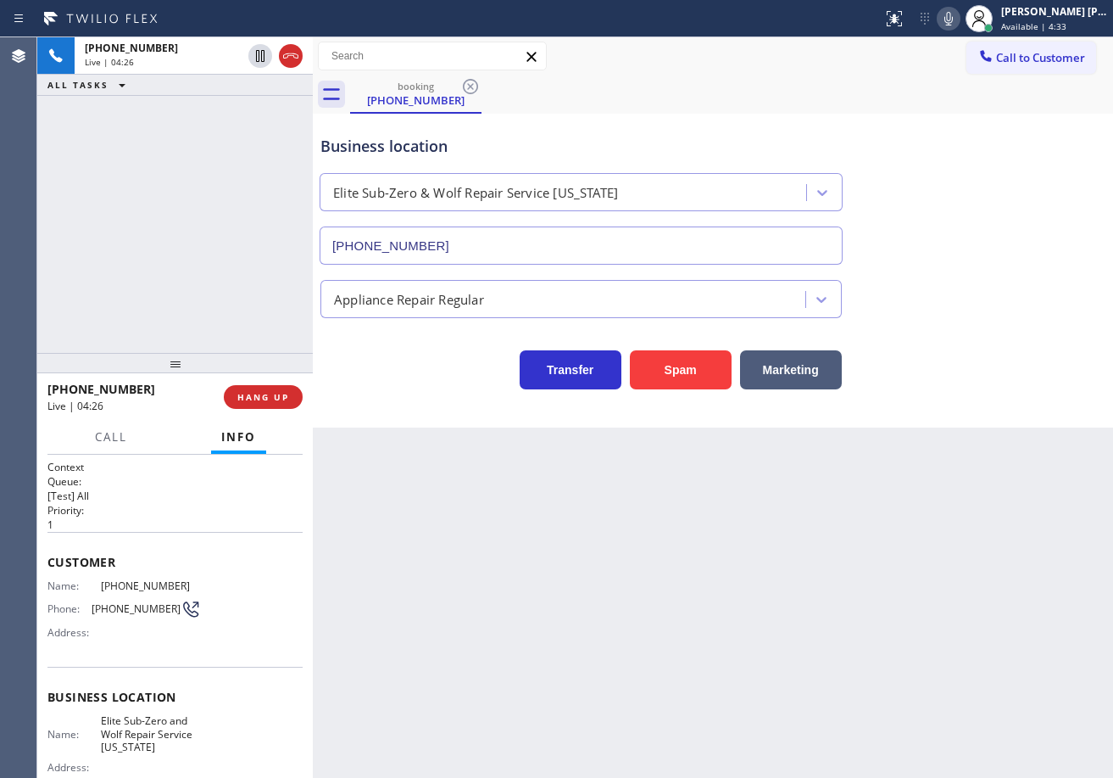
click at [909, 279] on div "Appliance Repair Regular" at bounding box center [713, 295] width 792 height 45
click at [953, 22] on icon at bounding box center [949, 19] width 8 height 14
click at [990, 217] on div "Business location Elite Sub-Zero & Wolf Repair Service [US_STATE] [PHONE_NUMBER]" at bounding box center [713, 187] width 792 height 153
click at [181, 191] on div "[PHONE_NUMBER] Live | 04:27 ALL TASKS ALL TASKS ACTIVE TASKS TASKS IN WRAP UP" at bounding box center [175, 194] width 276 height 315
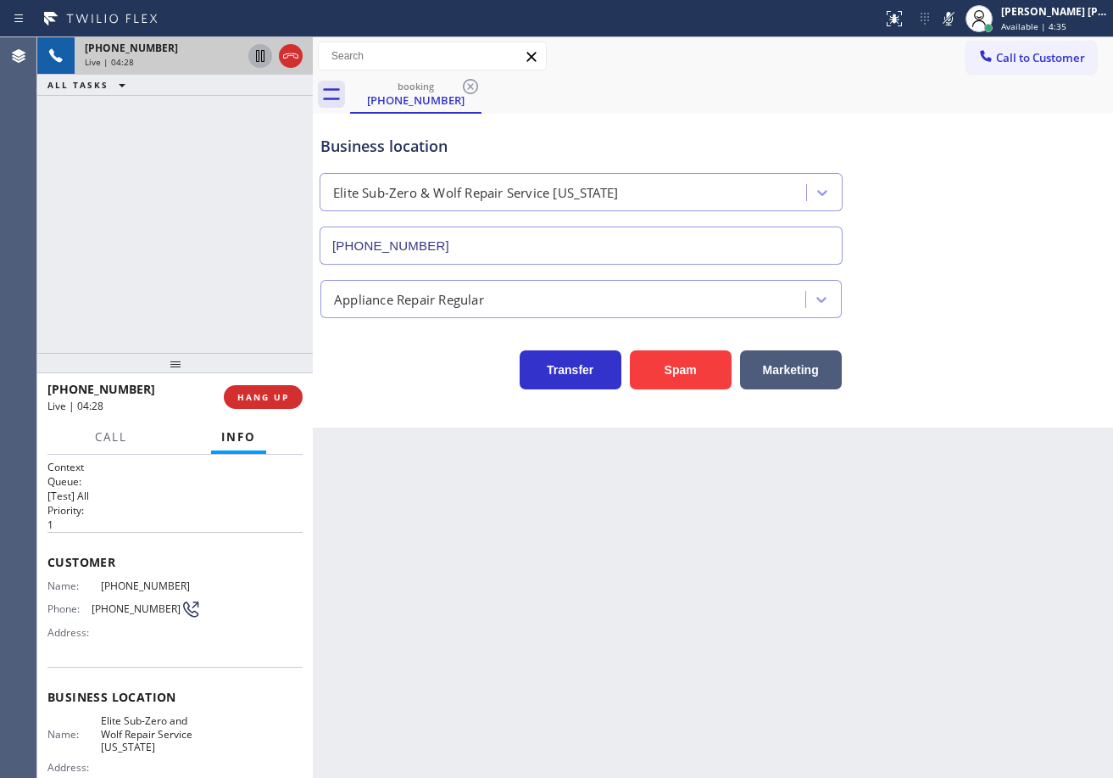
click at [256, 59] on icon at bounding box center [260, 56] width 8 height 12
click at [211, 136] on div "[PHONE_NUMBER] Live | 04:28 ALL TASKS ALL TASKS ACTIVE TASKS TASKS IN WRAP UP" at bounding box center [175, 194] width 276 height 315
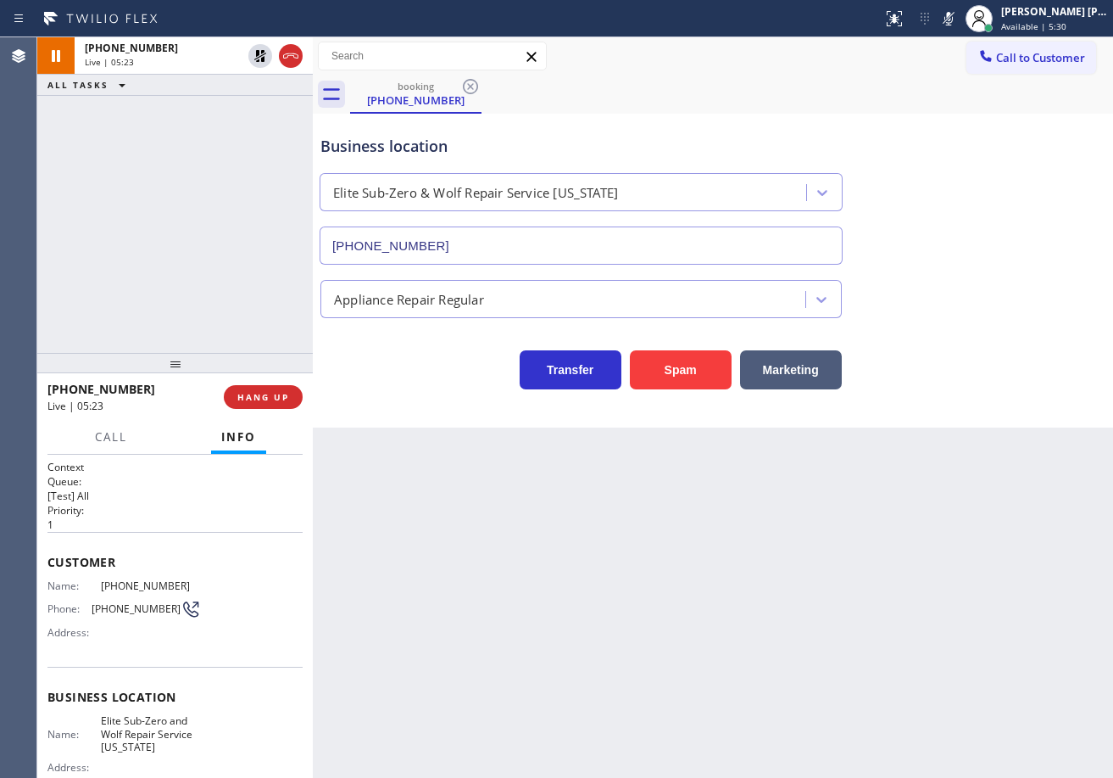
drag, startPoint x: 237, startPoint y: 168, endPoint x: 259, endPoint y: 121, distance: 51.2
click at [253, 137] on div "[PHONE_NUMBER] Live | 05:23 ALL TASKS ALL TASKS ACTIVE TASKS TASKS IN WRAP UP" at bounding box center [175, 194] width 276 height 315
drag, startPoint x: 254, startPoint y: 59, endPoint x: 254, endPoint y: 81, distance: 21.2
click at [254, 59] on icon at bounding box center [260, 56] width 20 height 20
drag, startPoint x: 254, startPoint y: 95, endPoint x: 917, endPoint y: 45, distance: 665.0
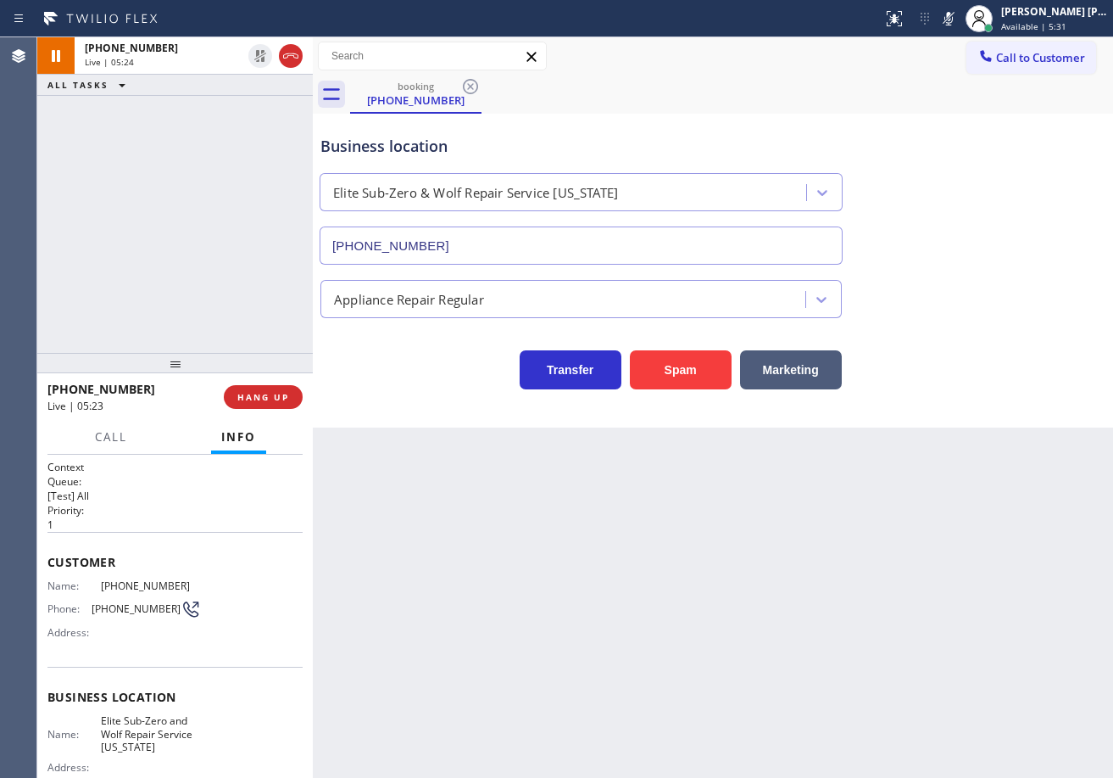
click at [292, 99] on div "[PHONE_NUMBER] Live | 05:24 ALL TASKS ALL TASKS ACTIVE TASKS TASKS IN WRAP UP" at bounding box center [175, 194] width 276 height 315
click at [959, 24] on icon at bounding box center [949, 18] width 20 height 20
drag, startPoint x: 923, startPoint y: 170, endPoint x: 924, endPoint y: 194, distance: 23.8
click at [922, 191] on div "Business location Elite Sub-Zero & Wolf Repair Service [US_STATE] [PHONE_NUMBER]" at bounding box center [713, 187] width 792 height 153
click at [781, 517] on div "Back to Dashboard Change Sender ID Customers Technicians Select a contact Outbo…" at bounding box center [713, 407] width 800 height 740
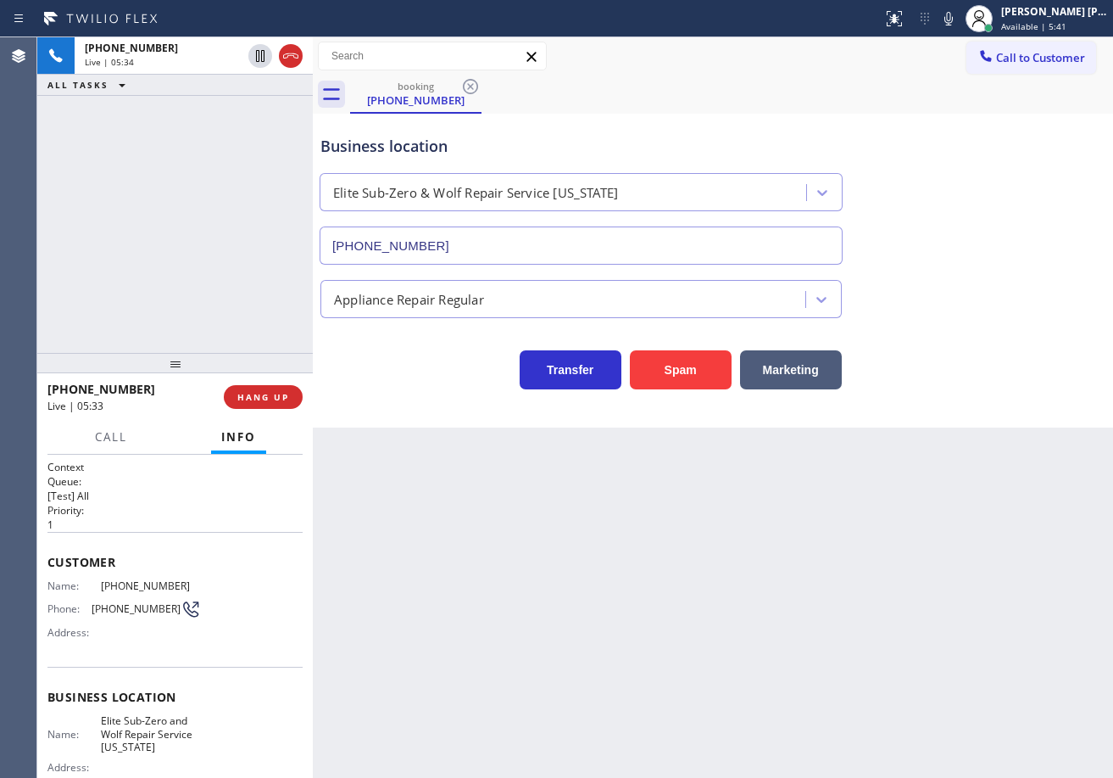
click at [981, 289] on div "Appliance Repair Regular" at bounding box center [713, 295] width 792 height 45
click at [979, 291] on div "Appliance Repair Regular" at bounding box center [713, 295] width 792 height 45
click at [979, 293] on div "Appliance Repair Regular" at bounding box center [713, 295] width 792 height 45
click at [979, 298] on div "Appliance Repair Regular" at bounding box center [713, 295] width 792 height 45
click at [980, 299] on div "Appliance Repair Regular" at bounding box center [713, 295] width 792 height 45
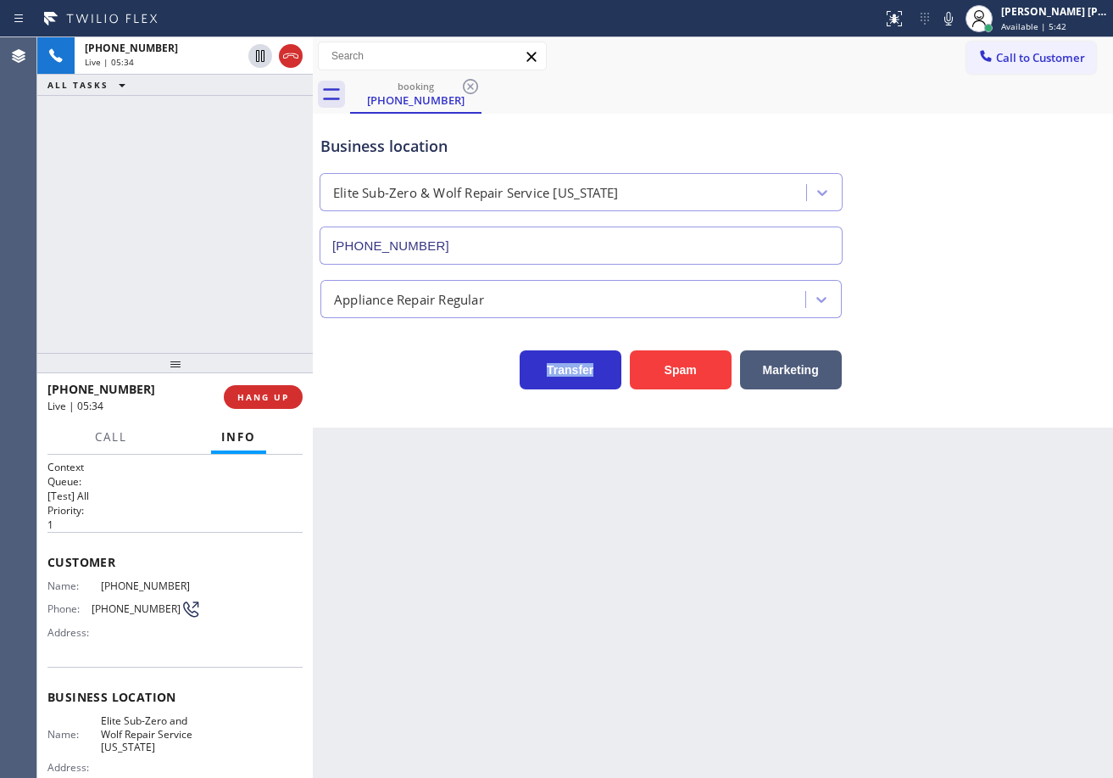
click at [980, 299] on div "Appliance Repair Regular" at bounding box center [713, 295] width 792 height 45
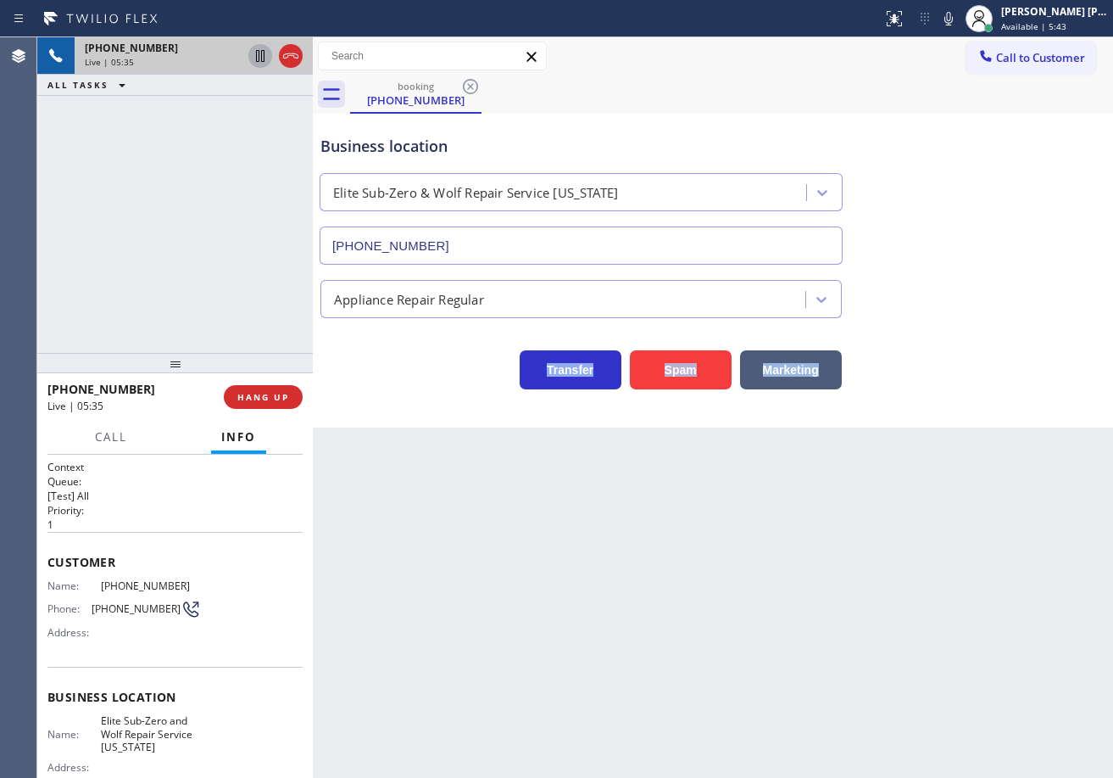
click at [266, 60] on icon at bounding box center [260, 56] width 20 height 20
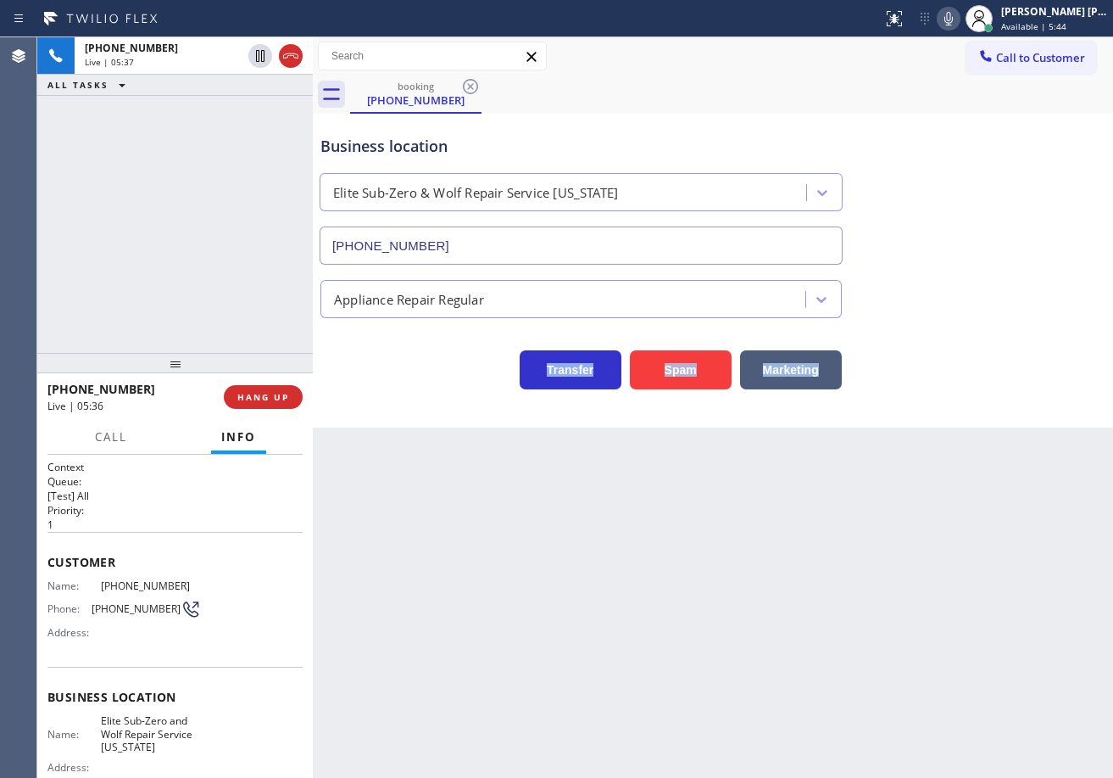
click at [959, 21] on icon at bounding box center [949, 18] width 20 height 20
click at [953, 22] on icon at bounding box center [949, 19] width 8 height 14
click at [969, 232] on div "Business location Elite Sub-Zero & Wolf Repair Service [US_STATE] [PHONE_NUMBER]" at bounding box center [713, 187] width 792 height 153
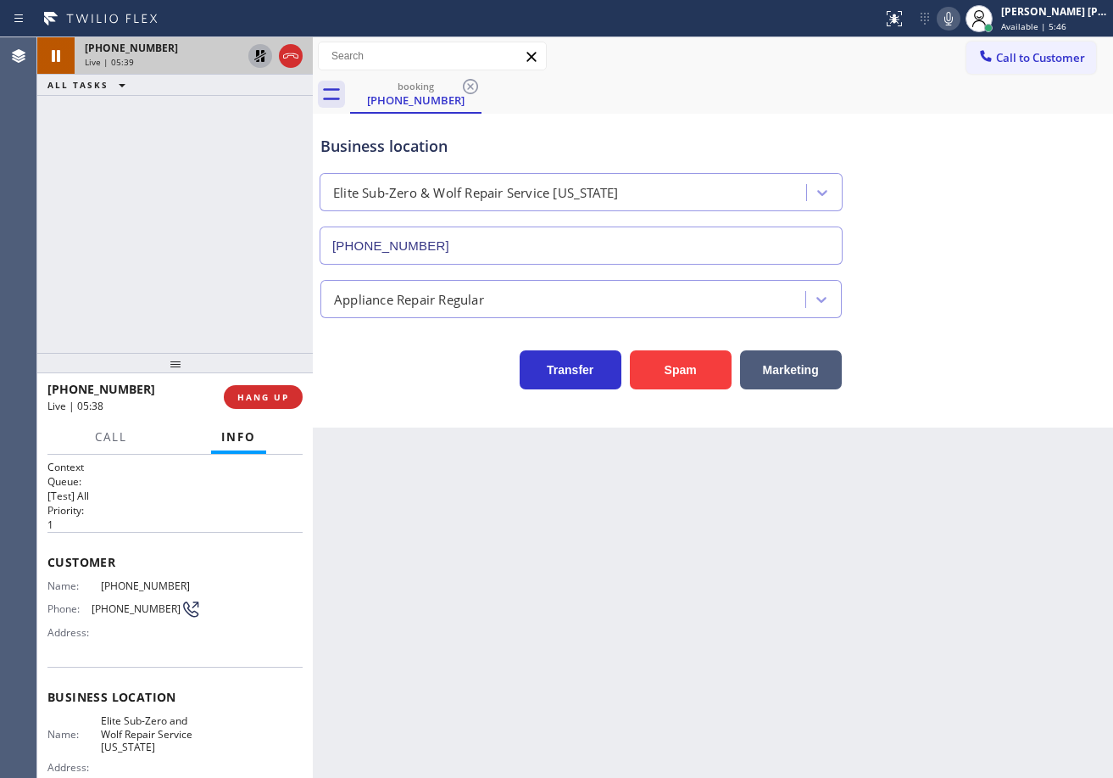
click at [254, 64] on icon at bounding box center [260, 56] width 20 height 20
click at [246, 109] on div "[PHONE_NUMBER] Live | 05:39 ALL TASKS ALL TASKS ACTIVE TASKS TASKS IN WRAP UP" at bounding box center [175, 194] width 276 height 315
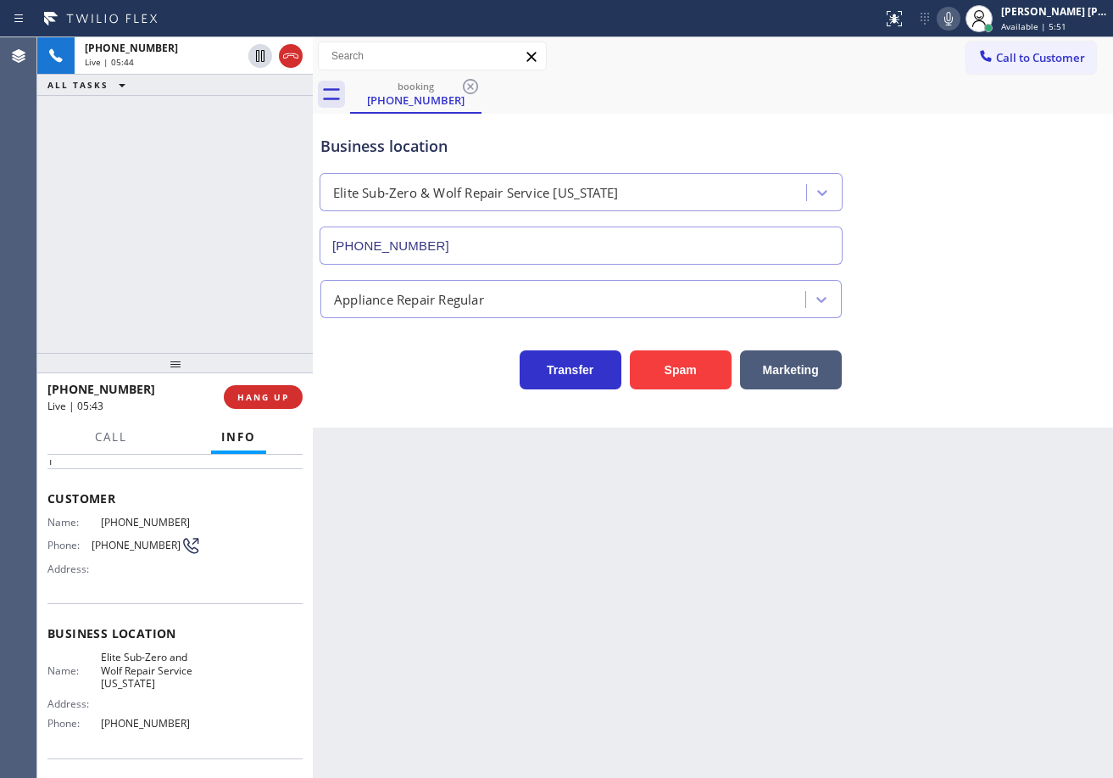
scroll to position [177, 0]
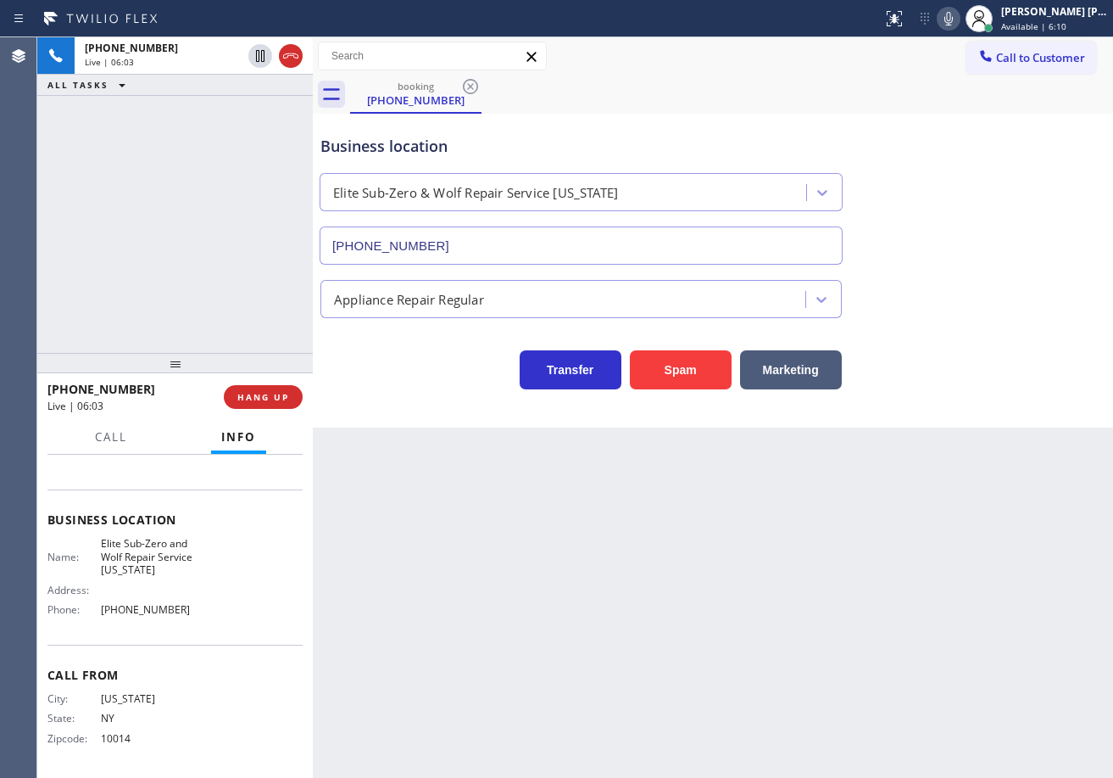
click at [861, 97] on div "booking [PHONE_NUMBER]" at bounding box center [731, 94] width 763 height 38
click at [787, 102] on div "booking [PHONE_NUMBER]" at bounding box center [731, 94] width 763 height 38
click at [953, 20] on icon at bounding box center [949, 19] width 8 height 14
click at [959, 20] on icon at bounding box center [949, 18] width 20 height 20
click at [226, 154] on div "[PHONE_NUMBER] Live | 07:46 ALL TASKS ALL TASKS ACTIVE TASKS TASKS IN WRAP UP" at bounding box center [175, 194] width 276 height 315
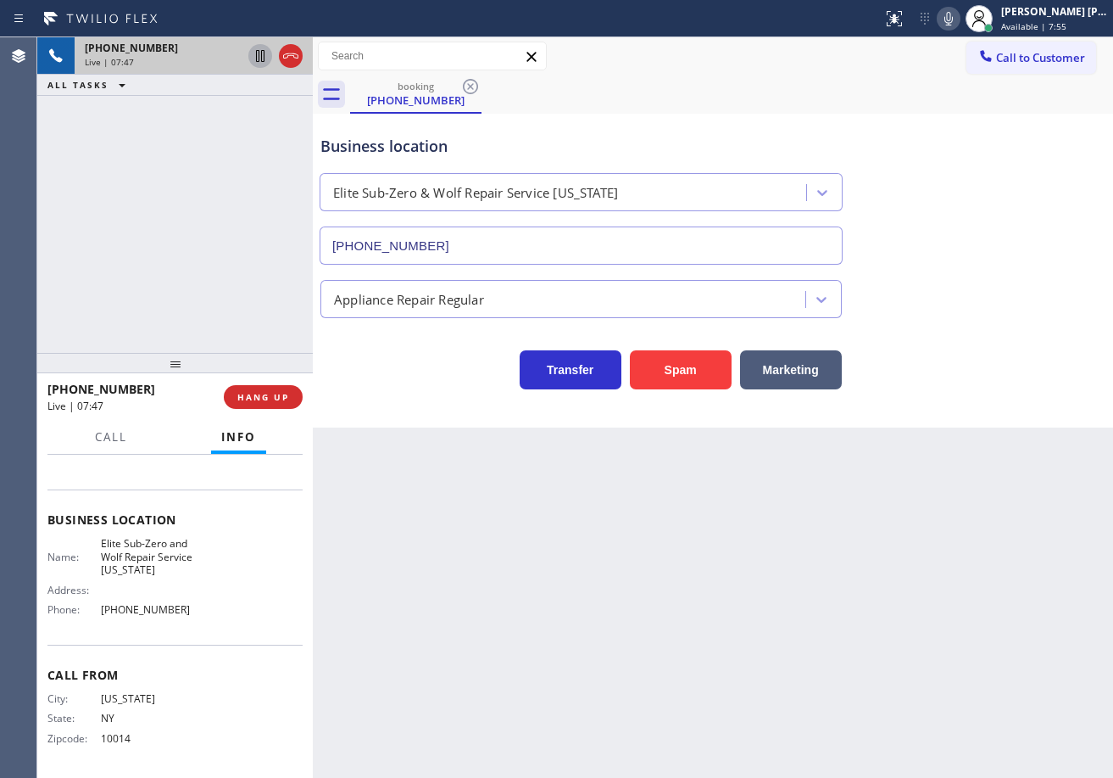
click at [257, 55] on icon at bounding box center [260, 56] width 8 height 12
click at [953, 25] on icon at bounding box center [949, 19] width 8 height 14
click at [979, 155] on div "Business location Elite Sub-Zero & Wolf Repair Service [US_STATE] [PHONE_NUMBER]" at bounding box center [713, 187] width 792 height 153
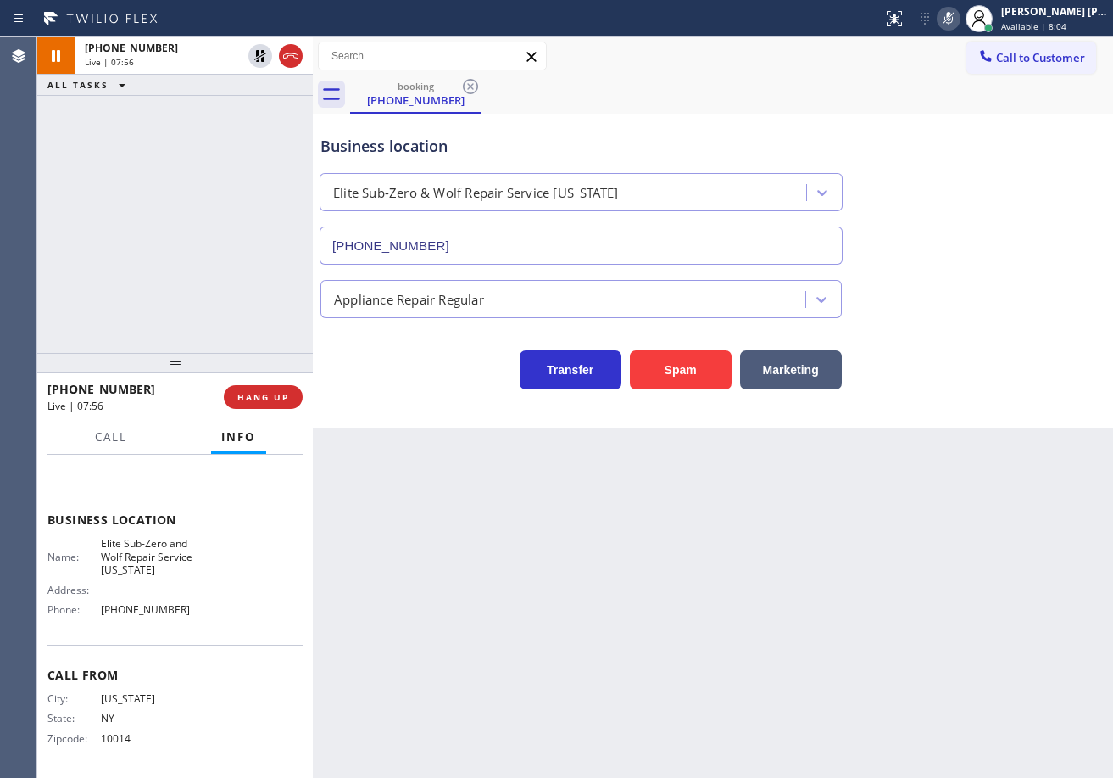
click at [509, 526] on div "Back to Dashboard Change Sender ID Customers Technicians Select a contact Outbo…" at bounding box center [713, 407] width 800 height 740
click at [265, 58] on icon at bounding box center [260, 56] width 12 height 12
click at [258, 88] on div "ALL TASKS ALL TASKS ACTIVE TASKS TASKS IN WRAP UP" at bounding box center [175, 85] width 276 height 21
click at [959, 14] on icon at bounding box center [949, 18] width 20 height 20
click at [953, 226] on div "Business location Elite Sub-Zero & Wolf Repair Service [US_STATE] [PHONE_NUMBER]" at bounding box center [713, 187] width 792 height 153
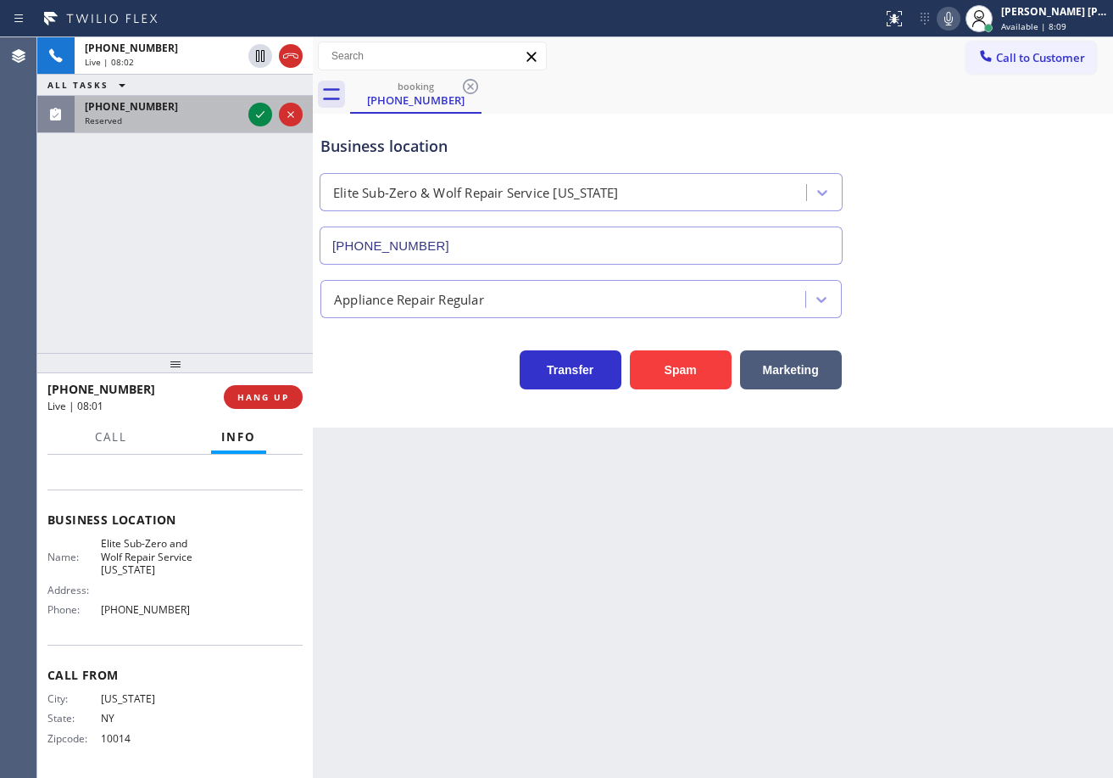
click at [221, 125] on div "Reserved" at bounding box center [163, 120] width 157 height 12
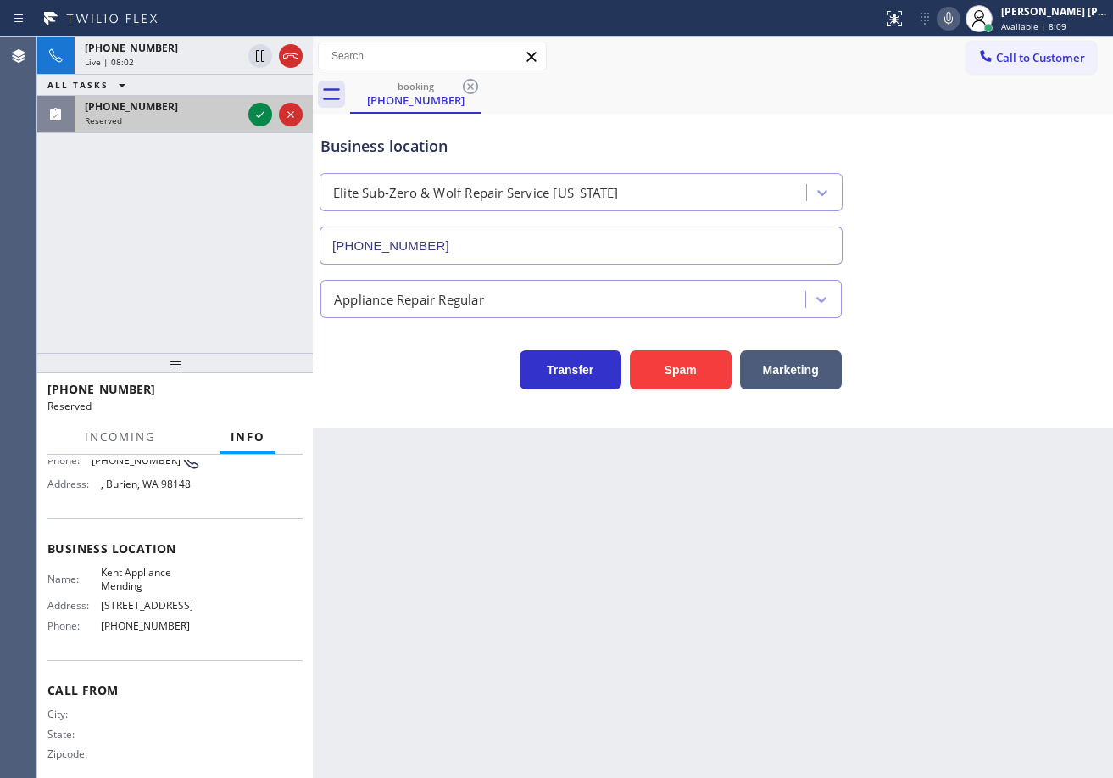
scroll to position [193, 0]
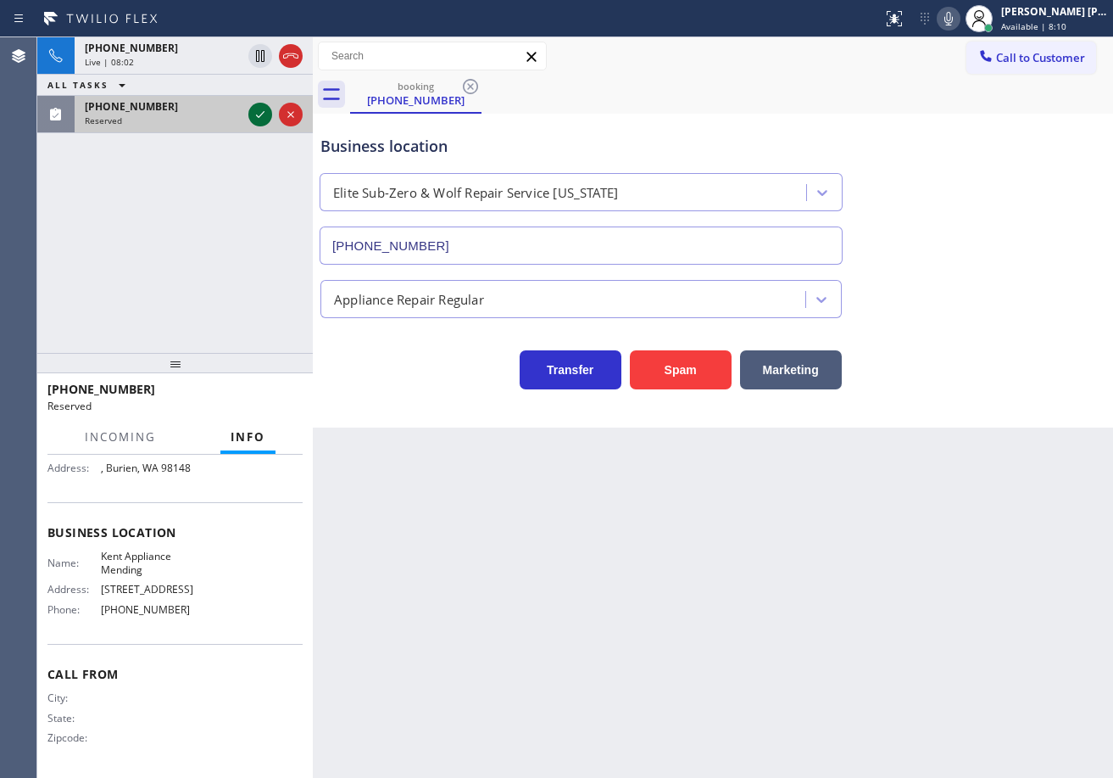
click at [257, 116] on icon at bounding box center [260, 114] width 8 height 7
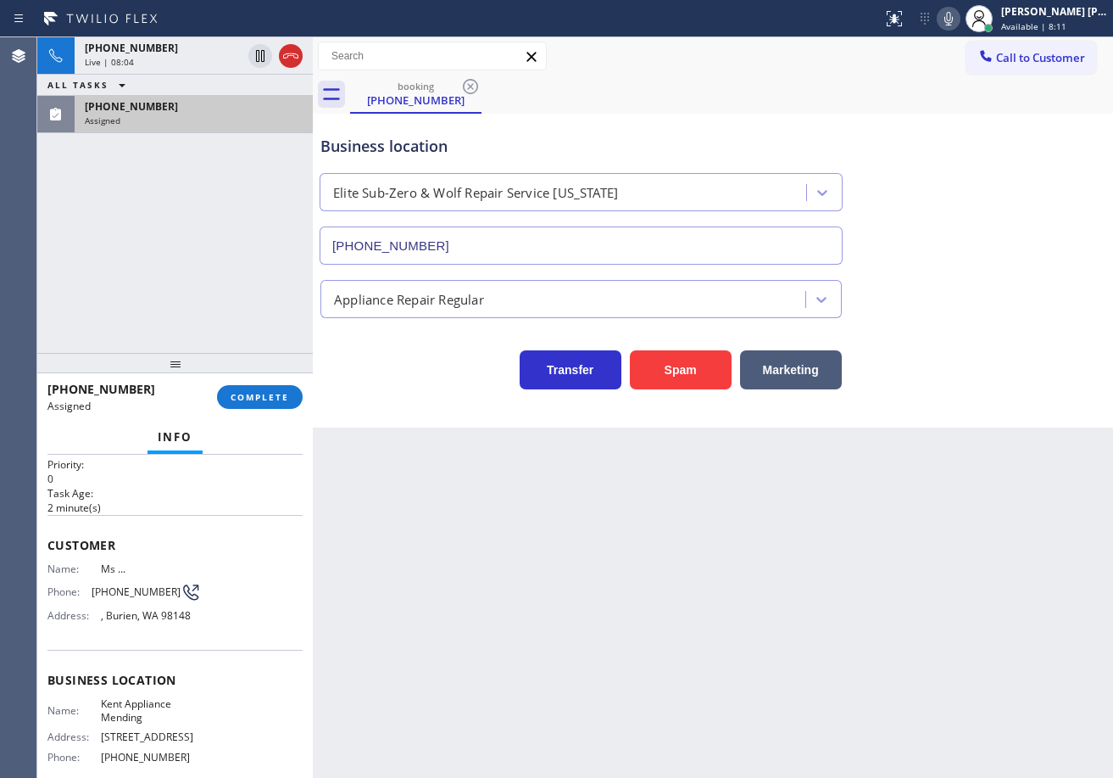
scroll to position [0, 0]
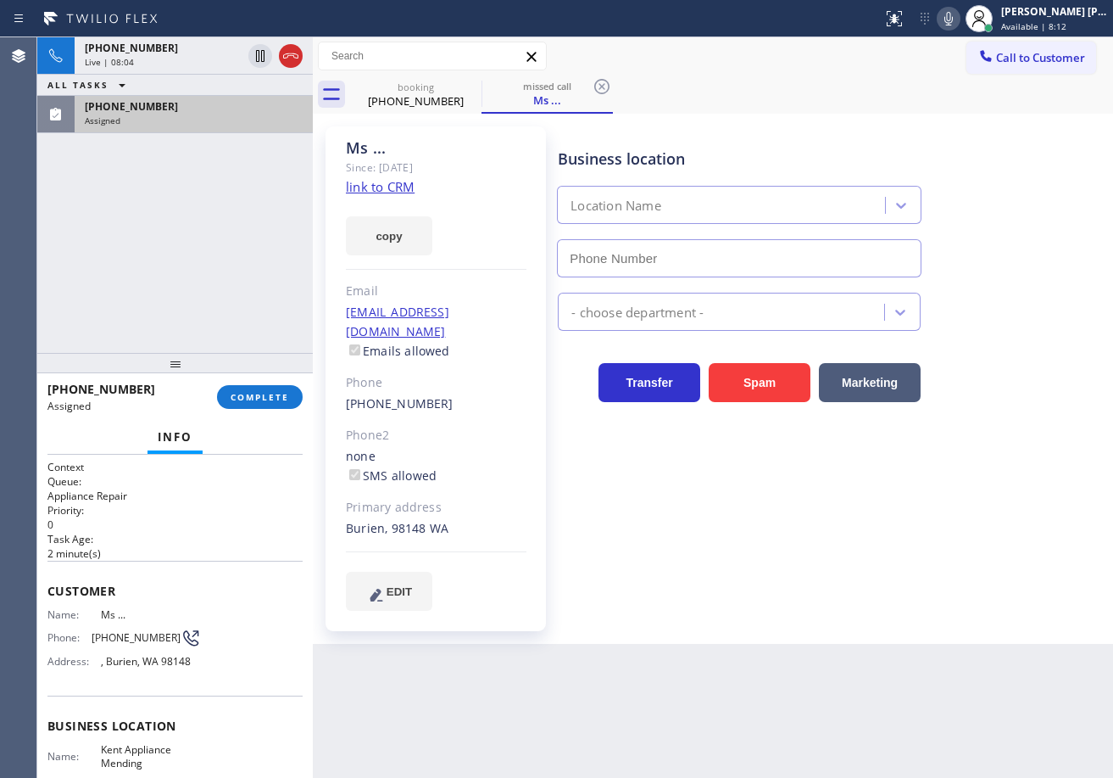
type input "[PHONE_NUMBER]"
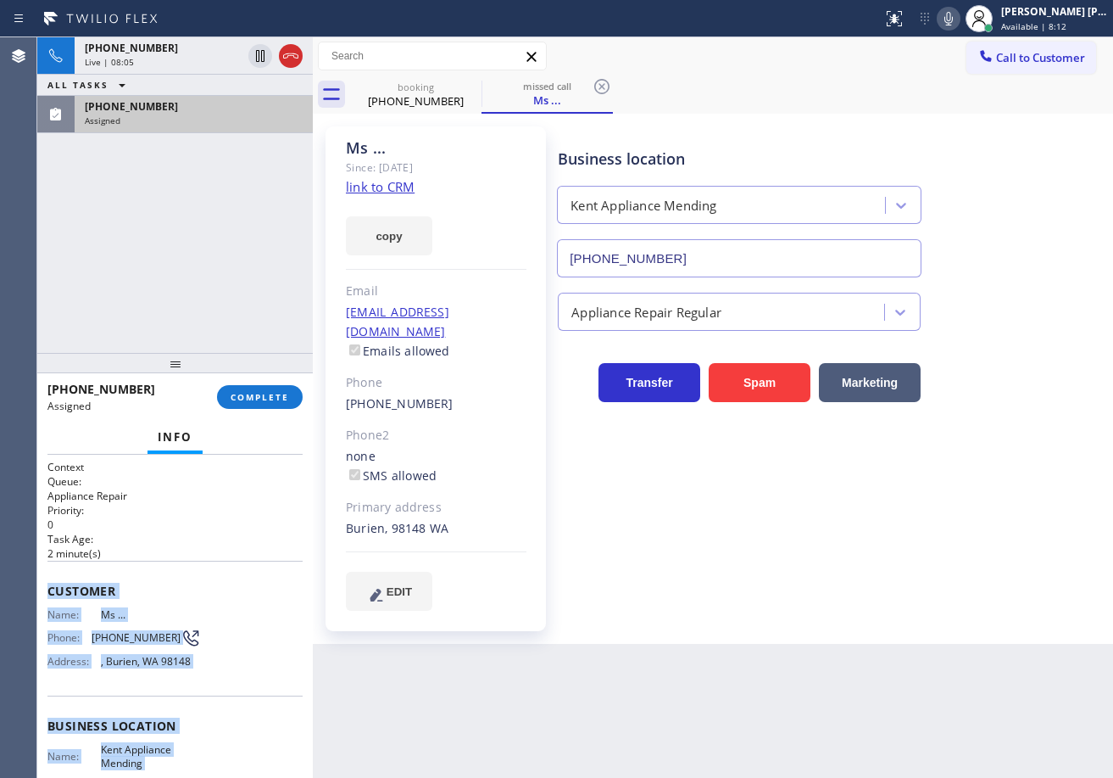
scroll to position [193, 0]
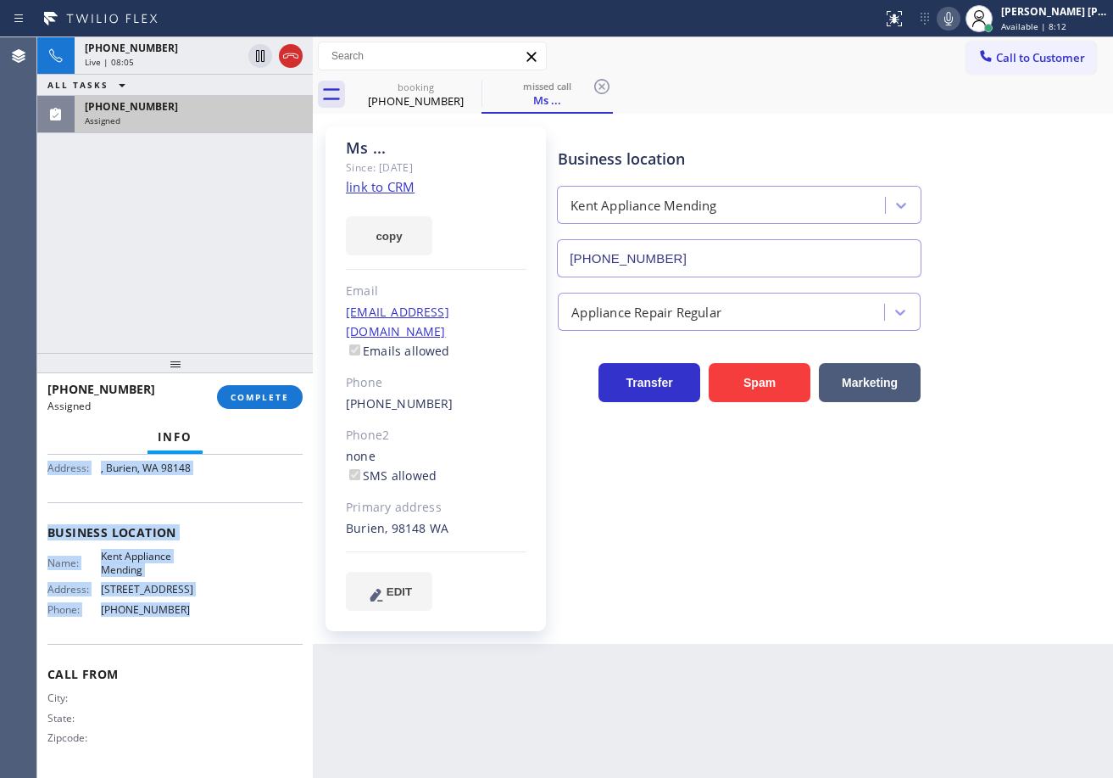
drag, startPoint x: 47, startPoint y: 588, endPoint x: 217, endPoint y: 521, distance: 182.8
click at [209, 626] on div "Context Queue: Appliance Repair Priority: 0 Task Age: [DEMOGRAPHIC_DATA] minute…" at bounding box center [175, 615] width 276 height 323
click at [259, 399] on span "COMPLETE" at bounding box center [260, 397] width 59 height 12
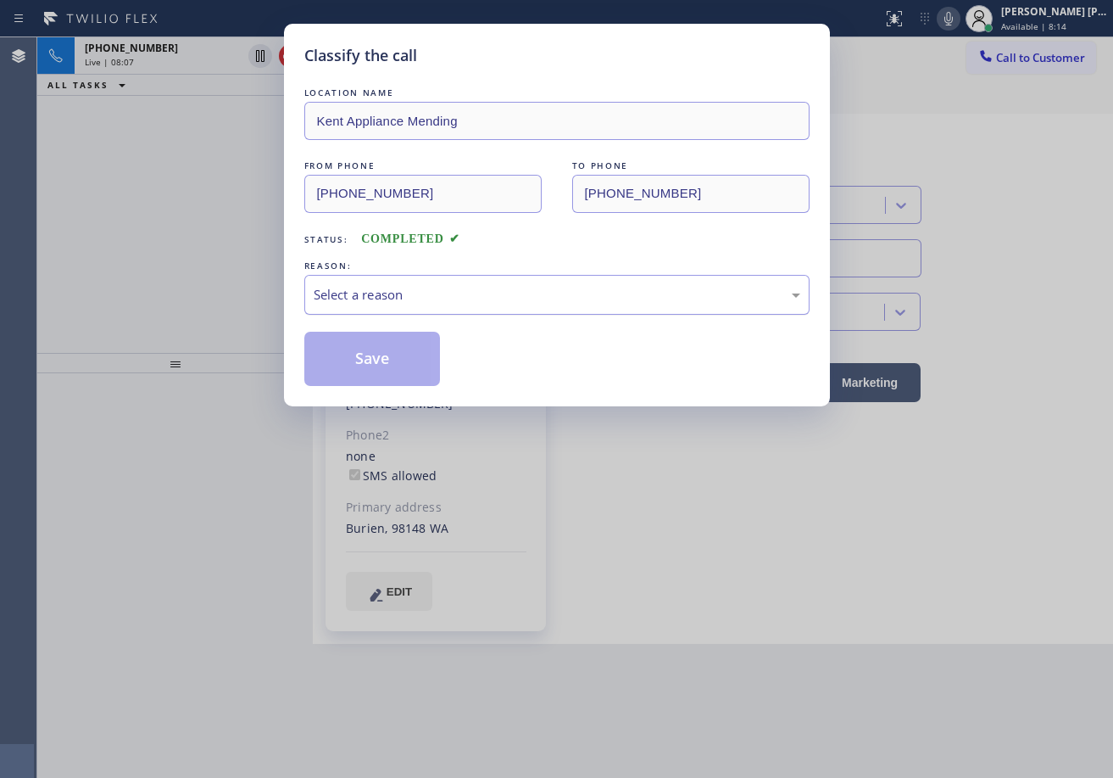
click at [350, 279] on div "Select a reason" at bounding box center [556, 295] width 505 height 40
click at [375, 357] on button "Save" at bounding box center [372, 359] width 137 height 54
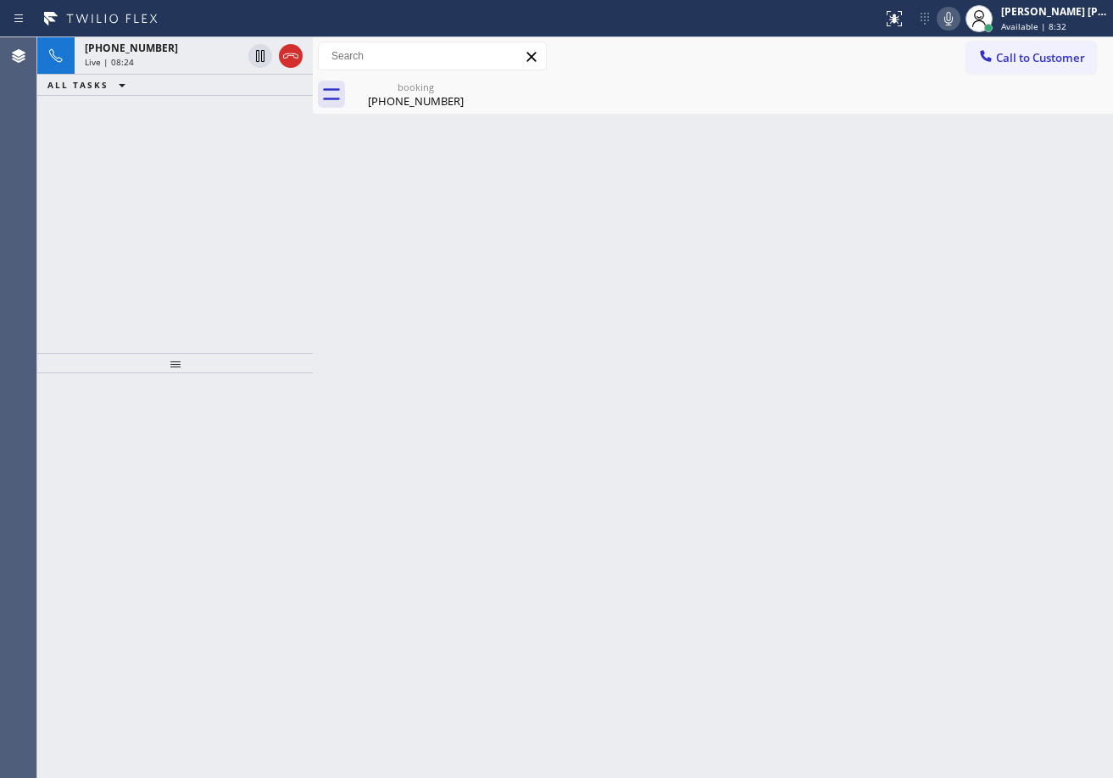
drag, startPoint x: 729, startPoint y: 98, endPoint x: 628, endPoint y: 123, distance: 103.9
click at [724, 98] on div "booking [PHONE_NUMBER]" at bounding box center [731, 94] width 763 height 38
click at [437, 103] on div "[PHONE_NUMBER]" at bounding box center [416, 100] width 128 height 15
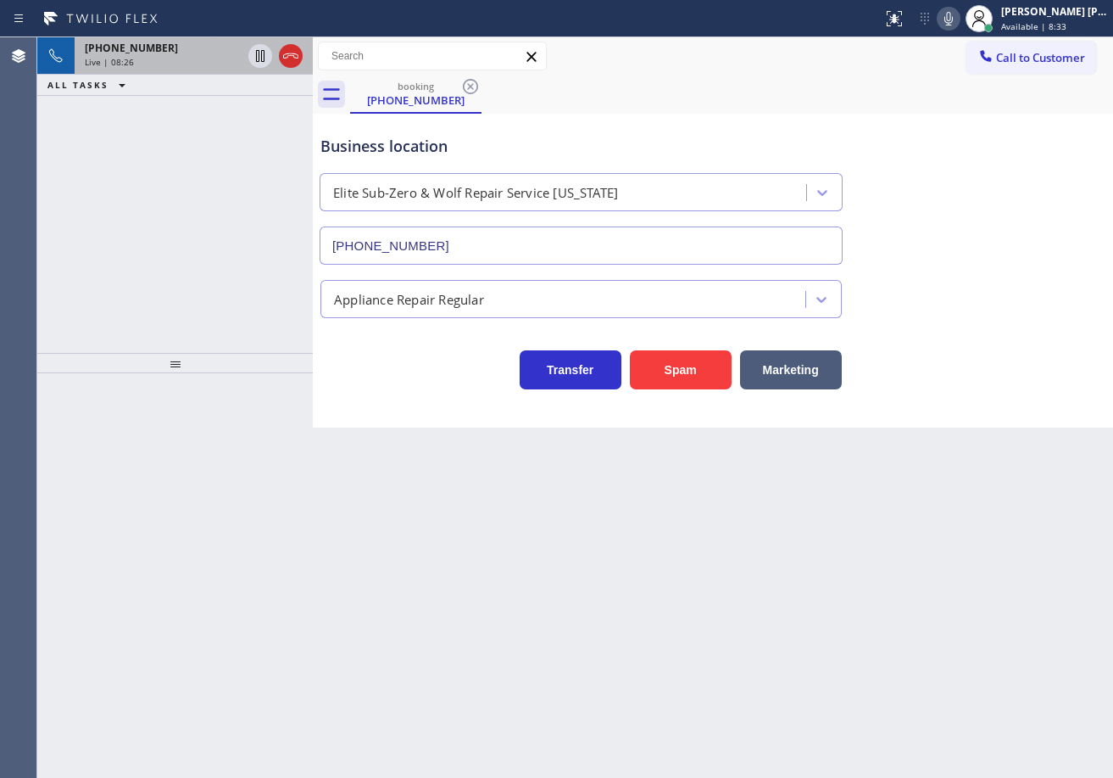
click at [220, 59] on div "Live | 08:26" at bounding box center [163, 62] width 157 height 12
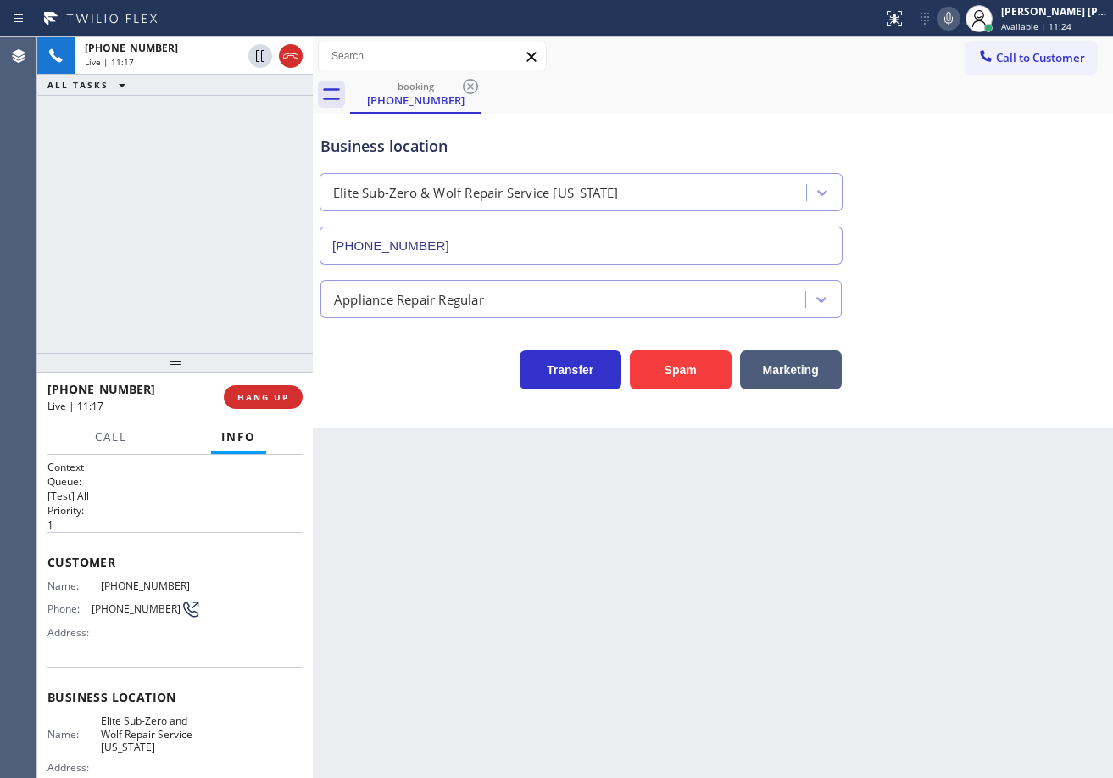
click at [255, 114] on div "[PHONE_NUMBER] Live | 11:17 ALL TASKS ALL TASKS ACTIVE TASKS TASKS IN WRAP UP" at bounding box center [175, 194] width 276 height 315
click at [243, 101] on div "[PHONE_NUMBER] Live | 11:30 ALL TASKS ALL TASKS ACTIVE TASKS TASKS IN WRAP UP" at bounding box center [175, 194] width 276 height 315
click at [243, 101] on div "[PHONE_NUMBER] Live | 11:31 ALL TASKS ALL TASKS ACTIVE TASKS TASKS IN WRAP UP" at bounding box center [175, 194] width 276 height 315
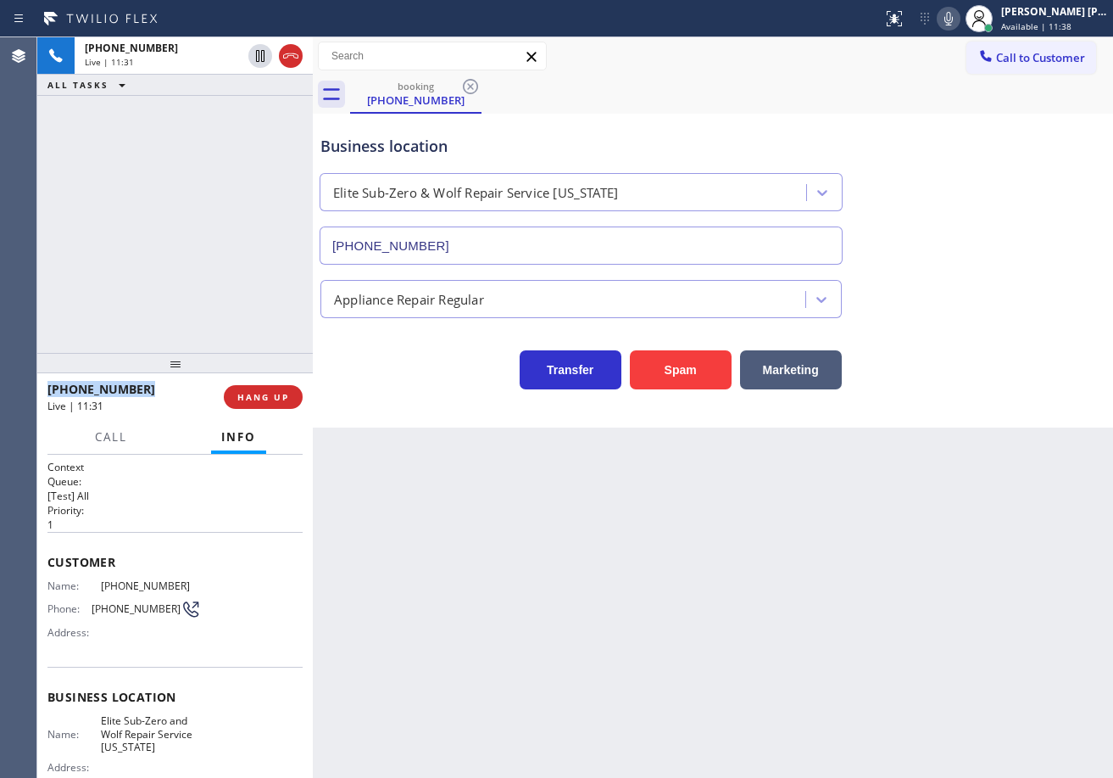
click at [243, 101] on div "[PHONE_NUMBER] Live | 11:31 ALL TASKS ALL TASKS ACTIVE TASKS TASKS IN WRAP UP" at bounding box center [175, 194] width 276 height 315
click at [243, 101] on div "[PHONE_NUMBER] Live | 11:32 ALL TASKS ALL TASKS ACTIVE TASKS TASKS IN WRAP UP" at bounding box center [175, 194] width 276 height 315
click at [476, 538] on div "Back to Dashboard Change Sender ID Customers Technicians Select a contact Outbo…" at bounding box center [713, 407] width 800 height 740
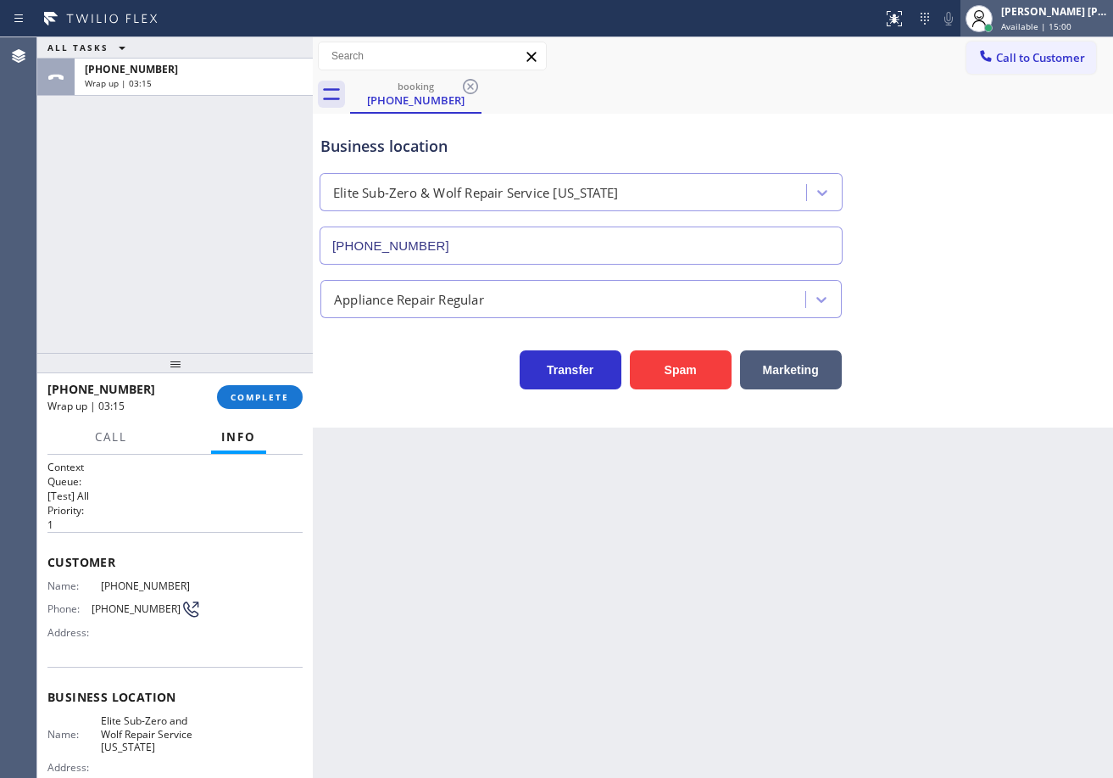
click at [1052, 28] on span "Available | 15:00" at bounding box center [1036, 26] width 70 height 12
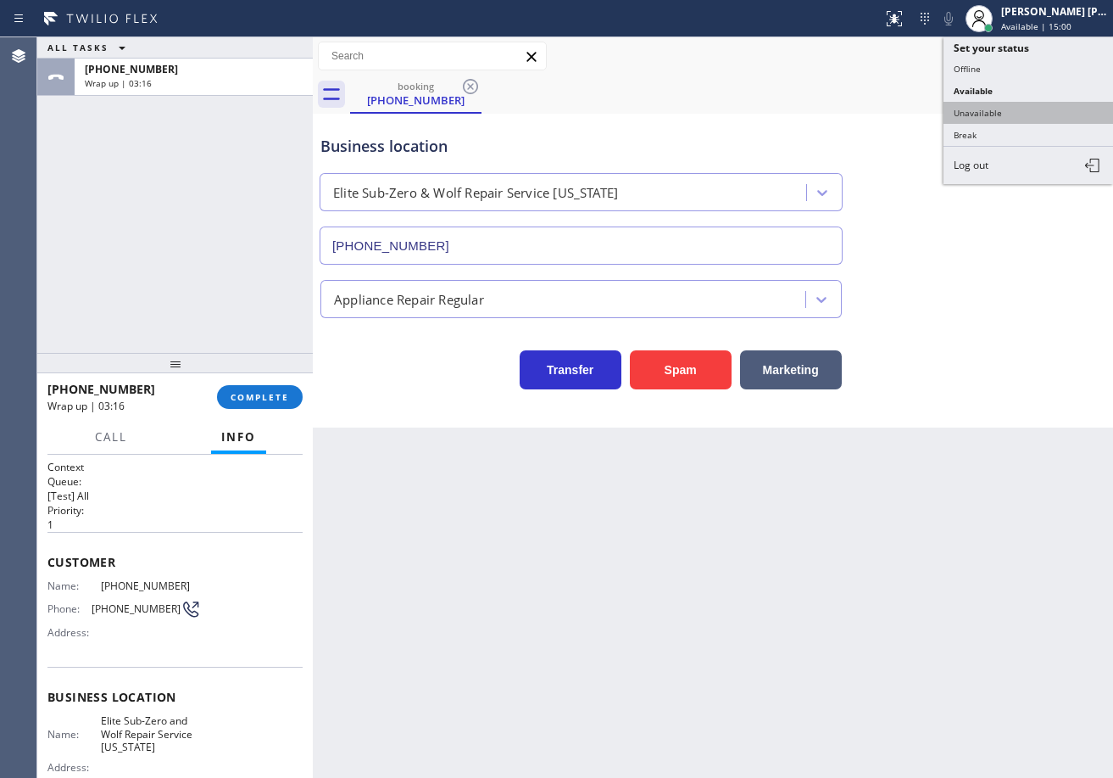
click at [1013, 117] on button "Unavailable" at bounding box center [1029, 113] width 170 height 22
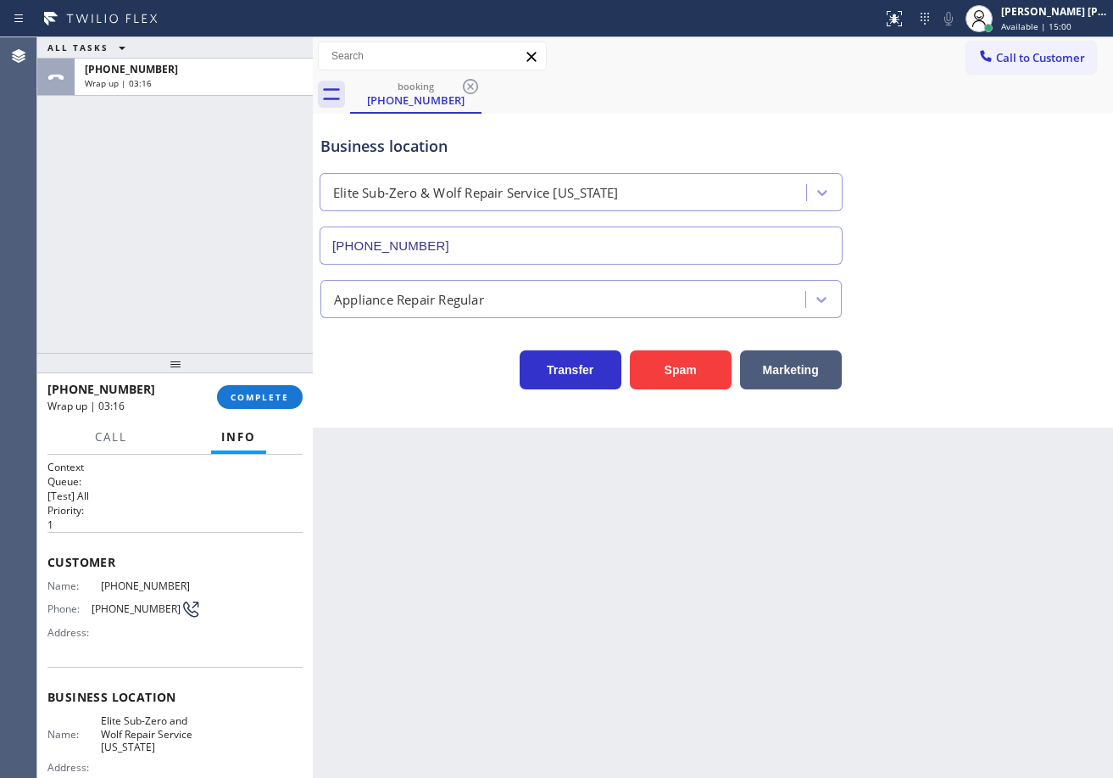
click at [1013, 117] on div "Business location Elite Sub-Zero & Wolf Repair Service [US_STATE] [PHONE_NUMBER]" at bounding box center [713, 187] width 792 height 153
click at [273, 401] on span "COMPLETE" at bounding box center [260, 397] width 59 height 12
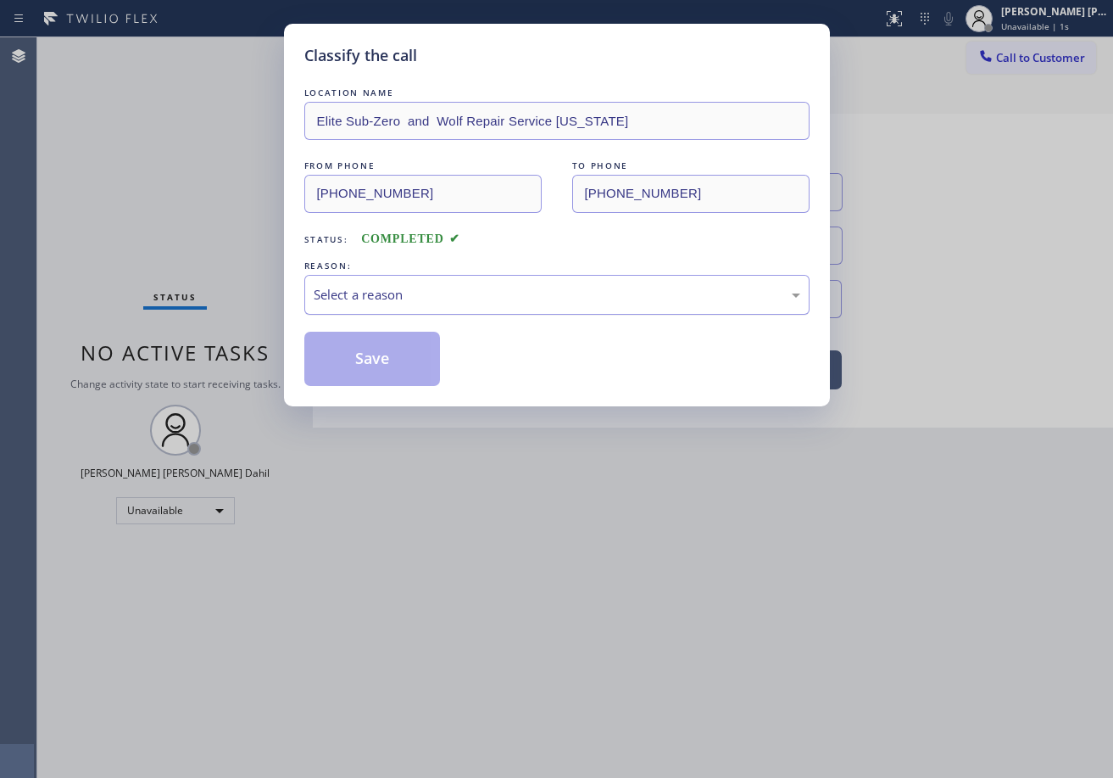
click at [388, 298] on div "Select a reason" at bounding box center [557, 295] width 487 height 20
click at [365, 351] on button "Save" at bounding box center [372, 359] width 137 height 54
click at [365, 353] on button "Save" at bounding box center [372, 359] width 137 height 54
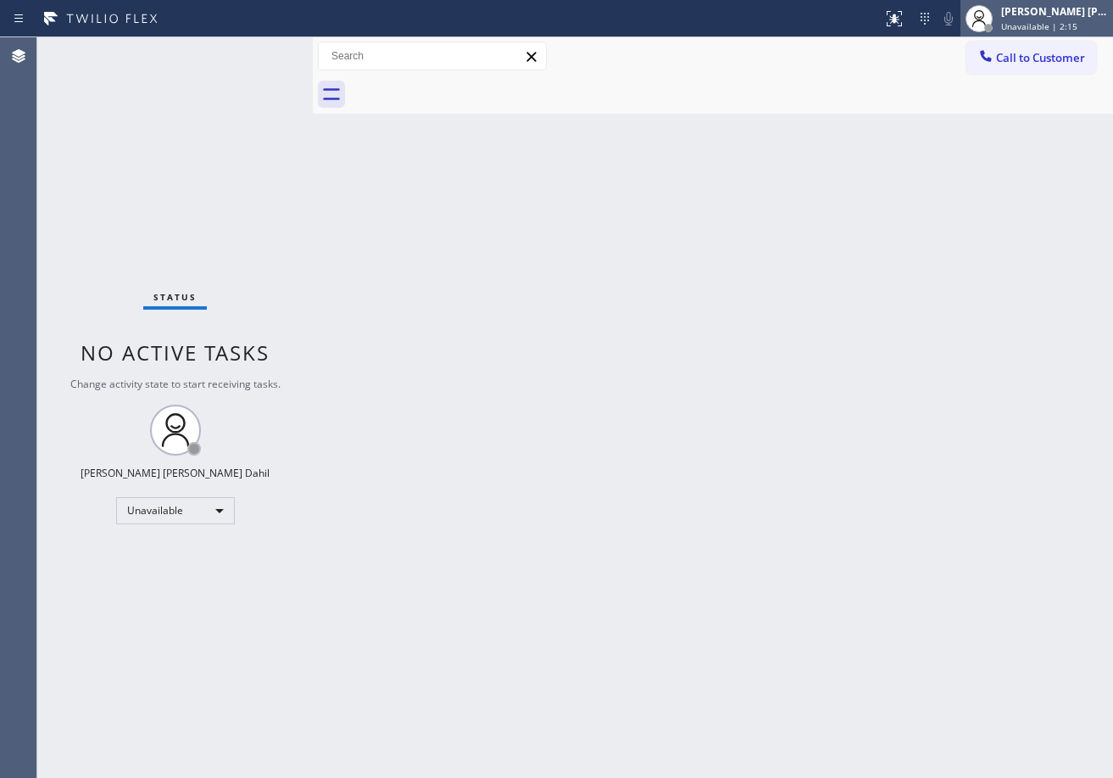
click at [1039, 21] on span "Unavailable | 2:15" at bounding box center [1039, 26] width 76 height 12
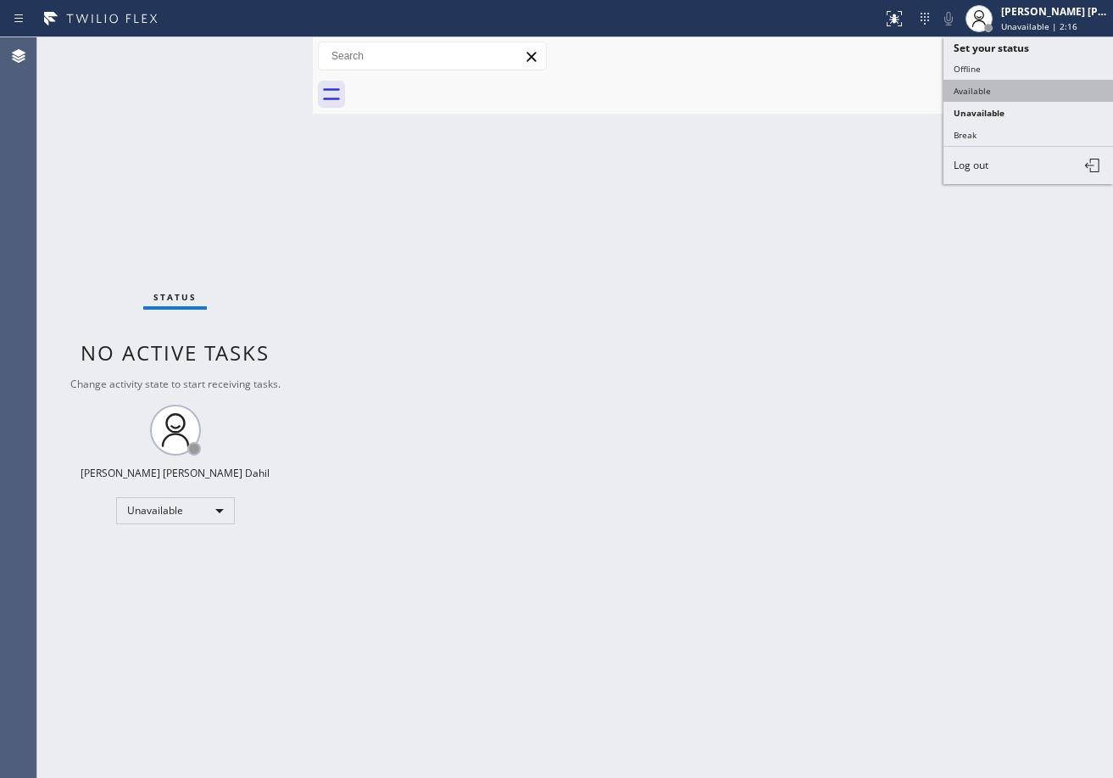
click at [1008, 82] on button "Available" at bounding box center [1029, 91] width 170 height 22
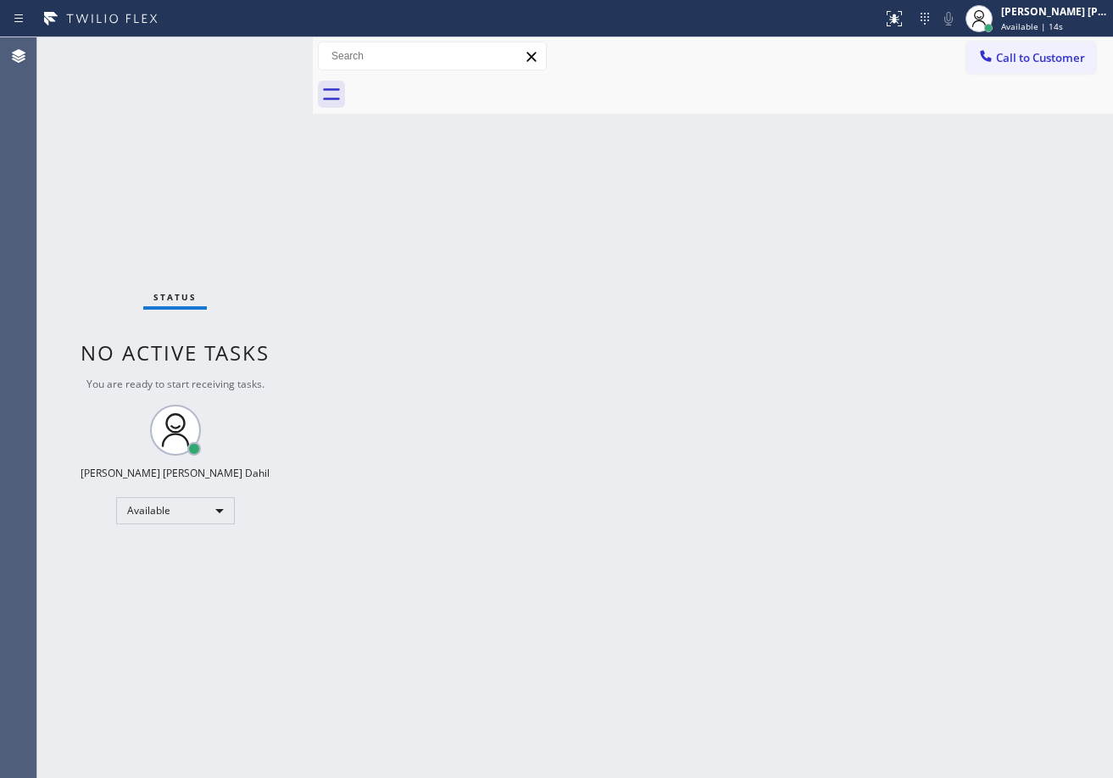
drag, startPoint x: 819, startPoint y: 458, endPoint x: 1092, endPoint y: 643, distance: 329.7
click at [845, 475] on div "Back to Dashboard Change Sender ID Customers Technicians Select a contact Outbo…" at bounding box center [713, 407] width 800 height 740
click at [751, 622] on div "Back to Dashboard Change Sender ID Customers Technicians Select a contact Outbo…" at bounding box center [713, 407] width 800 height 740
click at [951, 432] on div "Back to Dashboard Change Sender ID Customers Technicians Select a contact Outbo…" at bounding box center [713, 407] width 800 height 740
click at [1045, 28] on span "Available | 29s" at bounding box center [1032, 26] width 62 height 12
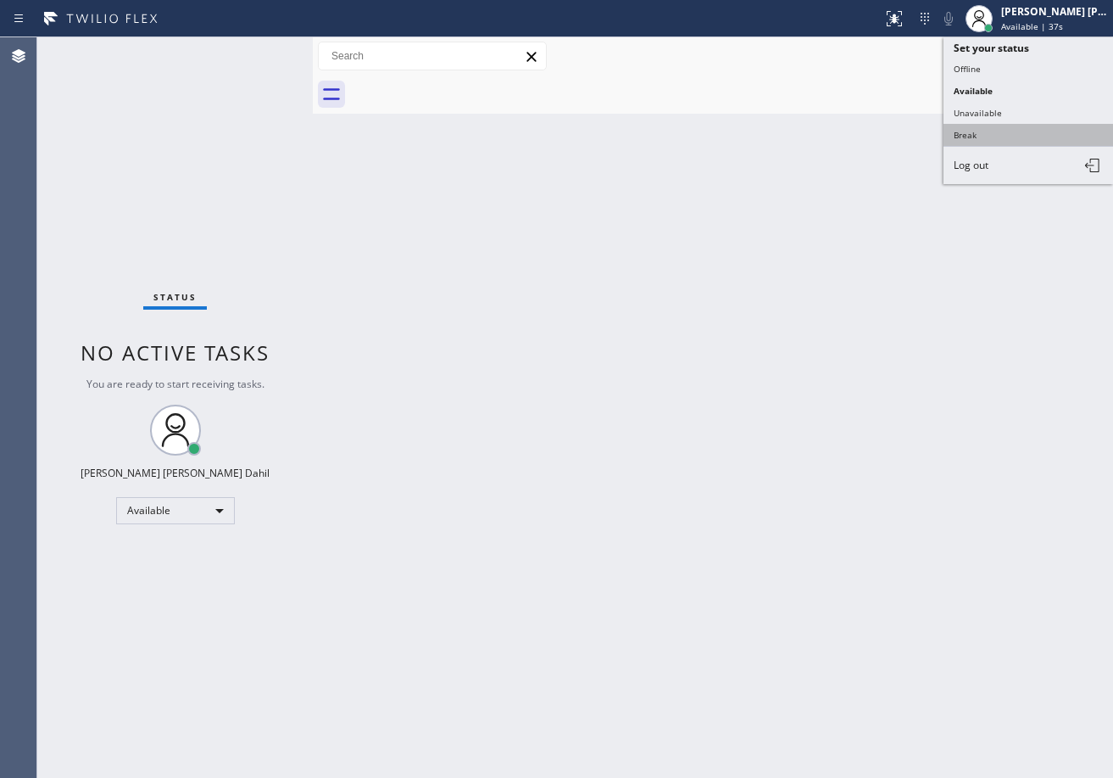
click at [999, 138] on button "Break" at bounding box center [1029, 135] width 170 height 22
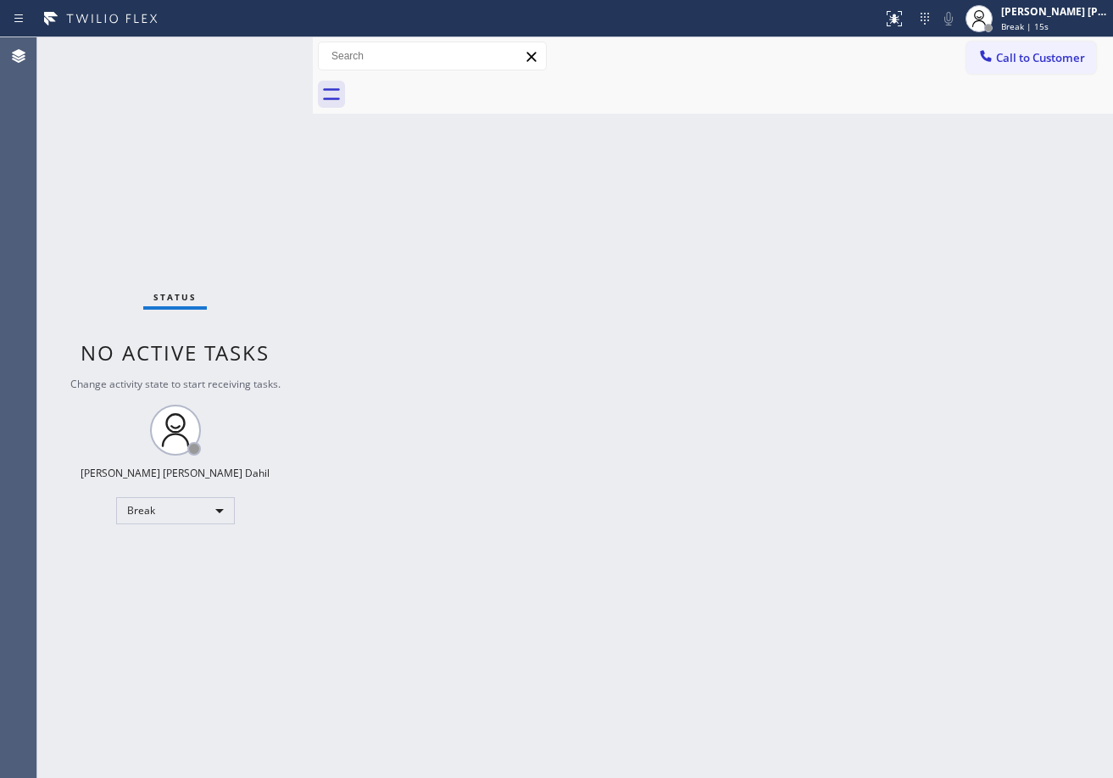
click at [761, 114] on div "Back to Dashboard Change Sender ID Customers Technicians Select a contact Outbo…" at bounding box center [713, 407] width 800 height 740
click at [361, 232] on div "Back to Dashboard Change Sender ID Customers Technicians Select a contact Outbo…" at bounding box center [713, 407] width 800 height 740
click at [345, 270] on div "Back to Dashboard Change Sender ID Customers Technicians Select a contact Outbo…" at bounding box center [713, 407] width 800 height 740
click at [1042, 15] on div "[PERSON_NAME] [PERSON_NAME] Dahil" at bounding box center [1054, 11] width 107 height 14
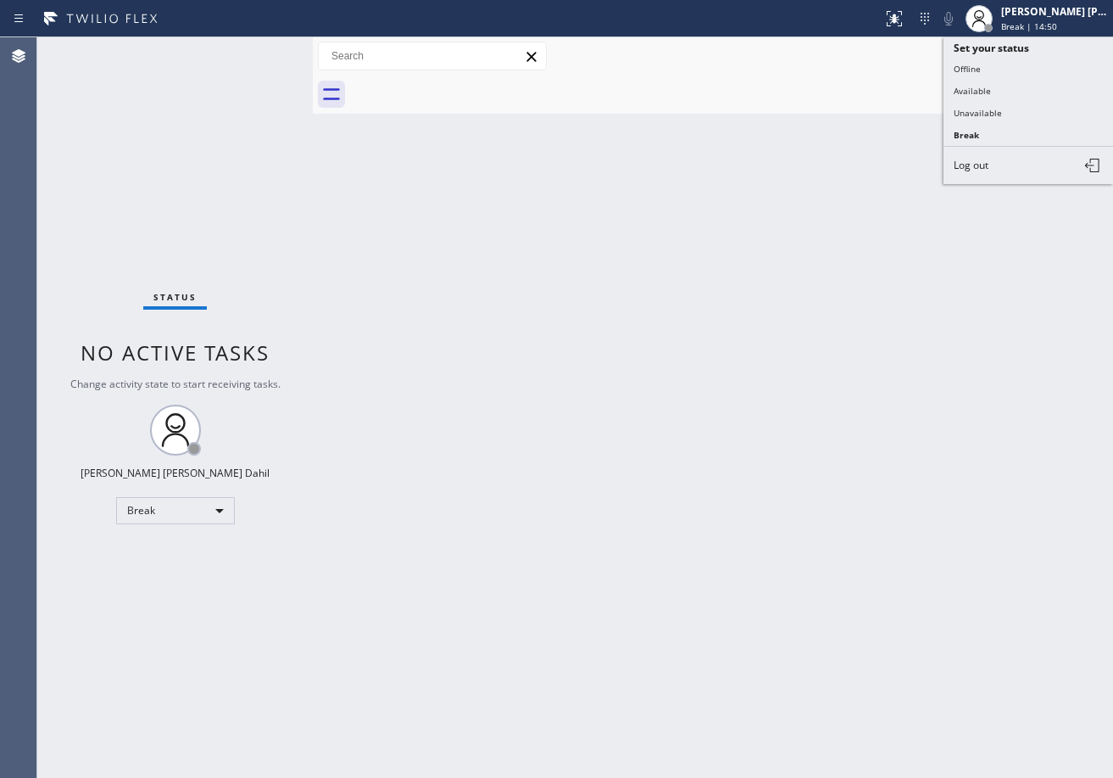
click at [1003, 92] on button "Available" at bounding box center [1029, 91] width 170 height 22
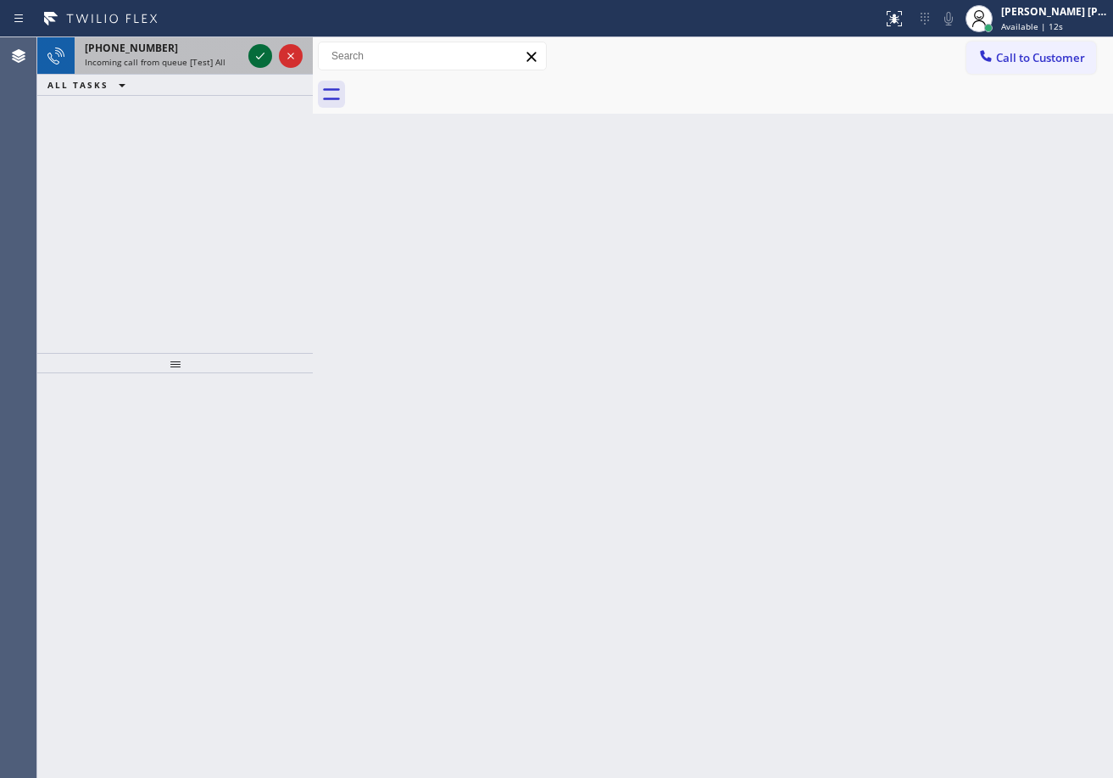
click at [250, 51] on icon at bounding box center [260, 56] width 20 height 20
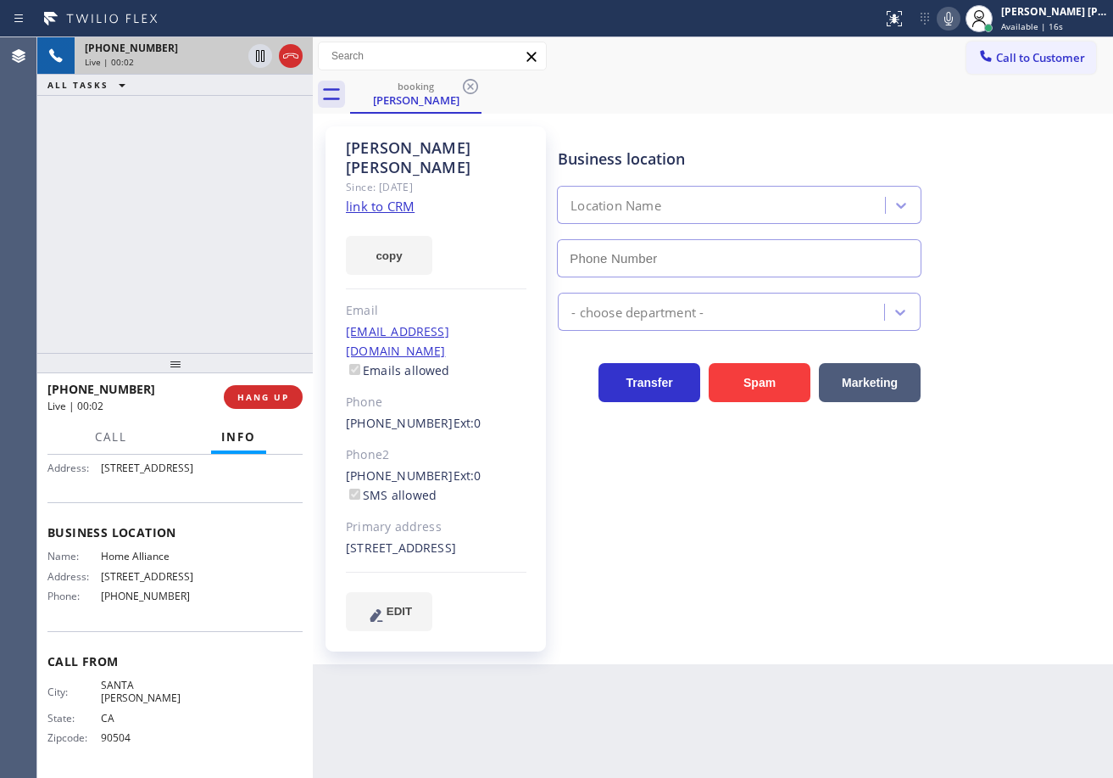
type input "[PHONE_NUMBER]"
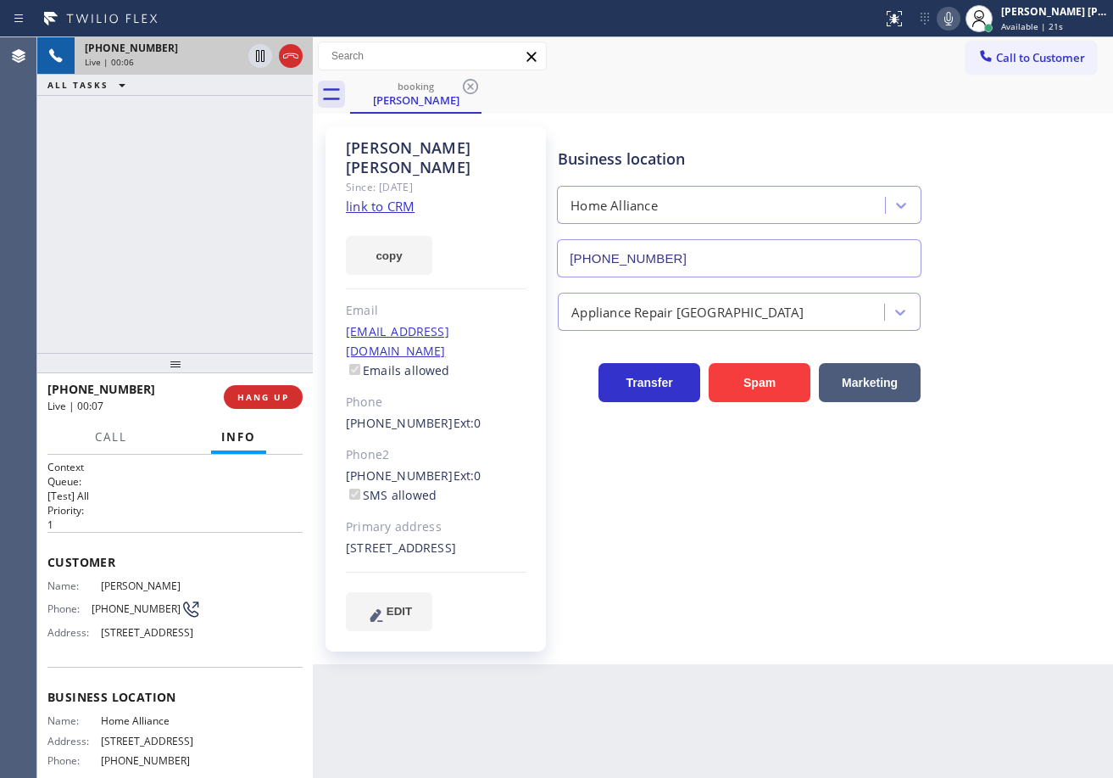
click at [197, 229] on div "[PHONE_NUMBER] Live | 00:06 ALL TASKS ALL TASKS ACTIVE TASKS TASKS IN WRAP UP" at bounding box center [175, 194] width 276 height 315
click at [390, 198] on link "link to CRM" at bounding box center [380, 206] width 69 height 17
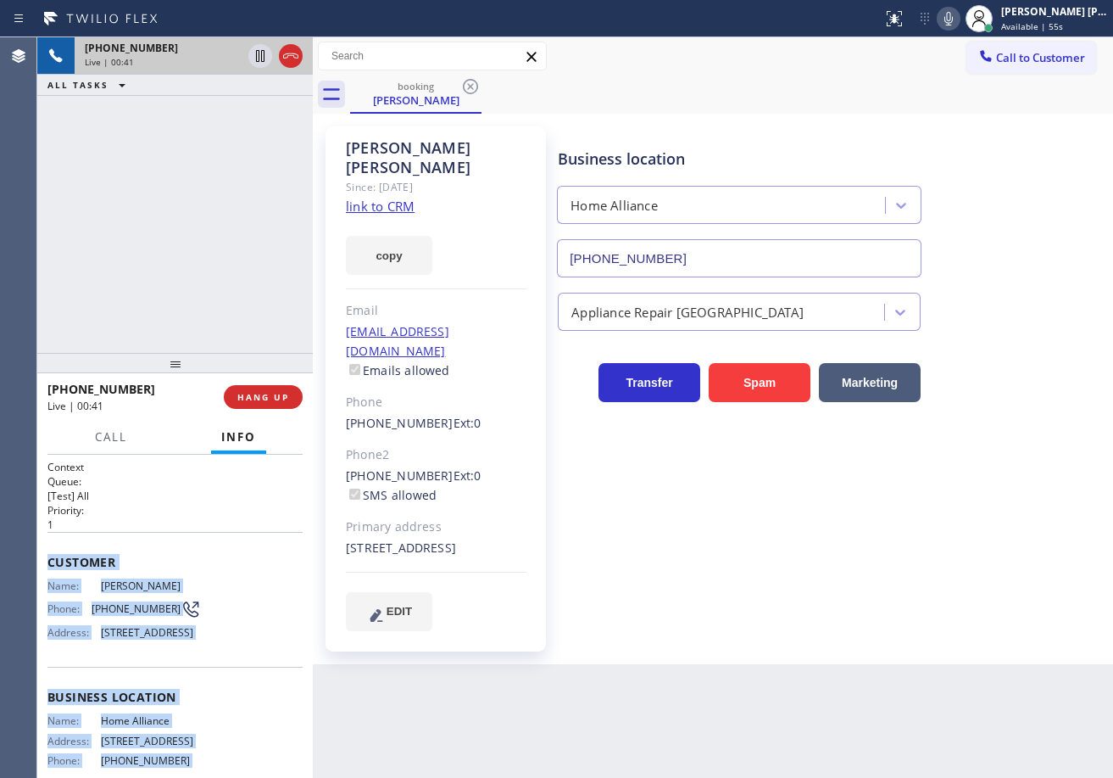
scroll to position [204, 0]
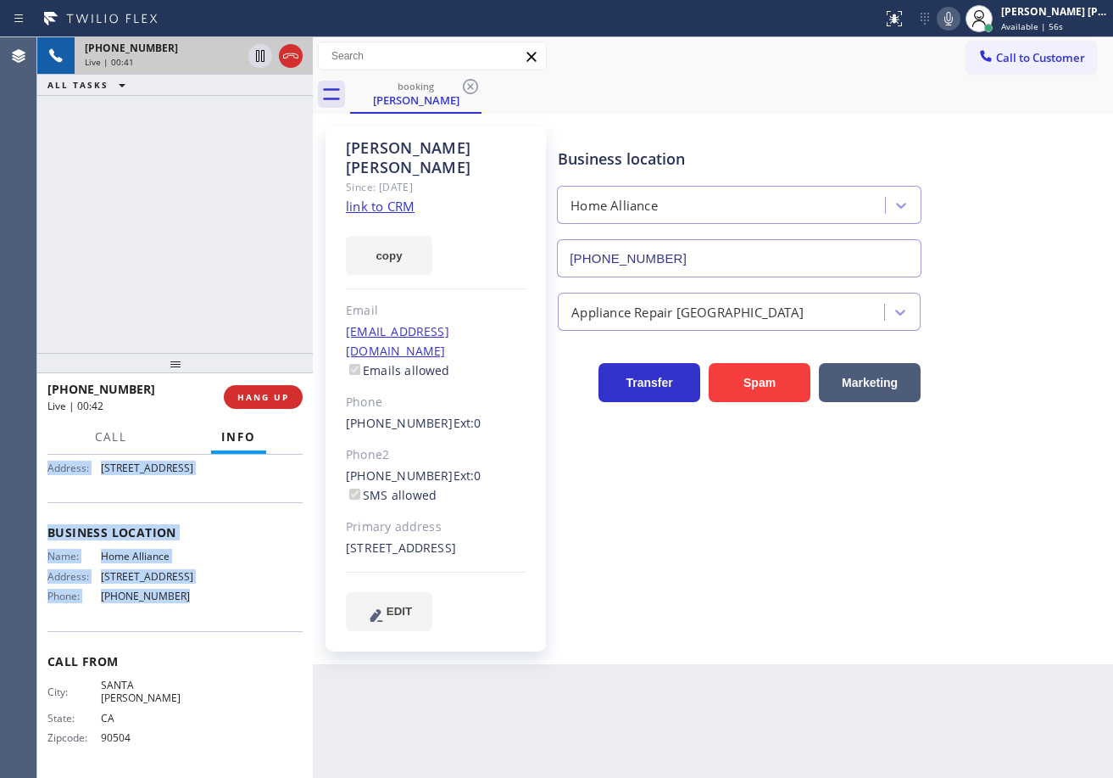
drag, startPoint x: 186, startPoint y: 816, endPoint x: 220, endPoint y: 625, distance: 193.8
click at [212, 627] on div "Context Queue: [Test] All Priority: 1 Customer Name: [PERSON_NAME] Phone: [PHON…" at bounding box center [175, 615] width 276 height 323
copy div "Customer Name: [PERSON_NAME] Phone: [PHONE_NUMBER] Address: [STREET_ADDRESS] Bu…"
click at [959, 23] on icon at bounding box center [949, 18] width 20 height 20
click at [959, 24] on icon at bounding box center [949, 18] width 20 height 20
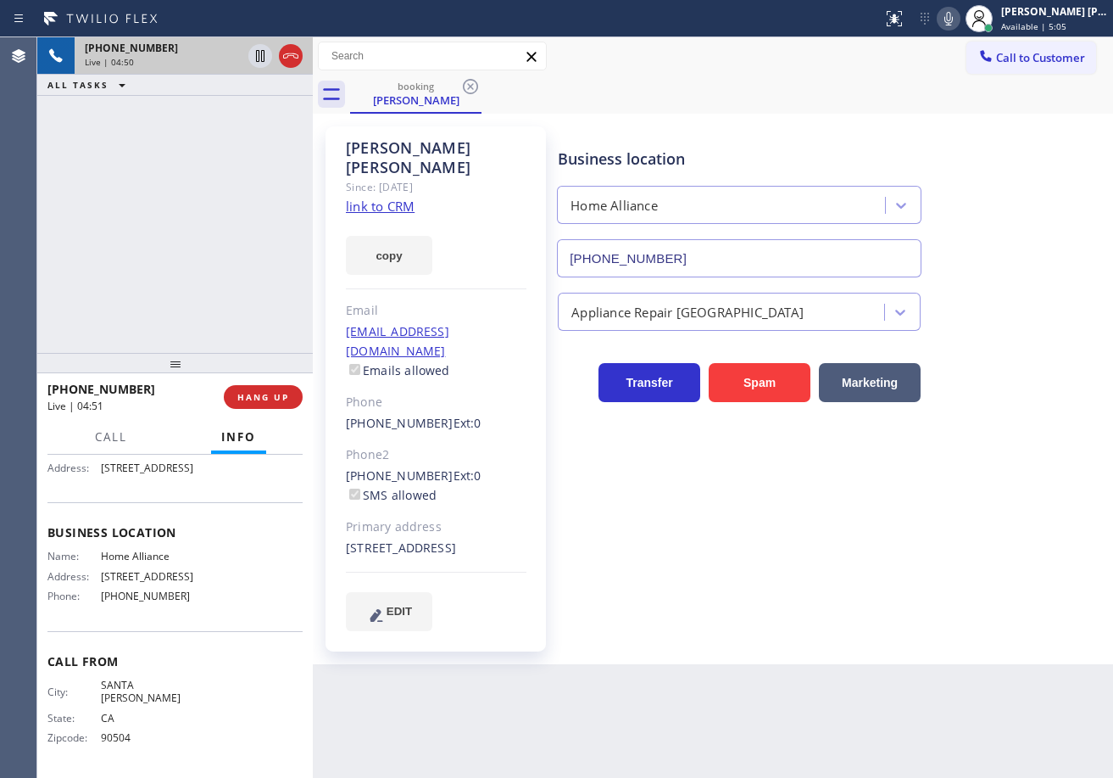
click at [812, 584] on div "Business location Home Alliance [PHONE_NUMBER] Appliance Repair High End Transf…" at bounding box center [832, 378] width 555 height 495
click at [1004, 348] on div "Transfer Spam Marketing" at bounding box center [832, 375] width 555 height 54
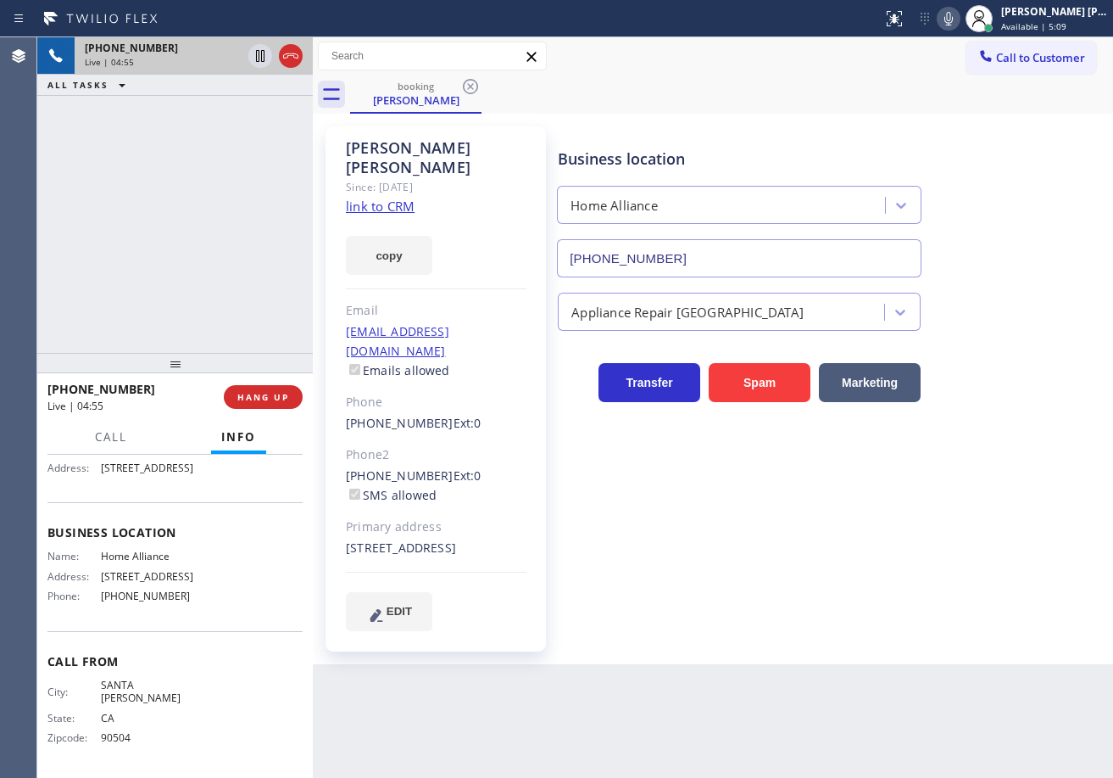
click at [1004, 348] on div "Transfer Spam Marketing" at bounding box center [832, 375] width 555 height 54
drag, startPoint x: 1004, startPoint y: 348, endPoint x: 996, endPoint y: 61, distance: 286.7
click at [1006, 342] on div "Transfer Spam Marketing" at bounding box center [832, 366] width 555 height 71
click at [959, 23] on icon at bounding box center [949, 18] width 20 height 20
click at [959, 93] on div "booking [PERSON_NAME]" at bounding box center [731, 94] width 763 height 38
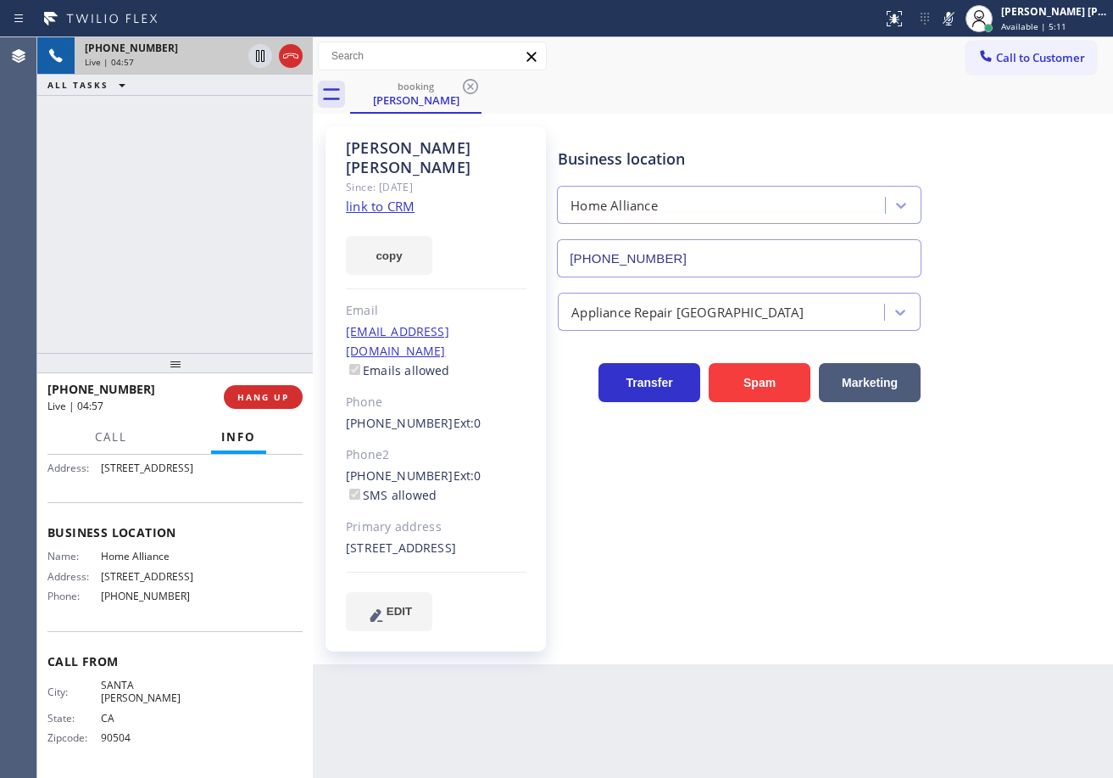
click at [218, 176] on div "[PHONE_NUMBER] Live | 04:57 ALL TASKS ALL TASKS ACTIVE TASKS TASKS IN WRAP UP" at bounding box center [175, 194] width 276 height 315
click at [259, 59] on icon at bounding box center [260, 56] width 8 height 12
drag, startPoint x: 265, startPoint y: 163, endPoint x: 271, endPoint y: 153, distance: 11.5
click at [271, 153] on div "[PHONE_NUMBER] Live | 04:59 ALL TASKS ALL TASKS ACTIVE TASKS TASKS IN WRAP UP" at bounding box center [175, 194] width 276 height 315
click at [258, 57] on icon at bounding box center [260, 56] width 20 height 20
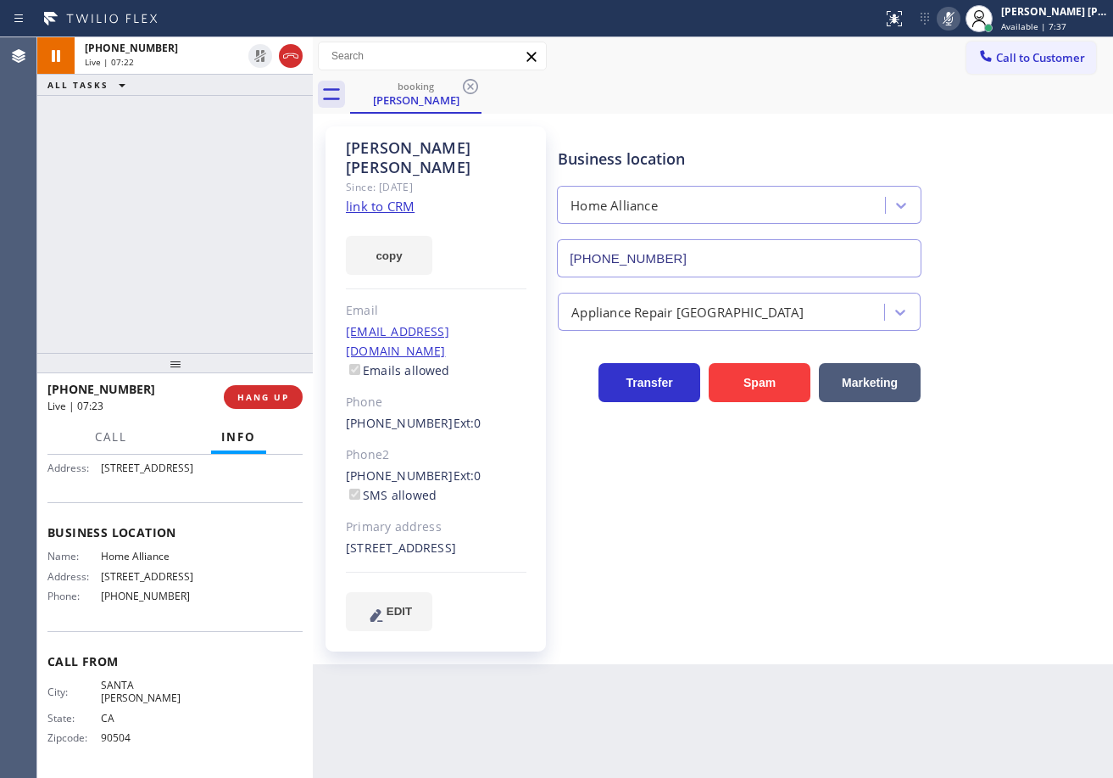
click at [959, 27] on icon at bounding box center [949, 18] width 20 height 20
click at [959, 21] on icon at bounding box center [949, 18] width 20 height 20
click at [959, 22] on icon at bounding box center [949, 18] width 20 height 20
click at [762, 96] on div "booking [PERSON_NAME]" at bounding box center [731, 94] width 763 height 38
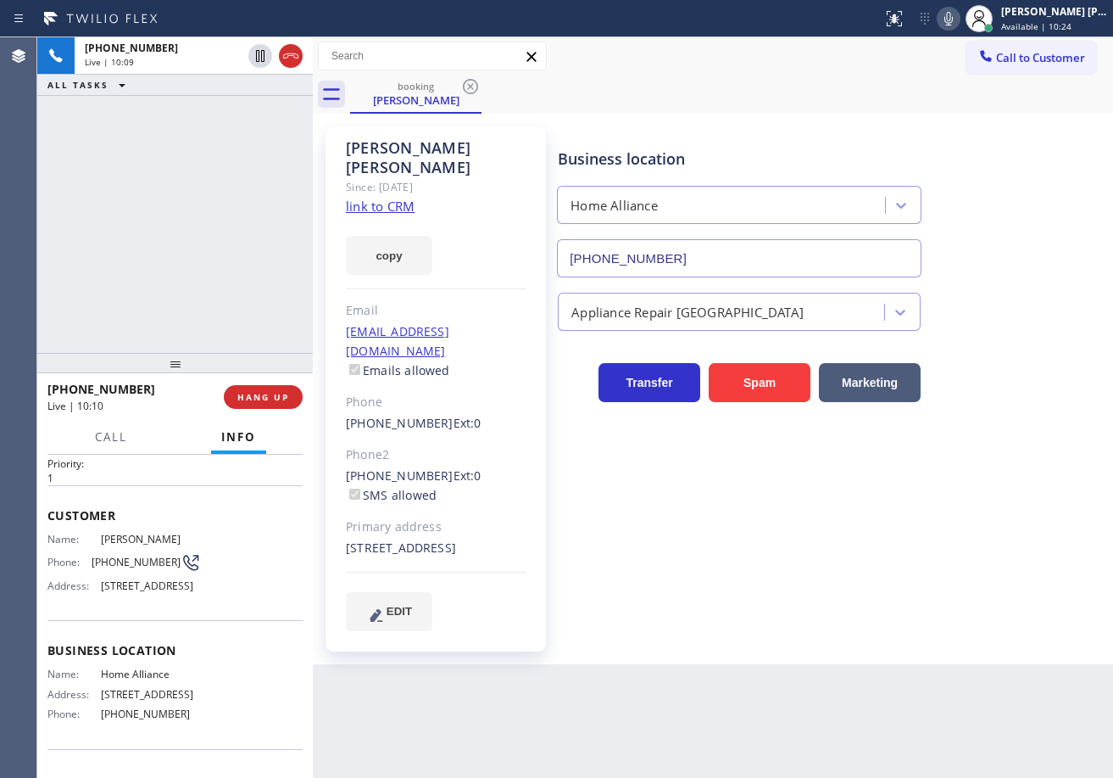
scroll to position [204, 0]
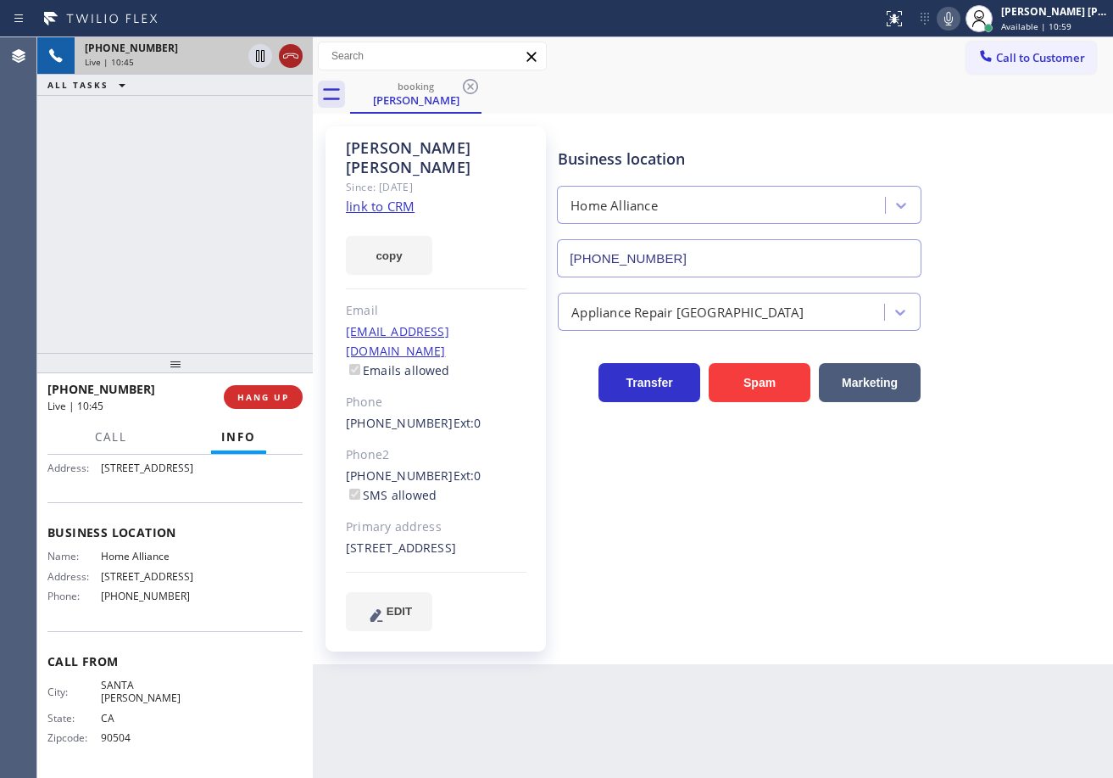
click at [288, 54] on icon at bounding box center [291, 56] width 20 height 20
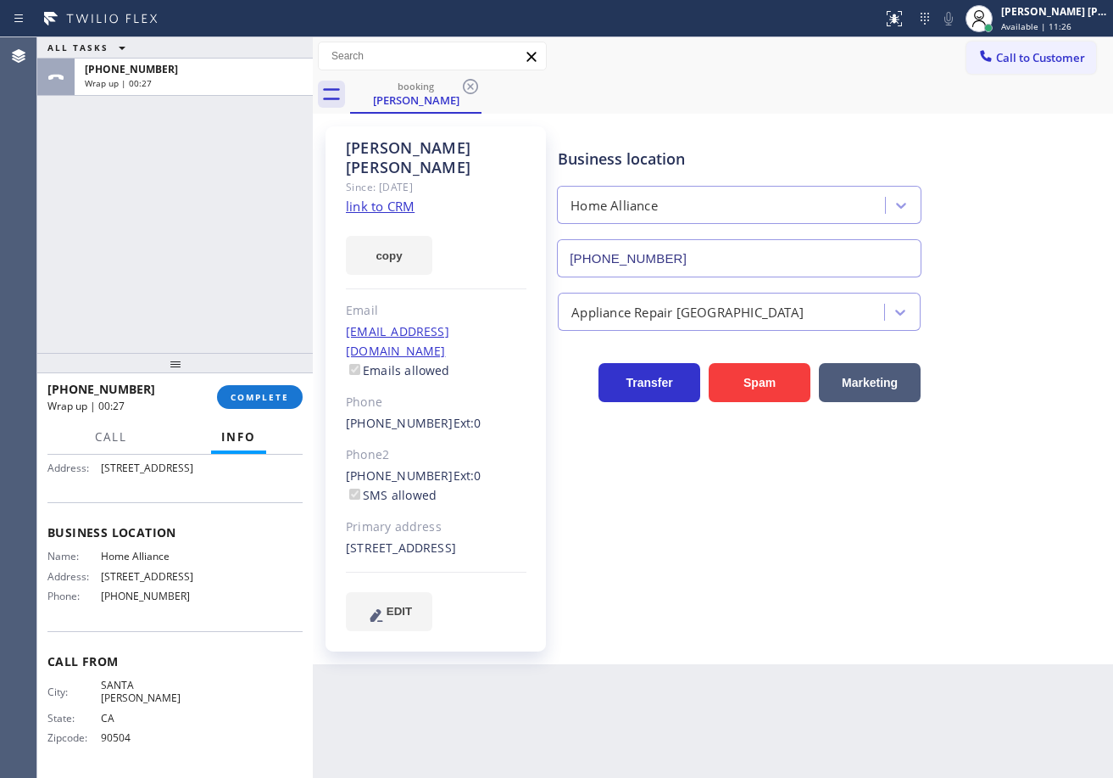
click at [176, 197] on div "ALL TASKS ALL TASKS ACTIVE TASKS TASKS IN WRAP UP [PHONE_NUMBER] Wrap up | 00:27" at bounding box center [175, 194] width 276 height 315
click at [103, 244] on div "ALL TASKS ALL TASKS ACTIVE TASKS TASKS IN WRAP UP [PHONE_NUMBER] Wrap up | 03:14" at bounding box center [175, 194] width 276 height 315
drag, startPoint x: 250, startPoint y: 382, endPoint x: 247, endPoint y: 396, distance: 14.0
click at [249, 382] on div "[PHONE_NUMBER] Wrap up | 03:15 COMPLETE" at bounding box center [174, 397] width 255 height 44
click at [247, 397] on span "COMPLETE" at bounding box center [260, 397] width 59 height 12
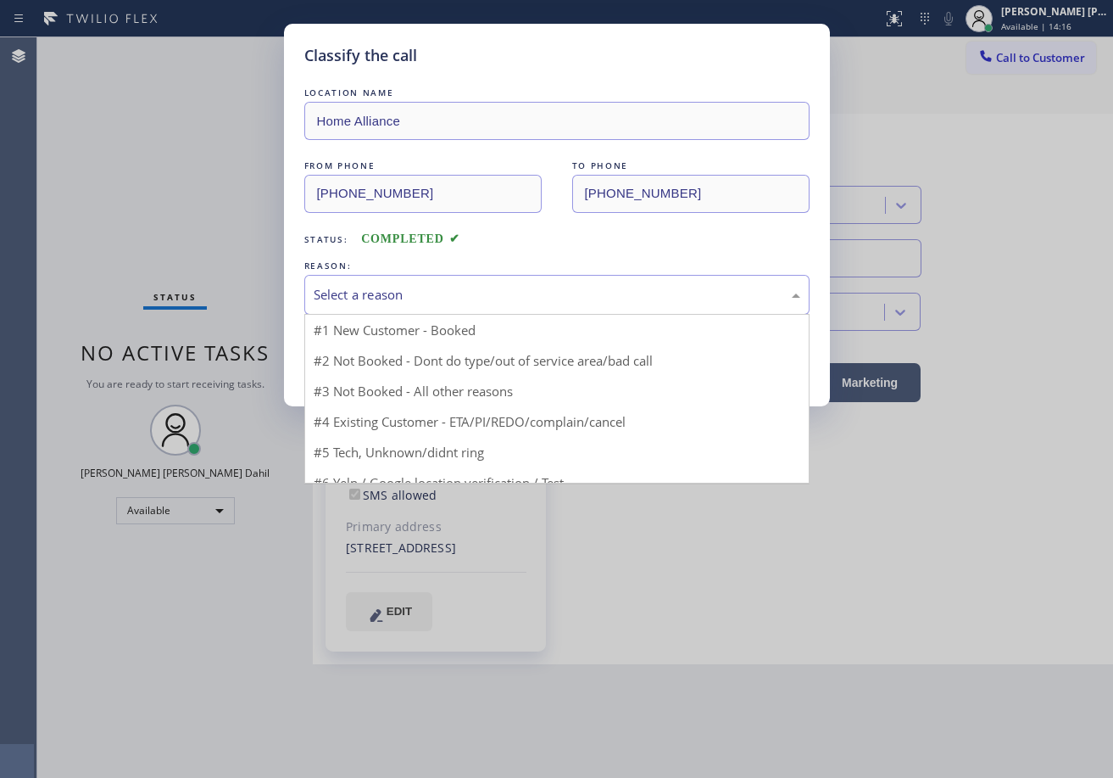
click at [421, 313] on div "Select a reason #1 New Customer - Booked #2 Not Booked - Dont do type/out of se…" at bounding box center [556, 295] width 505 height 40
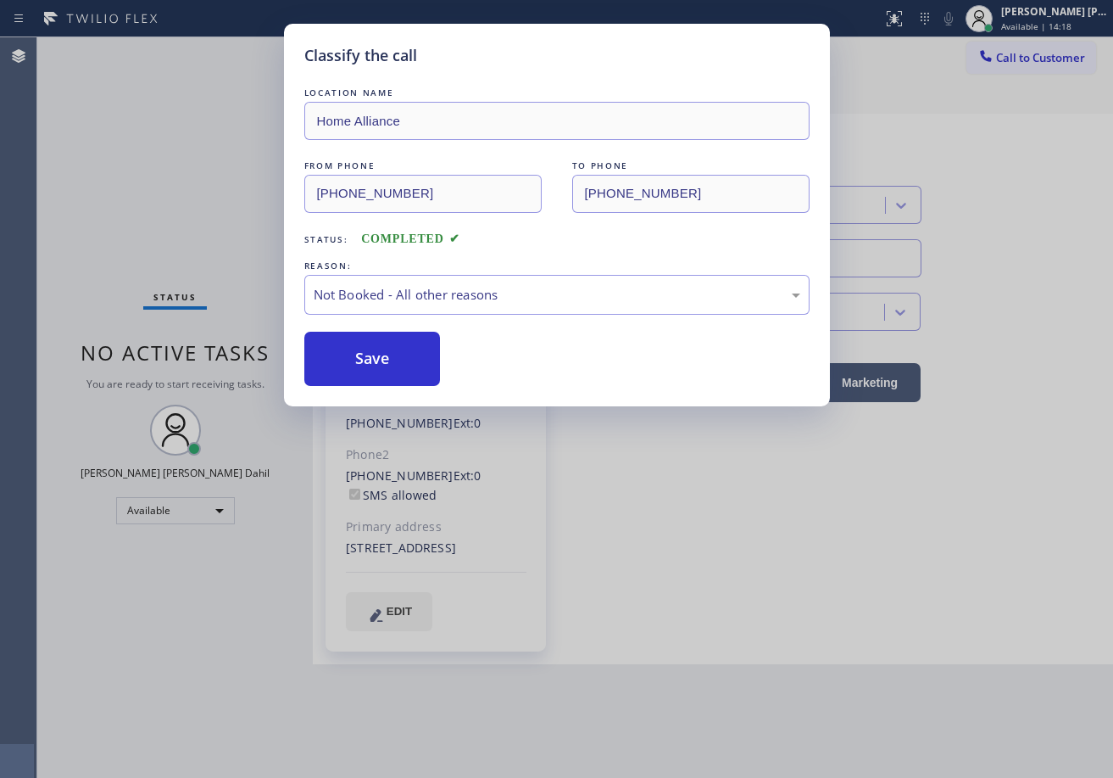
drag, startPoint x: 372, startPoint y: 365, endPoint x: 1079, endPoint y: 334, distance: 707.8
click at [372, 364] on button "Save" at bounding box center [372, 359] width 137 height 54
click at [386, 364] on button "Save" at bounding box center [372, 359] width 137 height 54
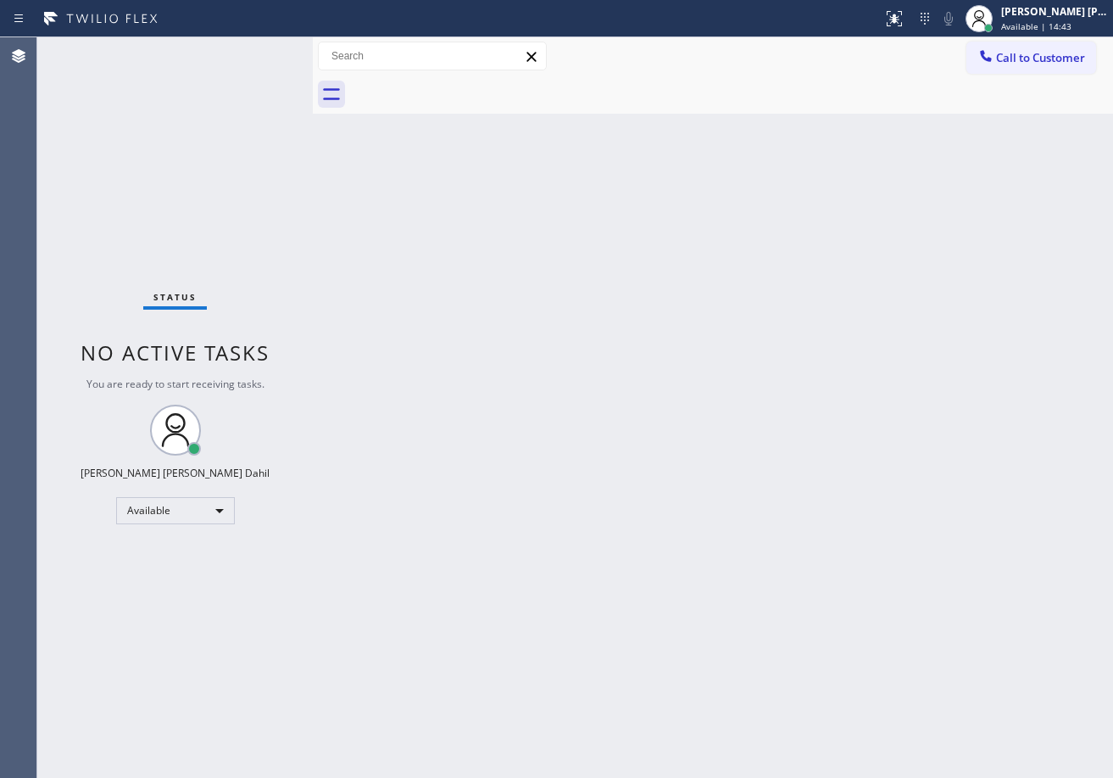
click at [742, 304] on div "Back to Dashboard Change Sender ID Customers Technicians Select a contact Outbo…" at bounding box center [713, 407] width 800 height 740
click at [759, 505] on div "Back to Dashboard Change Sender ID Customers Technicians Select a contact Outbo…" at bounding box center [713, 407] width 800 height 740
drag, startPoint x: 666, startPoint y: 526, endPoint x: 676, endPoint y: 522, distance: 10.7
click at [675, 522] on div "Back to Dashboard Change Sender ID Customers Technicians Select a contact Outbo…" at bounding box center [713, 407] width 800 height 740
click at [676, 522] on div "Back to Dashboard Change Sender ID Customers Technicians Select a contact Outbo…" at bounding box center [713, 407] width 800 height 740
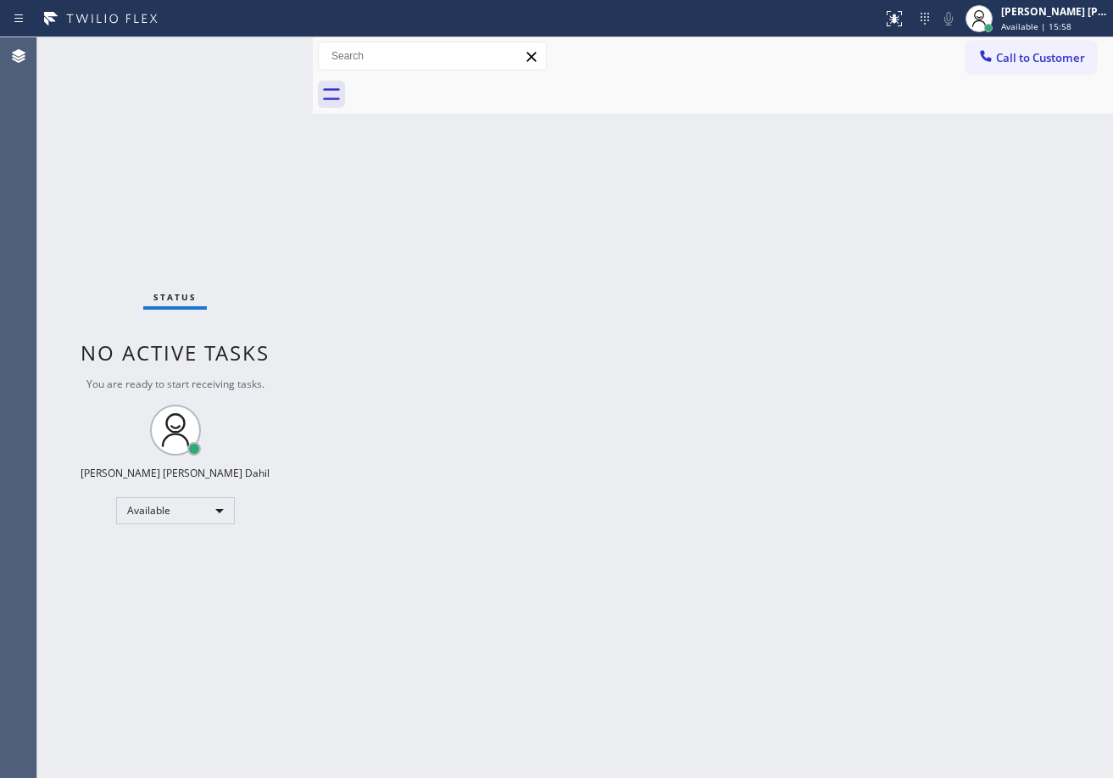
click at [676, 522] on div "Back to Dashboard Change Sender ID Customers Technicians Select a contact Outbo…" at bounding box center [713, 407] width 800 height 740
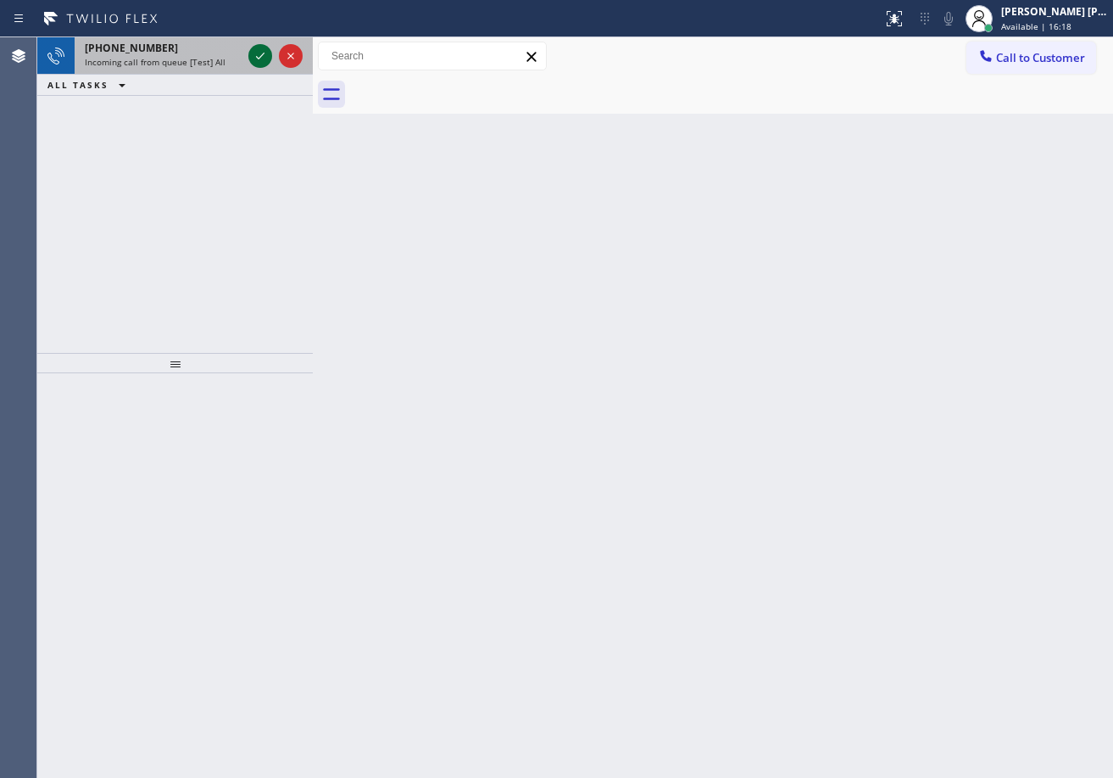
click at [250, 51] on icon at bounding box center [260, 56] width 20 height 20
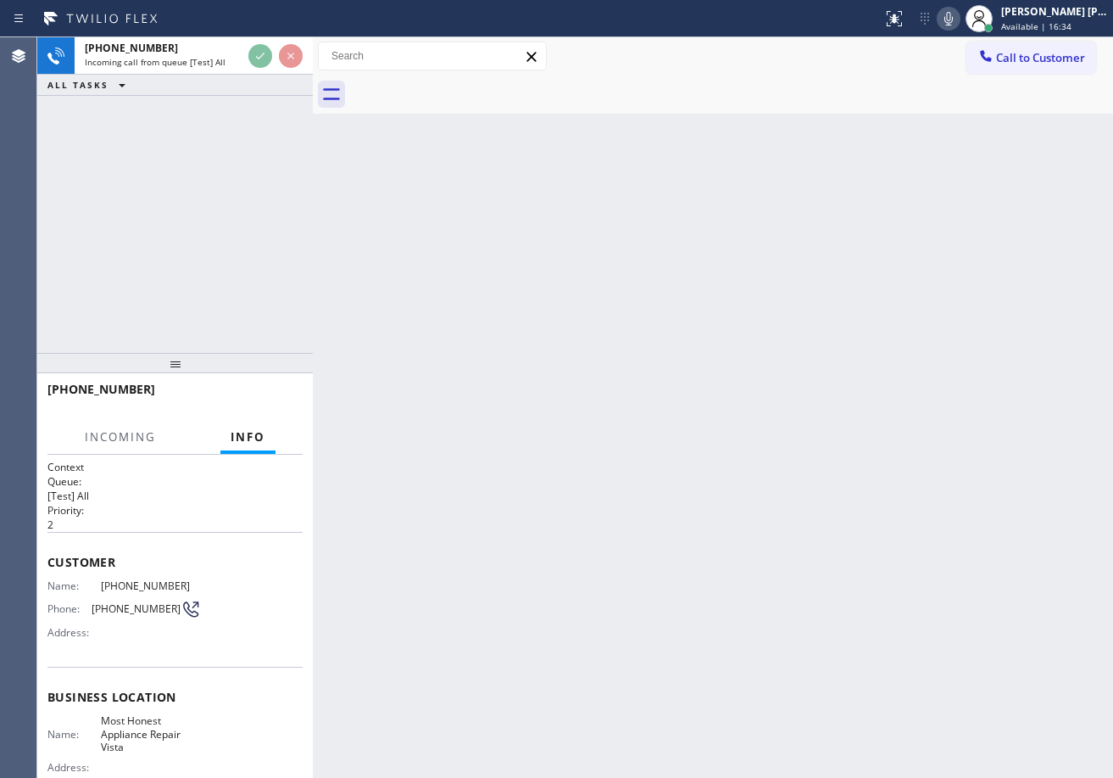
click at [654, 548] on div "Back to Dashboard Change Sender ID Customers Technicians Select a contact Outbo…" at bounding box center [713, 407] width 800 height 740
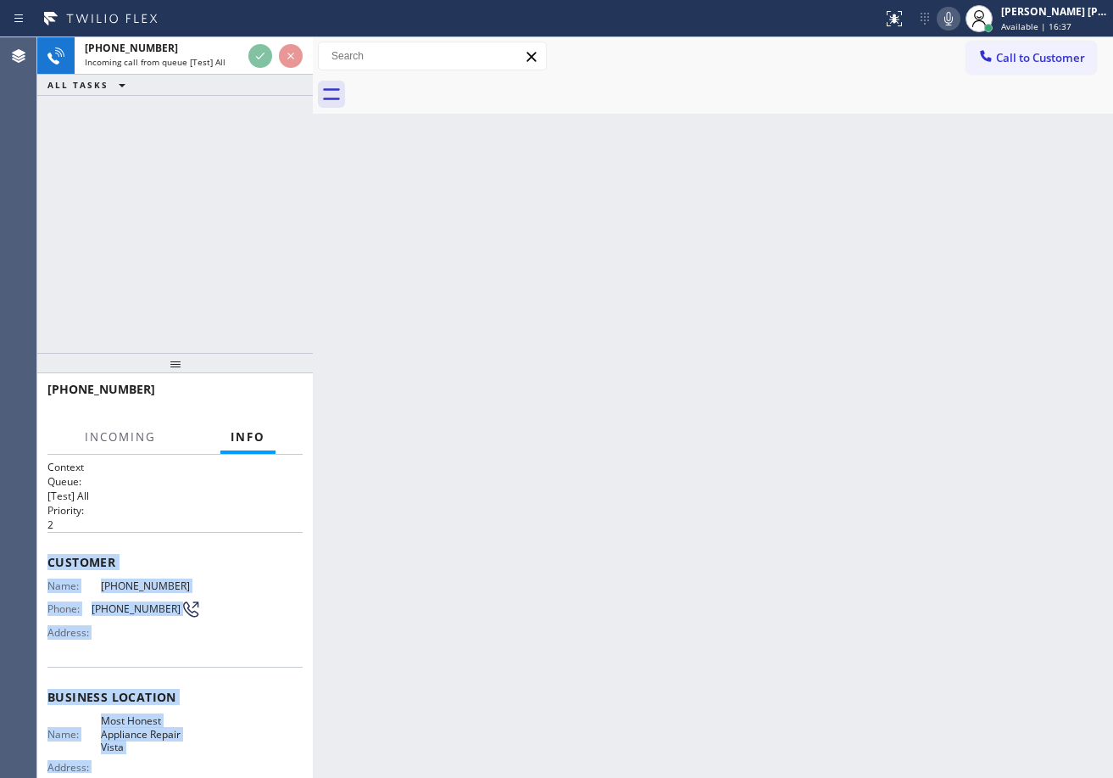
scroll to position [178, 0]
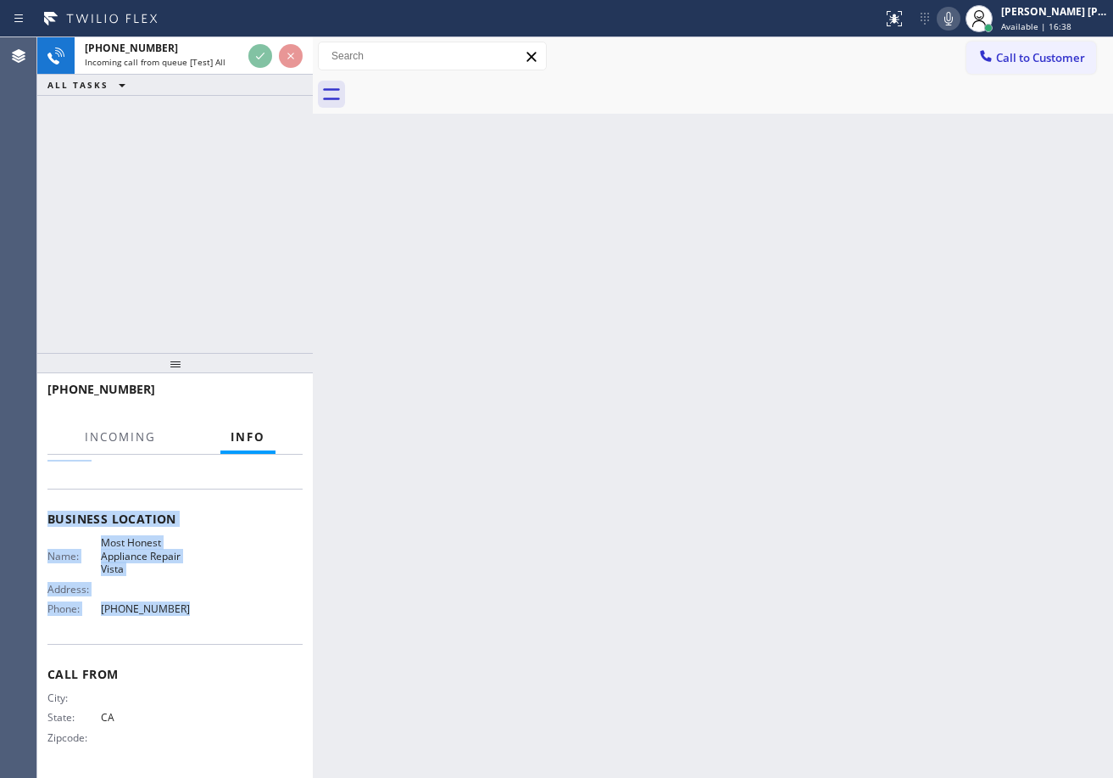
drag, startPoint x: 63, startPoint y: 581, endPoint x: 180, endPoint y: 632, distance: 127.6
click at [180, 632] on div "Context Queue: [Test] All Priority: 2 Customer Name: [PHONE_NUMBER] Phone: [PHO…" at bounding box center [175, 615] width 276 height 323
click at [959, 24] on icon at bounding box center [949, 18] width 20 height 20
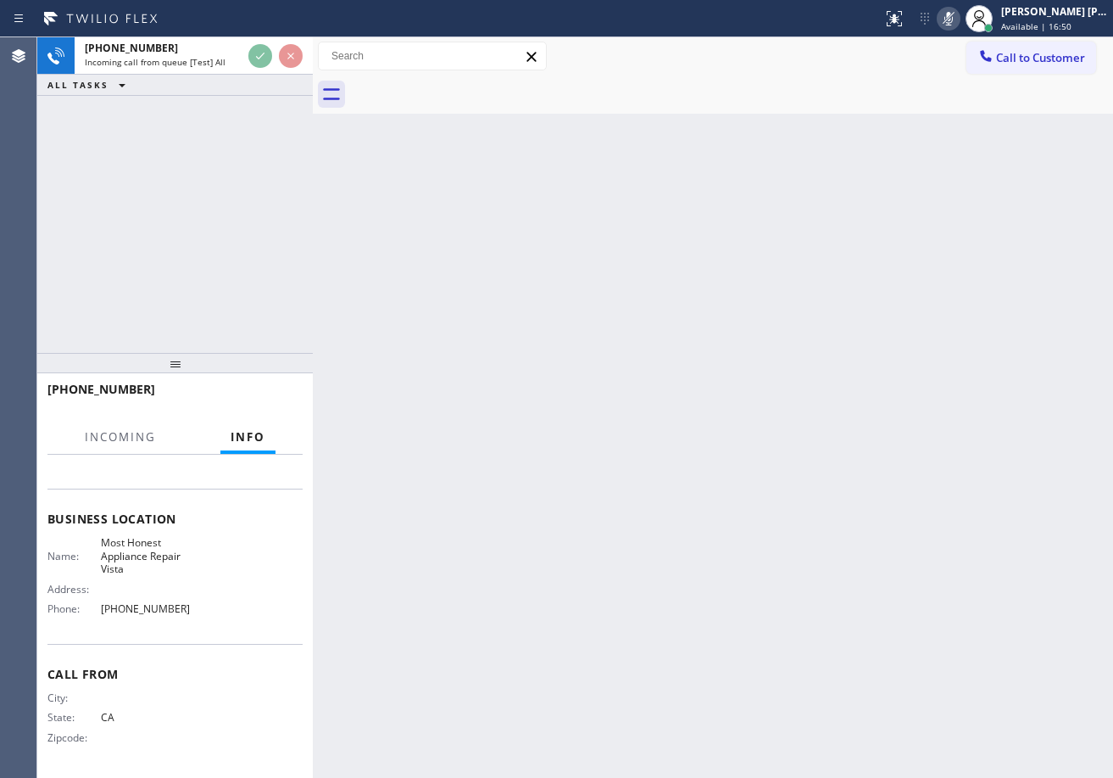
click at [959, 270] on div "Back to Dashboard Change Sender ID Customers Technicians Select a contact Outbo…" at bounding box center [713, 407] width 800 height 740
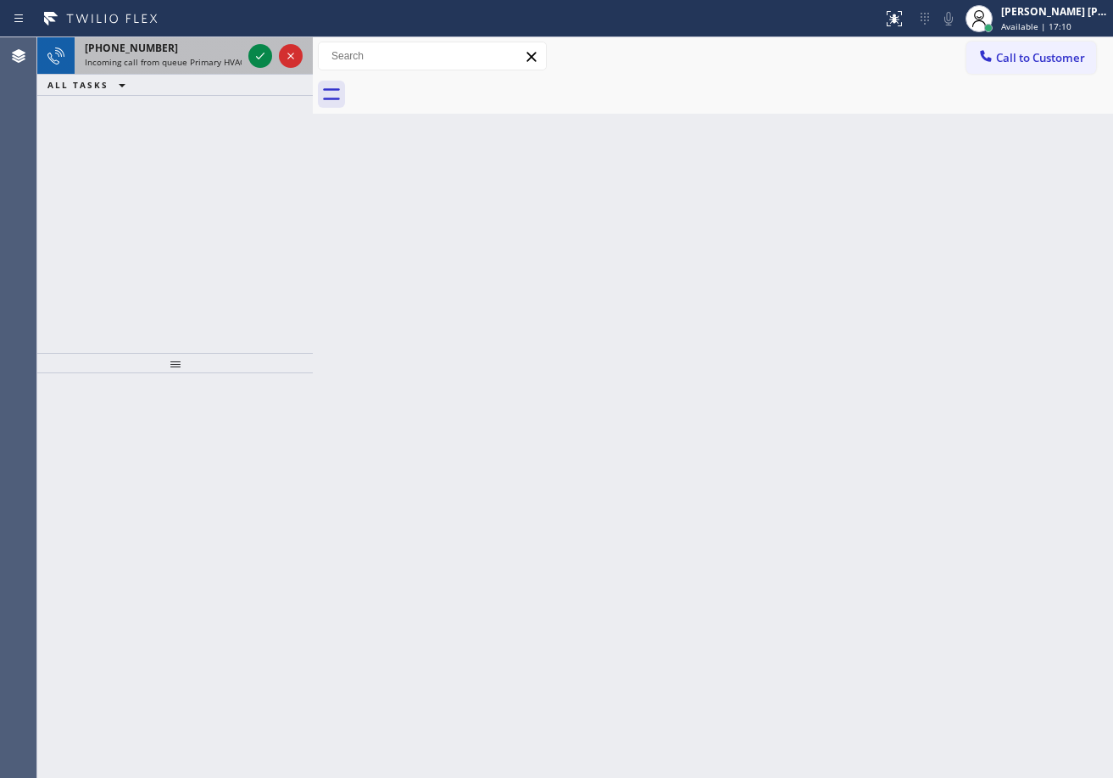
click at [225, 56] on span "Incoming call from queue Primary HVAC" at bounding box center [165, 62] width 160 height 12
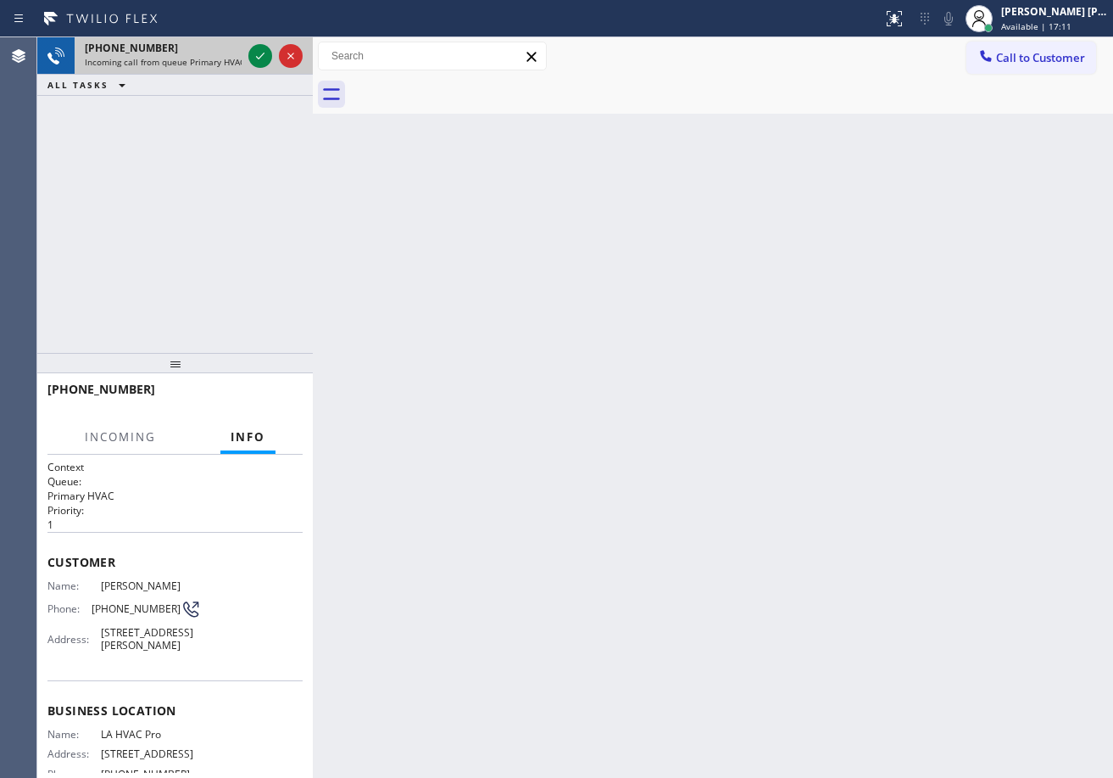
click at [225, 55] on div "[PHONE_NUMBER] Incoming call from queue Primary HVAC" at bounding box center [160, 55] width 170 height 37
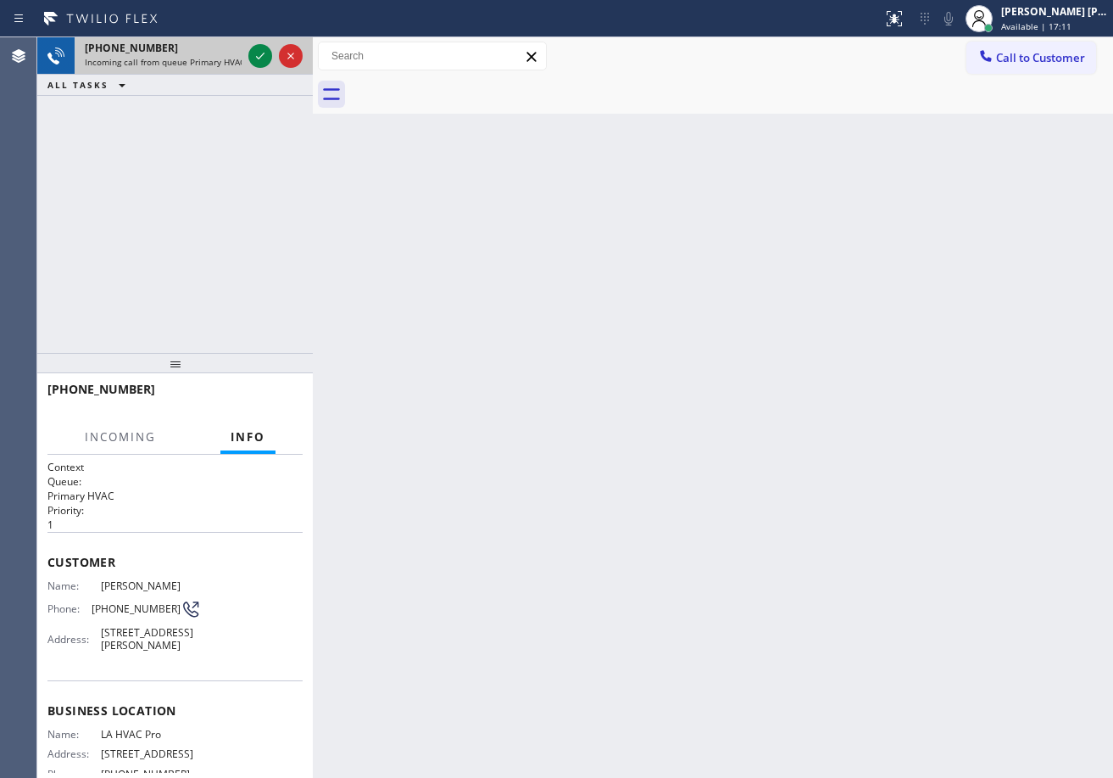
click at [225, 55] on div "[PHONE_NUMBER] Incoming call from queue Primary HVAC" at bounding box center [160, 55] width 170 height 37
drag, startPoint x: 597, startPoint y: 515, endPoint x: 598, endPoint y: 505, distance: 9.4
click at [597, 506] on div "Back to Dashboard Change Sender ID Customers Technicians Select a contact Outbo…" at bounding box center [713, 407] width 800 height 740
click at [250, 51] on icon at bounding box center [260, 56] width 20 height 20
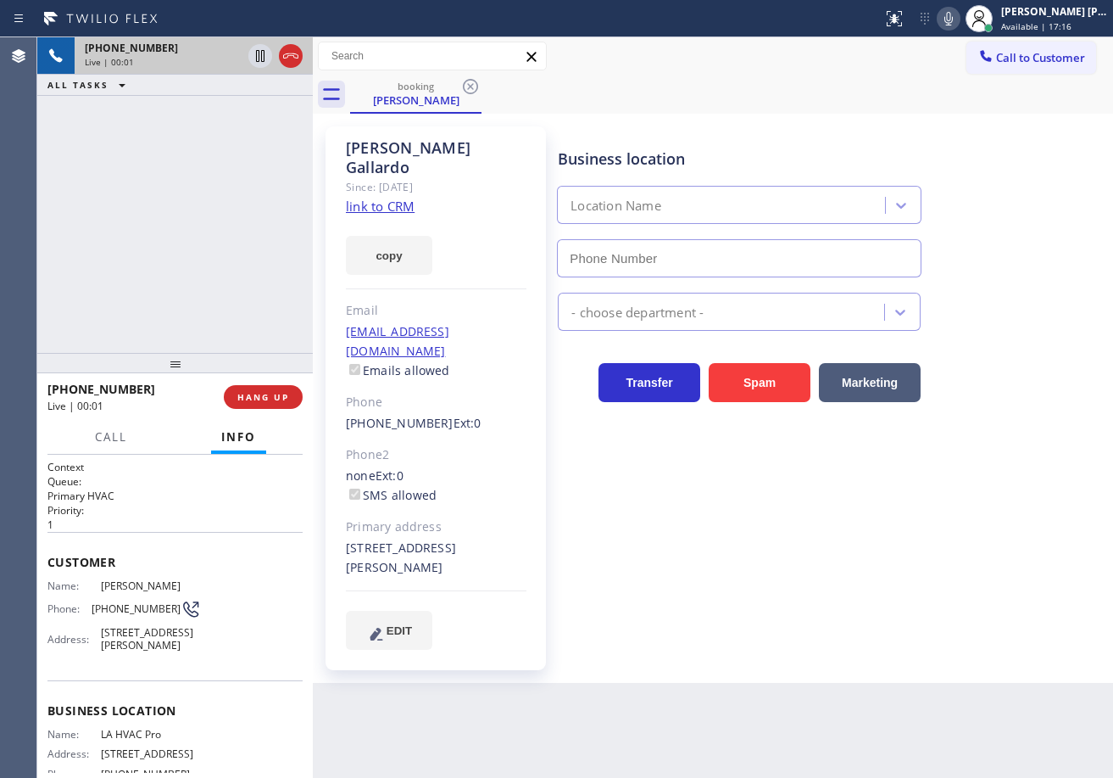
type input "[PHONE_NUMBER]"
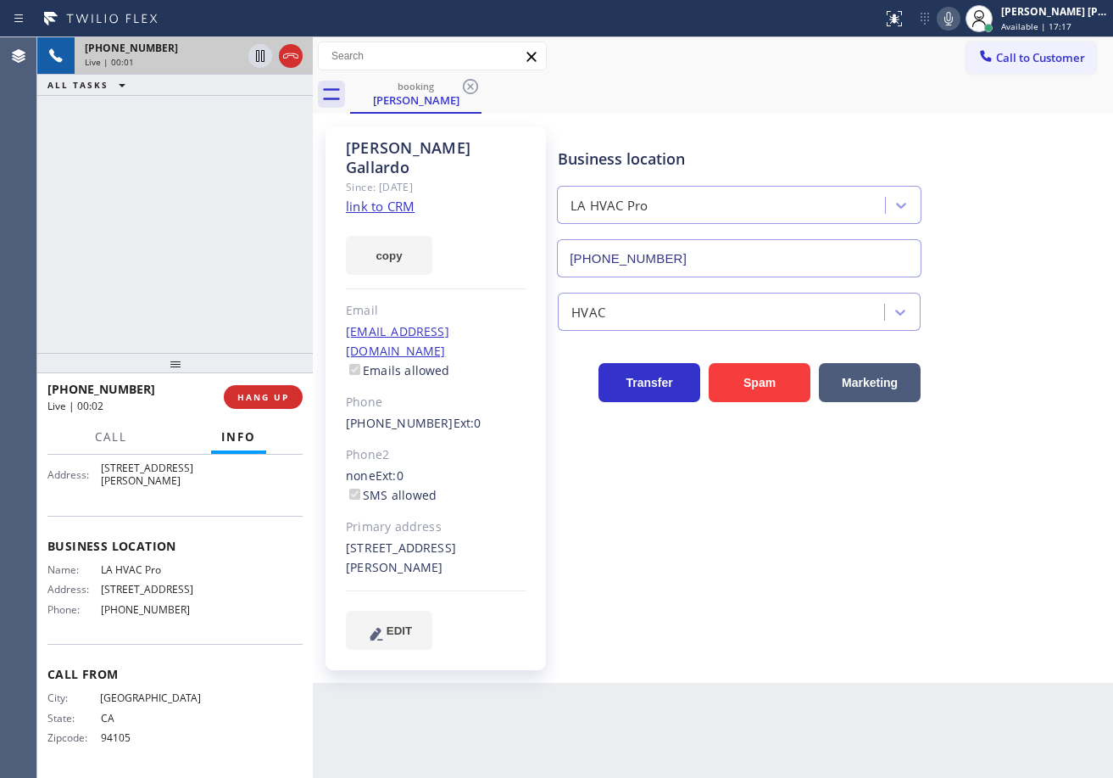
scroll to position [170, 0]
click at [401, 198] on link "link to CRM" at bounding box center [380, 206] width 69 height 17
click at [209, 174] on div "[PHONE_NUMBER] Live | 01:10 ALL TASKS ALL TASKS ACTIVE TASKS TASKS IN WRAP UP" at bounding box center [175, 194] width 276 height 315
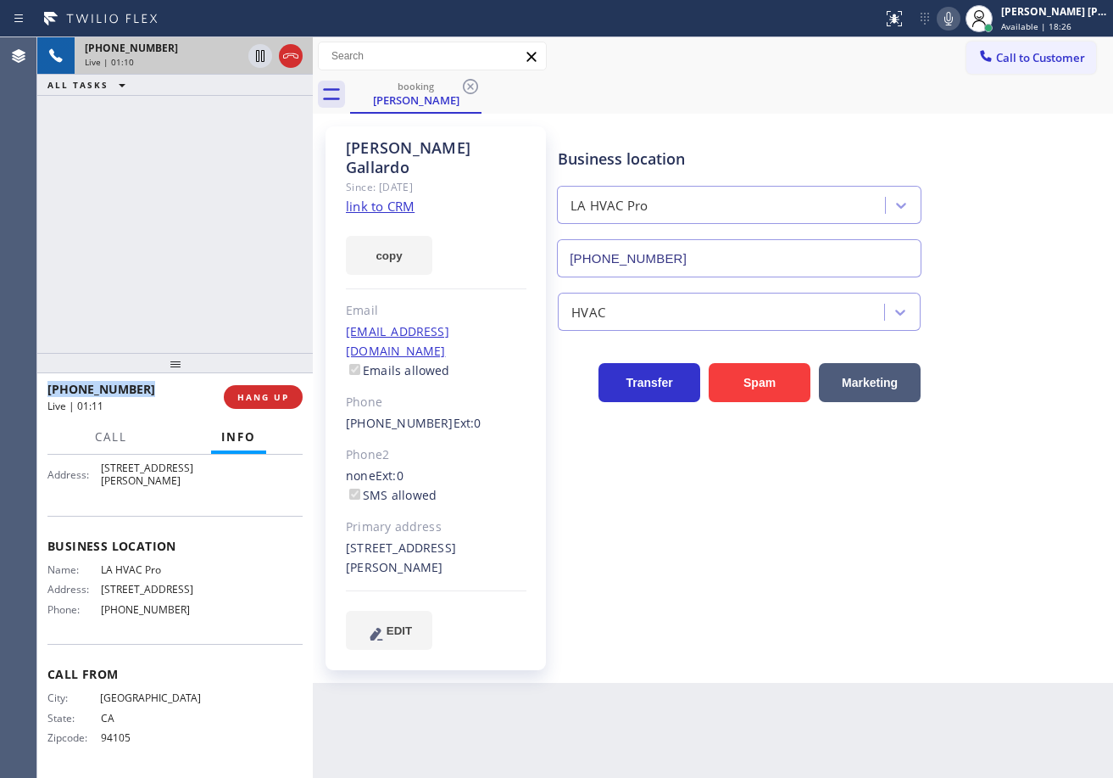
click at [209, 174] on div "[PHONE_NUMBER] Live | 01:10 ALL TASKS ALL TASKS ACTIVE TASKS TASKS IN WRAP UP" at bounding box center [175, 194] width 276 height 315
click at [252, 55] on icon at bounding box center [260, 56] width 20 height 20
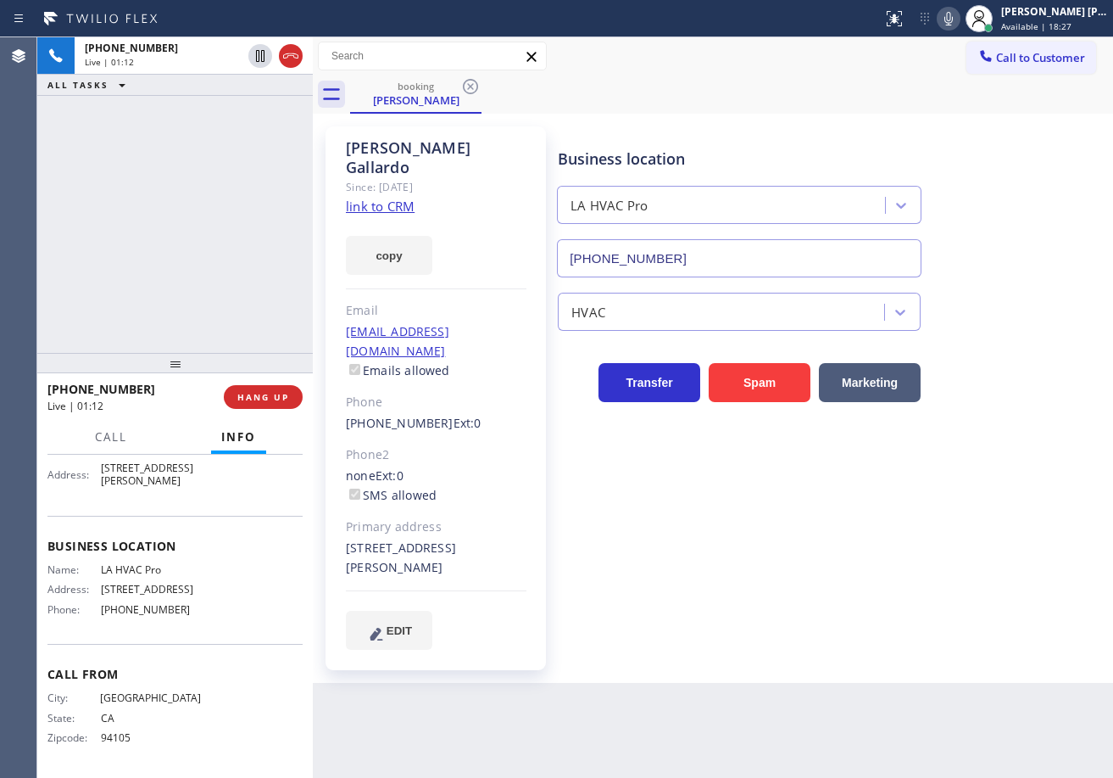
drag, startPoint x: 228, startPoint y: 127, endPoint x: 273, endPoint y: 133, distance: 45.3
click at [246, 133] on div "[PHONE_NUMBER] Live | 01:12 ALL TASKS ALL TASKS ACTIVE TASKS TASKS IN WRAP UP" at bounding box center [175, 194] width 276 height 315
click at [959, 14] on icon at bounding box center [949, 18] width 20 height 20
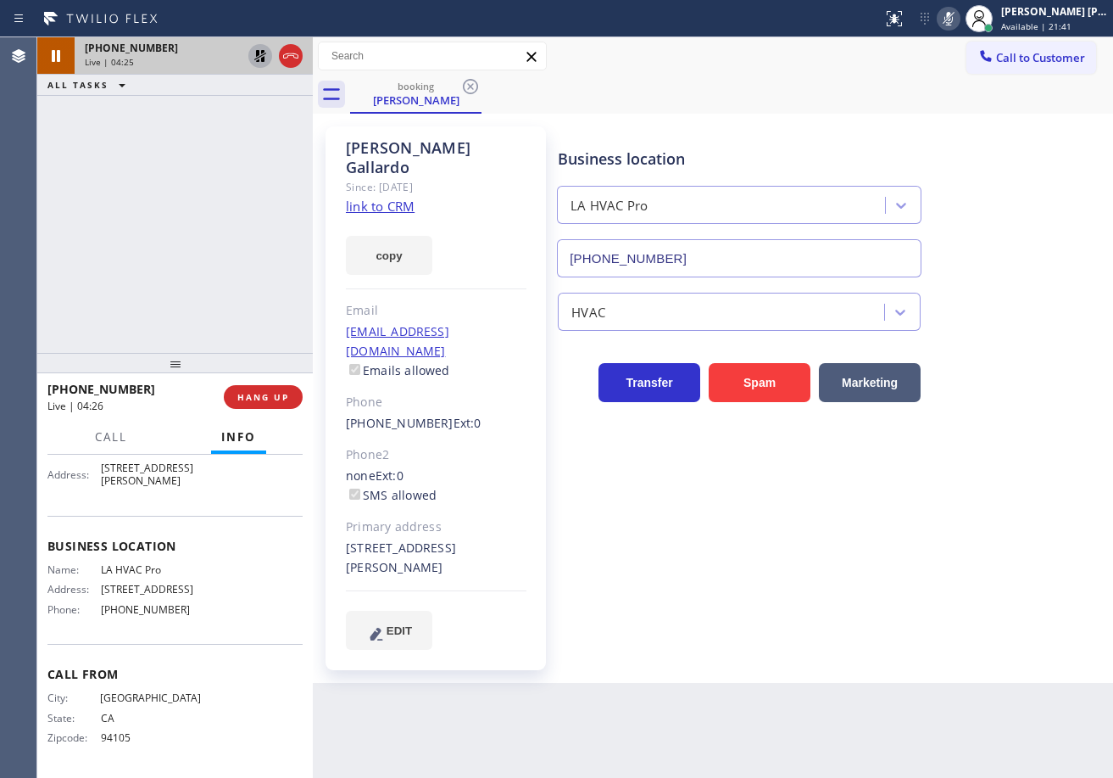
drag, startPoint x: 259, startPoint y: 53, endPoint x: 416, endPoint y: 92, distance: 162.7
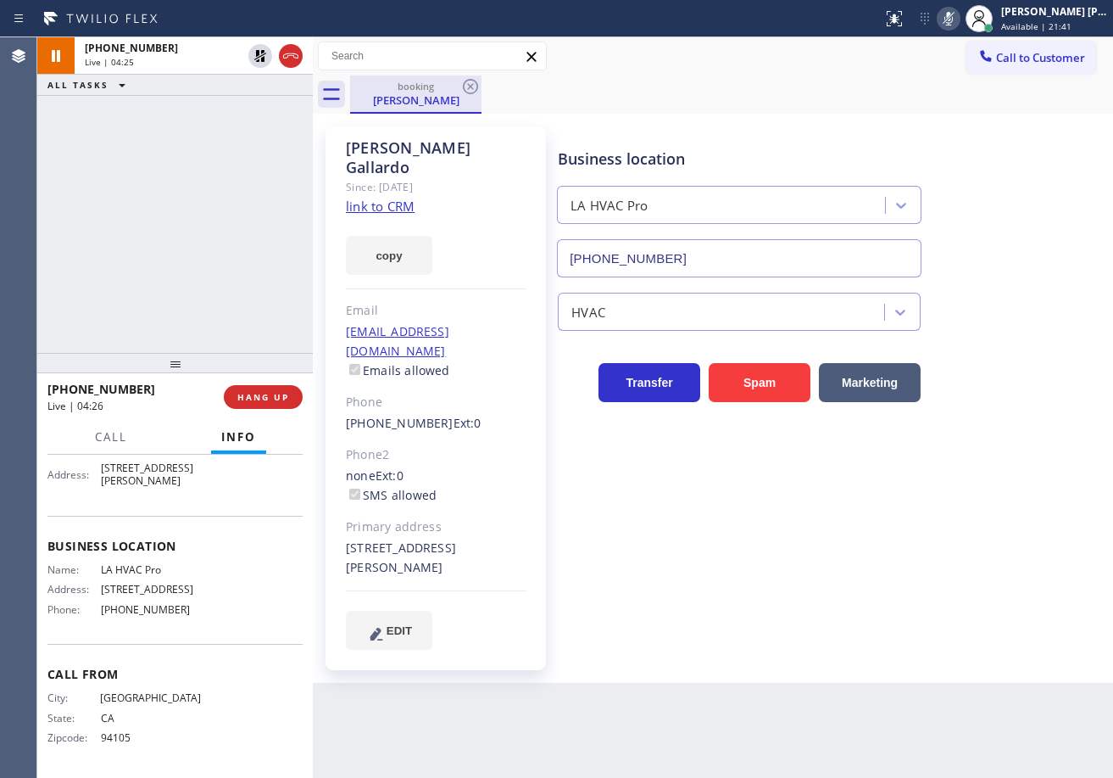
click at [259, 53] on icon at bounding box center [260, 56] width 12 height 12
drag, startPoint x: 962, startPoint y: 14, endPoint x: 965, endPoint y: 29, distance: 14.6
click at [959, 16] on icon at bounding box center [949, 18] width 20 height 20
drag, startPoint x: 1009, startPoint y: 179, endPoint x: 901, endPoint y: 200, distance: 109.8
click at [1010, 180] on div "Business location LA HVAC Pro [PHONE_NUMBER]" at bounding box center [832, 200] width 555 height 153
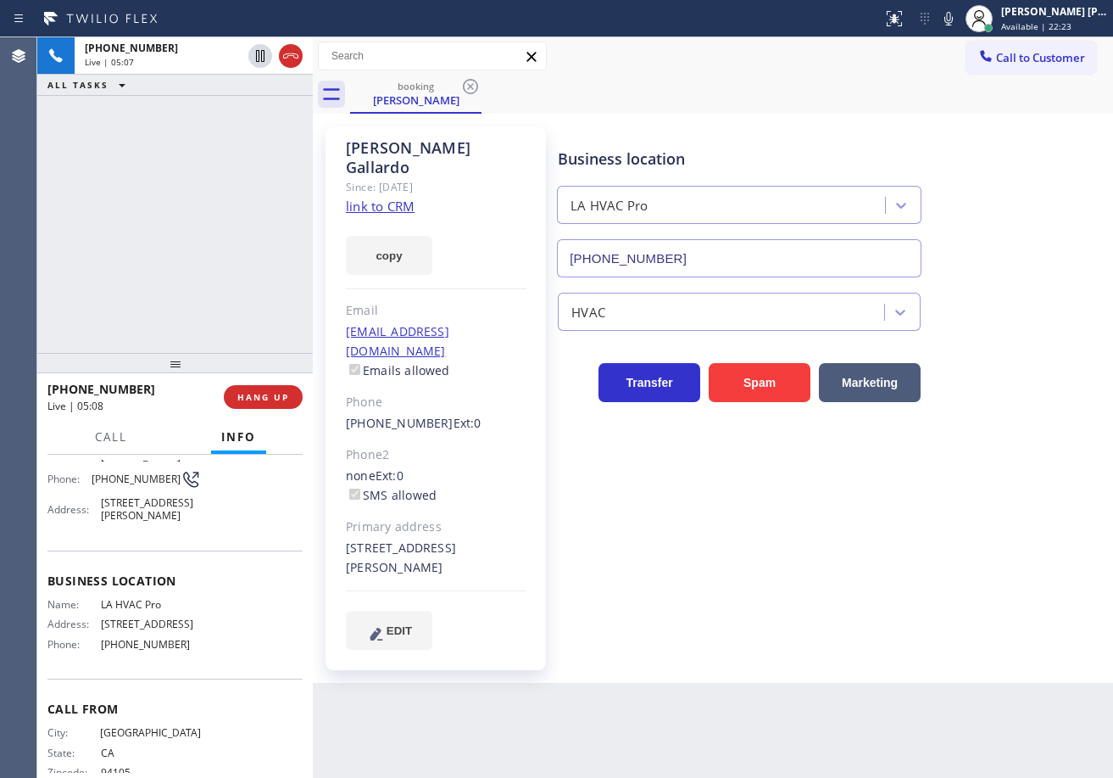
scroll to position [0, 0]
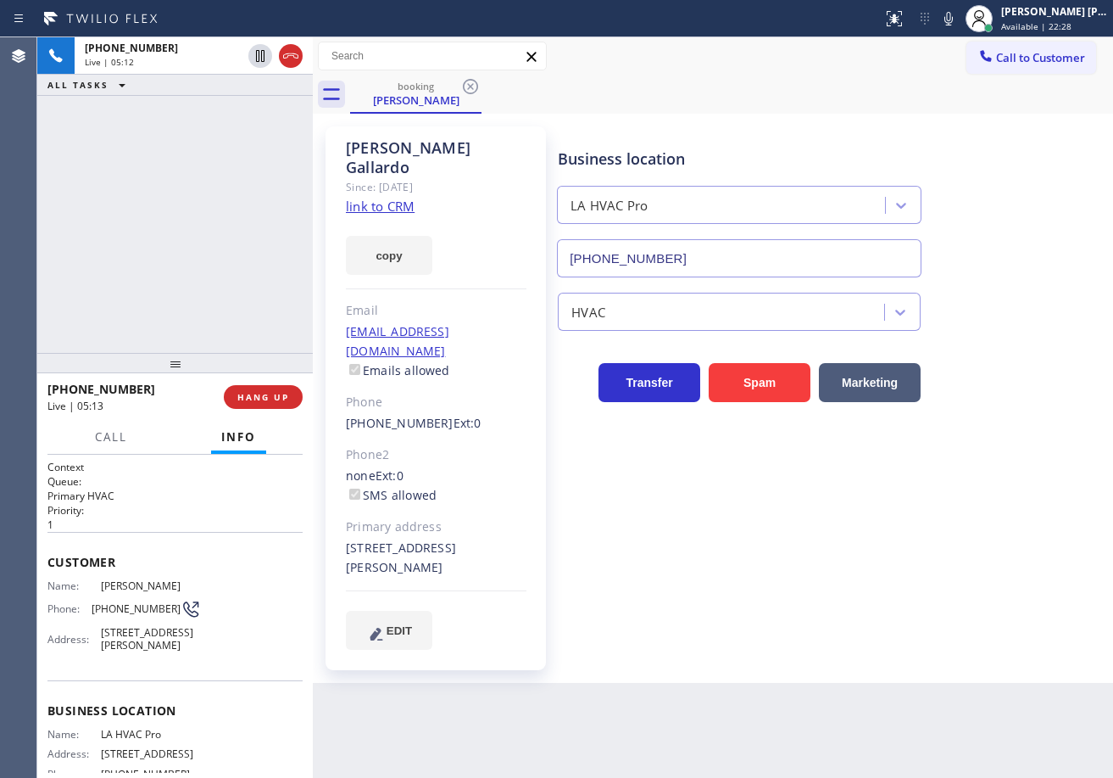
click at [164, 198] on div "[PHONE_NUMBER] Live | 05:12 ALL TASKS ALL TASKS ACTIVE TASKS TASKS IN WRAP UP" at bounding box center [175, 194] width 276 height 315
drag, startPoint x: 292, startPoint y: 58, endPoint x: 302, endPoint y: 24, distance: 35.4
click at [292, 58] on icon at bounding box center [291, 56] width 20 height 20
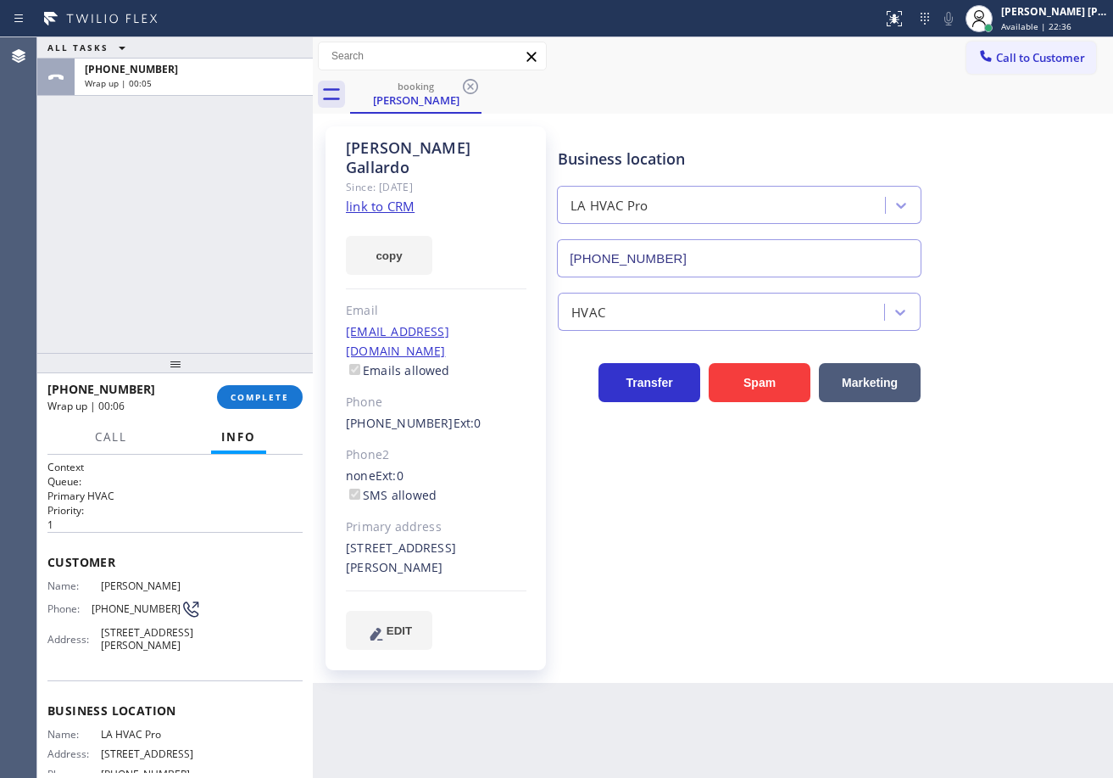
drag, startPoint x: 175, startPoint y: 242, endPoint x: 215, endPoint y: 333, distance: 100.2
click at [175, 242] on div "ALL TASKS ALL TASKS ACTIVE TASKS TASKS IN WRAP UP [PHONE_NUMBER] Wrap up | 00:05" at bounding box center [175, 194] width 276 height 315
click at [137, 235] on div "ALL TASKS ALL TASKS ACTIVE TASKS TASKS IN WRAP UP [PHONE_NUMBER] Wrap up | 00:58" at bounding box center [175, 194] width 276 height 315
click at [240, 405] on div "[PHONE_NUMBER] Wrap up | 00:59 COMPLETE" at bounding box center [174, 397] width 255 height 44
click at [241, 400] on span "COMPLETE" at bounding box center [260, 397] width 59 height 12
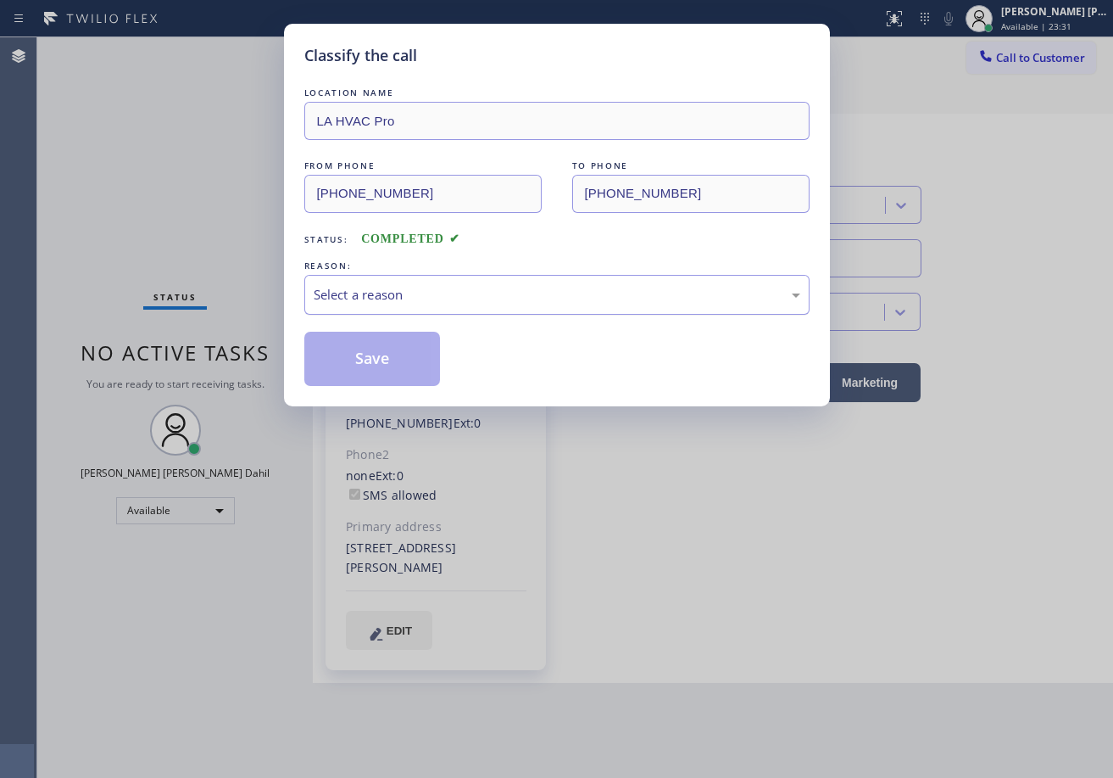
click at [408, 299] on div "Select a reason" at bounding box center [557, 295] width 487 height 20
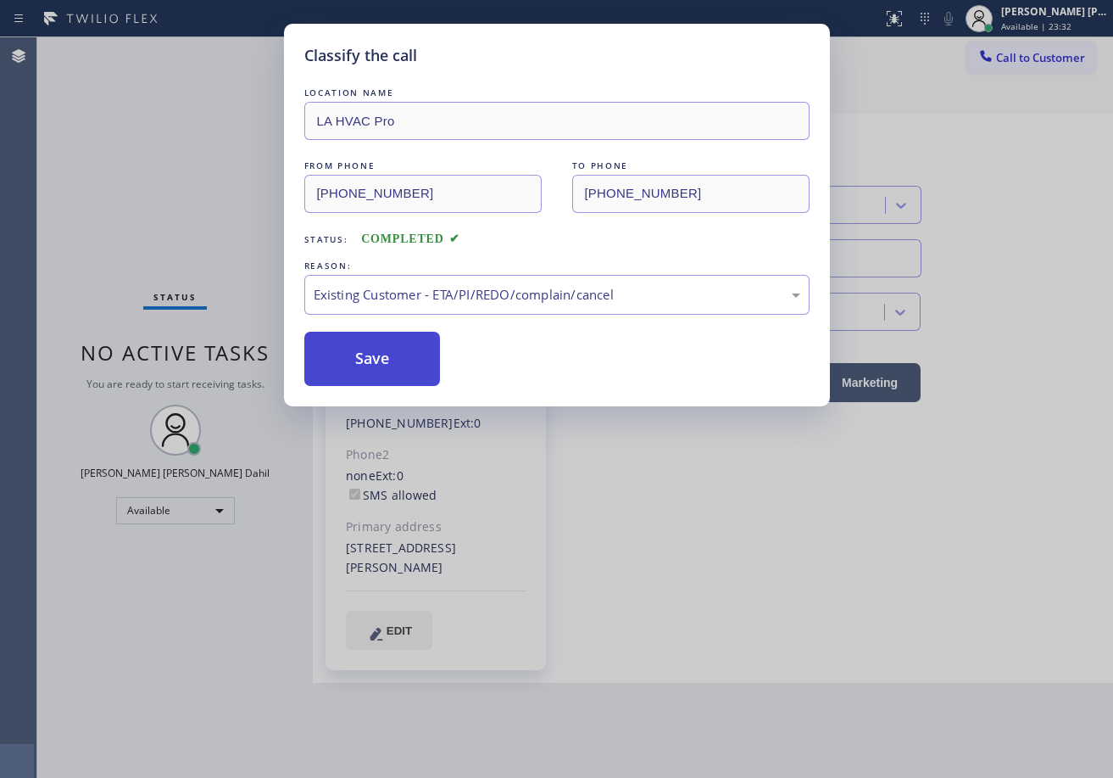
click at [393, 371] on button "Save" at bounding box center [372, 359] width 137 height 54
click at [392, 371] on button "Save" at bounding box center [372, 359] width 137 height 54
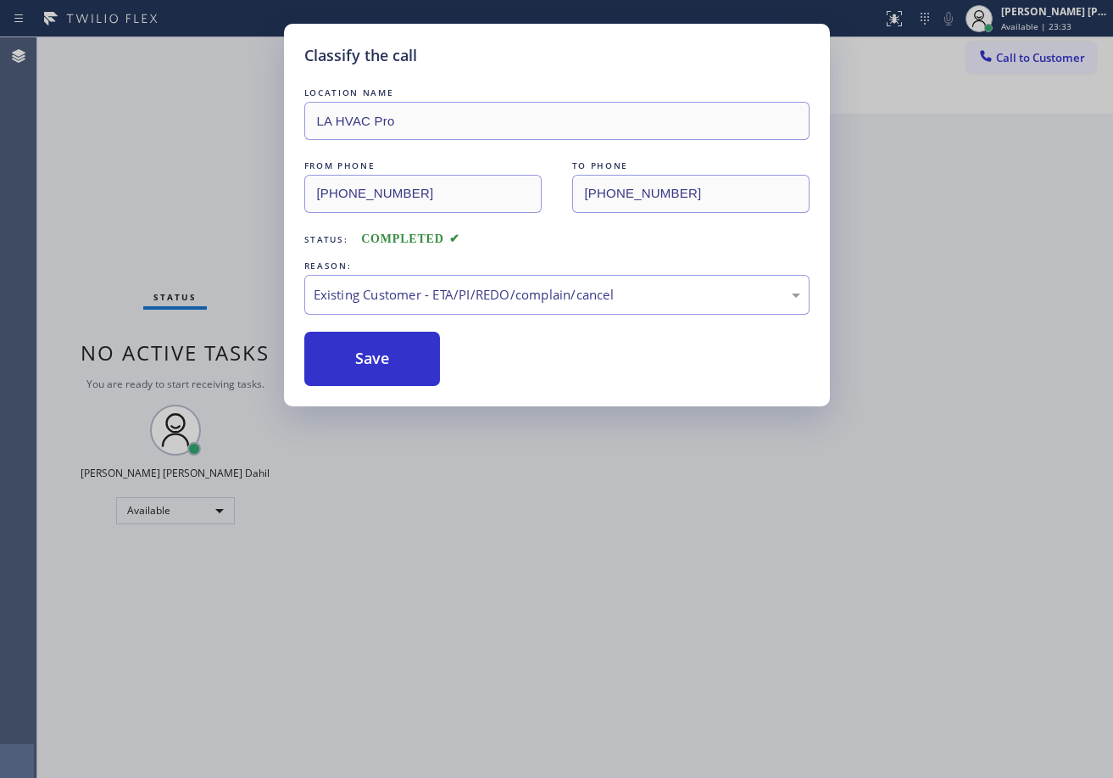
drag, startPoint x: 392, startPoint y: 371, endPoint x: 611, endPoint y: 744, distance: 433.7
click at [394, 369] on button "Save" at bounding box center [372, 359] width 137 height 54
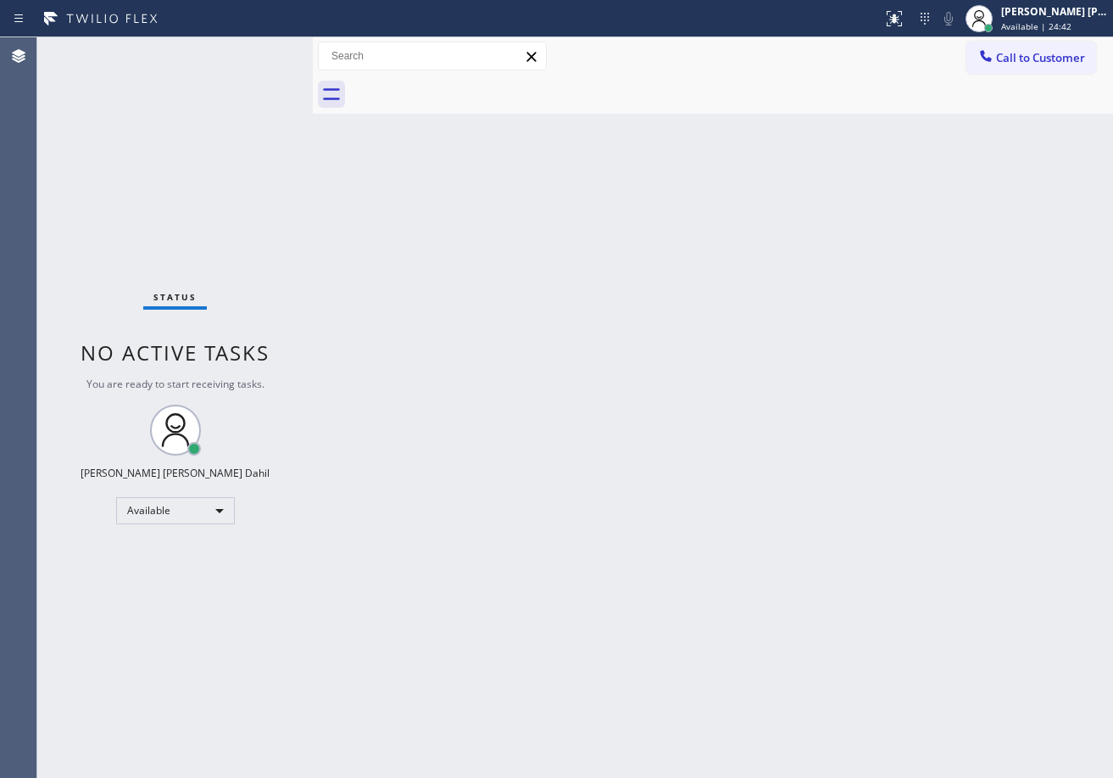
click at [134, 59] on div "Status No active tasks You are ready to start receiving tasks. [PERSON_NAME] [P…" at bounding box center [175, 407] width 276 height 740
click at [856, 510] on div "Back to Dashboard Change Sender ID Customers Technicians Select a contact Outbo…" at bounding box center [713, 407] width 800 height 740
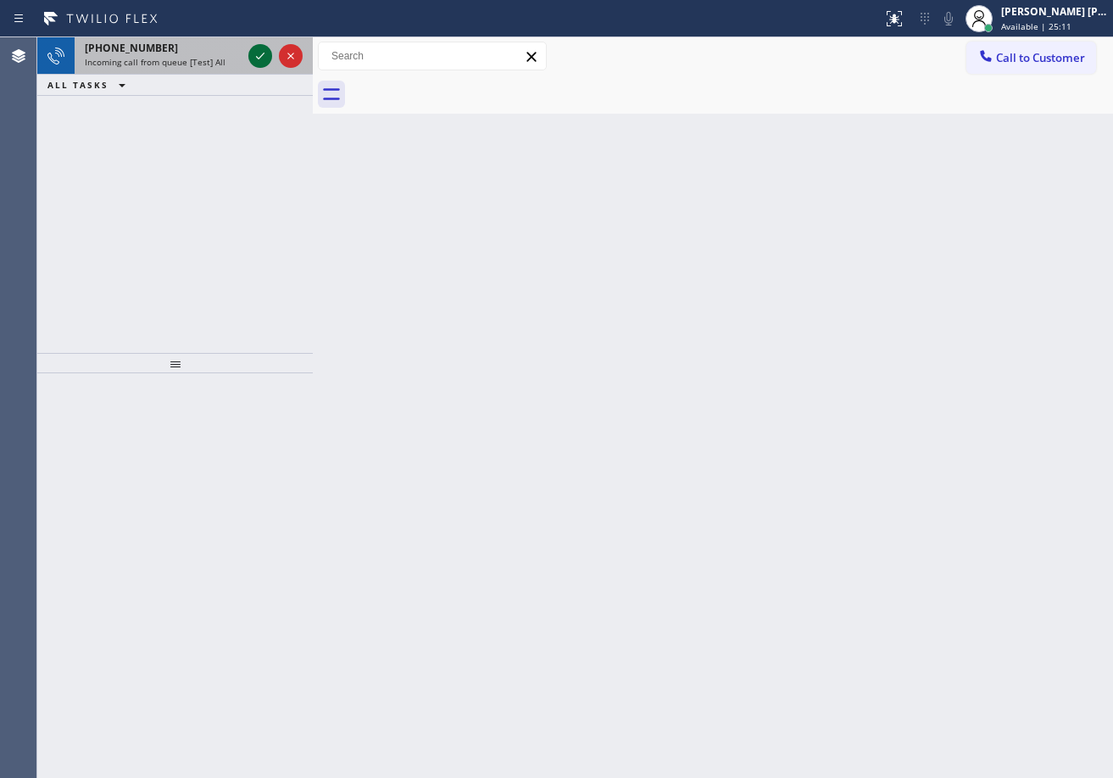
click at [250, 51] on icon at bounding box center [260, 56] width 20 height 20
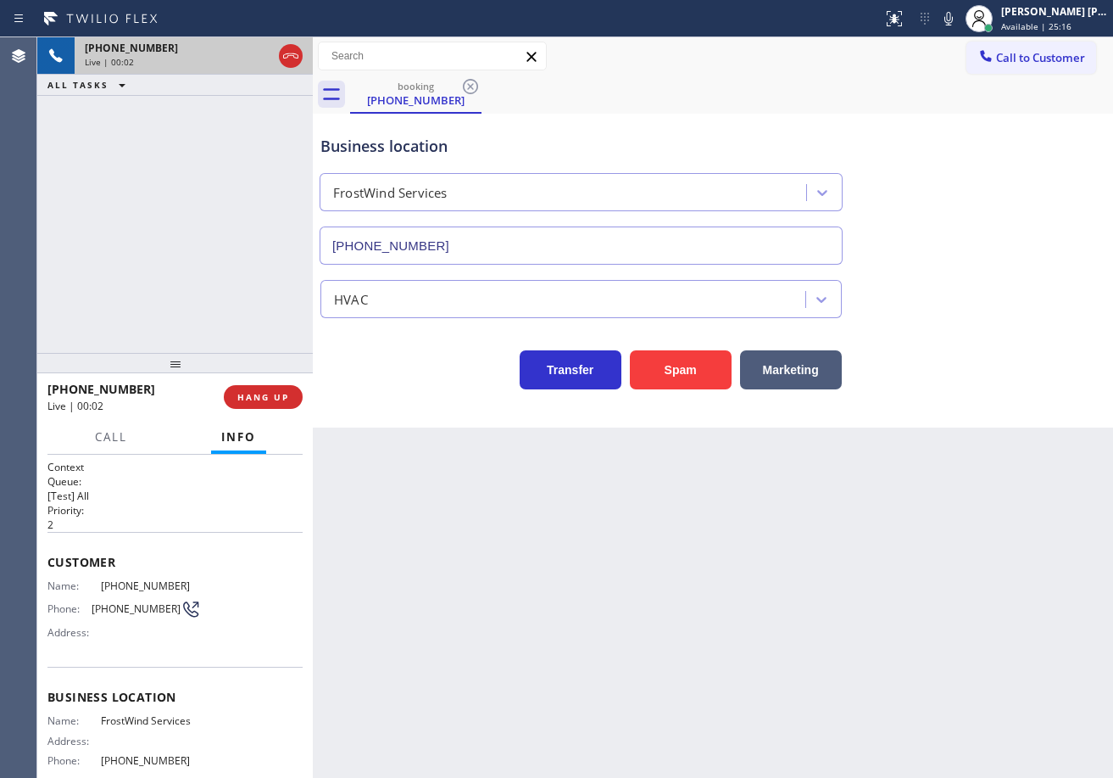
type input "[PHONE_NUMBER]"
click at [209, 267] on div "[PHONE_NUMBER] Live | 00:22 ALL TASKS ALL TASKS ACTIVE TASKS TASKS IN WRAP UP" at bounding box center [175, 194] width 276 height 315
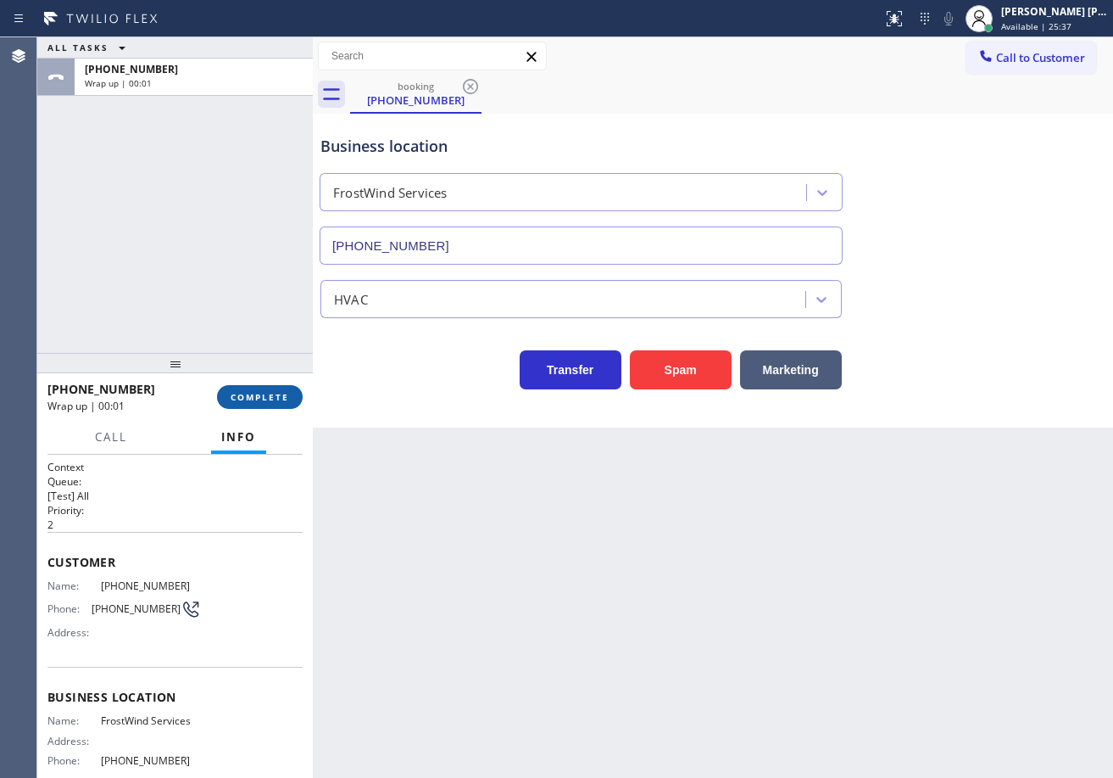
click at [251, 403] on div "[PHONE_NUMBER] Wrap up | 00:01 COMPLETE" at bounding box center [174, 397] width 255 height 44
click at [251, 404] on button "COMPLETE" at bounding box center [260, 397] width 86 height 24
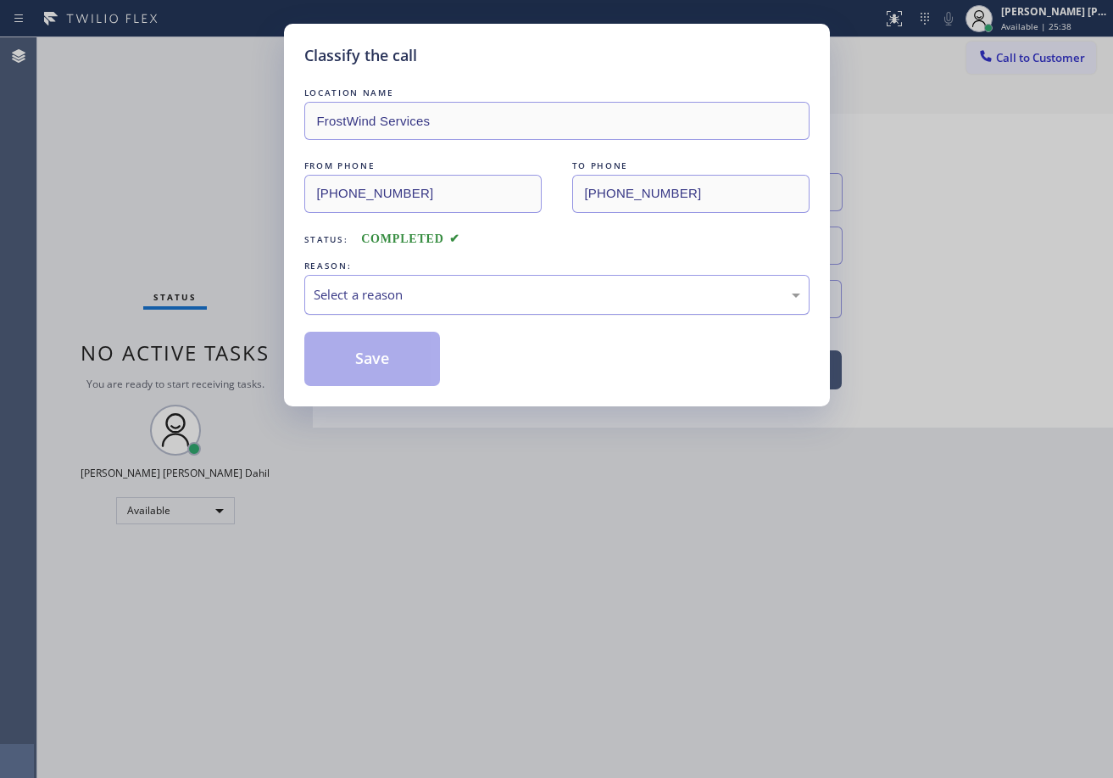
click at [391, 294] on div "Select a reason" at bounding box center [557, 295] width 487 height 20
click at [374, 353] on button "Save" at bounding box center [372, 359] width 137 height 54
drag, startPoint x: 374, startPoint y: 353, endPoint x: 1032, endPoint y: 660, distance: 726.1
click at [374, 354] on button "Save" at bounding box center [372, 359] width 137 height 54
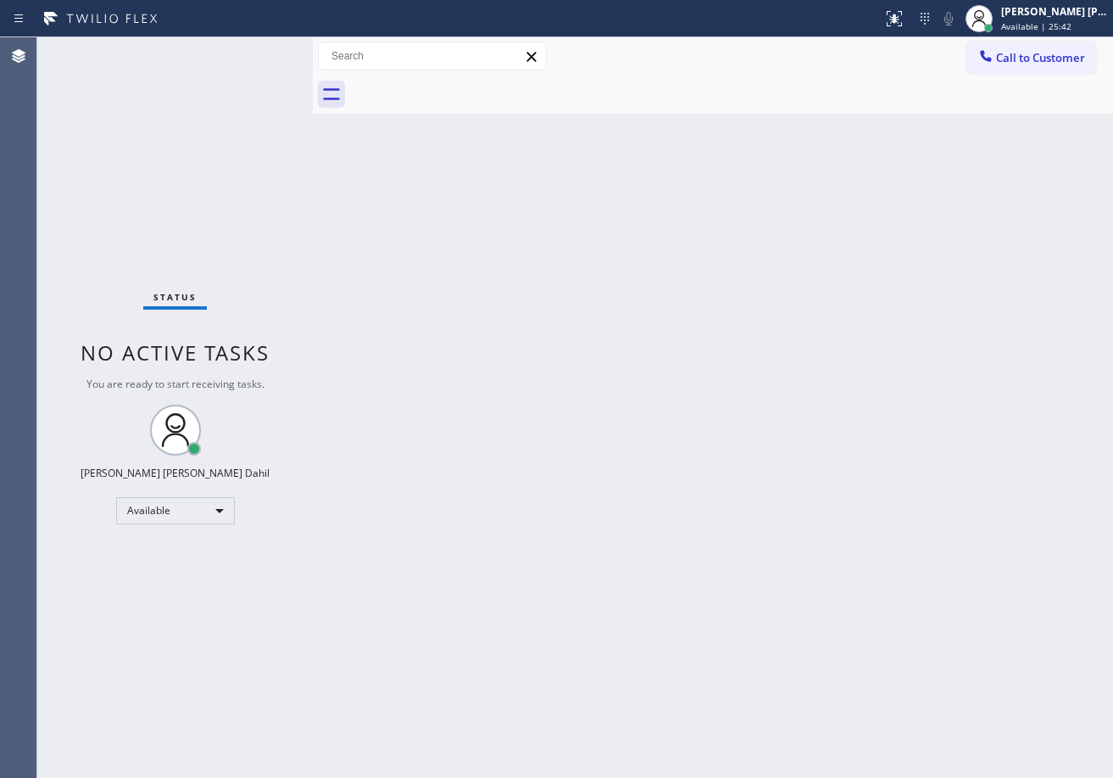
drag, startPoint x: 412, startPoint y: 335, endPoint x: 461, endPoint y: 416, distance: 95.1
click at [412, 337] on div "Back to Dashboard Change Sender ID Customers Technicians Select a contact Outbo…" at bounding box center [713, 407] width 800 height 740
click at [153, 63] on div "Status No active tasks You are ready to start receiving tasks. [PERSON_NAME] [P…" at bounding box center [175, 407] width 276 height 740
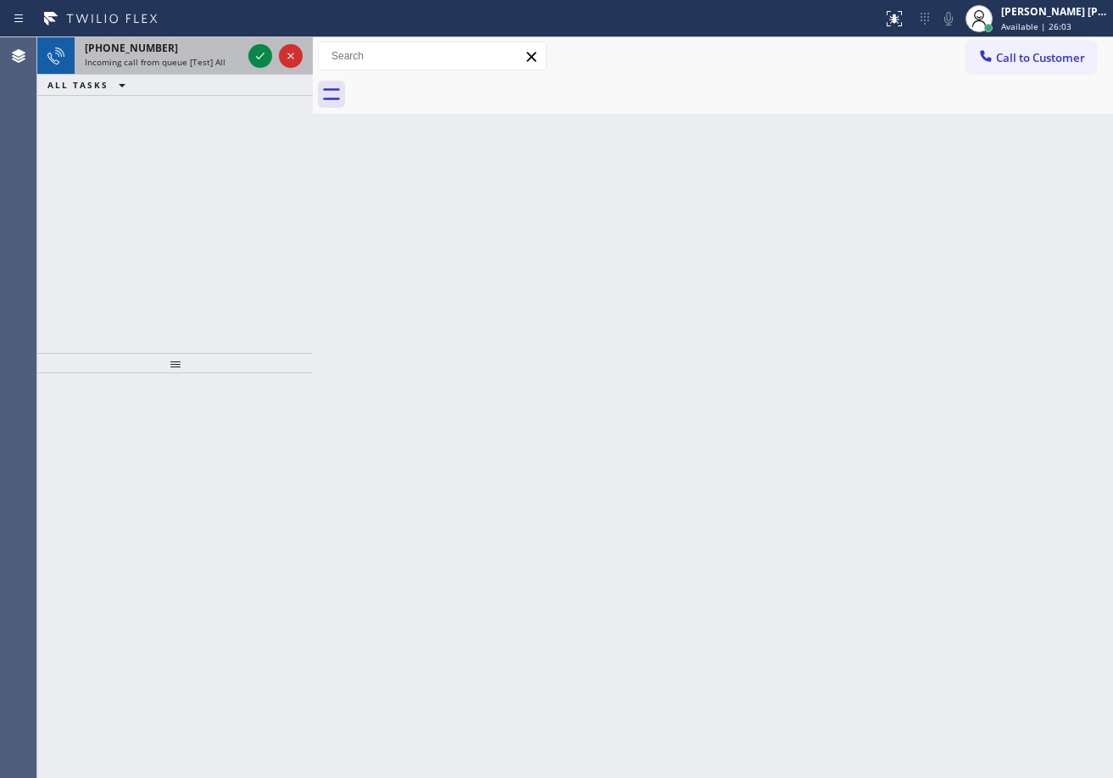
click at [233, 49] on div "[PHONE_NUMBER]" at bounding box center [163, 48] width 157 height 14
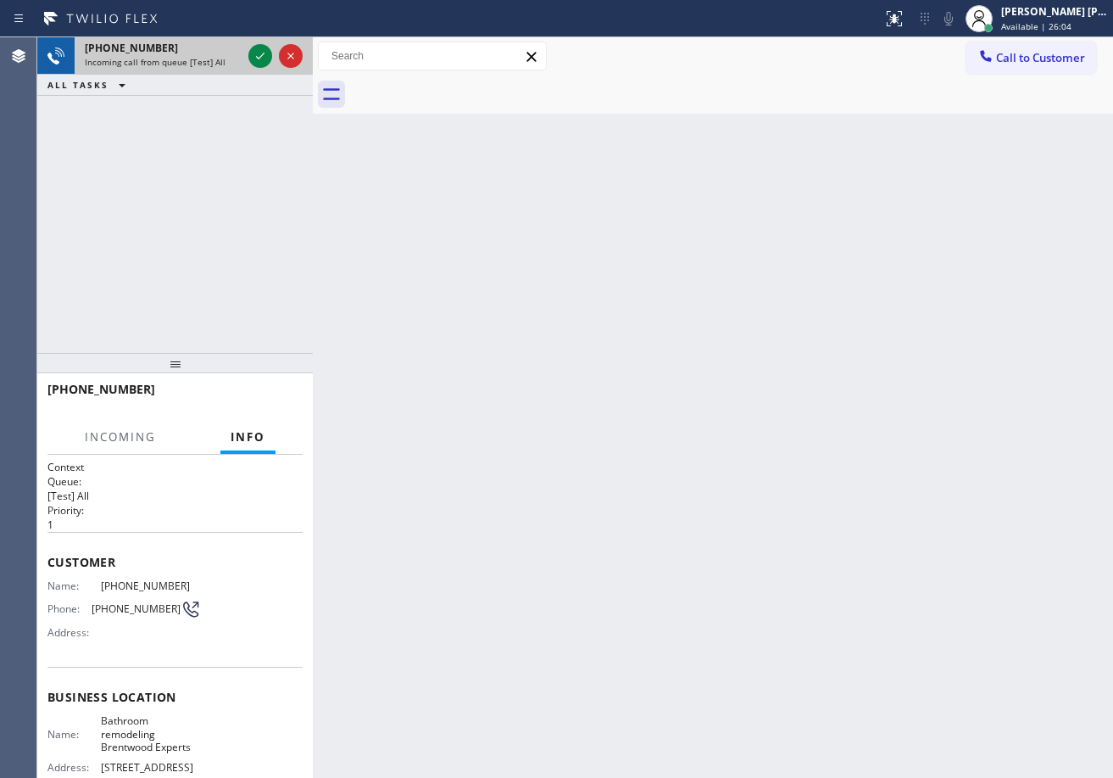
click at [233, 49] on div "[PHONE_NUMBER]" at bounding box center [163, 48] width 157 height 14
click at [233, 59] on div "Incoming call from queue [Test] All" at bounding box center [163, 62] width 157 height 12
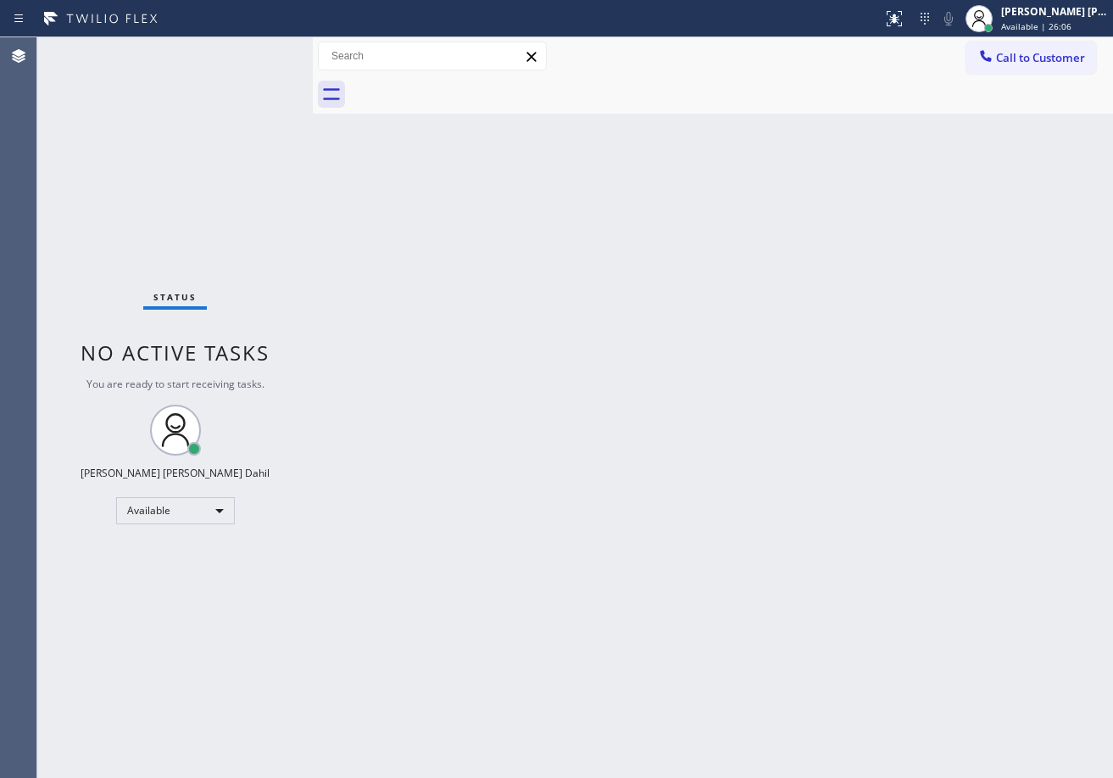
click at [236, 59] on div "Status No active tasks You are ready to start receiving tasks. [PERSON_NAME] [P…" at bounding box center [175, 407] width 276 height 740
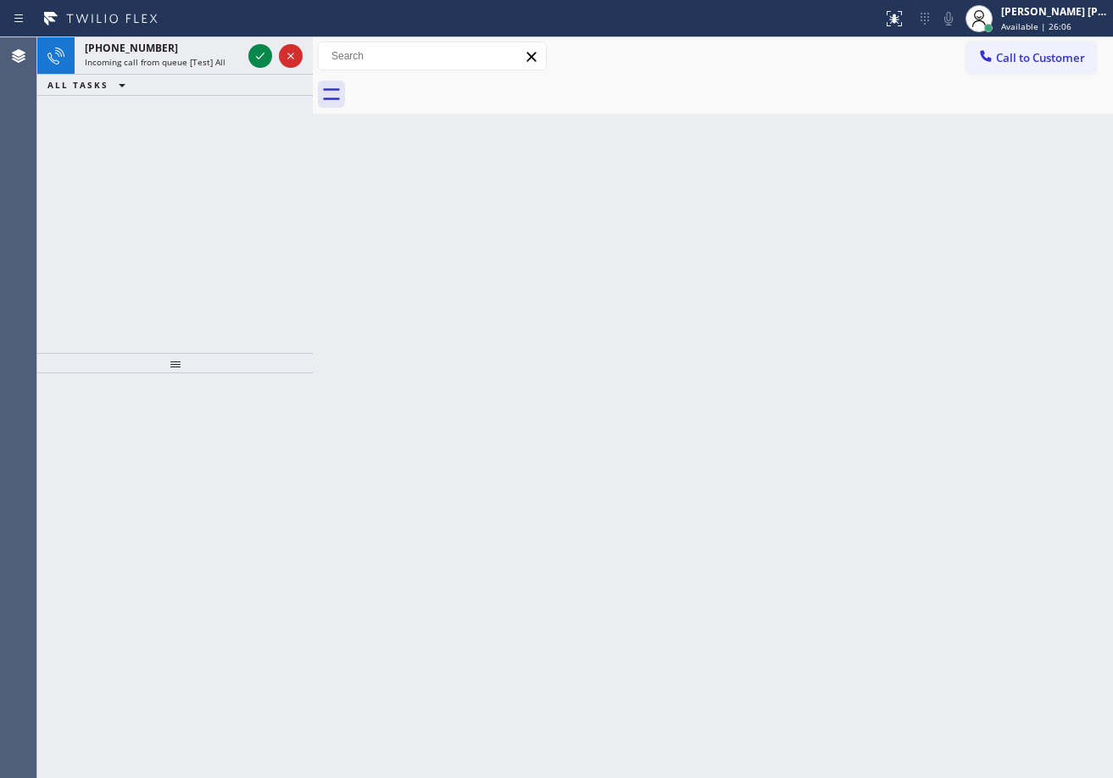
click at [243, 60] on div "[PHONE_NUMBER] Incoming call from queue [Test] All" at bounding box center [160, 55] width 170 height 37
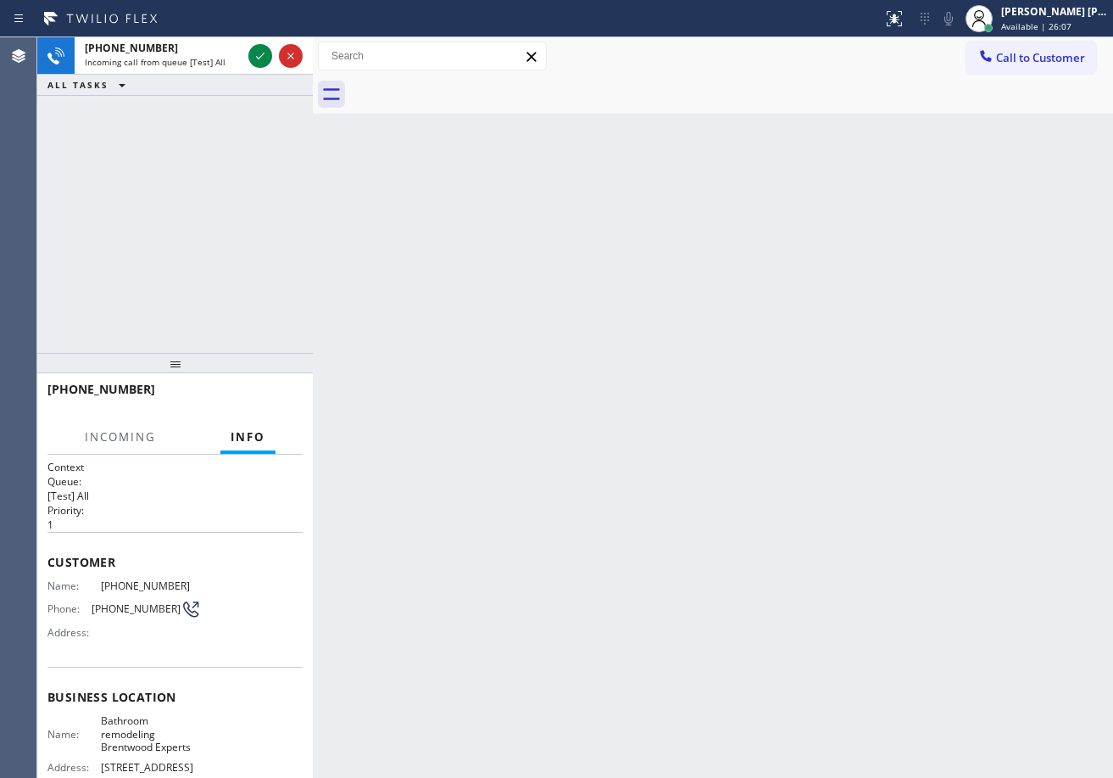
click at [243, 60] on div "[PHONE_NUMBER] Incoming call from queue [Test] All" at bounding box center [160, 55] width 170 height 37
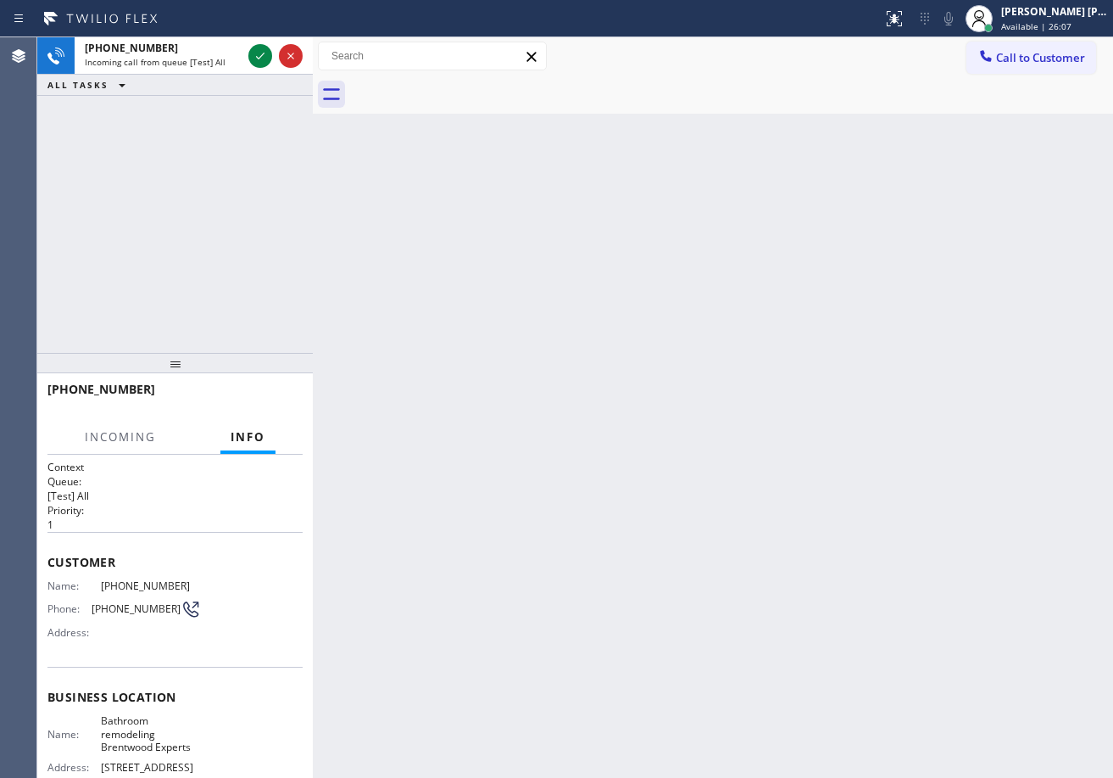
click at [243, 60] on div "[PHONE_NUMBER] Incoming call from queue [Test] All" at bounding box center [160, 55] width 170 height 37
click at [260, 59] on icon at bounding box center [260, 56] width 20 height 20
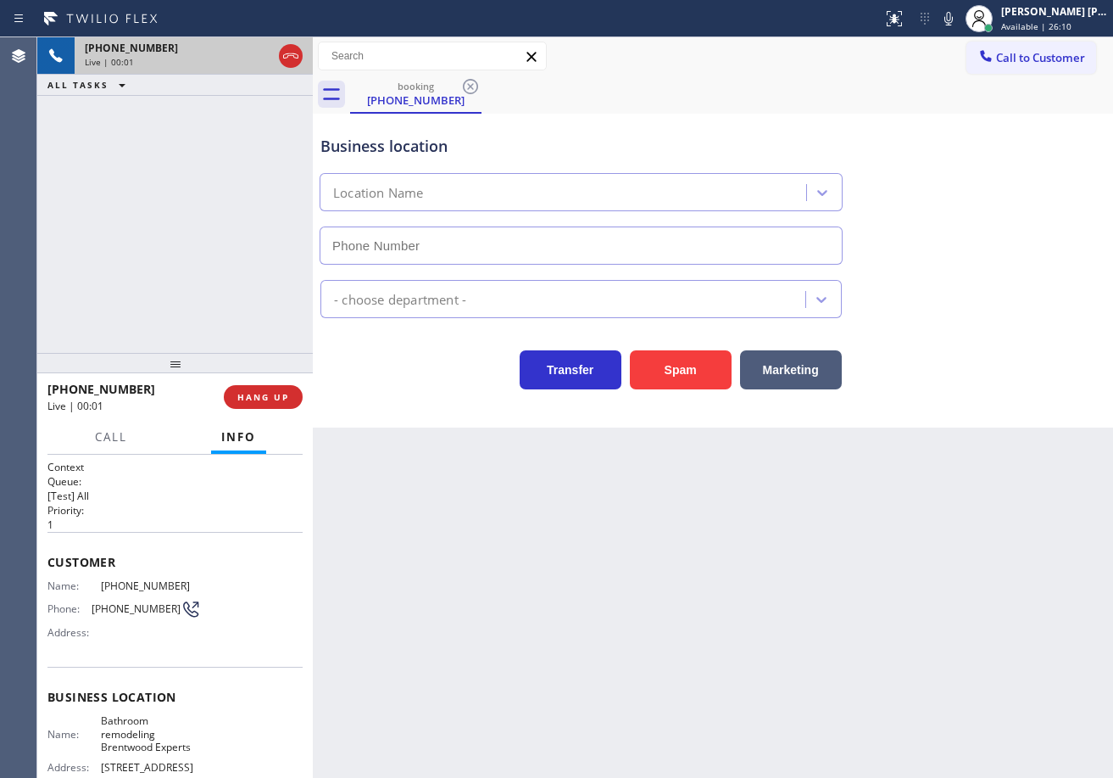
type input "[PHONE_NUMBER]"
click at [440, 609] on div "Back to Dashboard Change Sender ID Customers Technicians Select a contact Outbo…" at bounding box center [713, 407] width 800 height 740
drag, startPoint x: 512, startPoint y: 640, endPoint x: 502, endPoint y: 638, distance: 10.5
click at [513, 639] on div "Back to Dashboard Change Sender ID Customers Technicians Select a contact Outbo…" at bounding box center [713, 407] width 800 height 740
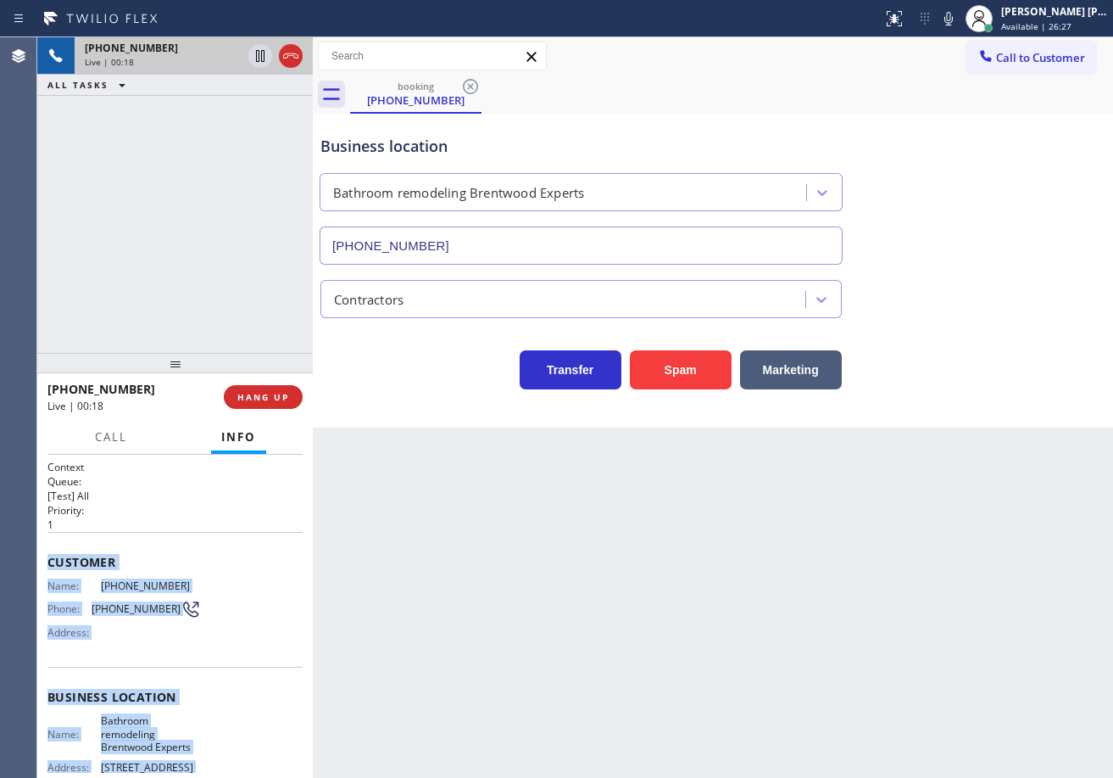
scroll to position [178, 0]
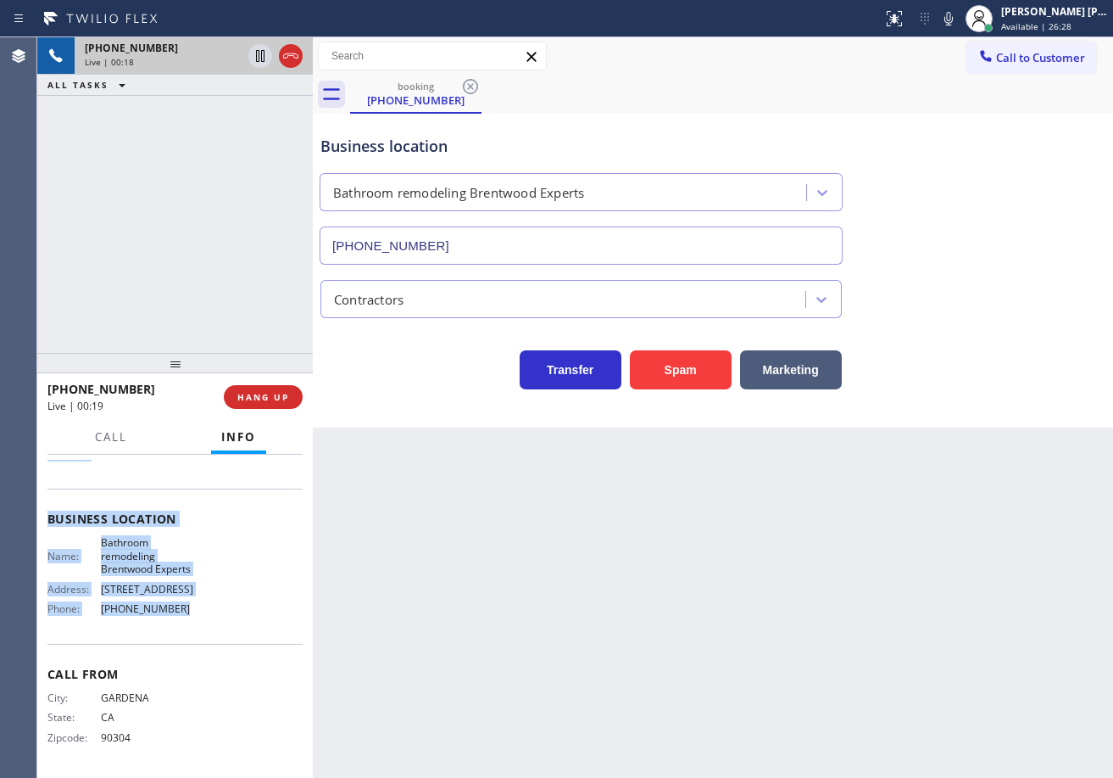
drag, startPoint x: 44, startPoint y: 558, endPoint x: 231, endPoint y: 621, distance: 196.8
click at [215, 631] on div "Context Queue: [Test] All Priority: 1 Customer Name: [PHONE_NUMBER] Phone: [PHO…" at bounding box center [175, 615] width 276 height 323
copy div "Customer Name: [PHONE_NUMBER] Phone: [PHONE_NUMBER] Address: Business location …"
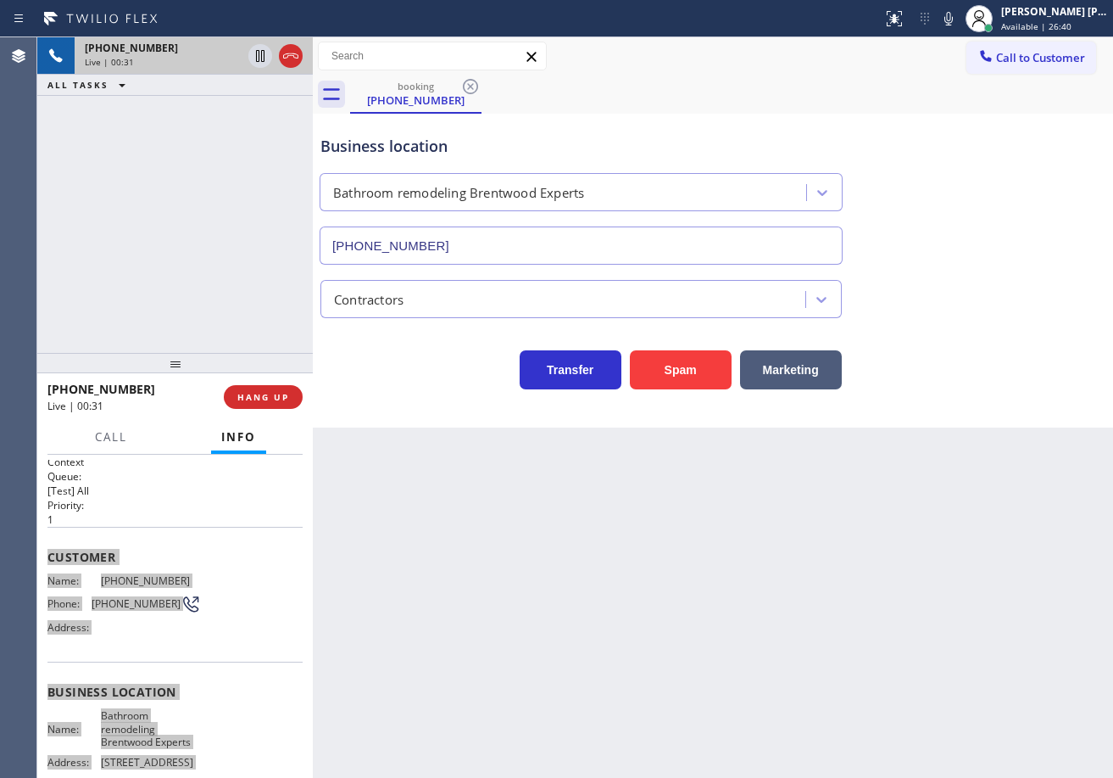
scroll to position [0, 0]
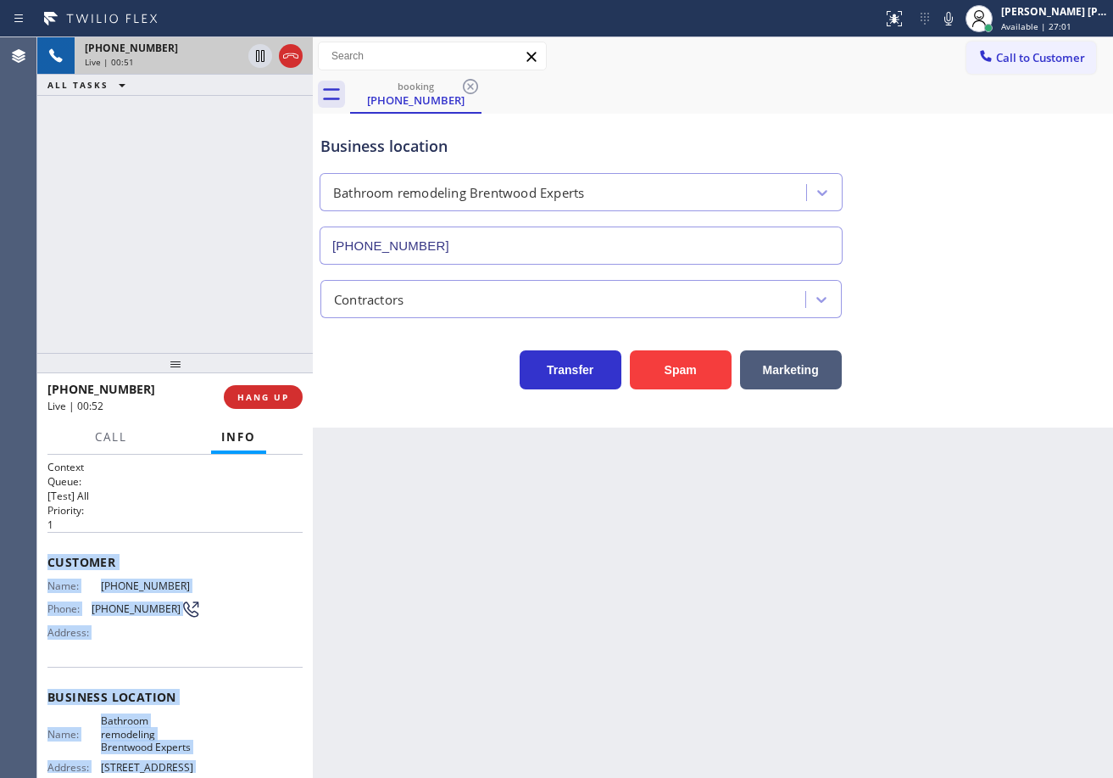
click at [192, 155] on div "[PHONE_NUMBER] Live | 00:51 ALL TASKS ALL TASKS ACTIVE TASKS TASKS IN WRAP UP" at bounding box center [175, 194] width 276 height 315
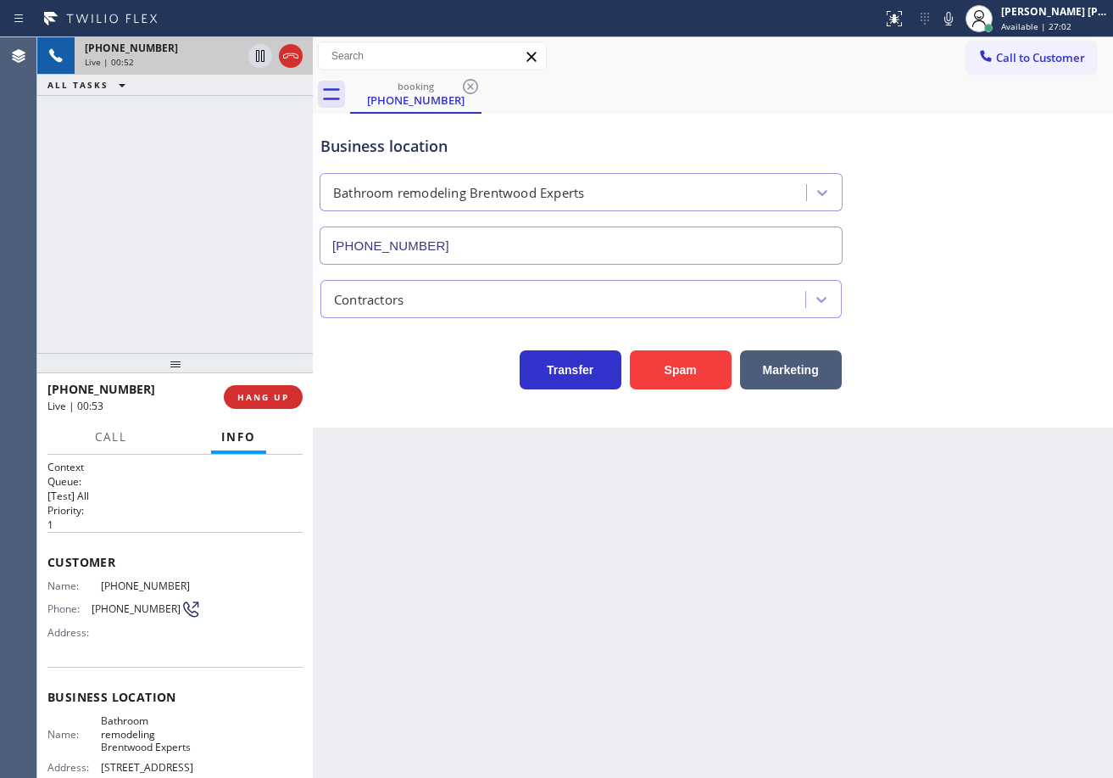
click at [944, 159] on div "Business location Bathroom remodeling [GEOGRAPHIC_DATA] Experts [PHONE_NUMBER]" at bounding box center [713, 187] width 792 height 153
click at [959, 15] on icon at bounding box center [949, 18] width 20 height 20
click at [953, 15] on icon at bounding box center [949, 19] width 8 height 14
click at [987, 261] on div "Business location Bathroom remodeling [GEOGRAPHIC_DATA] Experts [PHONE_NUMBER]" at bounding box center [713, 187] width 792 height 153
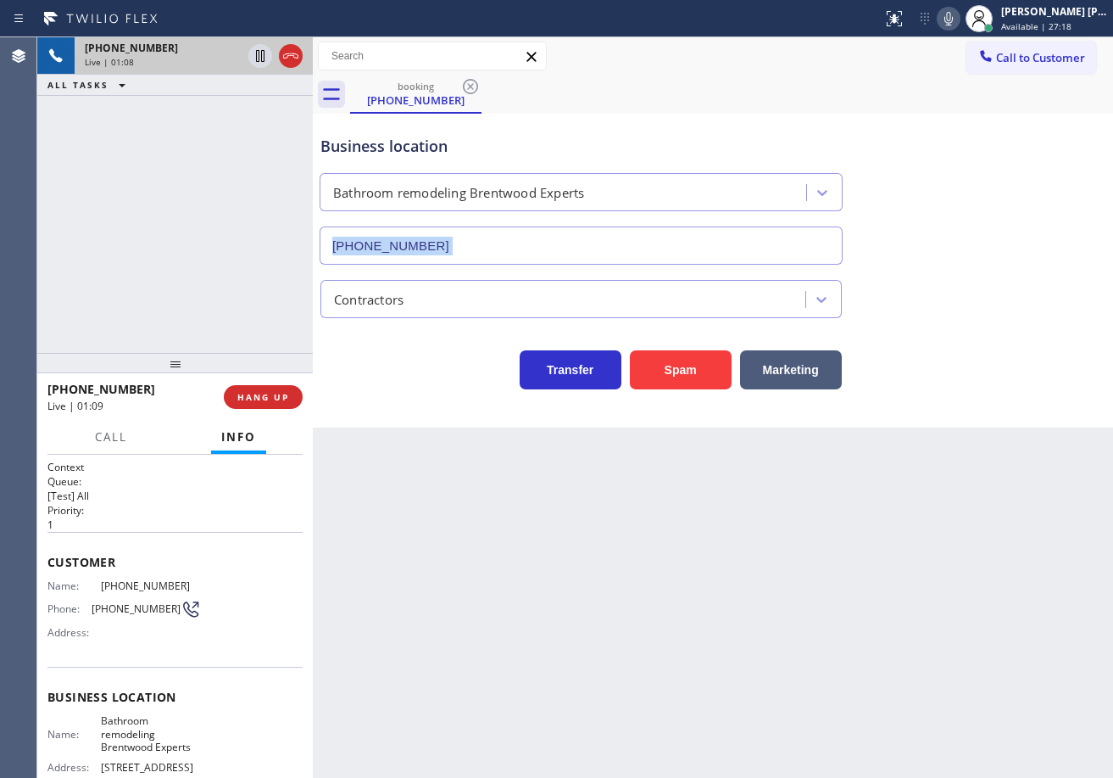
click at [987, 261] on div "Business location Bathroom remodeling [GEOGRAPHIC_DATA] Experts [PHONE_NUMBER]" at bounding box center [713, 187] width 792 height 153
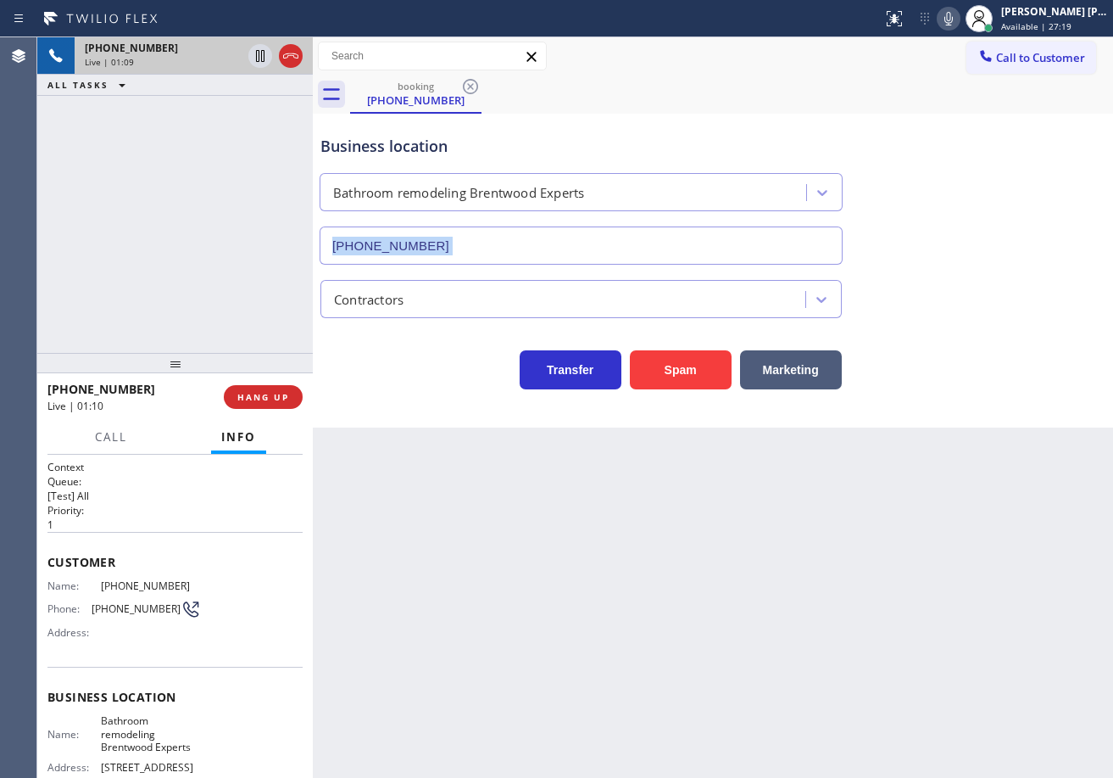
click at [959, 24] on icon at bounding box center [949, 18] width 20 height 20
click at [995, 148] on div "Business location Bathroom remodeling [GEOGRAPHIC_DATA] Experts [PHONE_NUMBER]" at bounding box center [713, 187] width 792 height 153
drag, startPoint x: 230, startPoint y: 159, endPoint x: 256, endPoint y: 76, distance: 86.3
click at [236, 153] on div "[PHONE_NUMBER] Live | 01:10 ALL TASKS ALL TASKS ACTIVE TASKS TASKS IN WRAP UP" at bounding box center [175, 194] width 276 height 315
click at [256, 59] on icon at bounding box center [260, 56] width 8 height 12
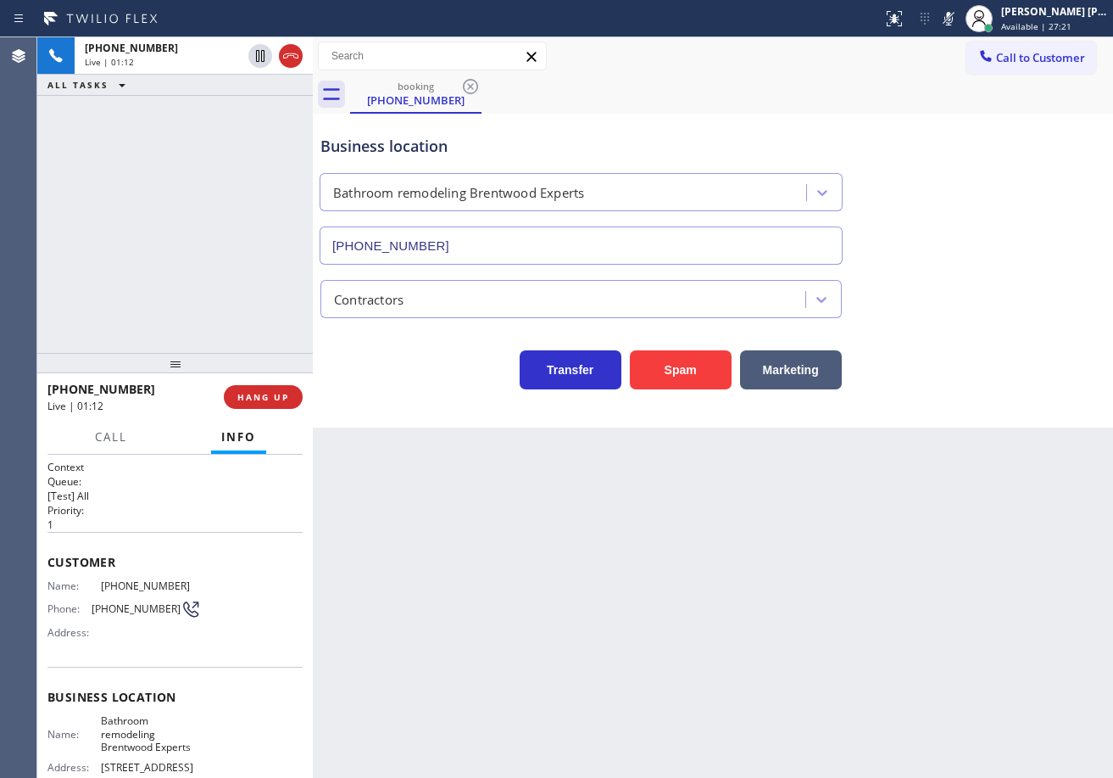
drag, startPoint x: 226, startPoint y: 116, endPoint x: 955, endPoint y: 283, distance: 747.3
click at [249, 123] on div "[PHONE_NUMBER] Live | 01:12 ALL TASKS ALL TASKS ACTIVE TASKS TASKS IN WRAP UP" at bounding box center [175, 194] width 276 height 315
click at [254, 57] on icon at bounding box center [260, 56] width 20 height 20
click at [219, 129] on div "[PHONE_NUMBER] Live | 01:16 ALL TASKS ALL TASKS ACTIVE TASKS TASKS IN WRAP UP" at bounding box center [175, 194] width 276 height 315
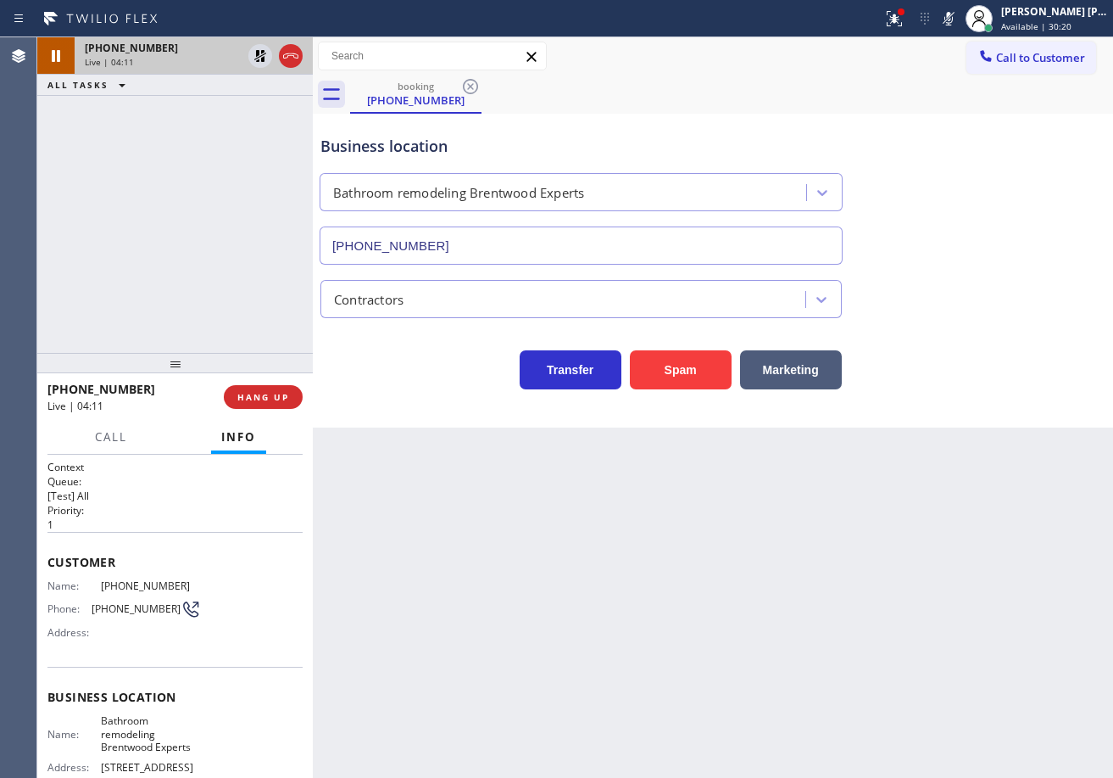
click at [207, 114] on div "[PHONE_NUMBER] Live | 04:11 ALL TASKS ALL TASKS ACTIVE TASKS TASKS IN WRAP UP" at bounding box center [175, 194] width 276 height 315
click at [261, 54] on icon at bounding box center [260, 56] width 20 height 20
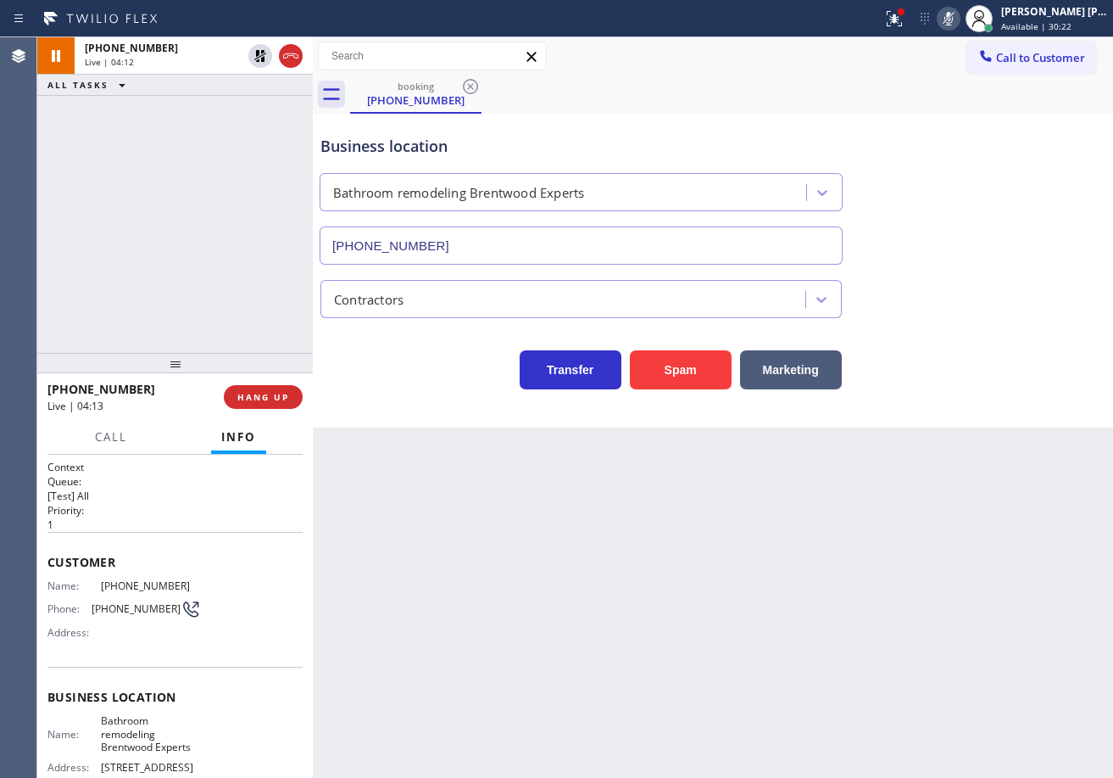
click at [959, 20] on icon at bounding box center [949, 18] width 20 height 20
click at [979, 201] on div "Business location Bathroom remodeling [GEOGRAPHIC_DATA] Experts [PHONE_NUMBER]" at bounding box center [713, 187] width 792 height 153
drag, startPoint x: 911, startPoint y: 11, endPoint x: 910, endPoint y: 36, distance: 24.6
click at [905, 12] on icon at bounding box center [894, 18] width 20 height 20
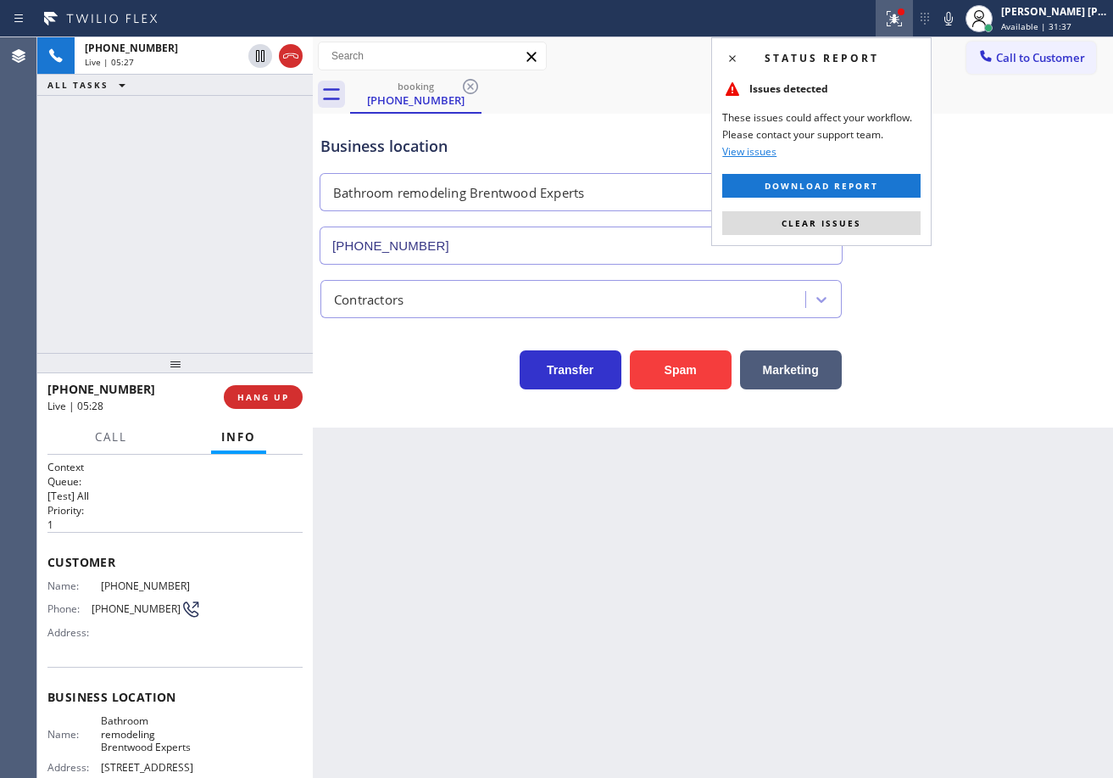
click at [888, 222] on button "Clear issues" at bounding box center [821, 223] width 198 height 24
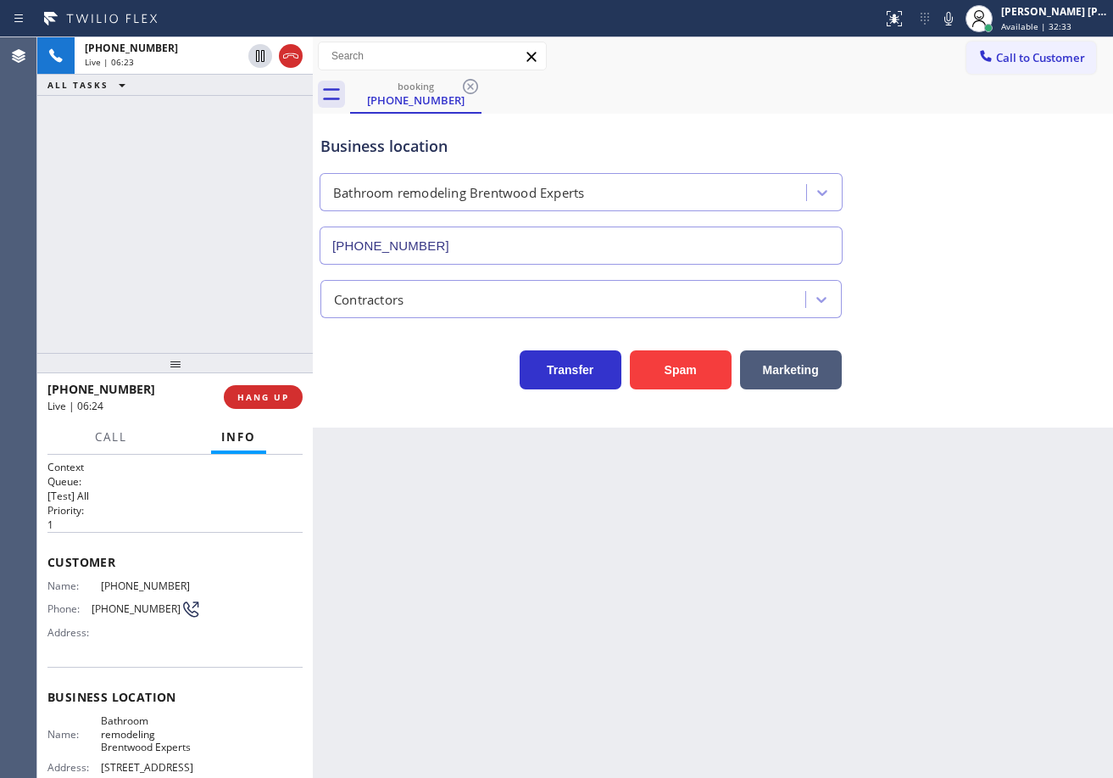
click at [785, 120] on div "Business location Bathroom remodeling [GEOGRAPHIC_DATA] Experts [PHONE_NUMBER]" at bounding box center [581, 191] width 528 height 147
drag, startPoint x: 889, startPoint y: 71, endPoint x: 936, endPoint y: 64, distance: 48.1
click at [889, 71] on div "Call to Customer Outbound call Location Thermador Repair Group [GEOGRAPHIC_DATA…" at bounding box center [713, 56] width 800 height 38
drag, startPoint x: 966, startPoint y: 22, endPoint x: 969, endPoint y: 176, distance: 154.4
click at [953, 22] on icon at bounding box center [949, 19] width 8 height 14
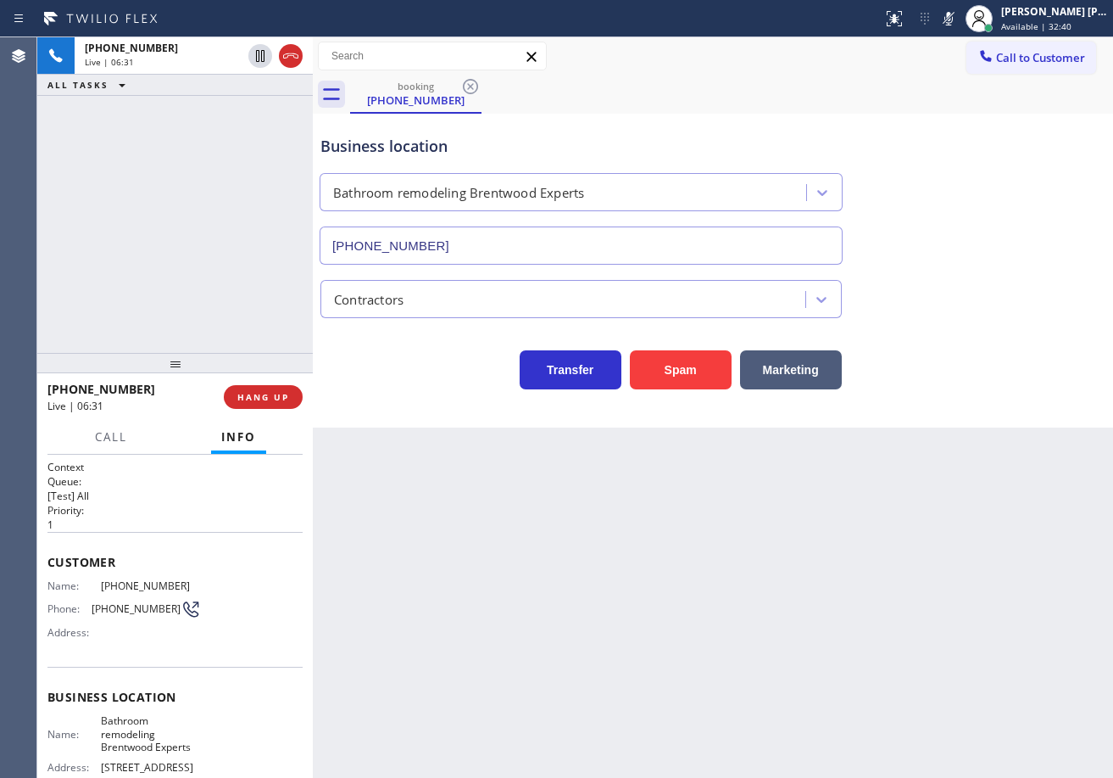
drag, startPoint x: 969, startPoint y: 176, endPoint x: 399, endPoint y: 129, distance: 571.8
click at [968, 177] on div "Business location Bathroom remodeling [GEOGRAPHIC_DATA] Experts [PHONE_NUMBER]" at bounding box center [713, 187] width 792 height 153
click at [257, 56] on icon at bounding box center [260, 56] width 8 height 12
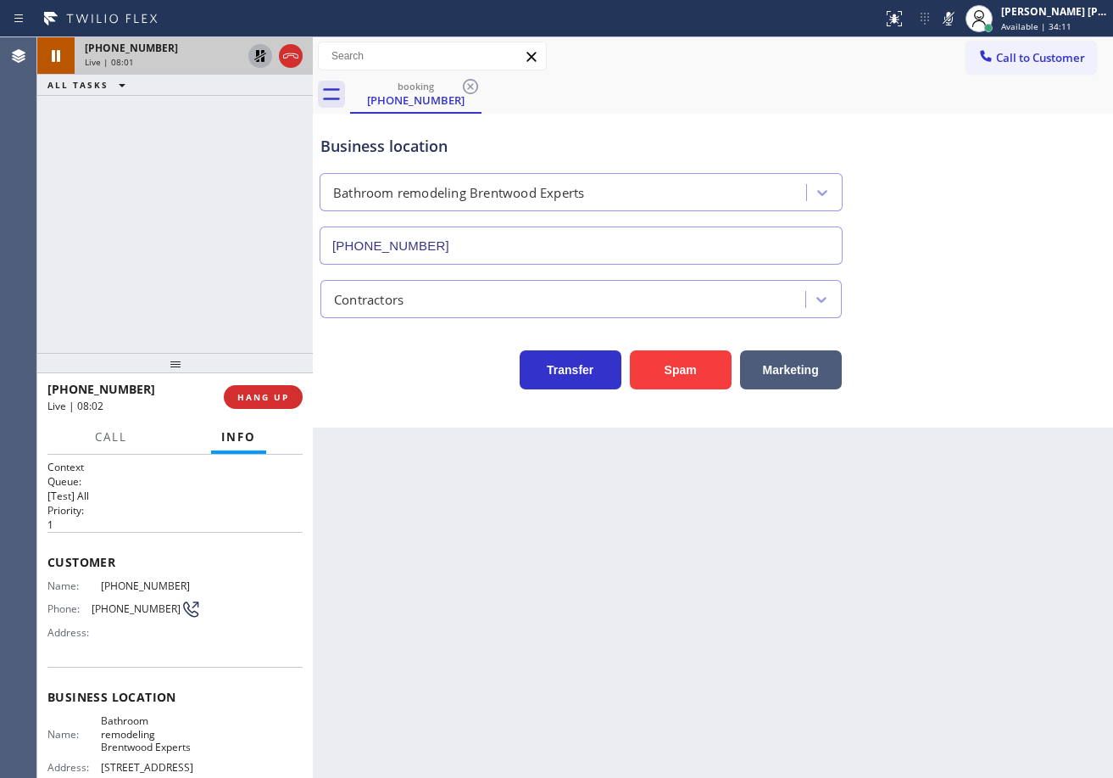
click at [830, 77] on div "booking [PHONE_NUMBER]" at bounding box center [731, 94] width 763 height 38
click at [214, 161] on div "[PHONE_NUMBER] Live | 08:08 ALL TASKS ALL TASKS ACTIVE TASKS TASKS IN WRAP UP" at bounding box center [175, 194] width 276 height 315
click at [953, 15] on icon at bounding box center [949, 19] width 8 height 14
click at [957, 100] on div "booking [PHONE_NUMBER]" at bounding box center [731, 94] width 763 height 38
click at [264, 59] on icon at bounding box center [260, 56] width 12 height 12
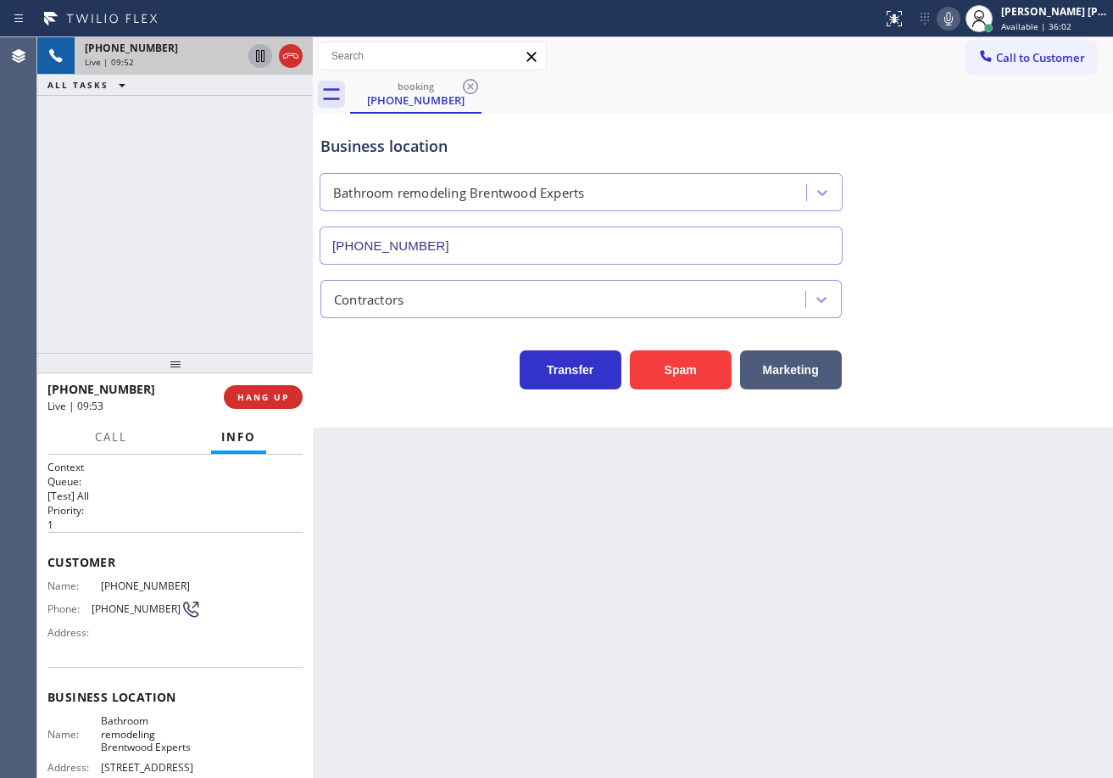
click at [959, 20] on icon at bounding box center [949, 18] width 20 height 20
click at [953, 18] on icon at bounding box center [949, 19] width 8 height 14
click at [948, 61] on div "Call to Customer Outbound call Location Thermador Repair Group [GEOGRAPHIC_DATA…" at bounding box center [713, 57] width 800 height 30
click at [959, 20] on icon at bounding box center [949, 18] width 20 height 20
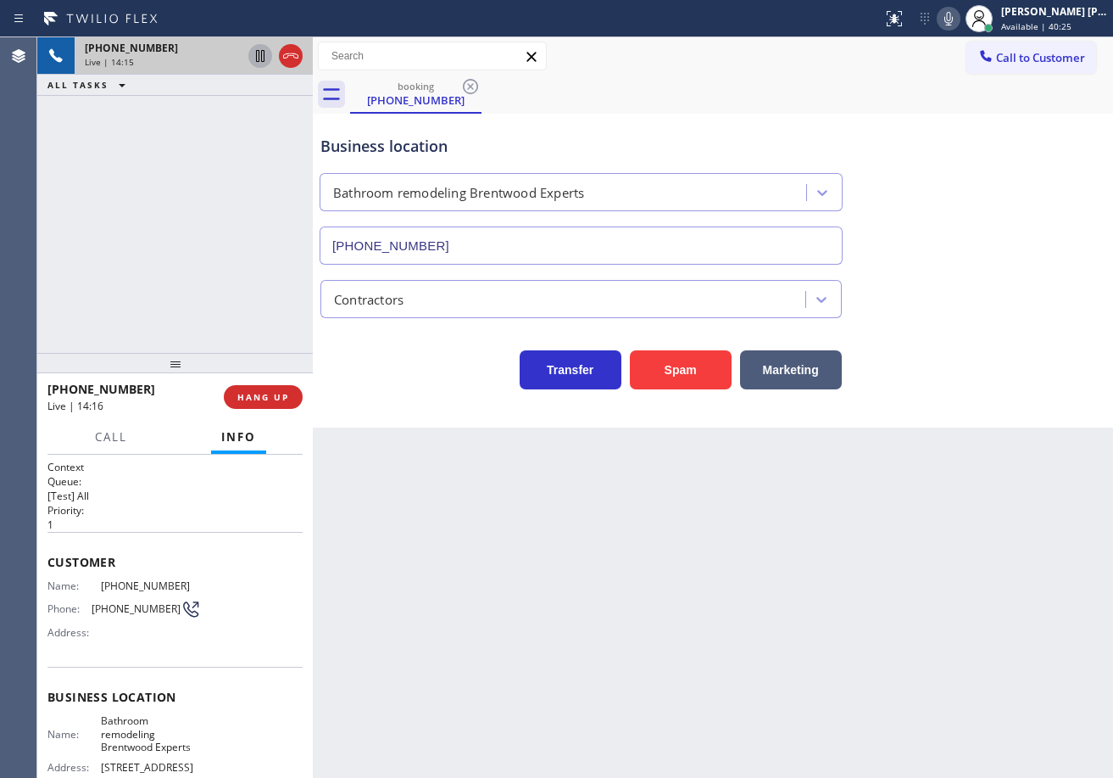
click at [217, 164] on div "[PHONE_NUMBER] Live | 14:15 ALL TASKS ALL TASKS ACTIVE TASKS TASKS IN WRAP UP" at bounding box center [175, 194] width 276 height 315
click at [292, 60] on icon at bounding box center [291, 56] width 20 height 20
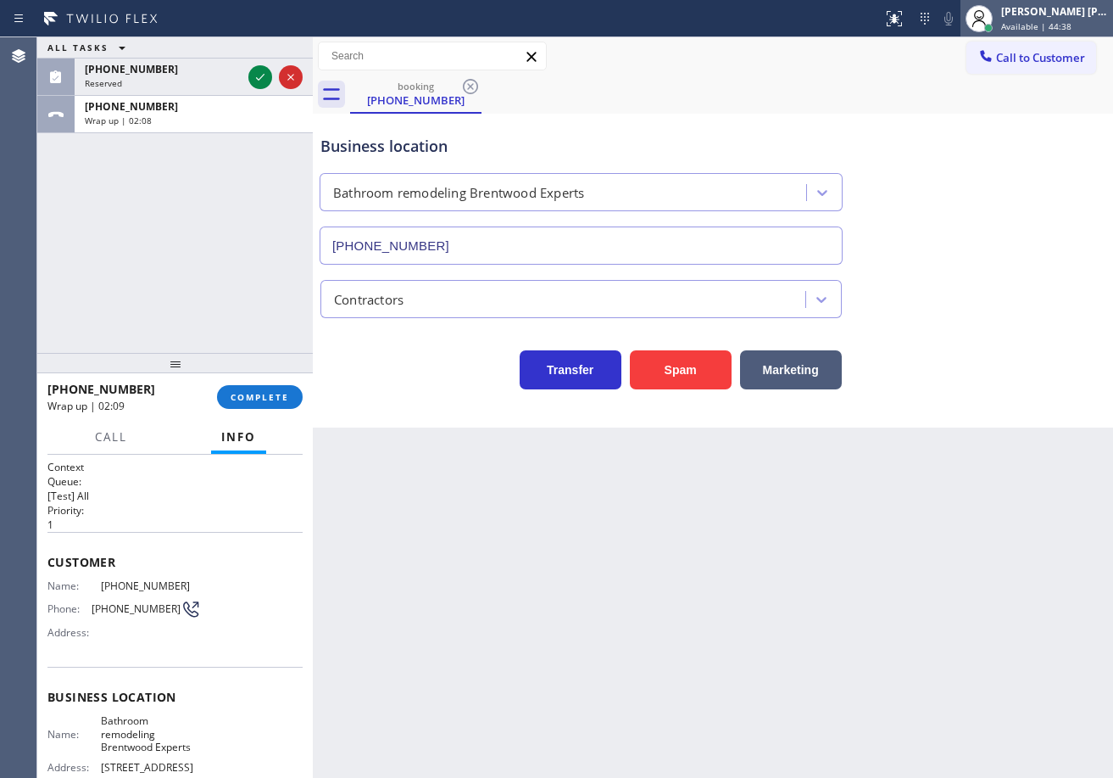
click at [1062, 24] on span "Available | 44:38" at bounding box center [1036, 26] width 70 height 12
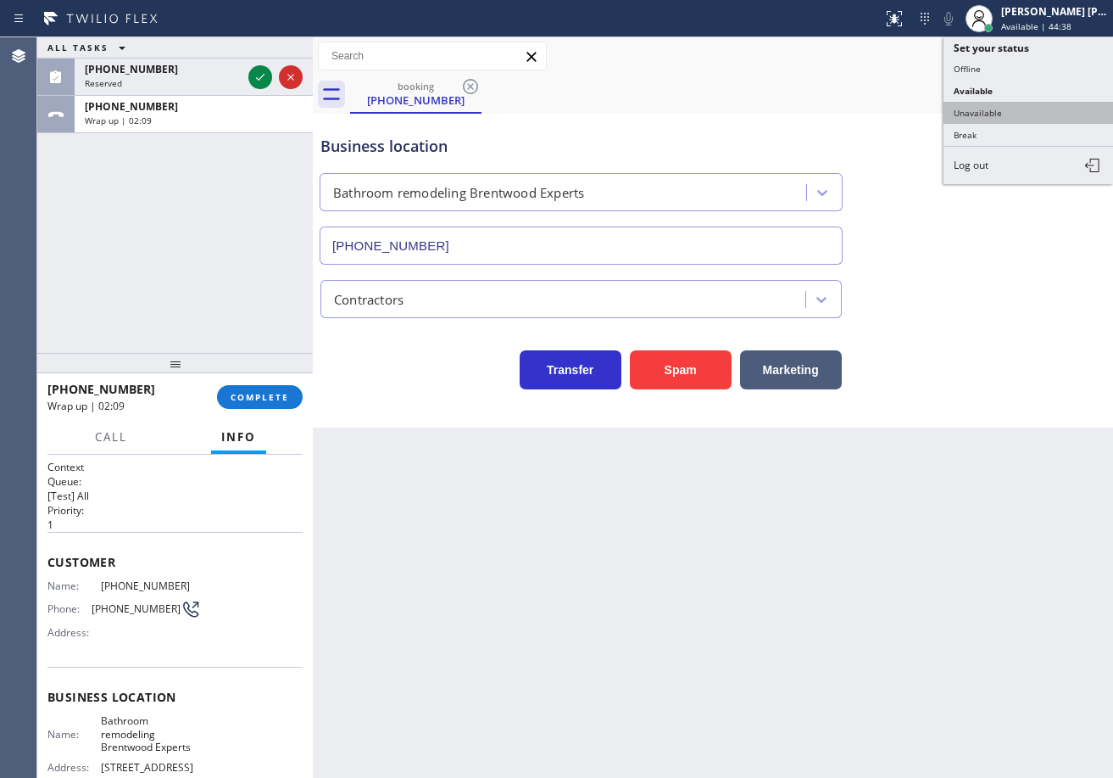
click at [990, 110] on button "Unavailable" at bounding box center [1029, 113] width 170 height 22
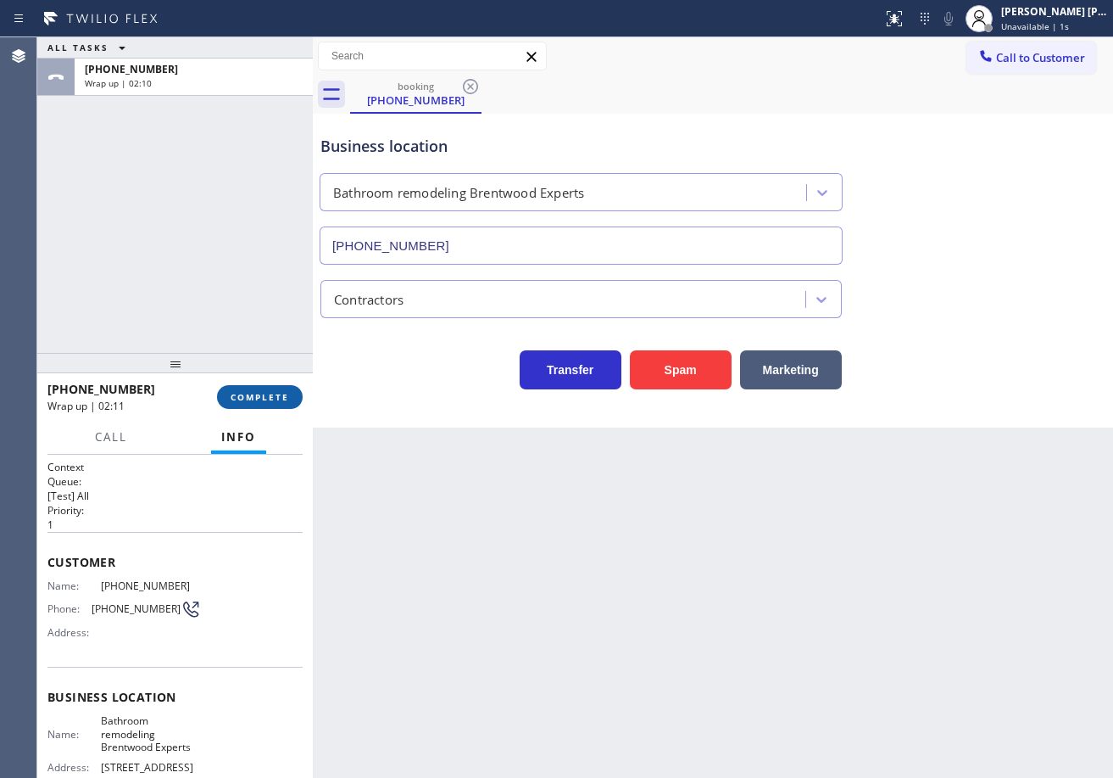
click at [258, 395] on span "COMPLETE" at bounding box center [260, 397] width 59 height 12
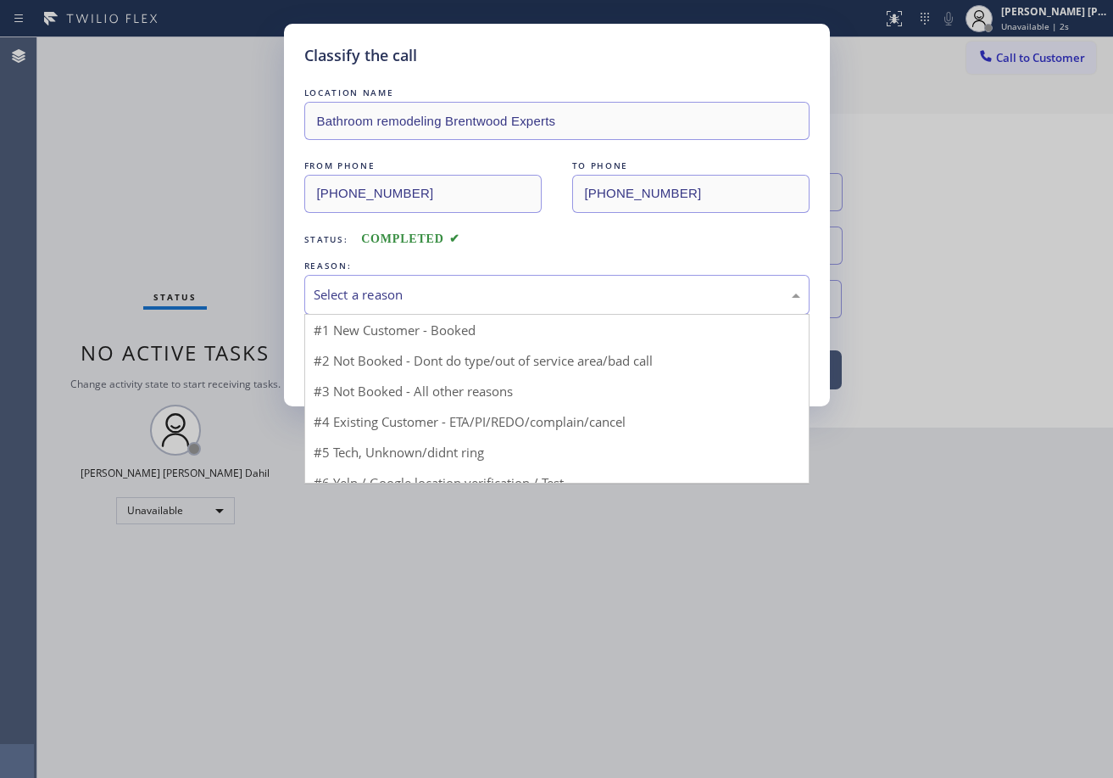
click at [417, 300] on div "Select a reason" at bounding box center [557, 295] width 487 height 20
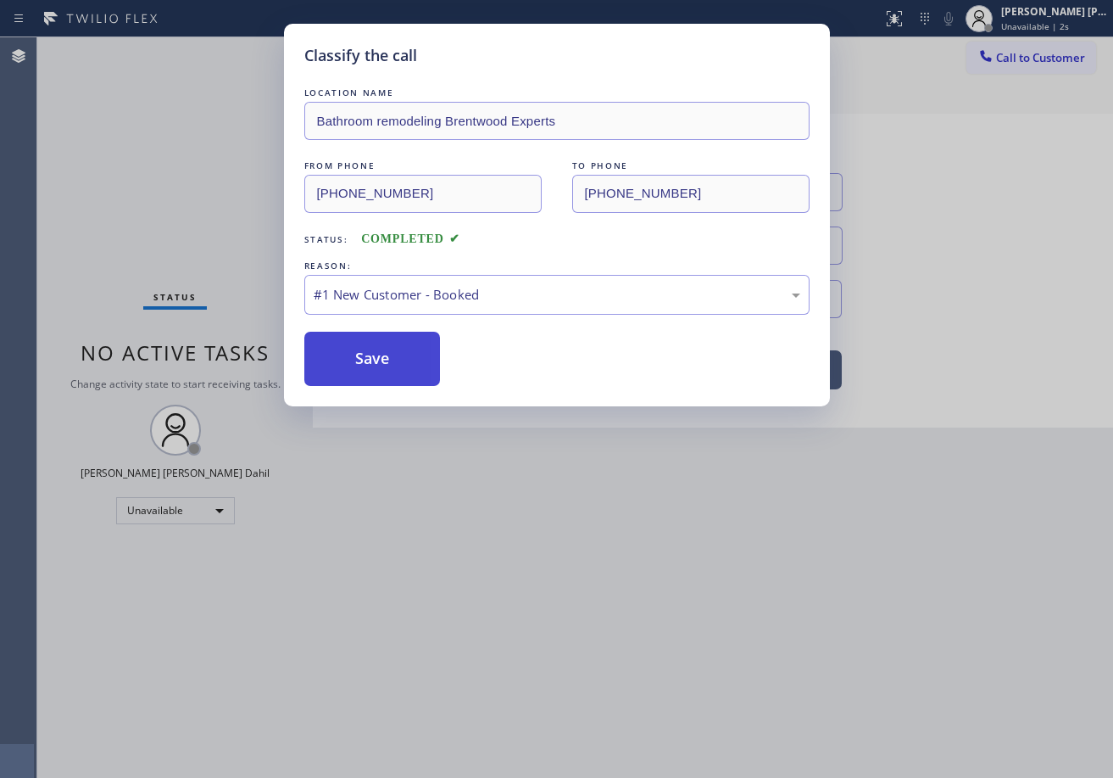
click at [391, 367] on button "Save" at bounding box center [372, 359] width 137 height 54
click at [388, 369] on button "Save" at bounding box center [372, 359] width 137 height 54
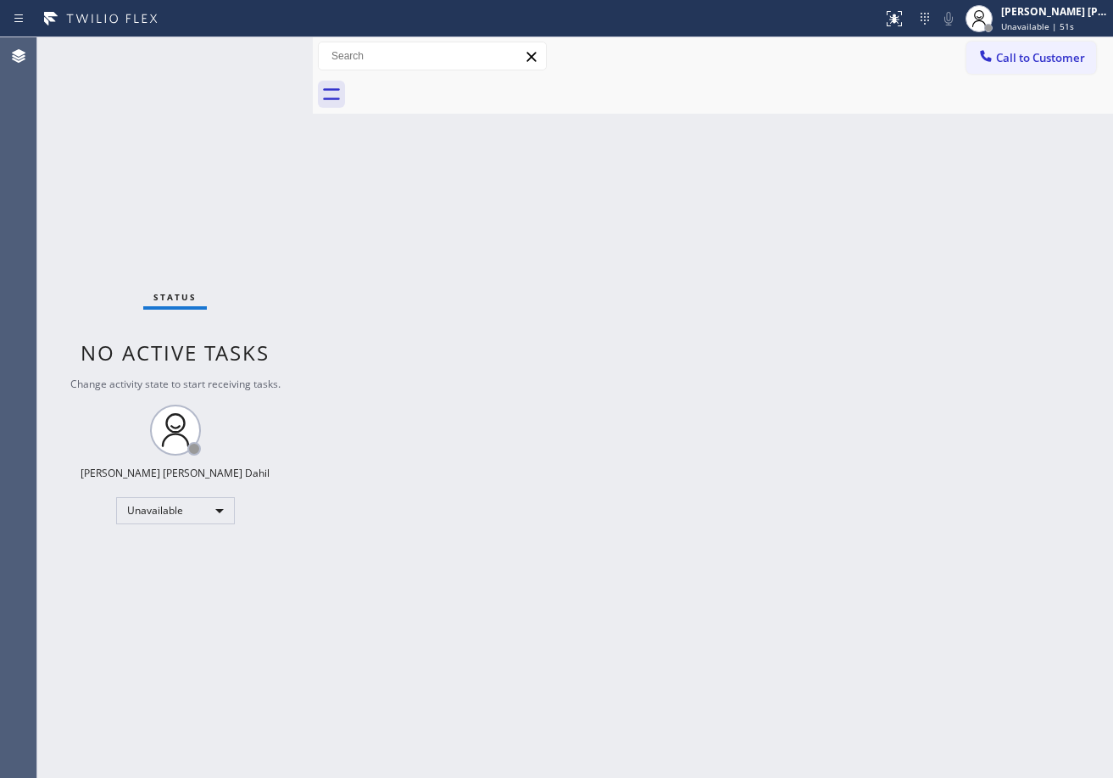
click at [1048, 36] on div "Status report No issues detected If you experience an issue, please download th…" at bounding box center [556, 18] width 1113 height 37
click at [1026, 22] on span "Unavailable | 52s" at bounding box center [1037, 26] width 73 height 12
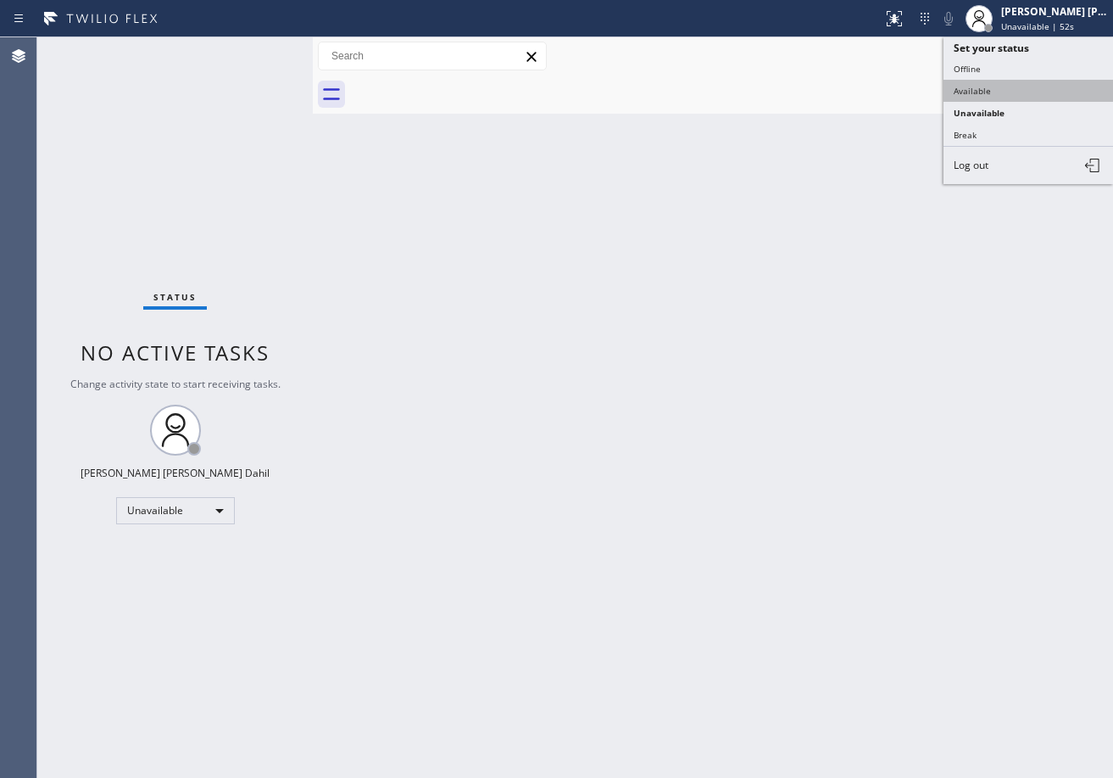
click at [996, 81] on button "Available" at bounding box center [1029, 91] width 170 height 22
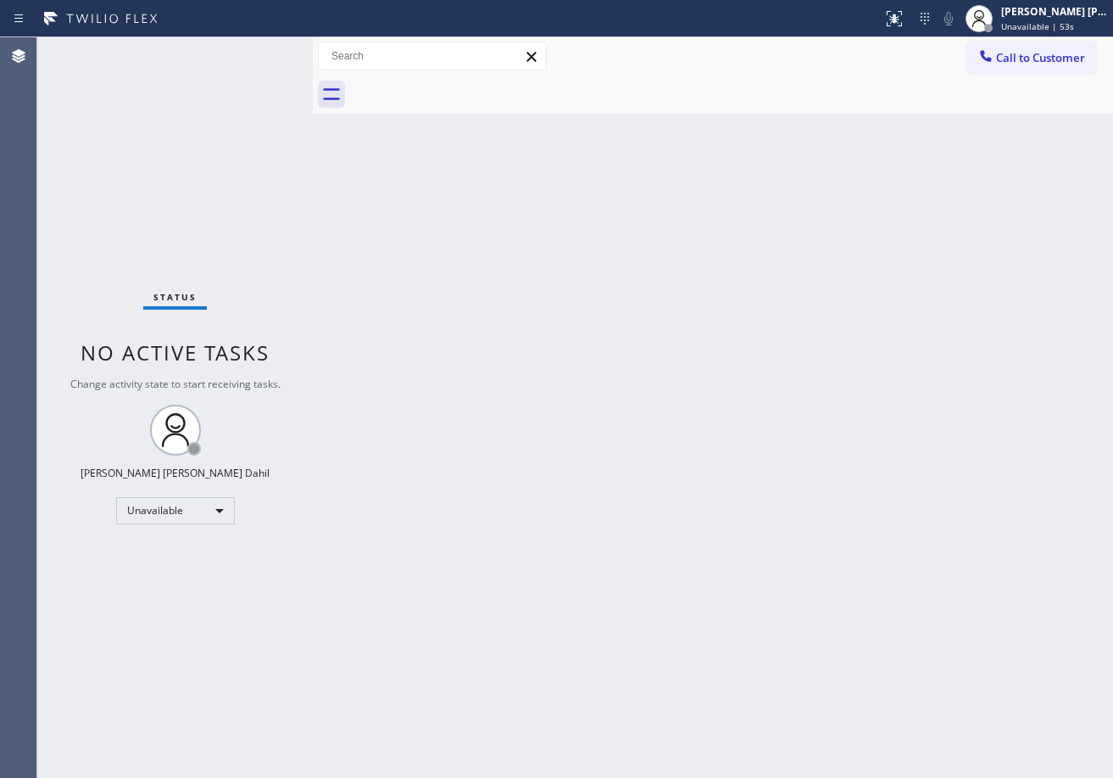
drag, startPoint x: 973, startPoint y: 386, endPoint x: 1031, endPoint y: 644, distance: 265.0
click at [961, 450] on div "Back to Dashboard Change Sender ID Customers Technicians Select a contact Outbo…" at bounding box center [713, 407] width 800 height 740
click at [709, 444] on div "Back to Dashboard Change Sender ID Customers Technicians Select a contact Outbo…" at bounding box center [713, 407] width 800 height 740
click at [918, 86] on div at bounding box center [731, 94] width 763 height 38
click at [1048, 25] on span "Available | 1:08" at bounding box center [1033, 26] width 65 height 12
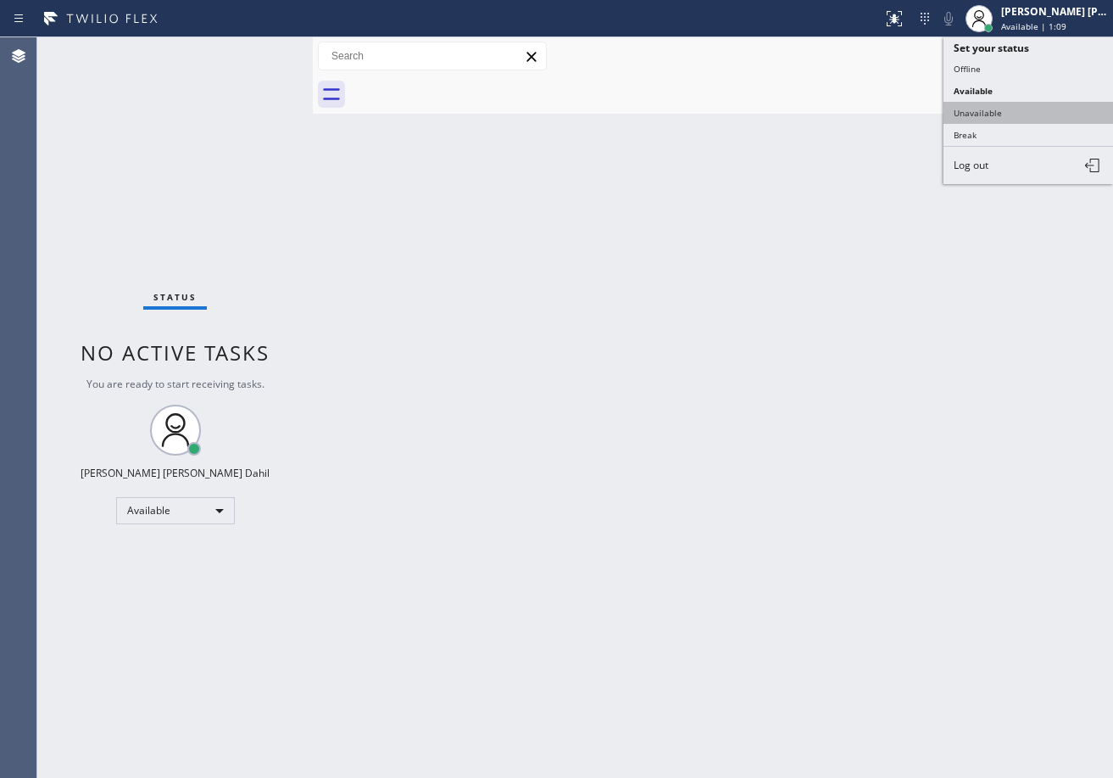
click at [999, 115] on button "Unavailable" at bounding box center [1029, 113] width 170 height 22
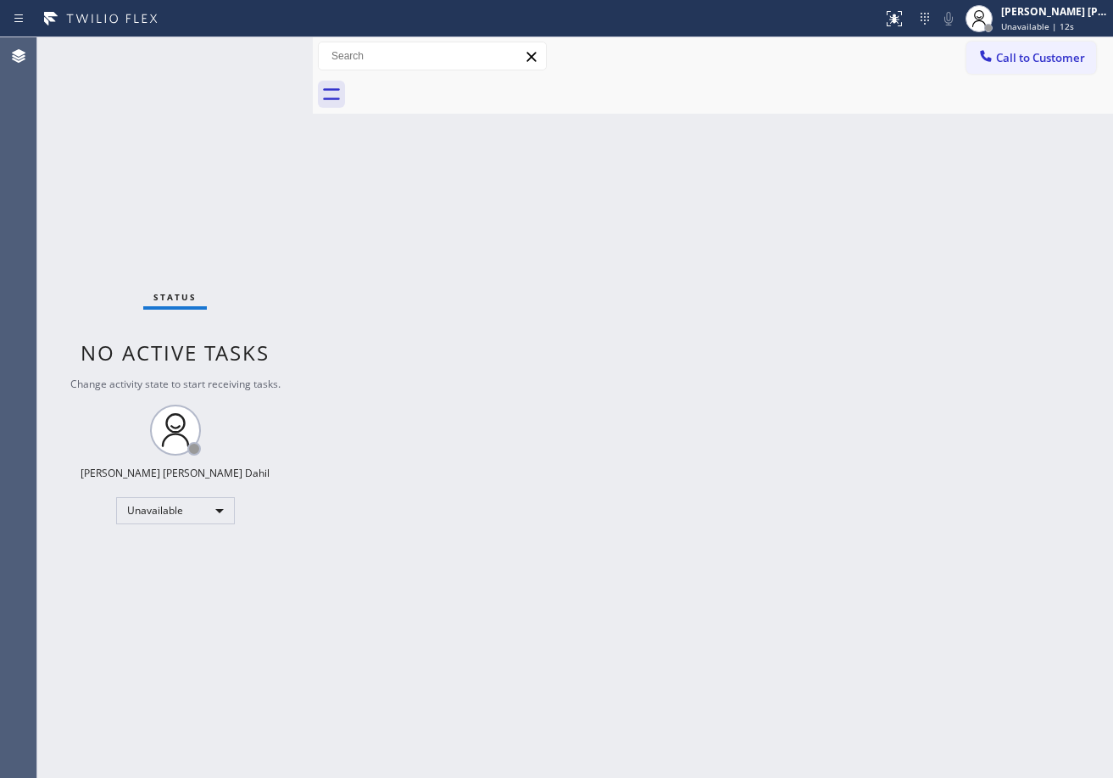
drag, startPoint x: 1055, startPoint y: 59, endPoint x: 1062, endPoint y: 67, distance: 10.2
click at [1055, 59] on span "Call to Customer" at bounding box center [1040, 57] width 89 height 15
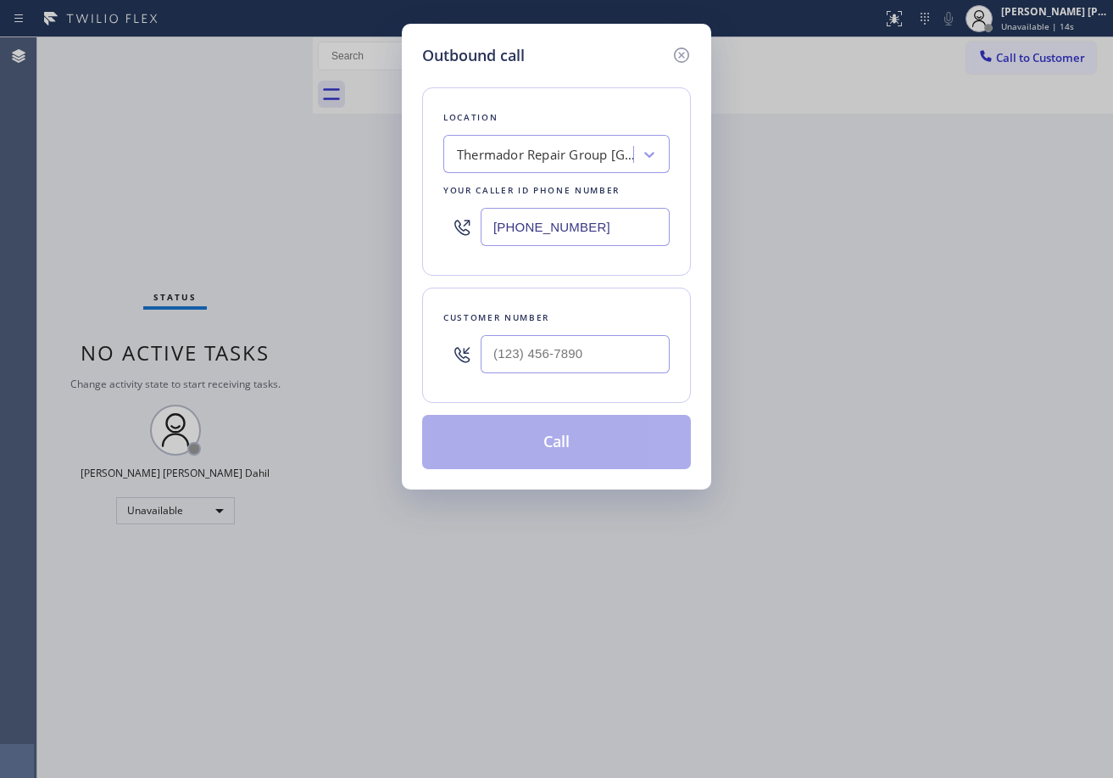
click at [611, 367] on input "text" at bounding box center [575, 354] width 189 height 38
paste input "310) 346-5175"
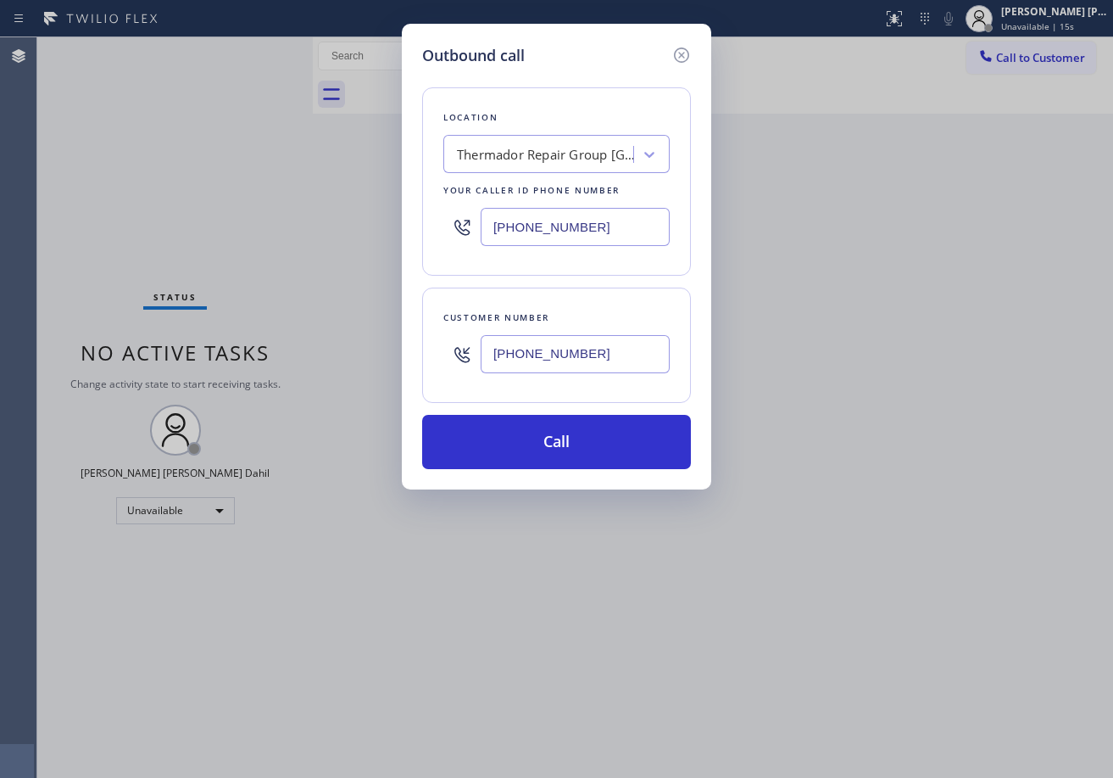
type input "[PHONE_NUMBER]"
click at [597, 230] on input "[PHONE_NUMBER]" at bounding box center [575, 227] width 189 height 38
paste input "213) 205-0539"
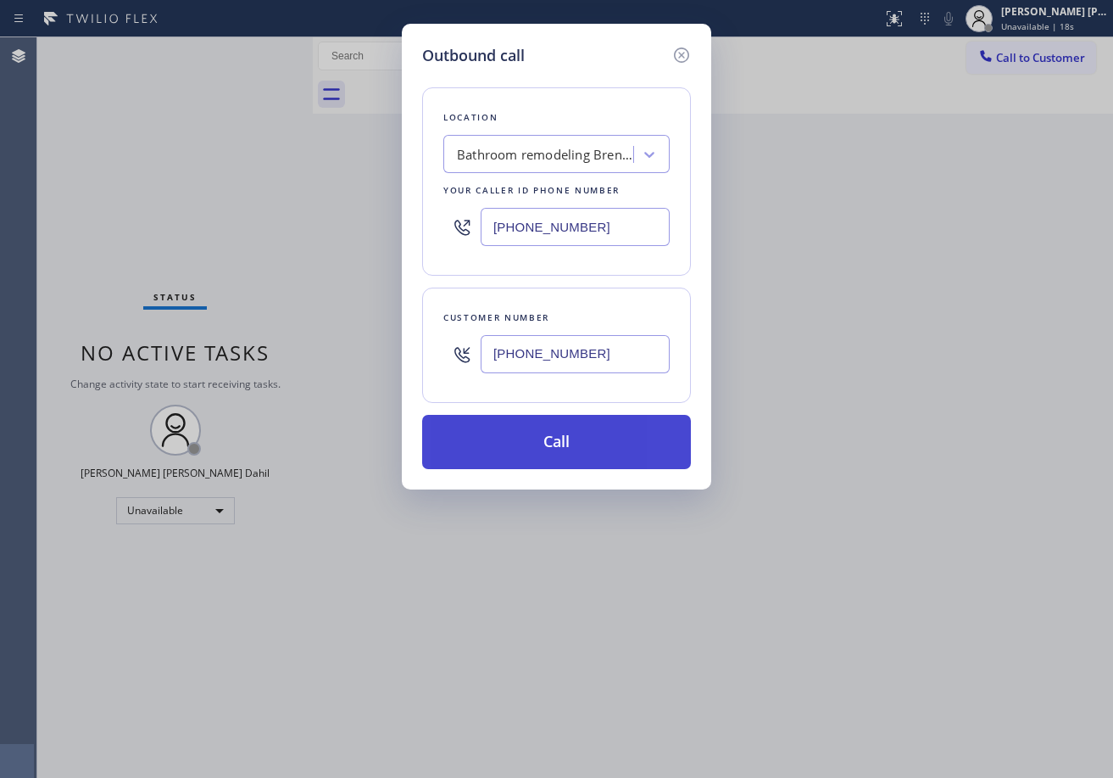
type input "[PHONE_NUMBER]"
click at [566, 449] on button "Call" at bounding box center [556, 442] width 269 height 54
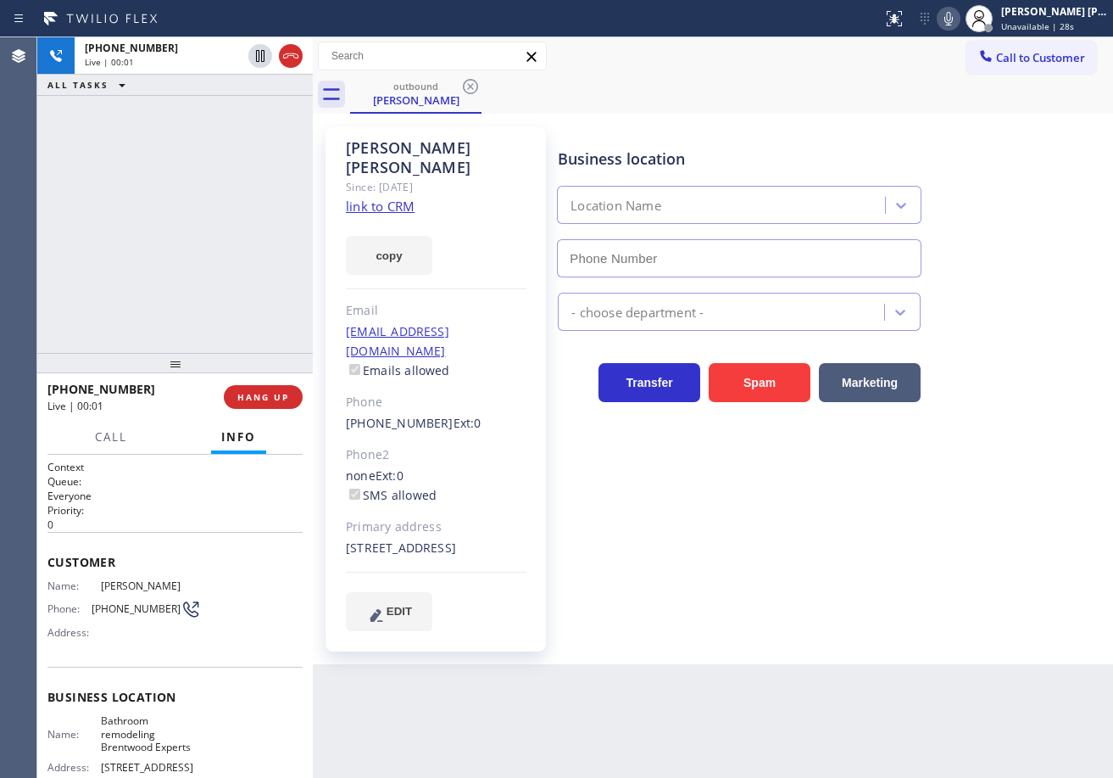
type input "[PHONE_NUMBER]"
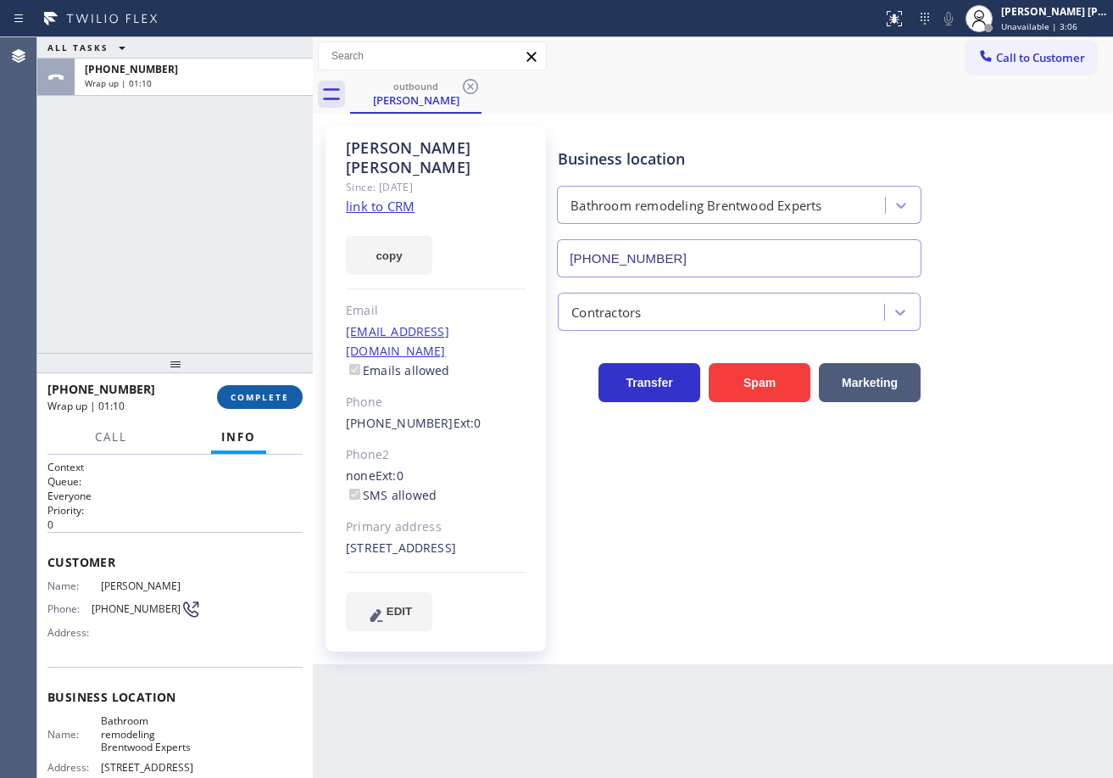
click at [283, 401] on span "COMPLETE" at bounding box center [260, 397] width 59 height 12
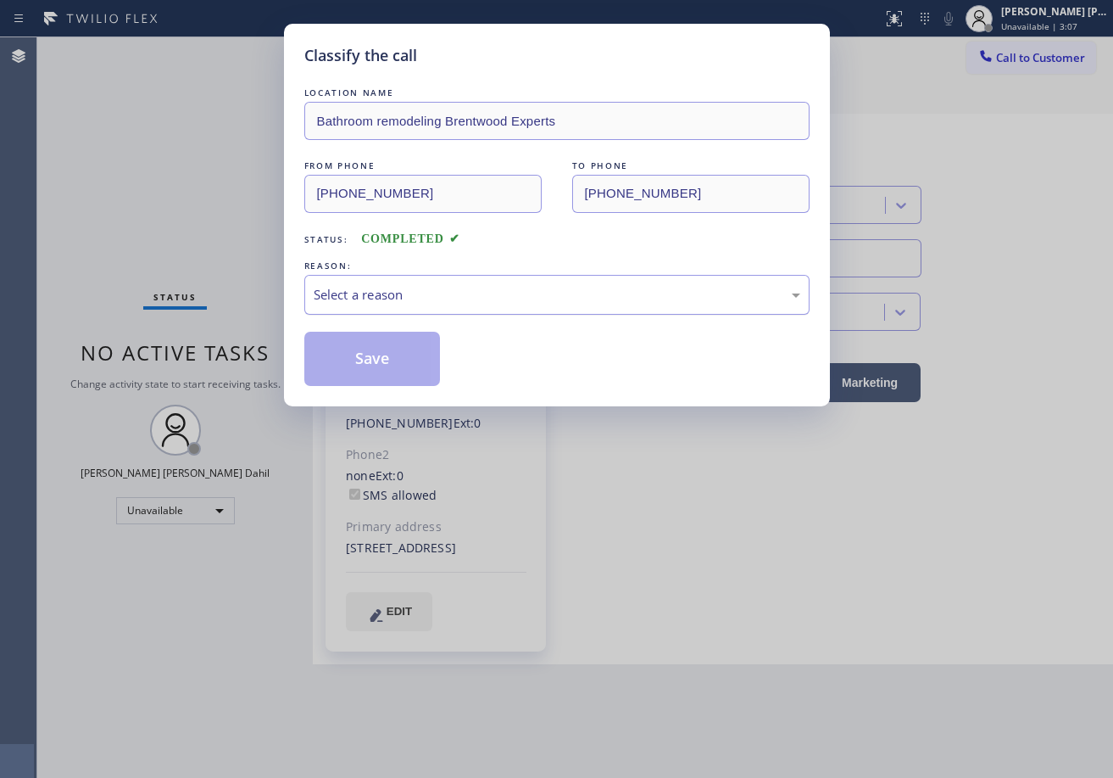
click at [372, 302] on div "Select a reason" at bounding box center [557, 295] width 487 height 20
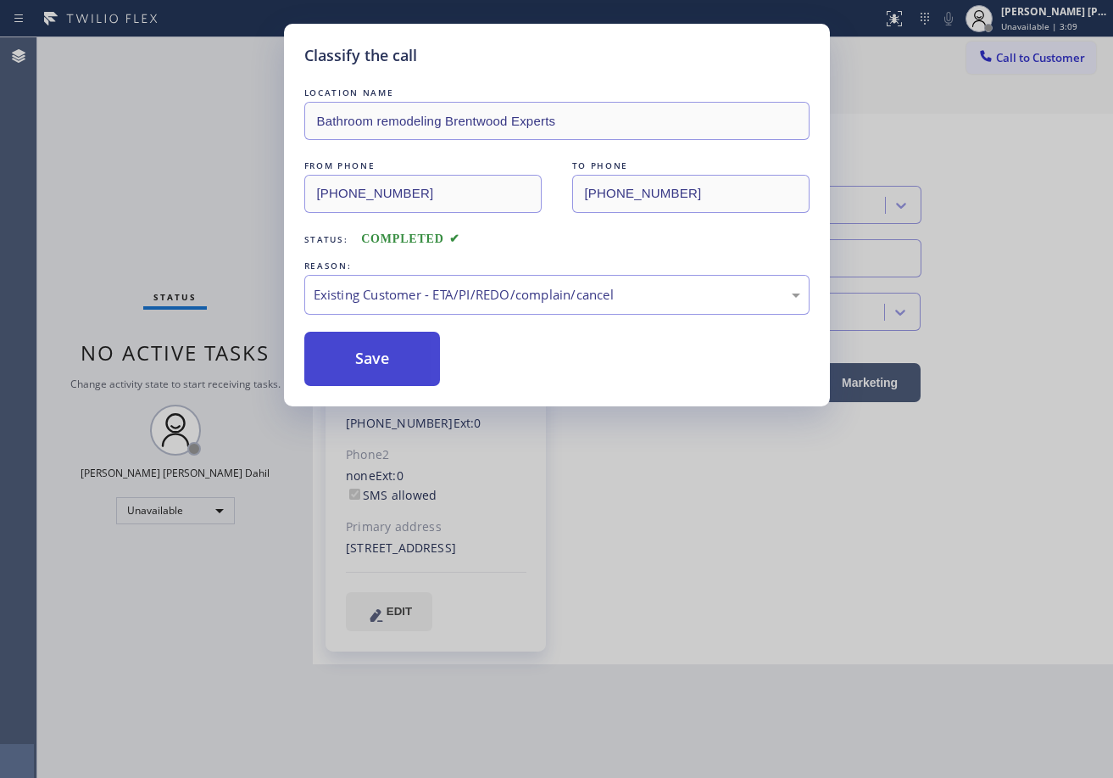
click at [362, 359] on button "Save" at bounding box center [372, 359] width 137 height 54
drag, startPoint x: 362, startPoint y: 359, endPoint x: 1023, endPoint y: 267, distance: 666.9
click at [364, 358] on button "Save" at bounding box center [372, 359] width 137 height 54
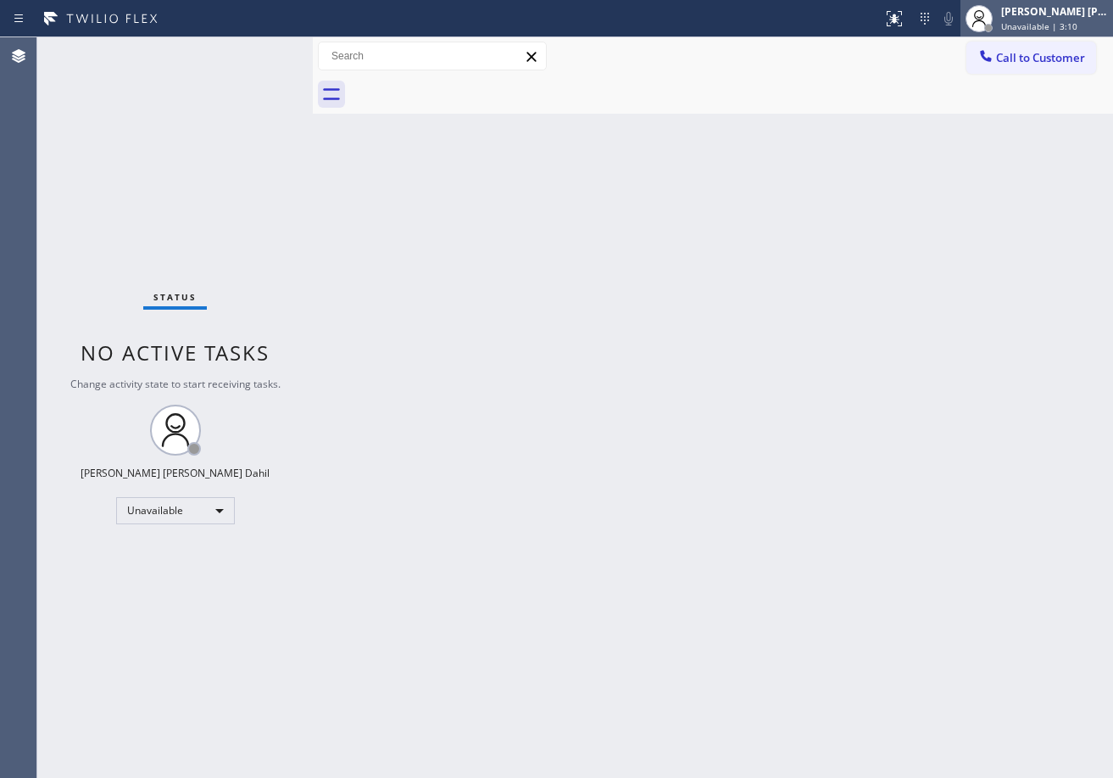
click at [1048, 9] on div "[PERSON_NAME] [PERSON_NAME] Dahil" at bounding box center [1054, 11] width 107 height 14
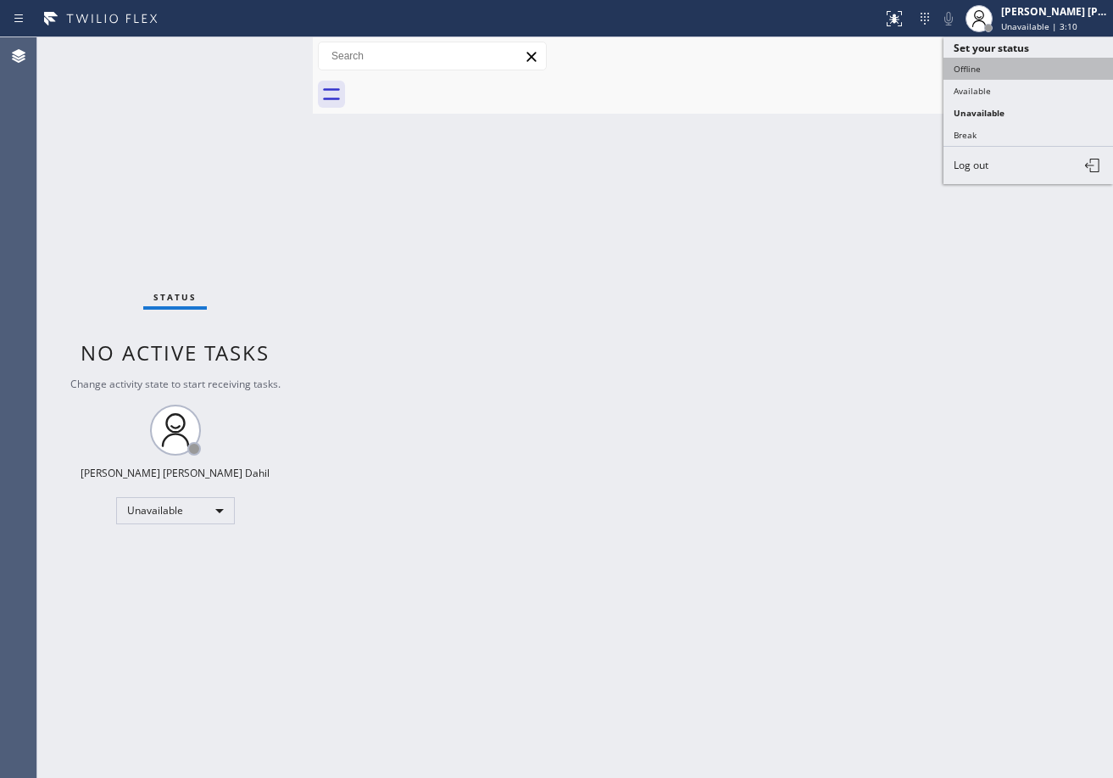
click at [1007, 66] on button "Offline" at bounding box center [1029, 69] width 170 height 22
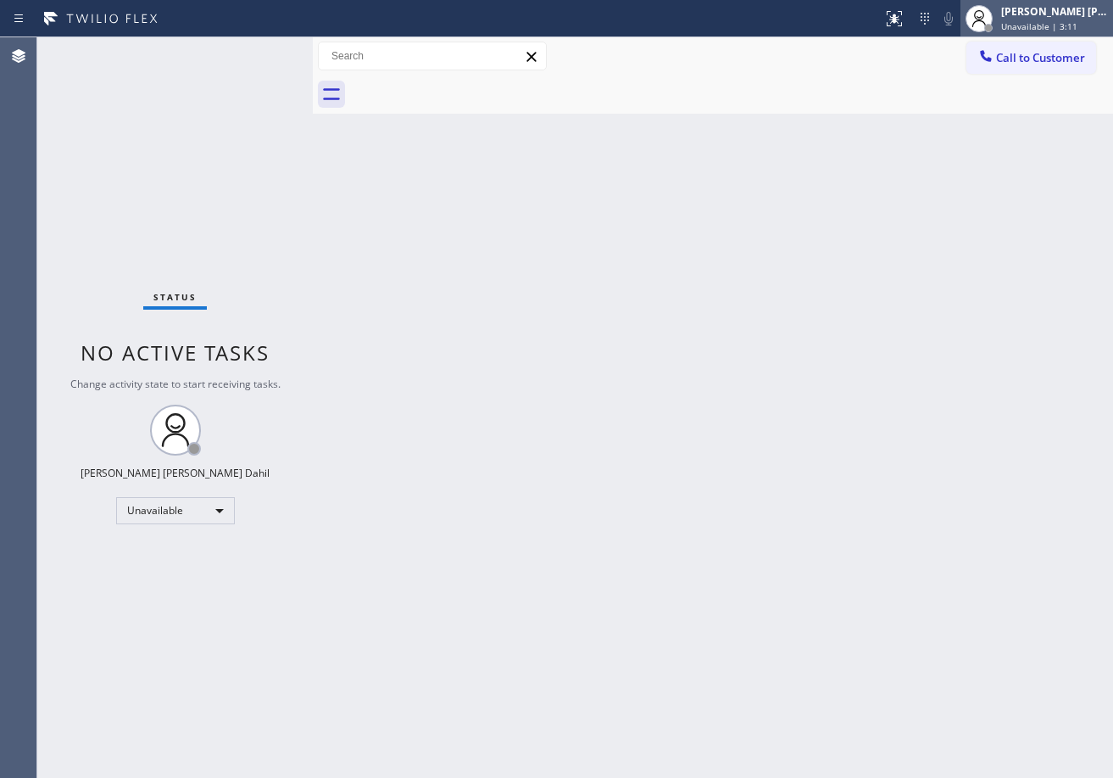
drag, startPoint x: 1029, startPoint y: 10, endPoint x: 1029, endPoint y: 25, distance: 14.4
click at [1029, 14] on div "[PERSON_NAME] [PERSON_NAME] Dahil" at bounding box center [1054, 11] width 107 height 14
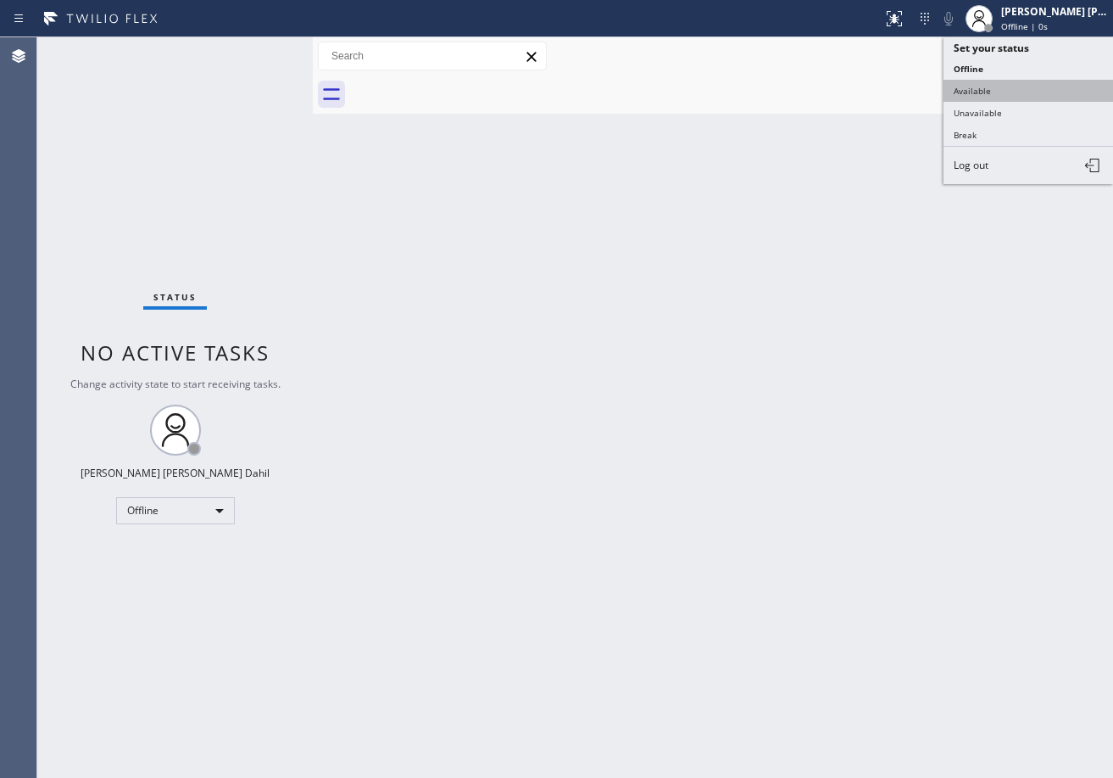
click at [1003, 92] on button "Available" at bounding box center [1029, 91] width 170 height 22
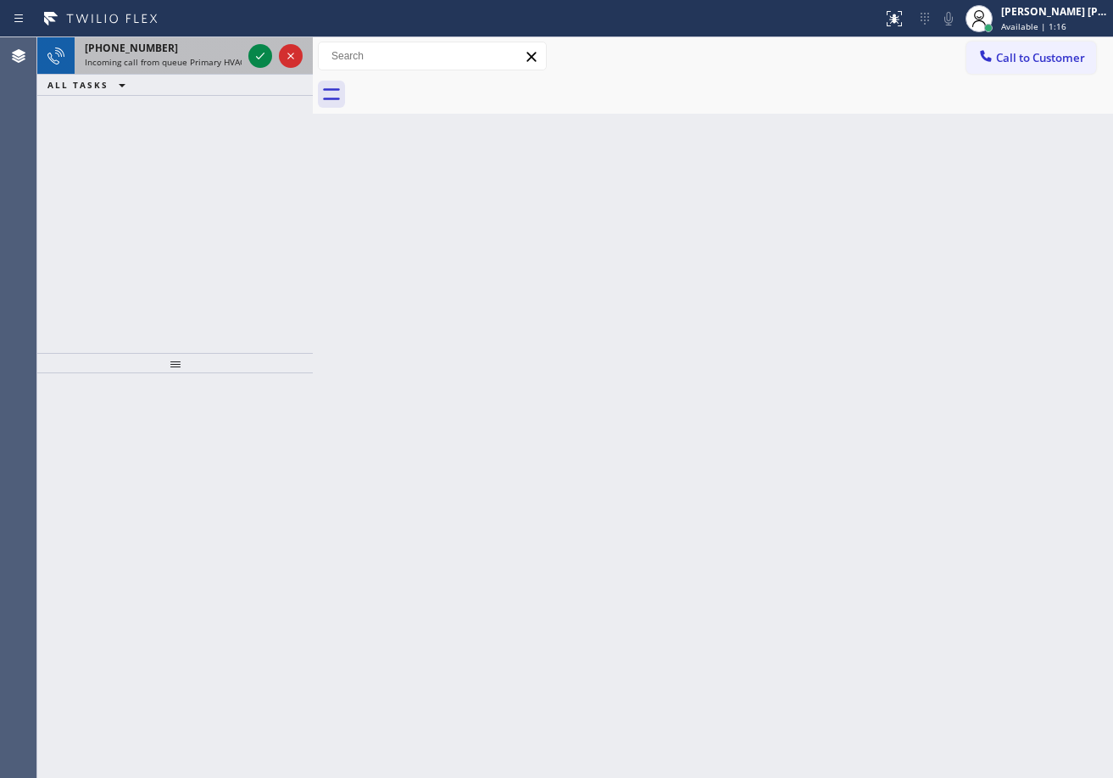
click at [202, 47] on div "[PHONE_NUMBER]" at bounding box center [163, 48] width 157 height 14
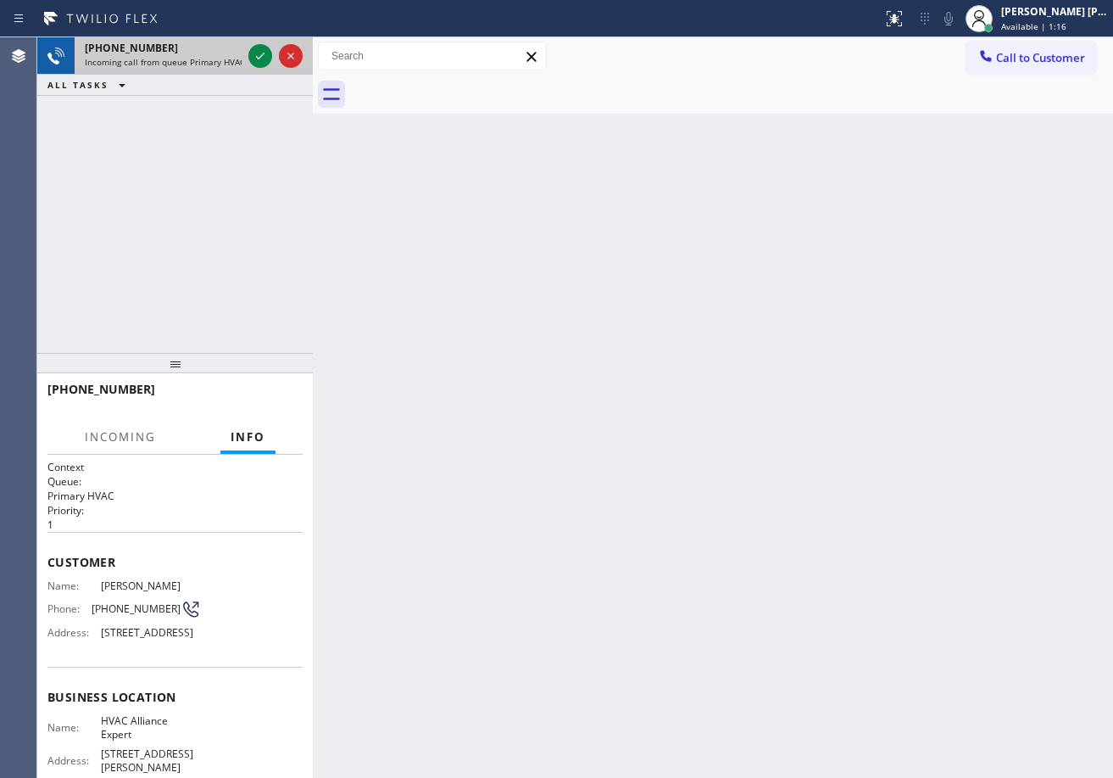
click at [202, 48] on div "[PHONE_NUMBER]" at bounding box center [163, 48] width 157 height 14
click at [202, 49] on div "[PHONE_NUMBER]" at bounding box center [163, 48] width 157 height 14
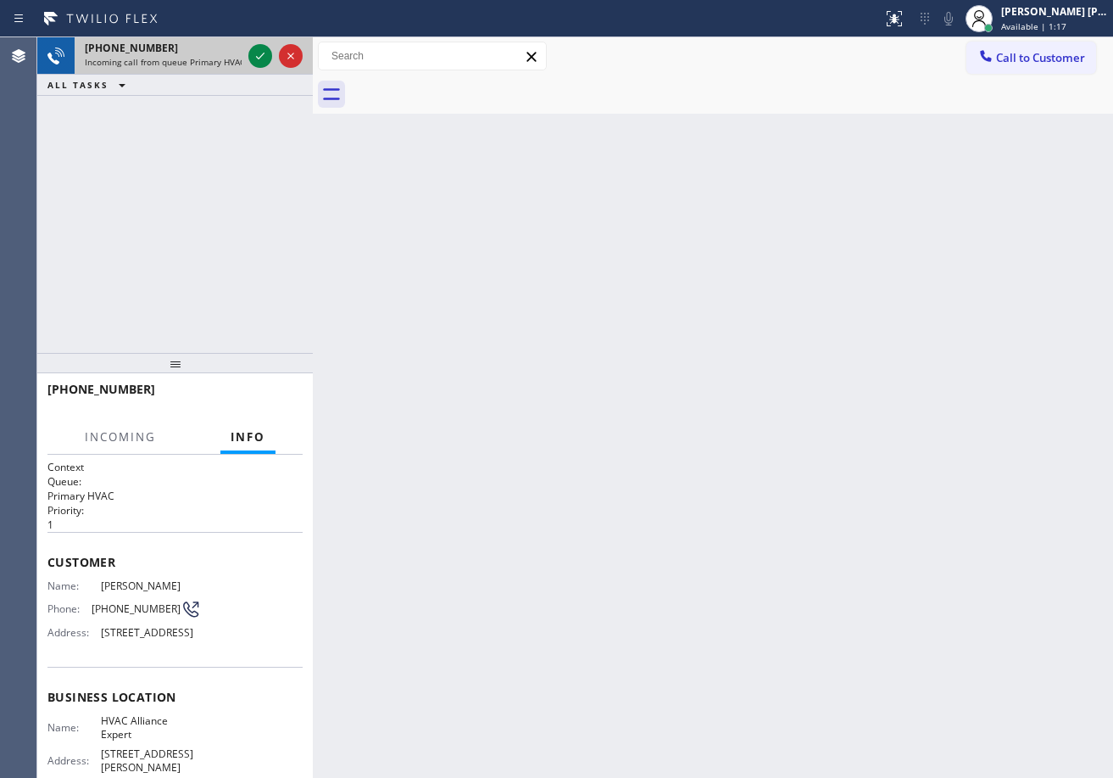
click at [202, 49] on div "[PHONE_NUMBER]" at bounding box center [163, 48] width 157 height 14
click at [201, 49] on div "[PHONE_NUMBER]" at bounding box center [163, 48] width 157 height 14
click at [250, 51] on icon at bounding box center [260, 56] width 20 height 20
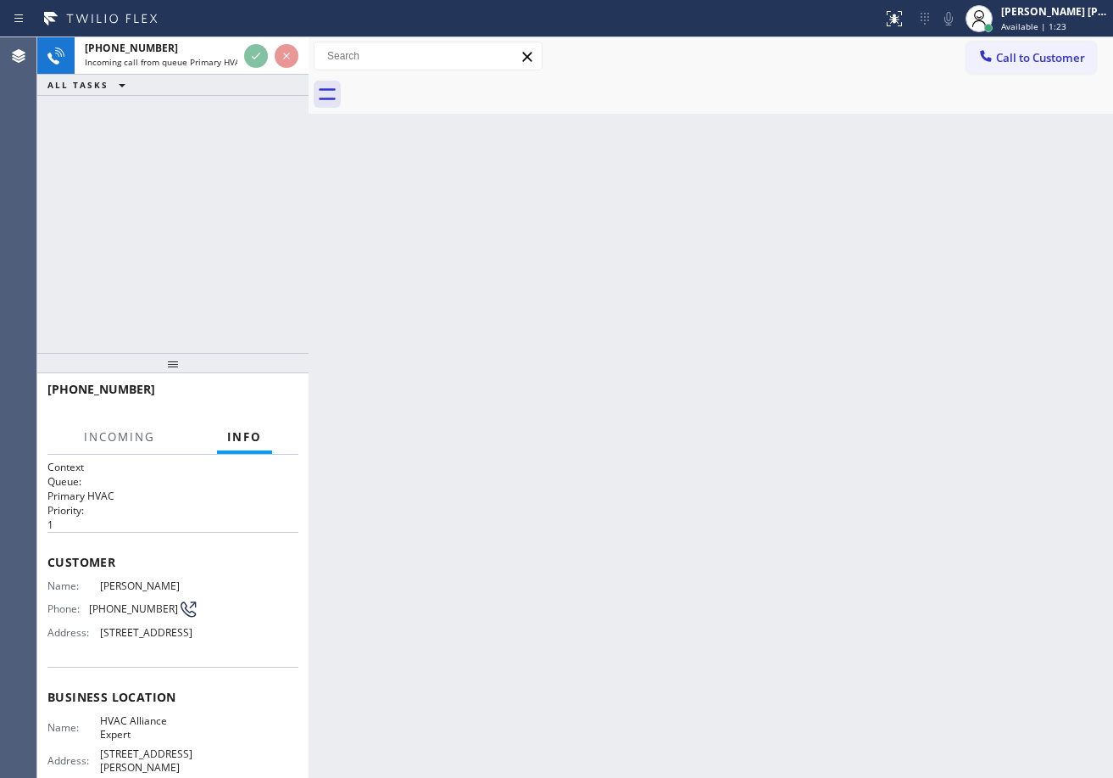
click at [309, 61] on div at bounding box center [309, 407] width 0 height 740
click at [305, 59] on div at bounding box center [305, 407] width 0 height 740
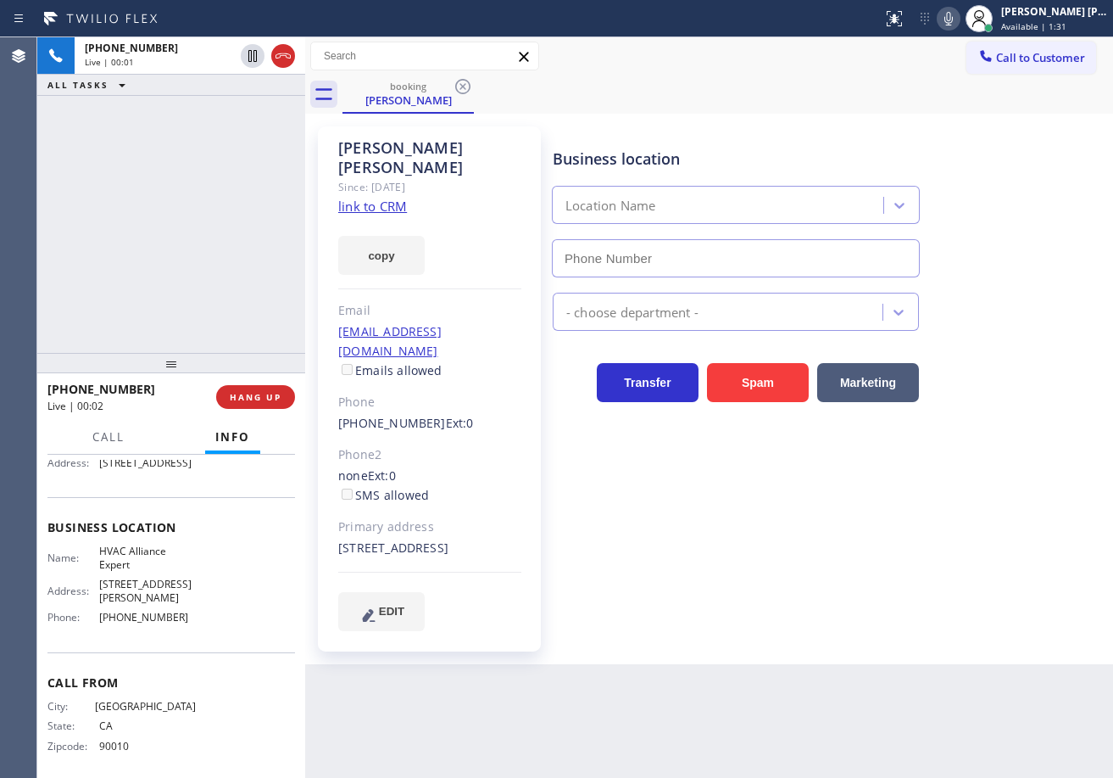
type input "[PHONE_NUMBER]"
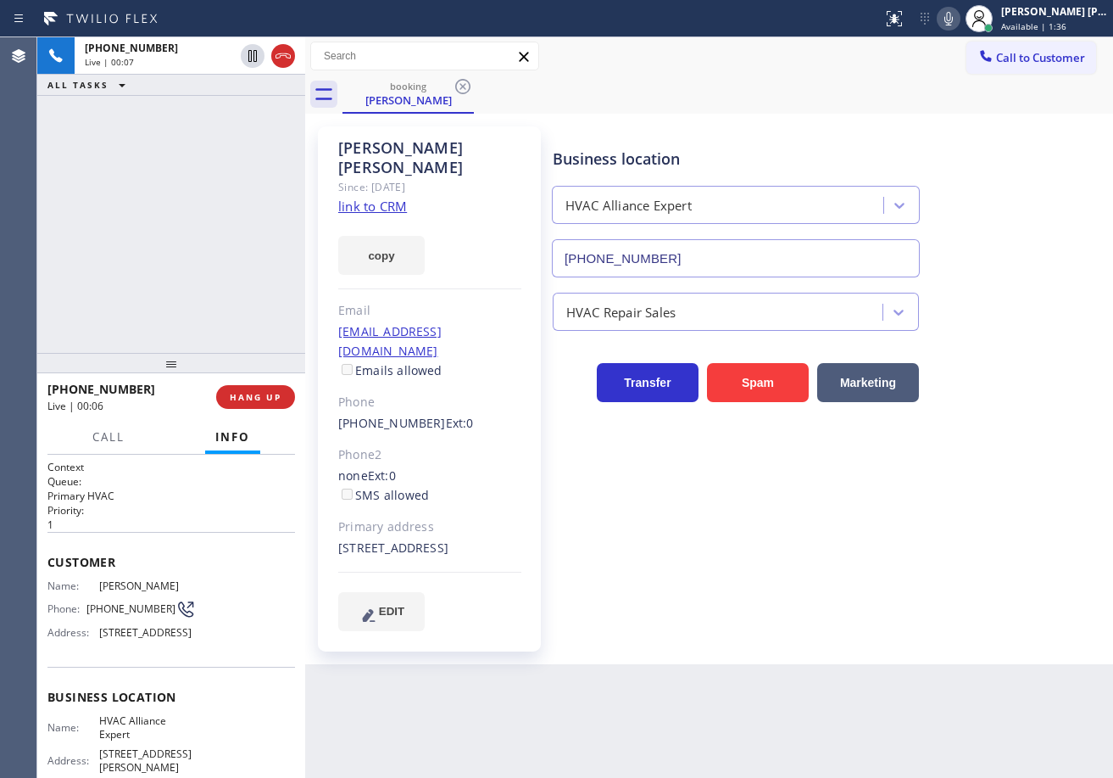
click at [189, 218] on div "[PHONE_NUMBER] Live | 00:07 ALL TASKS ALL TASKS ACTIVE TASKS TASKS IN WRAP UP" at bounding box center [171, 194] width 268 height 315
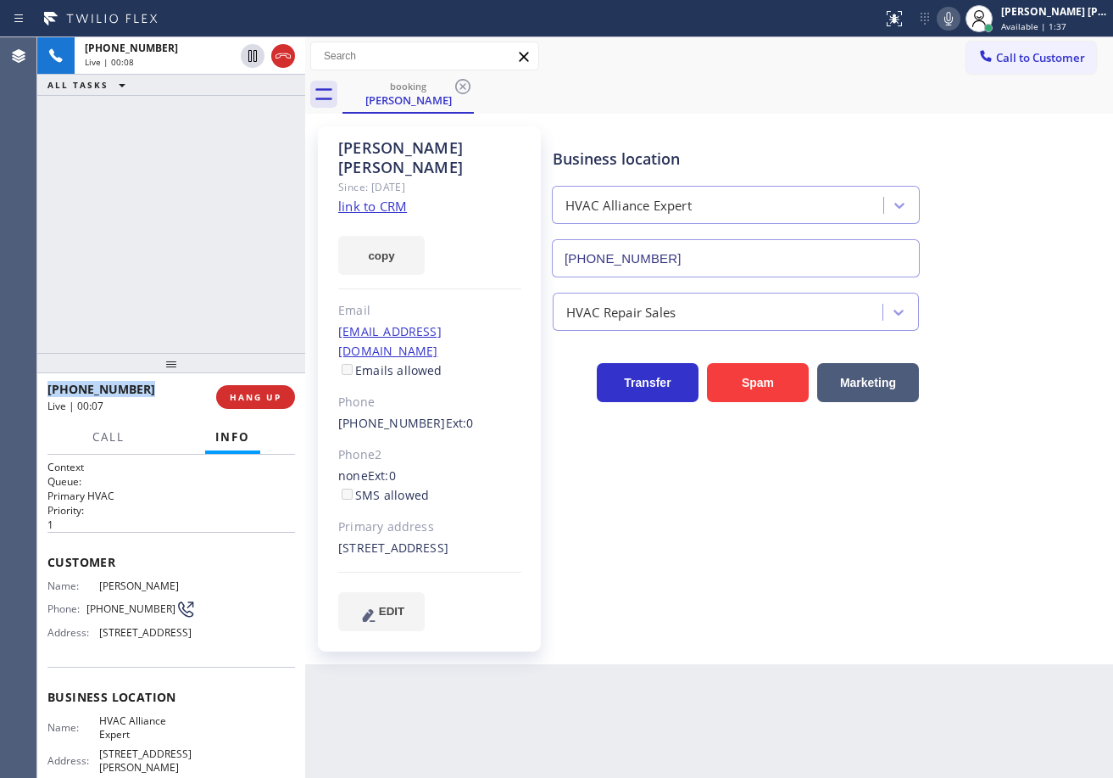
click at [377, 198] on link "link to CRM" at bounding box center [372, 206] width 69 height 17
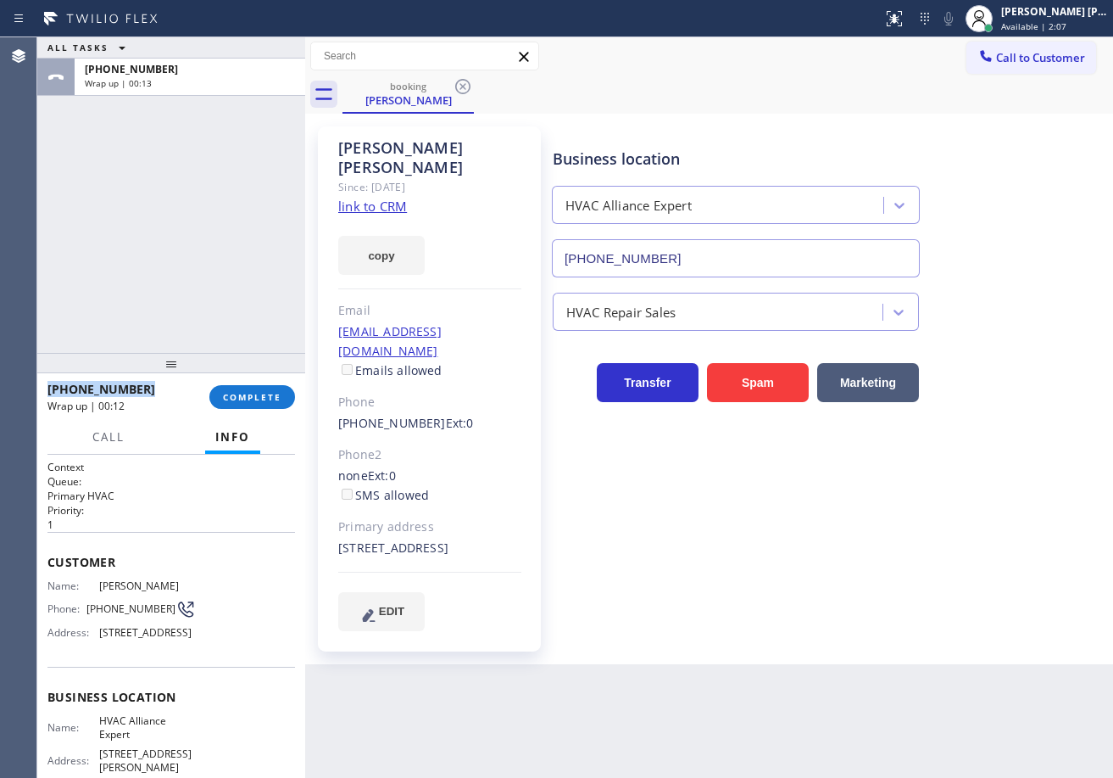
click at [145, 218] on div "ALL TASKS ALL TASKS ACTIVE TASKS TASKS IN WRAP UP [PHONE_NUMBER] Wrap up | 00:13" at bounding box center [171, 194] width 268 height 315
click at [245, 393] on span "COMPLETE" at bounding box center [252, 397] width 59 height 12
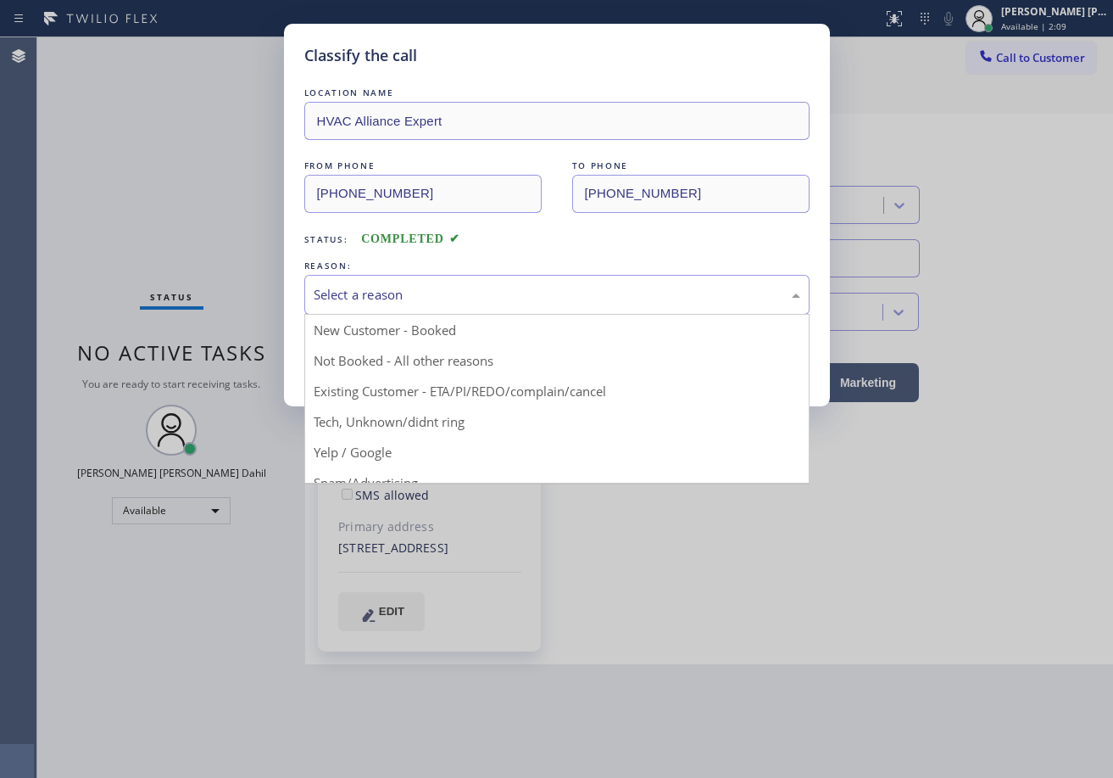
click at [388, 299] on div "Select a reason" at bounding box center [557, 295] width 487 height 20
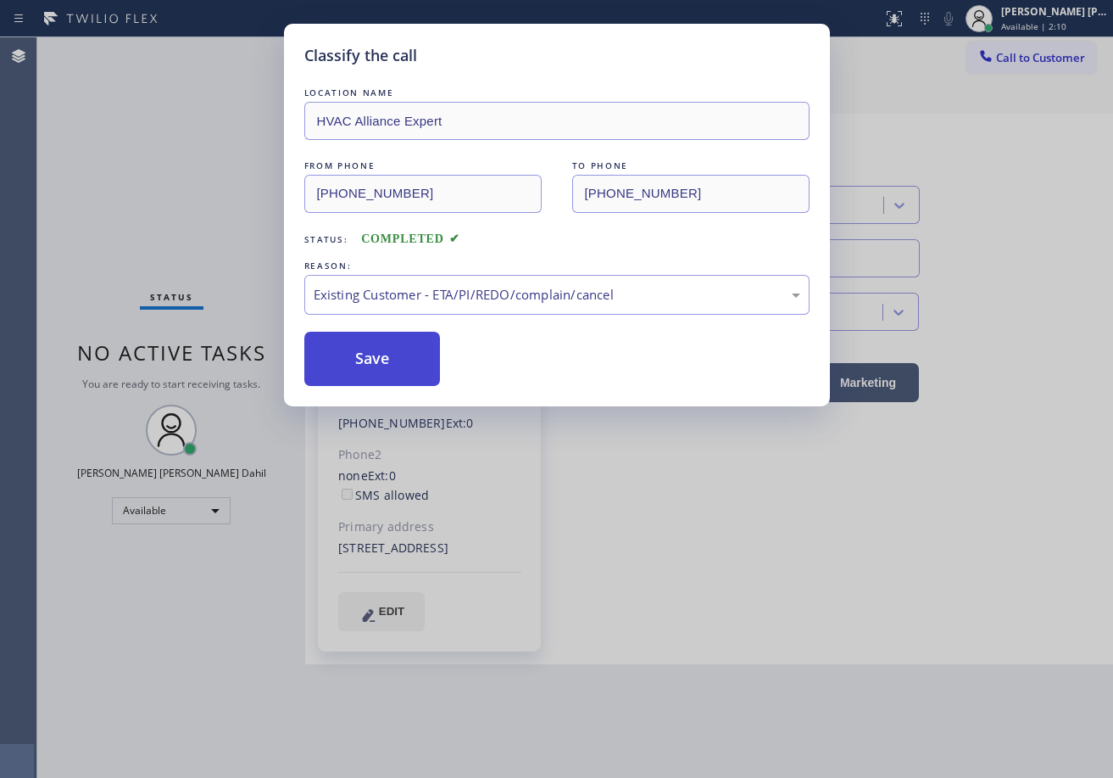
click at [376, 377] on button "Save" at bounding box center [372, 359] width 137 height 54
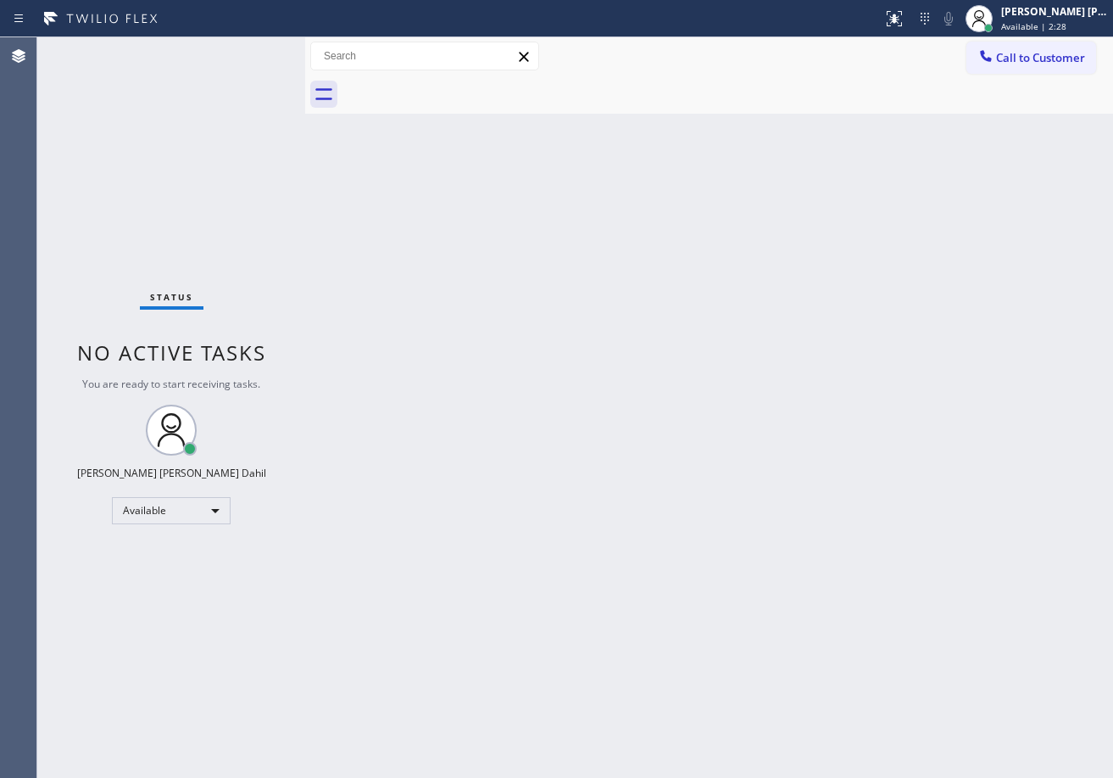
click at [698, 418] on div "Back to Dashboard Change Sender ID Customers Technicians Select a contact Outbo…" at bounding box center [709, 407] width 808 height 740
click at [442, 362] on div "Back to Dashboard Change Sender ID Customers Technicians Select a contact Outbo…" at bounding box center [709, 407] width 808 height 740
click at [226, 75] on div "Status No active tasks You are ready to start receiving tasks. [PERSON_NAME] [P…" at bounding box center [171, 407] width 268 height 740
click at [260, 54] on div "Status No active tasks You are ready to start receiving tasks. [PERSON_NAME] [P…" at bounding box center [171, 407] width 268 height 740
drag, startPoint x: 424, startPoint y: 389, endPoint x: 488, endPoint y: 410, distance: 66.8
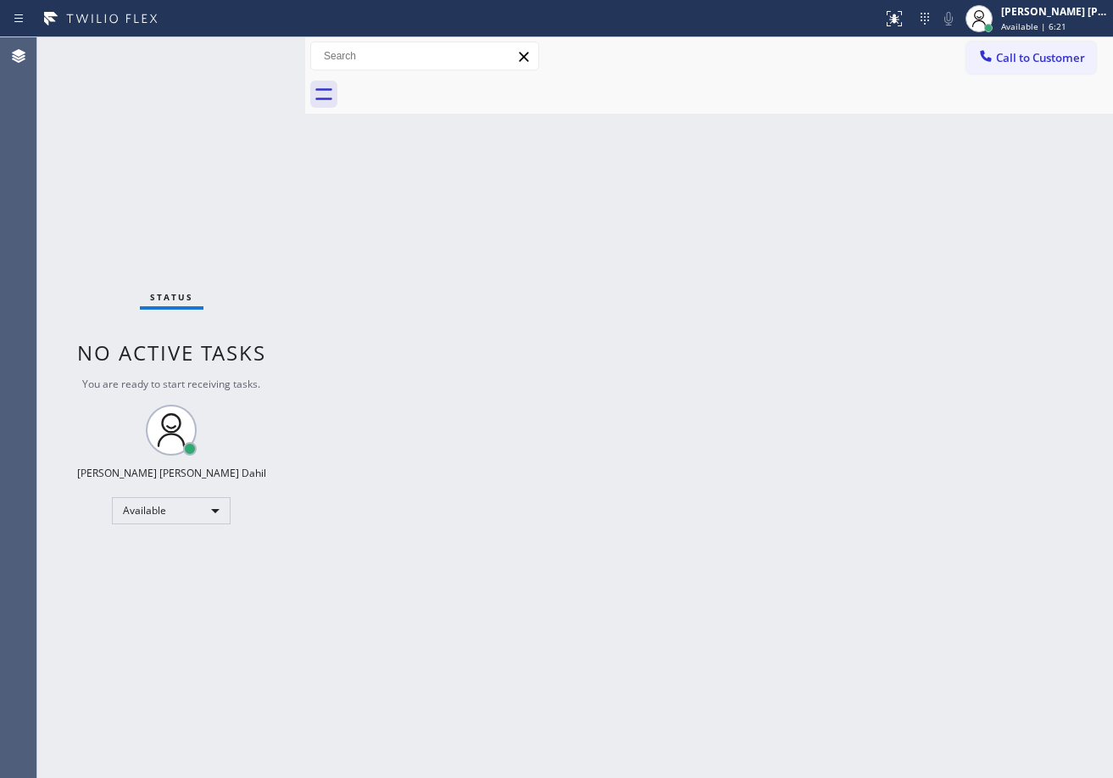
click at [464, 410] on div "Back to Dashboard Change Sender ID Customers Technicians Select a contact Outbo…" at bounding box center [709, 407] width 808 height 740
click at [250, 51] on div "Status No active tasks You are ready to start receiving tasks. [PERSON_NAME] [P…" at bounding box center [171, 407] width 268 height 740
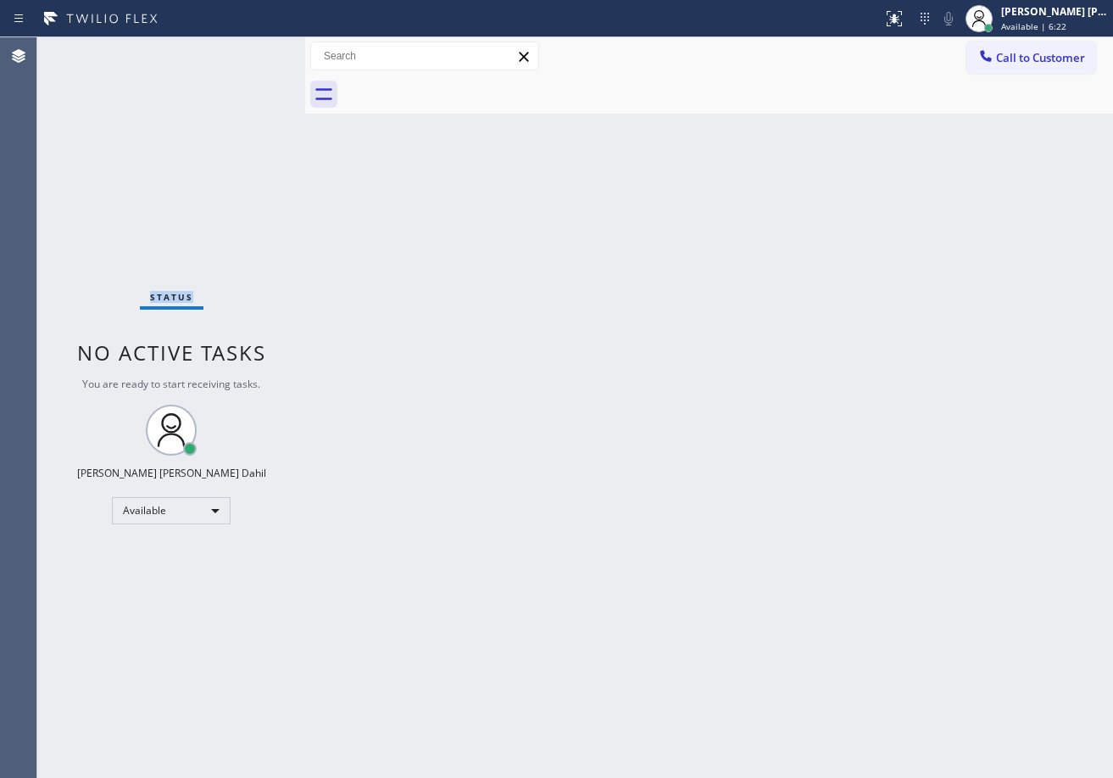
click at [250, 51] on div "Status No active tasks You are ready to start receiving tasks. [PERSON_NAME] [P…" at bounding box center [171, 407] width 268 height 740
click at [594, 410] on div "Back to Dashboard Change Sender ID Customers Technicians Select a contact Outbo…" at bounding box center [709, 407] width 808 height 740
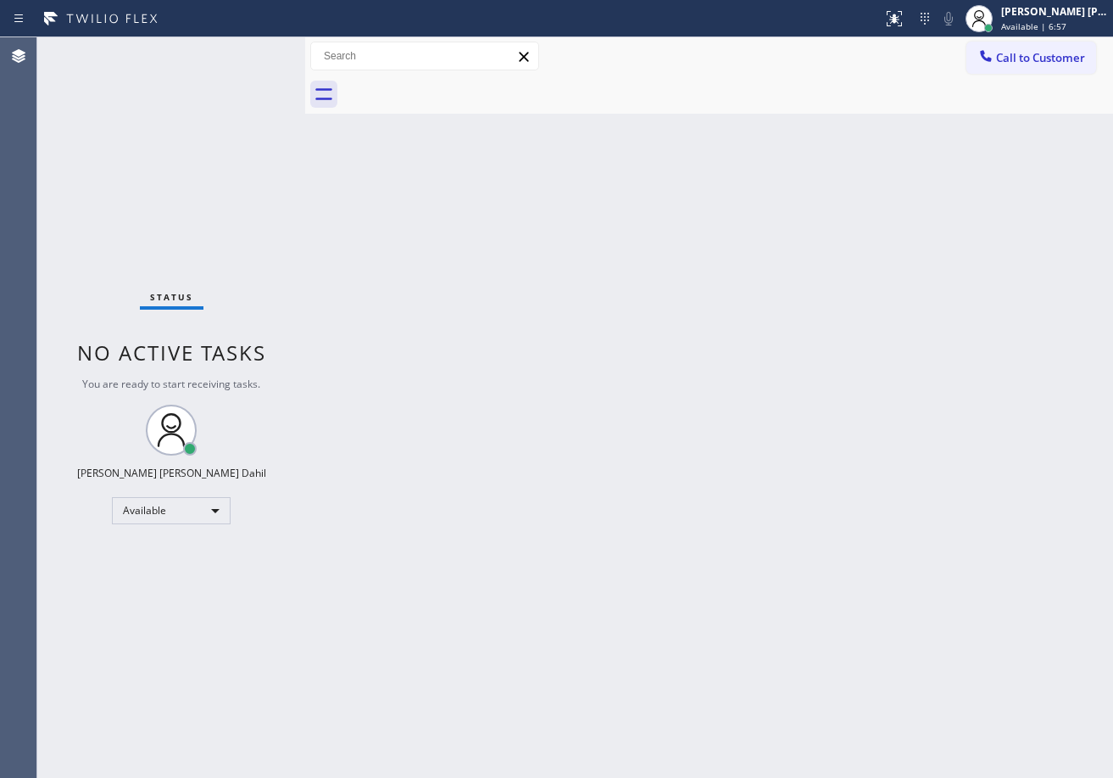
drag, startPoint x: 594, startPoint y: 410, endPoint x: 620, endPoint y: 482, distance: 77.5
click at [594, 412] on div "Back to Dashboard Change Sender ID Customers Technicians Select a contact Outbo…" at bounding box center [709, 407] width 808 height 740
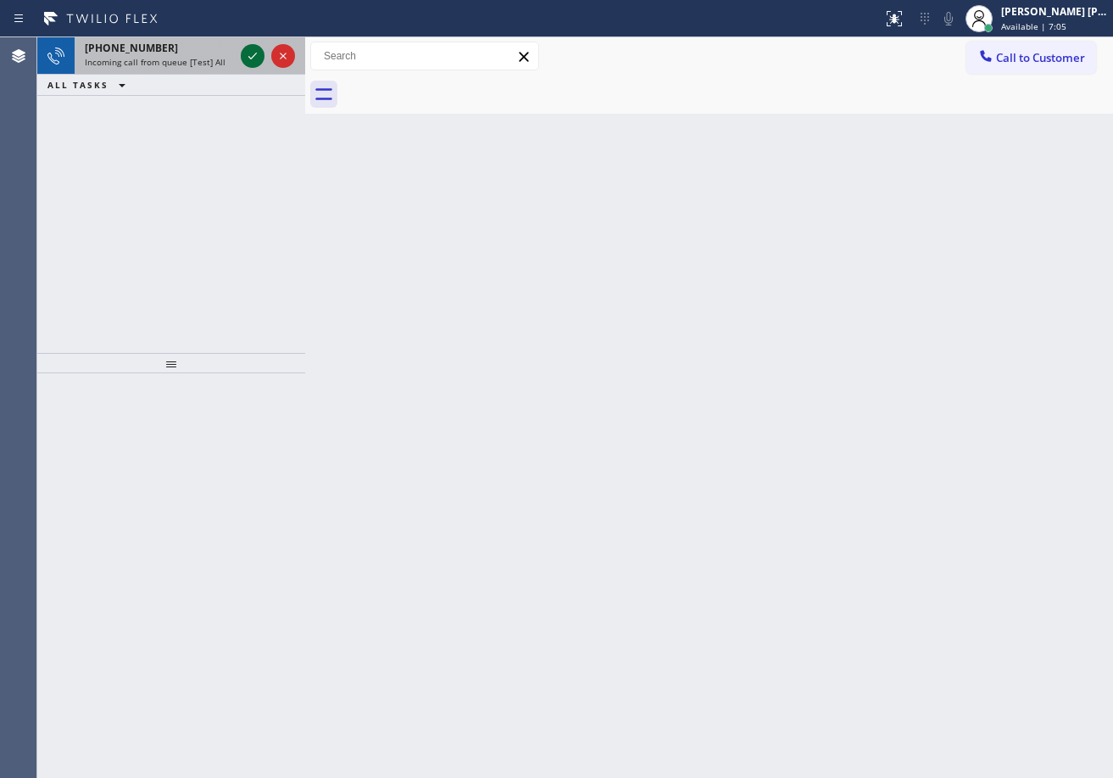
click at [250, 51] on icon at bounding box center [253, 56] width 20 height 20
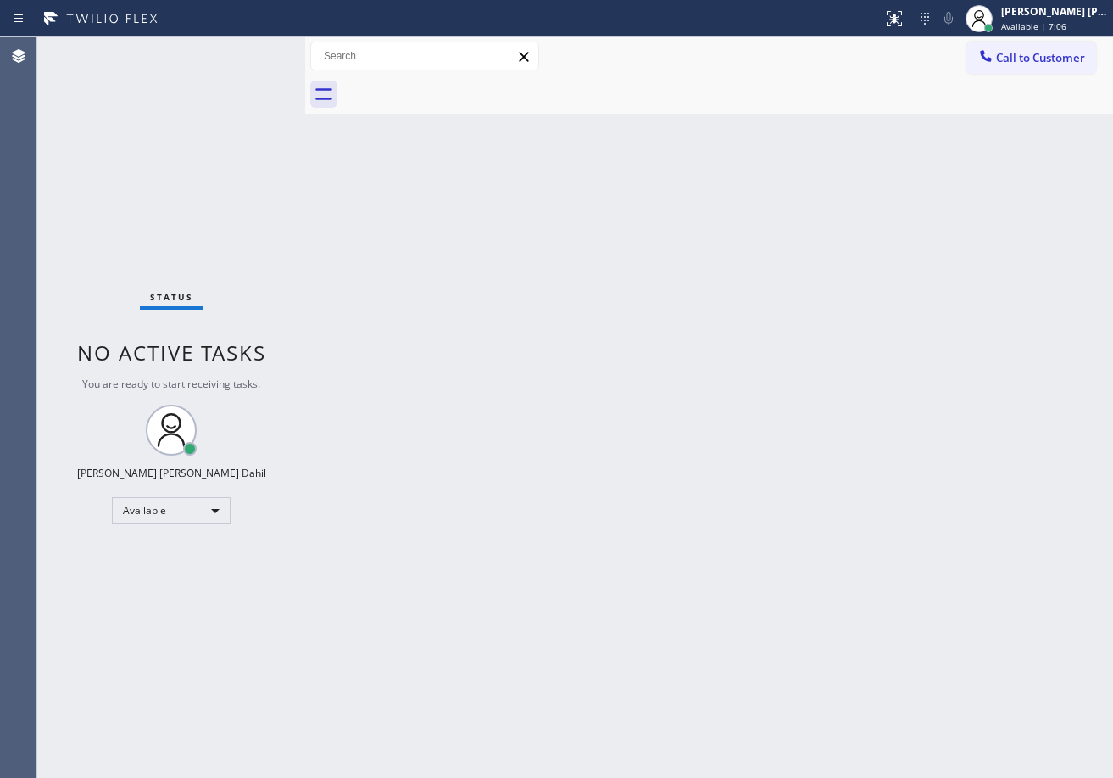
click at [250, 51] on div "Status No active tasks You are ready to start receiving tasks. [PERSON_NAME] [P…" at bounding box center [171, 407] width 268 height 740
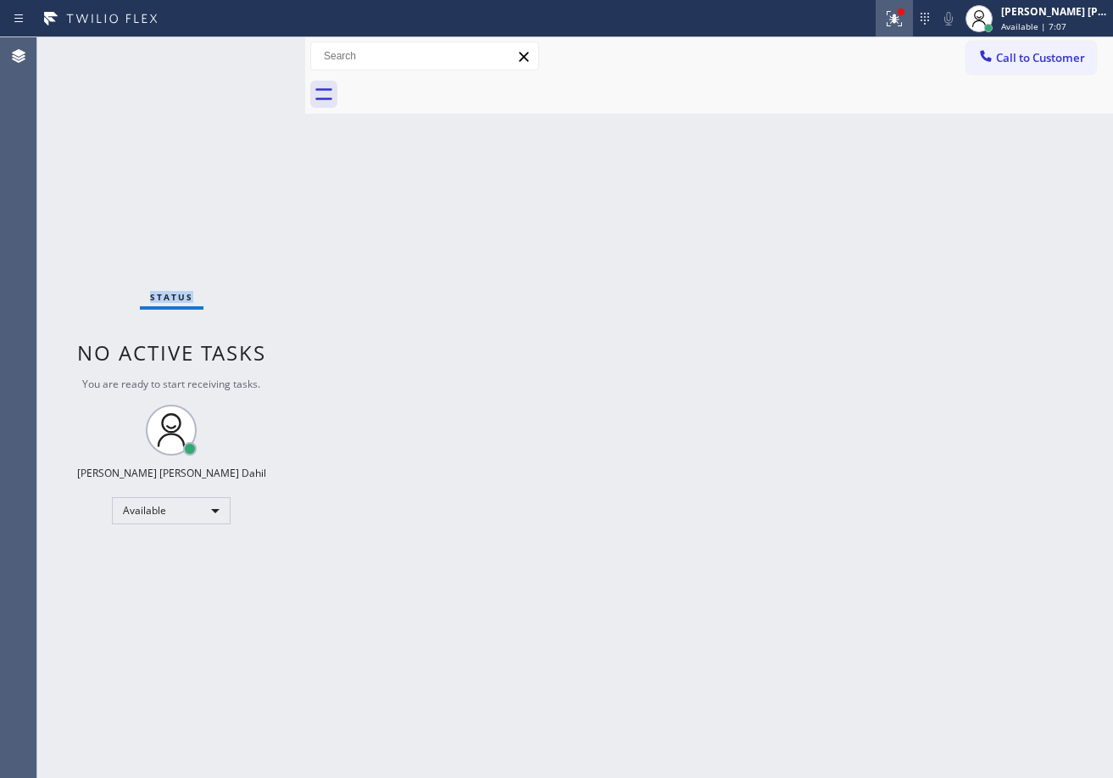
drag, startPoint x: 926, startPoint y: 12, endPoint x: 920, endPoint y: 25, distance: 14.8
click at [913, 14] on div at bounding box center [894, 18] width 37 height 20
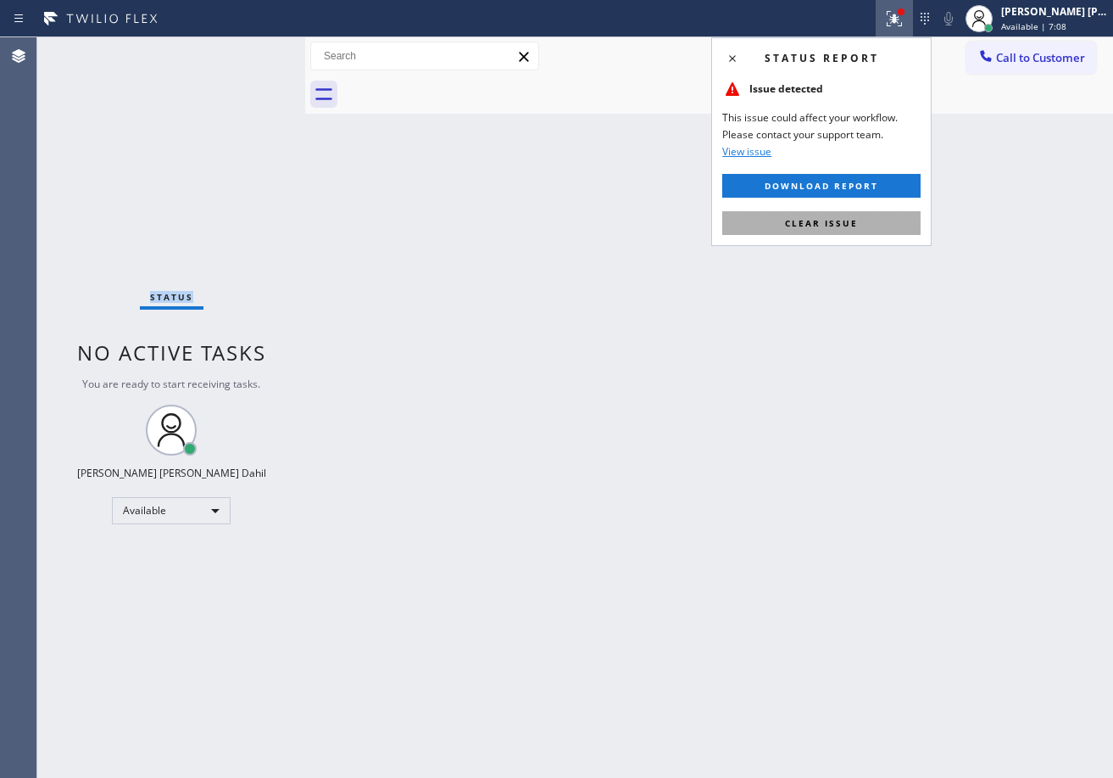
click at [835, 225] on span "Clear issue" at bounding box center [821, 223] width 73 height 12
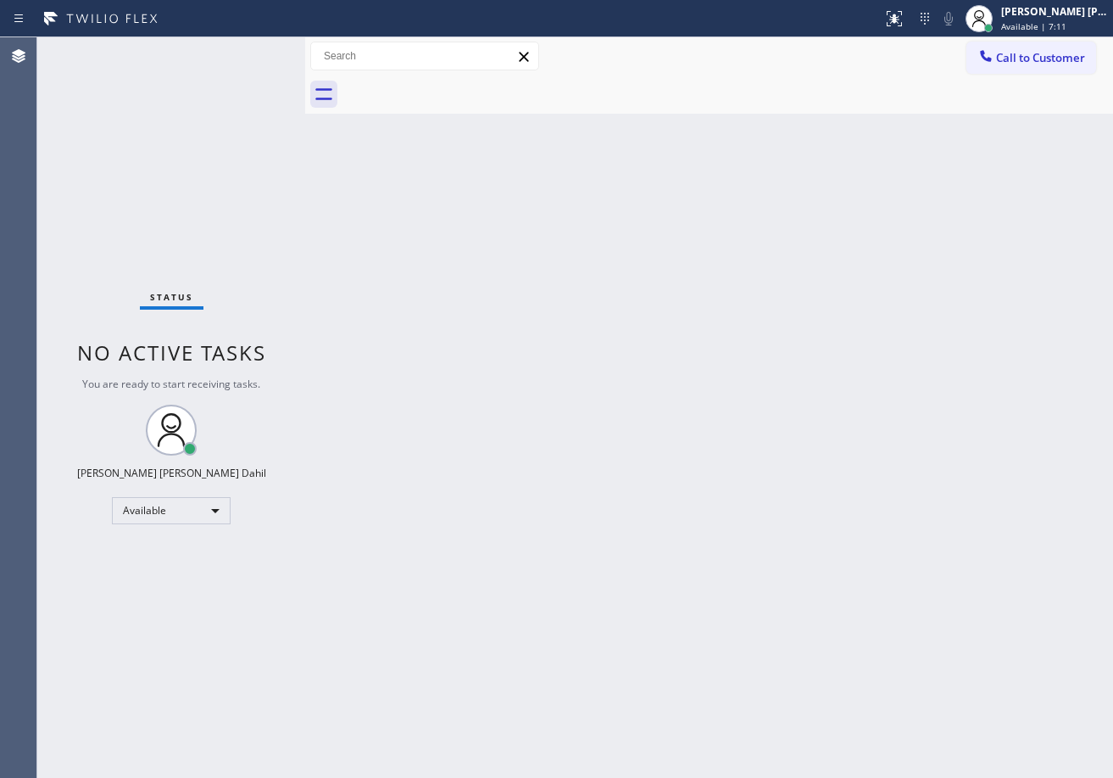
click at [415, 362] on div "Back to Dashboard Change Sender ID Customers Technicians Select a contact Outbo…" at bounding box center [709, 407] width 808 height 740
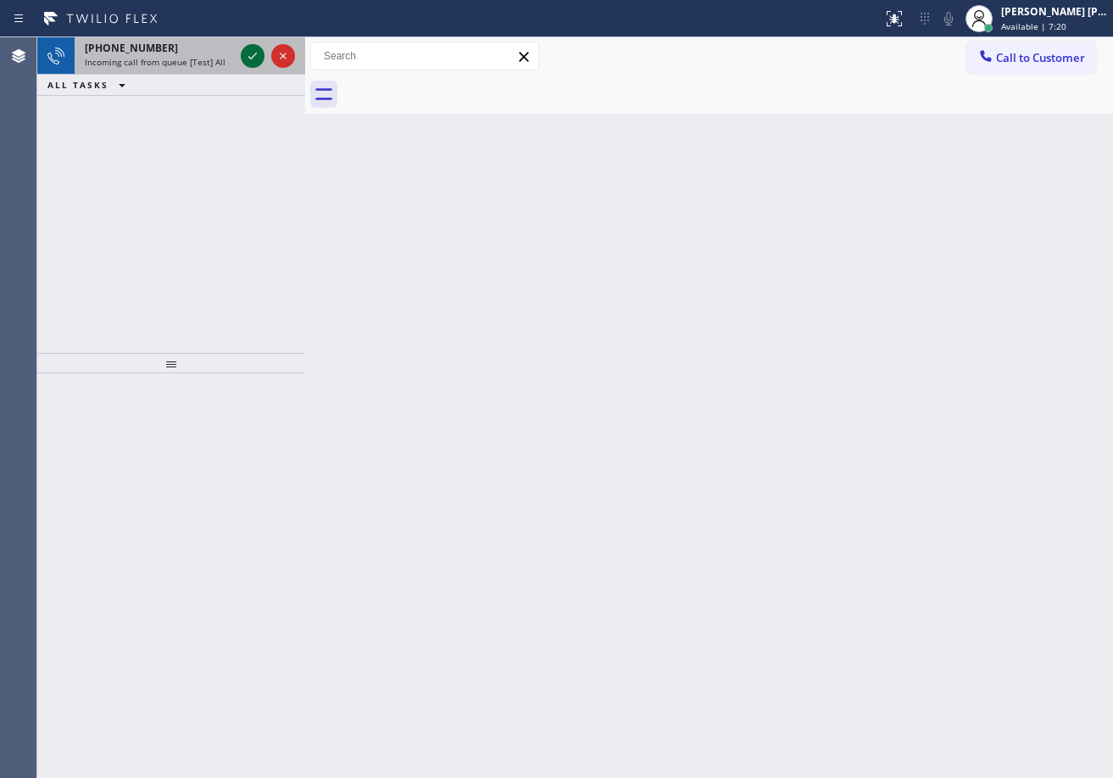
click at [250, 55] on icon at bounding box center [253, 56] width 20 height 20
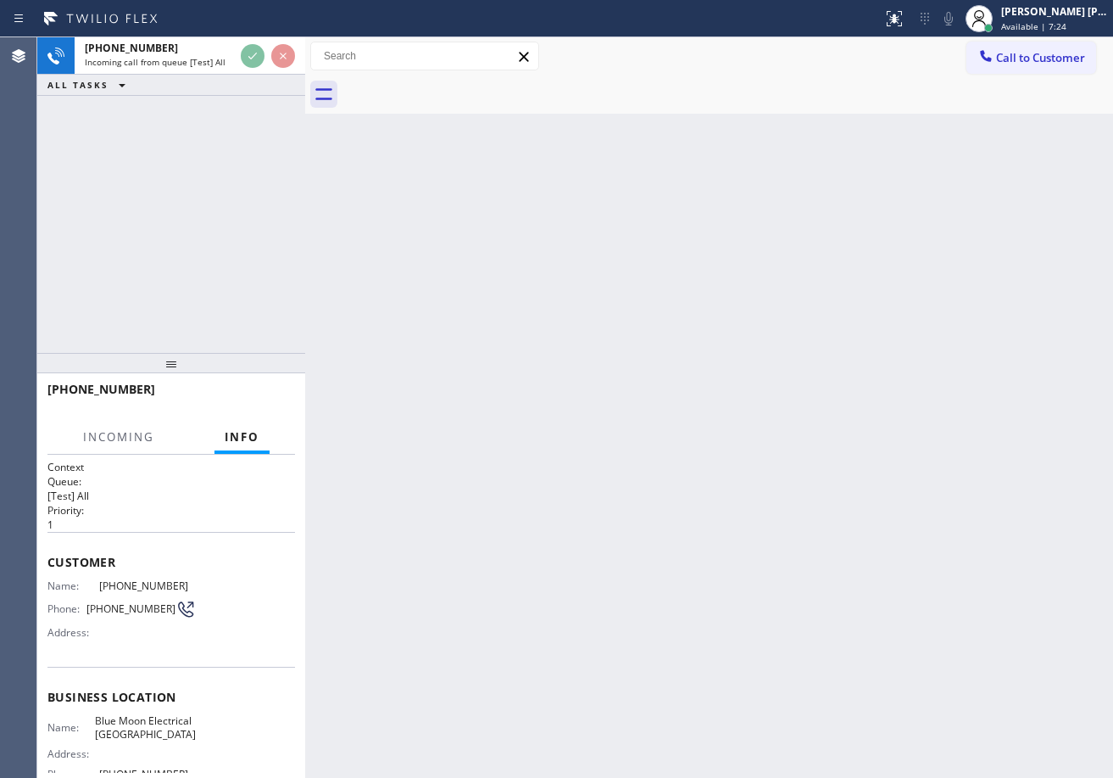
click at [228, 250] on div "[PHONE_NUMBER] Incoming call from queue [Test] All ALL TASKS ALL TASKS ACTIVE T…" at bounding box center [171, 194] width 268 height 315
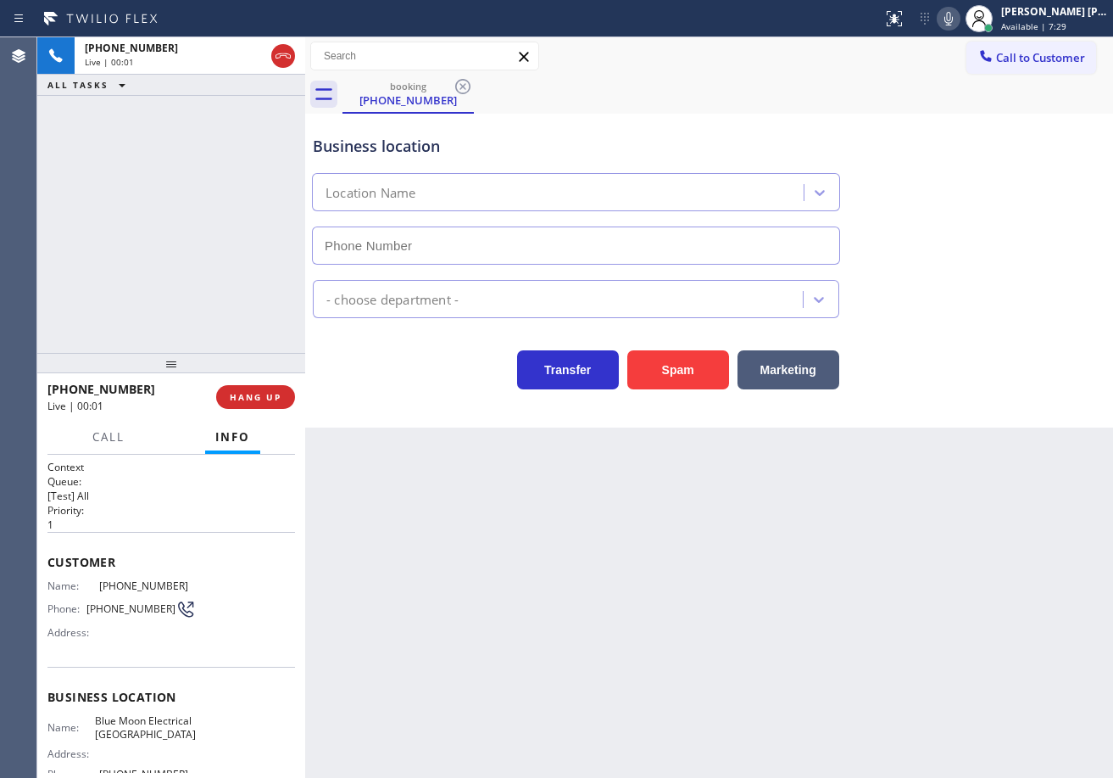
type input "[PHONE_NUMBER]"
click at [959, 20] on icon at bounding box center [949, 18] width 20 height 20
click at [802, 93] on div "booking [PHONE_NUMBER]" at bounding box center [728, 94] width 771 height 38
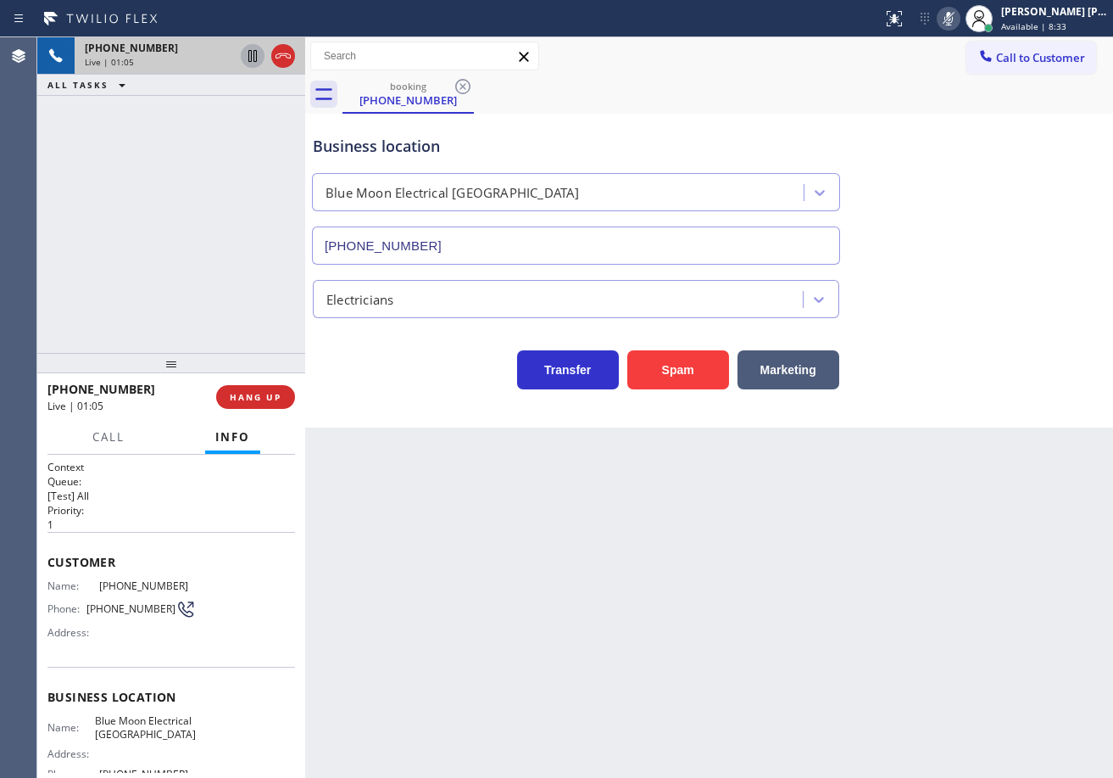
click at [254, 56] on icon at bounding box center [252, 56] width 8 height 12
click at [257, 49] on icon at bounding box center [253, 56] width 20 height 20
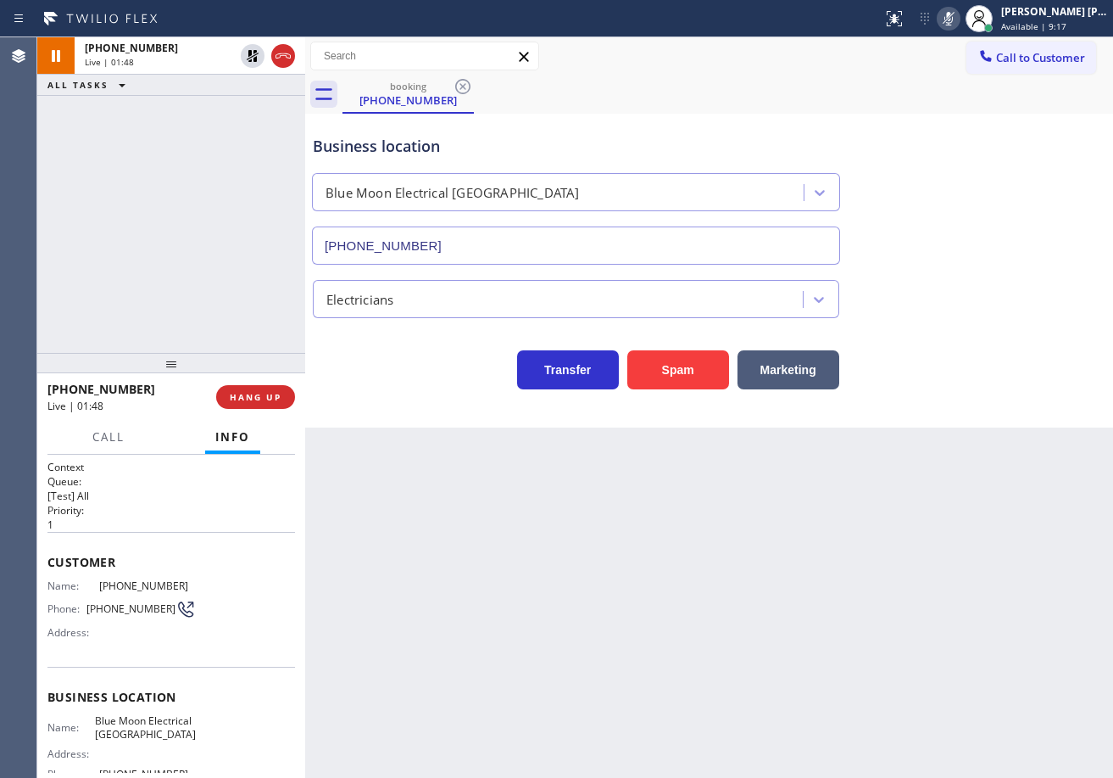
click at [955, 17] on rect at bounding box center [949, 17] width 12 height 12
click at [1040, 242] on div "Business location Blue Moon Electrical [GEOGRAPHIC_DATA] [PHONE_NUMBER]" at bounding box center [709, 187] width 800 height 153
click at [204, 321] on div "[PHONE_NUMBER] Live | 02:07 ALL TASKS ALL TASKS ACTIVE TASKS TASKS IN WRAP UP" at bounding box center [171, 194] width 268 height 315
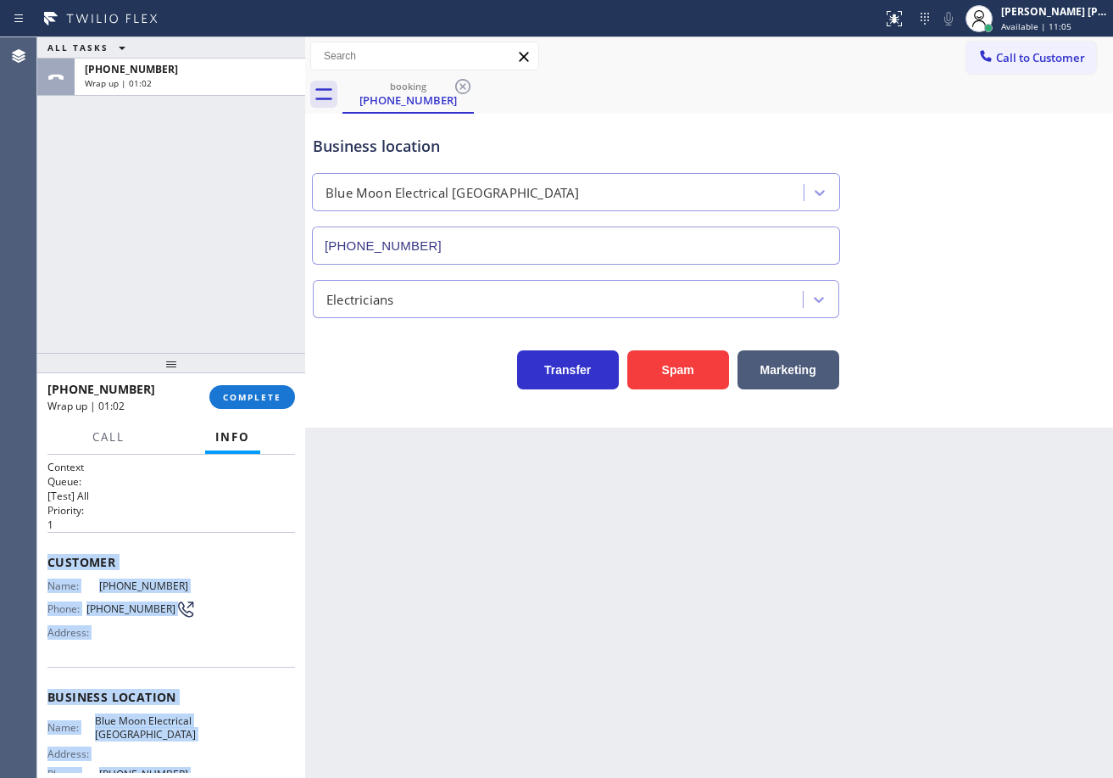
scroll to position [178, 0]
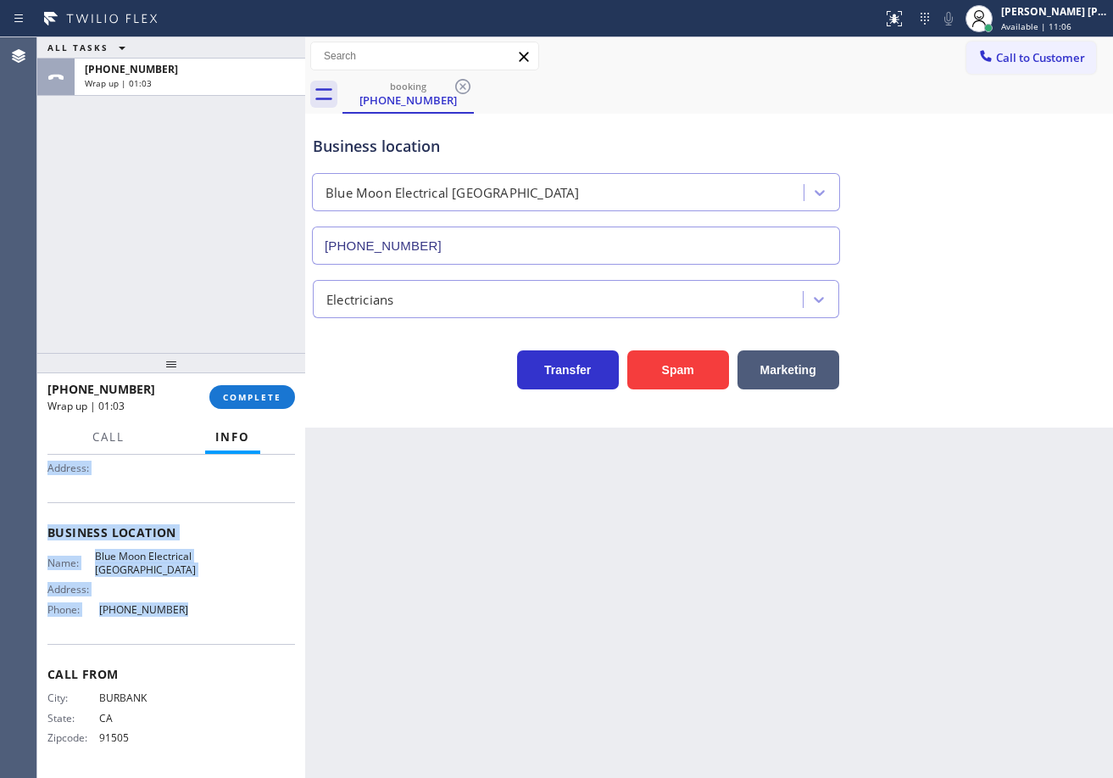
drag, startPoint x: 98, startPoint y: 595, endPoint x: 255, endPoint y: 595, distance: 156.9
click at [192, 625] on div "Context Queue: [Test] All Priority: 1 Customer Name: [PHONE_NUMBER] Phone: [PHO…" at bounding box center [171, 533] width 248 height 477
copy div "Customer Name: [PHONE_NUMBER] Phone: [PHONE_NUMBER] Address: Business location …"
click at [254, 393] on span "COMPLETE" at bounding box center [252, 397] width 59 height 12
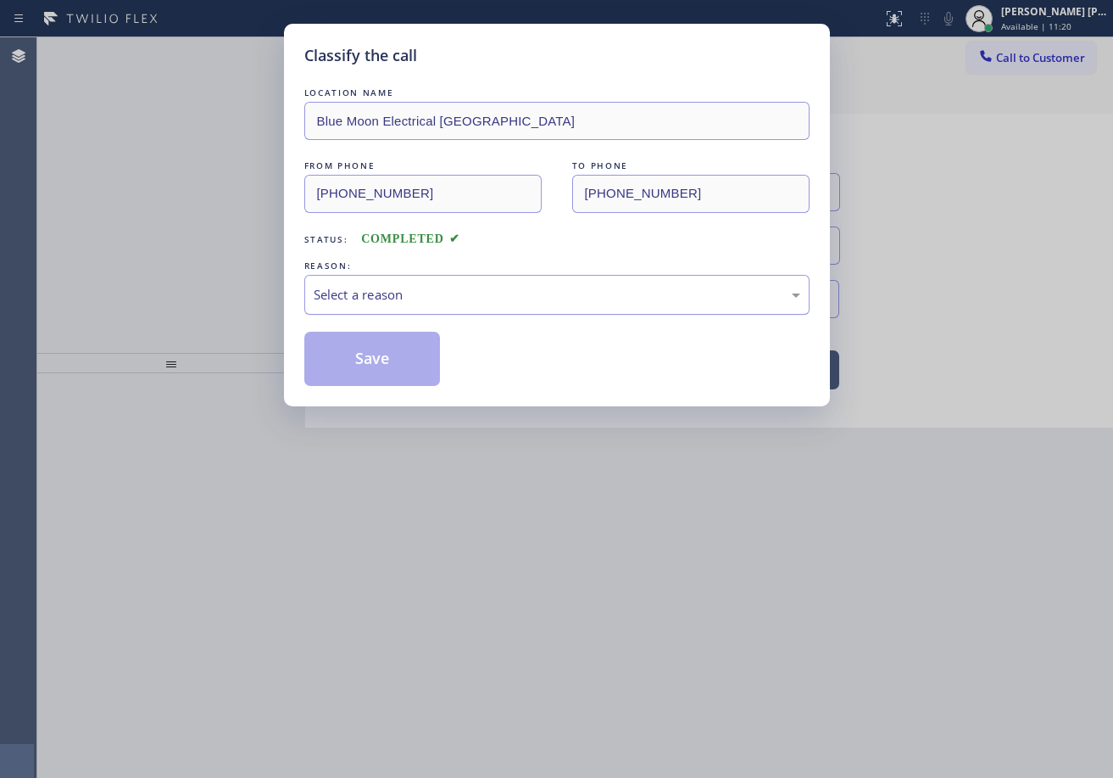
click at [383, 295] on div "Select a reason" at bounding box center [557, 295] width 487 height 20
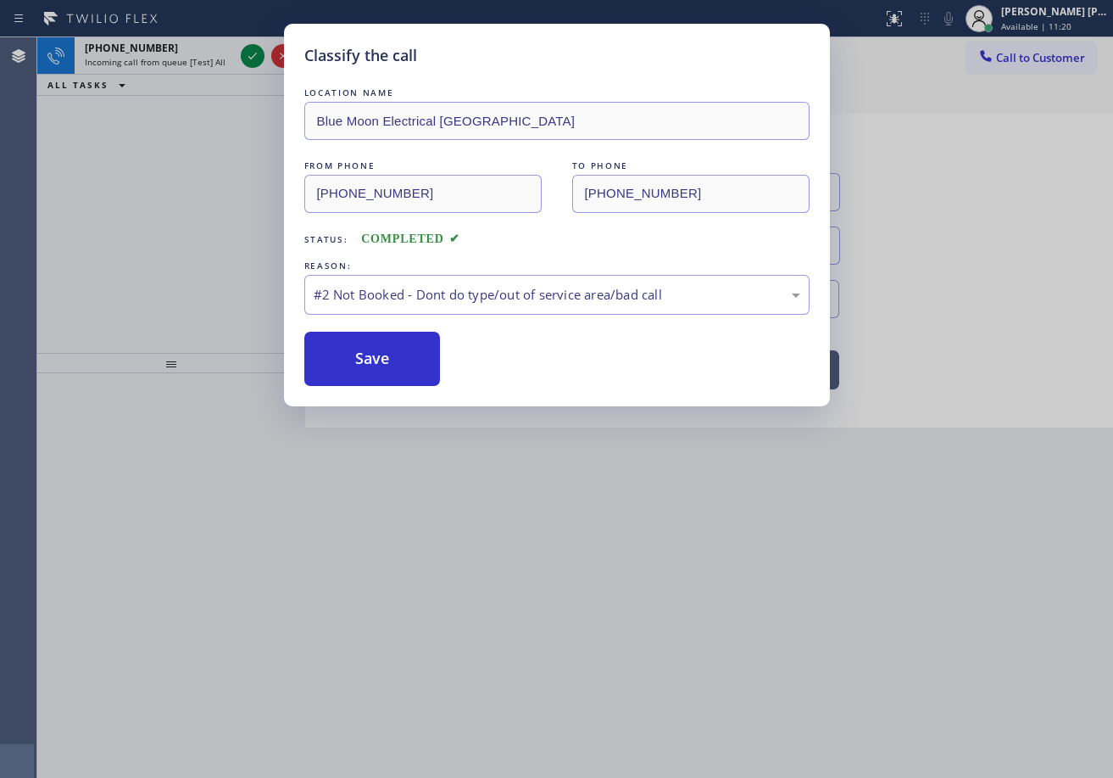
click at [384, 365] on button "Save" at bounding box center [372, 359] width 137 height 54
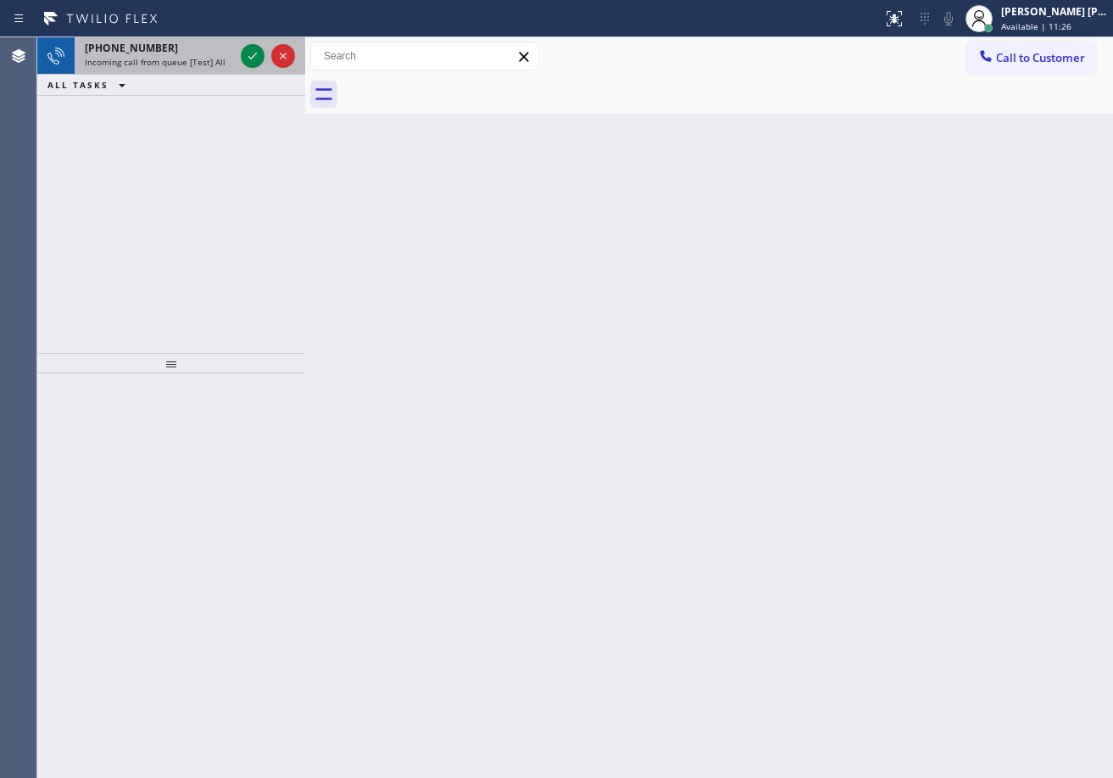
click at [227, 41] on div "[PHONE_NUMBER] Incoming call from queue [Test] All" at bounding box center [156, 55] width 163 height 37
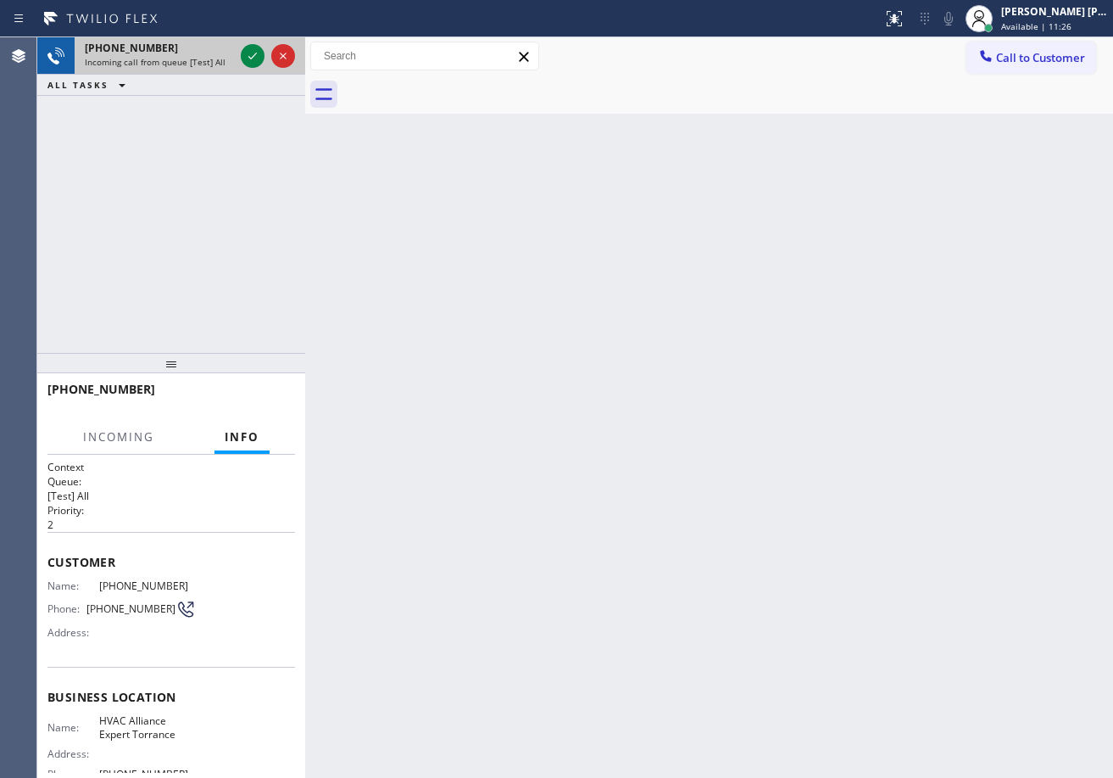
click at [227, 42] on div "[PHONE_NUMBER]" at bounding box center [159, 48] width 149 height 14
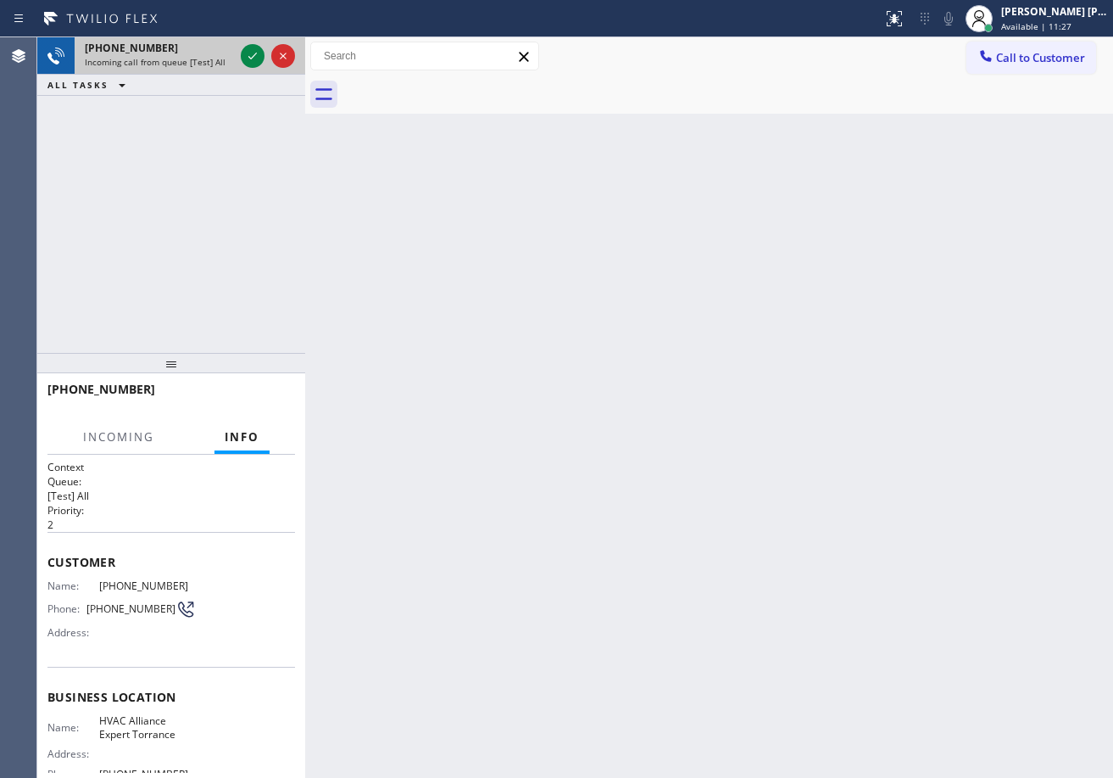
click at [227, 42] on div "[PHONE_NUMBER]" at bounding box center [159, 48] width 149 height 14
click at [254, 53] on icon at bounding box center [253, 56] width 20 height 20
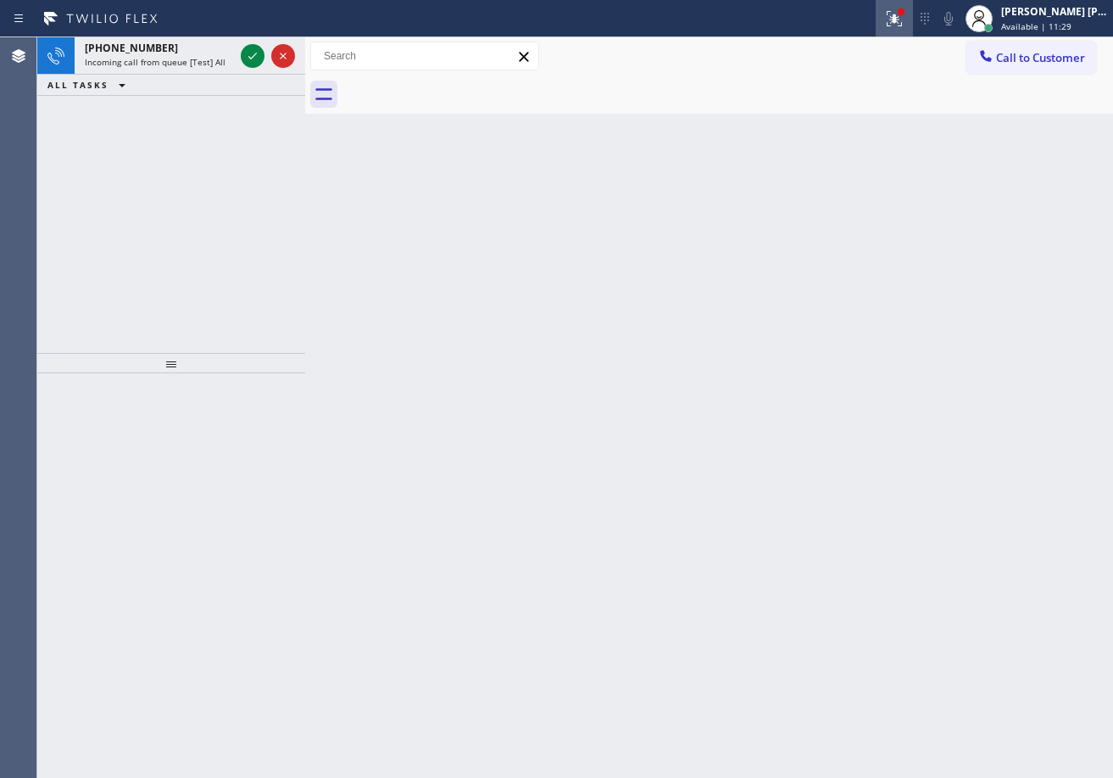
click at [905, 25] on icon at bounding box center [894, 18] width 20 height 20
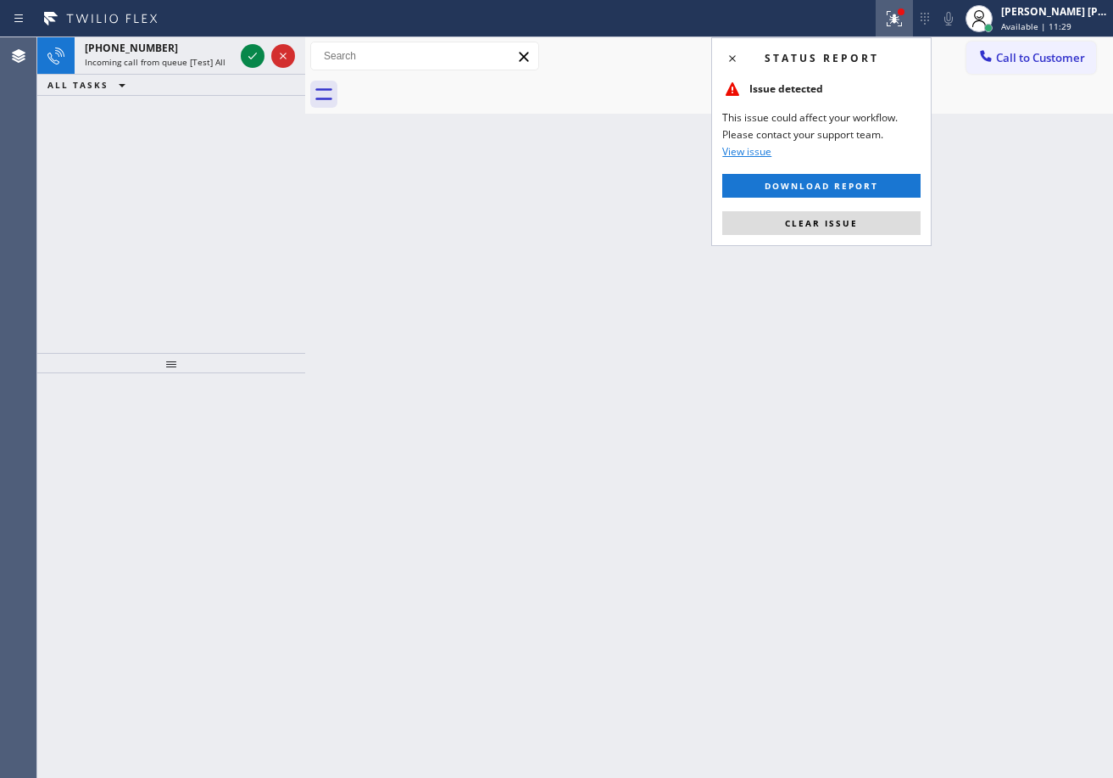
click at [884, 208] on div "Status report Issue detected This issue could affect your workflow. Please cont…" at bounding box center [821, 141] width 220 height 209
click at [882, 220] on button "Clear issue" at bounding box center [821, 223] width 198 height 24
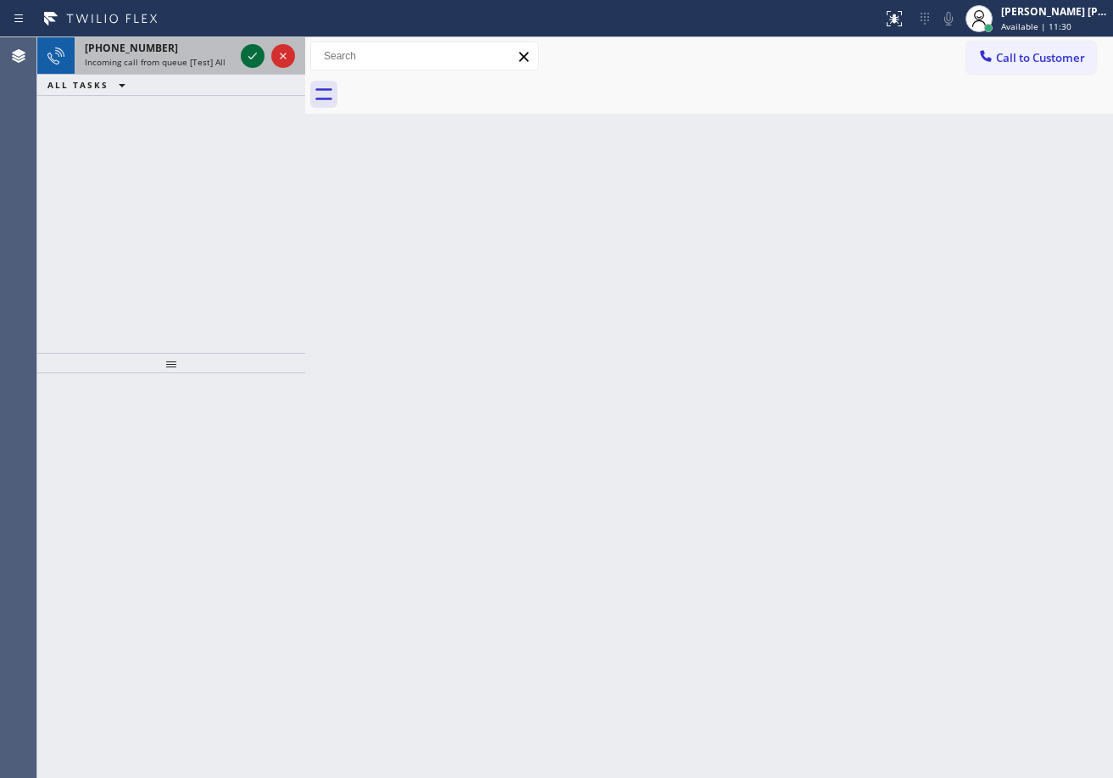
click at [250, 51] on icon at bounding box center [253, 56] width 20 height 20
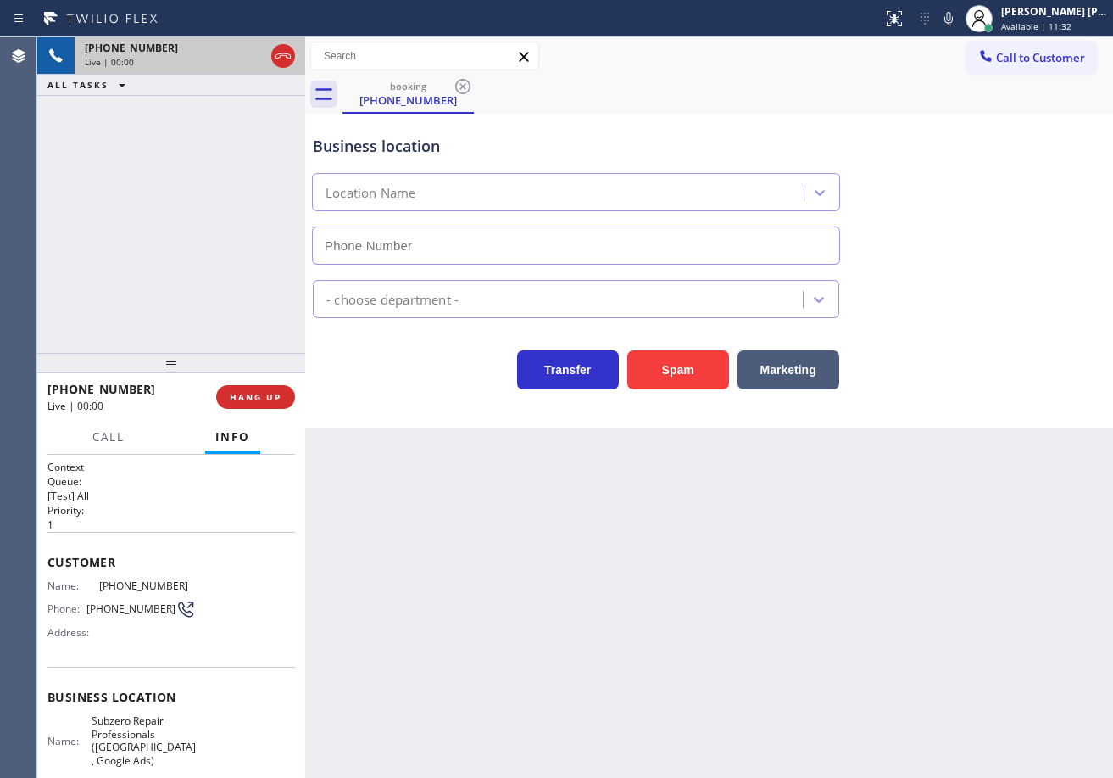
type input "[PHONE_NUMBER]"
click at [111, 188] on div "[PHONE_NUMBER] Live | 00:36 ALL TASKS ALL TASKS ACTIVE TASKS TASKS IN WRAP UP" at bounding box center [171, 194] width 268 height 315
click at [209, 290] on div "[PHONE_NUMBER] Live | 00:36 ALL TASKS ALL TASKS ACTIVE TASKS TASKS IN WRAP UP" at bounding box center [171, 194] width 268 height 315
click at [209, 290] on div "[PHONE_NUMBER] Live | 00:37 ALL TASKS ALL TASKS ACTIVE TASKS TASKS IN WRAP UP" at bounding box center [171, 194] width 268 height 315
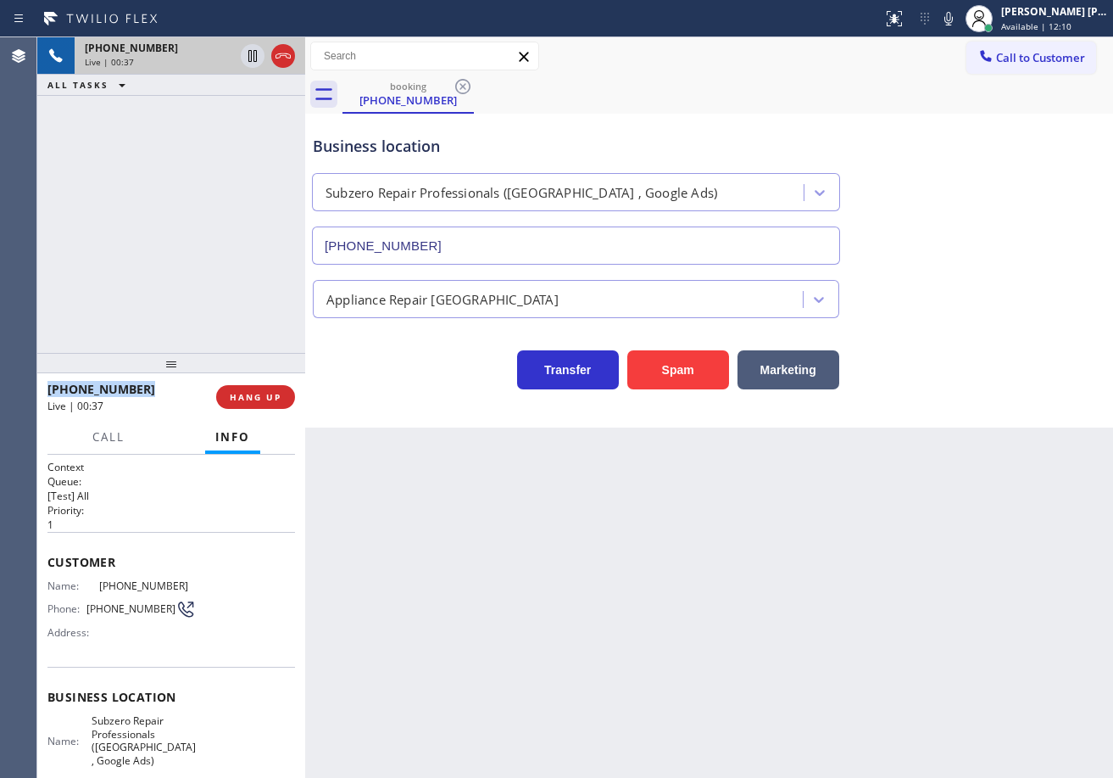
click at [209, 290] on div "[PHONE_NUMBER] Live | 00:37 ALL TASKS ALL TASKS ACTIVE TASKS TASKS IN WRAP UP" at bounding box center [171, 194] width 268 height 315
click at [263, 400] on span "HANG UP" at bounding box center [256, 397] width 52 height 12
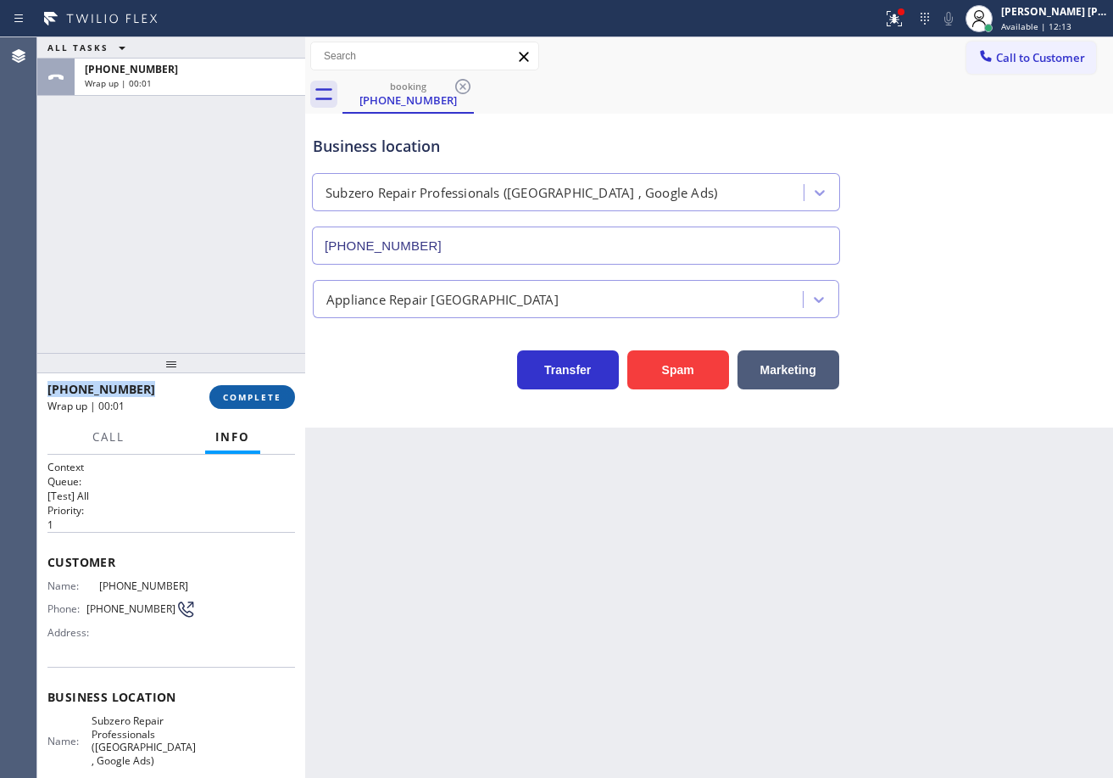
click at [263, 400] on span "COMPLETE" at bounding box center [252, 397] width 59 height 12
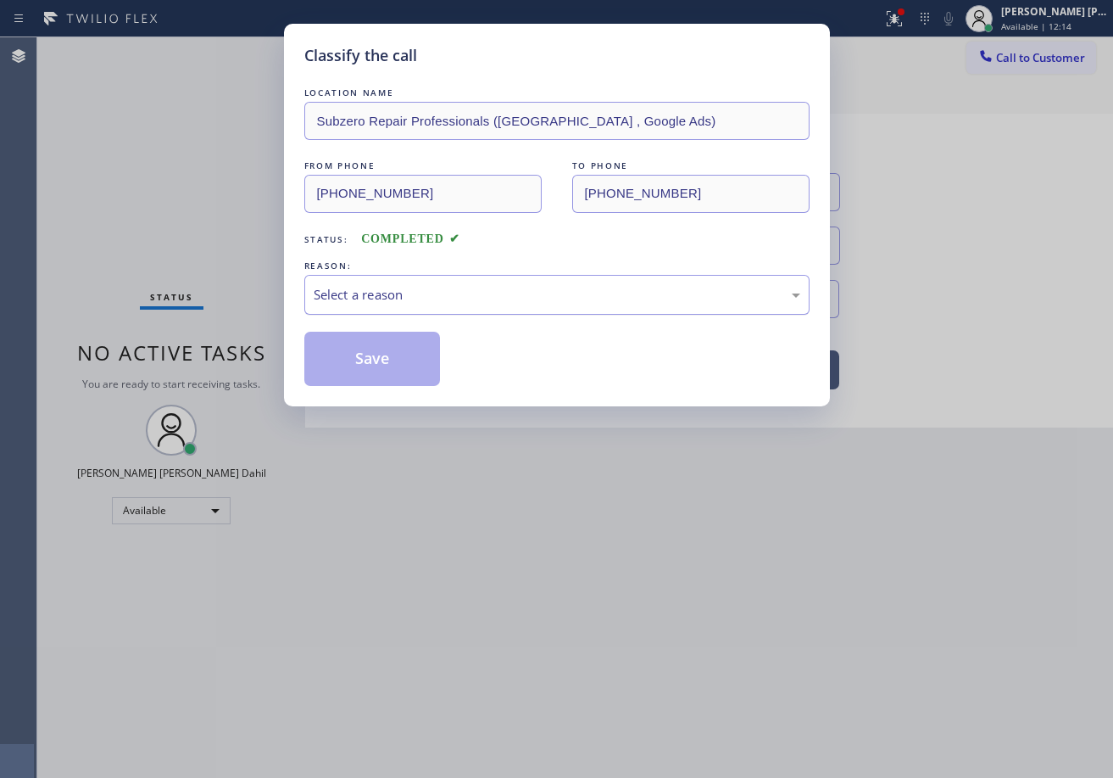
click at [425, 311] on div "Select a reason" at bounding box center [556, 295] width 505 height 40
click at [378, 362] on button "Save" at bounding box center [372, 359] width 137 height 54
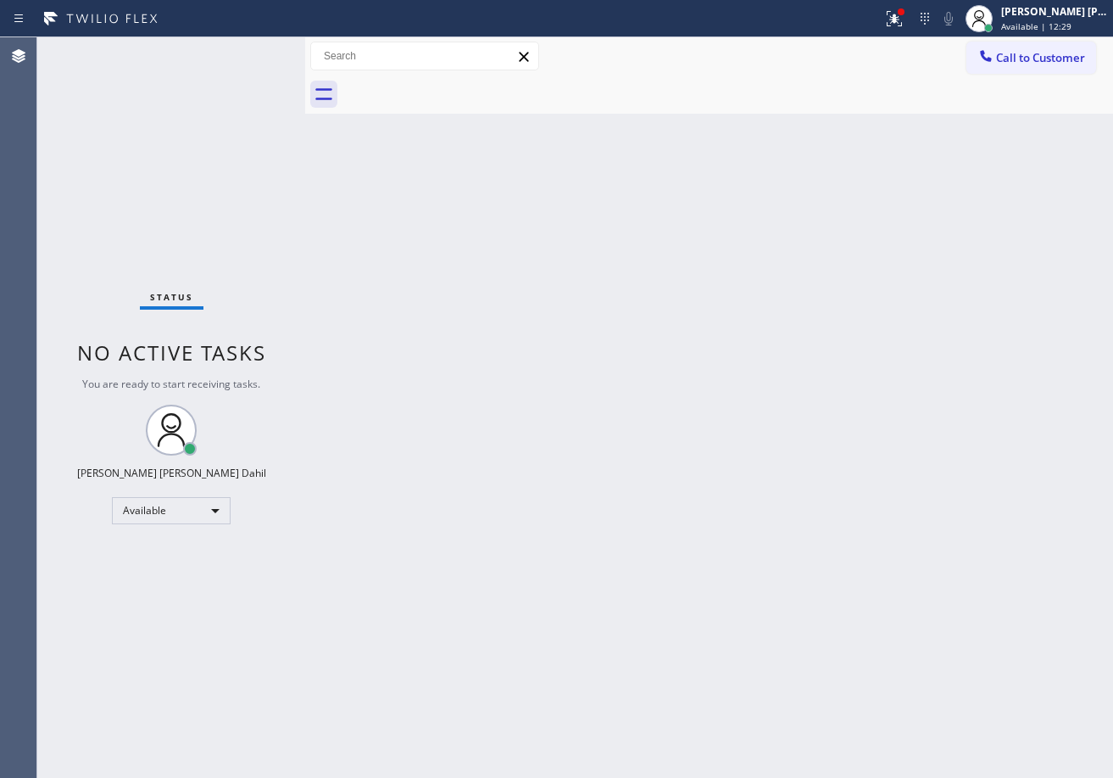
click at [237, 88] on div "Status No active tasks You are ready to start receiving tasks. [PERSON_NAME] [P…" at bounding box center [171, 407] width 268 height 740
drag, startPoint x: 887, startPoint y: 412, endPoint x: 951, endPoint y: 243, distance: 181.4
click at [915, 432] on div "Back to Dashboard Change Sender ID Customers Technicians Select a contact Outbo…" at bounding box center [709, 407] width 808 height 740
click at [905, 20] on icon at bounding box center [894, 18] width 20 height 20
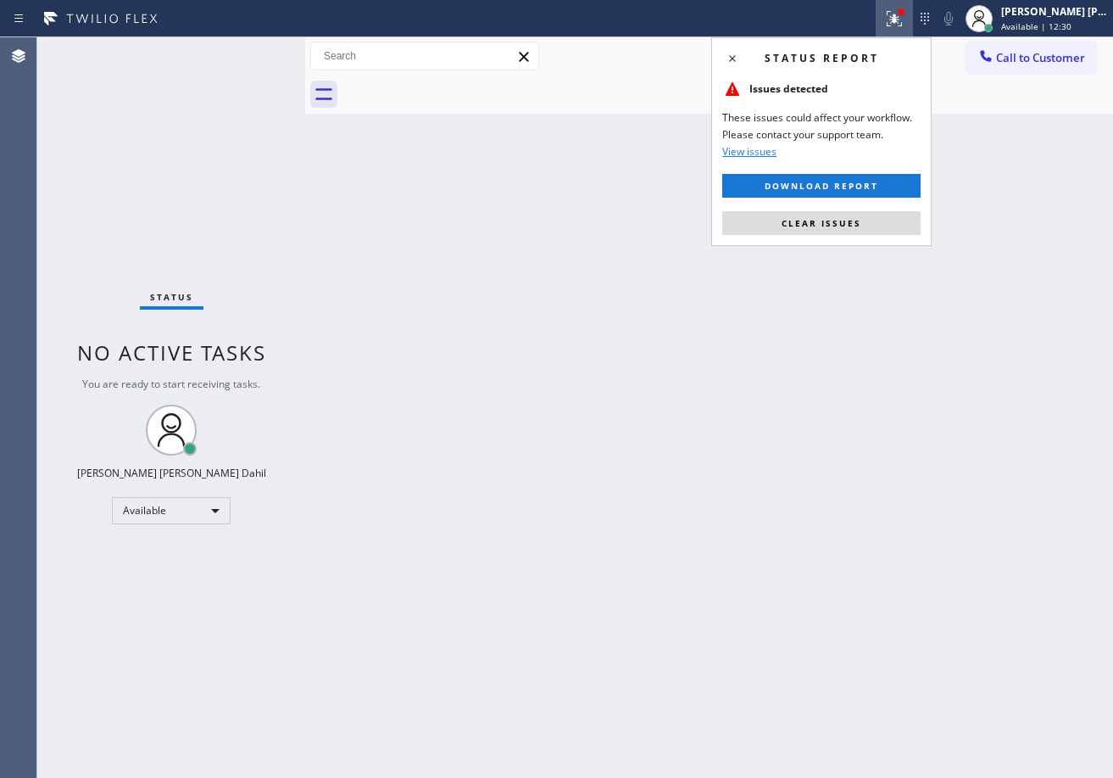
drag, startPoint x: 850, startPoint y: 229, endPoint x: 795, endPoint y: 763, distance: 537.0
click at [849, 230] on button "Clear issues" at bounding box center [821, 223] width 198 height 24
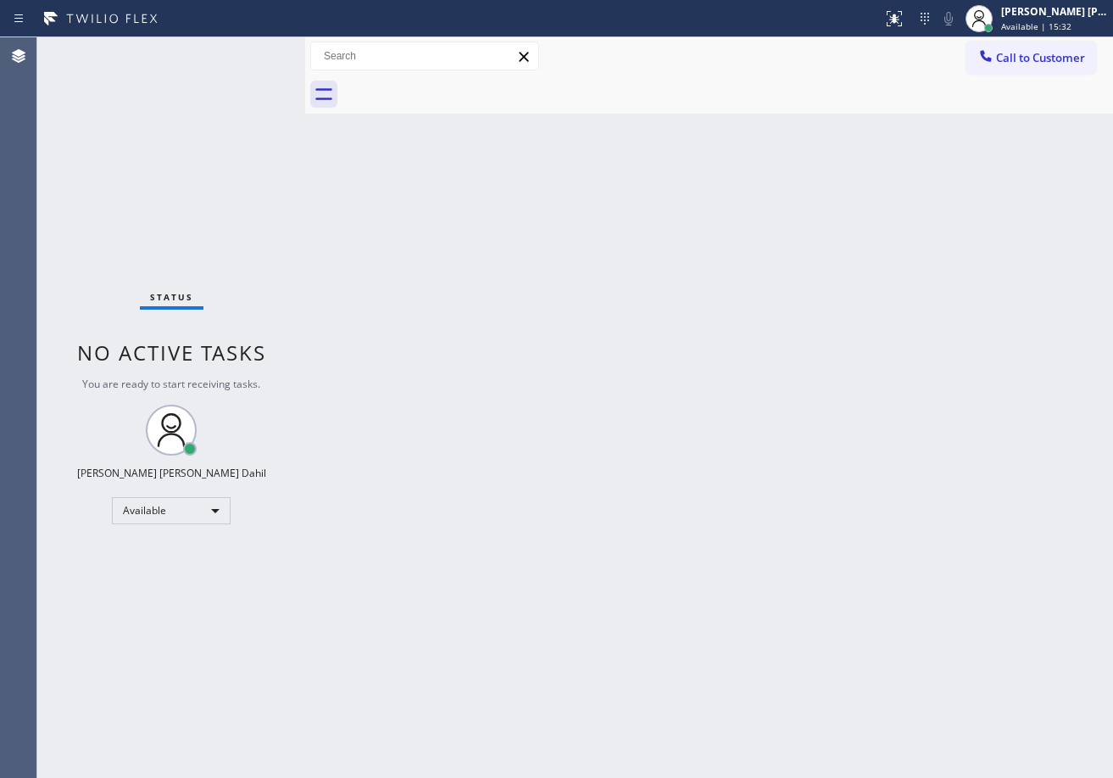
click at [248, 58] on div "Status No active tasks You are ready to start receiving tasks. [PERSON_NAME] [P…" at bounding box center [171, 407] width 268 height 740
click at [249, 57] on div "Status No active tasks You are ready to start receiving tasks. [PERSON_NAME] [P…" at bounding box center [171, 407] width 268 height 740
click at [783, 464] on div "Back to Dashboard Change Sender ID Customers Technicians Select a contact Outbo…" at bounding box center [709, 407] width 808 height 740
drag, startPoint x: 221, startPoint y: 81, endPoint x: 256, endPoint y: 68, distance: 37.3
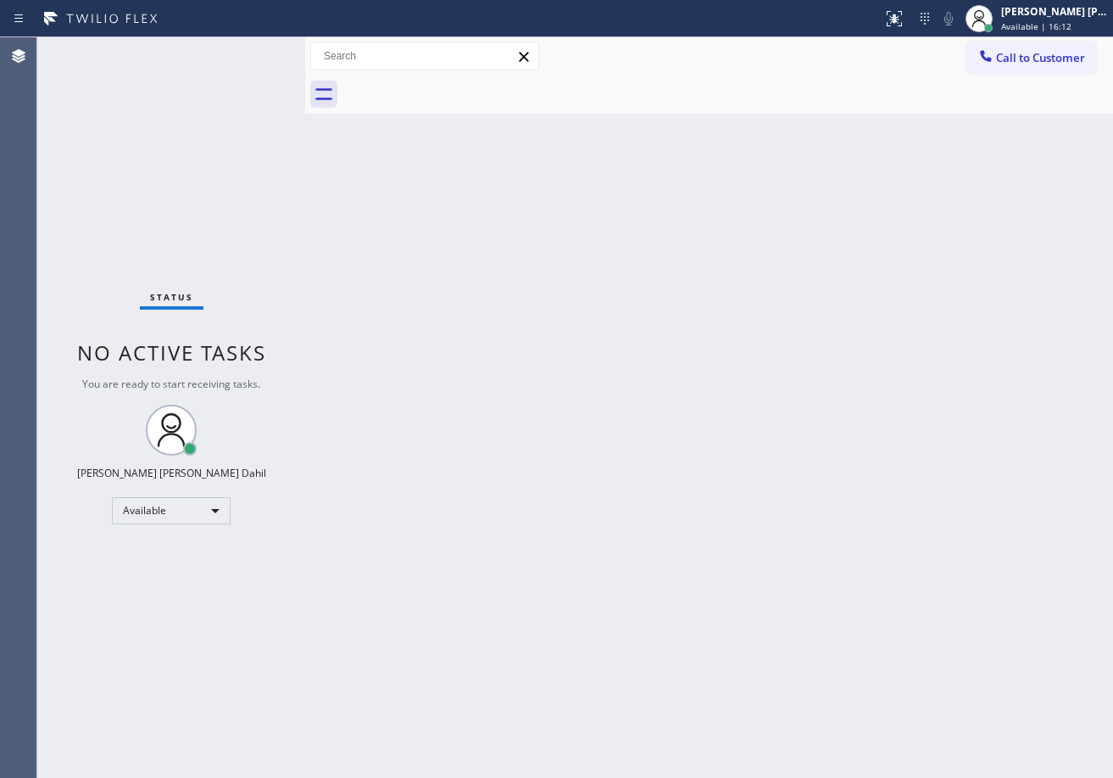
click at [222, 81] on div "Status No active tasks You are ready to start receiving tasks. [PERSON_NAME] [P…" at bounding box center [171, 407] width 268 height 740
click at [273, 48] on div "Status No active tasks You are ready to start receiving tasks. [PERSON_NAME] [P…" at bounding box center [171, 407] width 268 height 740
click at [262, 50] on div "Status No active tasks You are ready to start receiving tasks. [PERSON_NAME] [P…" at bounding box center [171, 407] width 268 height 740
click at [260, 51] on div "Status No active tasks You are ready to start receiving tasks. [PERSON_NAME] [P…" at bounding box center [171, 407] width 268 height 740
click at [662, 544] on div "Back to Dashboard Change Sender ID Customers Technicians Select a contact Outbo…" at bounding box center [709, 407] width 808 height 740
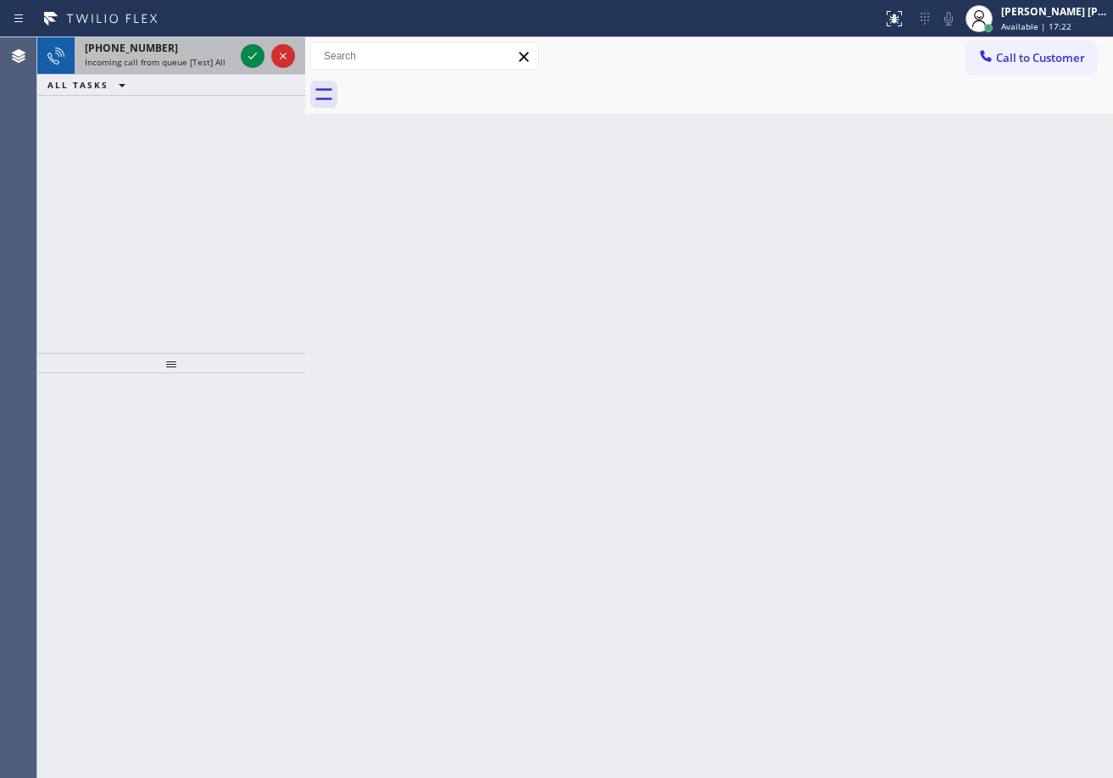
click at [213, 64] on span "Incoming call from queue [Test] All" at bounding box center [155, 62] width 141 height 12
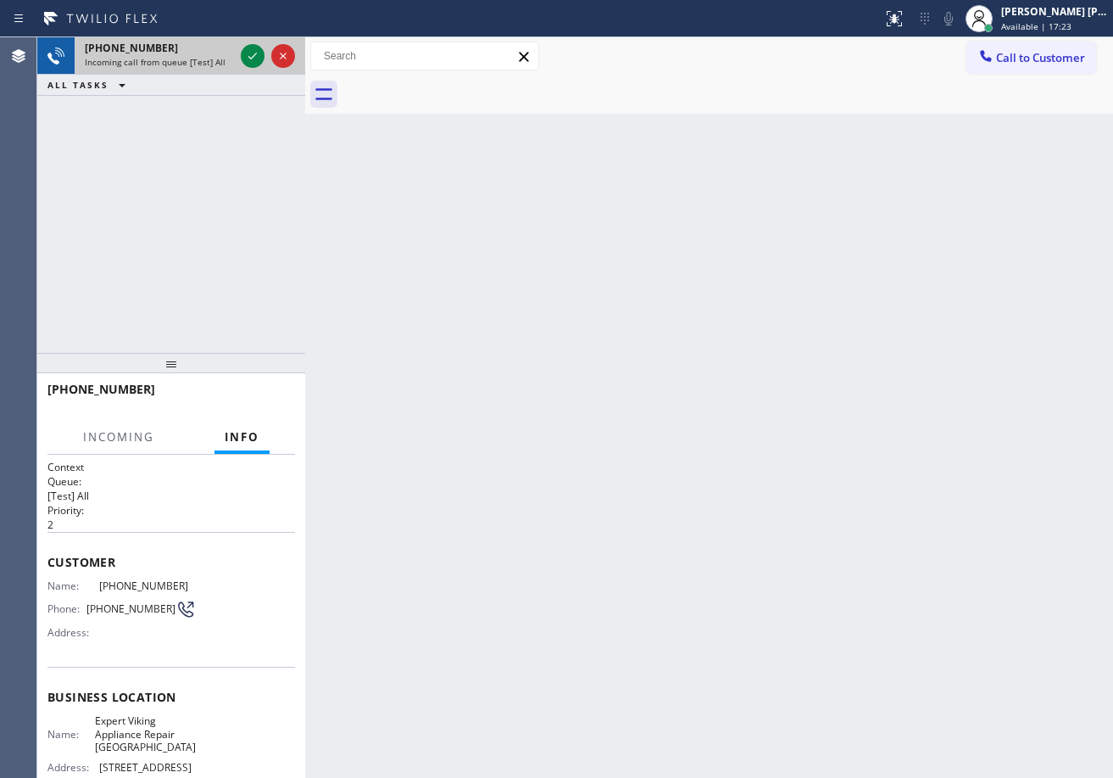
click at [213, 64] on span "Incoming call from queue [Test] All" at bounding box center [155, 62] width 141 height 12
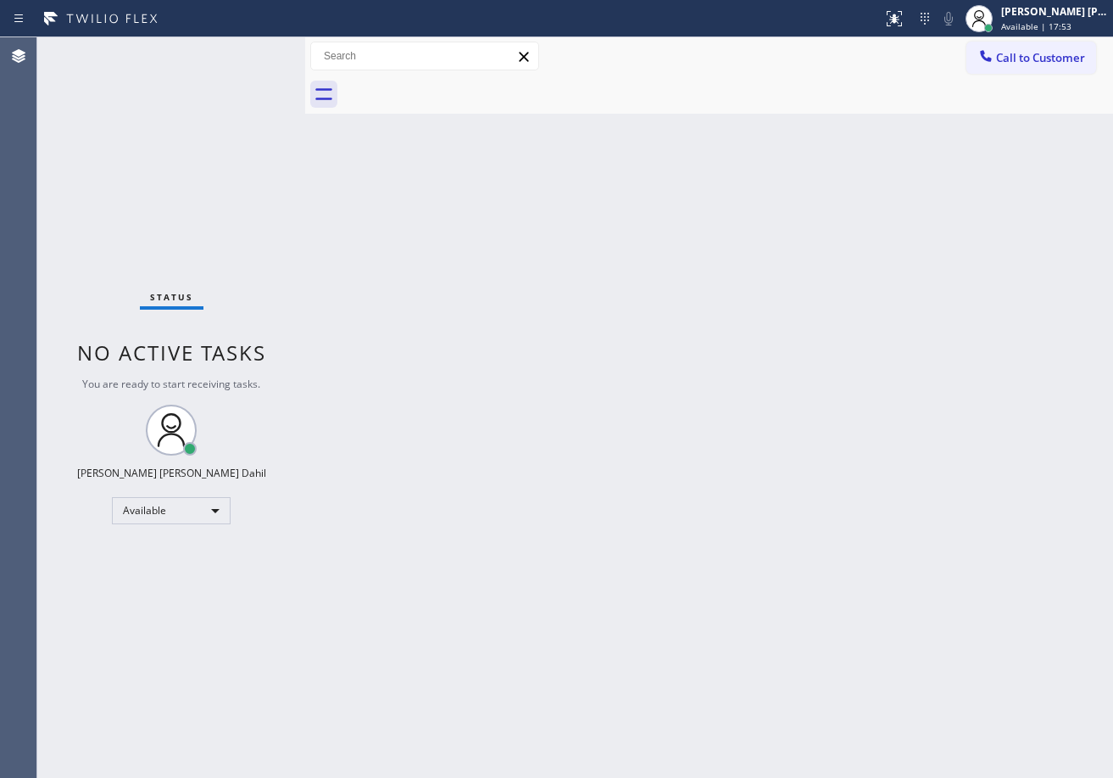
click at [250, 51] on div "Status No active tasks You are ready to start receiving tasks. [PERSON_NAME] [P…" at bounding box center [171, 407] width 268 height 740
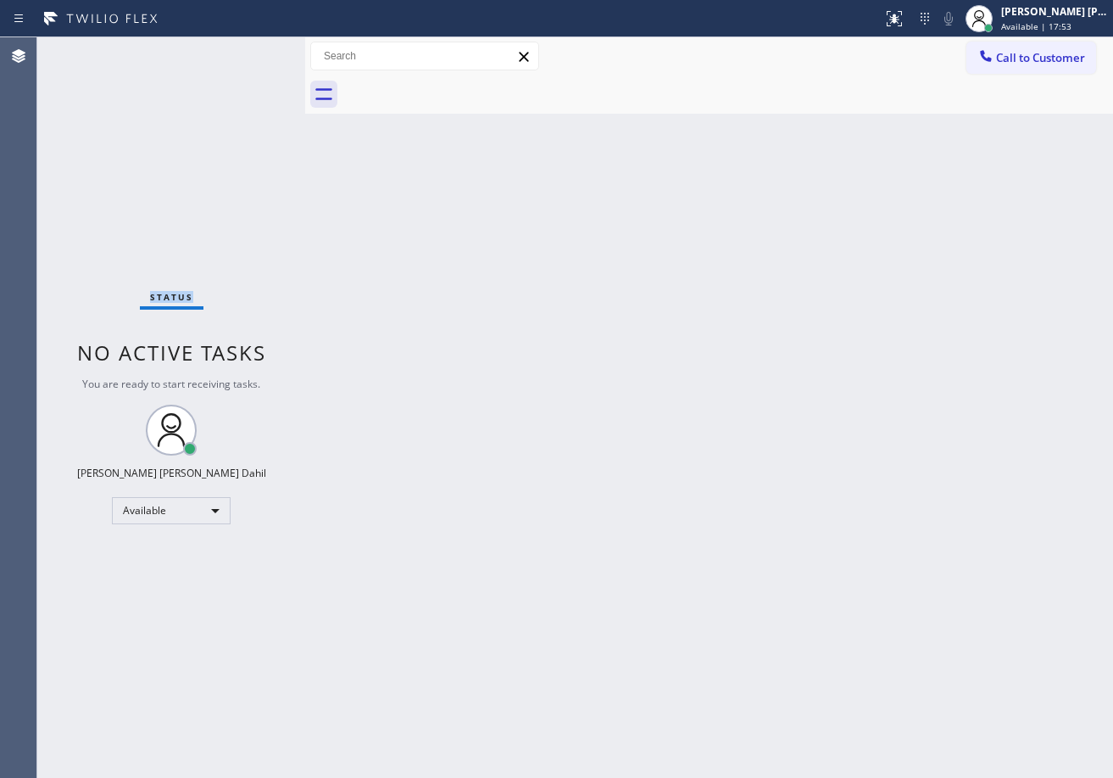
click at [250, 51] on div "Status No active tasks You are ready to start receiving tasks. [PERSON_NAME] [P…" at bounding box center [171, 407] width 268 height 740
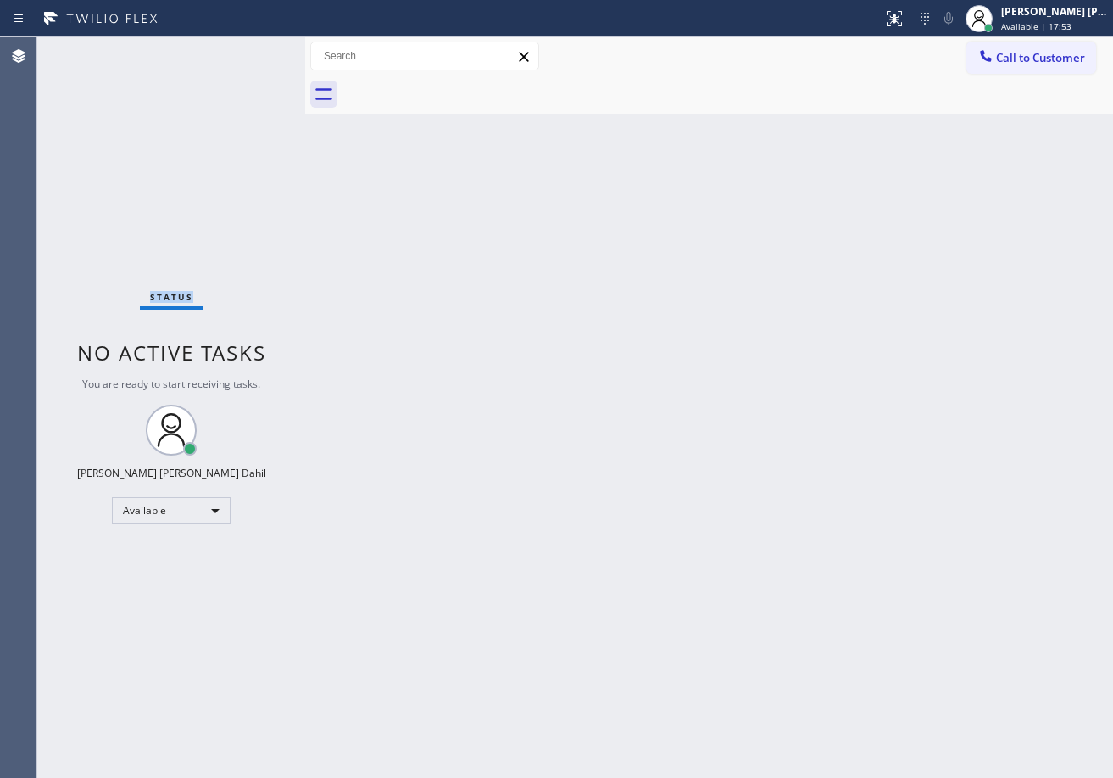
click at [250, 51] on div "Status No active tasks You are ready to start receiving tasks. [PERSON_NAME] [P…" at bounding box center [171, 407] width 268 height 740
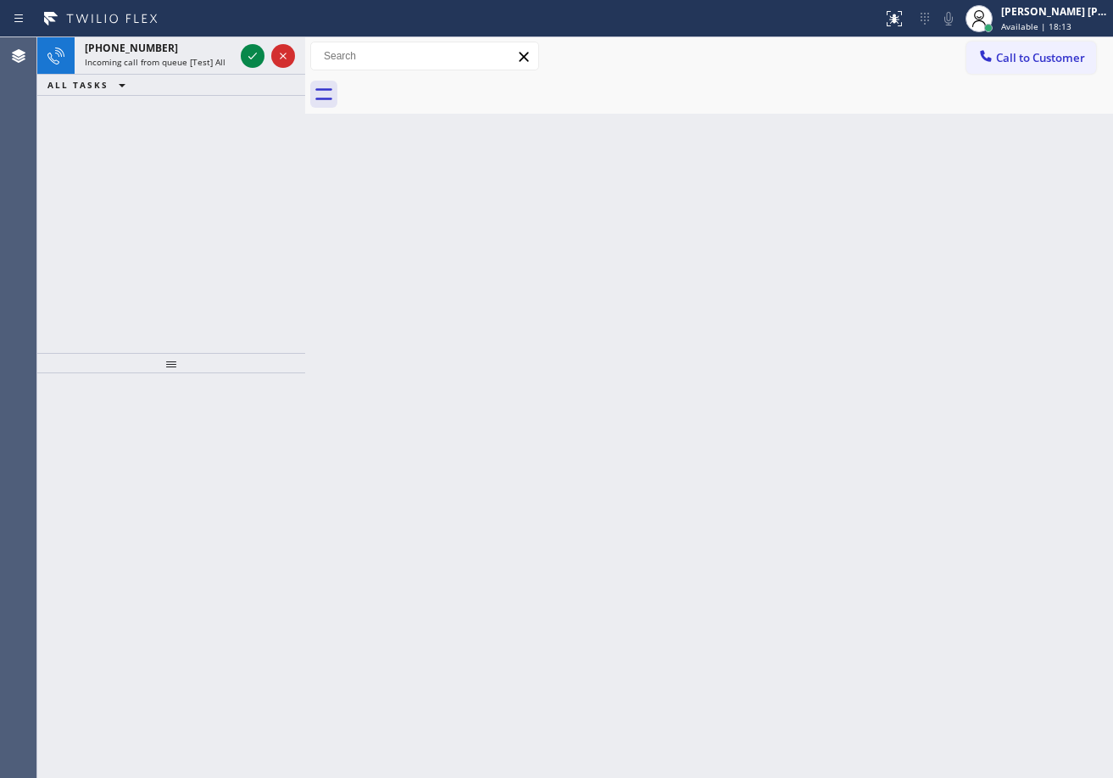
click at [250, 51] on icon at bounding box center [253, 56] width 20 height 20
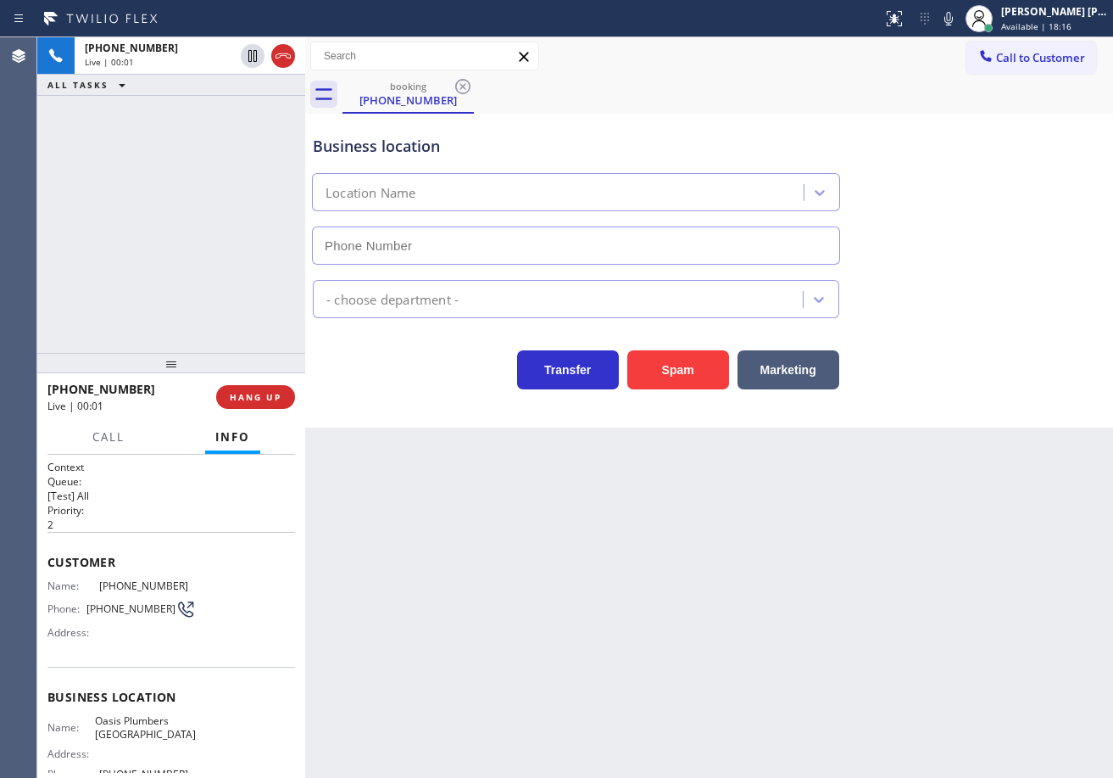
type input "[PHONE_NUMBER]"
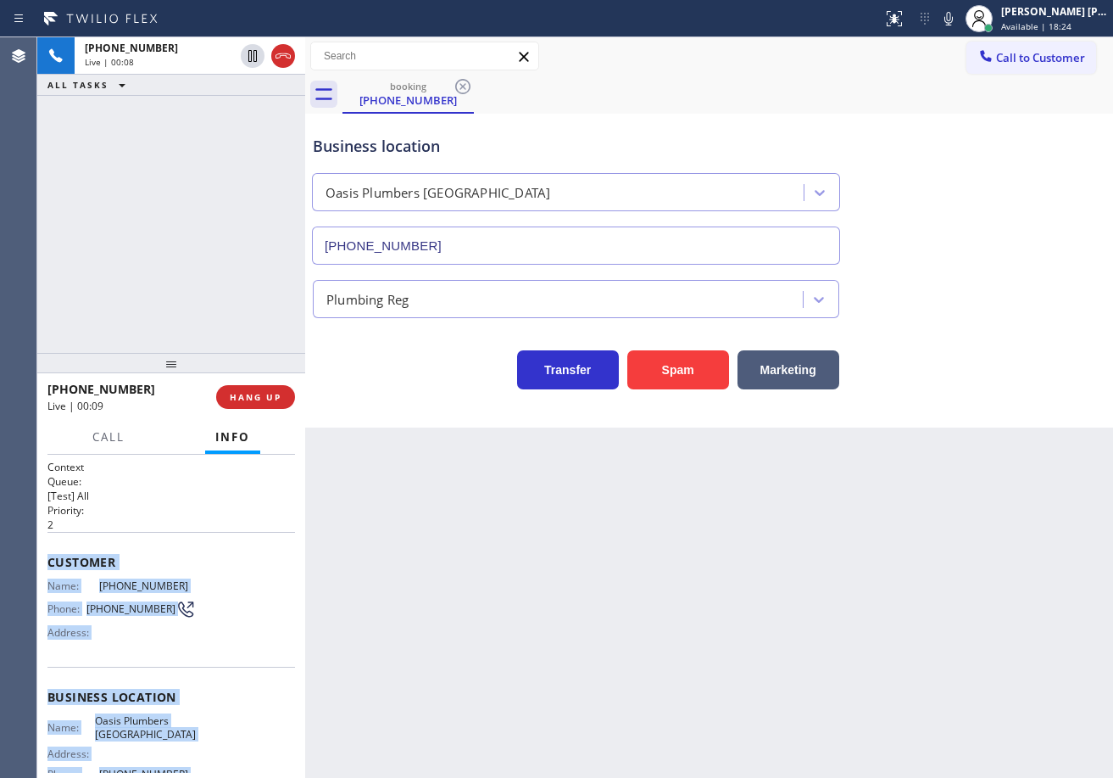
scroll to position [164, 0]
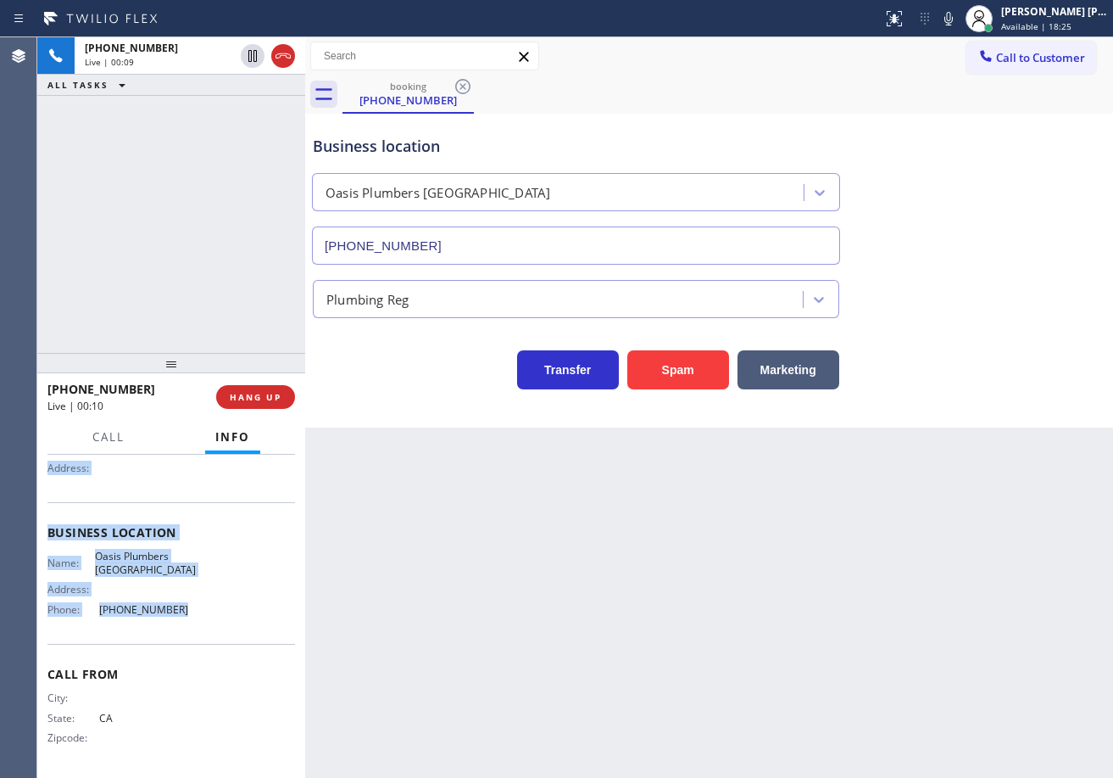
drag, startPoint x: 44, startPoint y: 555, endPoint x: 183, endPoint y: 621, distance: 153.6
click at [183, 621] on div "Context Queue: [Test] All Priority: 2 Customer Name: [PHONE_NUMBER] Phone: [PHO…" at bounding box center [171, 615] width 268 height 323
click at [941, 278] on div "Plumbing Reg" at bounding box center [709, 295] width 800 height 45
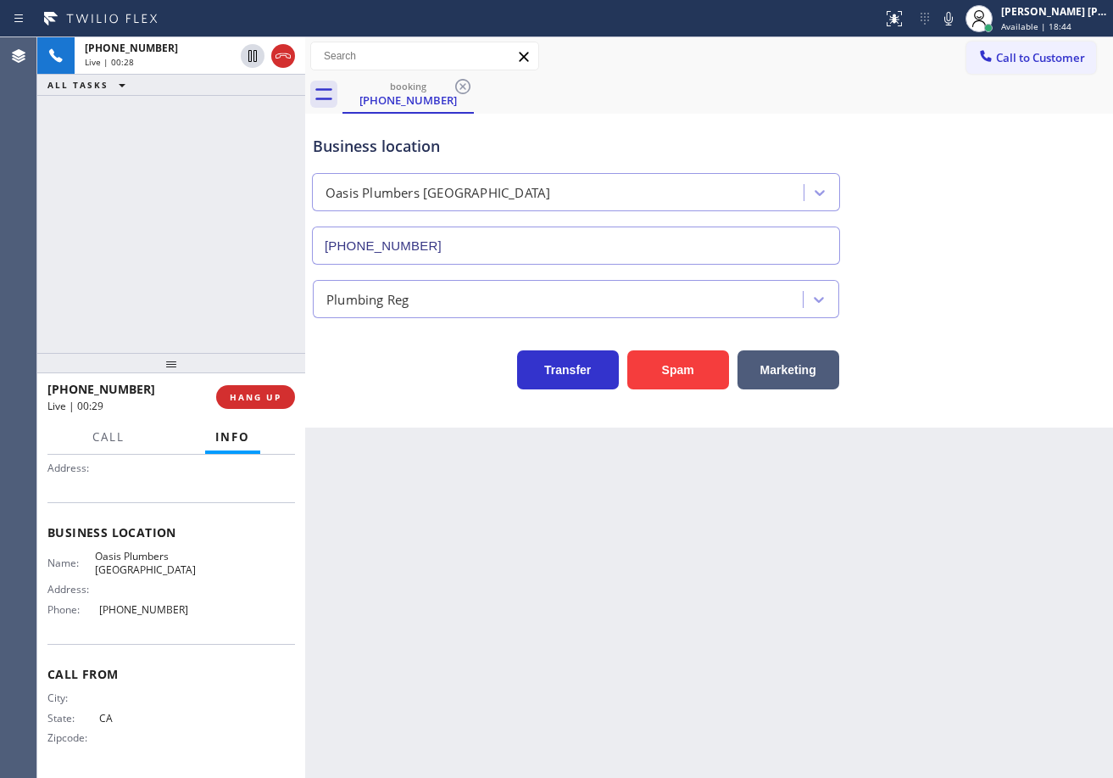
click at [941, 282] on div "Plumbing Reg" at bounding box center [709, 295] width 800 height 45
click at [940, 287] on div "Plumbing Reg" at bounding box center [709, 295] width 800 height 45
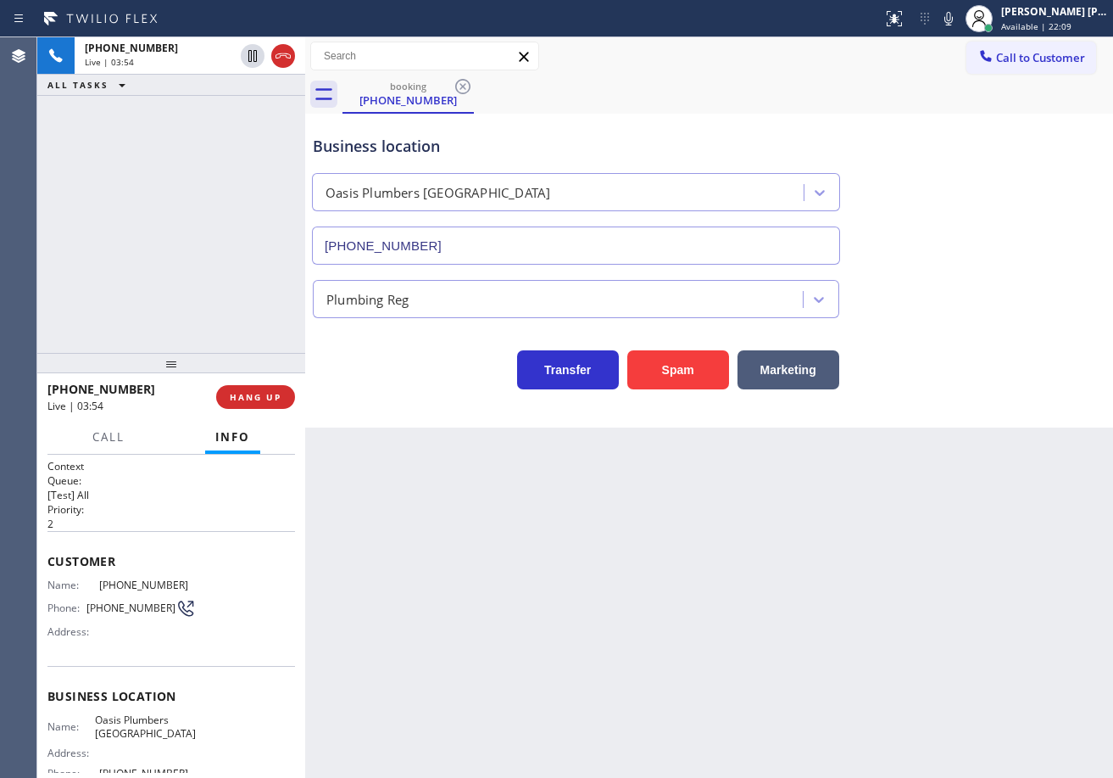
scroll to position [0, 0]
click at [130, 241] on div "[PHONE_NUMBER] Live | 03:54 ALL TASKS ALL TASKS ACTIVE TASKS TASKS IN WRAP UP" at bounding box center [171, 194] width 268 height 315
click at [226, 271] on div "[PHONE_NUMBER] Live | 03:55 ALL TASKS ALL TASKS ACTIVE TASKS TASKS IN WRAP UP" at bounding box center [171, 194] width 268 height 315
click at [222, 300] on div "[PHONE_NUMBER] Live | 03:56 ALL TASKS ALL TASKS ACTIVE TASKS TASKS IN WRAP UP" at bounding box center [171, 194] width 268 height 315
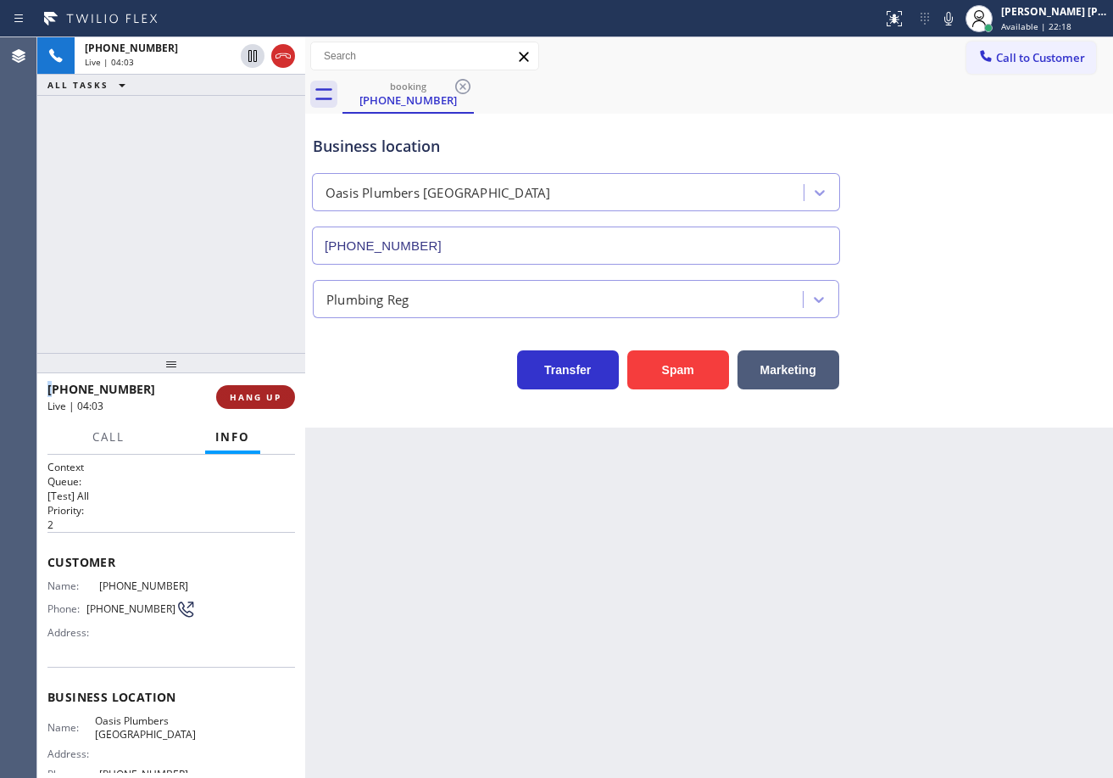
click at [269, 399] on span "HANG UP" at bounding box center [256, 397] width 52 height 12
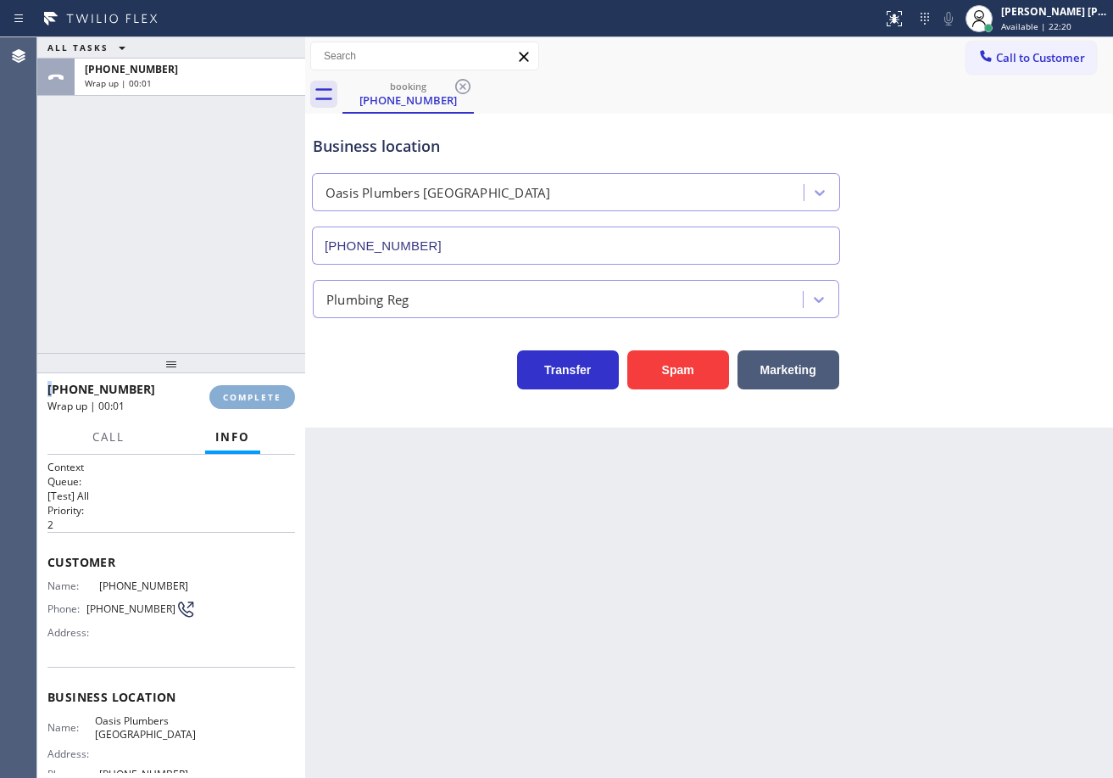
click at [269, 399] on span "COMPLETE" at bounding box center [252, 397] width 59 height 12
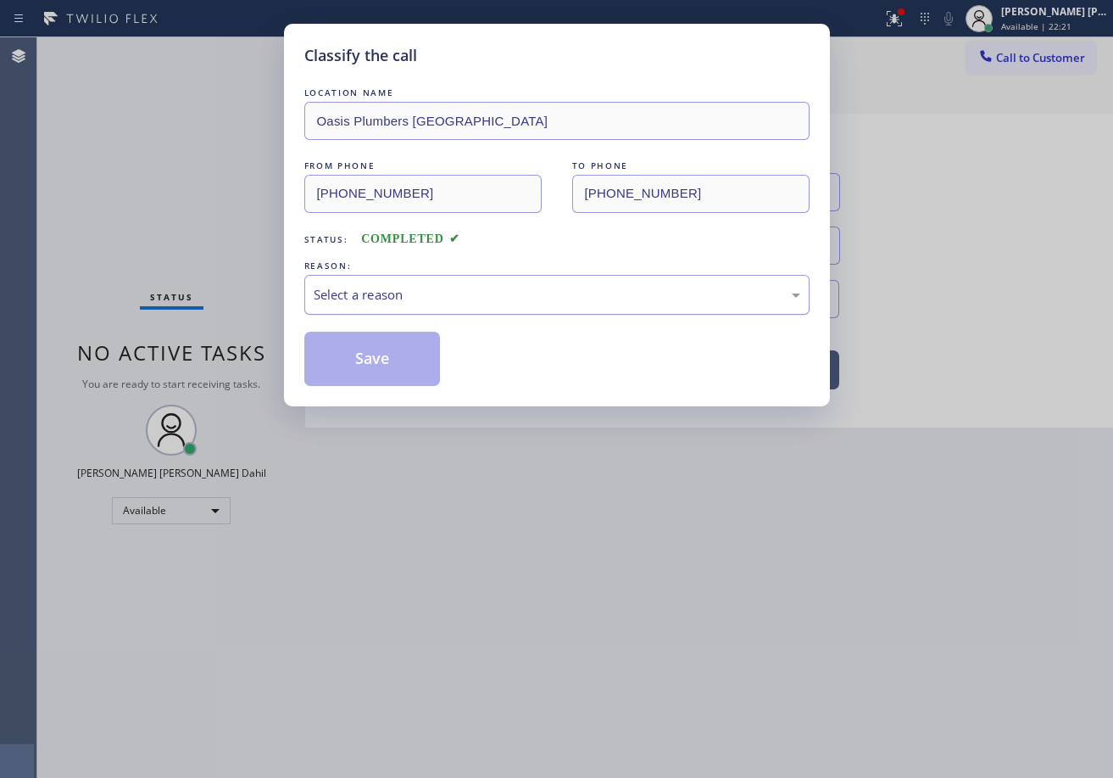
click at [365, 288] on div "Select a reason" at bounding box center [556, 295] width 505 height 40
click at [367, 352] on button "Save" at bounding box center [372, 359] width 137 height 54
click at [366, 353] on button "Save" at bounding box center [372, 359] width 137 height 54
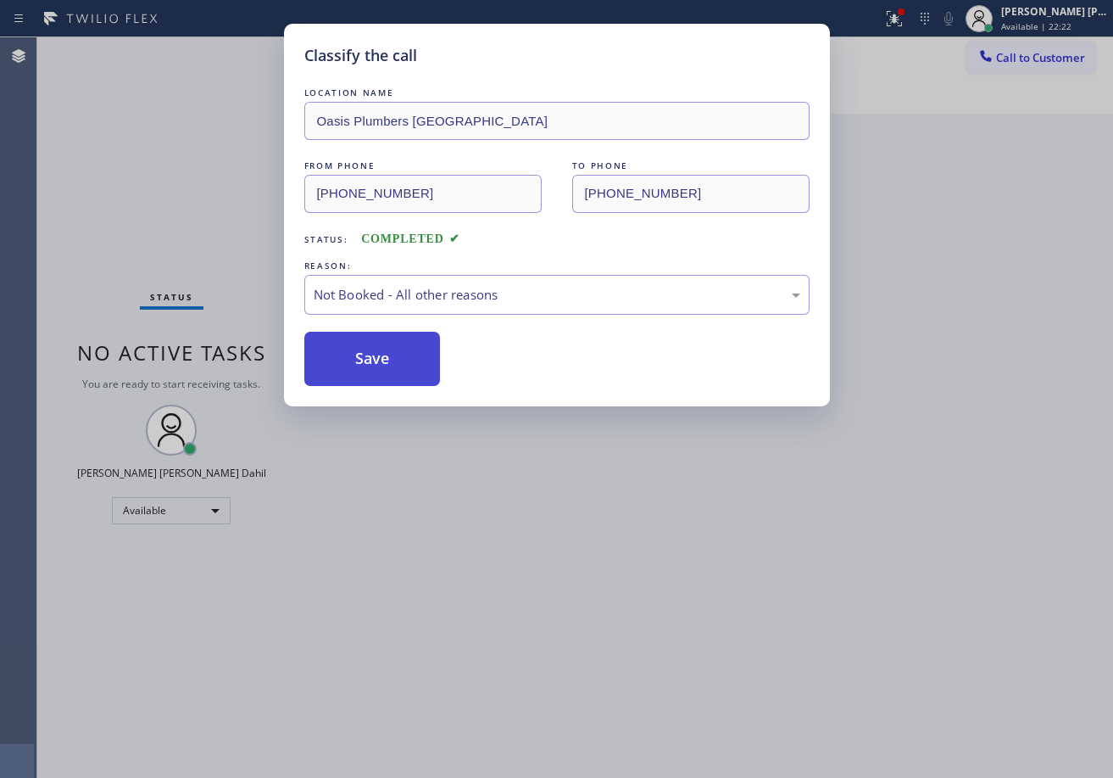
drag, startPoint x: 366, startPoint y: 353, endPoint x: 439, endPoint y: 382, distance: 78.4
click at [369, 353] on button "Save" at bounding box center [372, 359] width 137 height 54
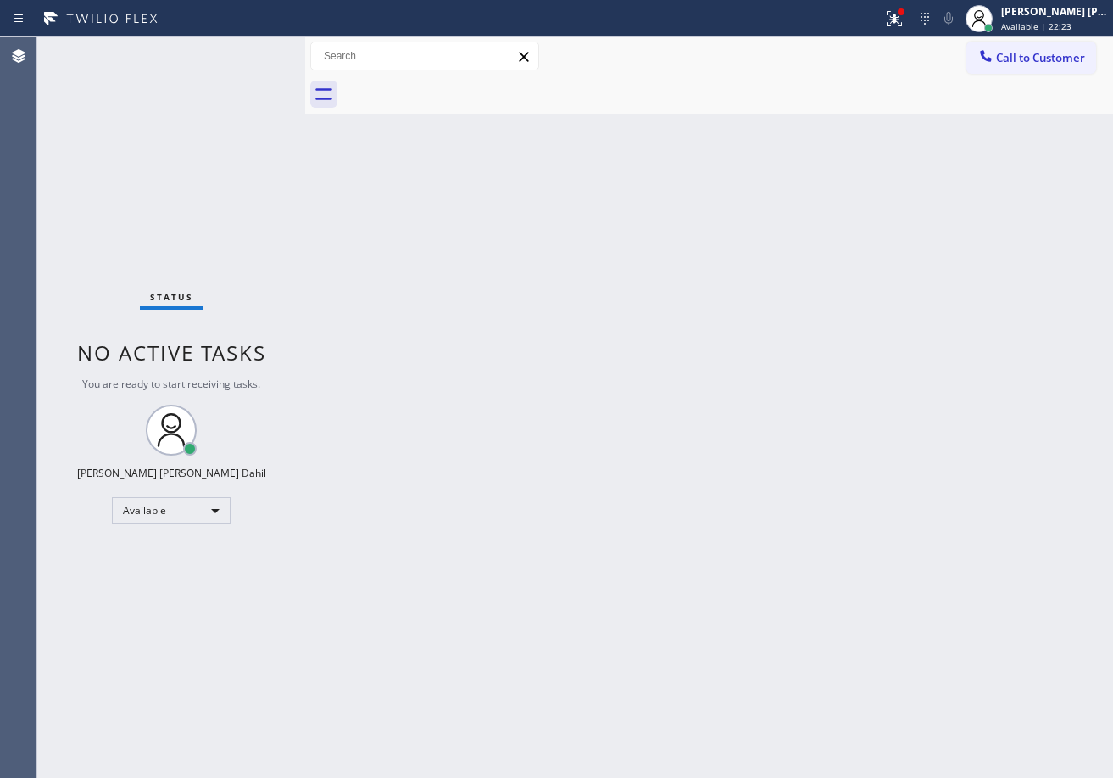
click at [506, 546] on div "Back to Dashboard Change Sender ID Customers Technicians Select a contact Outbo…" at bounding box center [709, 407] width 808 height 740
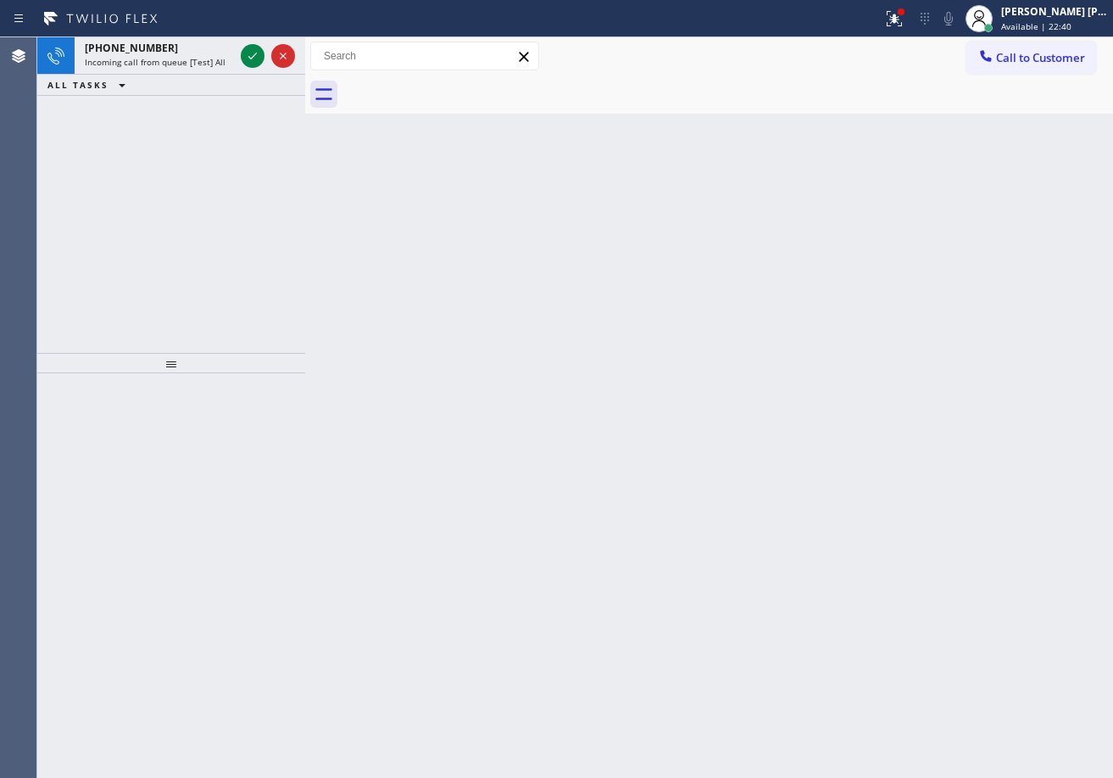
click at [594, 449] on div "Back to Dashboard Change Sender ID Customers Technicians Select a contact Outbo…" at bounding box center [709, 407] width 808 height 740
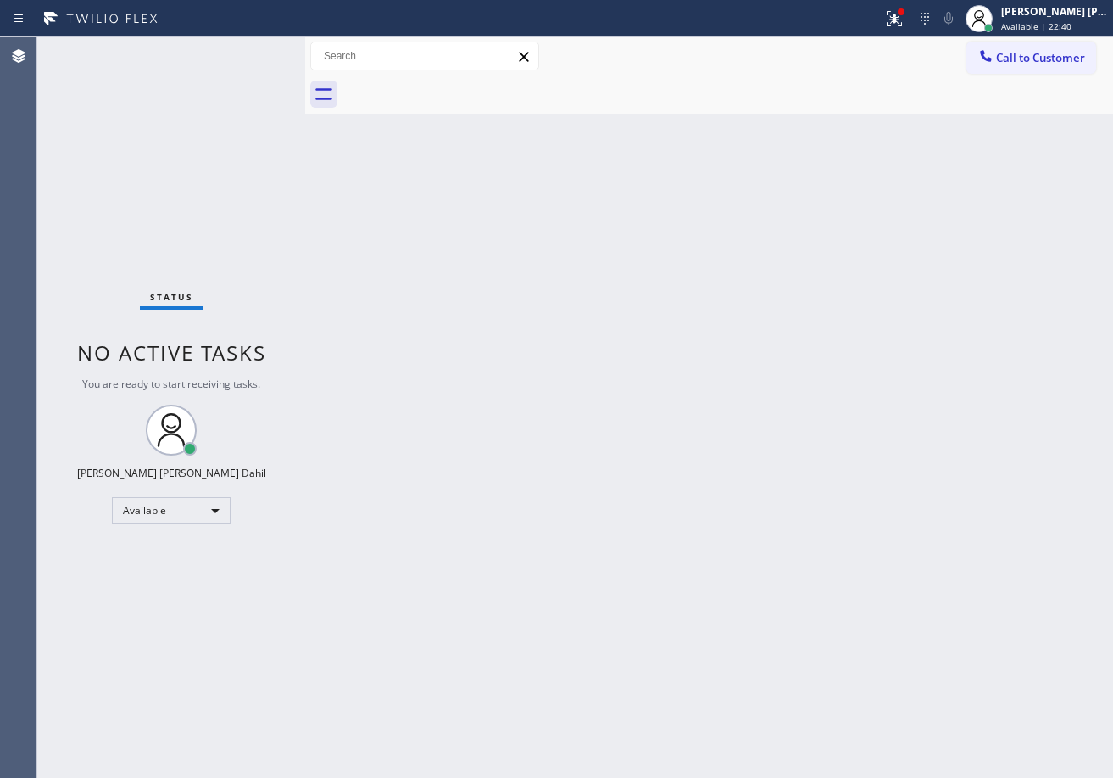
click at [230, 60] on div "Status No active tasks You are ready to start receiving tasks. [PERSON_NAME] [P…" at bounding box center [171, 407] width 268 height 740
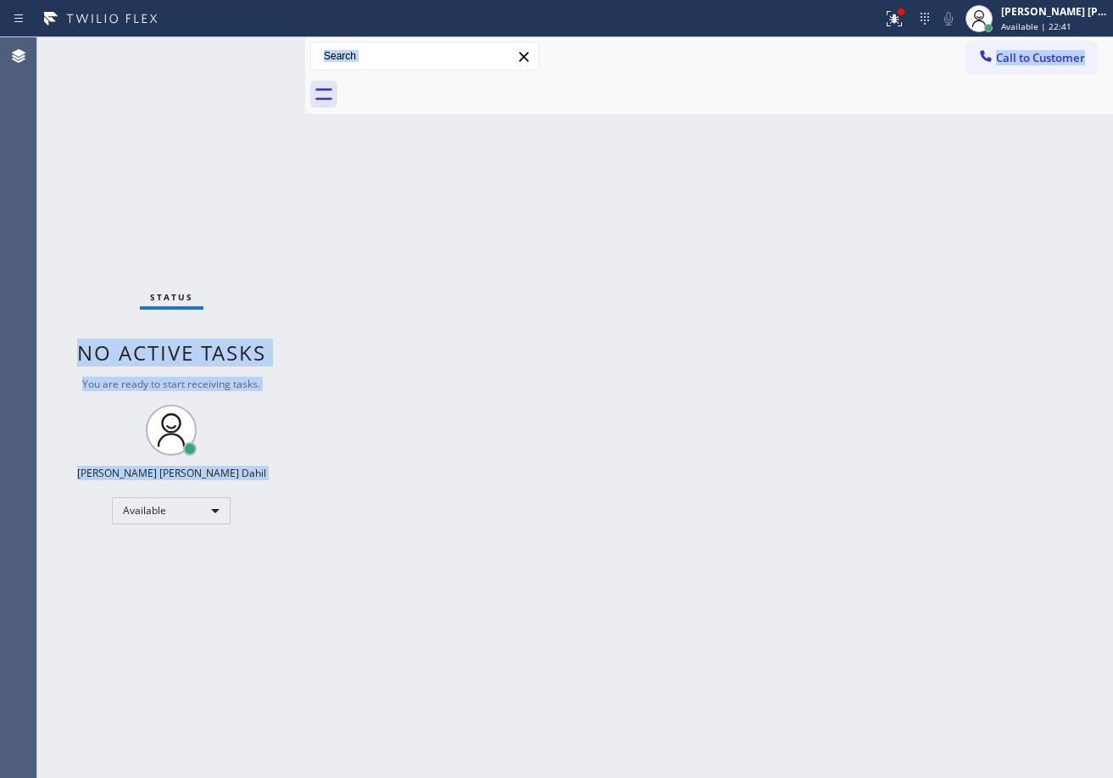
drag, startPoint x: 281, startPoint y: 95, endPoint x: 404, endPoint y: 178, distance: 148.4
click at [353, 146] on div "Status No active tasks You are ready to start receiving tasks. [PERSON_NAME] [P…" at bounding box center [575, 407] width 1076 height 740
click at [567, 270] on div "Back to Dashboard Change Sender ID Customers Technicians Select a contact Outbo…" at bounding box center [709, 407] width 808 height 740
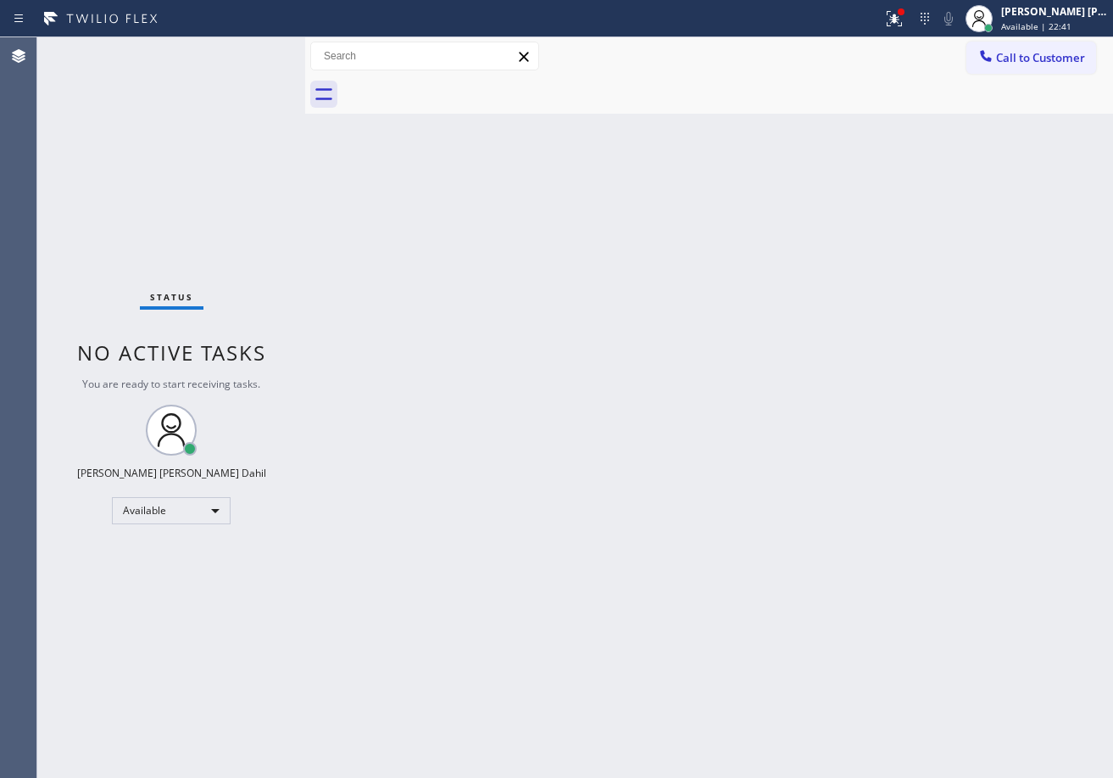
click at [567, 270] on div "Back to Dashboard Change Sender ID Customers Technicians Select a contact Outbo…" at bounding box center [709, 407] width 808 height 740
click at [714, 499] on div "Back to Dashboard Change Sender ID Customers Technicians Select a contact Outbo…" at bounding box center [709, 407] width 808 height 740
click at [829, 587] on div "Back to Dashboard Change Sender ID Customers Technicians Select a contact Outbo…" at bounding box center [709, 407] width 808 height 740
click at [224, 70] on div "Status No active tasks You are ready to start receiving tasks. [PERSON_NAME] [P…" at bounding box center [171, 407] width 268 height 740
click at [905, 13] on icon at bounding box center [894, 18] width 20 height 20
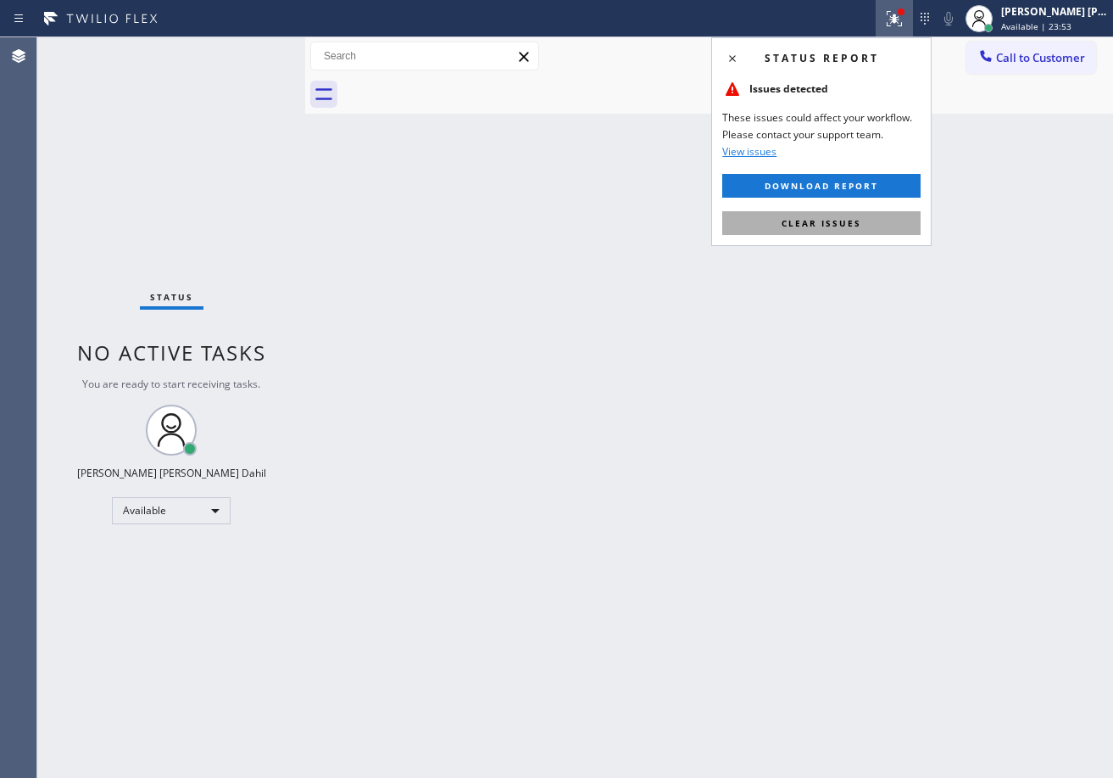
click at [844, 227] on span "Clear issues" at bounding box center [822, 223] width 80 height 12
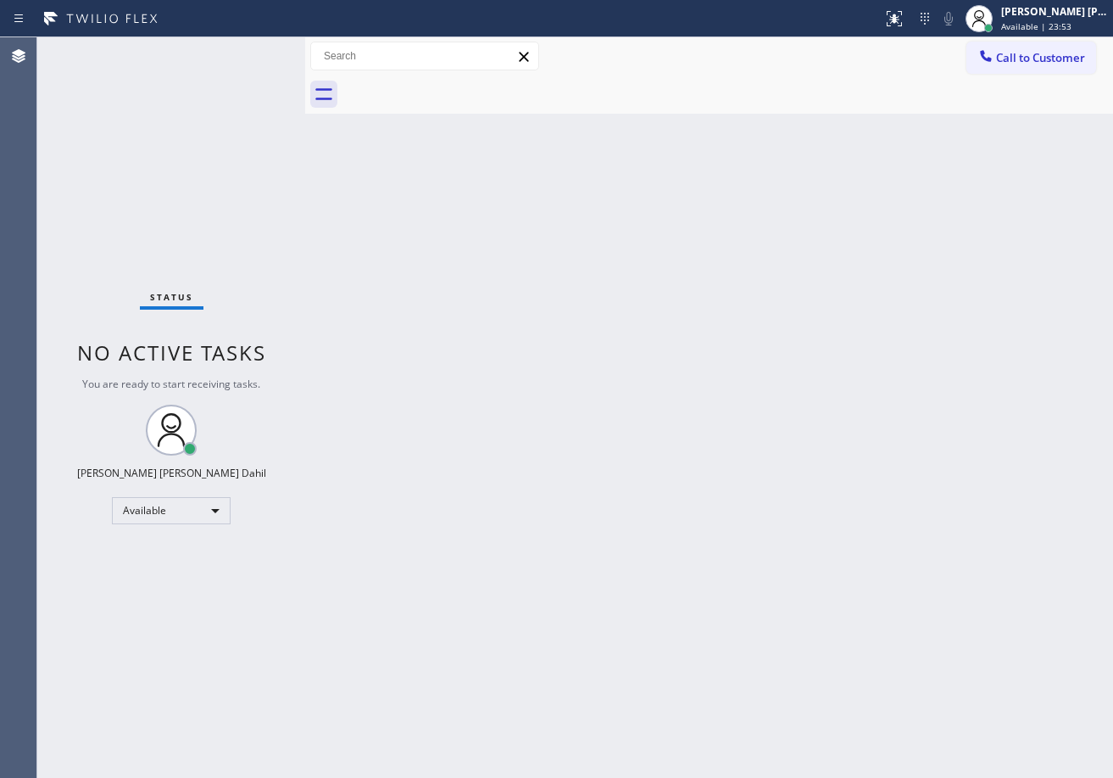
click at [850, 303] on div "Back to Dashboard Change Sender ID Customers Technicians Select a contact Outbo…" at bounding box center [709, 407] width 808 height 740
click at [842, 285] on div "Back to Dashboard Change Sender ID Customers Technicians Select a contact Outbo…" at bounding box center [709, 407] width 808 height 740
click at [964, 550] on div "Back to Dashboard Change Sender ID Customers Technicians Select a contact Outbo…" at bounding box center [709, 407] width 808 height 740
click at [245, 92] on div "Status No active tasks You are ready to start receiving tasks. [PERSON_NAME] [P…" at bounding box center [171, 407] width 268 height 740
click at [206, 91] on div "Status No active tasks You are ready to start receiving tasks. [PERSON_NAME] [P…" at bounding box center [171, 407] width 268 height 740
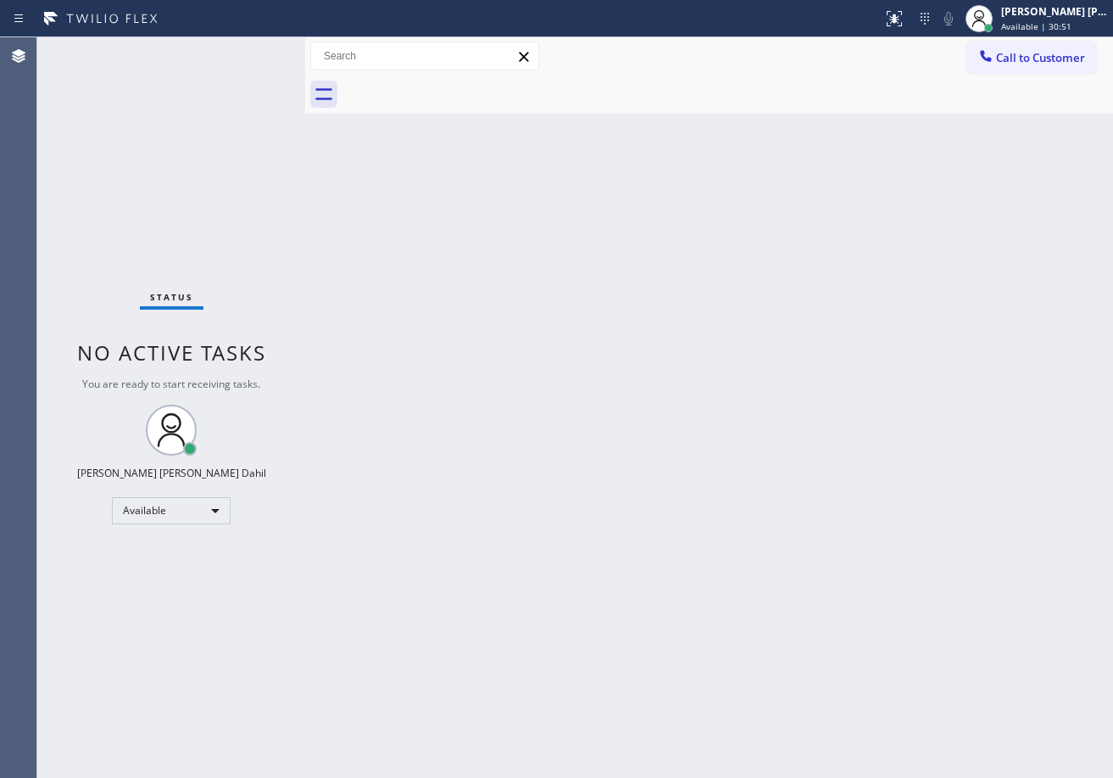
click at [250, 51] on div "Status No active tasks You are ready to start receiving tasks. [PERSON_NAME] [P…" at bounding box center [171, 407] width 268 height 740
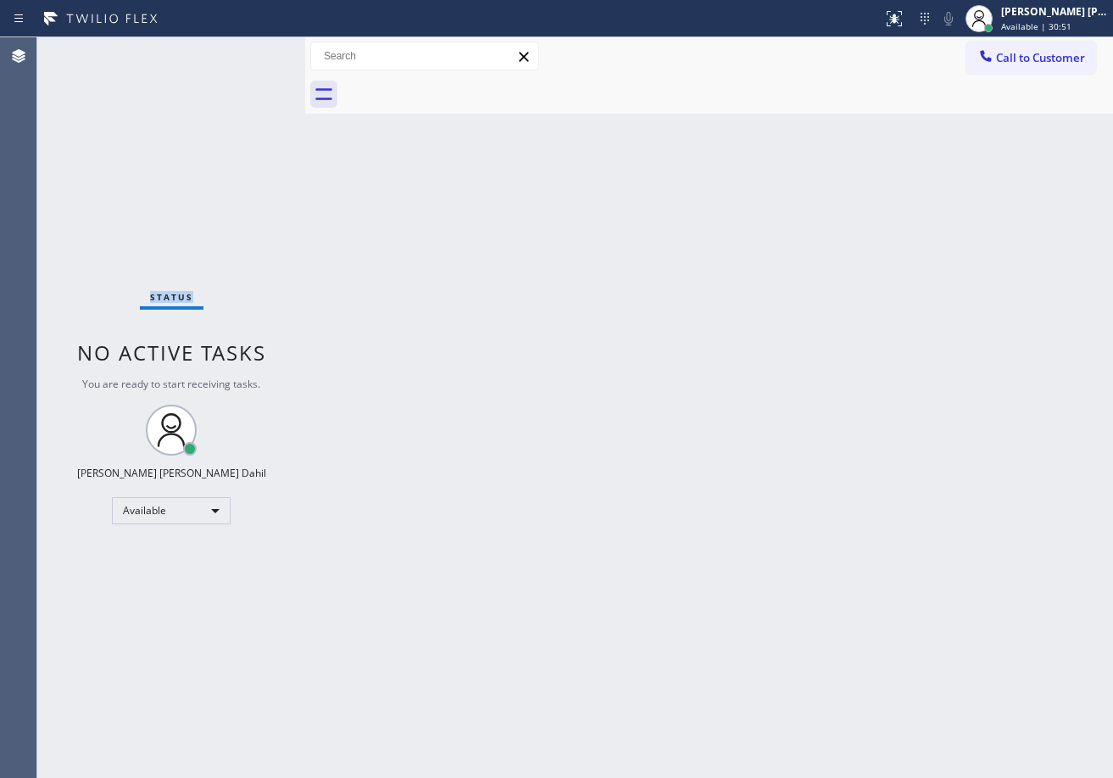
click at [250, 51] on div "Status No active tasks You are ready to start receiving tasks. [PERSON_NAME] [P…" at bounding box center [171, 407] width 268 height 740
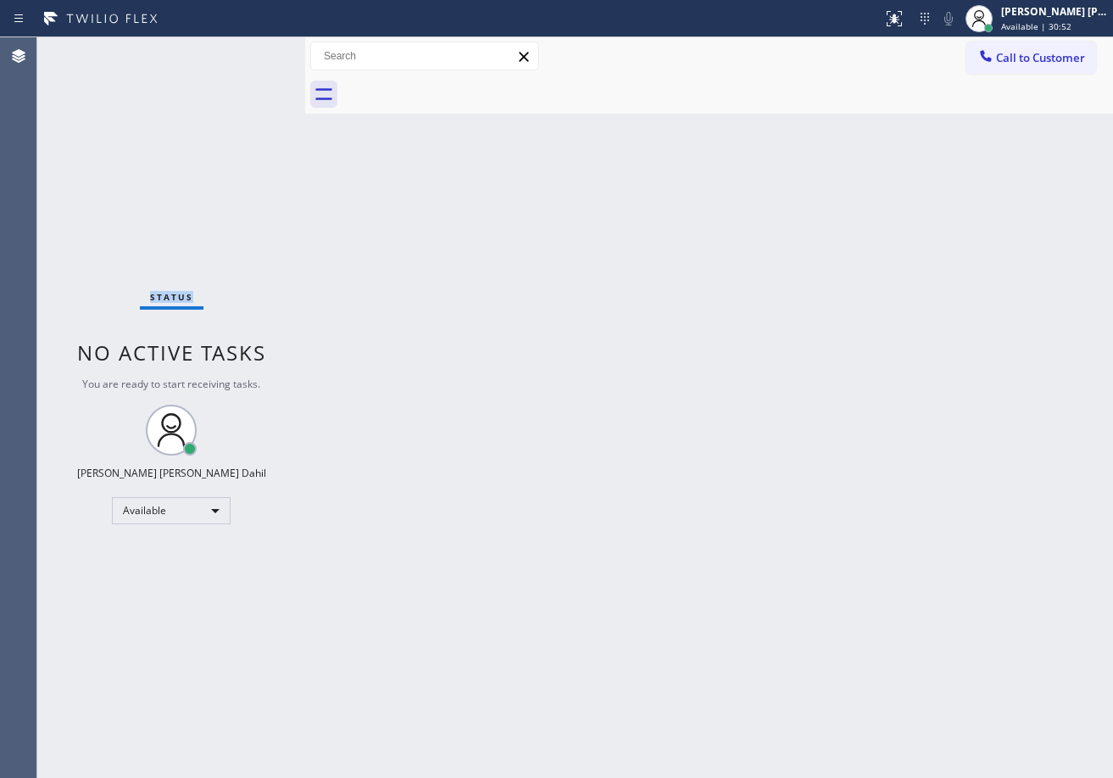
click at [250, 51] on div "Status No active tasks You are ready to start receiving tasks. [PERSON_NAME] [P…" at bounding box center [171, 407] width 268 height 740
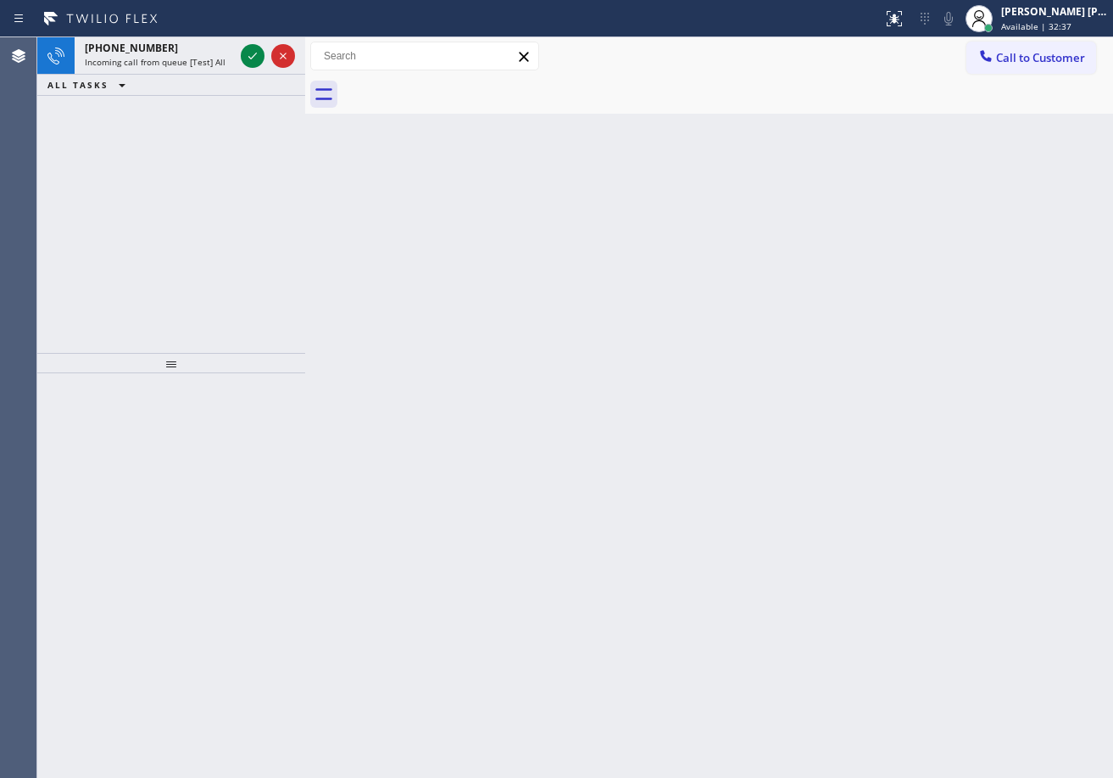
click at [250, 51] on icon at bounding box center [253, 56] width 20 height 20
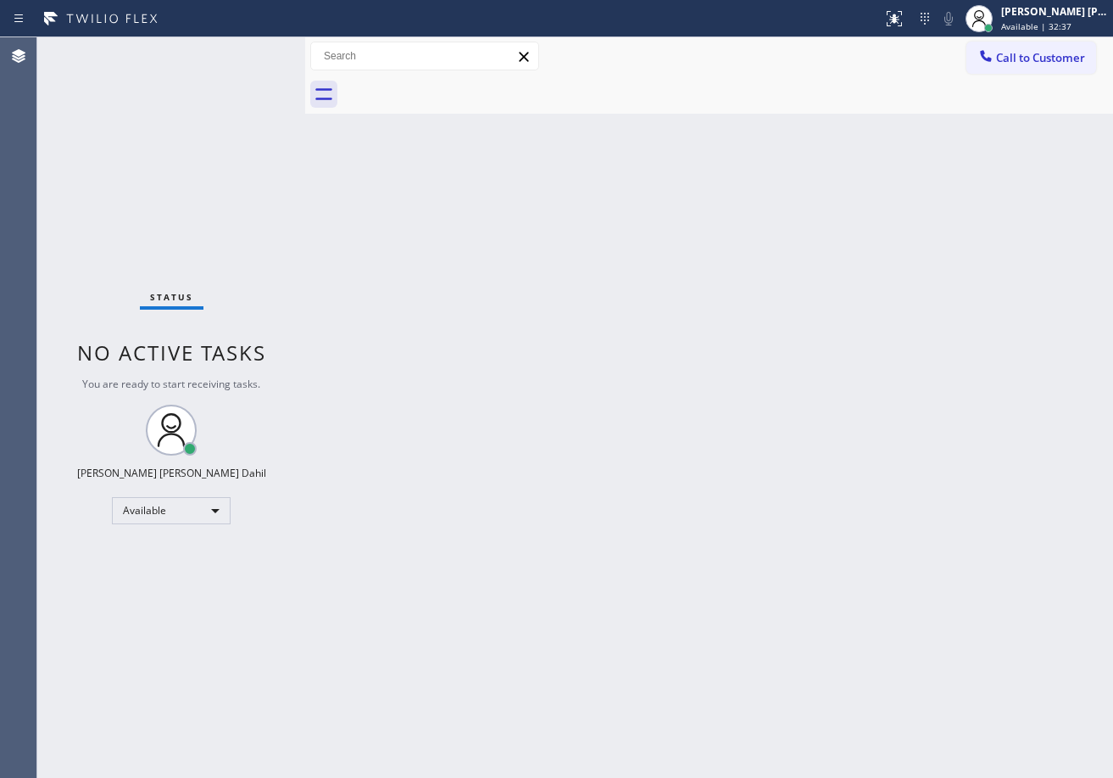
click at [250, 51] on div "Status No active tasks You are ready to start receiving tasks. [PERSON_NAME] [P…" at bounding box center [171, 407] width 268 height 740
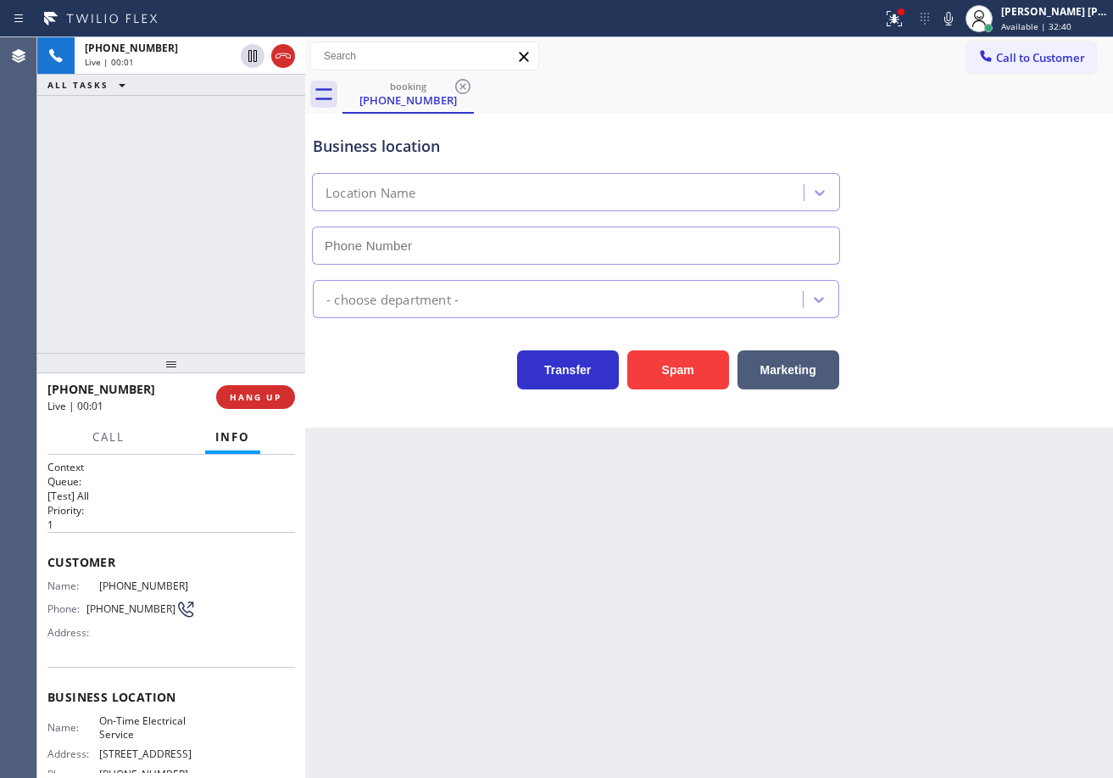
type input "[PHONE_NUMBER]"
drag, startPoint x: 914, startPoint y: 22, endPoint x: 902, endPoint y: 73, distance: 52.2
click at [905, 22] on icon at bounding box center [894, 18] width 20 height 20
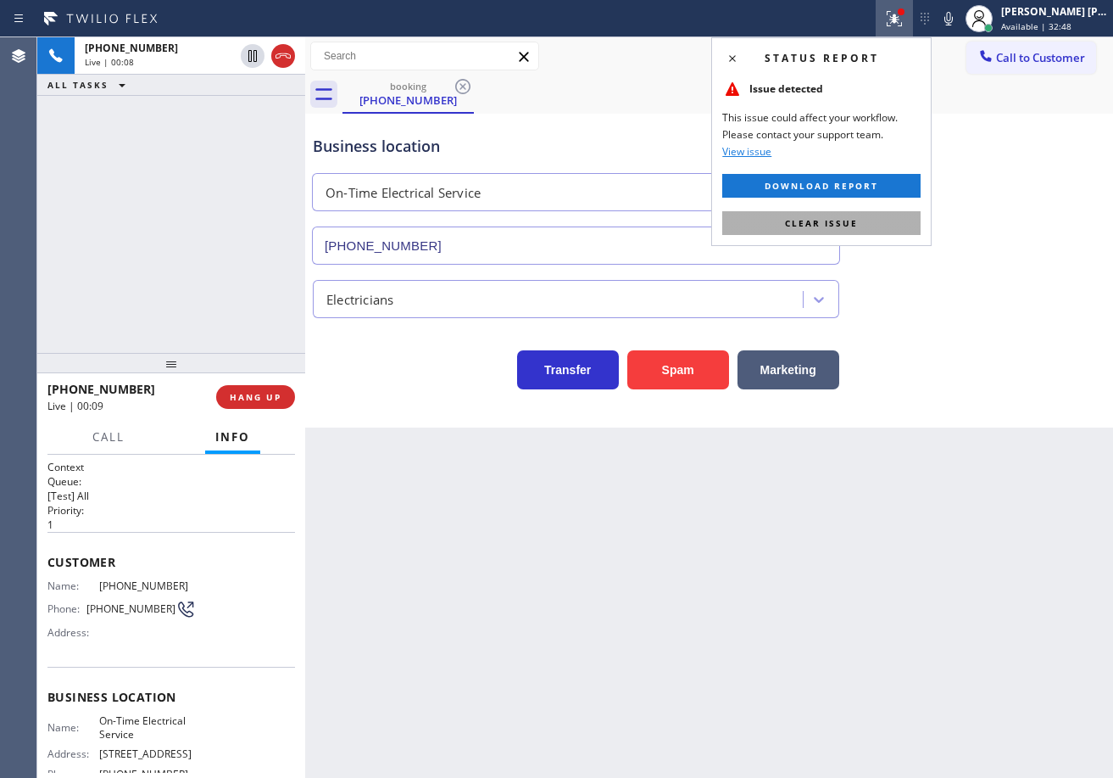
click at [835, 229] on button "Clear issue" at bounding box center [821, 223] width 198 height 24
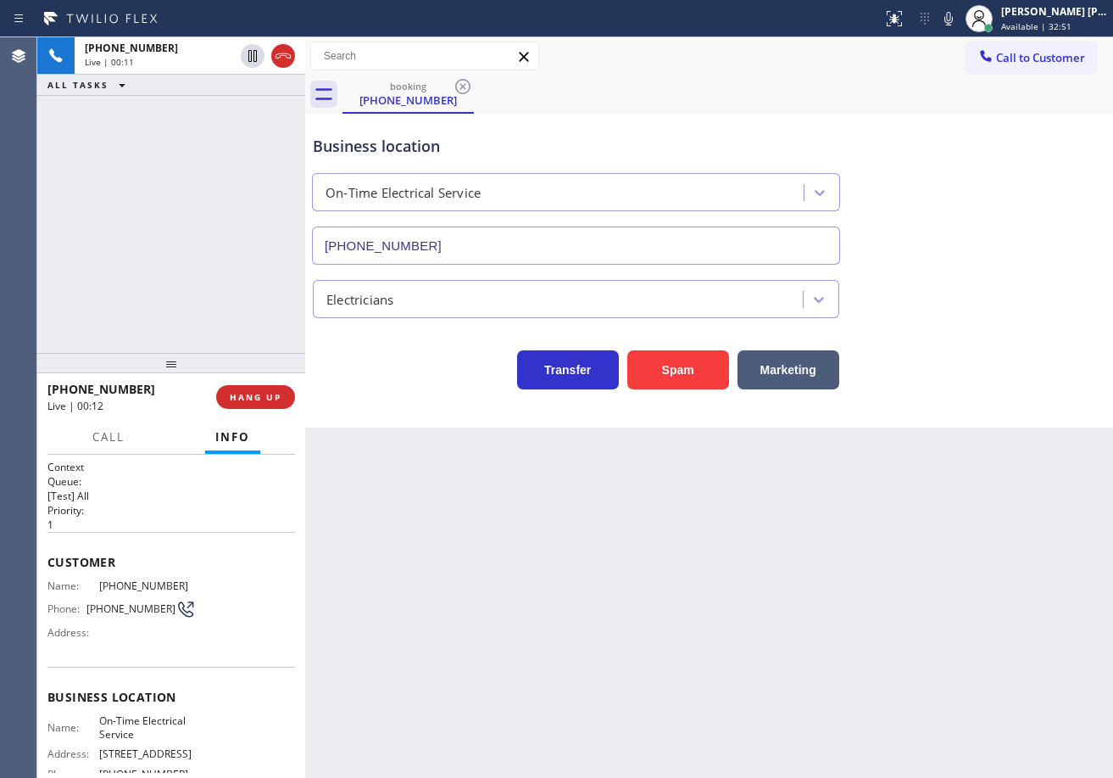
click at [632, 623] on div "Back to Dashboard Change Sender ID Customers Technicians Select a contact Outbo…" at bounding box center [709, 407] width 808 height 740
click at [249, 294] on div "[PHONE_NUMBER] Live | 00:15 ALL TASKS ALL TASKS ACTIVE TASKS TASKS IN WRAP UP" at bounding box center [171, 194] width 268 height 315
click at [264, 401] on span "HANG UP" at bounding box center [256, 397] width 52 height 12
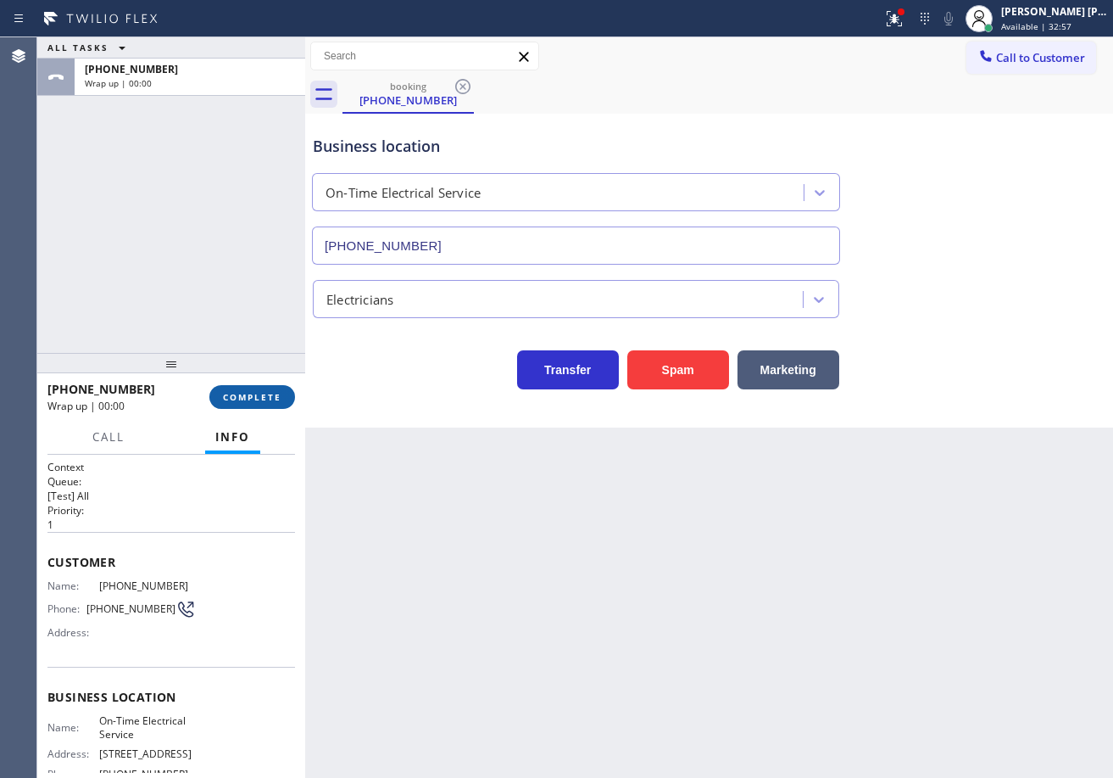
click at [264, 401] on span "COMPLETE" at bounding box center [252, 397] width 59 height 12
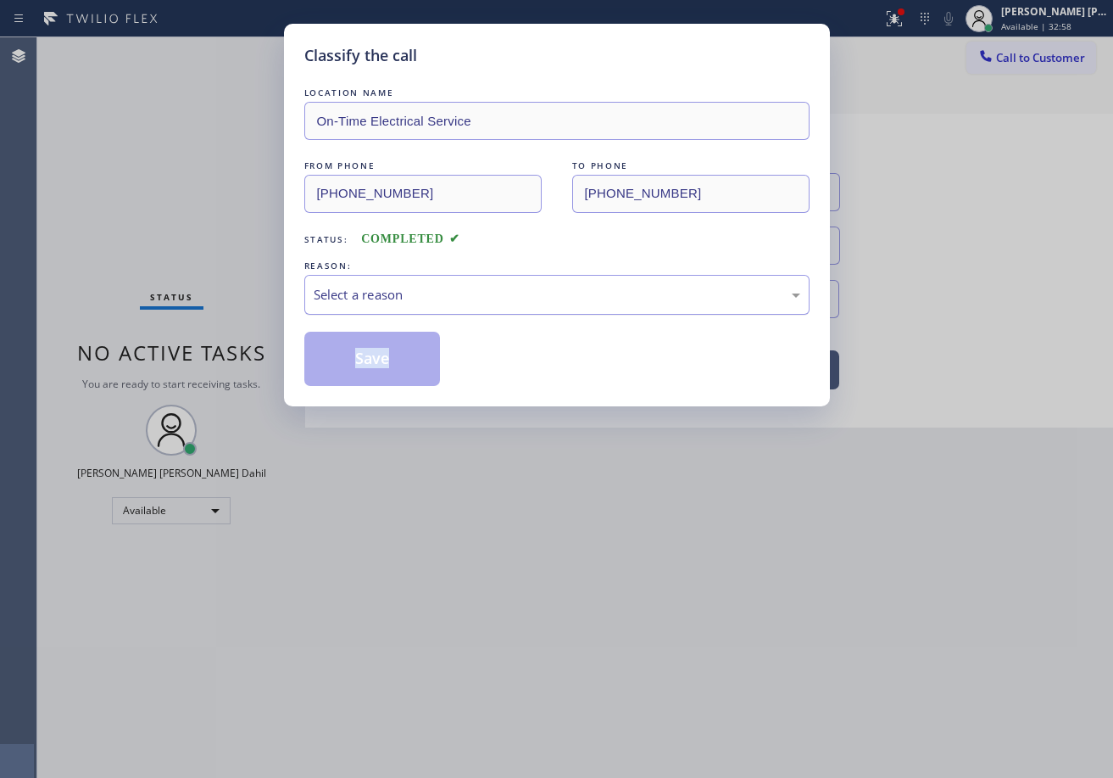
drag, startPoint x: 403, startPoint y: 314, endPoint x: 416, endPoint y: 298, distance: 20.4
click at [405, 312] on div "Select a reason" at bounding box center [556, 295] width 505 height 40
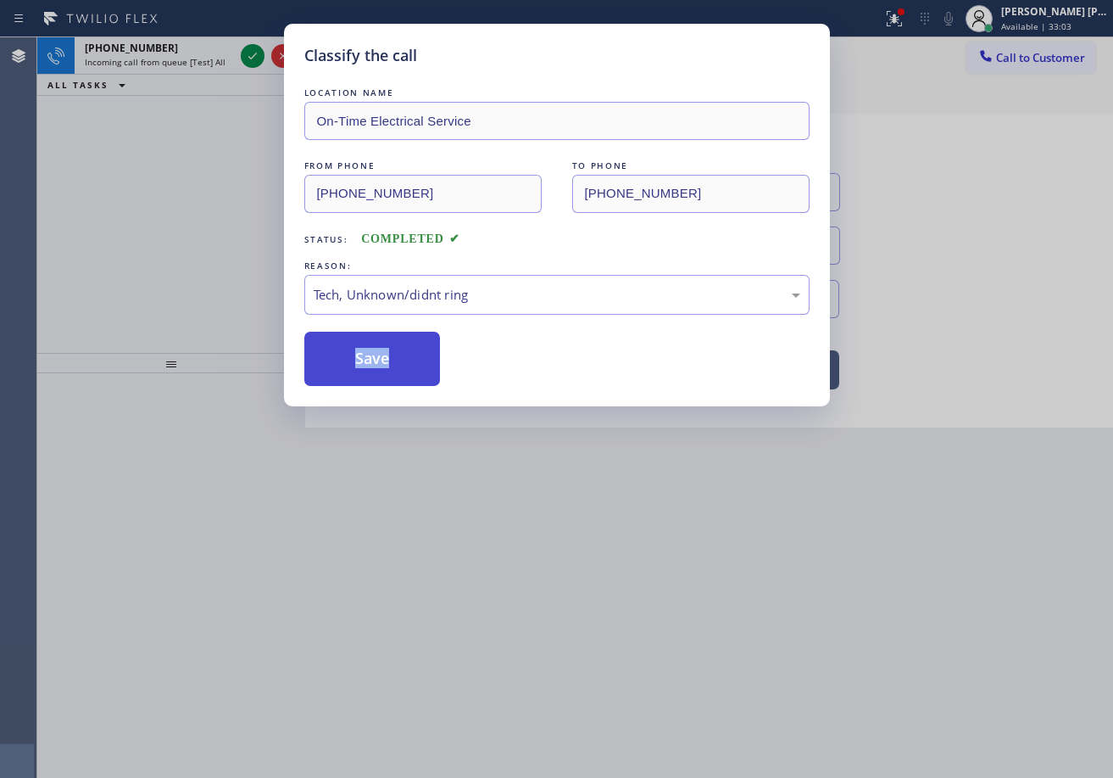
click at [388, 372] on button "Save" at bounding box center [372, 359] width 137 height 54
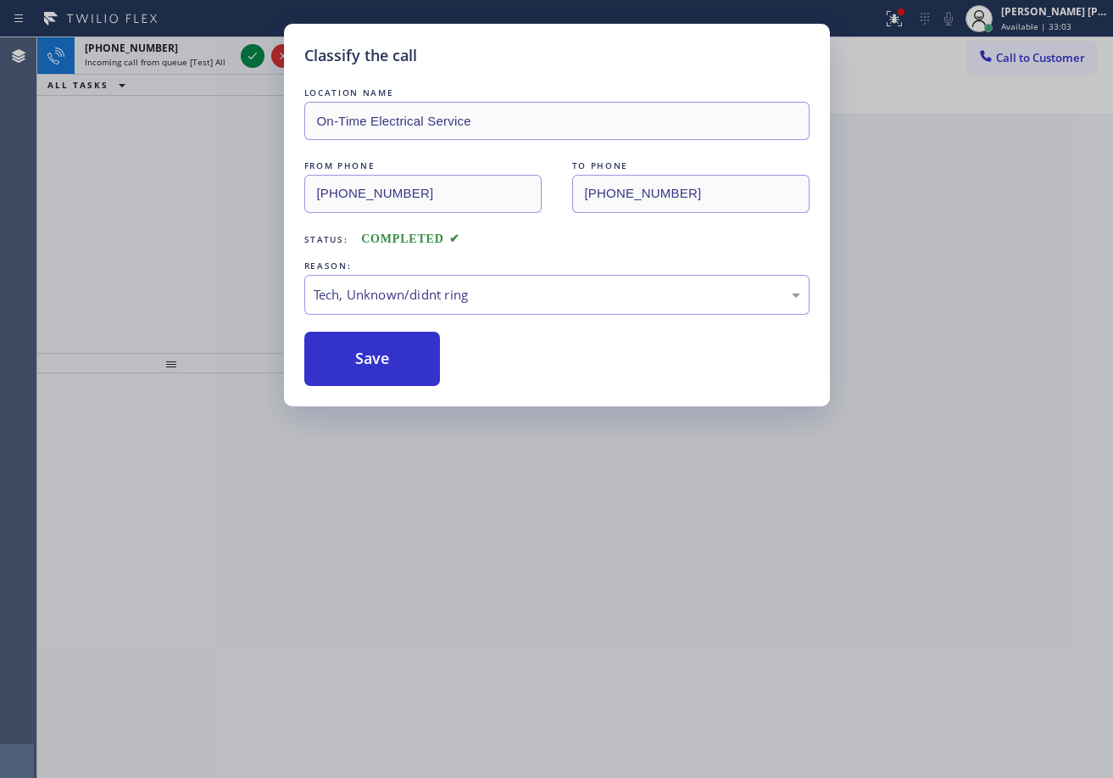
click at [203, 58] on div "Classify the call LOCATION NAME On-Time Electrical Service FROM PHONE [PHONE_NU…" at bounding box center [556, 389] width 1113 height 778
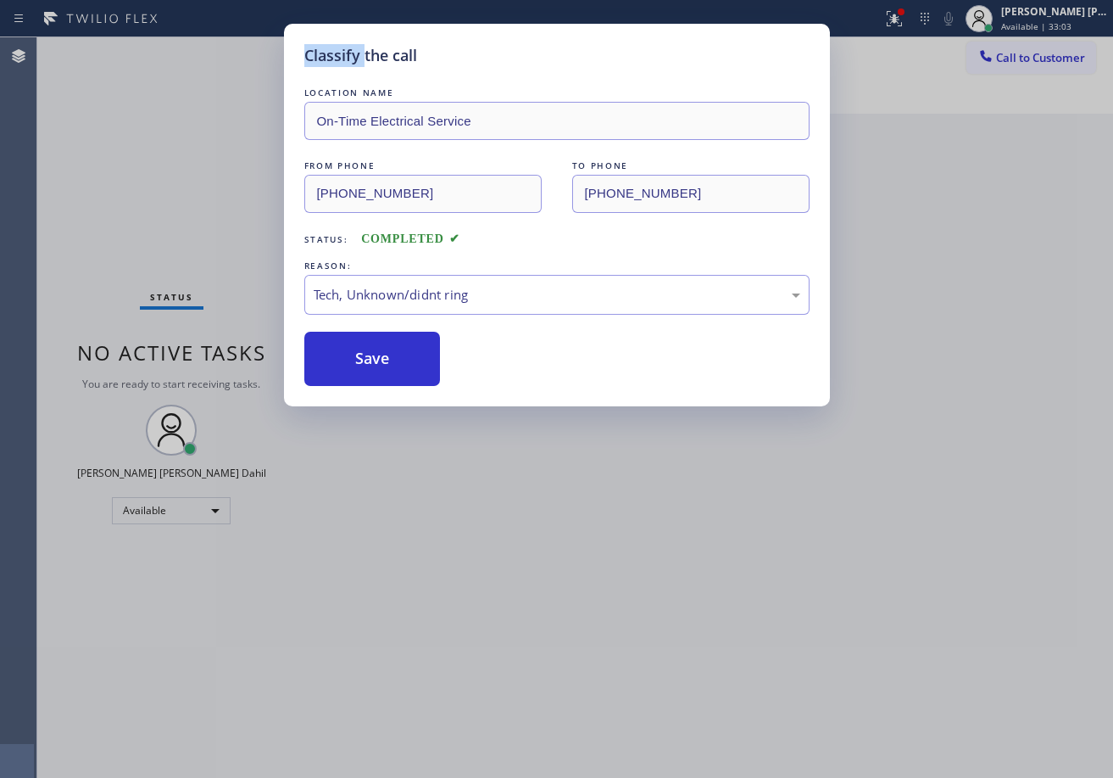
click at [203, 58] on div "Classify the call LOCATION NAME On-Time Electrical Service FROM PHONE [PHONE_NU…" at bounding box center [556, 389] width 1113 height 778
click at [203, 58] on div "Status No active tasks You are ready to start receiving tasks. [PERSON_NAME] [P…" at bounding box center [171, 407] width 268 height 740
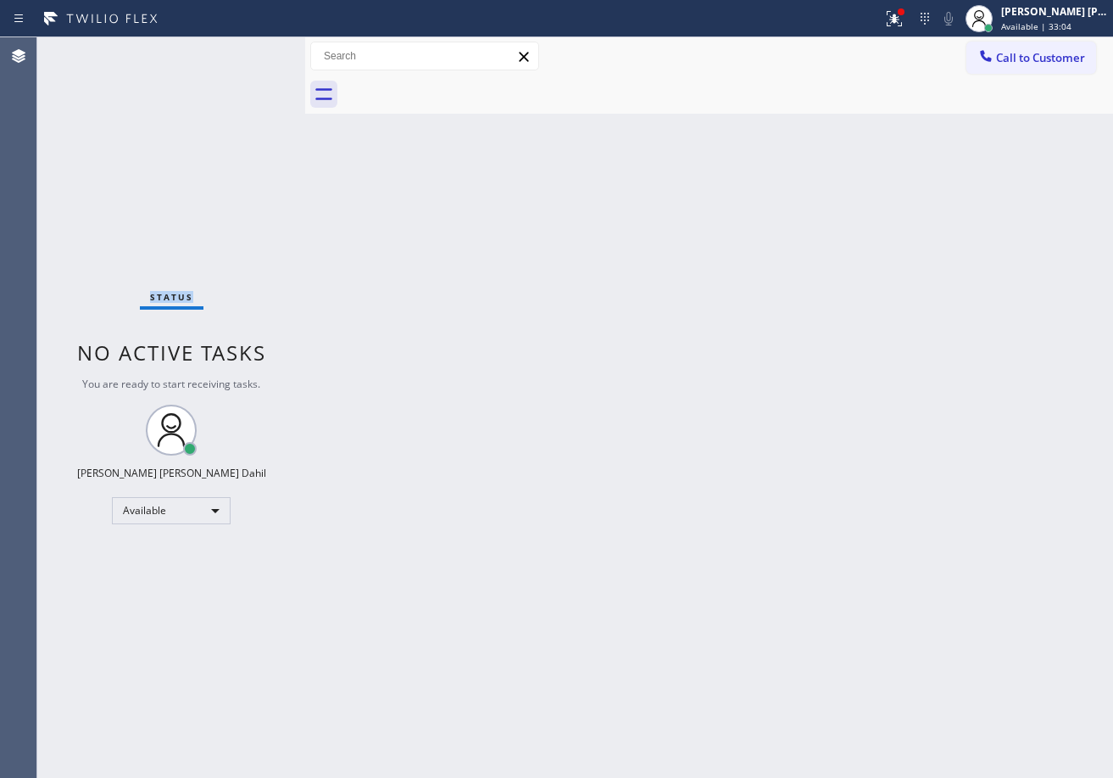
click at [203, 58] on div "Status No active tasks You are ready to start receiving tasks. [PERSON_NAME] [P…" at bounding box center [171, 407] width 268 height 740
click at [227, 86] on div "Status No active tasks You are ready to start receiving tasks. [PERSON_NAME] [P…" at bounding box center [171, 407] width 268 height 740
click at [1021, 17] on div "[PERSON_NAME] [PERSON_NAME] Dahil" at bounding box center [1054, 11] width 107 height 14
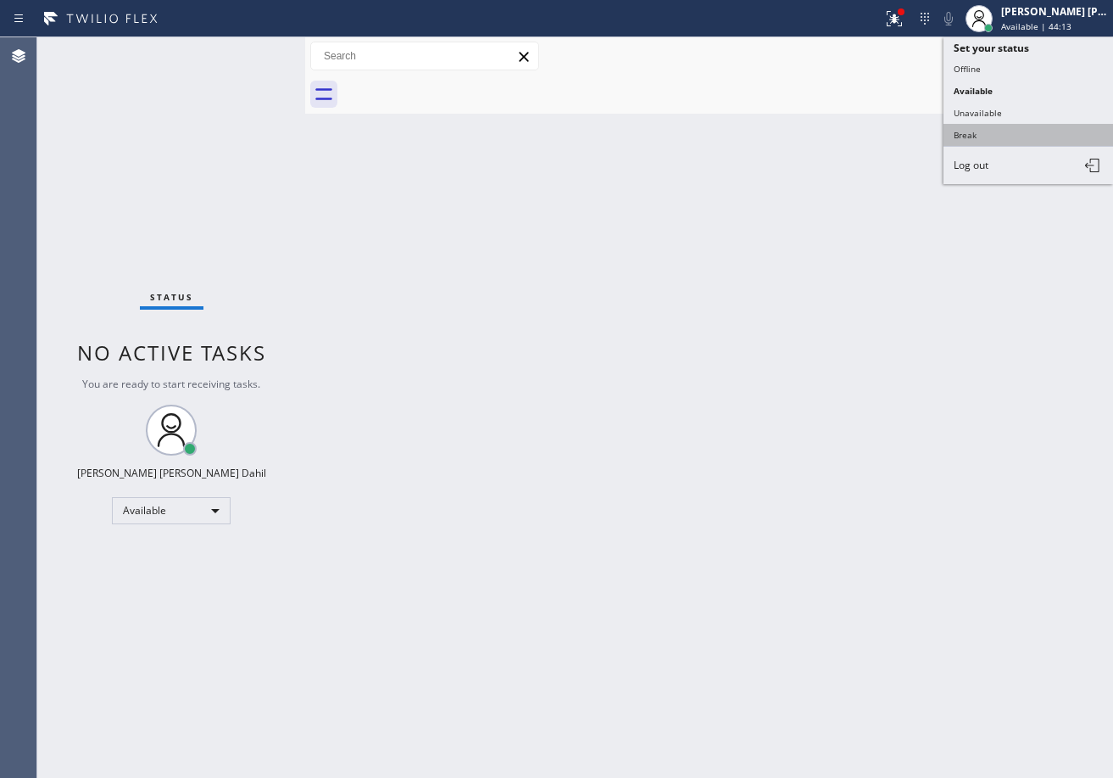
click at [988, 143] on button "Break" at bounding box center [1029, 135] width 170 height 22
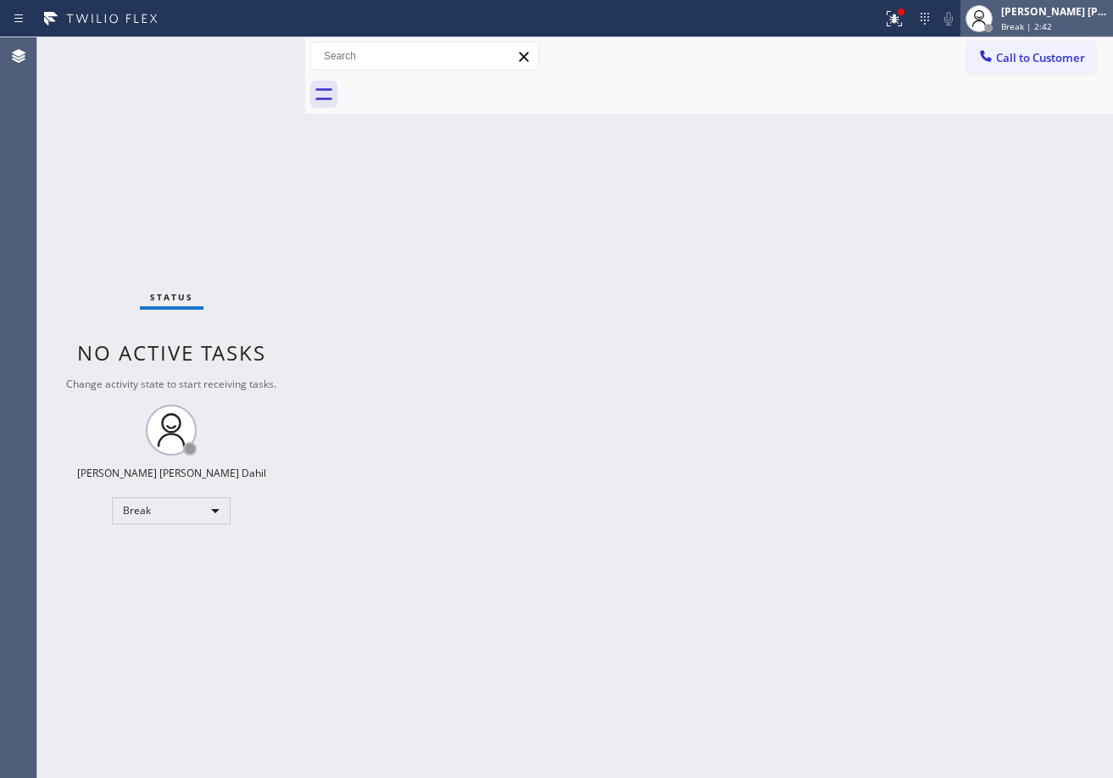
click at [1029, 17] on div "[PERSON_NAME] [PERSON_NAME] Dahil" at bounding box center [1054, 11] width 107 height 14
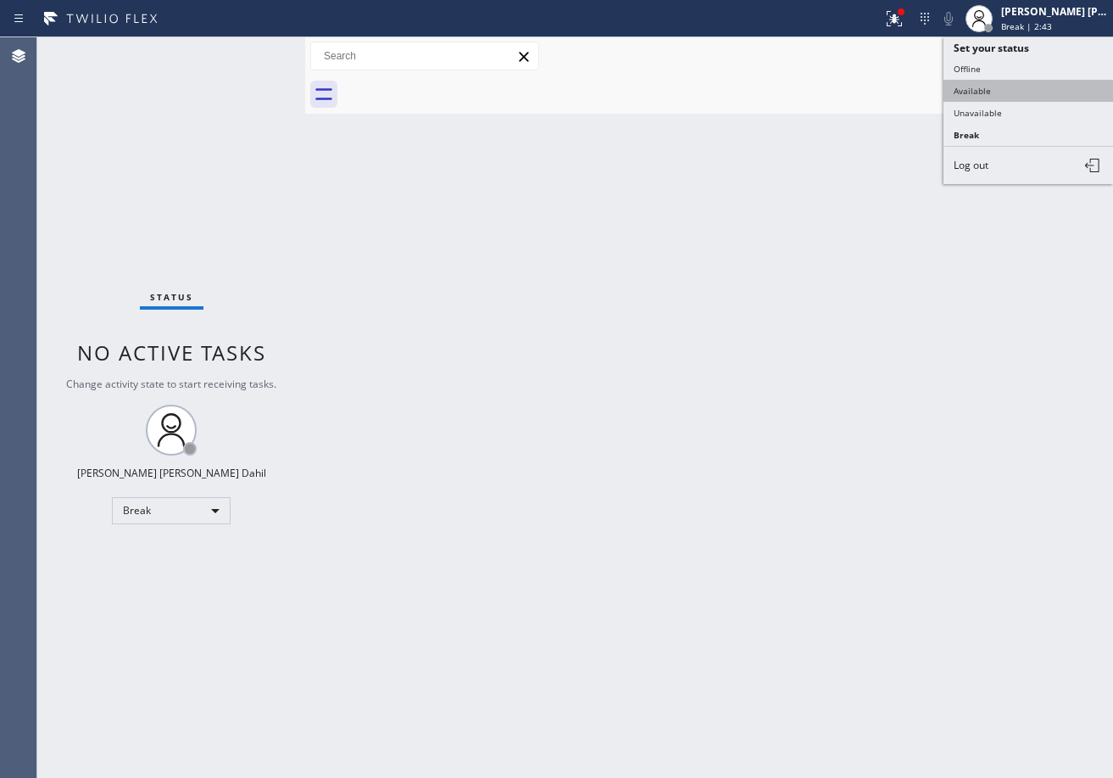
click at [1023, 84] on button "Available" at bounding box center [1029, 91] width 170 height 22
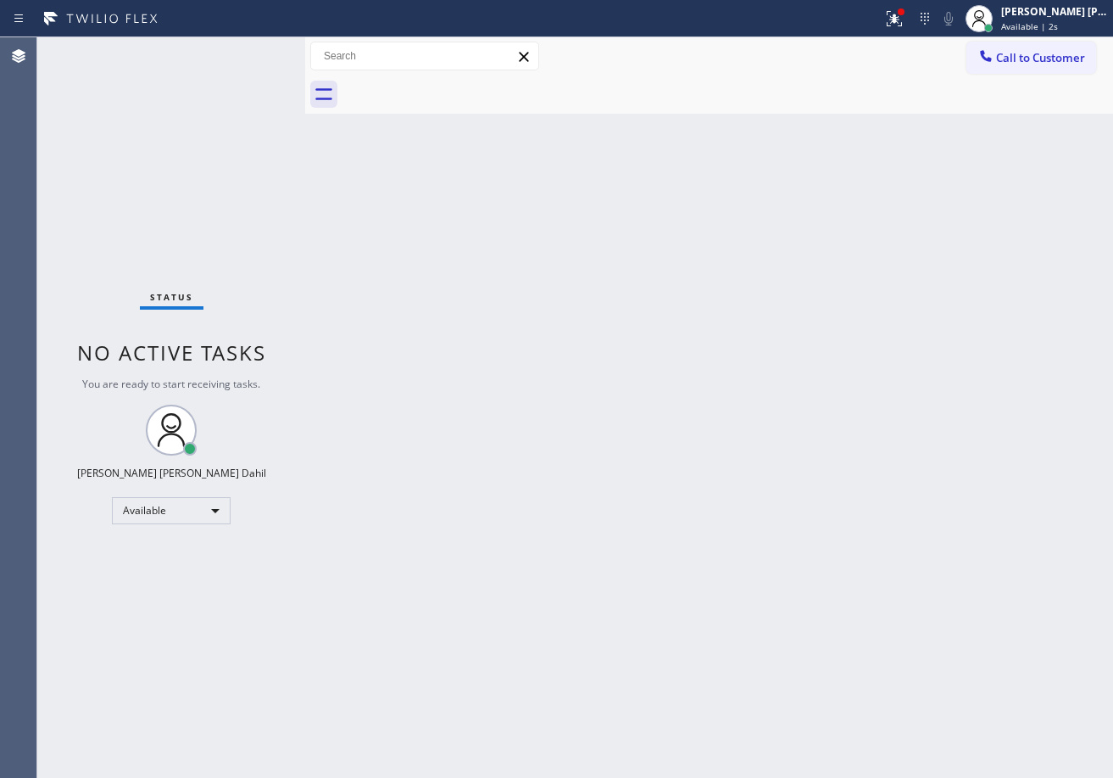
click at [764, 521] on div "Back to Dashboard Change Sender ID Customers Technicians Select a contact Outbo…" at bounding box center [709, 407] width 808 height 740
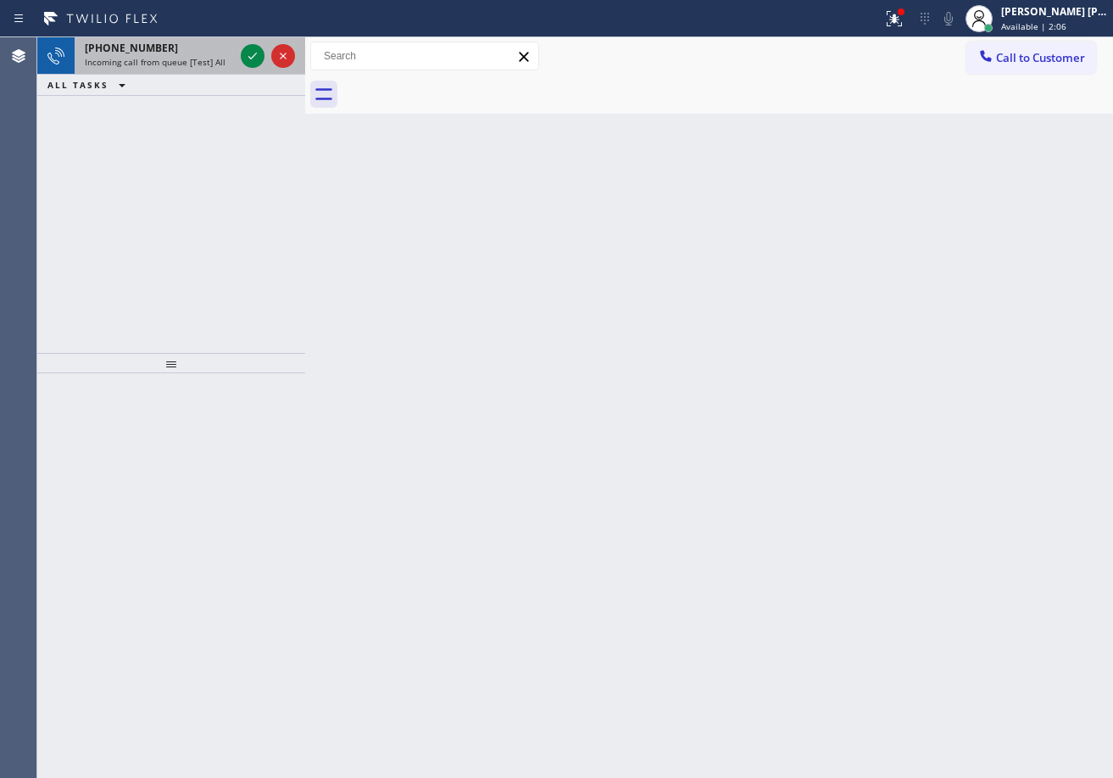
click at [179, 45] on div "[PHONE_NUMBER]" at bounding box center [159, 48] width 149 height 14
click at [179, 46] on div "[PHONE_NUMBER]" at bounding box center [159, 48] width 149 height 14
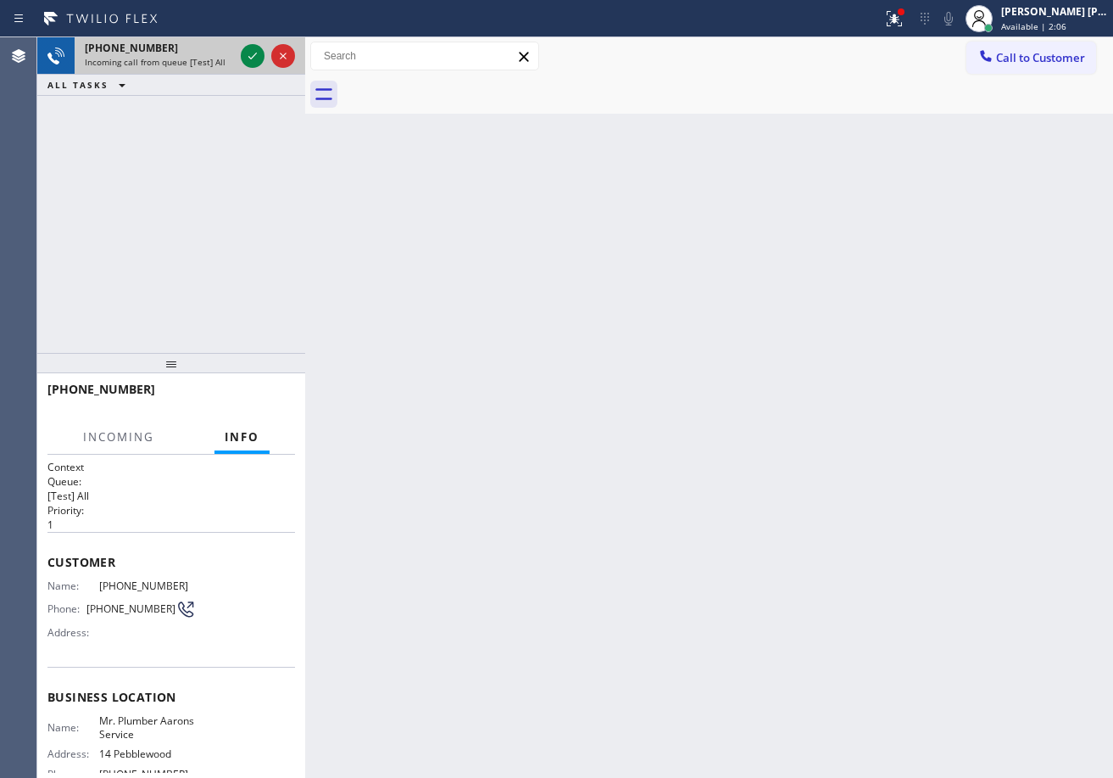
click at [179, 47] on div "[PHONE_NUMBER]" at bounding box center [159, 48] width 149 height 14
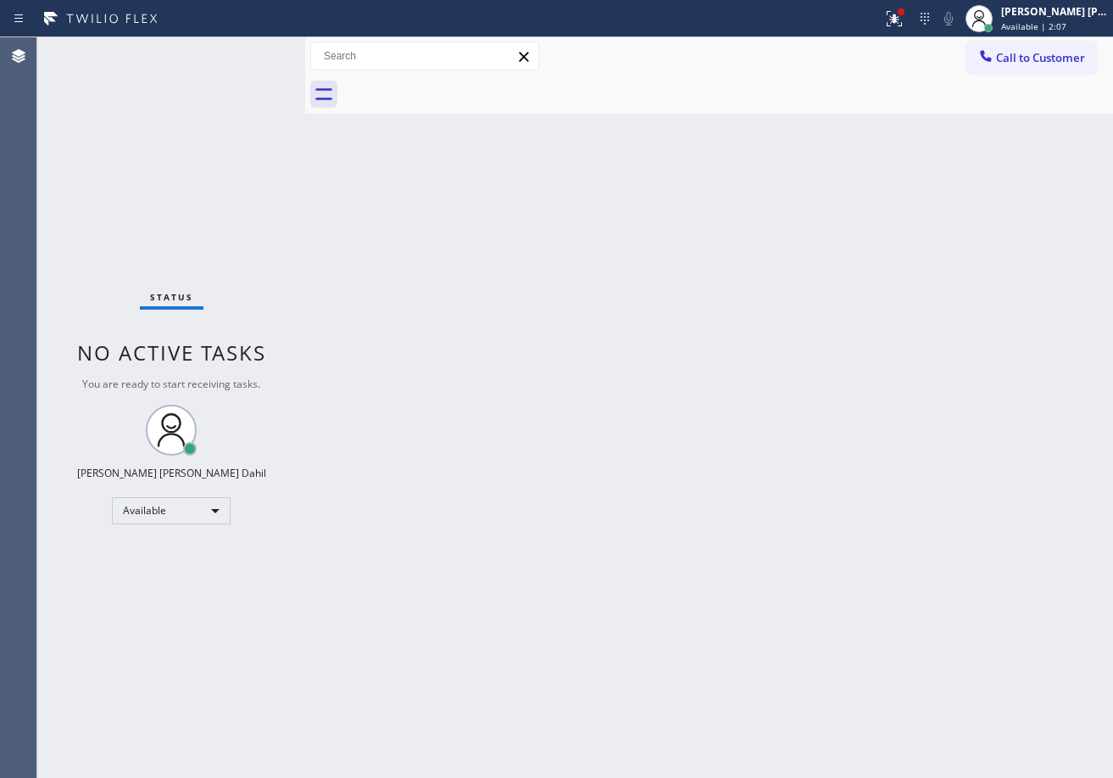
click at [244, 59] on div "Status No active tasks You are ready to start receiving tasks. [PERSON_NAME] [P…" at bounding box center [171, 407] width 268 height 740
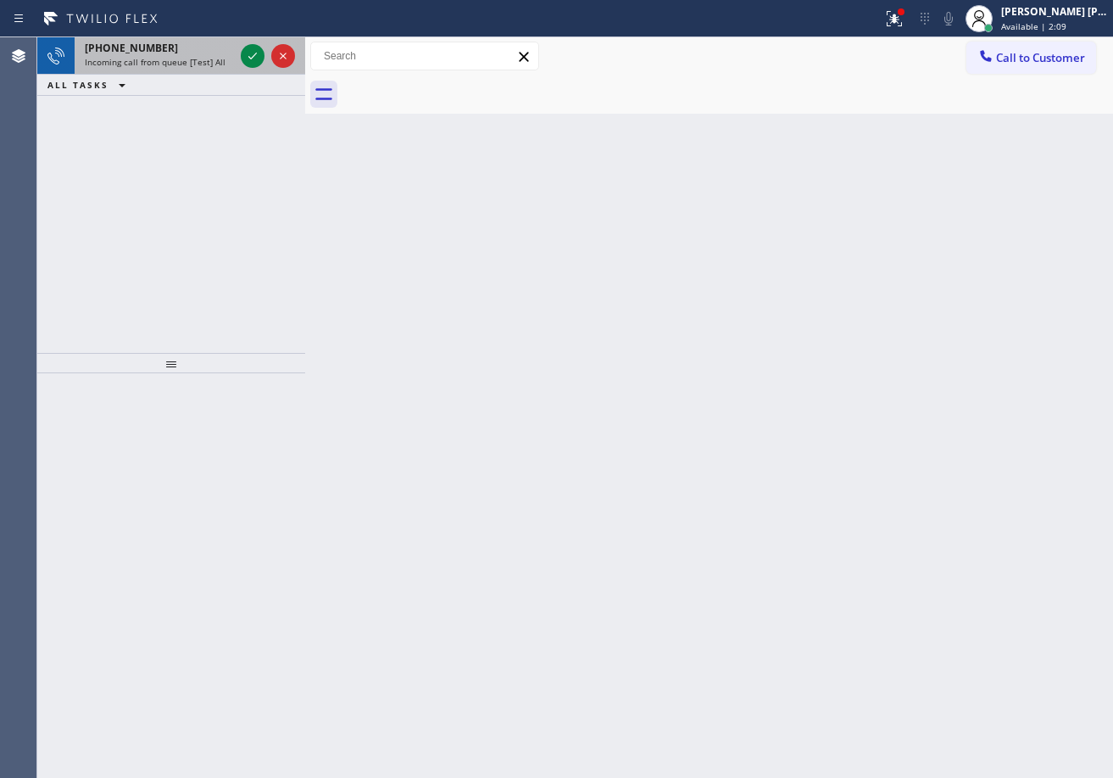
click at [233, 55] on div "[PHONE_NUMBER] Incoming call from queue [Test] All" at bounding box center [156, 55] width 163 height 37
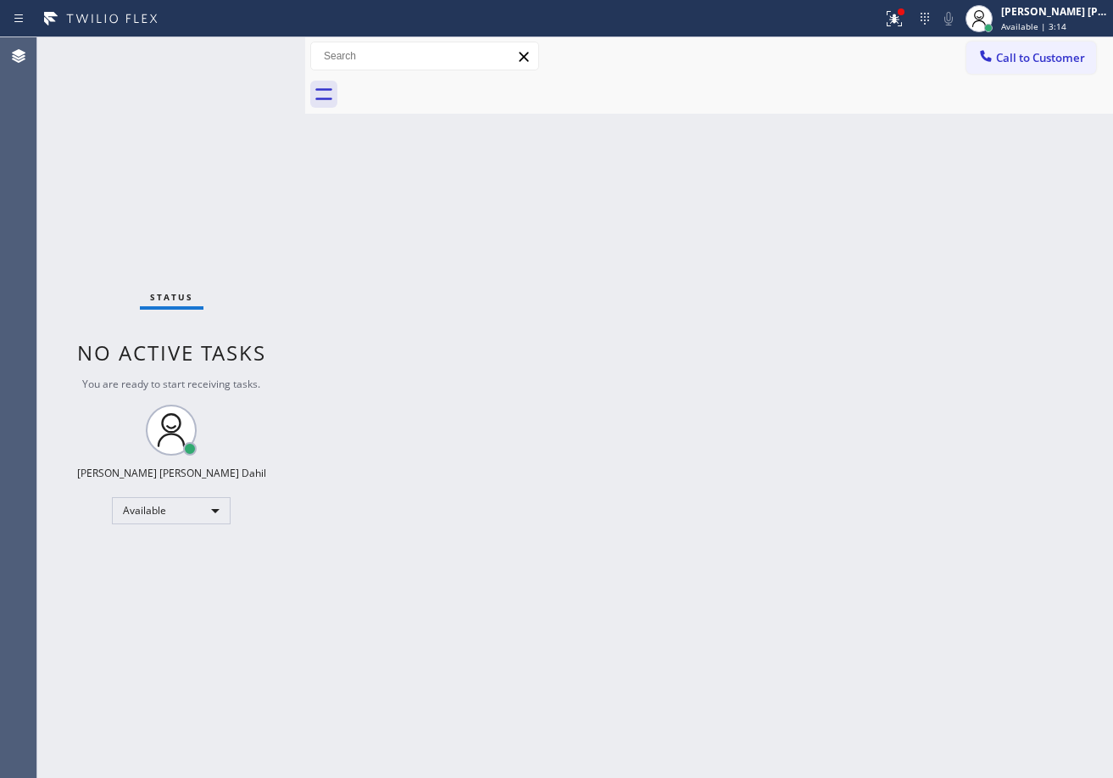
click at [207, 51] on div "Status No active tasks You are ready to start receiving tasks. [PERSON_NAME] [P…" at bounding box center [171, 407] width 268 height 740
click at [207, 52] on div "Status No active tasks You are ready to start receiving tasks. [PERSON_NAME] [P…" at bounding box center [171, 407] width 268 height 740
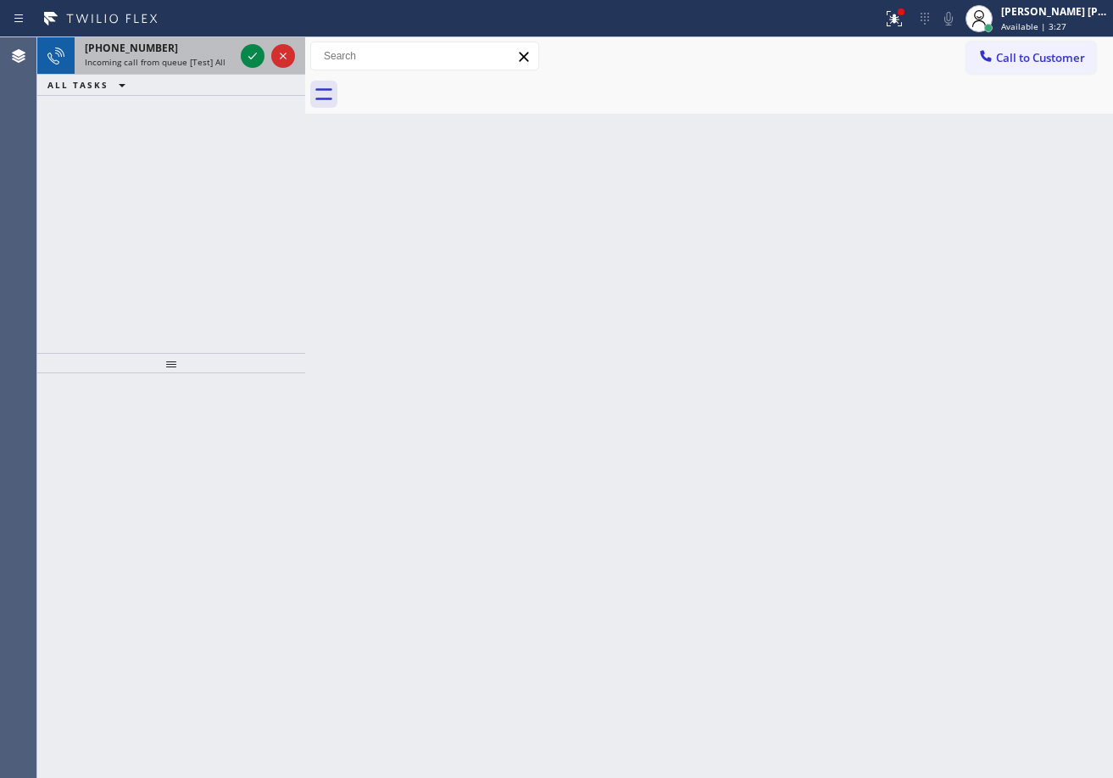
drag, startPoint x: 155, startPoint y: 55, endPoint x: 178, endPoint y: 125, distance: 73.2
click at [155, 55] on div "[PHONE_NUMBER] Incoming call from queue [Test] All" at bounding box center [156, 55] width 163 height 37
click at [156, 55] on div "[PHONE_NUMBER] Incoming call from queue [Test] All" at bounding box center [156, 55] width 163 height 37
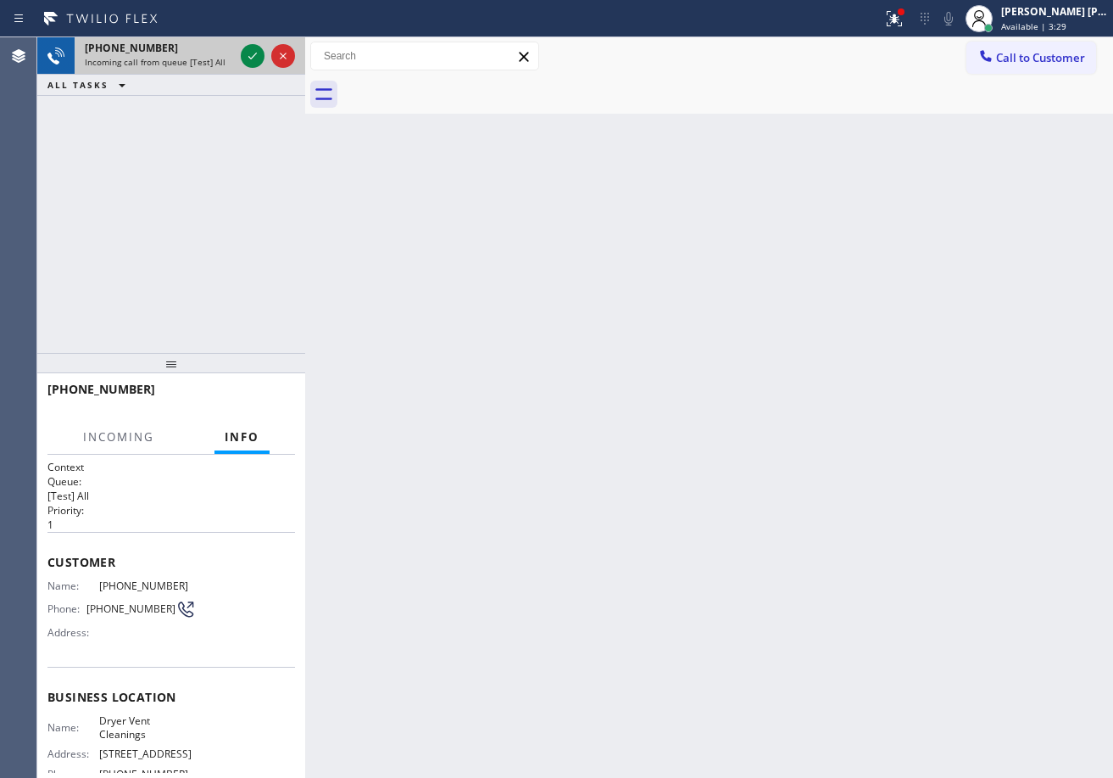
click at [218, 53] on div "[PHONE_NUMBER]" at bounding box center [159, 48] width 149 height 14
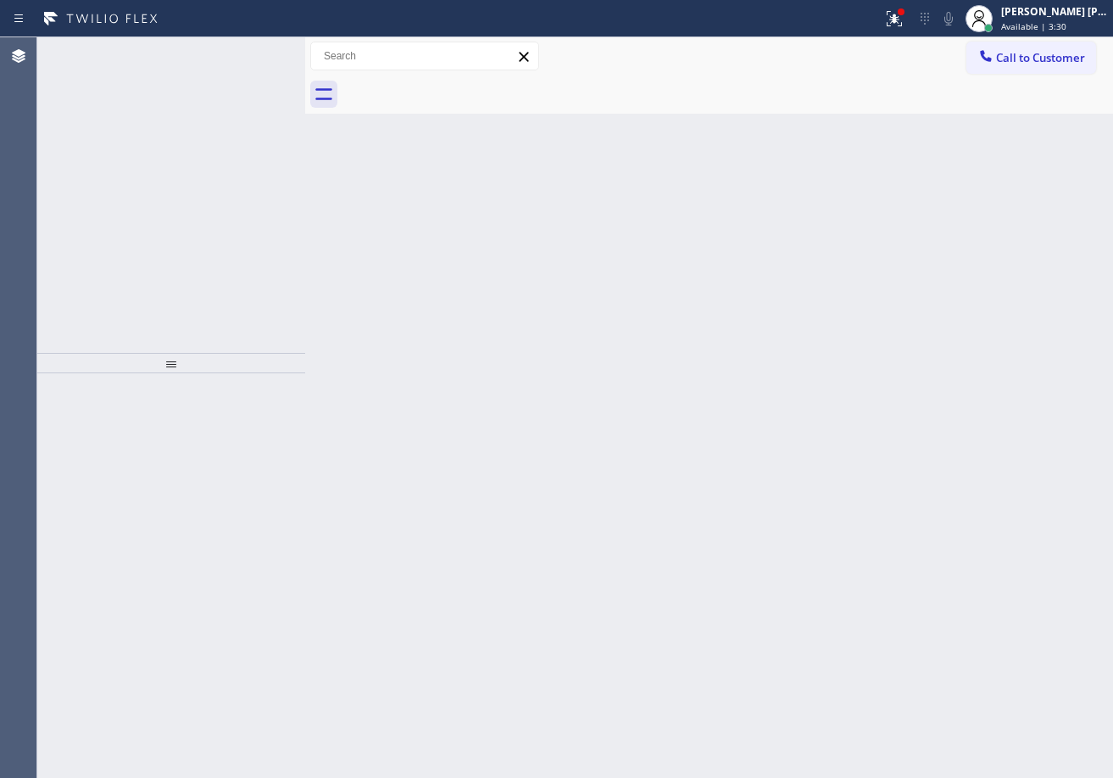
click at [243, 58] on icon at bounding box center [253, 56] width 20 height 20
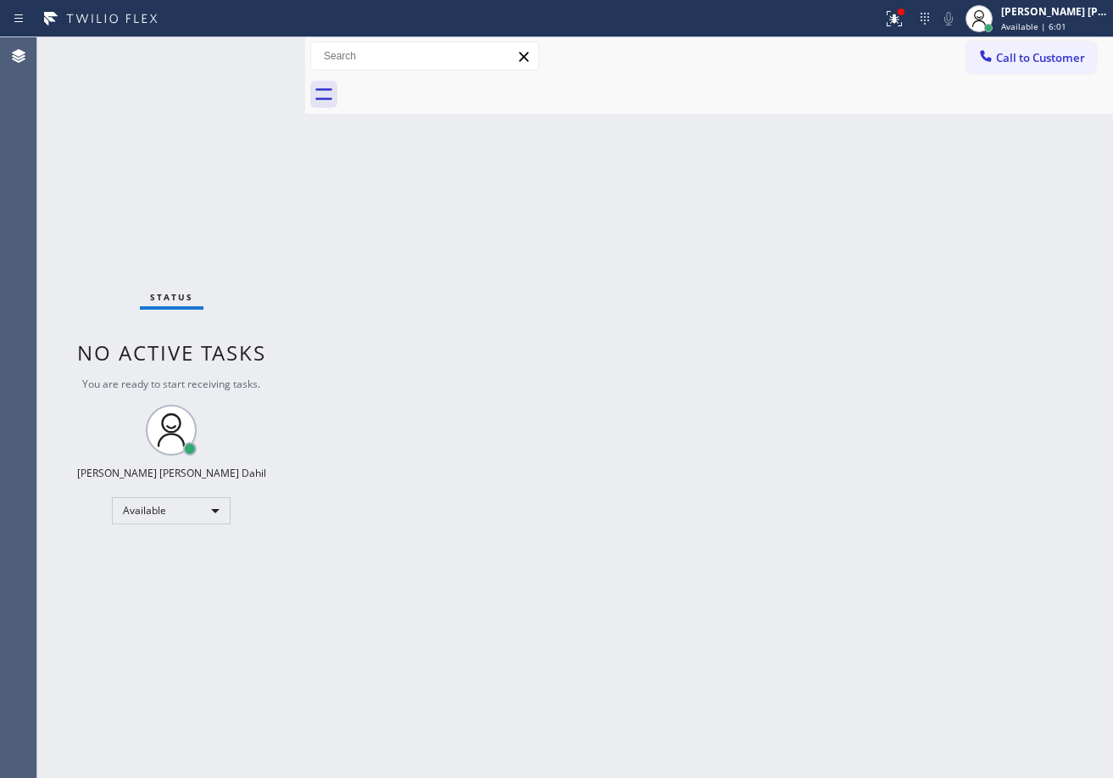
click at [201, 165] on div "Status No active tasks You are ready to start receiving tasks. [PERSON_NAME] [P…" at bounding box center [171, 407] width 268 height 740
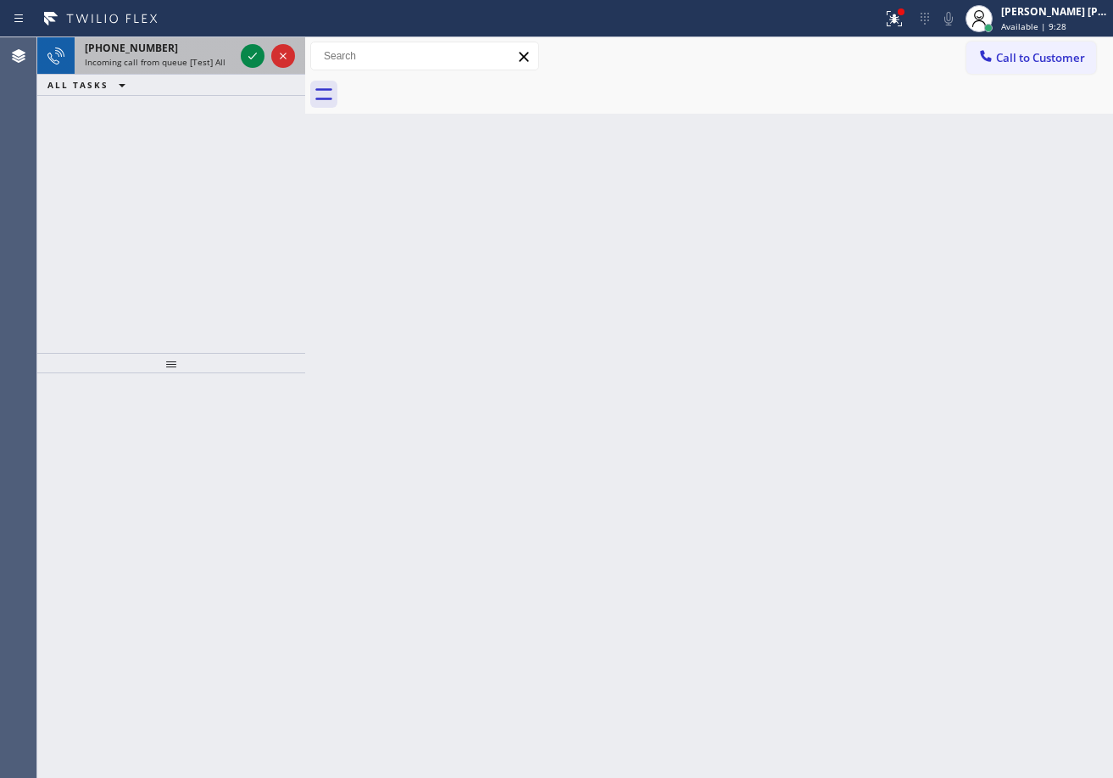
click at [204, 56] on span "Incoming call from queue [Test] All" at bounding box center [155, 62] width 141 height 12
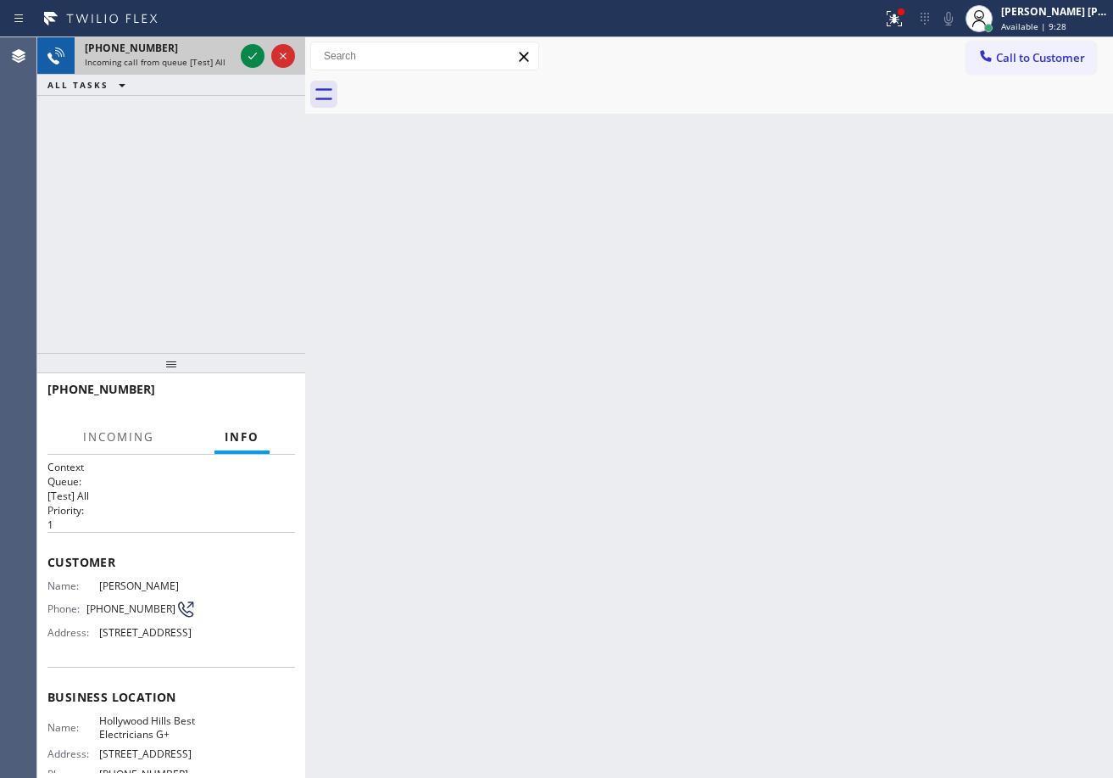
click at [204, 56] on span "Incoming call from queue [Test] All" at bounding box center [155, 62] width 141 height 12
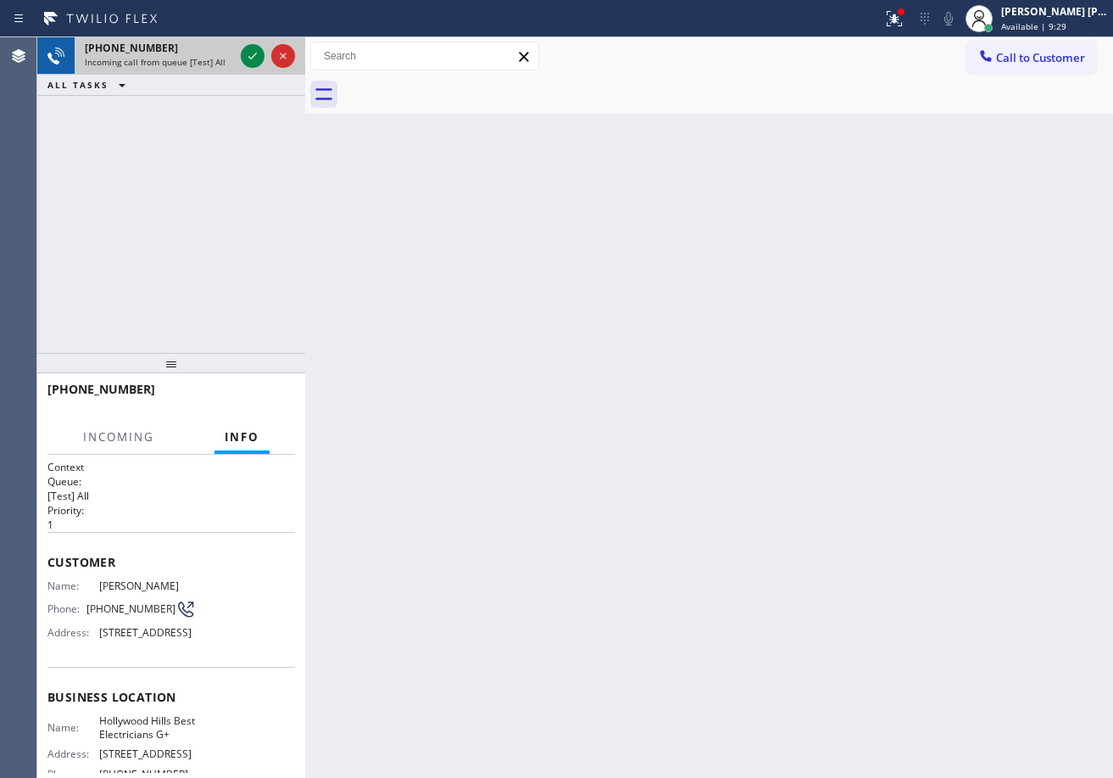
click at [204, 56] on span "Incoming call from queue [Test] All" at bounding box center [155, 62] width 141 height 12
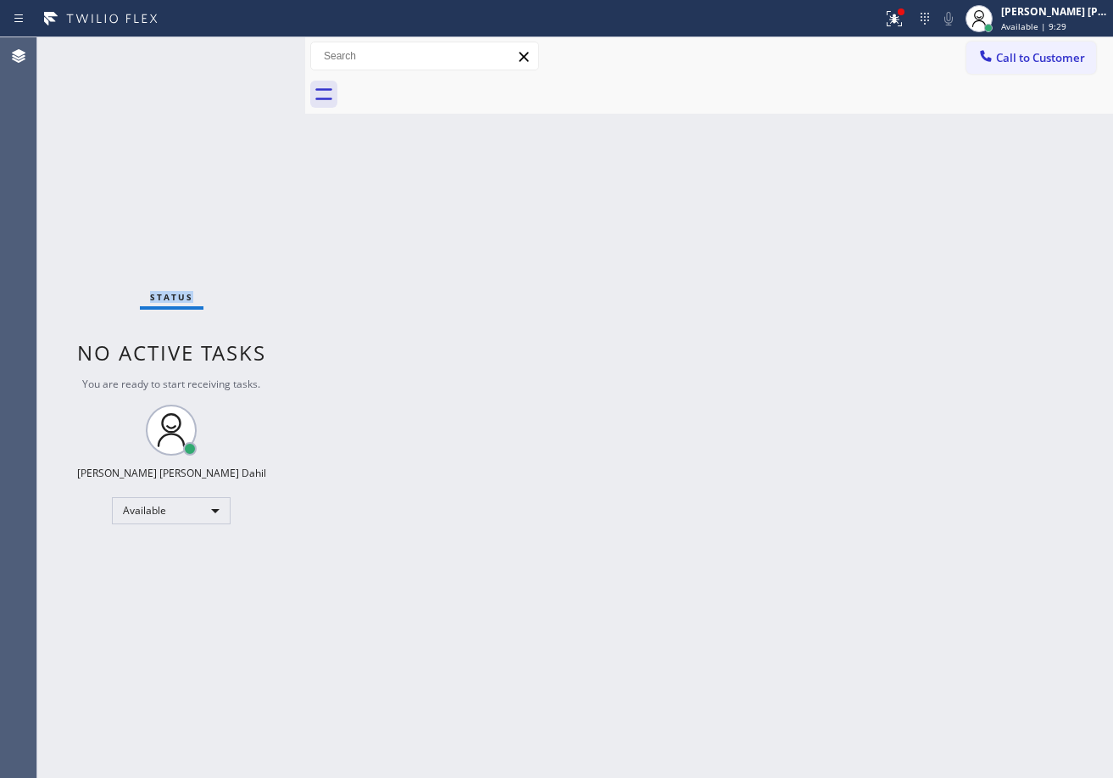
click at [204, 56] on div "Status No active tasks You are ready to start receiving tasks. [PERSON_NAME] [P…" at bounding box center [171, 407] width 268 height 740
click at [237, 79] on div "Status No active tasks You are ready to start receiving tasks. [PERSON_NAME] [P…" at bounding box center [171, 407] width 268 height 740
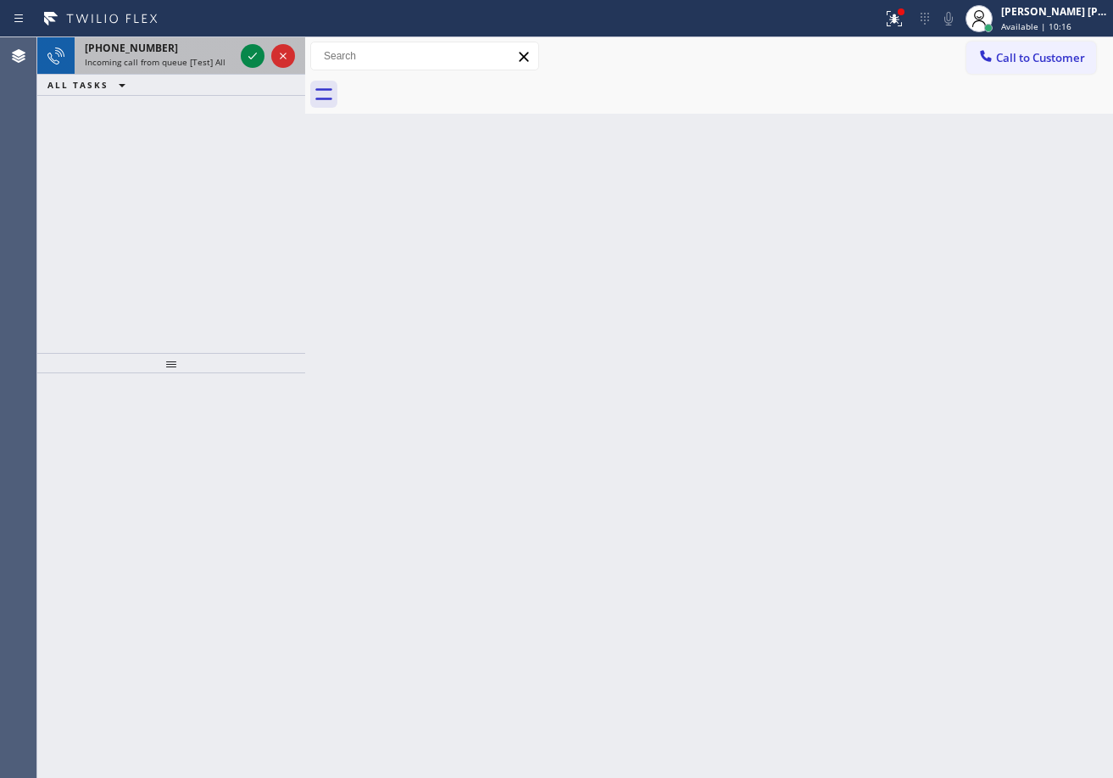
click at [231, 52] on div "[PHONE_NUMBER]" at bounding box center [159, 48] width 149 height 14
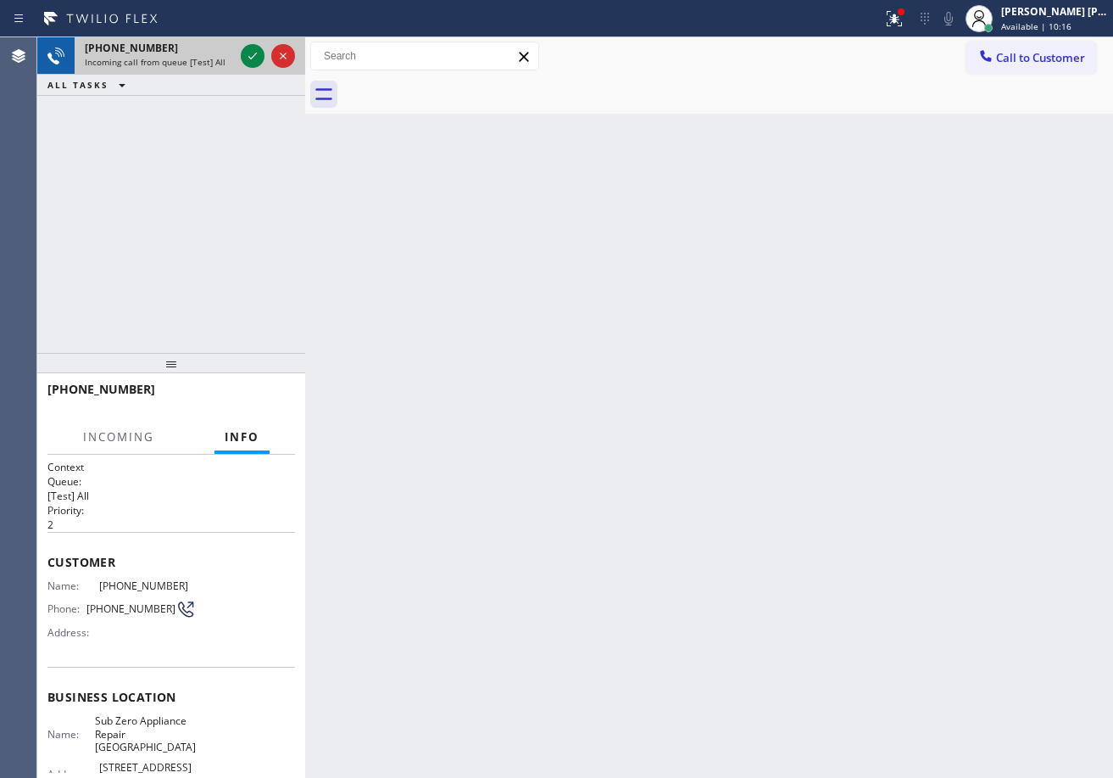
click at [231, 52] on div "[PHONE_NUMBER]" at bounding box center [159, 48] width 149 height 14
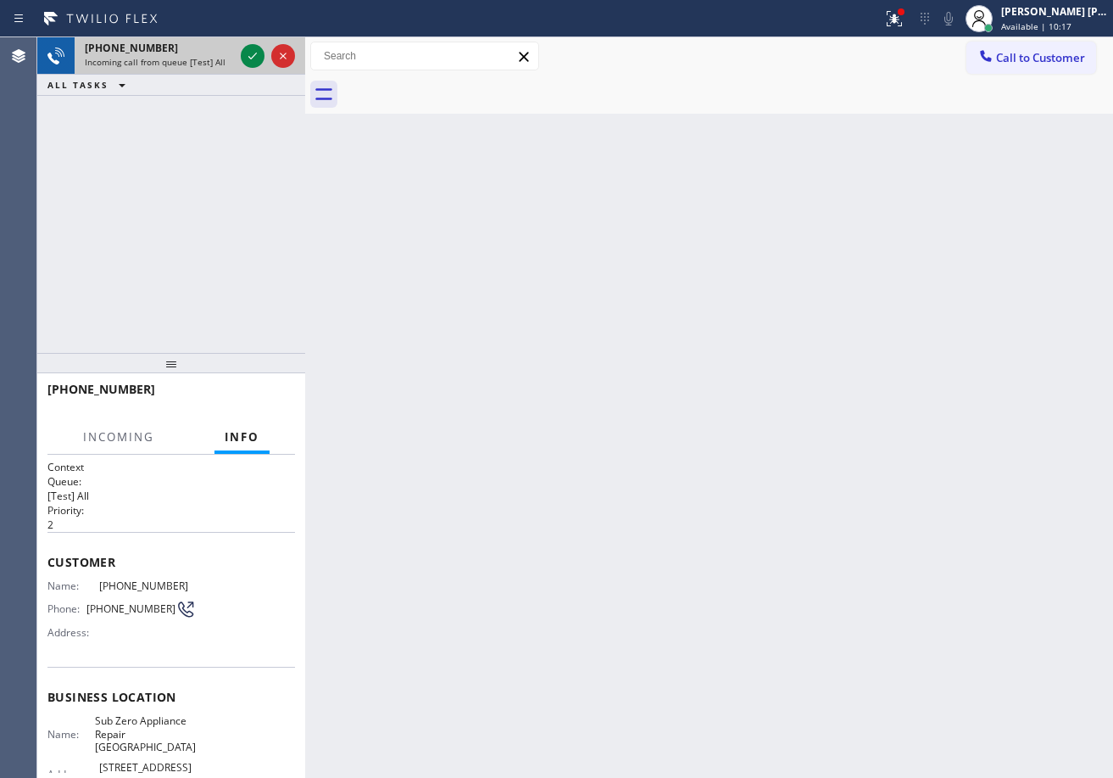
click at [231, 52] on div "[PHONE_NUMBER]" at bounding box center [159, 48] width 149 height 14
click at [243, 56] on div at bounding box center [267, 55] width 61 height 37
click at [249, 56] on icon at bounding box center [253, 56] width 20 height 20
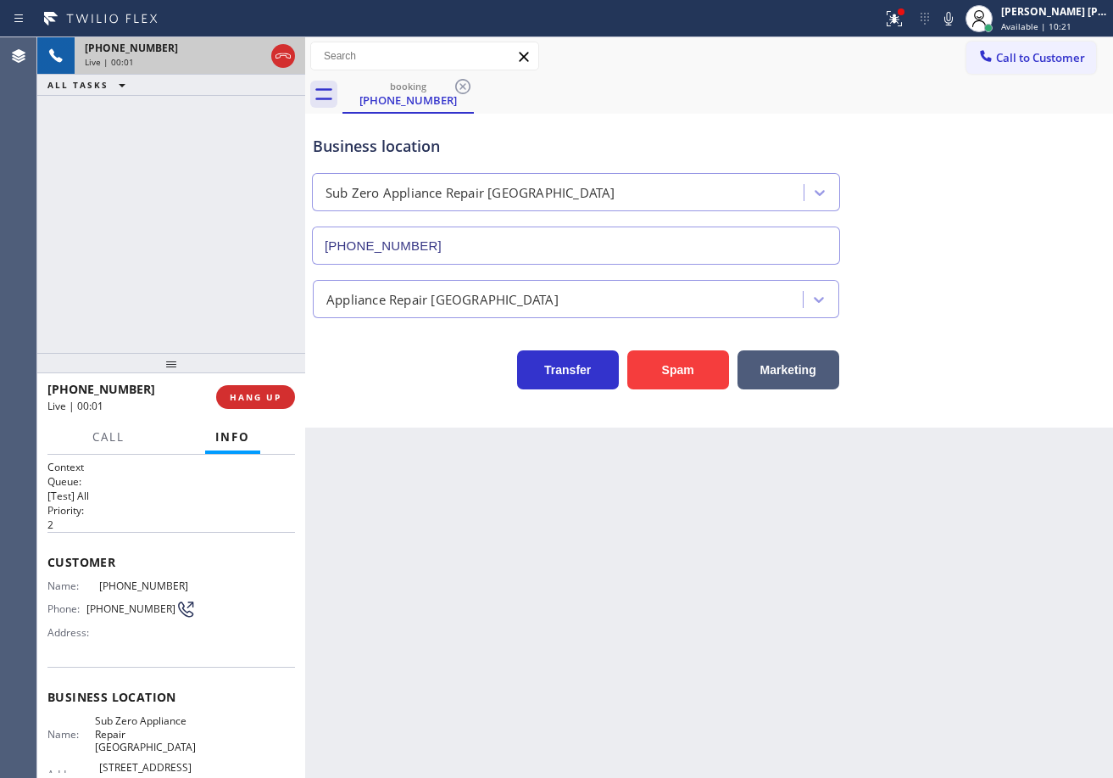
type input "[PHONE_NUMBER]"
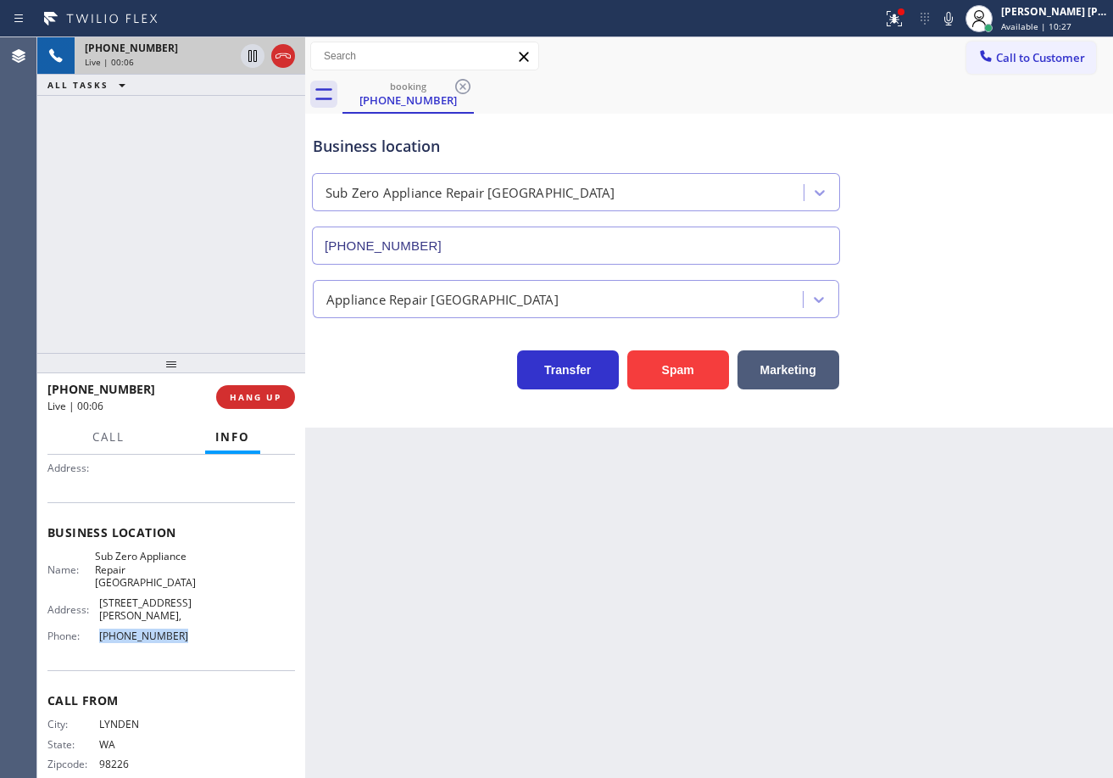
drag, startPoint x: 181, startPoint y: 611, endPoint x: 189, endPoint y: 363, distance: 248.6
click at [89, 616] on div "Name: Sub Zero Appliance Repair Bellingham Address: [STREET_ADDRESS][GEOGRAPHIC…" at bounding box center [121, 598] width 148 height 99
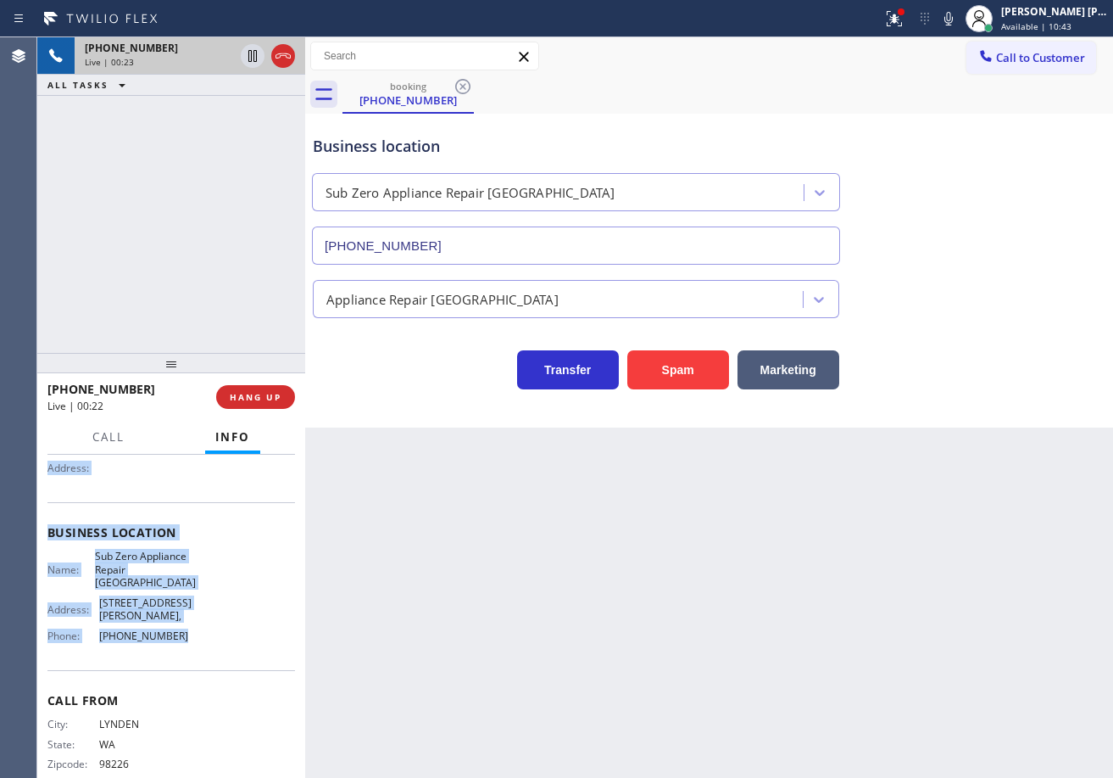
drag, startPoint x: 54, startPoint y: 568, endPoint x: 196, endPoint y: 619, distance: 150.5
click at [196, 619] on div "Context Queue: [Test] All Priority: 2 Customer Name: [PHONE_NUMBER] Phone: [PHO…" at bounding box center [171, 615] width 268 height 323
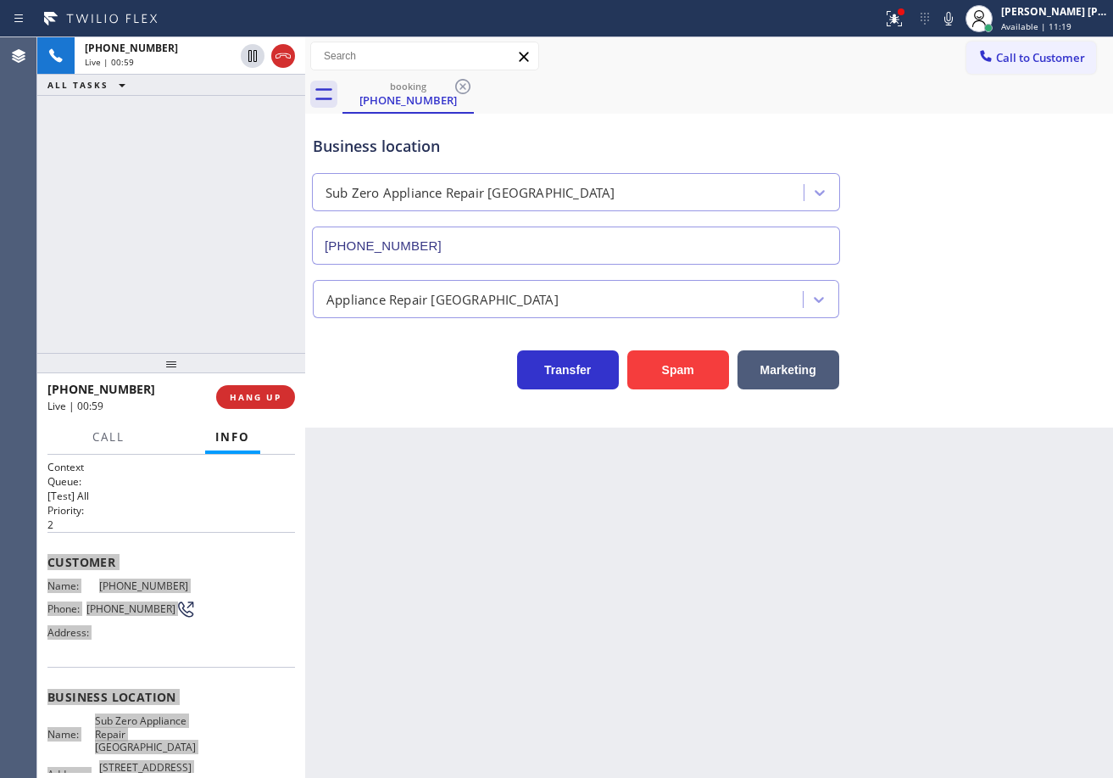
scroll to position [164, 0]
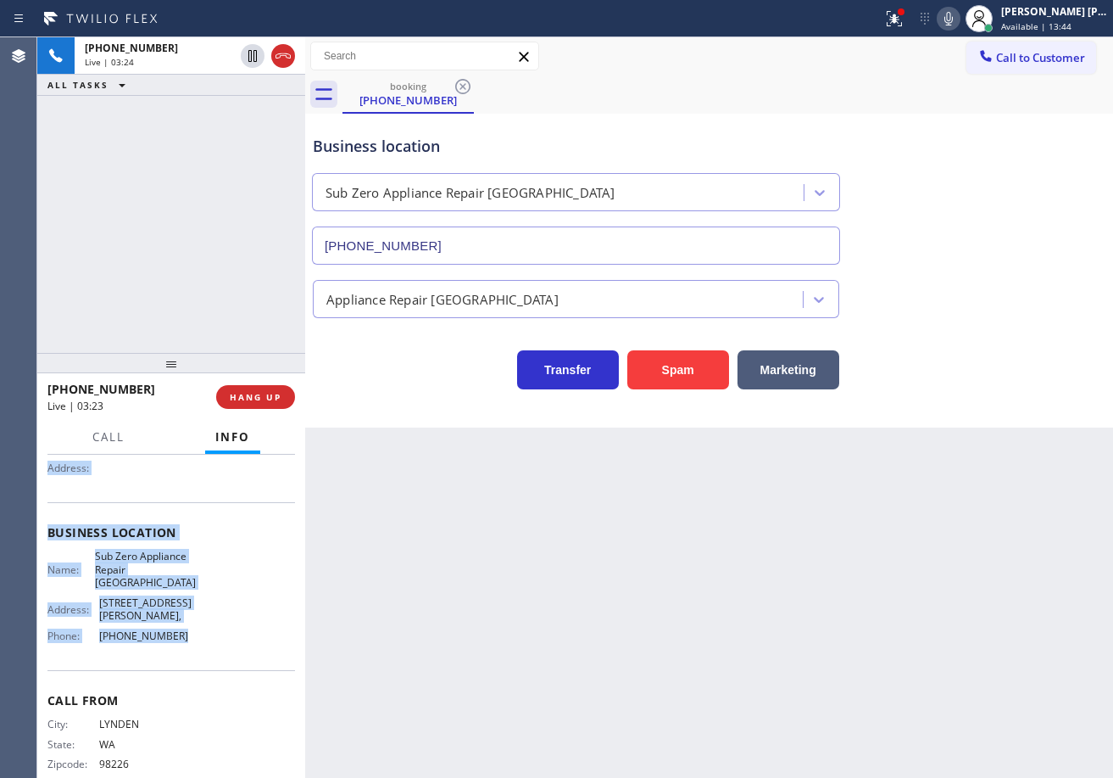
click at [953, 25] on icon at bounding box center [949, 19] width 8 height 14
click at [959, 24] on icon at bounding box center [949, 18] width 20 height 20
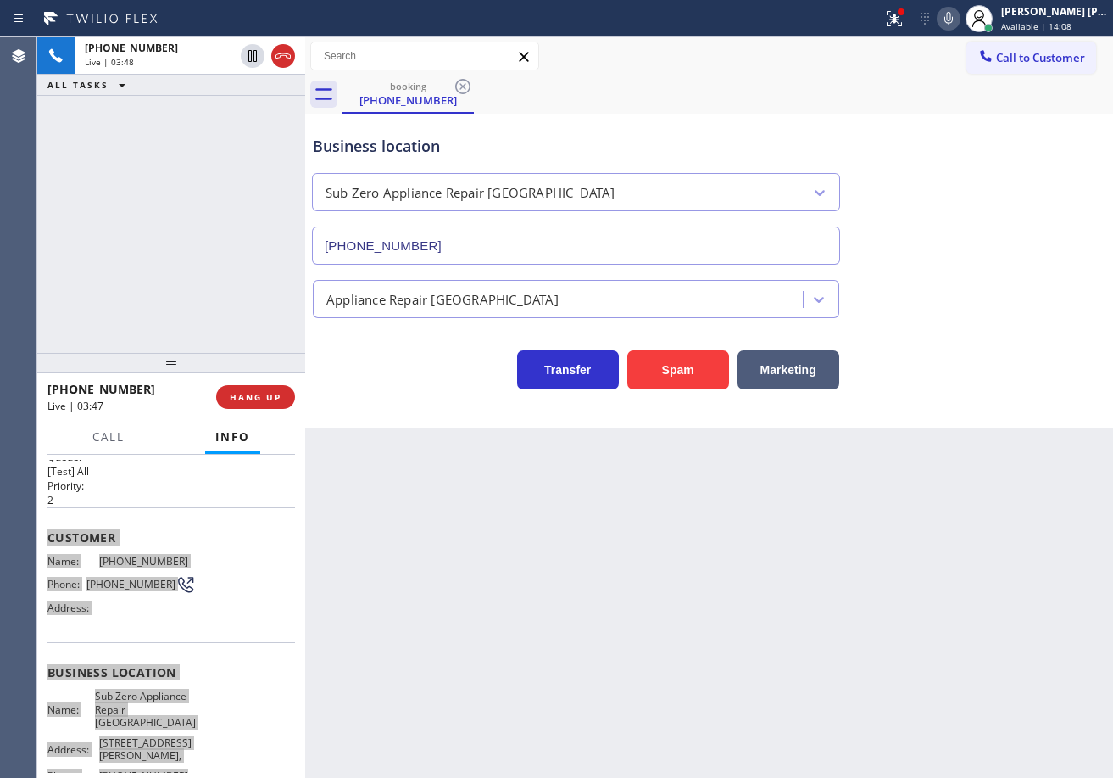
scroll to position [0, 0]
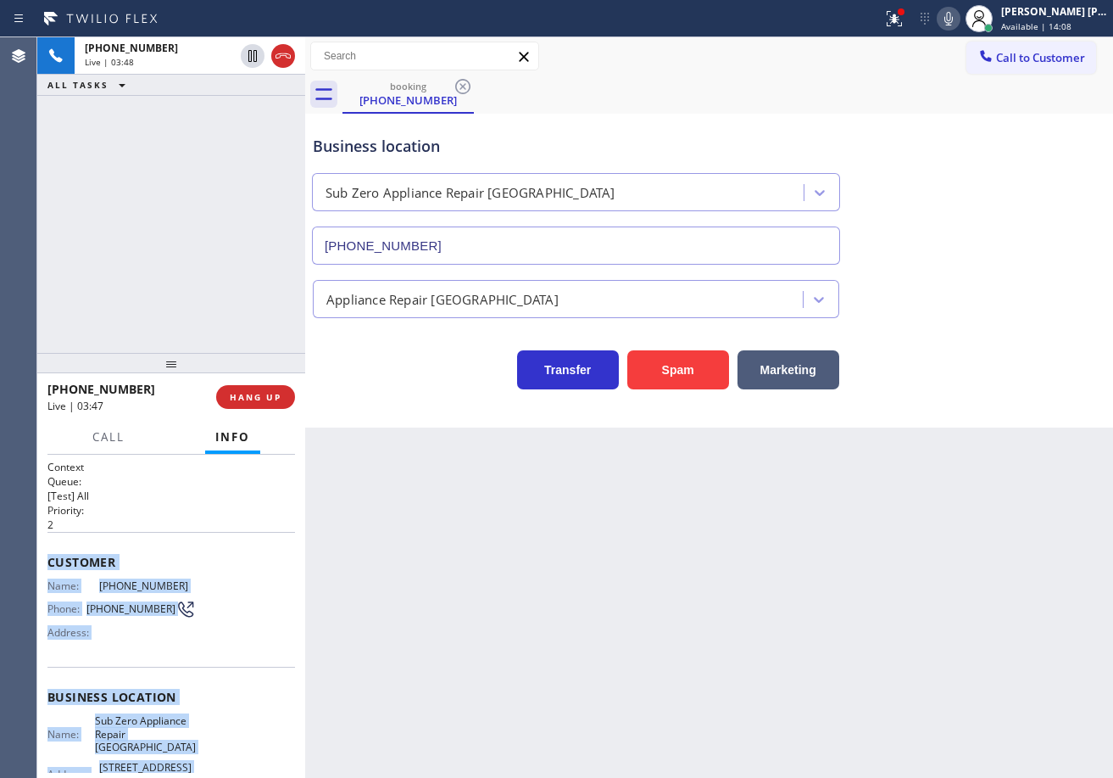
click at [189, 256] on div "[PHONE_NUMBER] Live | 03:48 ALL TASKS ALL TASKS ACTIVE TASKS TASKS IN WRAP UP" at bounding box center [171, 194] width 268 height 315
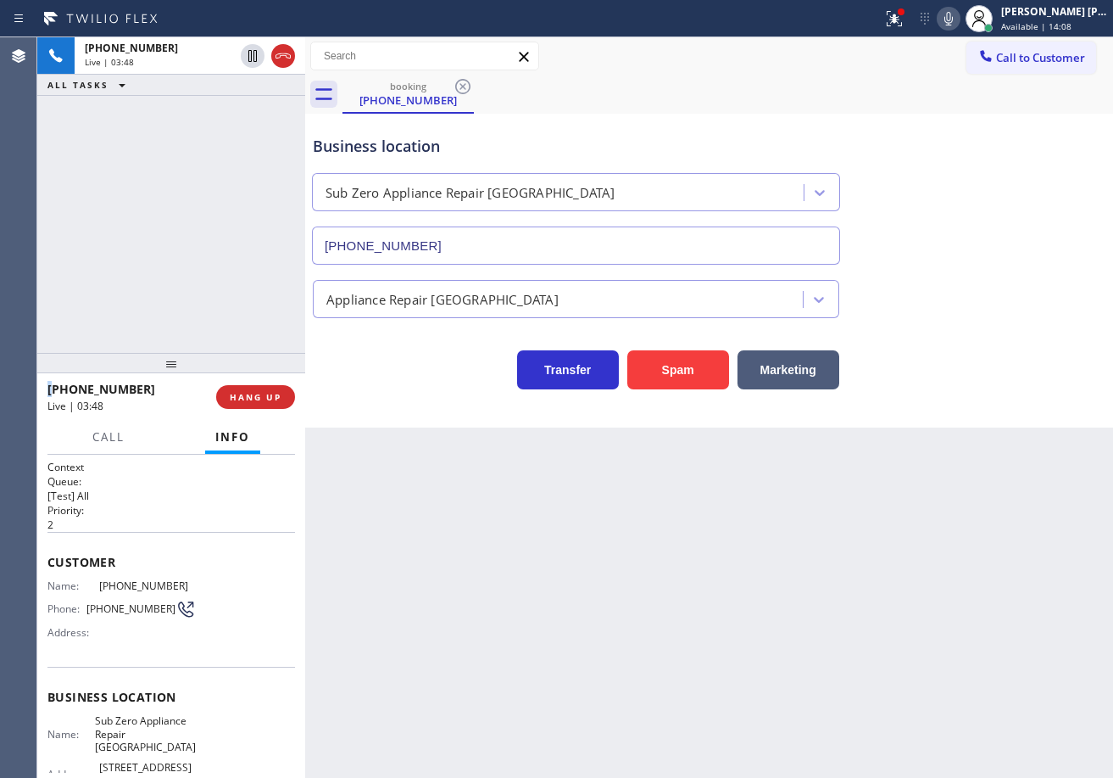
click at [189, 256] on div "+13605101693 Live | 03:48 ALL TASKS ALL TASKS ACTIVE TASKS TASKS IN WRAP UP" at bounding box center [171, 194] width 268 height 315
click at [189, 256] on div "+13605101693 Live | 03:49 ALL TASKS ALL TASKS ACTIVE TASKS TASKS IN WRAP UP" at bounding box center [171, 194] width 268 height 315
click at [177, 237] on div "+13605101693 Live | 03:49 ALL TASKS ALL TASKS ACTIVE TASKS TASKS IN WRAP UP" at bounding box center [171, 194] width 268 height 315
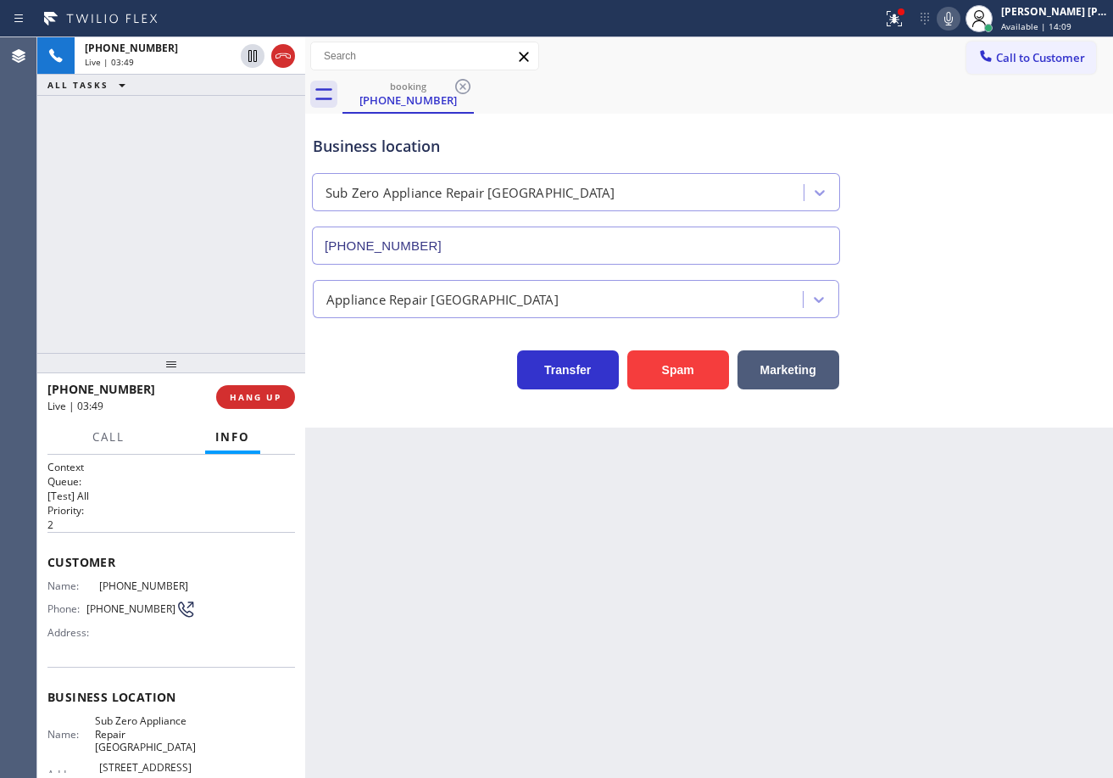
click at [182, 229] on div "+13605101693 Live | 03:49 ALL TASKS ALL TASKS ACTIVE TASKS TASKS IN WRAP UP" at bounding box center [171, 194] width 268 height 315
click at [250, 54] on icon at bounding box center [253, 56] width 20 height 20
drag, startPoint x: 231, startPoint y: 131, endPoint x: 921, endPoint y: 48, distance: 695.1
click at [243, 131] on div "+13605101693 Live | 03:51 ALL TASKS ALL TASKS ACTIVE TASKS TASKS IN WRAP UP" at bounding box center [171, 194] width 268 height 315
click at [953, 21] on icon at bounding box center [949, 19] width 8 height 14
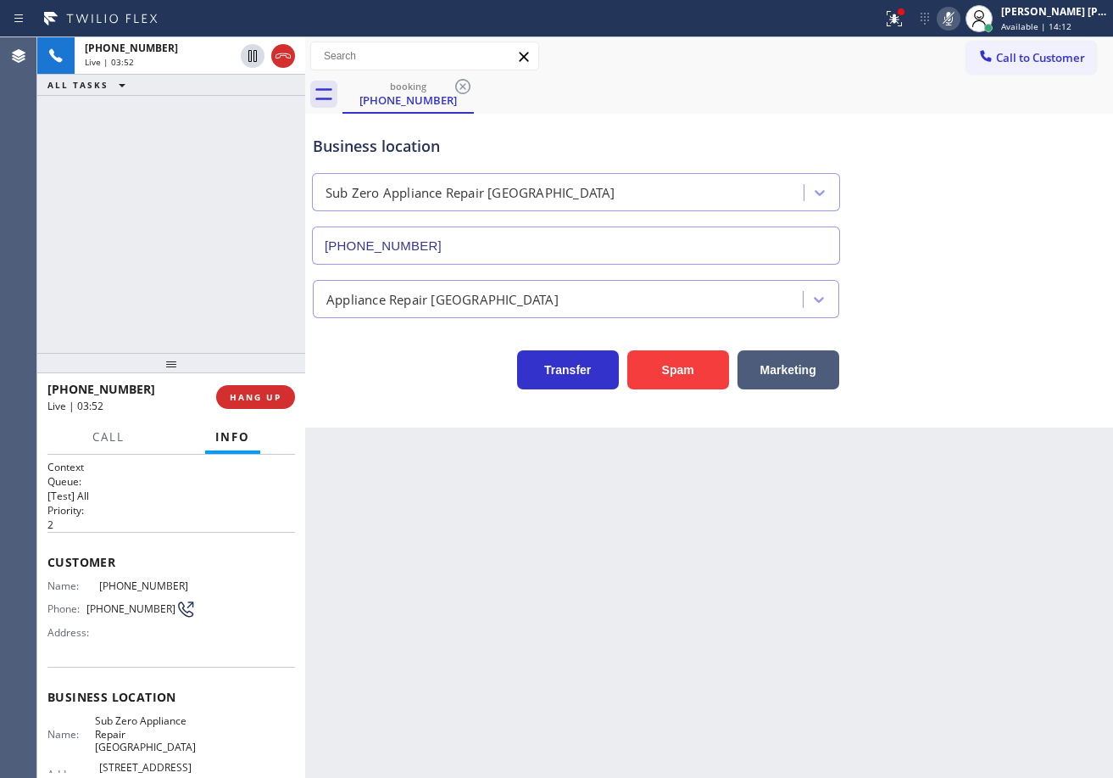
drag, startPoint x: 985, startPoint y: 142, endPoint x: 1090, endPoint y: 199, distance: 119.2
click at [1002, 154] on div "Business location Sub Zero Appliance Repair Bellingham (360) 205-1831" at bounding box center [709, 187] width 800 height 153
drag, startPoint x: 164, startPoint y: 199, endPoint x: 169, endPoint y: 184, distance: 16.1
click at [166, 191] on div "+13605101693 Live | 05:41 ALL TASKS ALL TASKS ACTIVE TASKS TASKS IN WRAP UP" at bounding box center [171, 194] width 268 height 315
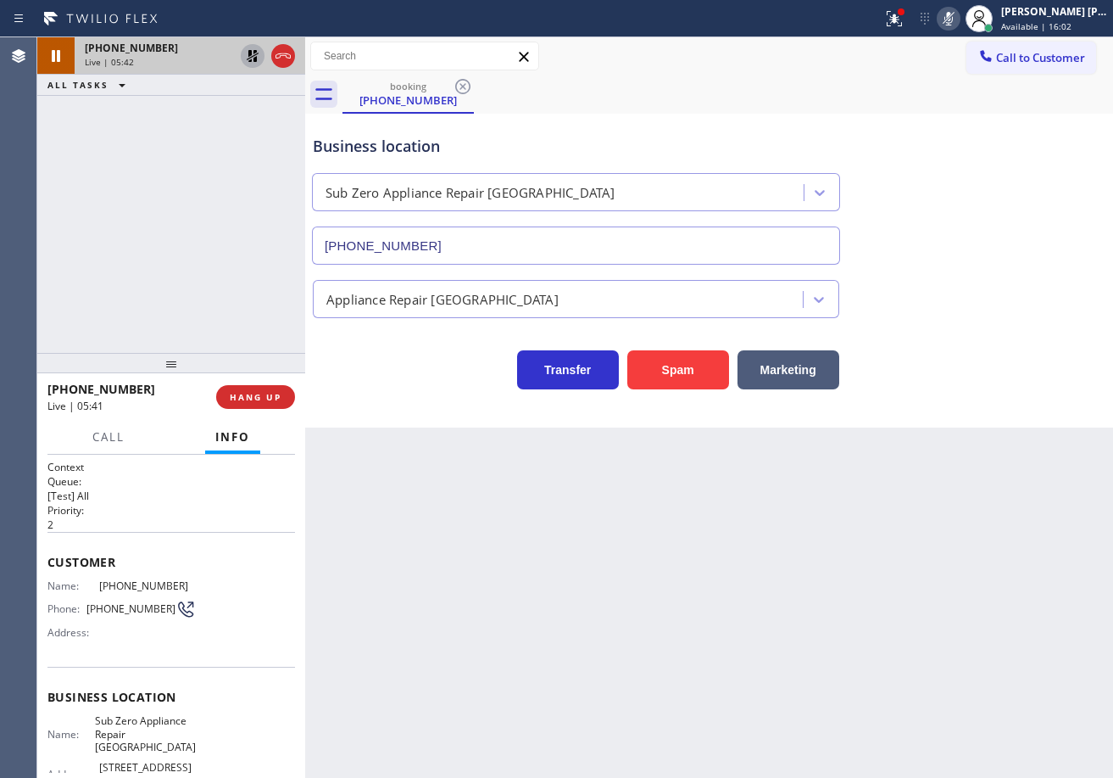
click at [255, 51] on icon at bounding box center [253, 56] width 12 height 12
click at [226, 111] on div "+13605101693 Live | 05:42 ALL TASKS ALL TASKS ACTIVE TASKS TASKS IN WRAP UP" at bounding box center [171, 194] width 268 height 315
click at [959, 23] on icon at bounding box center [949, 18] width 20 height 20
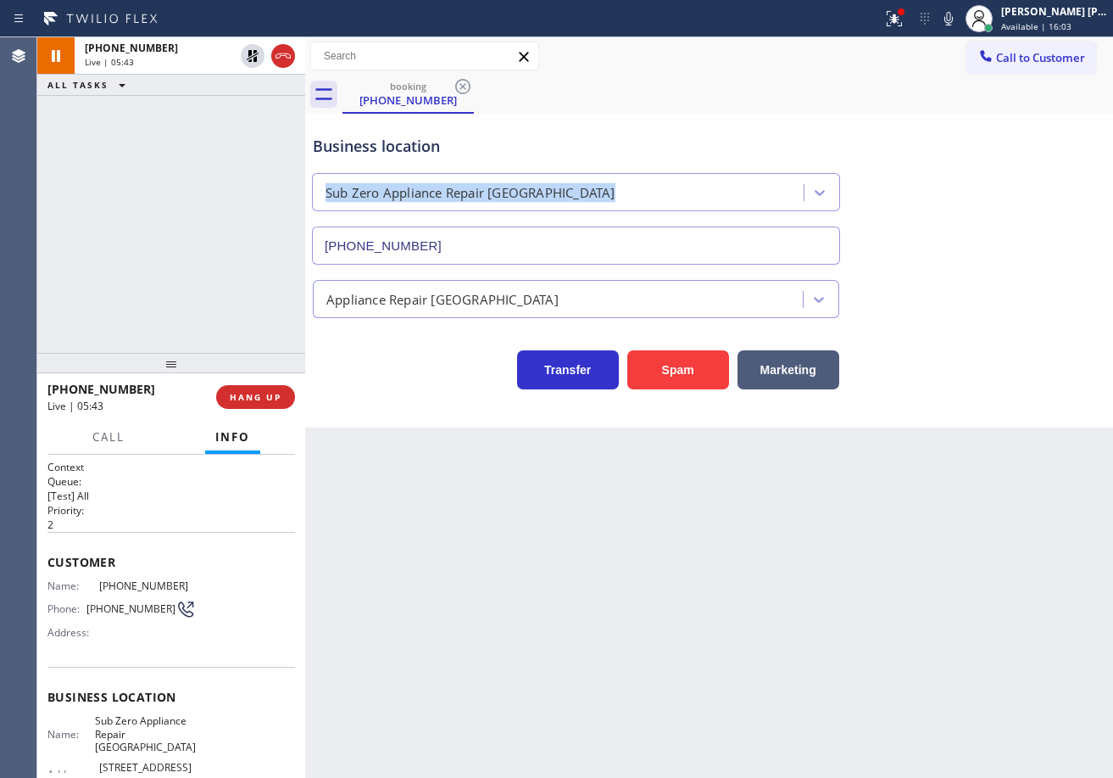
drag, startPoint x: 974, startPoint y: 152, endPoint x: 981, endPoint y: 328, distance: 176.5
click at [974, 205] on div "Business location Sub Zero Appliance Repair Bellingham (360) 205-1831" at bounding box center [709, 187] width 800 height 153
click at [905, 20] on icon at bounding box center [894, 18] width 20 height 20
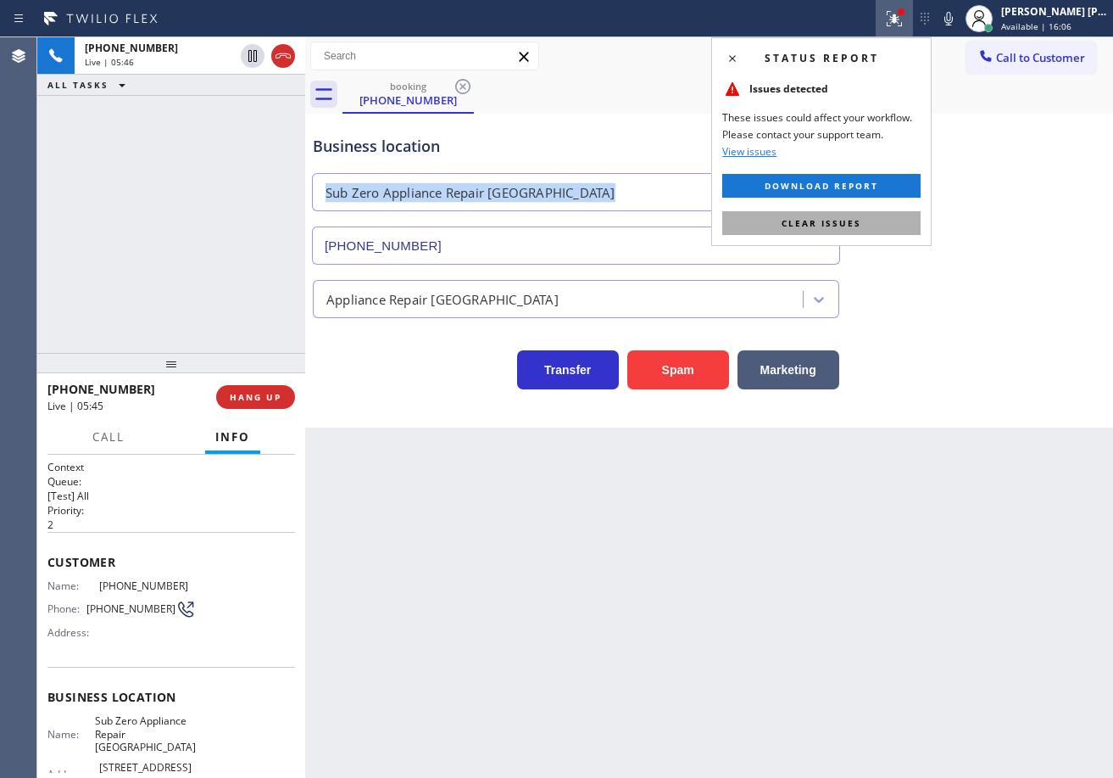
drag, startPoint x: 905, startPoint y: 231, endPoint x: 947, endPoint y: 64, distance: 171.5
click at [905, 230] on button "Clear issues" at bounding box center [821, 223] width 198 height 24
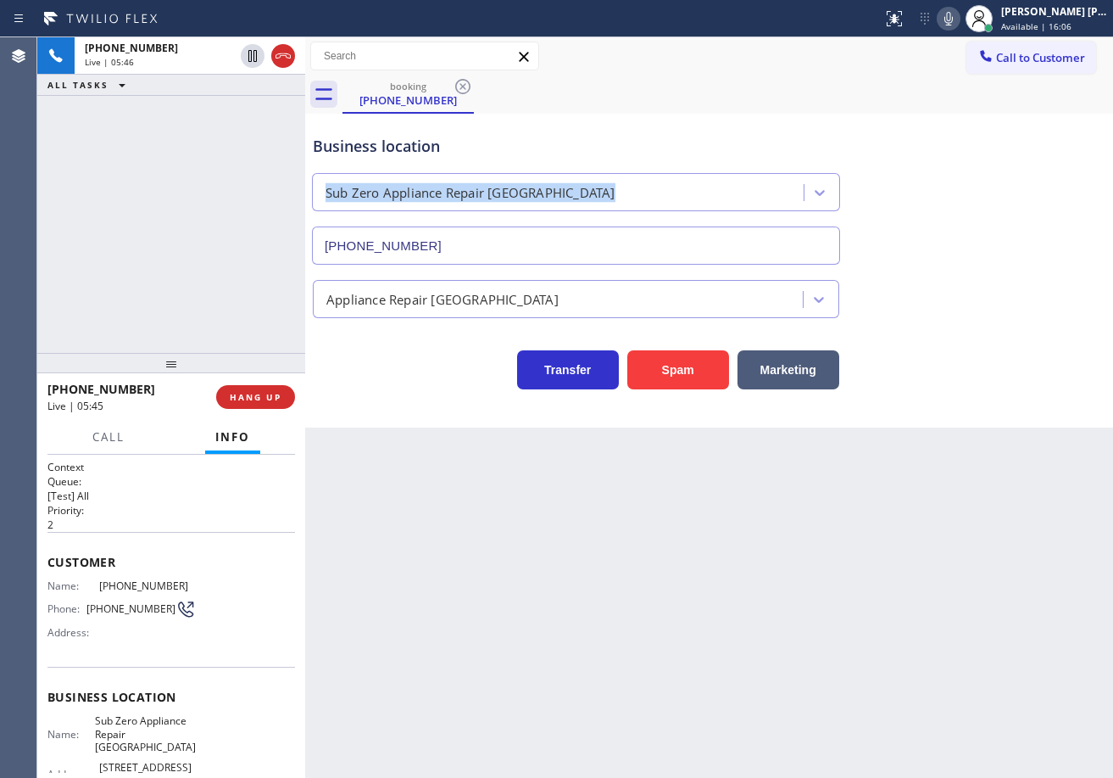
click at [959, 23] on icon at bounding box center [949, 18] width 20 height 20
click at [953, 18] on icon at bounding box center [949, 19] width 8 height 14
click at [949, 254] on div "Business location Sub Zero Appliance Repair Bellingham (360) 205-1831" at bounding box center [709, 187] width 800 height 153
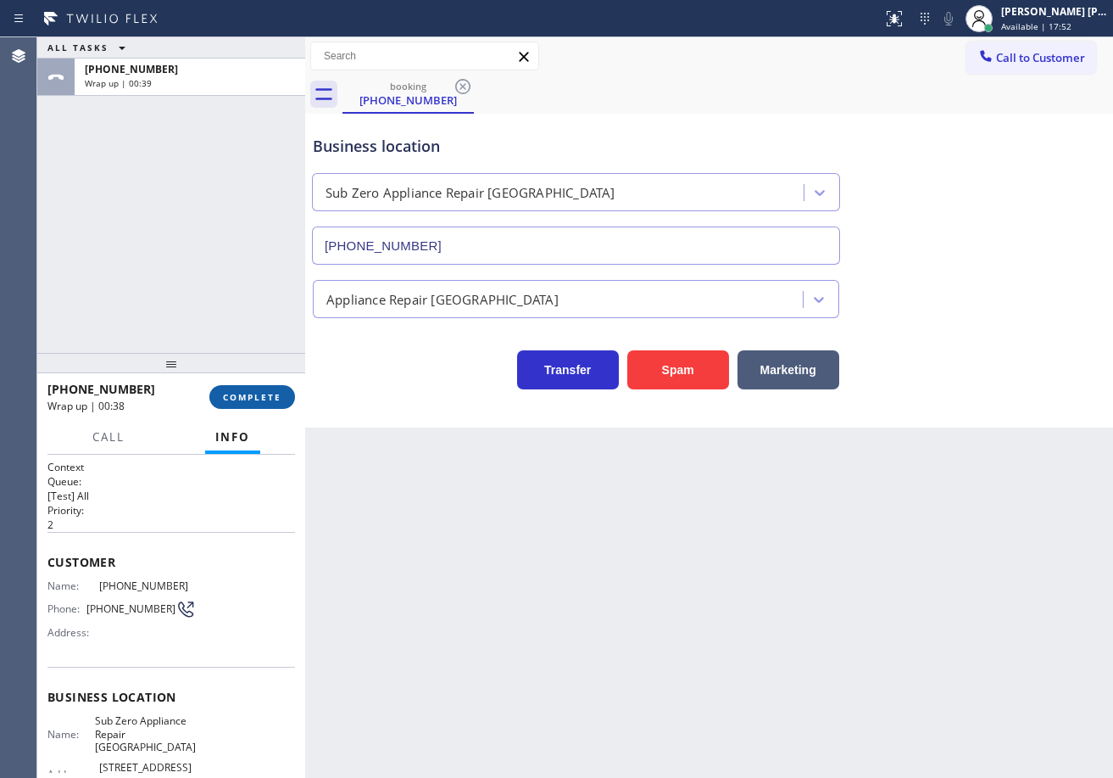
click at [287, 396] on button "COMPLETE" at bounding box center [252, 397] width 86 height 24
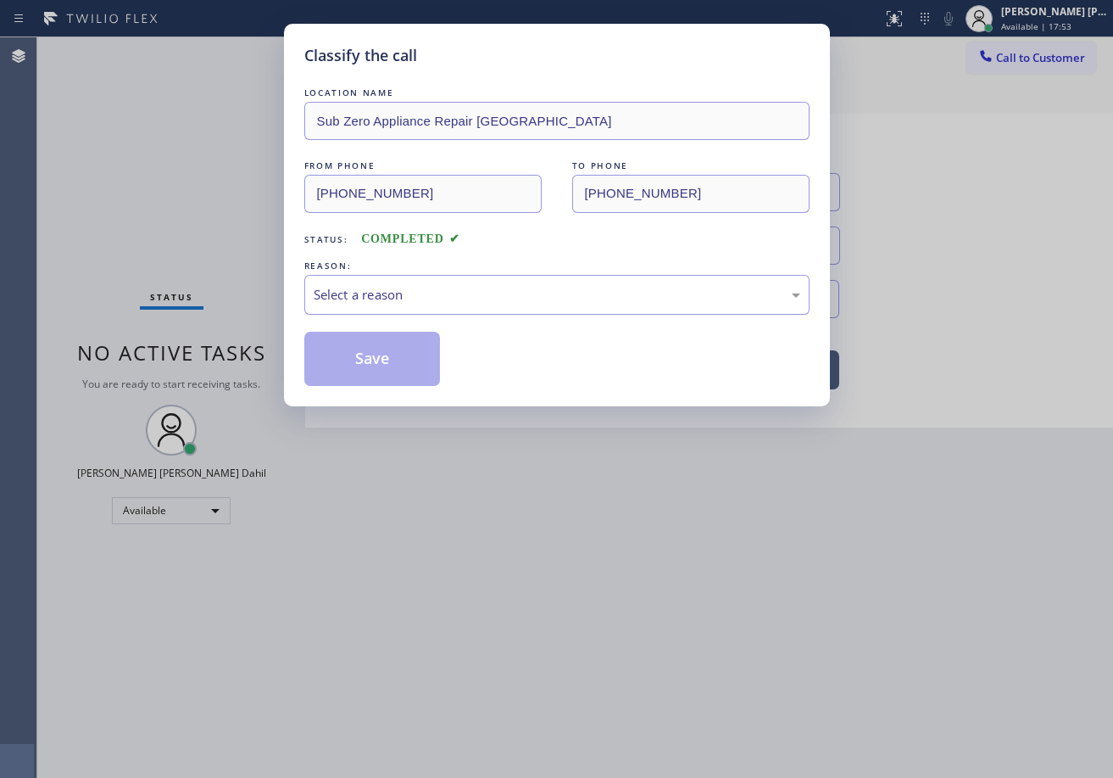
click at [415, 291] on div "Select a reason" at bounding box center [557, 295] width 487 height 20
click at [412, 360] on button "Save" at bounding box center [372, 359] width 137 height 54
click at [412, 359] on button "Save" at bounding box center [372, 359] width 137 height 54
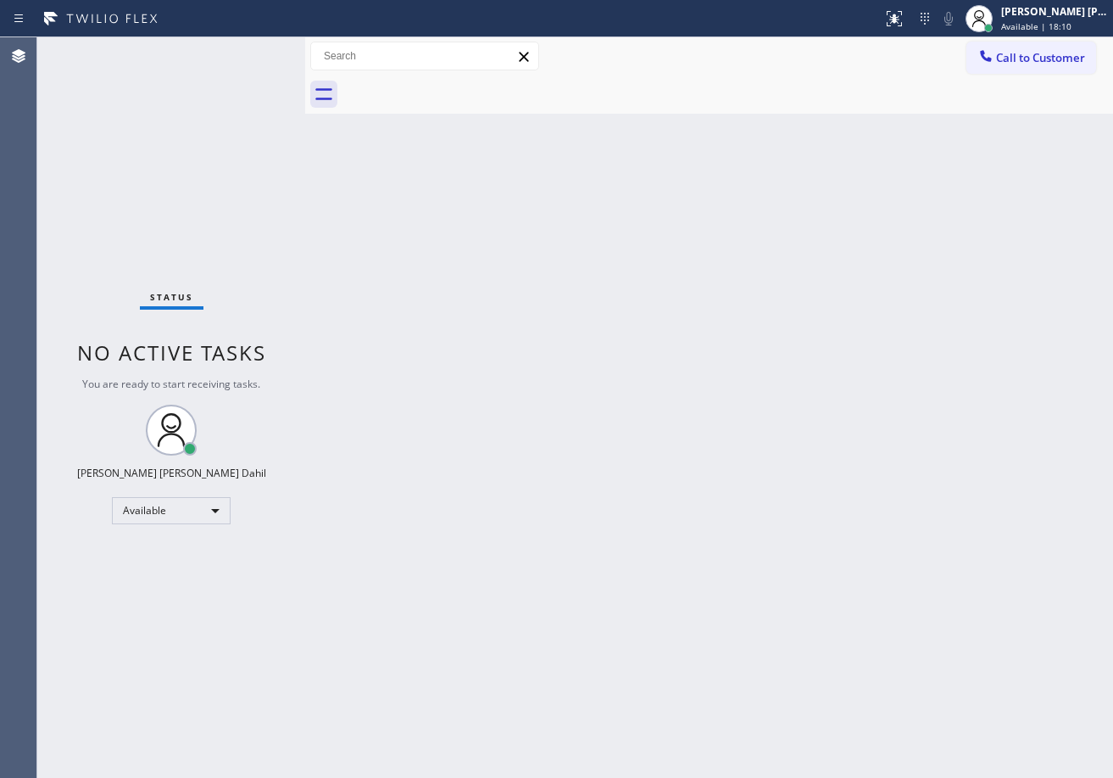
drag, startPoint x: 531, startPoint y: 283, endPoint x: 545, endPoint y: 287, distance: 15.0
click at [558, 264] on div "Back to Dashboard Change Sender ID Customers Technicians Select a contact Outbo…" at bounding box center [709, 407] width 808 height 740
click at [270, 68] on div "Status No active tasks You are ready to start receiving tasks. [PERSON_NAME] [P…" at bounding box center [171, 407] width 268 height 740
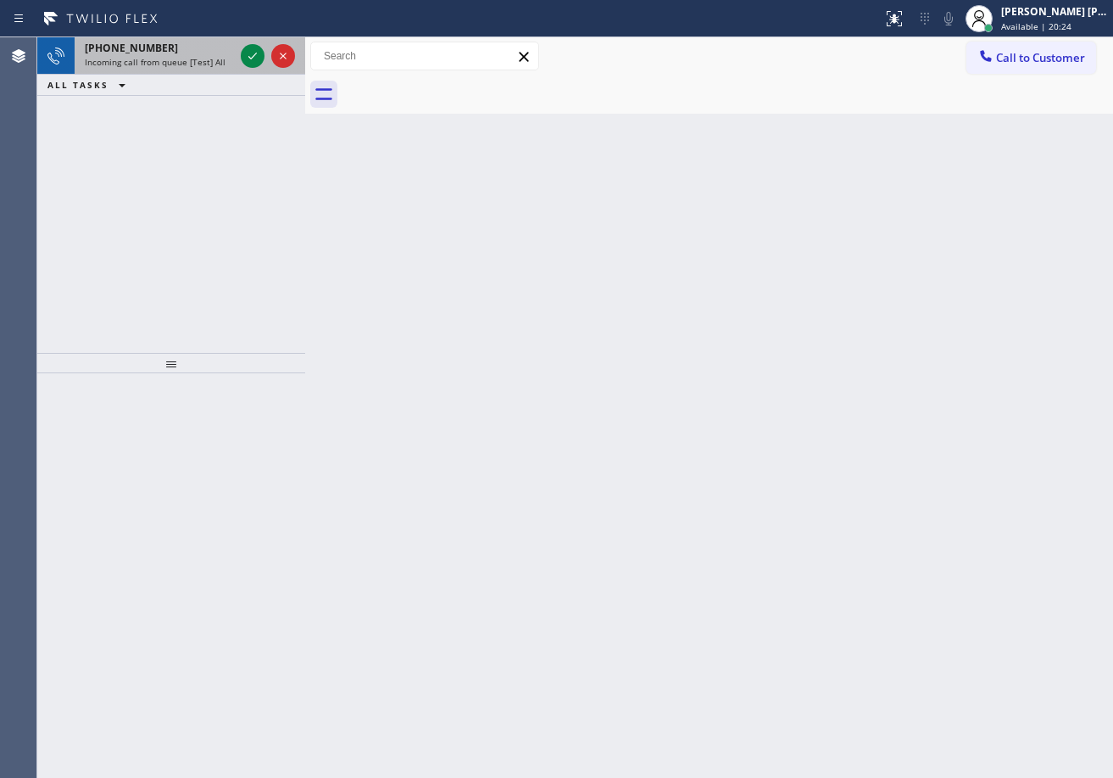
click at [181, 55] on div "+16575778703 Incoming call from queue [Test] All" at bounding box center [156, 55] width 163 height 37
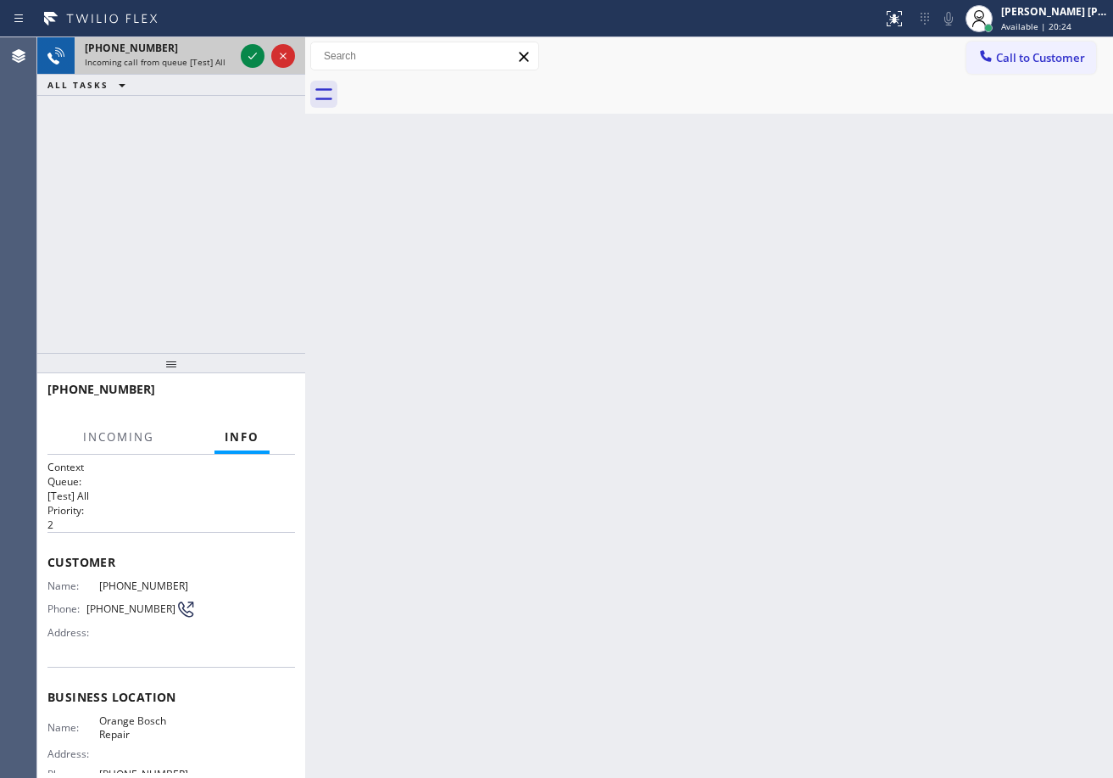
click at [181, 55] on div "+16575778703 Incoming call from queue [Test] All" at bounding box center [156, 55] width 163 height 37
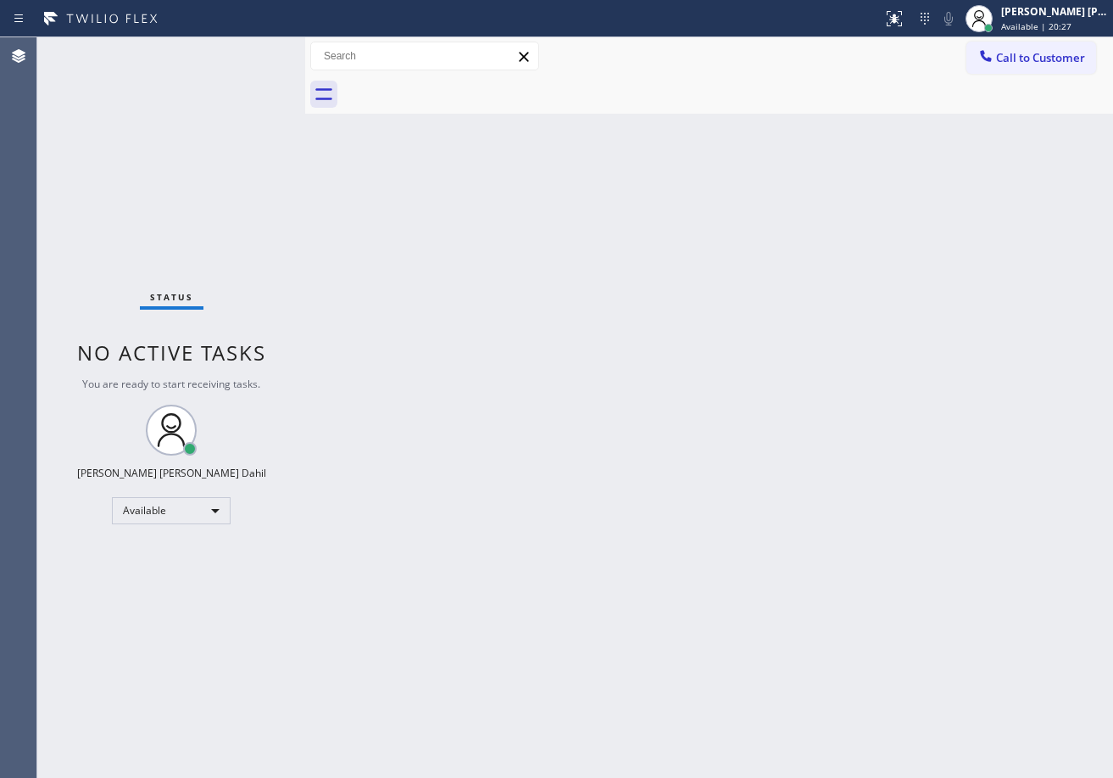
click at [544, 517] on div "Back to Dashboard Change Sender ID Customers Technicians Select a contact Outbo…" at bounding box center [709, 407] width 808 height 740
click at [545, 517] on div "Back to Dashboard Change Sender ID Customers Technicians Select a contact Outbo…" at bounding box center [709, 407] width 808 height 740
click at [277, 195] on div "Status No active tasks You are ready to start receiving tasks. [PERSON_NAME] [P…" at bounding box center [171, 407] width 268 height 740
click at [627, 293] on div "Back to Dashboard Change Sender ID Customers Technicians Select a contact Outbo…" at bounding box center [709, 407] width 808 height 740
click at [606, 329] on div "Back to Dashboard Change Sender ID Customers Technicians Select a contact Outbo…" at bounding box center [709, 407] width 808 height 740
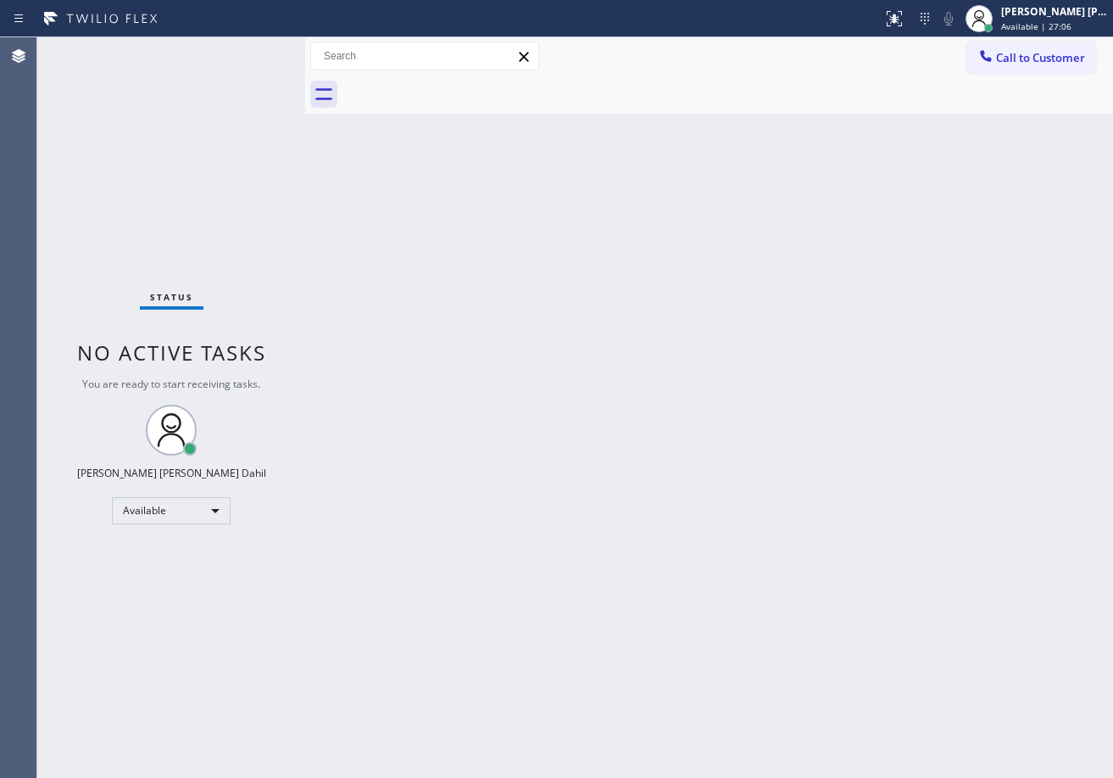
click at [606, 329] on div "Back to Dashboard Change Sender ID Customers Technicians Select a contact Outbo…" at bounding box center [709, 407] width 808 height 740
click at [464, 327] on div "Back to Dashboard Change Sender ID Customers Technicians Select a contact Outbo…" at bounding box center [709, 407] width 808 height 740
drag, startPoint x: 236, startPoint y: 56, endPoint x: 245, endPoint y: 51, distance: 10.6
click at [236, 55] on div "Status No active tasks You are ready to start receiving tasks. [PERSON_NAME] [P…" at bounding box center [171, 407] width 268 height 740
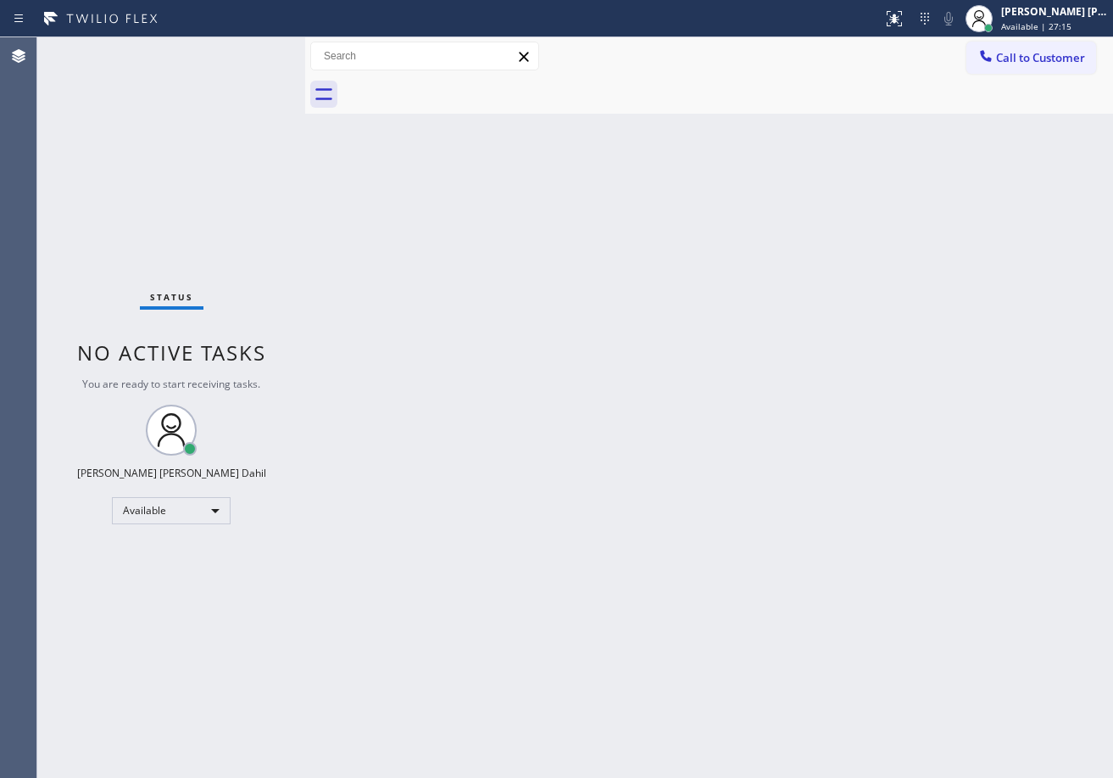
click at [247, 49] on div "Status No active tasks You are ready to start receiving tasks. [PERSON_NAME] [P…" at bounding box center [171, 407] width 268 height 740
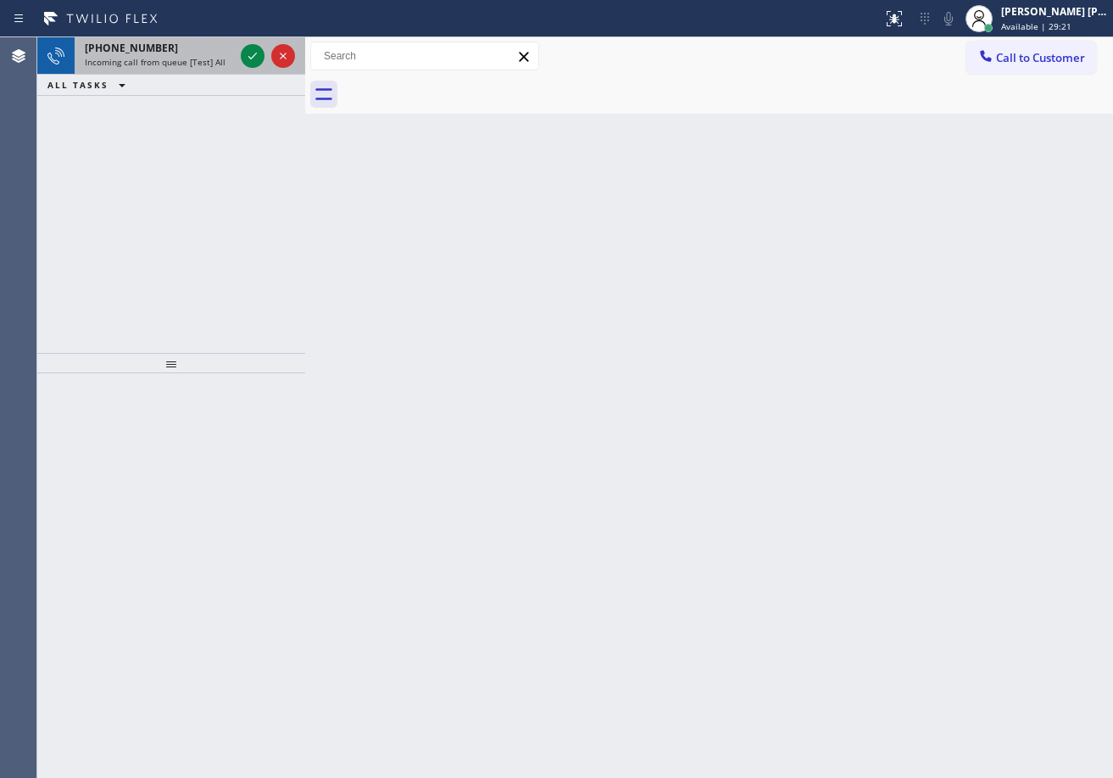
click at [231, 64] on div "Incoming call from queue [Test] All" at bounding box center [159, 62] width 149 height 12
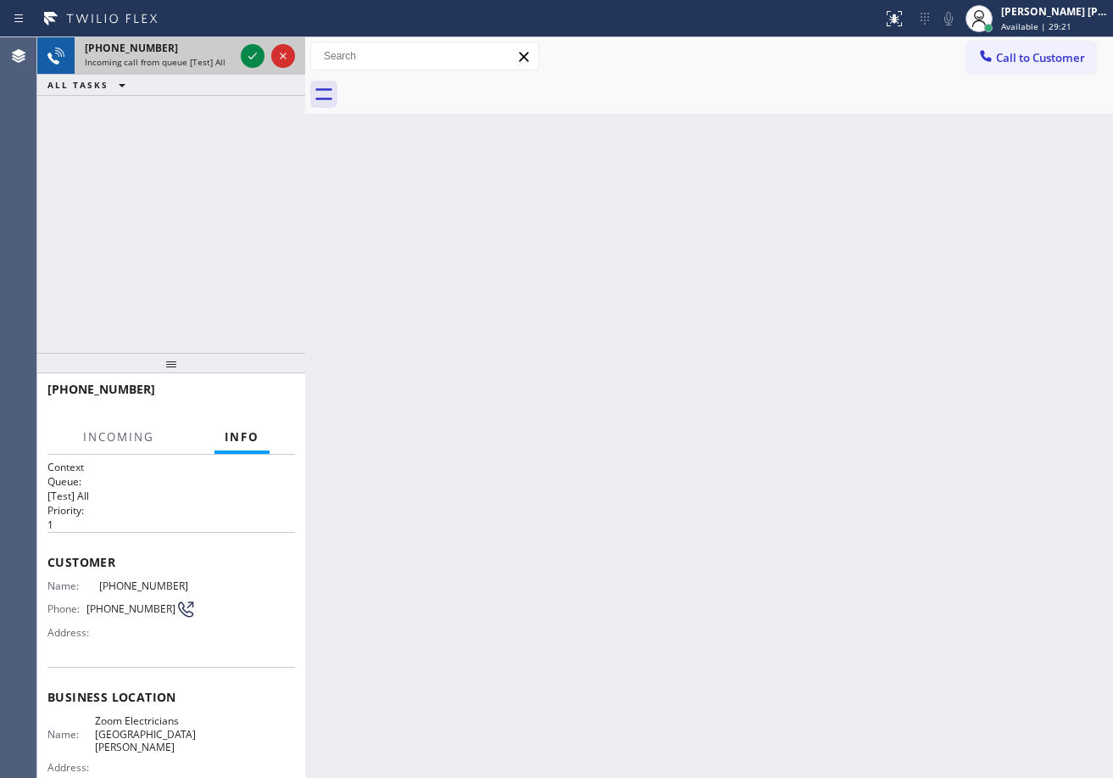
click at [231, 64] on div "Incoming call from queue [Test] All" at bounding box center [159, 62] width 149 height 12
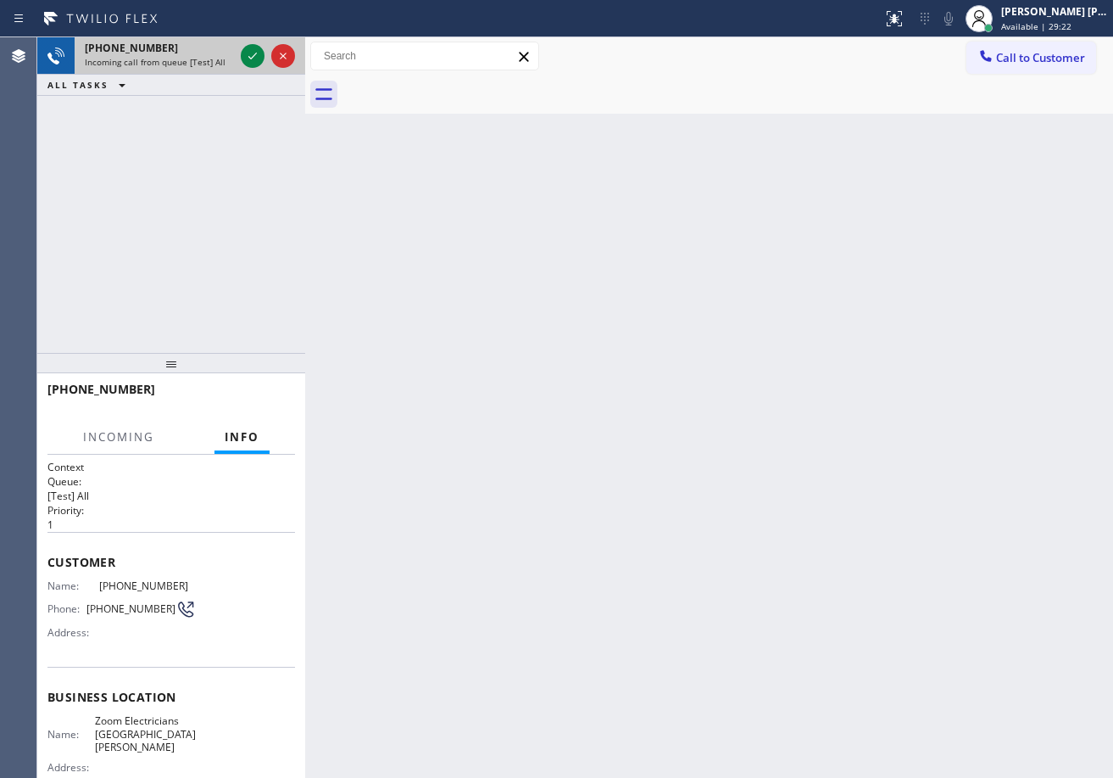
click at [231, 64] on div "Incoming call from queue [Test] All" at bounding box center [159, 62] width 149 height 12
click at [266, 68] on div at bounding box center [267, 55] width 61 height 37
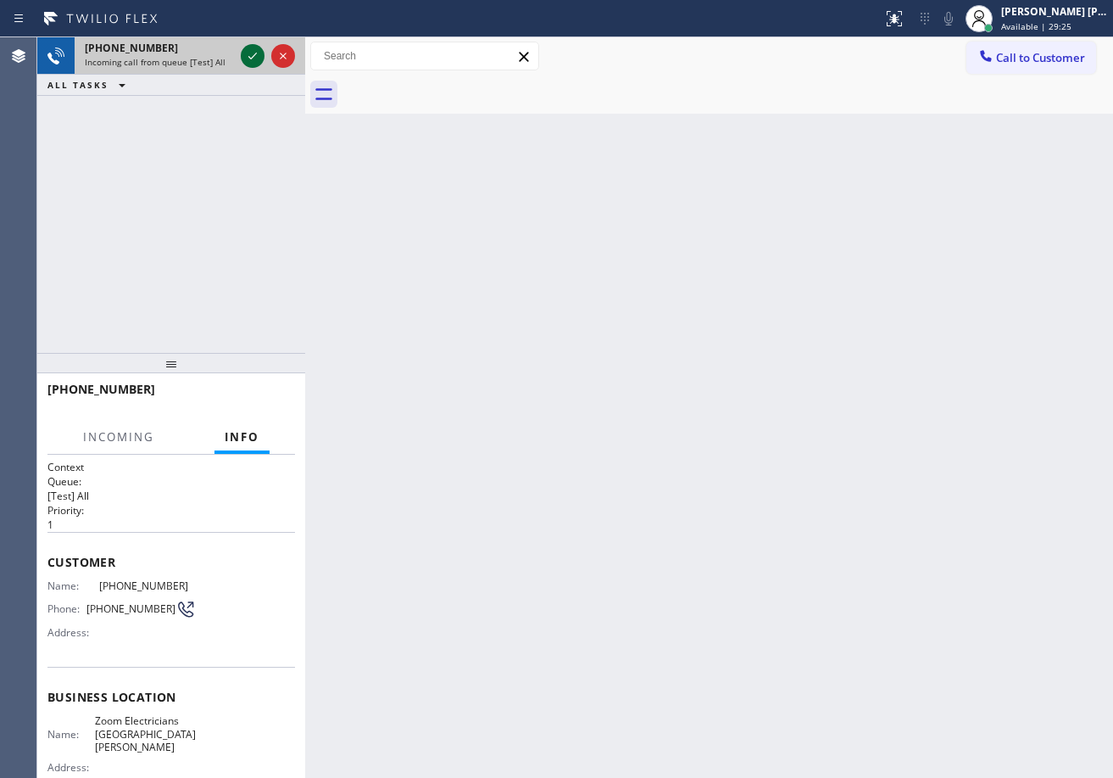
click at [250, 51] on icon at bounding box center [253, 56] width 20 height 20
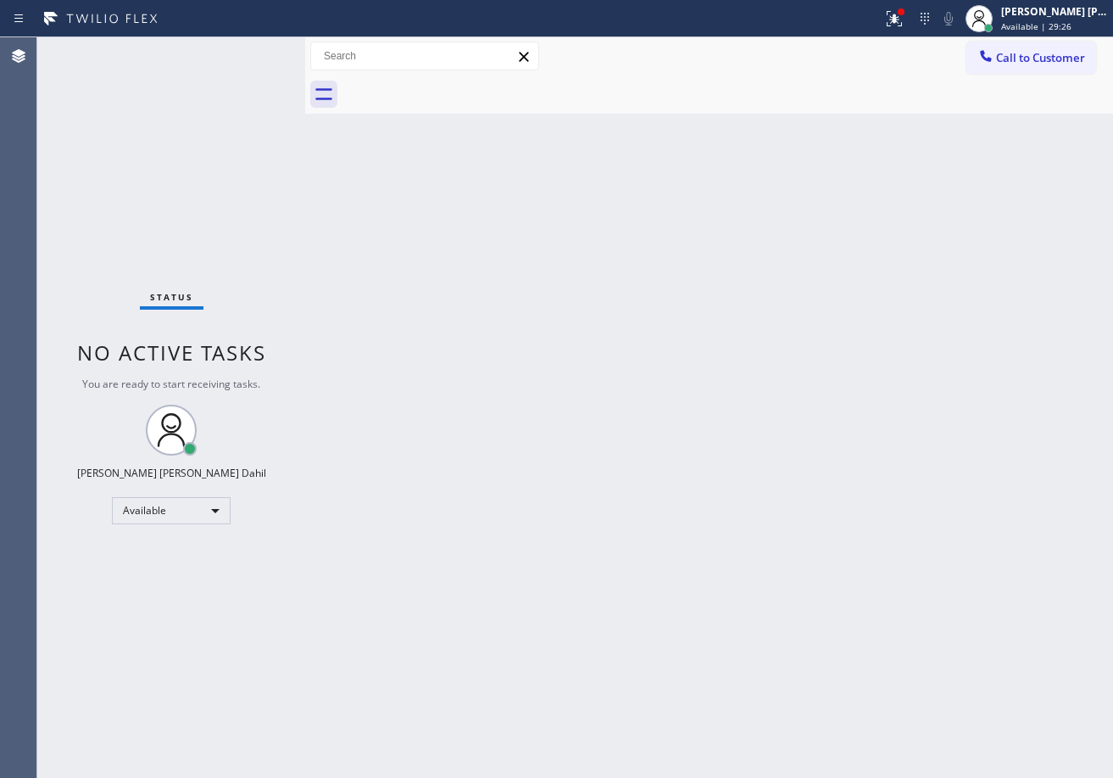
click at [250, 51] on div "Status No active tasks You are ready to start receiving tasks. [PERSON_NAME] [P…" at bounding box center [171, 407] width 268 height 740
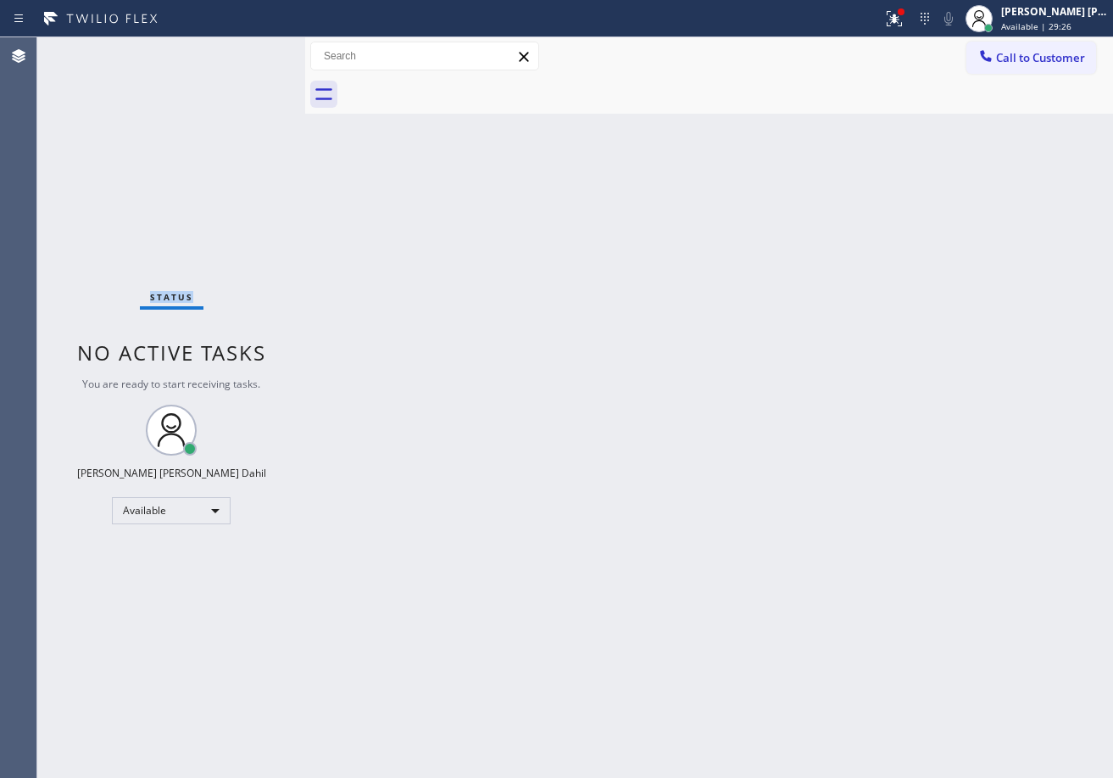
click at [250, 51] on div "Status No active tasks You are ready to start receiving tasks. [PERSON_NAME] [P…" at bounding box center [171, 407] width 268 height 740
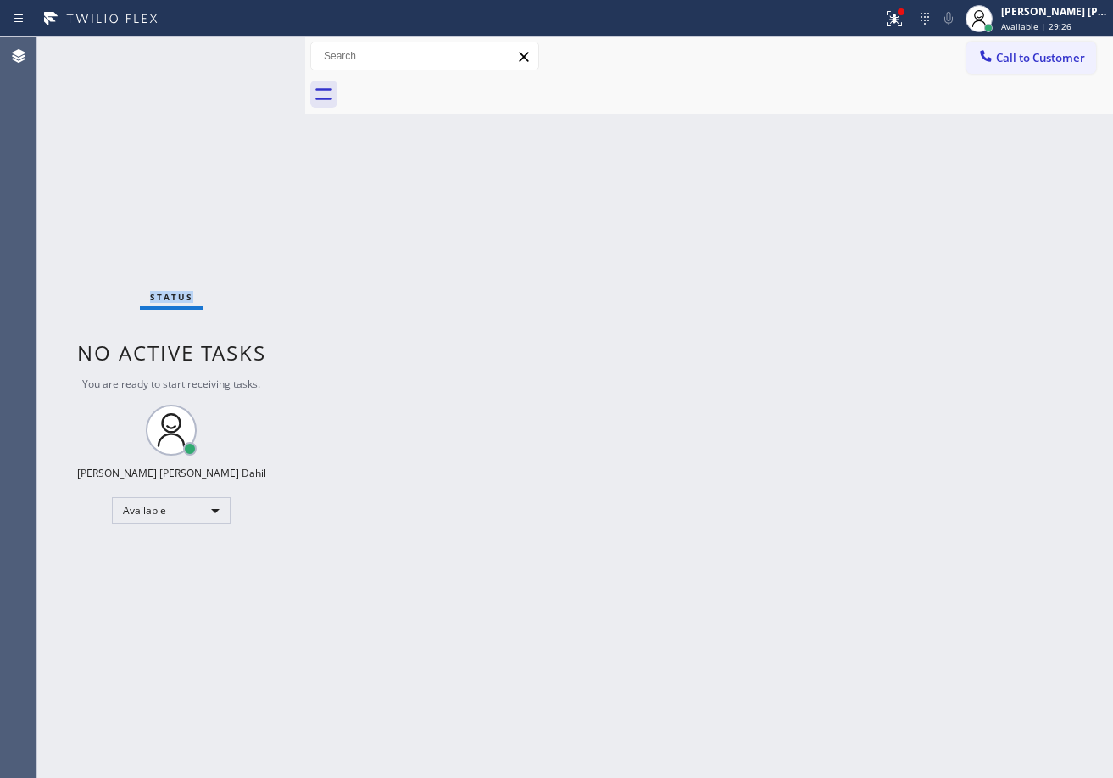
click at [250, 51] on div "Status No active tasks You are ready to start receiving tasks. [PERSON_NAME] [P…" at bounding box center [171, 407] width 268 height 740
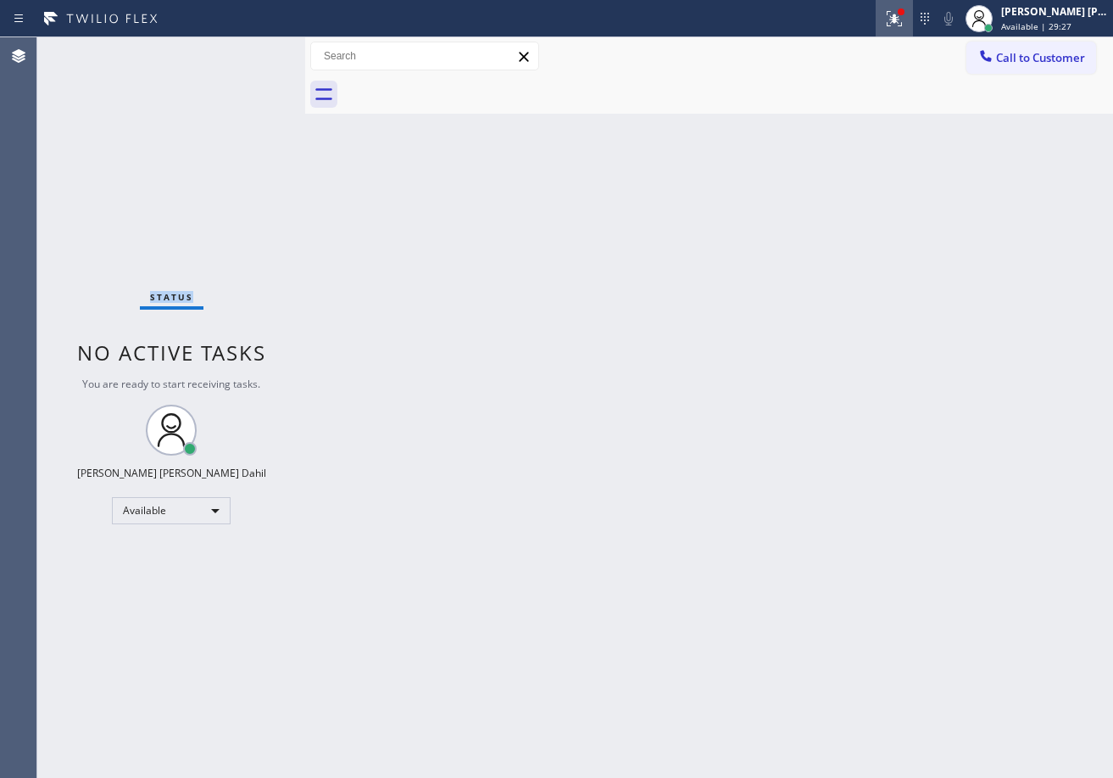
click at [905, 24] on icon at bounding box center [894, 18] width 20 height 20
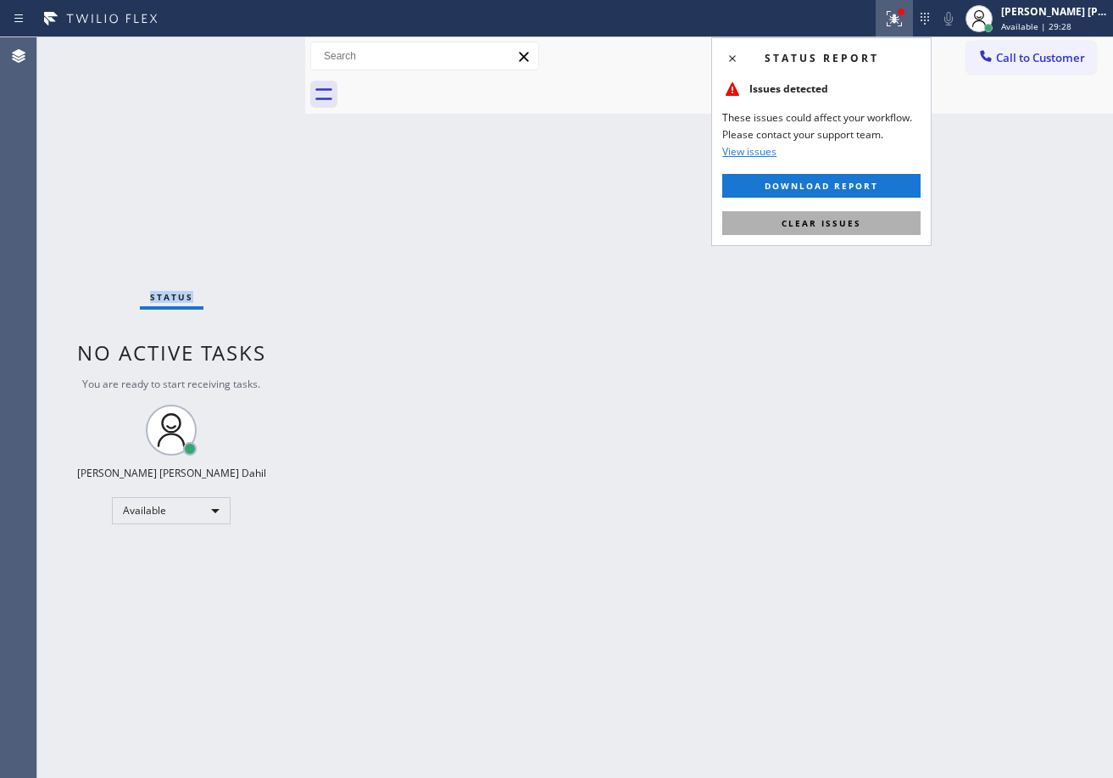
click at [851, 228] on span "Clear issues" at bounding box center [822, 223] width 80 height 12
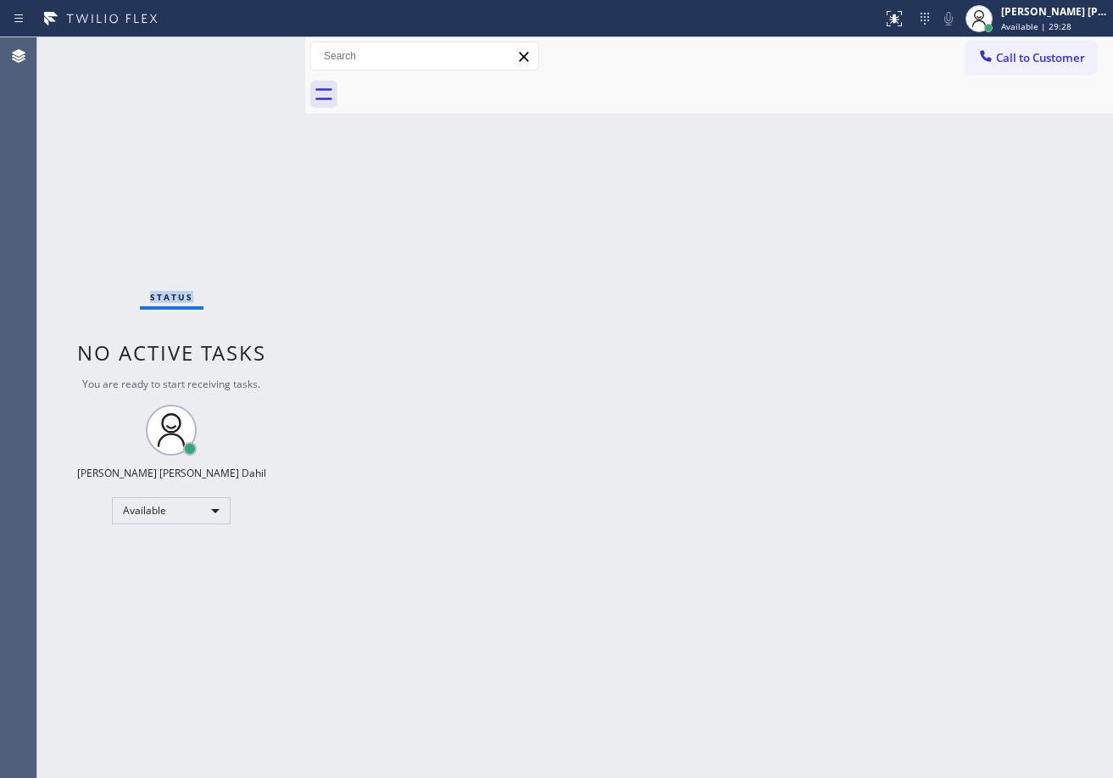
click at [851, 228] on div "Back to Dashboard Change Sender ID Customers Technicians Select a contact Outbo…" at bounding box center [709, 407] width 808 height 740
click at [831, 363] on div "Back to Dashboard Change Sender ID Customers Technicians Select a contact Outbo…" at bounding box center [709, 407] width 808 height 740
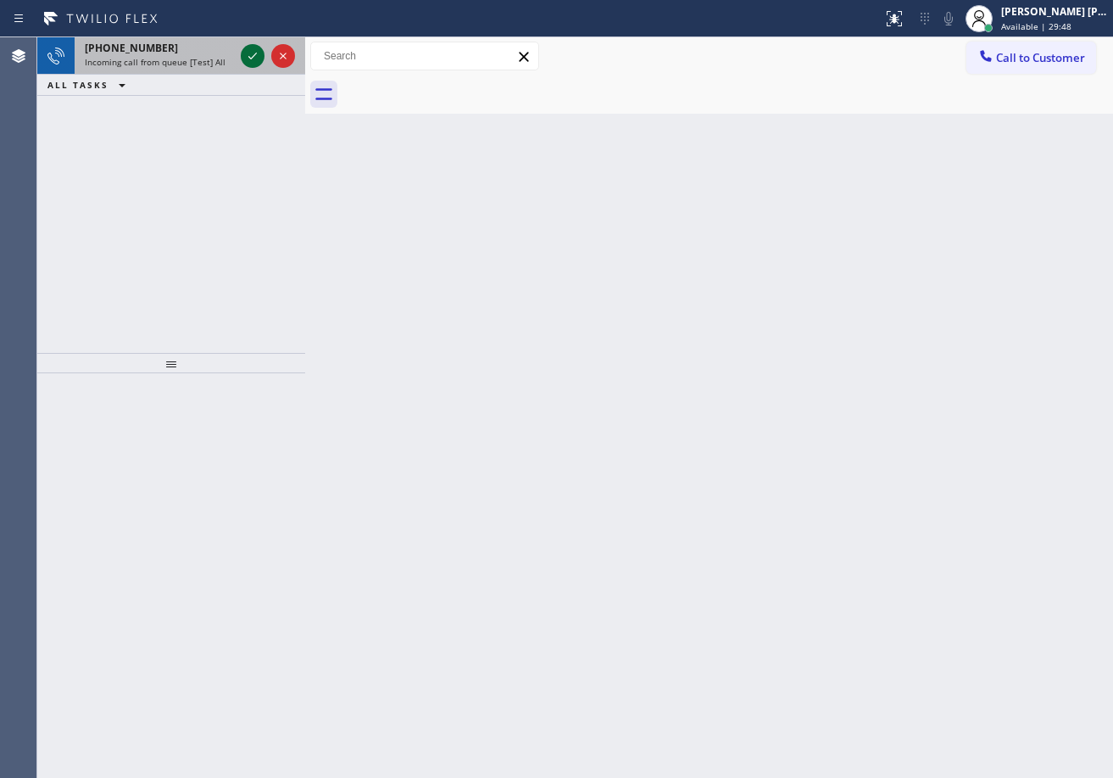
click at [250, 51] on icon at bounding box center [253, 56] width 20 height 20
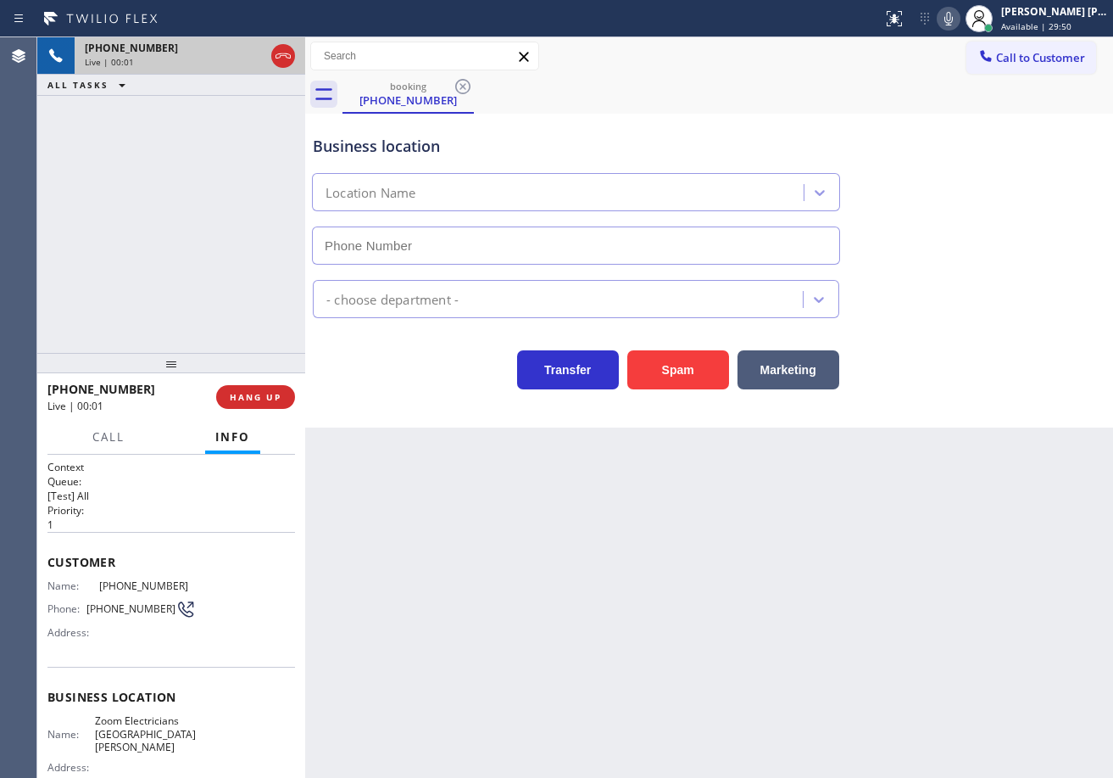
type input "(310) 388-4067"
drag, startPoint x: 641, startPoint y: 670, endPoint x: 141, endPoint y: 607, distance: 504.2
click at [638, 670] on div "Back to Dashboard Change Sender ID Customers Technicians Select a contact Outbo…" at bounding box center [709, 407] width 808 height 740
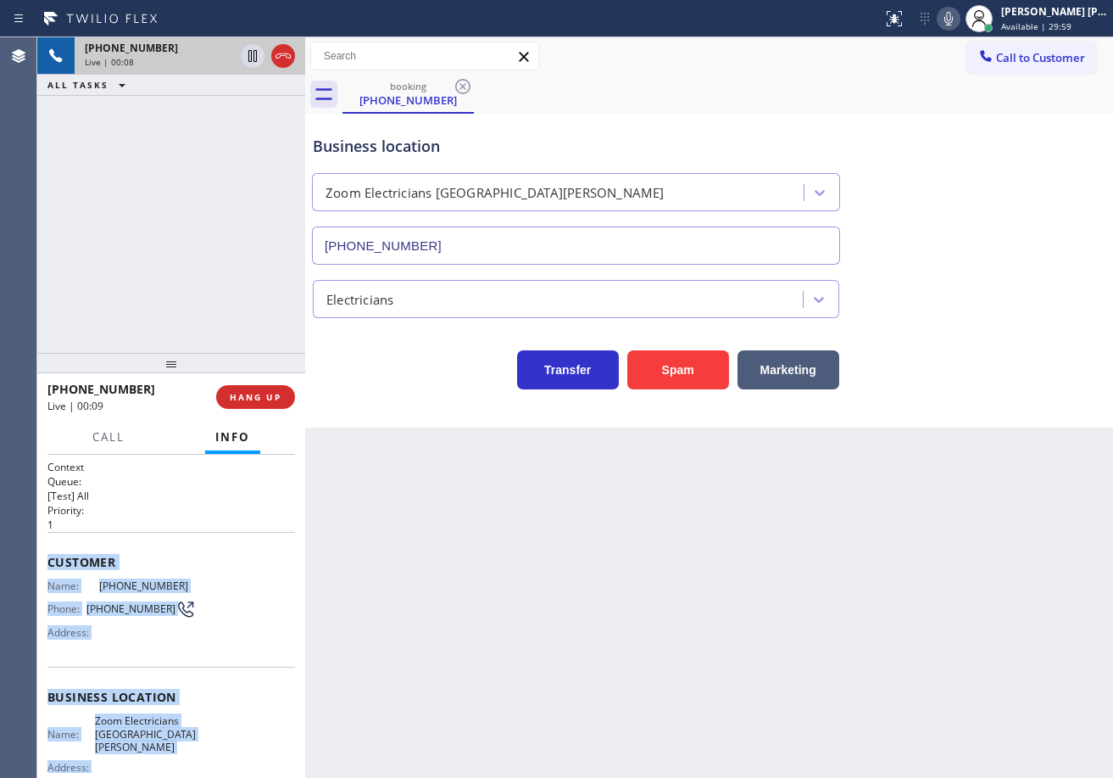
scroll to position [164, 0]
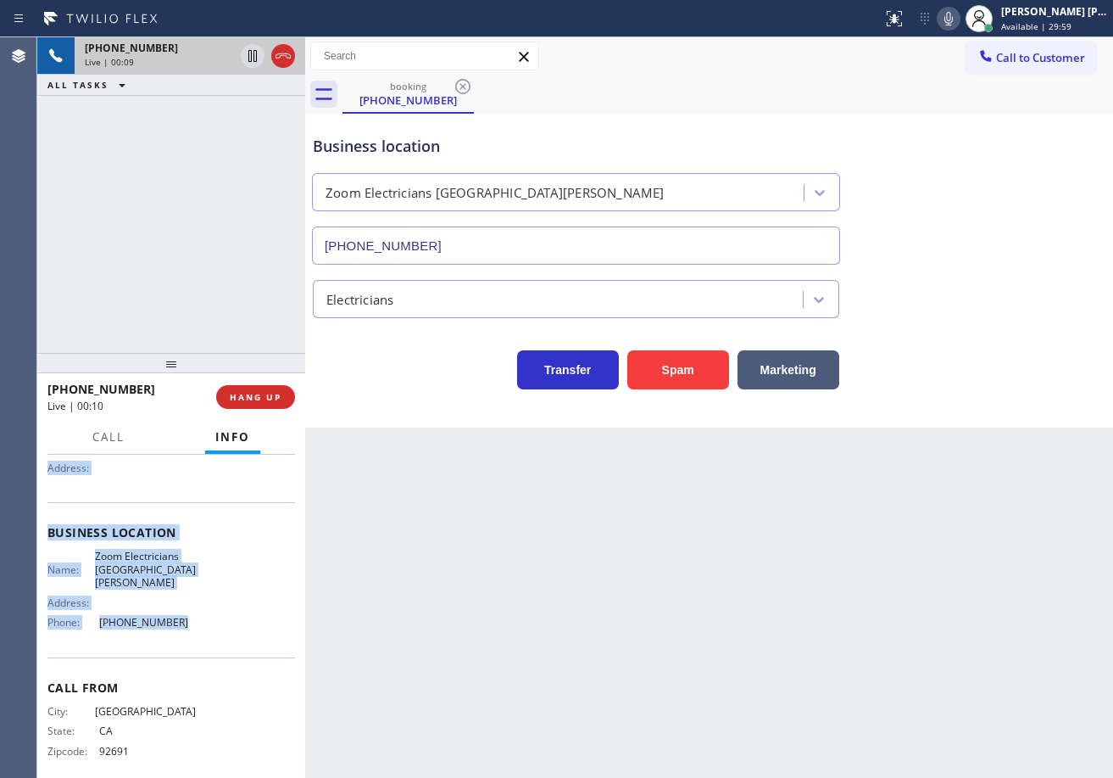
drag, startPoint x: 47, startPoint y: 560, endPoint x: 449, endPoint y: 293, distance: 483.3
click at [209, 581] on div "Context Queue: [Test] All Priority: 1 Customer Name: (949) 933-5701 Phone: (949…" at bounding box center [171, 615] width 268 height 323
click at [959, 21] on icon at bounding box center [949, 18] width 20 height 20
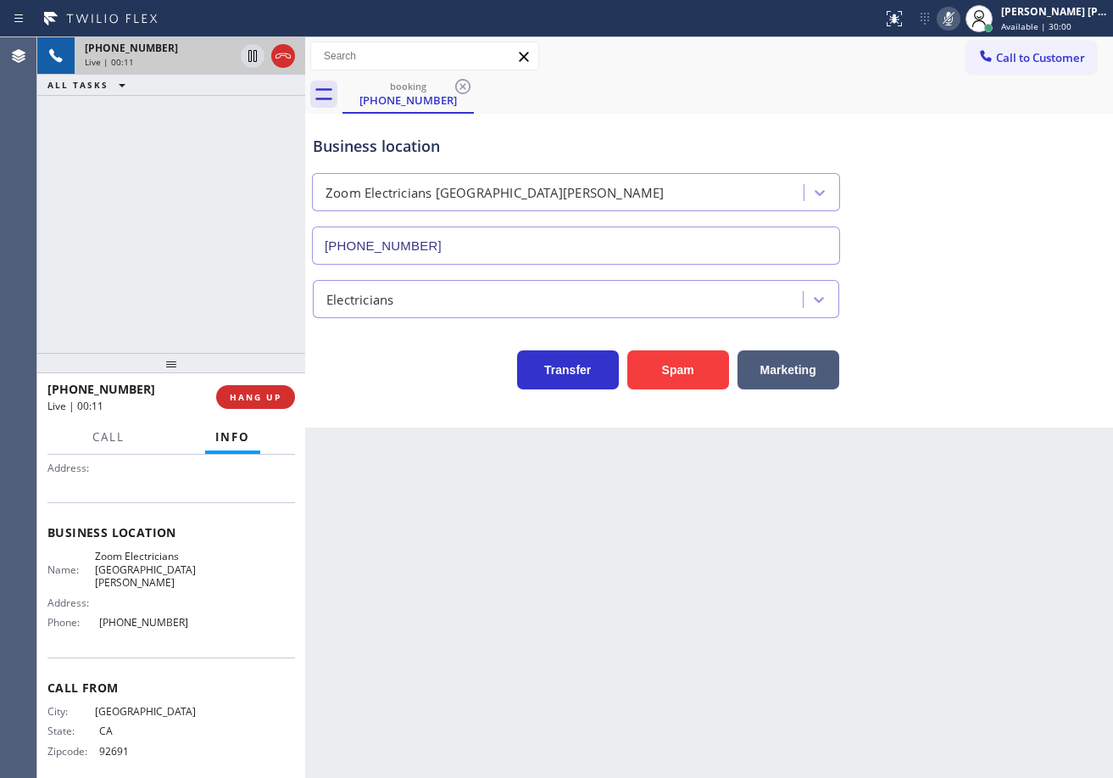
click at [963, 110] on div "booking (949) 933-5701" at bounding box center [728, 94] width 771 height 38
click at [959, 18] on icon at bounding box center [949, 18] width 20 height 20
drag, startPoint x: 995, startPoint y: 255, endPoint x: 989, endPoint y: 263, distance: 10.2
click at [995, 256] on div "Business location Zoom Electricians Santa Monica (310) 388-4067" at bounding box center [709, 187] width 800 height 153
drag, startPoint x: 64, startPoint y: 590, endPoint x: 203, endPoint y: 599, distance: 138.5
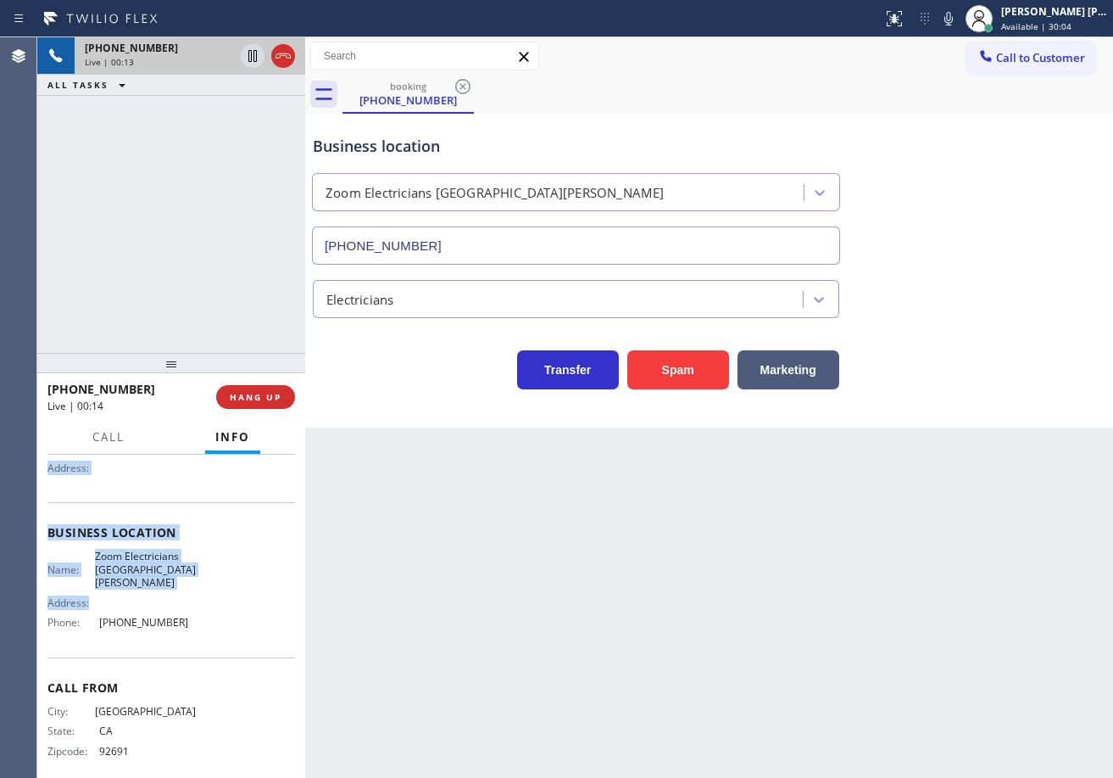
click at [203, 599] on div "Context Queue: [Test] All Priority: 1 Customer Name: (949) 933-5701 Phone: (949…" at bounding box center [171, 615] width 268 height 323
click at [506, 655] on div "Back to Dashboard Change Sender ID Customers Technicians Select a contact Outbo…" at bounding box center [709, 407] width 808 height 740
drag, startPoint x: 106, startPoint y: 687, endPoint x: 237, endPoint y: 594, distance: 160.7
click at [198, 622] on div "Context Queue: [Test] All Priority: 1 Customer Name: (949) 933-5701 Phone: (949…" at bounding box center [171, 615] width 268 height 323
copy div "Customer Name: (949) 933-5701 Phone: (949) 933-5701 Address: Business location …"
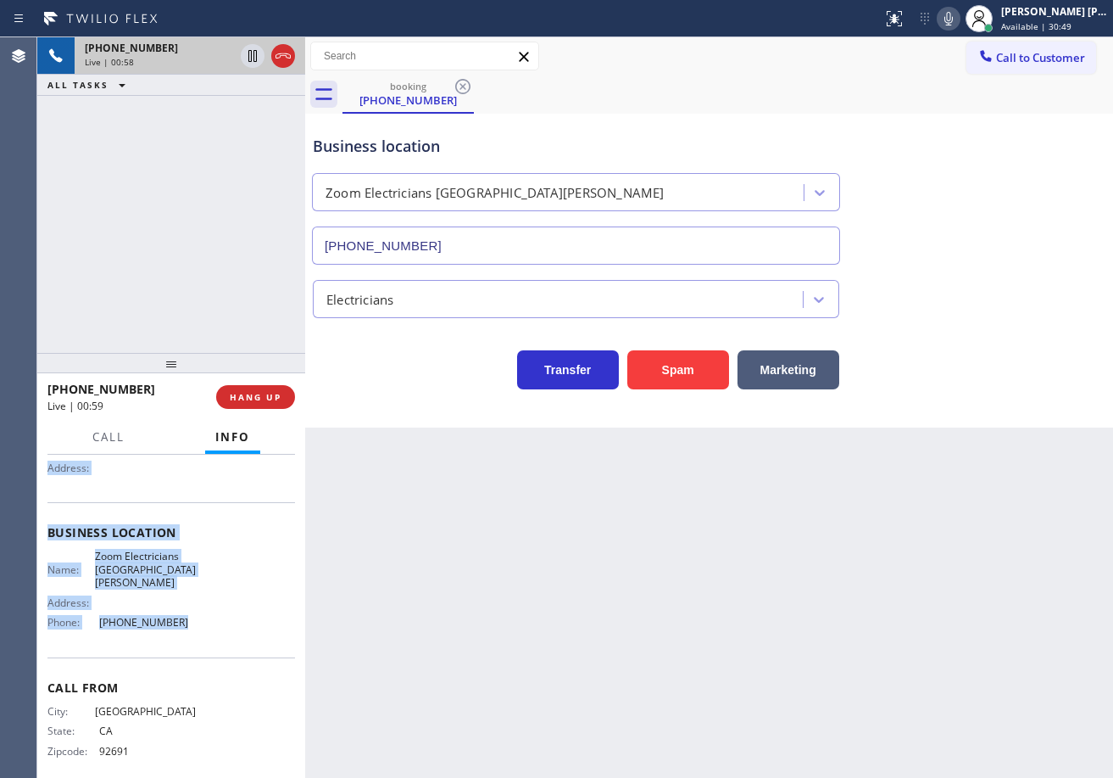
click at [959, 14] on icon at bounding box center [949, 18] width 20 height 20
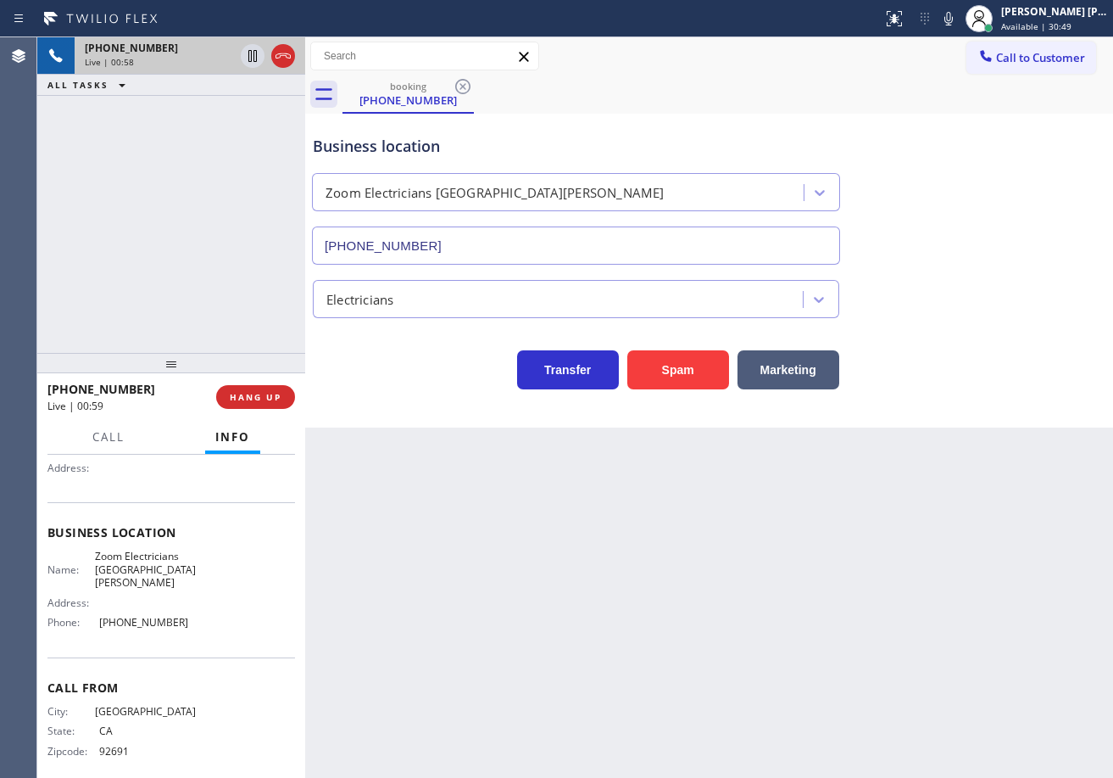
click at [976, 215] on div "Business location Zoom Electricians Santa Monica (310) 388-4067" at bounding box center [709, 187] width 800 height 153
click at [959, 20] on icon at bounding box center [949, 18] width 20 height 20
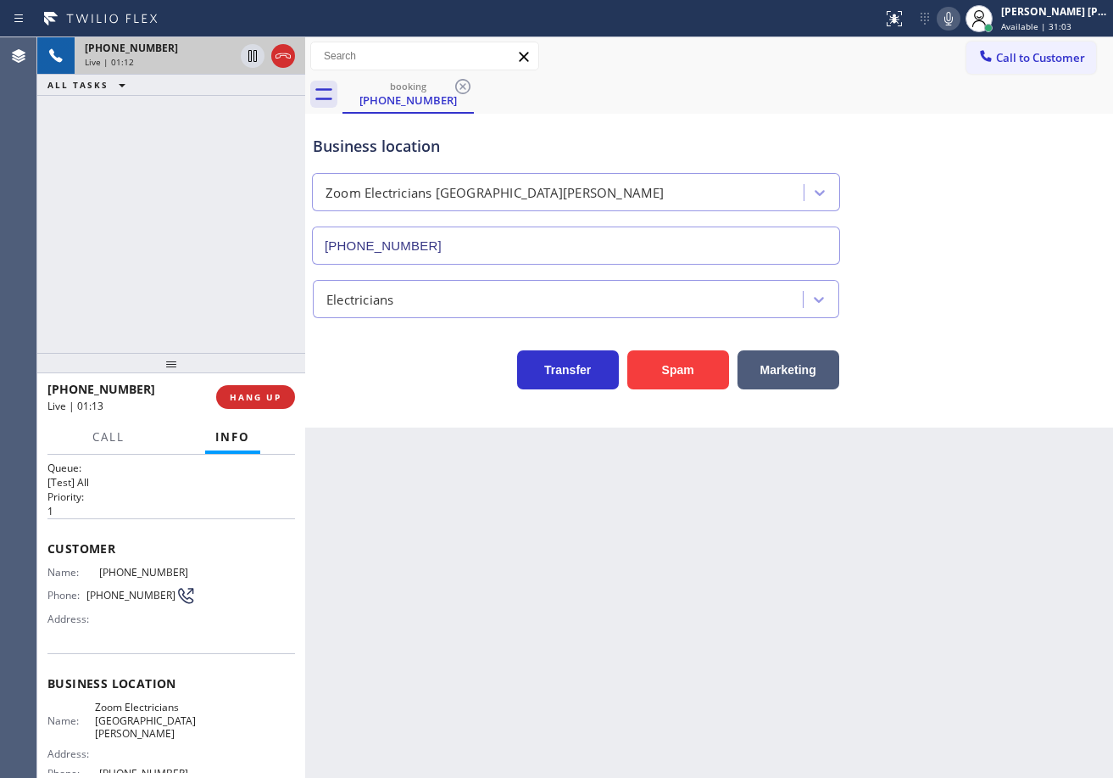
scroll to position [0, 0]
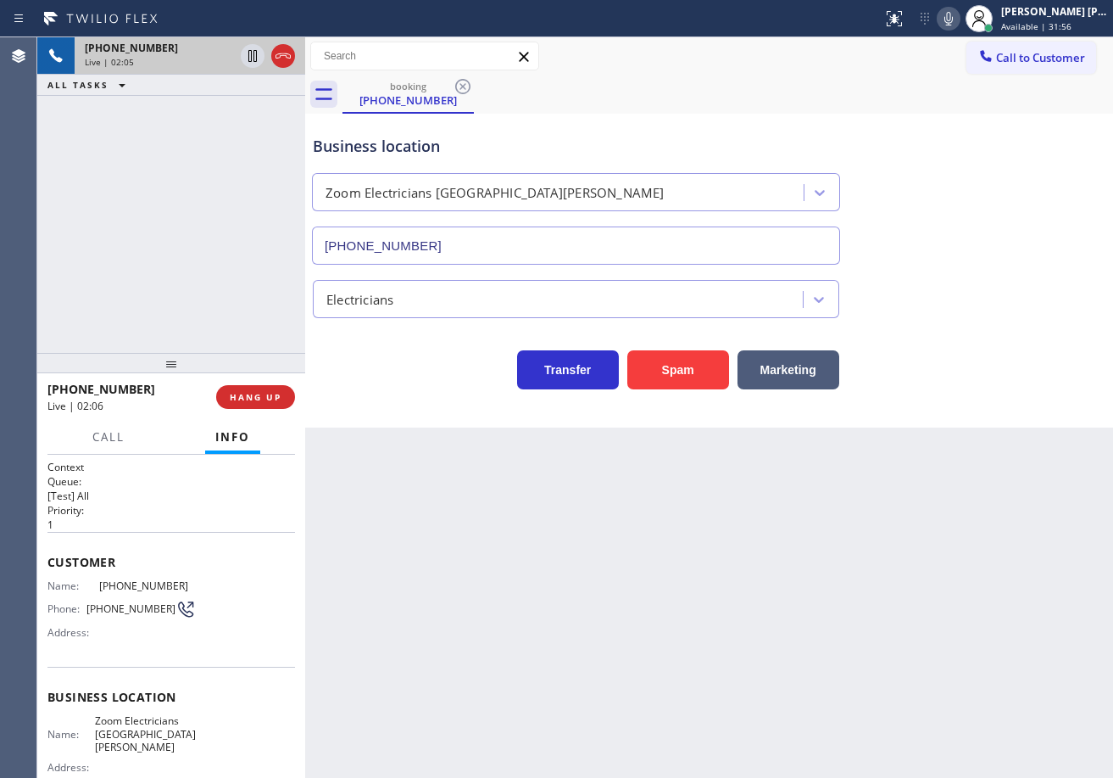
click at [959, 19] on icon at bounding box center [949, 18] width 20 height 20
click at [979, 343] on div "Transfer Spam Marketing" at bounding box center [709, 362] width 800 height 54
drag, startPoint x: 967, startPoint y: 20, endPoint x: 995, endPoint y: 115, distance: 99.2
click at [959, 24] on icon at bounding box center [949, 18] width 20 height 20
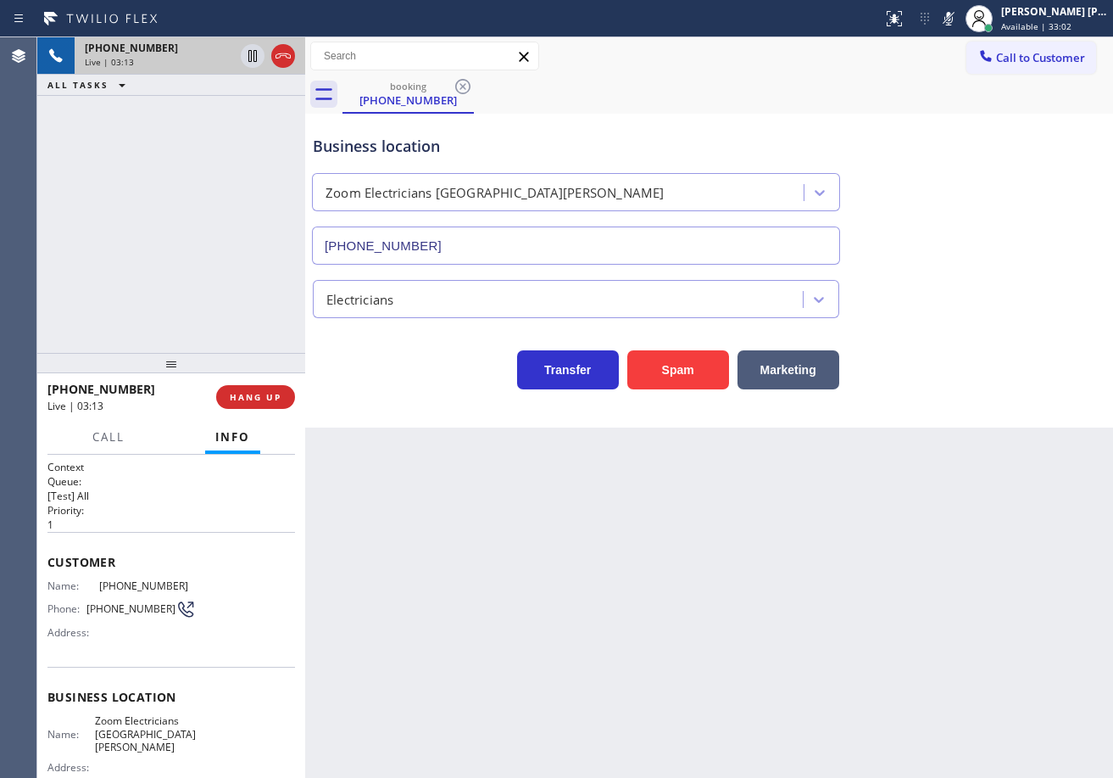
drag, startPoint x: 1012, startPoint y: 175, endPoint x: 585, endPoint y: 189, distance: 427.6
click at [1013, 175] on div "Business location Zoom Electricians Santa Monica (310) 388-4067" at bounding box center [709, 187] width 800 height 153
drag, startPoint x: 179, startPoint y: 129, endPoint x: 238, endPoint y: 61, distance: 90.1
click at [187, 125] on div "+19499335701 Live | 03:13 ALL TASKS ALL TASKS ACTIVE TASKS TASKS IN WRAP UP" at bounding box center [171, 194] width 268 height 315
click at [249, 57] on icon at bounding box center [252, 56] width 8 height 12
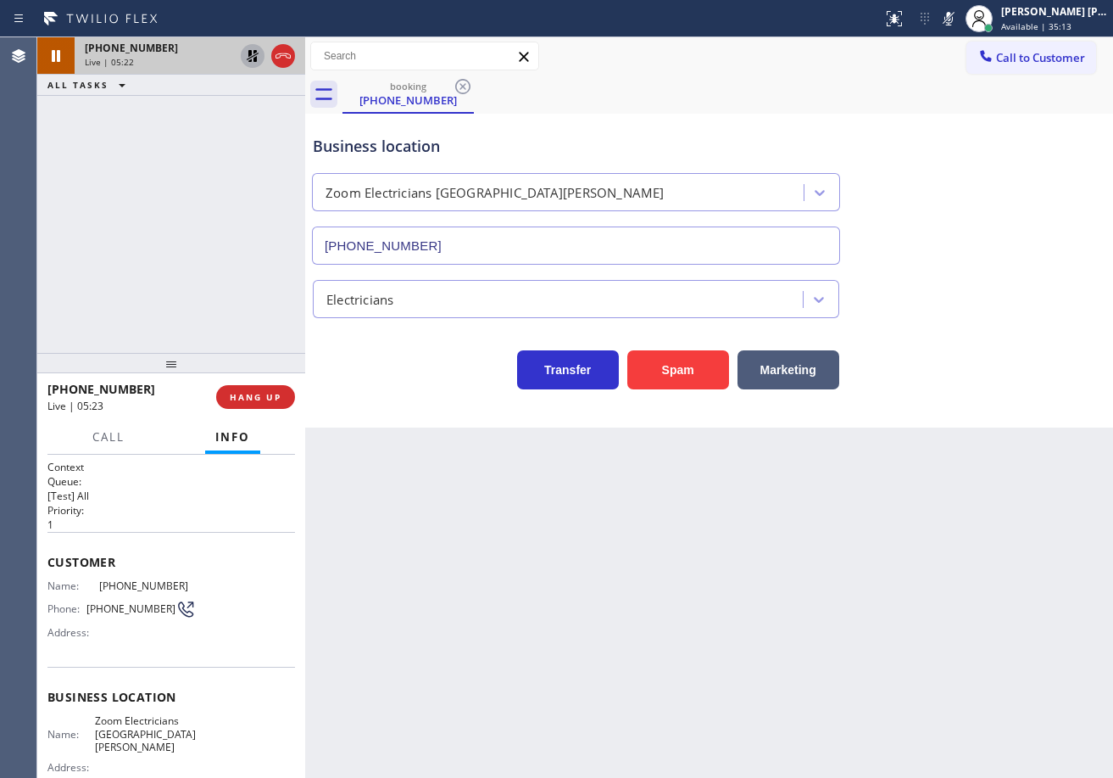
click at [247, 49] on icon at bounding box center [253, 56] width 20 height 20
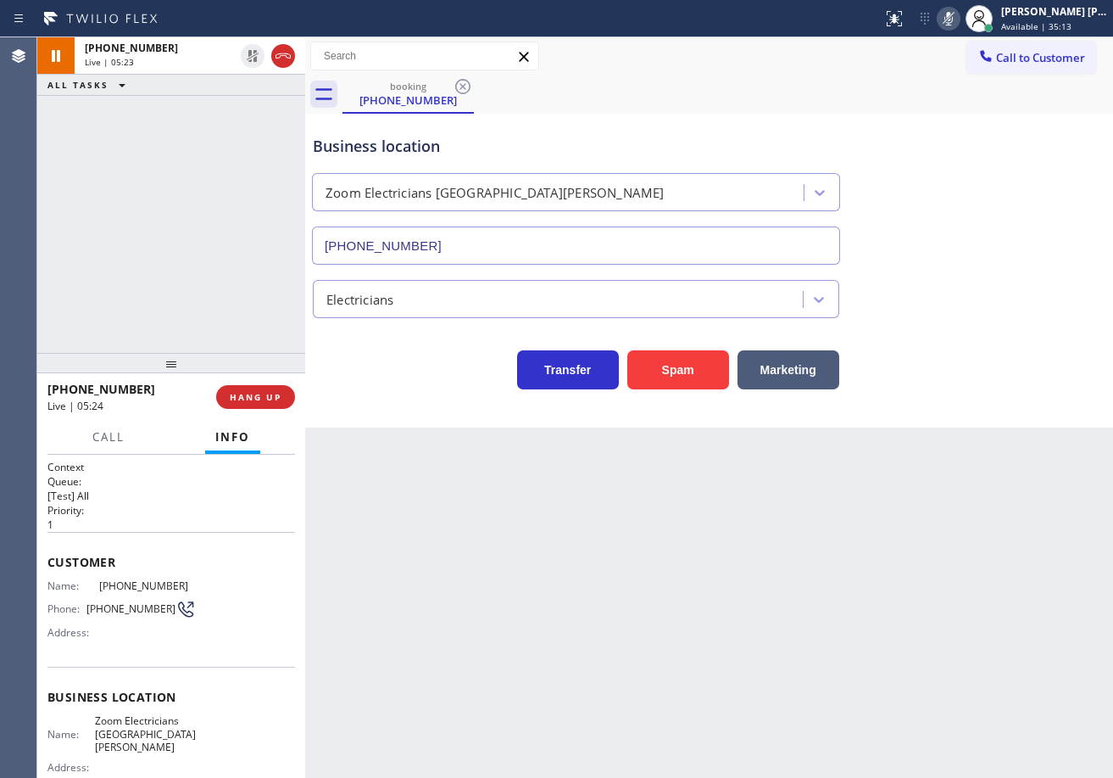
click at [955, 18] on rect at bounding box center [949, 17] width 12 height 12
click at [223, 142] on div "+19499335701 Live | 06:08 ALL TASKS ALL TASKS ACTIVE TASKS TASKS IN WRAP UP" at bounding box center [171, 194] width 268 height 315
click at [427, 569] on div "Back to Dashboard Change Sender ID Customers Technicians Select a contact Outbo…" at bounding box center [709, 407] width 808 height 740
click at [959, 18] on icon at bounding box center [949, 18] width 20 height 20
click at [959, 19] on icon at bounding box center [949, 18] width 20 height 20
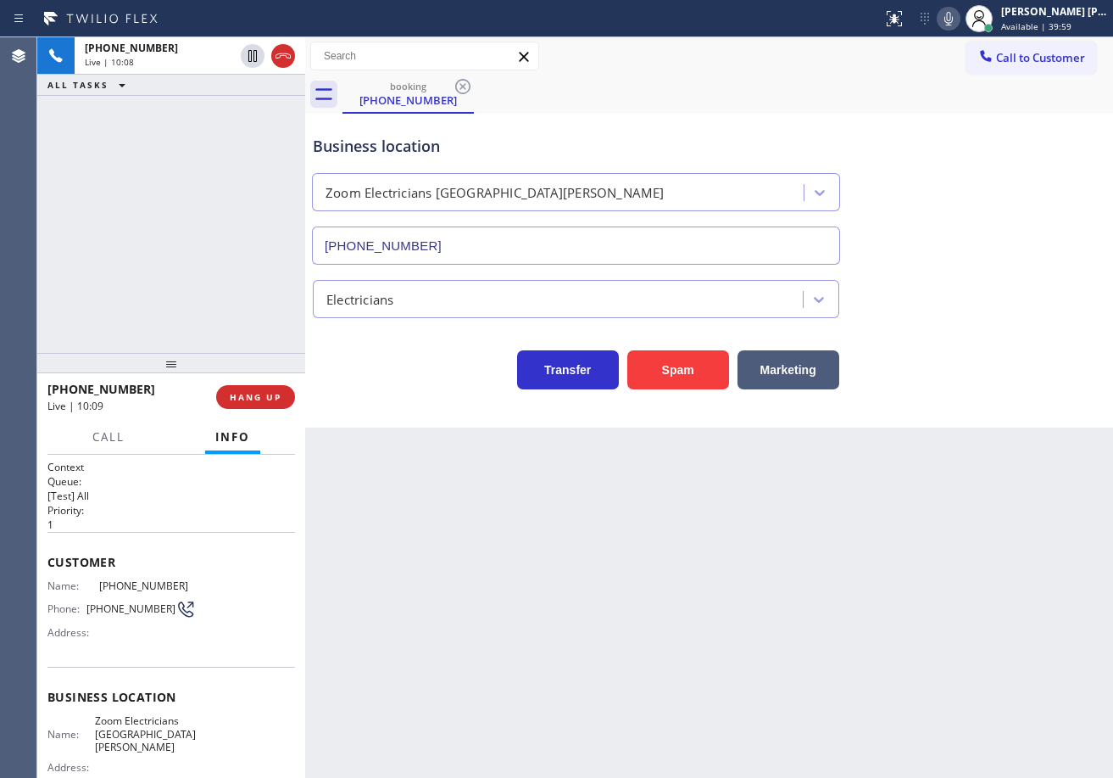
drag, startPoint x: 781, startPoint y: 69, endPoint x: 920, endPoint y: 39, distance: 142.2
click at [783, 66] on div "Call to Customer Outbound call Location Bathroom remodeling Brentwood Experts Y…" at bounding box center [709, 57] width 808 height 30
click at [953, 22] on icon at bounding box center [949, 19] width 8 height 14
click at [977, 150] on div "Business location Zoom Electricians Santa Monica (310) 388-4067" at bounding box center [709, 187] width 800 height 153
click at [978, 153] on div "Business location Zoom Electricians Santa Monica (310) 388-4067" at bounding box center [709, 187] width 800 height 153
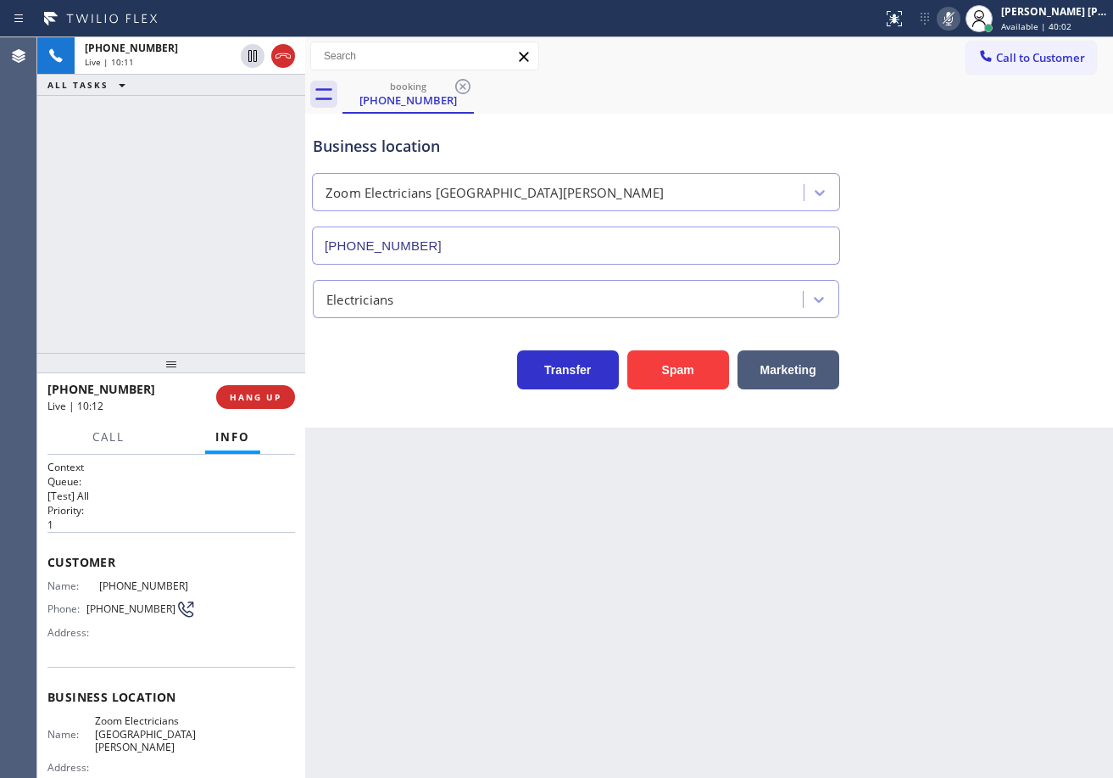
click at [959, 15] on icon at bounding box center [949, 18] width 20 height 20
click at [639, 683] on div "Back to Dashboard Change Sender ID Customers Technicians Select a contact Outbo…" at bounding box center [709, 407] width 808 height 740
click at [874, 534] on div "Back to Dashboard Change Sender ID Customers Technicians Select a contact Outbo…" at bounding box center [709, 407] width 808 height 740
click at [953, 19] on icon at bounding box center [949, 19] width 8 height 14
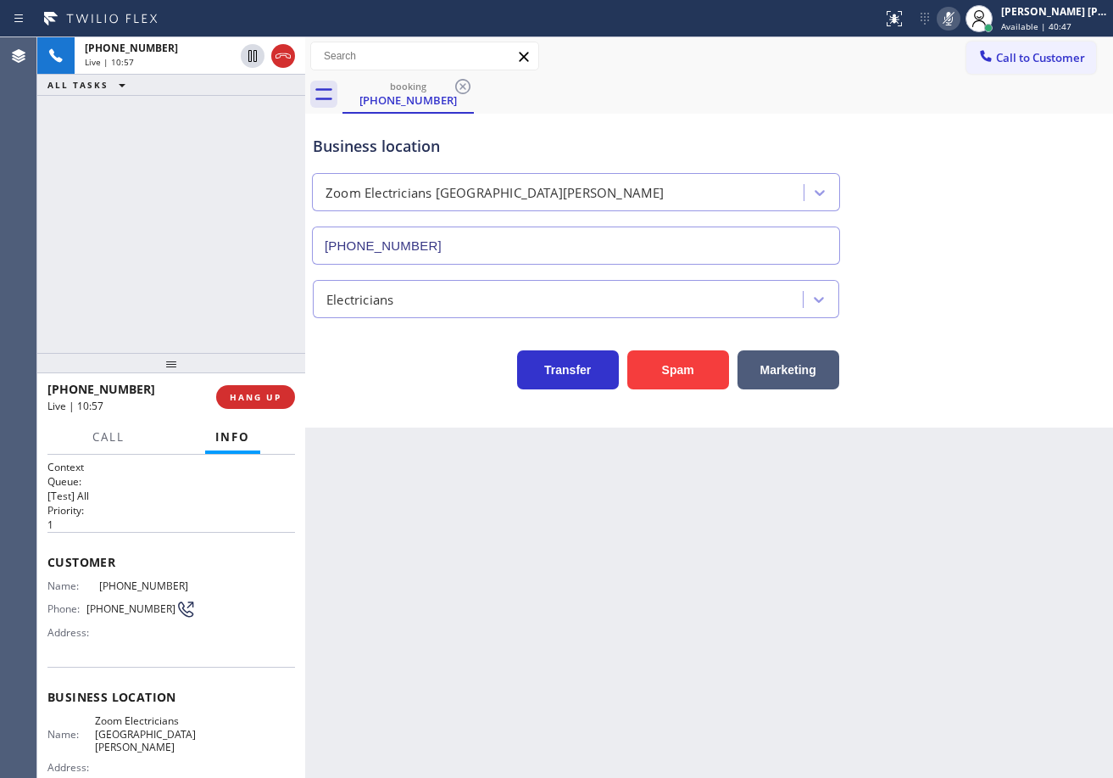
click at [959, 20] on icon at bounding box center [949, 18] width 20 height 20
click at [993, 284] on div "Electricians" at bounding box center [709, 291] width 800 height 53
click at [563, 600] on div "Back to Dashboard Change Sender ID Customers Technicians Select a contact Outbo…" at bounding box center [709, 407] width 808 height 740
click at [175, 139] on div "+19499335701 Live | 11:23 ALL TASKS ALL TASKS ACTIVE TASKS TASKS IN WRAP UP" at bounding box center [171, 194] width 268 height 315
click at [672, 609] on div "Back to Dashboard Change Sender ID Customers Technicians Select a contact Outbo…" at bounding box center [709, 407] width 808 height 740
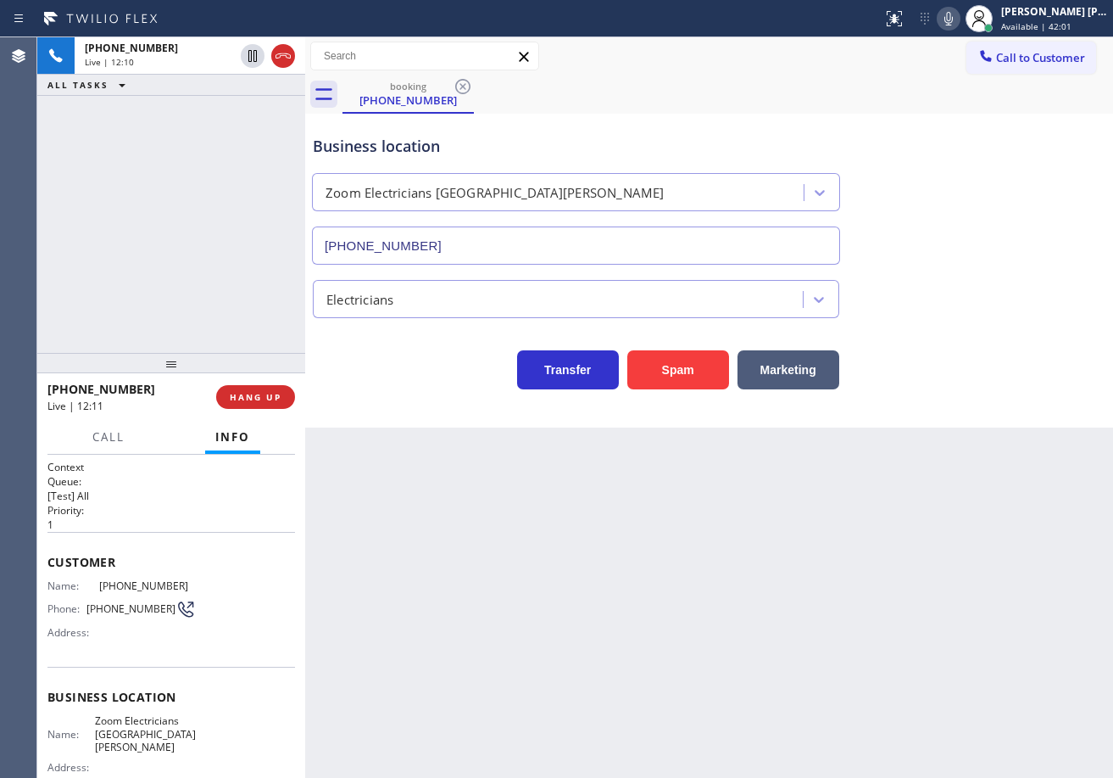
click at [1068, 343] on div "Transfer Spam Marketing" at bounding box center [709, 362] width 800 height 54
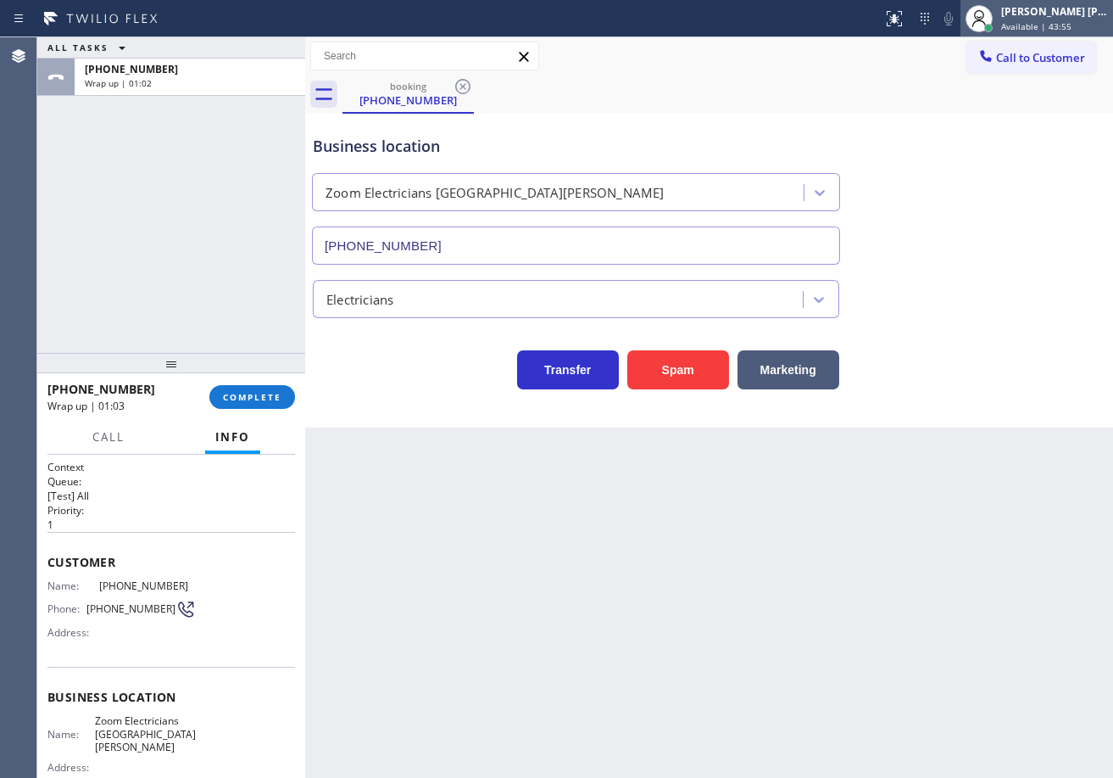
click at [1022, 24] on span "Available | 43:55" at bounding box center [1036, 26] width 70 height 12
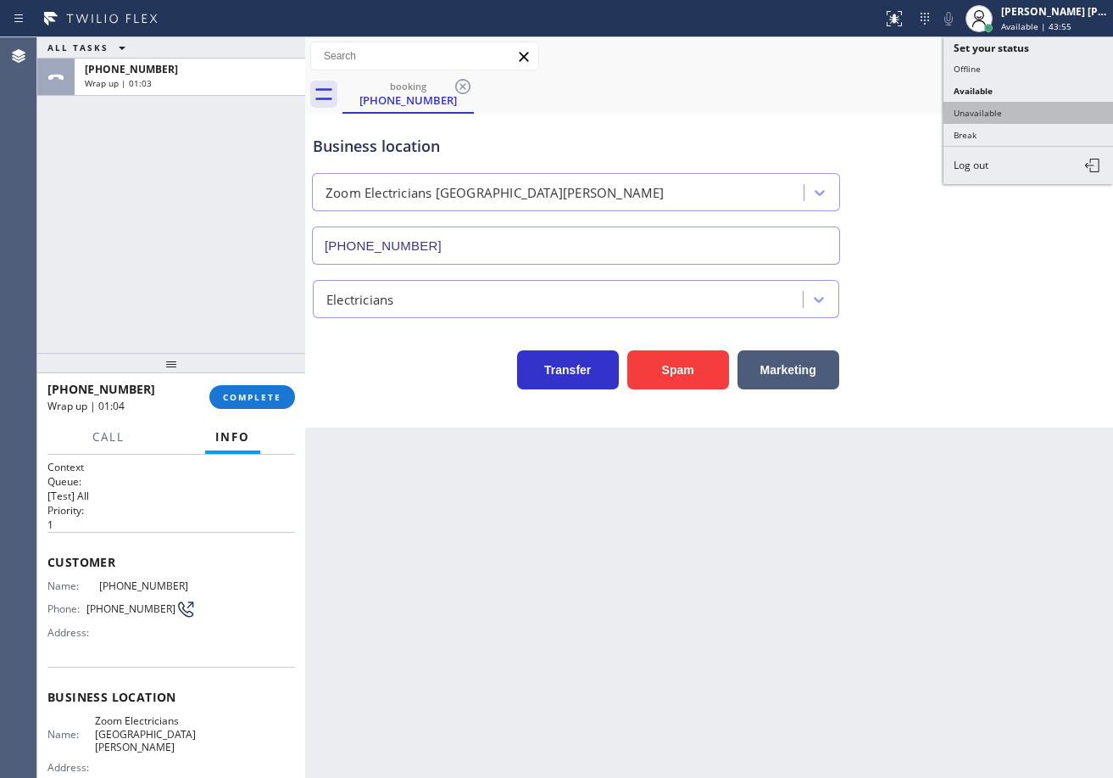
click at [990, 116] on button "Unavailable" at bounding box center [1029, 113] width 170 height 22
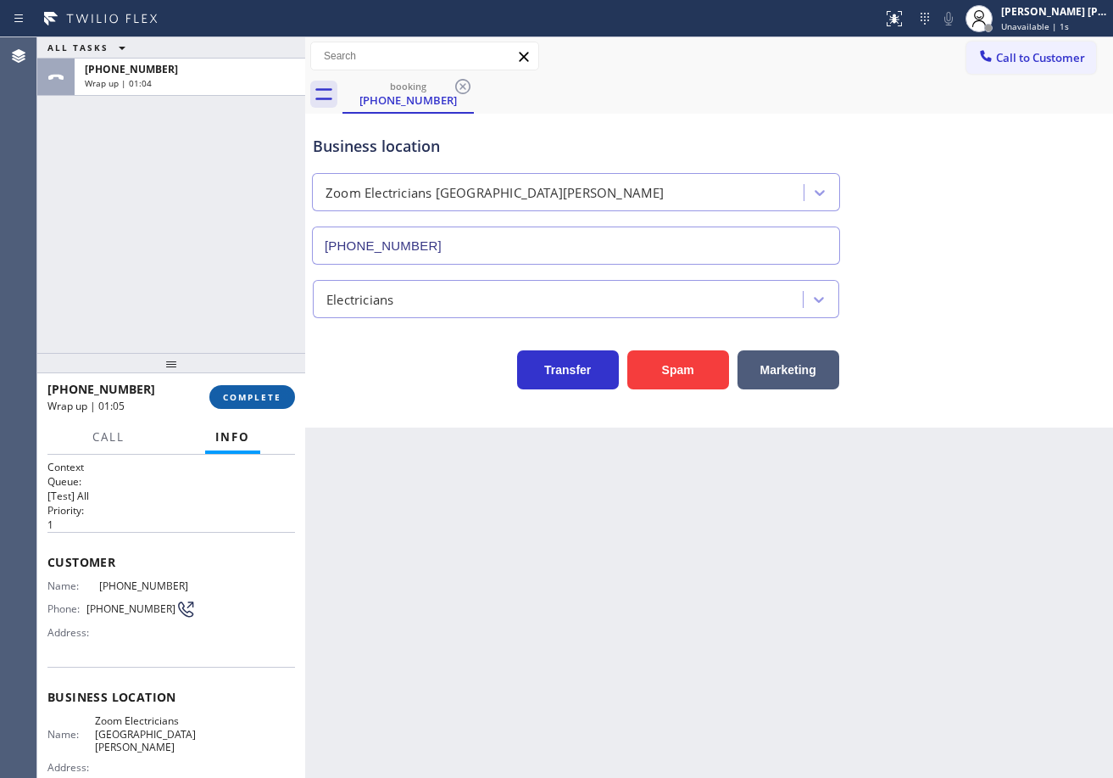
click at [270, 395] on span "COMPLETE" at bounding box center [252, 397] width 59 height 12
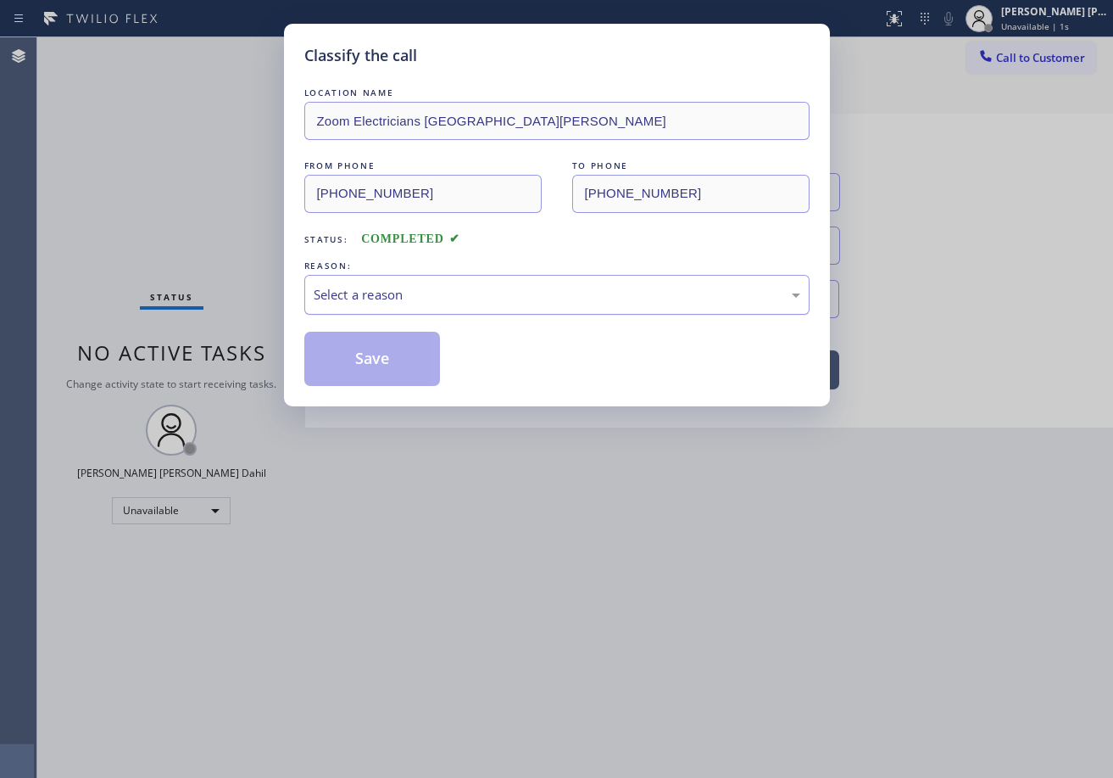
click at [407, 313] on div "Select a reason" at bounding box center [556, 295] width 505 height 40
click at [383, 371] on button "Save" at bounding box center [372, 359] width 137 height 54
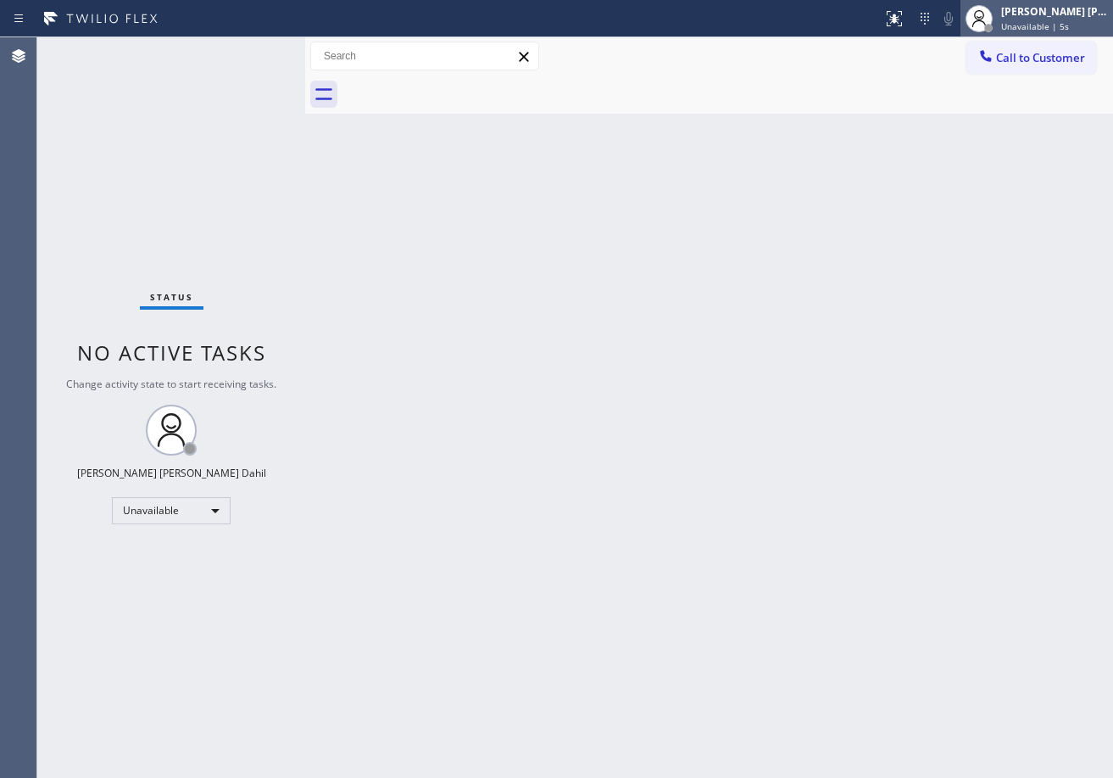
click at [1062, 1] on div "Joshua Jake Dahil Unavailable | 5s" at bounding box center [1037, 18] width 153 height 37
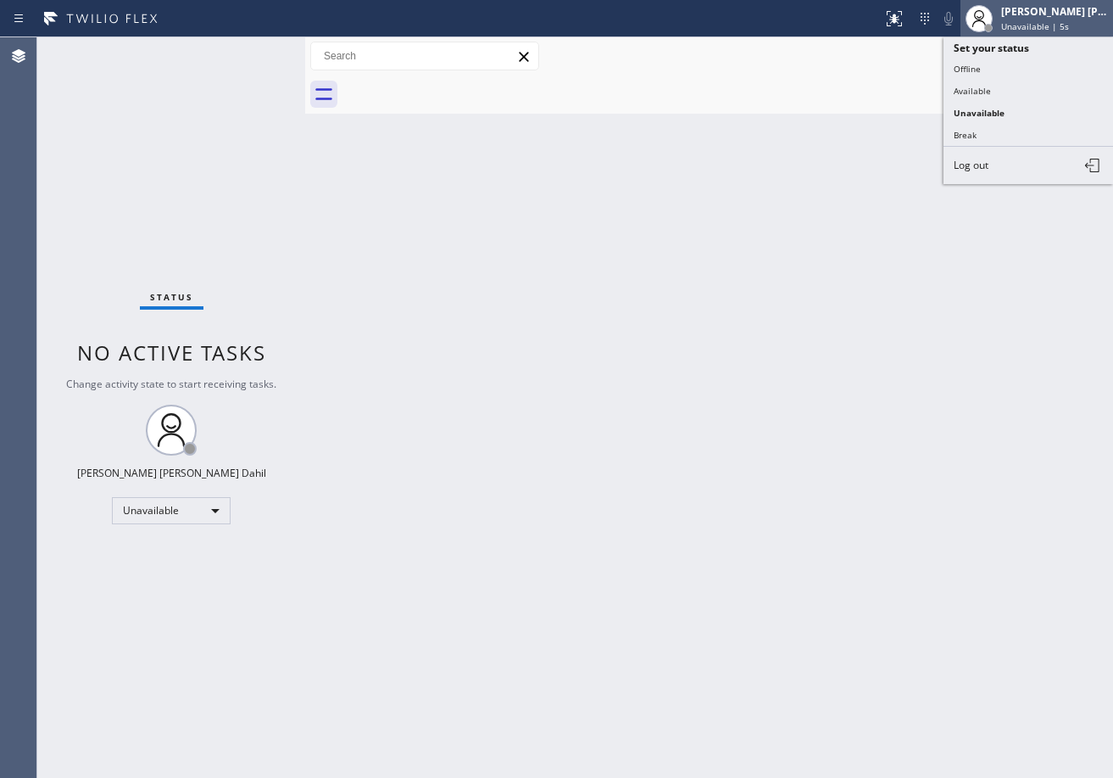
drag, startPoint x: 998, startPoint y: 69, endPoint x: 1030, endPoint y: 20, distance: 58.1
click at [998, 68] on button "Offline" at bounding box center [1029, 69] width 170 height 22
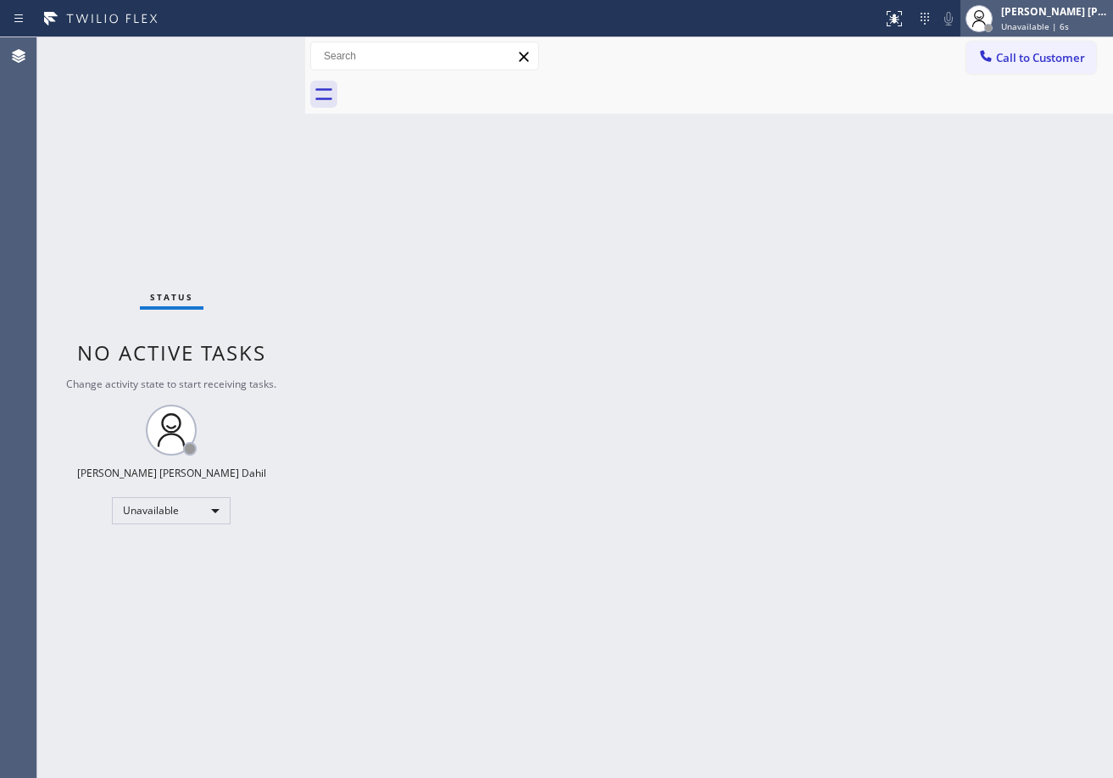
click at [1031, 19] on div "Joshua Jake Dahil Unavailable | 6s" at bounding box center [1055, 18] width 115 height 30
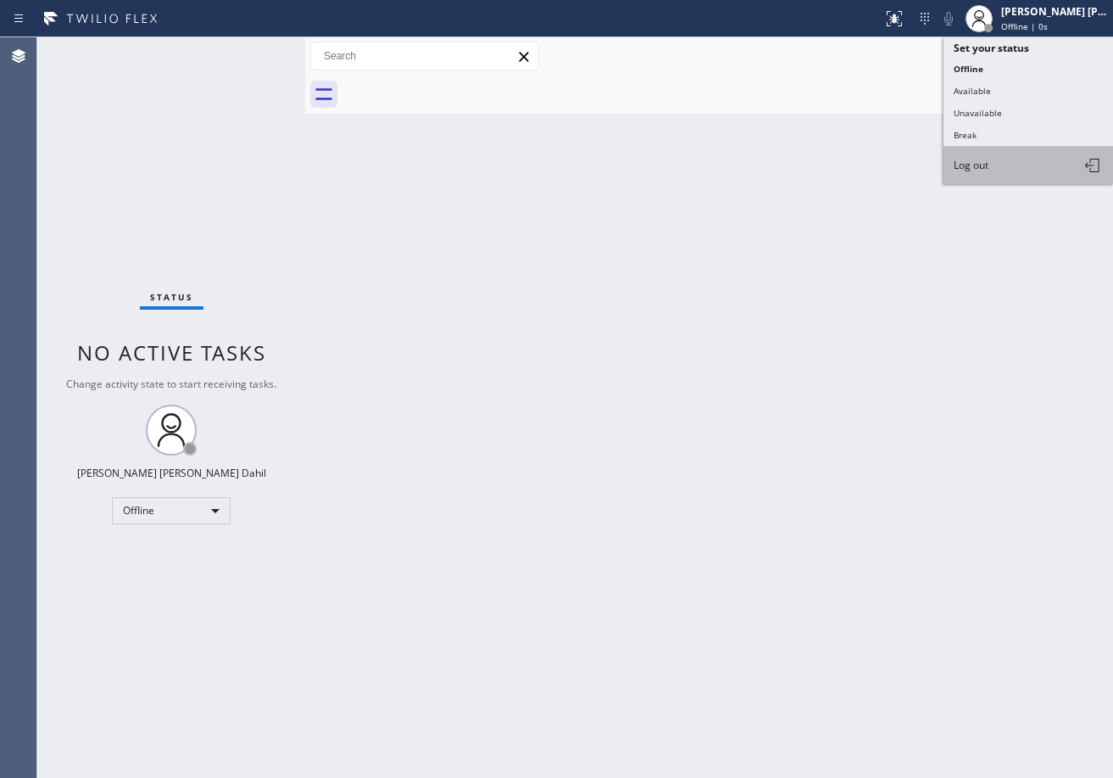
click at [991, 176] on button "Log out" at bounding box center [1029, 165] width 170 height 37
